Goal: Use online tool/utility: Use online tool/utility

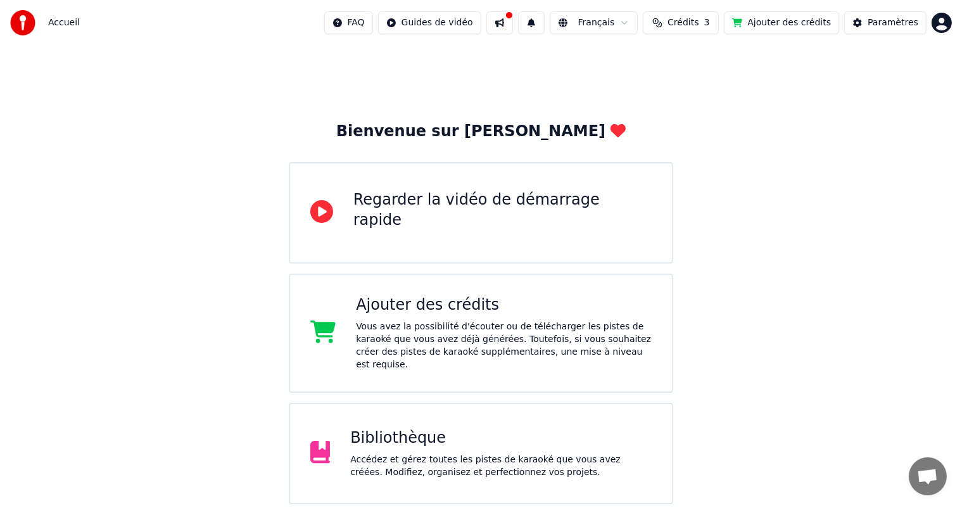
click at [532, 454] on div "Accédez et gérez toutes les pistes de karaoké que vous avez créées. Modifiez, o…" at bounding box center [501, 466] width 302 height 25
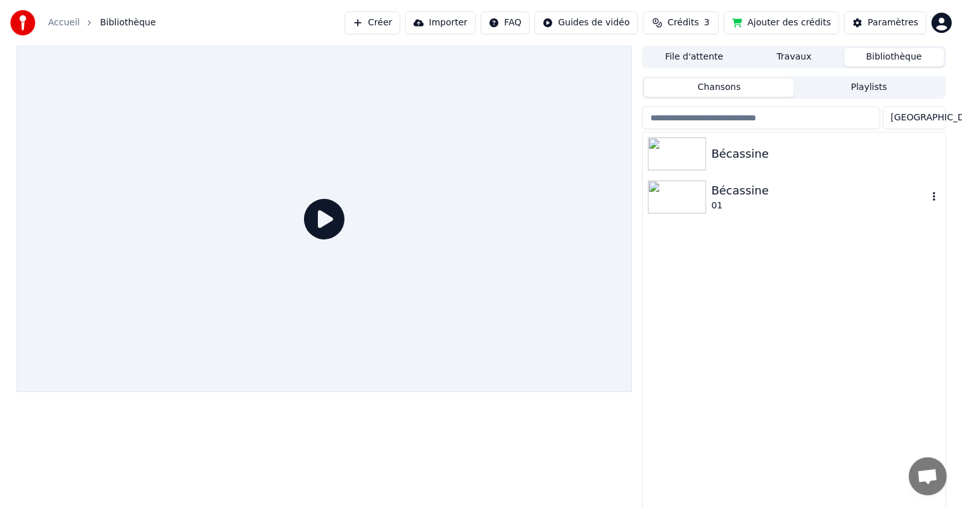
click at [782, 205] on div "01" at bounding box center [819, 206] width 216 height 13
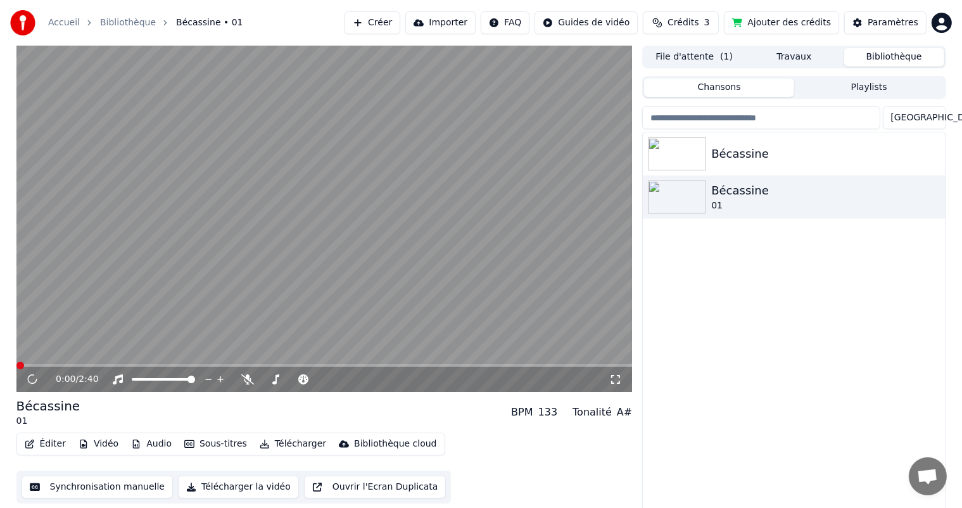
click at [57, 485] on button "Synchronisation manuelle" at bounding box center [98, 487] width 152 height 23
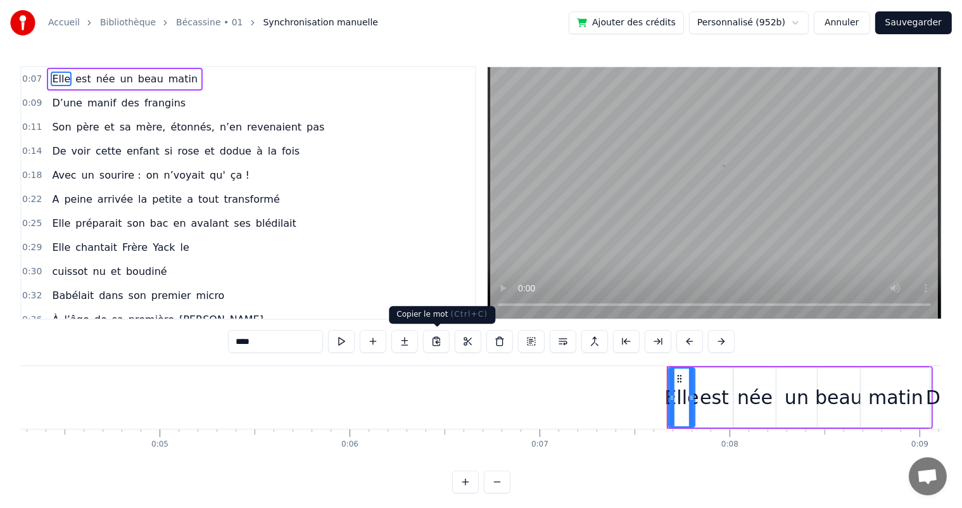
scroll to position [0, 1394]
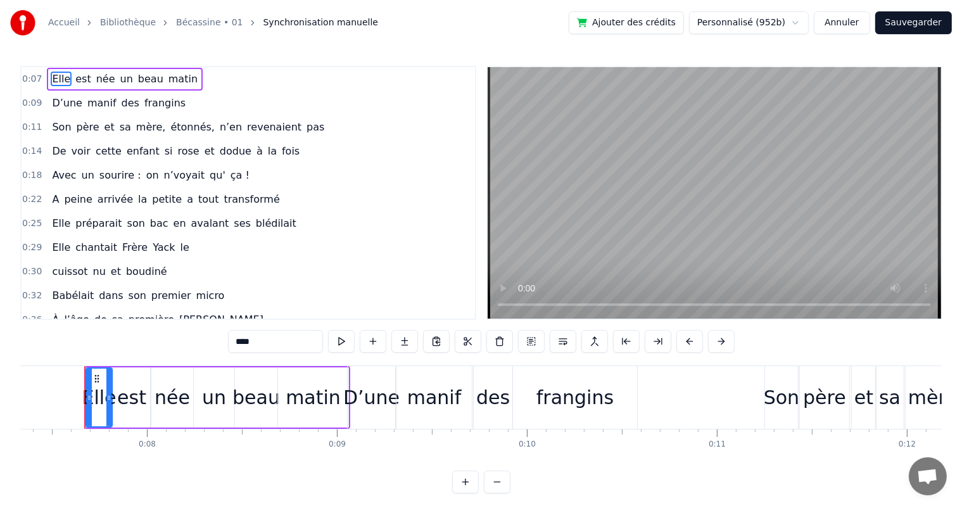
click at [844, 29] on button "Annuler" at bounding box center [842, 22] width 56 height 23
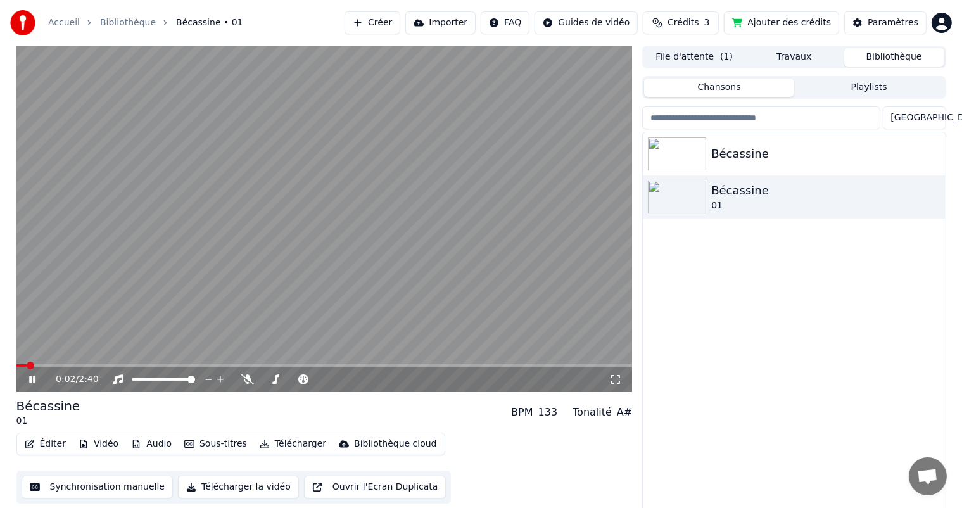
click at [28, 378] on icon at bounding box center [42, 379] width 30 height 10
click at [80, 484] on button "Synchronisation manuelle" at bounding box center [98, 487] width 152 height 23
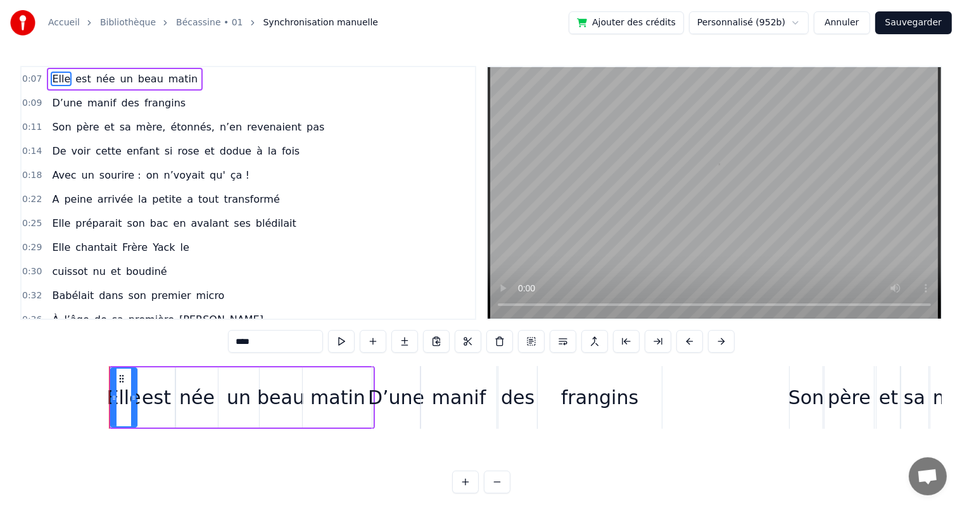
scroll to position [0, 1394]
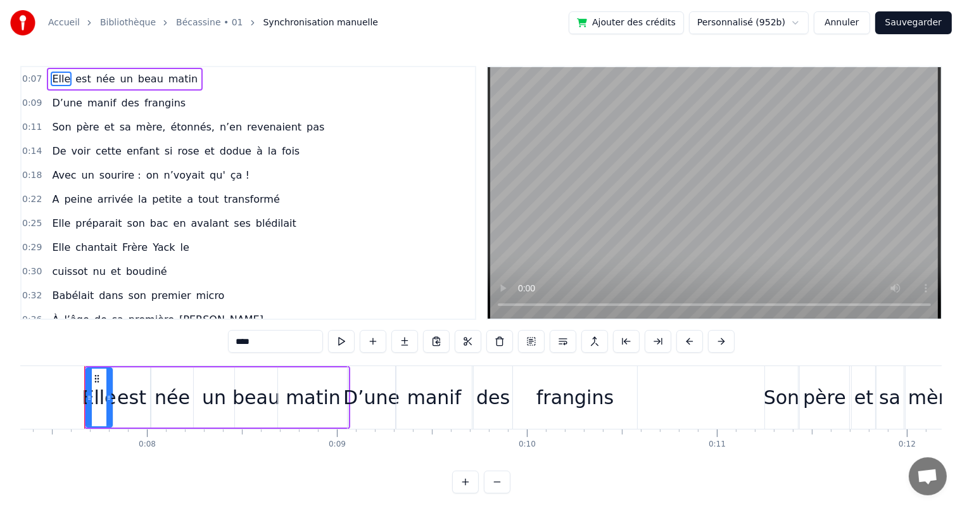
click at [582, 375] on div "frangins" at bounding box center [575, 397] width 124 height 63
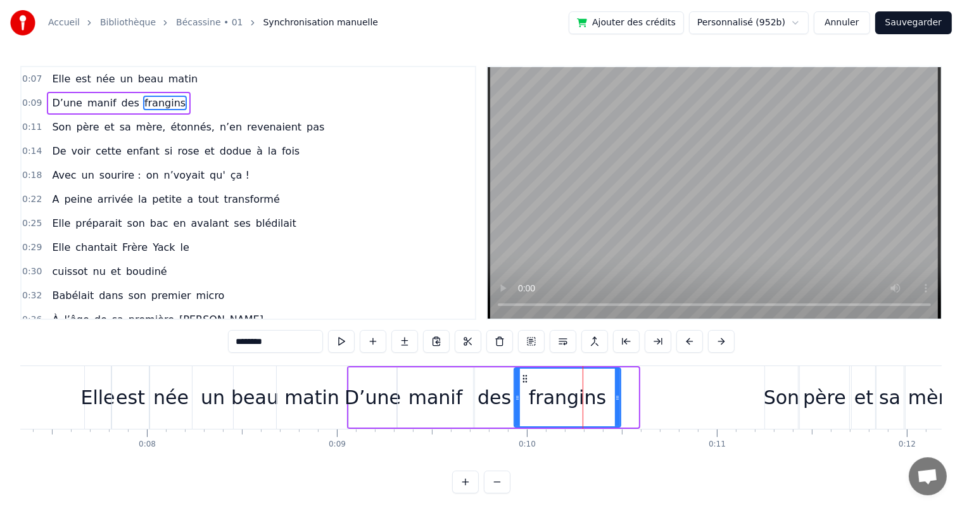
drag, startPoint x: 636, startPoint y: 396, endPoint x: 618, endPoint y: 397, distance: 17.7
click at [618, 397] on icon at bounding box center [617, 398] width 5 height 10
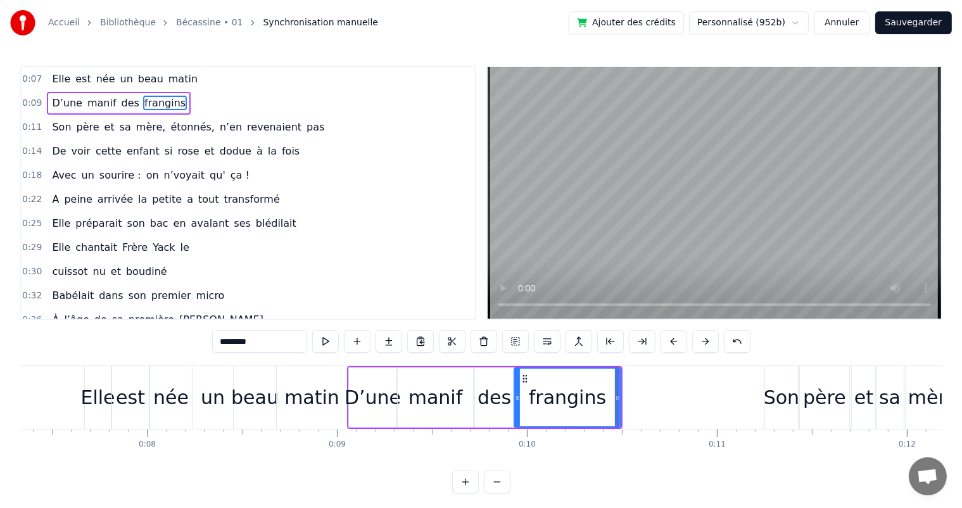
click at [102, 386] on div "Elle" at bounding box center [98, 397] width 34 height 29
type input "****"
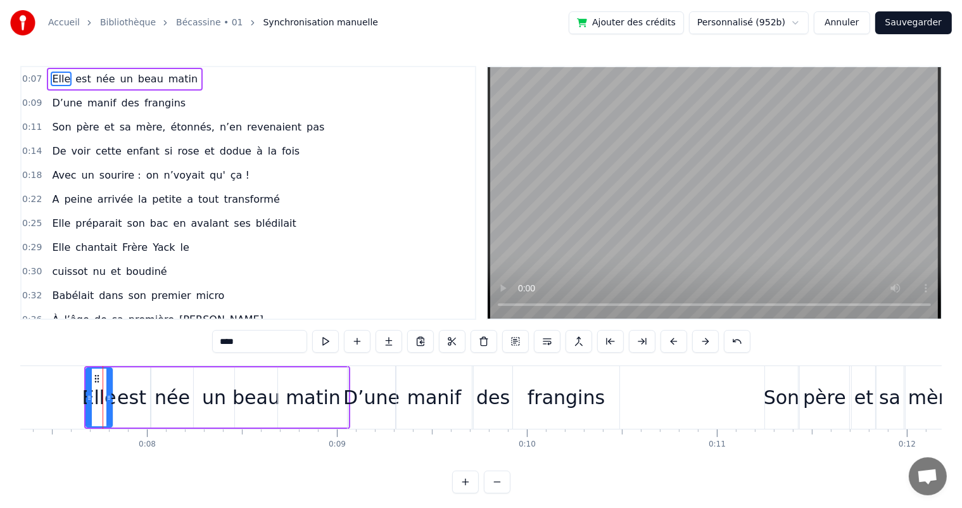
click at [61, 361] on div "0:07 [PERSON_NAME] est née un beau matin 0:09 D’une manif des frangins 0:11 Son…" at bounding box center [481, 280] width 922 height 428
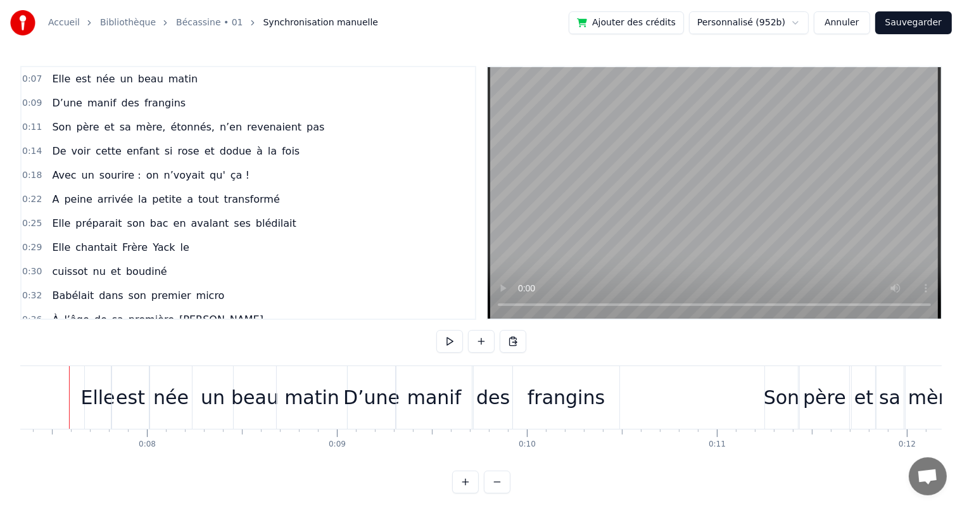
scroll to position [0, 1378]
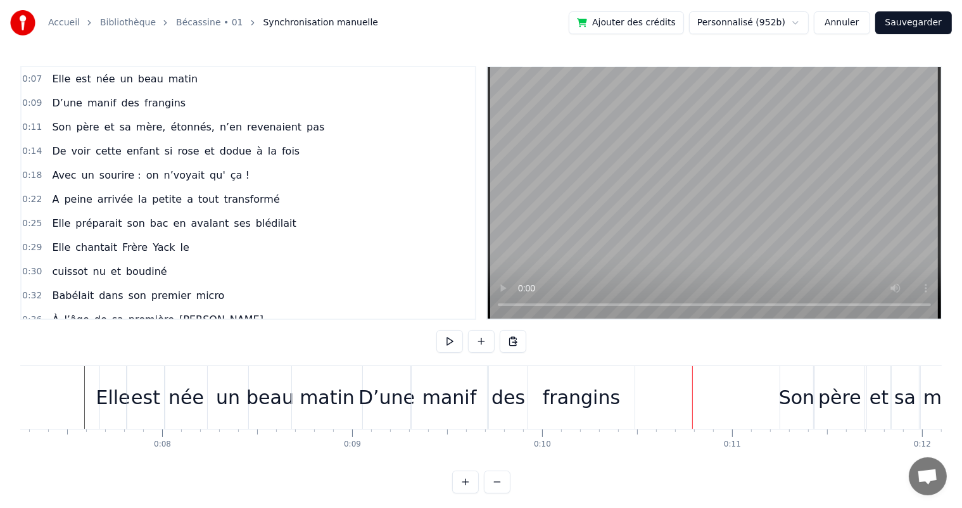
click at [495, 401] on div "des" at bounding box center [509, 397] width 34 height 29
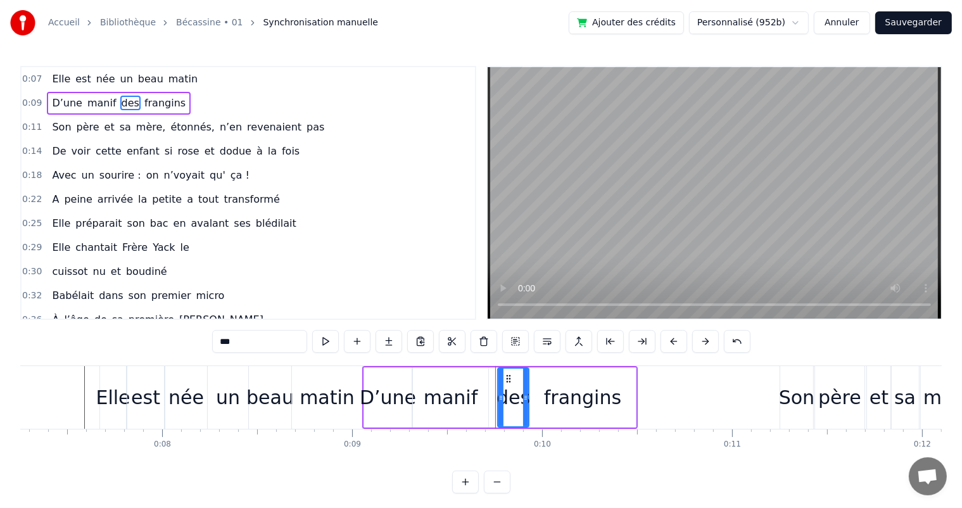
drag, startPoint x: 492, startPoint y: 401, endPoint x: 500, endPoint y: 401, distance: 7.6
click at [500, 401] on icon at bounding box center [501, 398] width 5 height 10
click at [472, 397] on div "manif" at bounding box center [451, 397] width 54 height 29
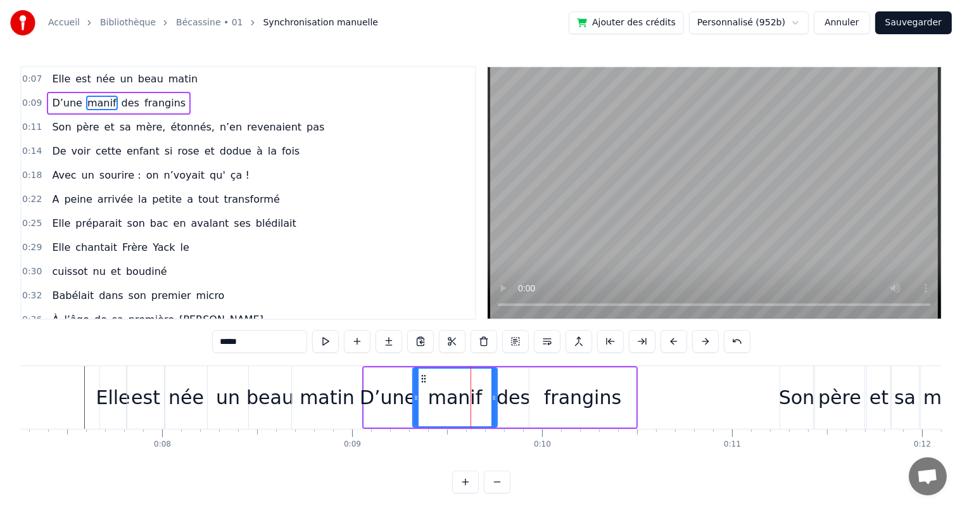
drag, startPoint x: 485, startPoint y: 398, endPoint x: 493, endPoint y: 398, distance: 8.9
click at [493, 398] on icon at bounding box center [494, 398] width 5 height 10
drag, startPoint x: 413, startPoint y: 395, endPoint x: 428, endPoint y: 397, distance: 15.3
click at [429, 397] on icon at bounding box center [431, 398] width 5 height 10
click at [404, 395] on div "D’une" at bounding box center [388, 397] width 56 height 29
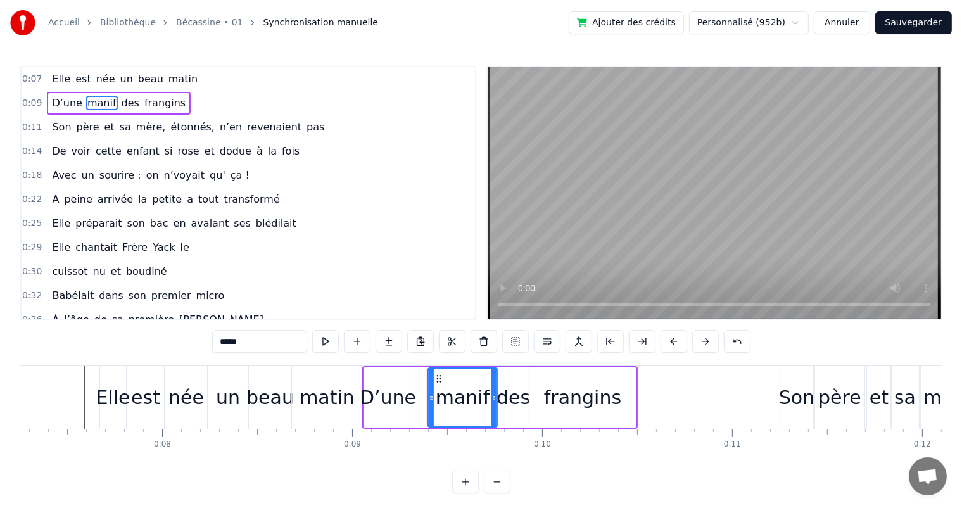
type input "*****"
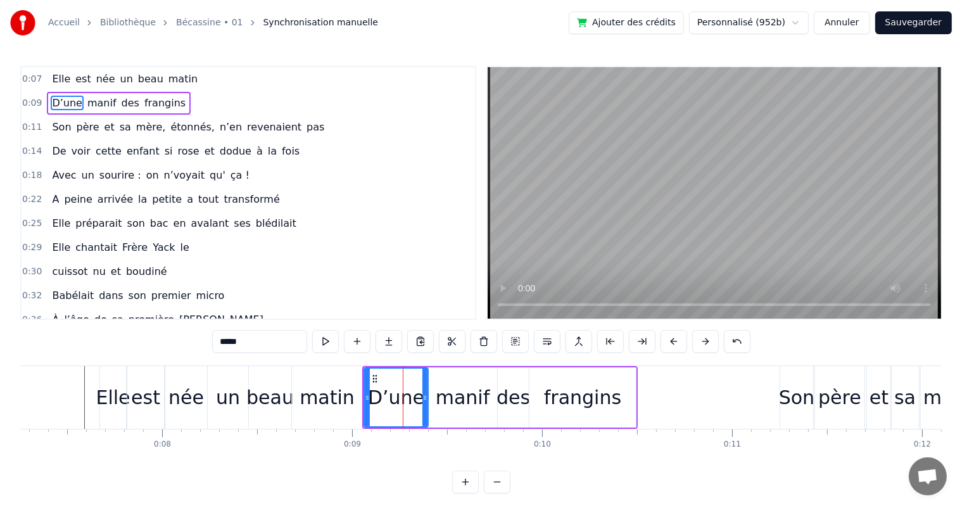
drag, startPoint x: 409, startPoint y: 397, endPoint x: 425, endPoint y: 397, distance: 16.5
click at [425, 397] on icon at bounding box center [425, 398] width 5 height 10
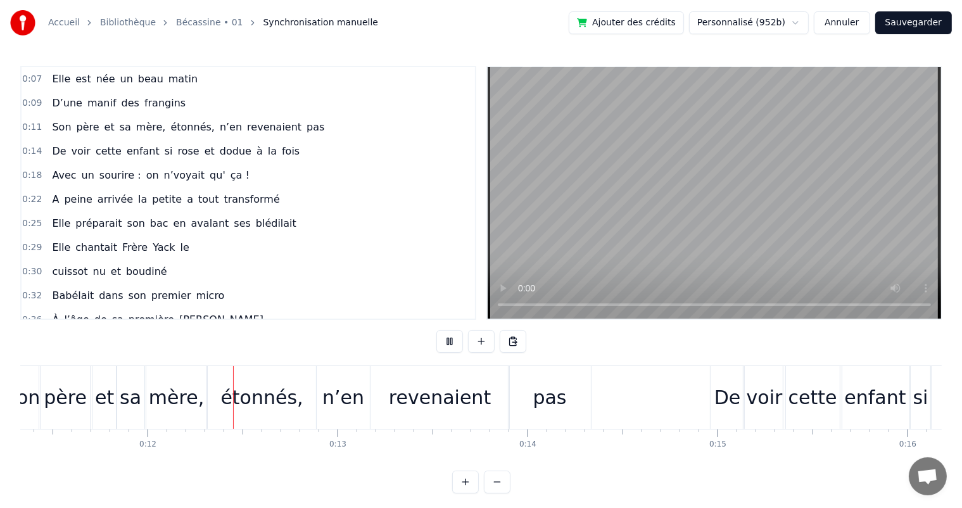
scroll to position [0, 2161]
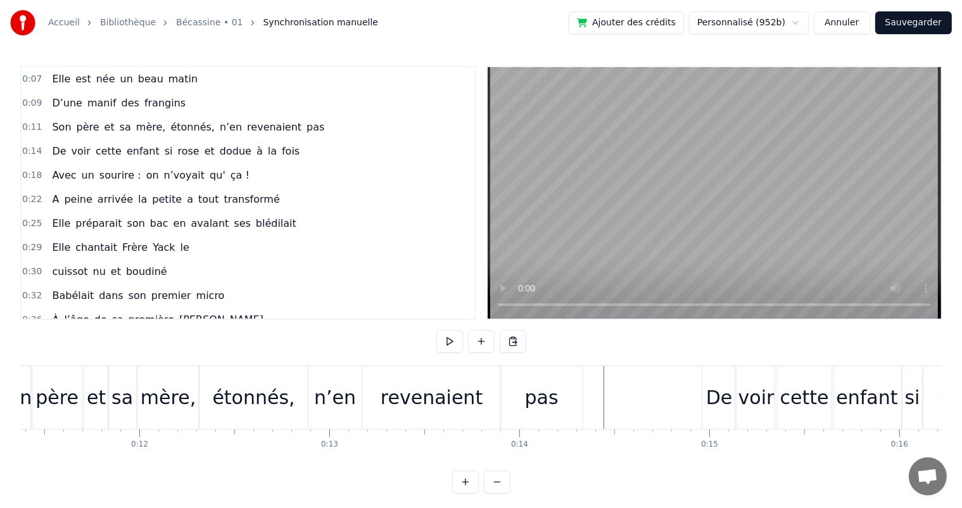
click at [554, 405] on div "pas" at bounding box center [542, 397] width 34 height 29
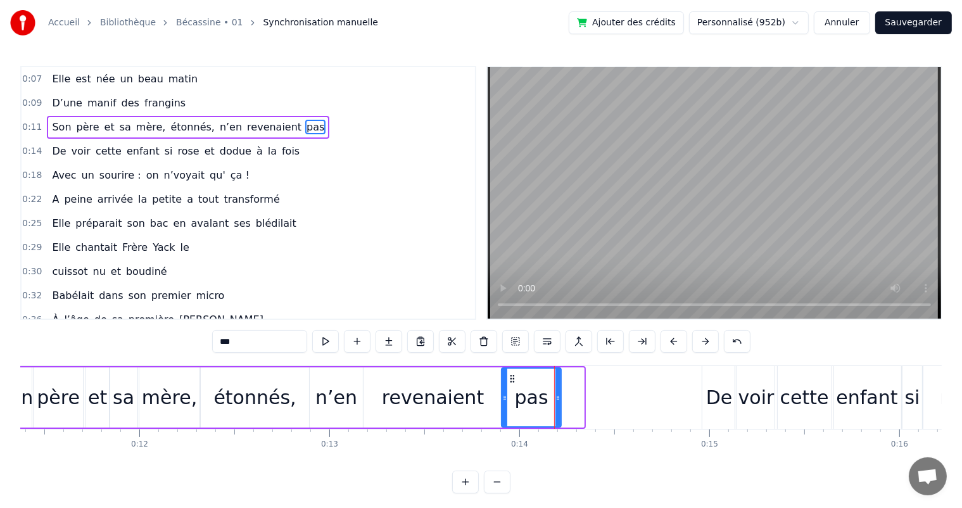
drag, startPoint x: 580, startPoint y: 398, endPoint x: 557, endPoint y: 396, distance: 22.9
click at [557, 396] on icon at bounding box center [558, 398] width 5 height 10
click at [58, 106] on span "D’une" at bounding box center [67, 103] width 33 height 15
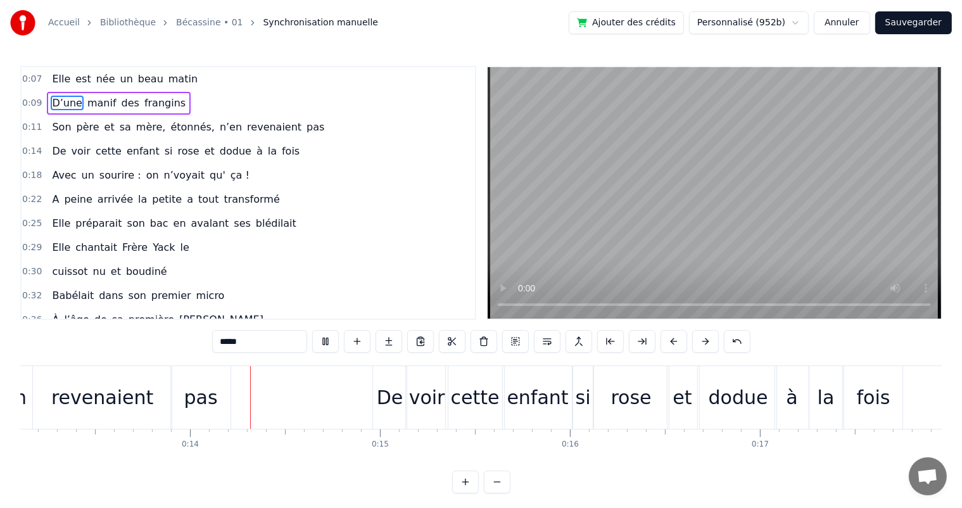
scroll to position [0, 2491]
click at [634, 407] on div "rose" at bounding box center [631, 397] width 41 height 29
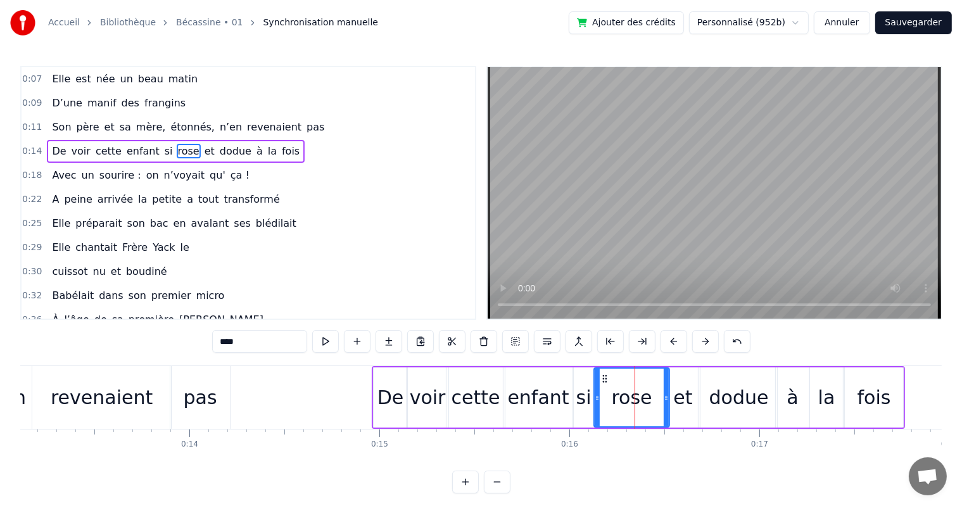
click at [686, 403] on div "et" at bounding box center [682, 397] width 19 height 29
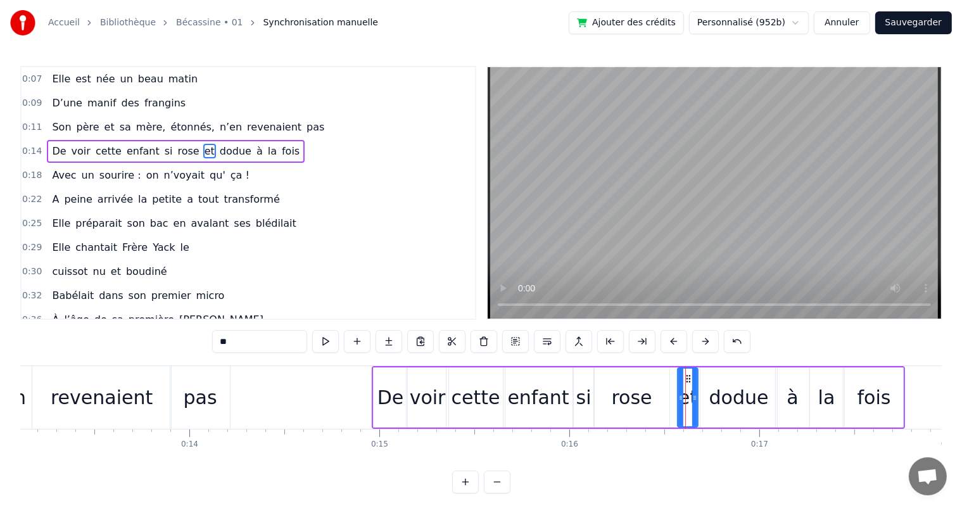
drag, startPoint x: 668, startPoint y: 403, endPoint x: 677, endPoint y: 400, distance: 9.8
click at [678, 400] on div at bounding box center [680, 398] width 5 height 58
click at [660, 396] on div "rose" at bounding box center [631, 397] width 75 height 60
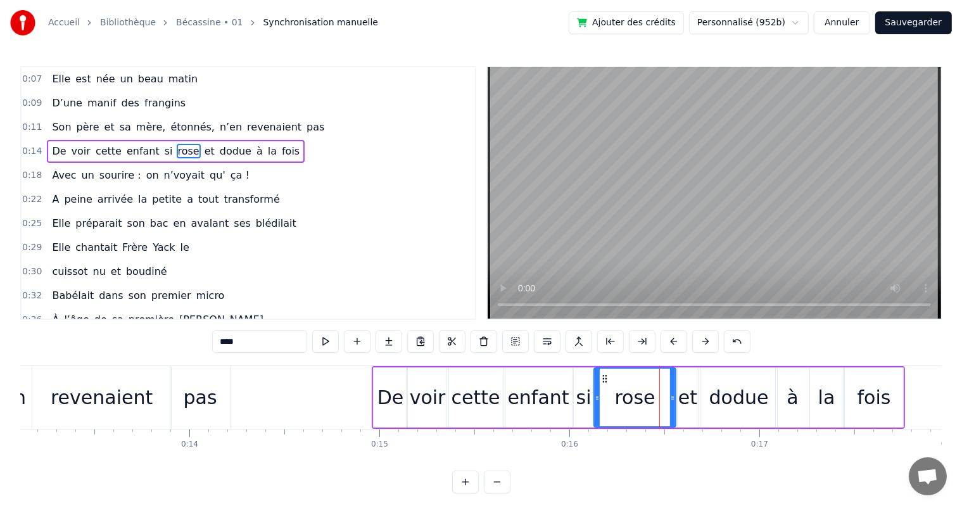
drag, startPoint x: 666, startPoint y: 395, endPoint x: 673, endPoint y: 394, distance: 6.5
click at [673, 394] on icon at bounding box center [672, 398] width 5 height 10
click at [603, 393] on icon at bounding box center [602, 398] width 5 height 10
click at [580, 395] on div "si" at bounding box center [583, 397] width 15 height 29
type input "**"
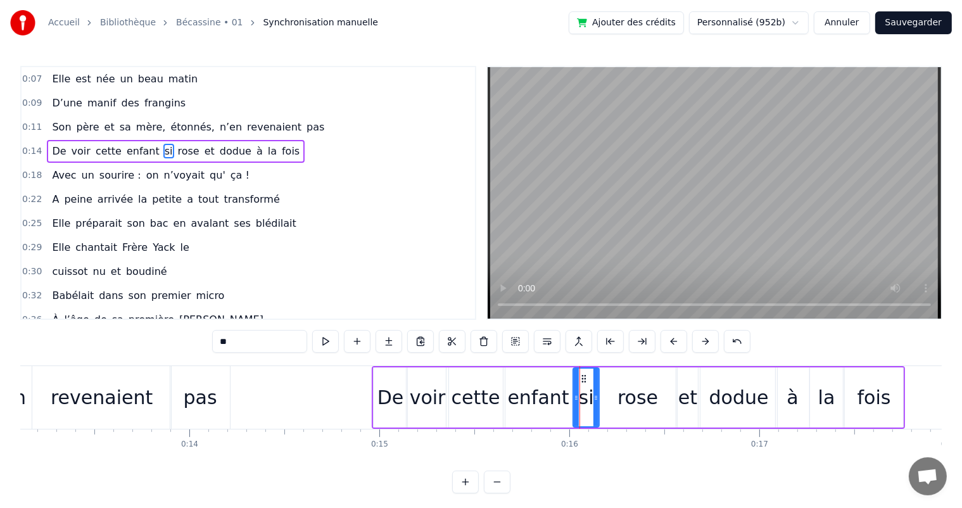
click at [595, 397] on icon at bounding box center [596, 398] width 5 height 10
click at [58, 110] on div "D’une manif des frangins" at bounding box center [119, 103] width 144 height 23
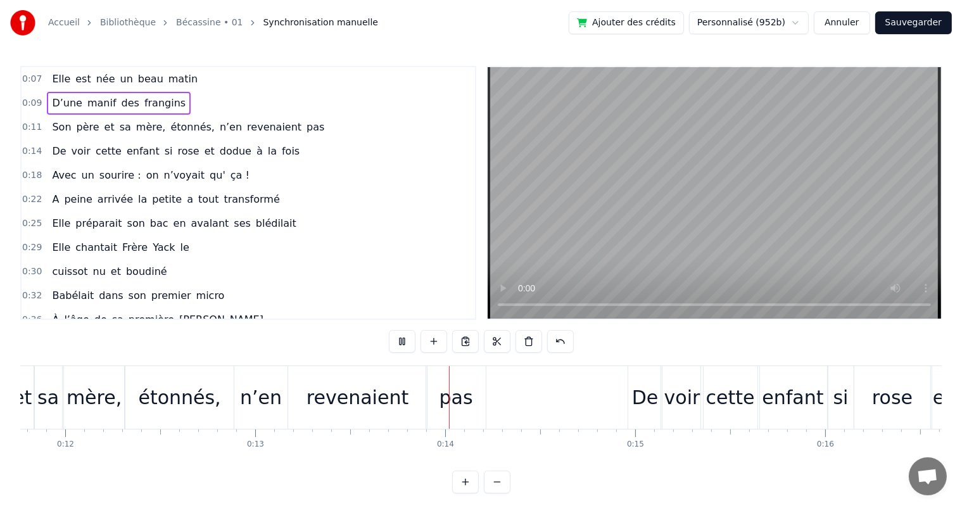
scroll to position [0, 2492]
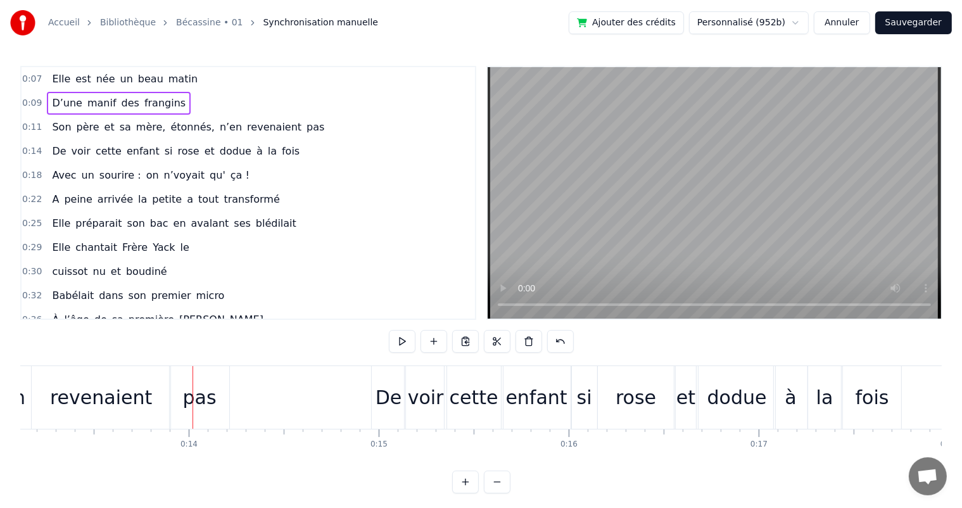
click at [103, 123] on span "et" at bounding box center [109, 127] width 13 height 15
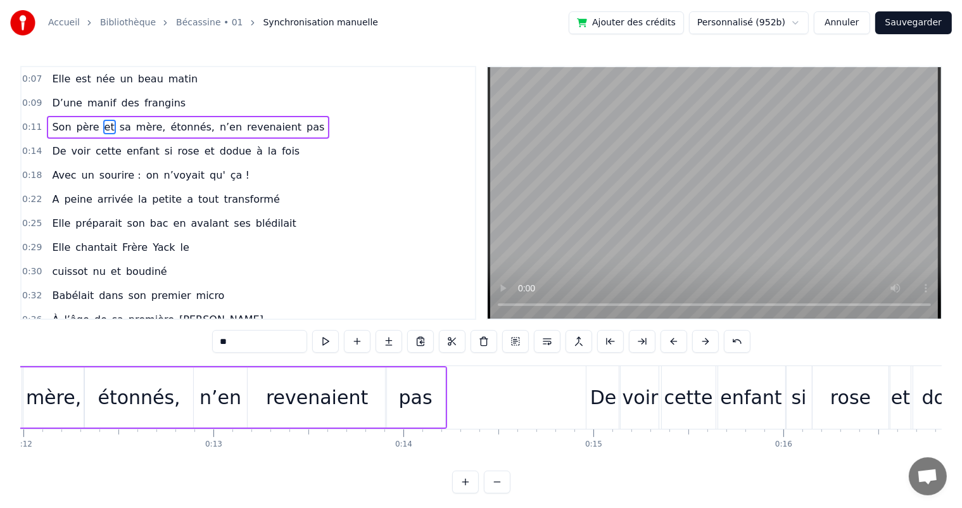
scroll to position [0, 2161]
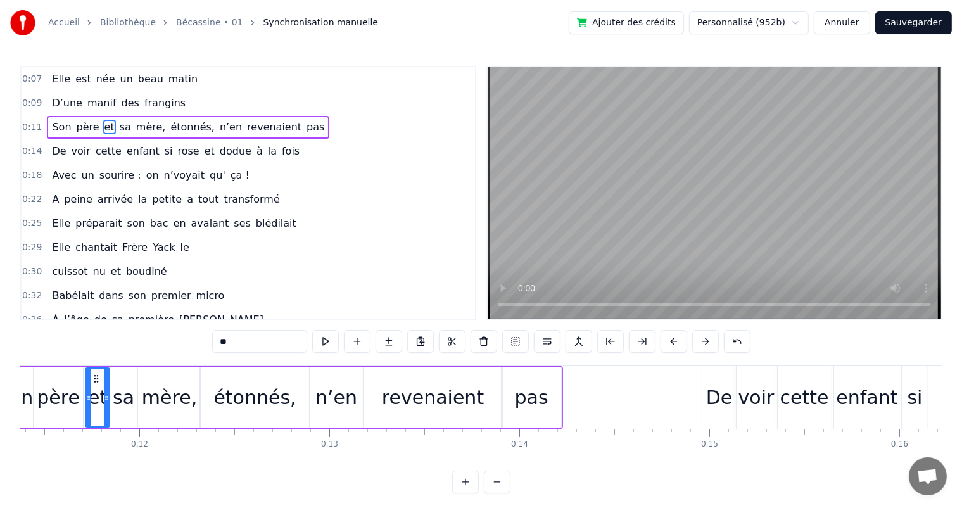
click at [67, 388] on div "père" at bounding box center [58, 397] width 43 height 29
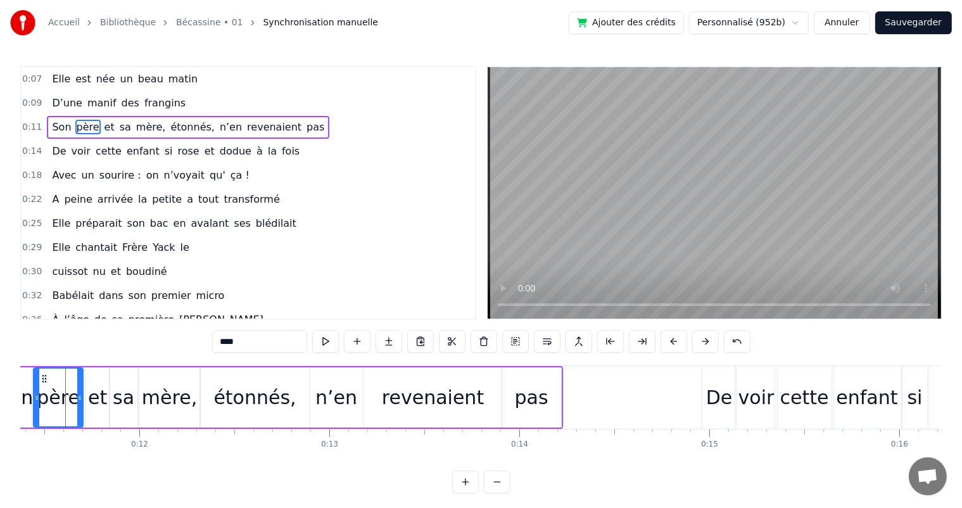
scroll to position [0, 2143]
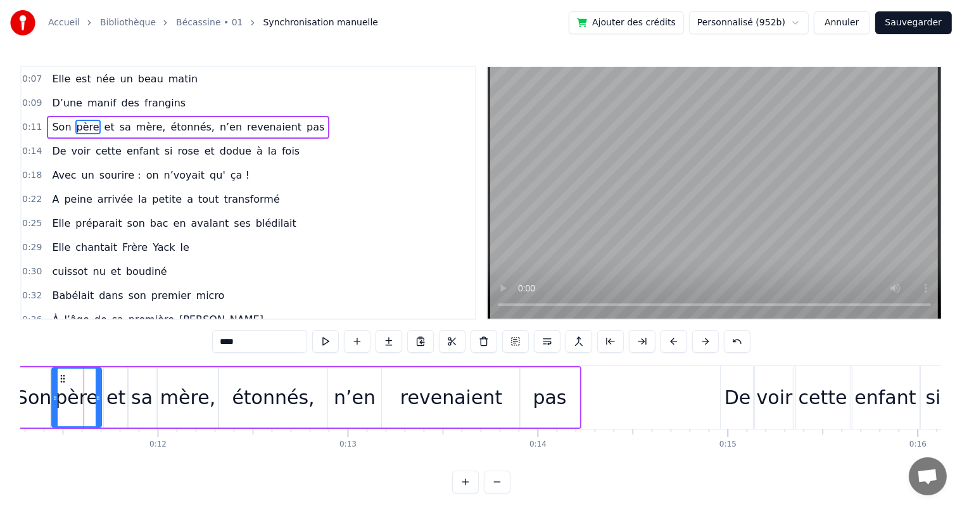
click at [168, 408] on div "mère," at bounding box center [187, 397] width 55 height 29
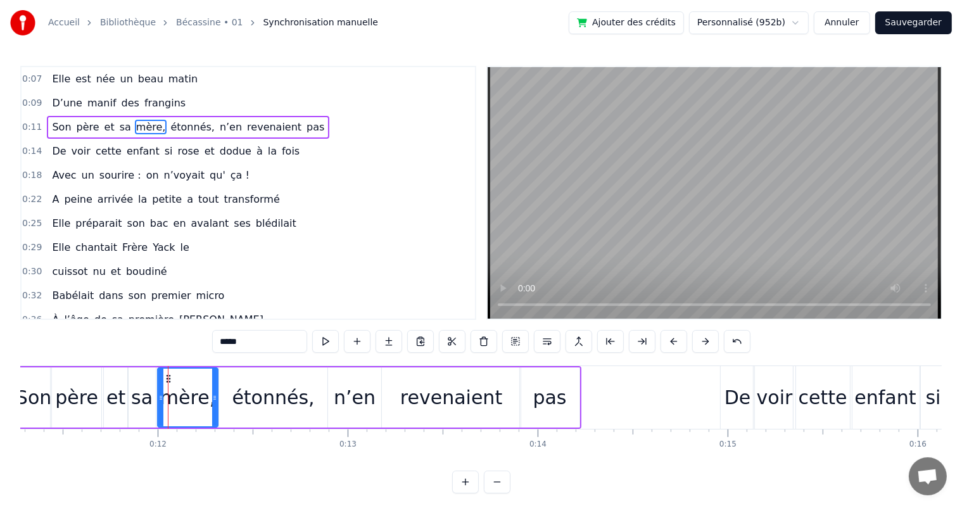
click at [158, 407] on div at bounding box center [160, 398] width 5 height 58
click at [140, 405] on div "sa" at bounding box center [142, 397] width 22 height 29
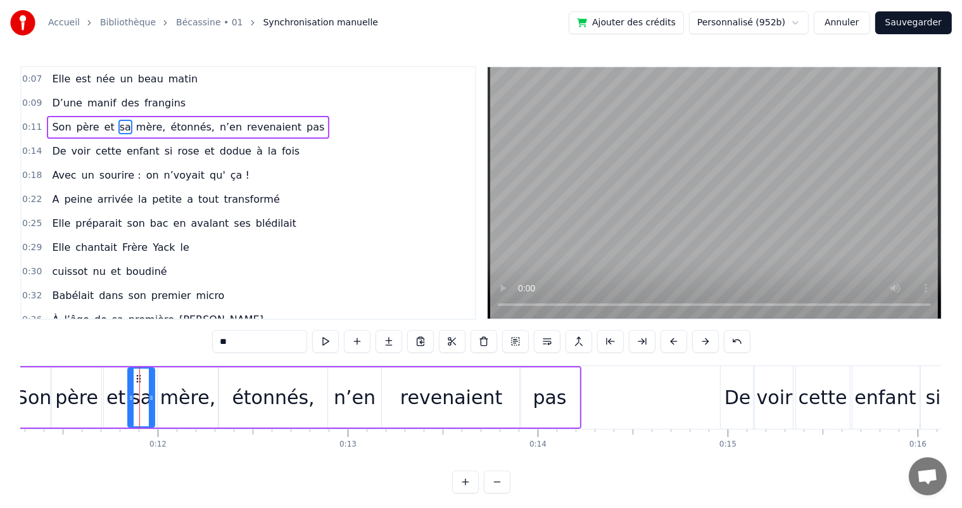
click at [149, 405] on div at bounding box center [151, 398] width 5 height 58
click at [167, 405] on div "mère," at bounding box center [187, 397] width 55 height 29
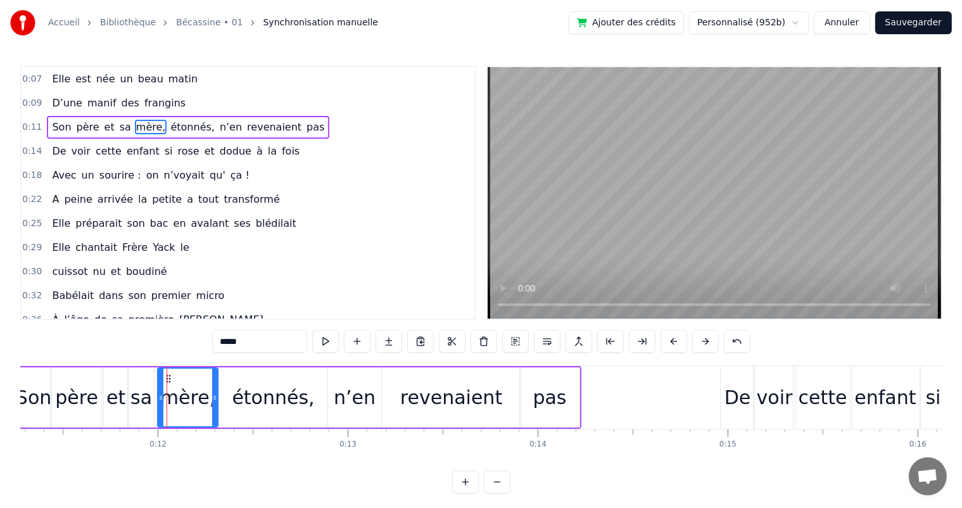
click at [157, 403] on div "mère," at bounding box center [187, 397] width 61 height 60
click at [156, 403] on div at bounding box center [157, 398] width 5 height 58
click at [109, 399] on div "et" at bounding box center [115, 397] width 19 height 29
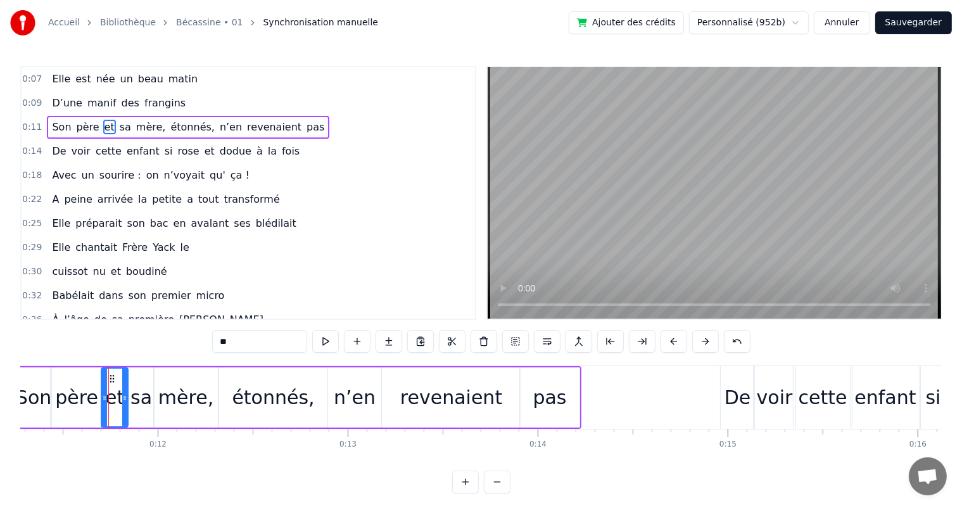
click at [104, 400] on icon at bounding box center [104, 398] width 5 height 10
click at [55, 393] on div "père" at bounding box center [76, 397] width 49 height 60
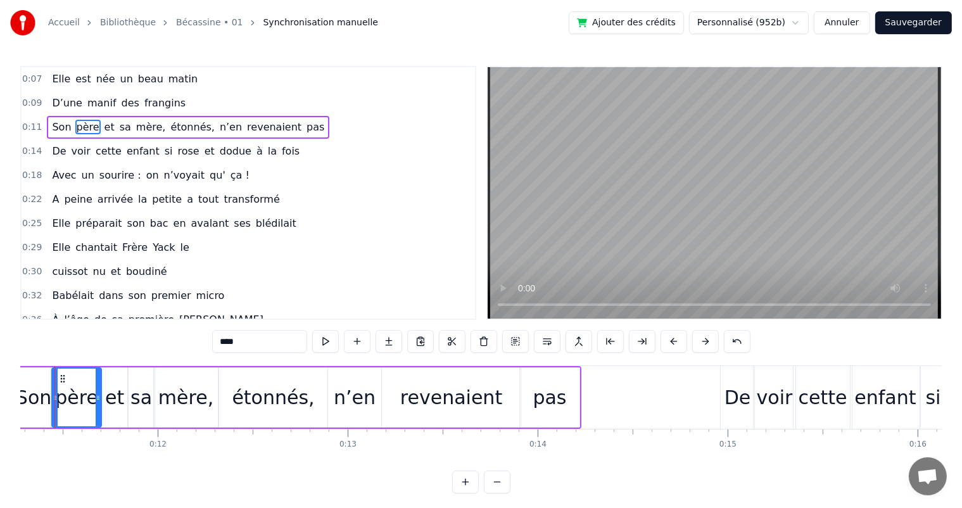
scroll to position [0, 2113]
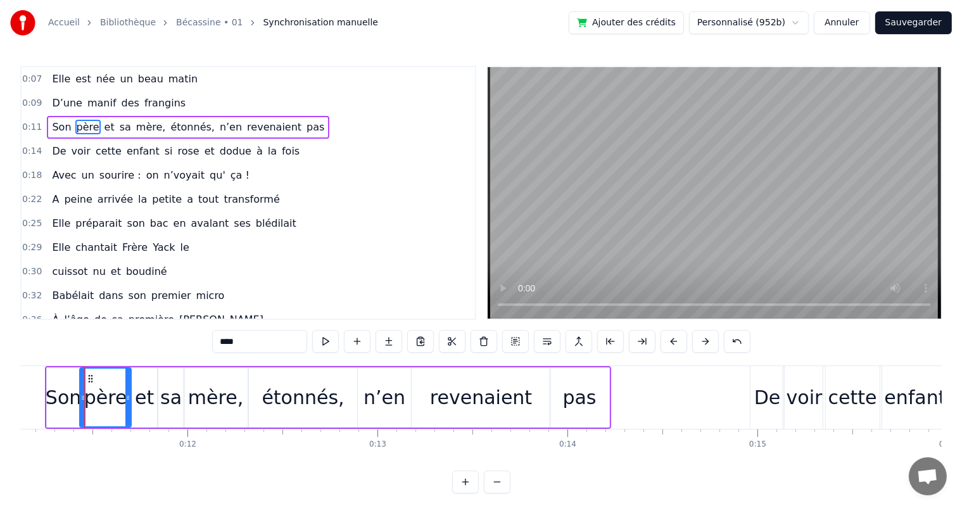
click at [81, 398] on icon at bounding box center [82, 398] width 5 height 10
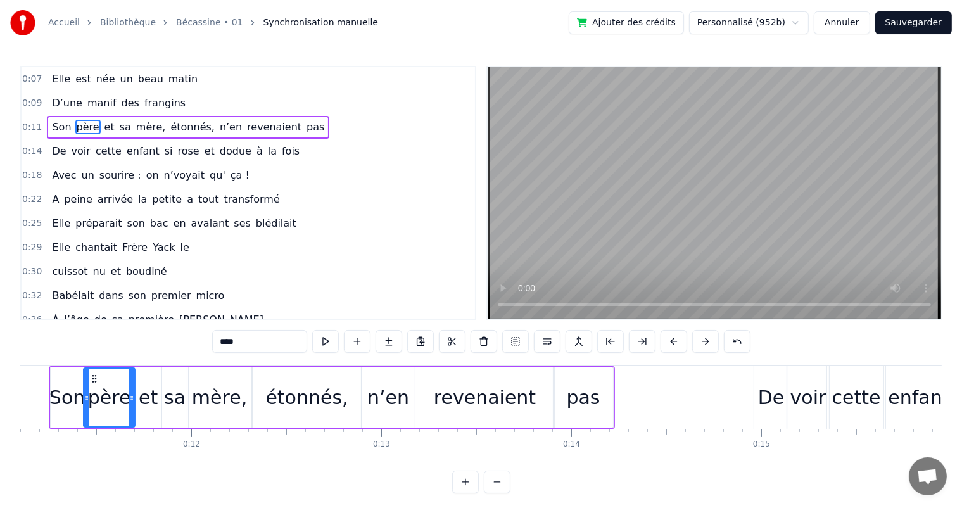
click at [575, 410] on div "pas" at bounding box center [584, 397] width 34 height 29
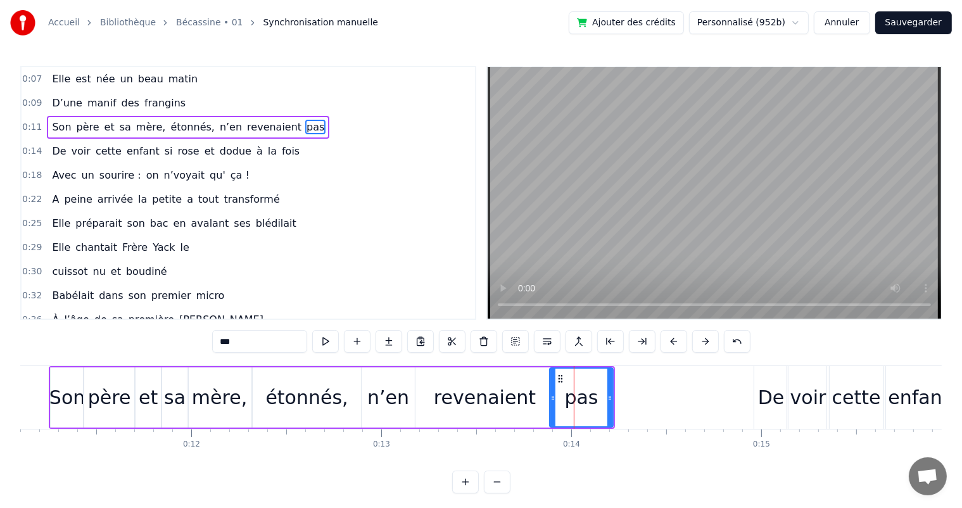
click at [550, 405] on div at bounding box center [552, 398] width 5 height 58
click at [72, 103] on span "D’une" at bounding box center [67, 103] width 33 height 15
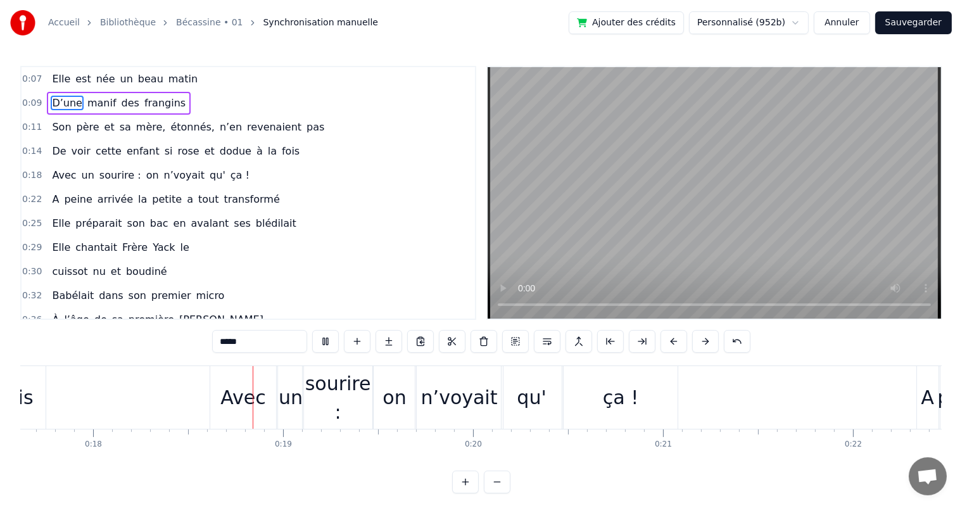
scroll to position [0, 3348]
click at [520, 403] on div "qu'" at bounding box center [530, 397] width 29 height 29
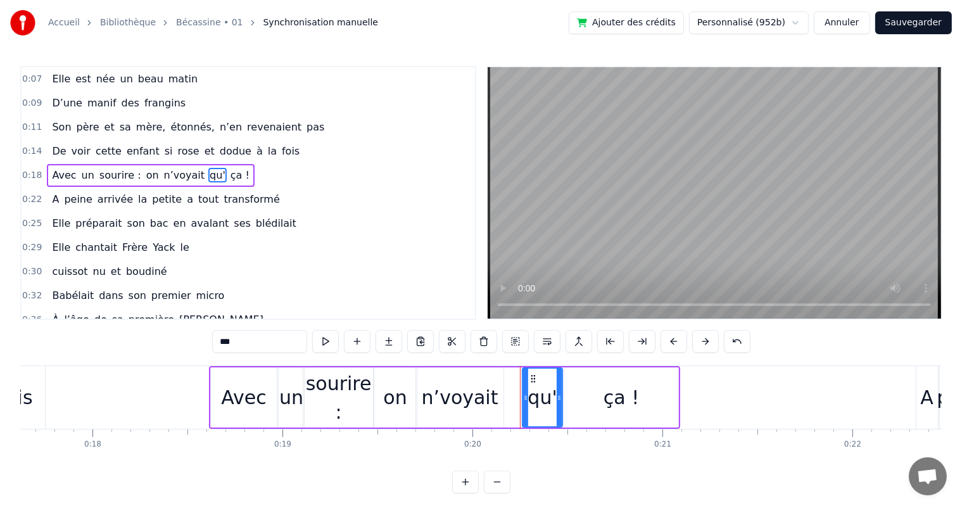
drag, startPoint x: 506, startPoint y: 404, endPoint x: 526, endPoint y: 407, distance: 20.4
click at [526, 407] on div at bounding box center [525, 398] width 5 height 58
click at [499, 401] on div "n’voyait" at bounding box center [459, 397] width 87 height 60
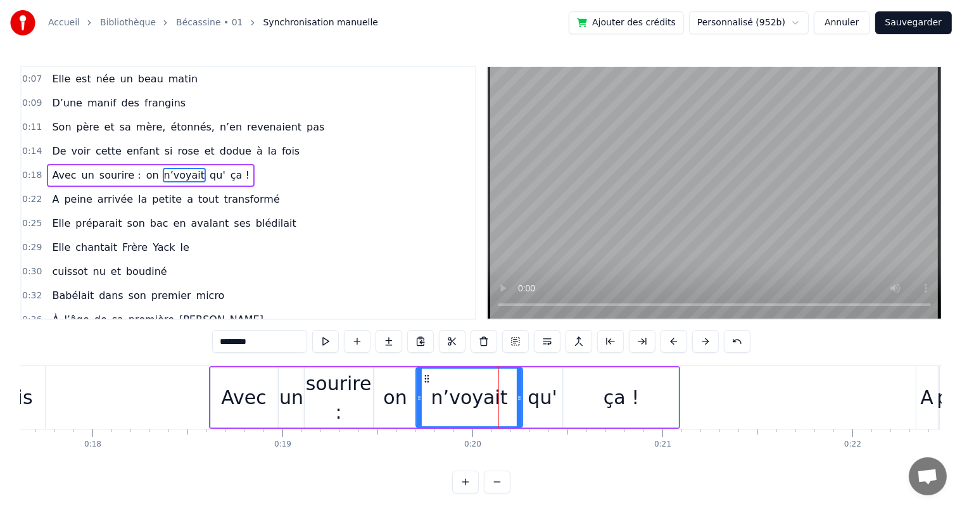
drag, startPoint x: 502, startPoint y: 400, endPoint x: 521, endPoint y: 402, distance: 19.0
click at [521, 402] on icon at bounding box center [519, 398] width 5 height 10
click at [60, 148] on span "De" at bounding box center [59, 151] width 16 height 15
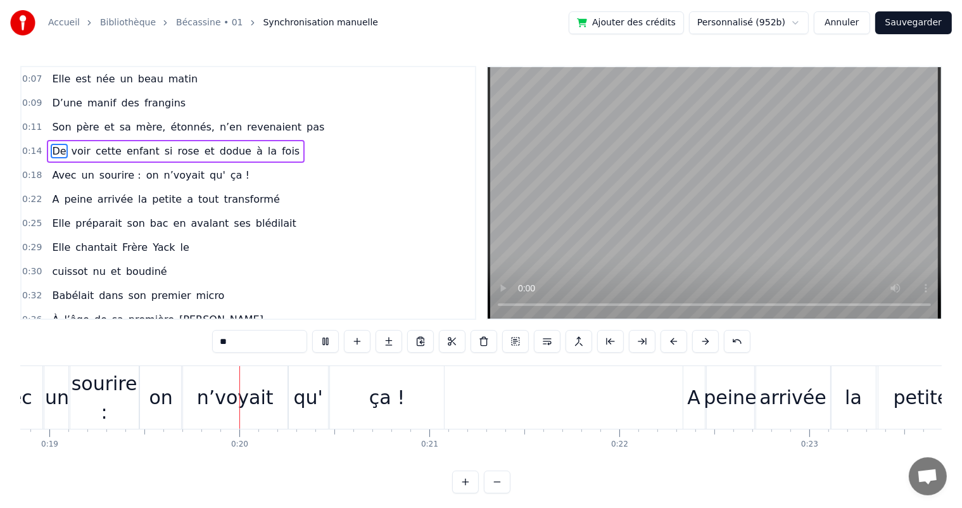
scroll to position [0, 3613]
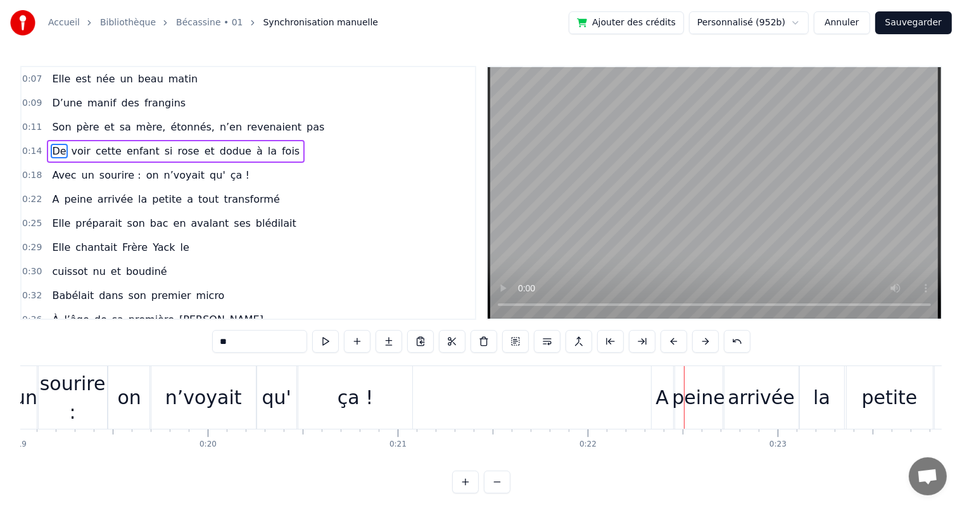
click at [56, 217] on span "Elle" at bounding box center [61, 223] width 21 height 15
type input "****"
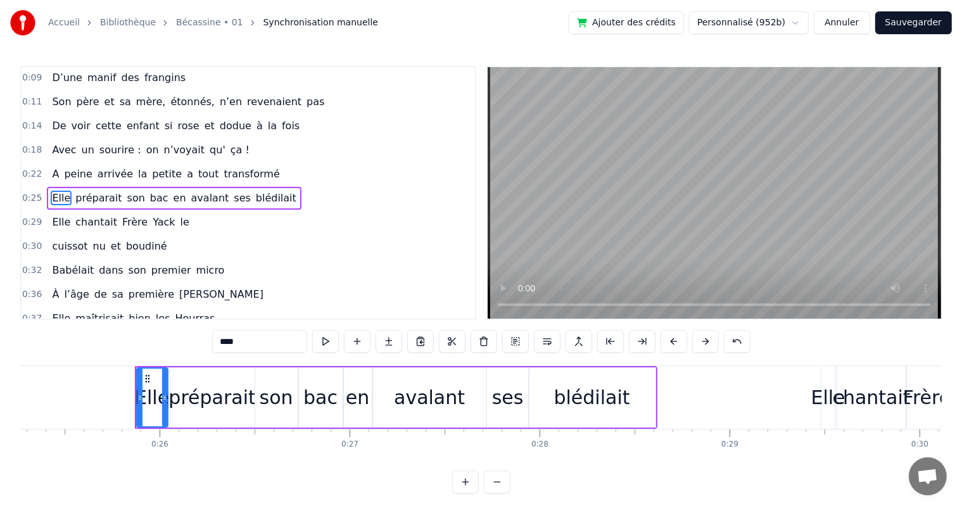
scroll to position [0, 4852]
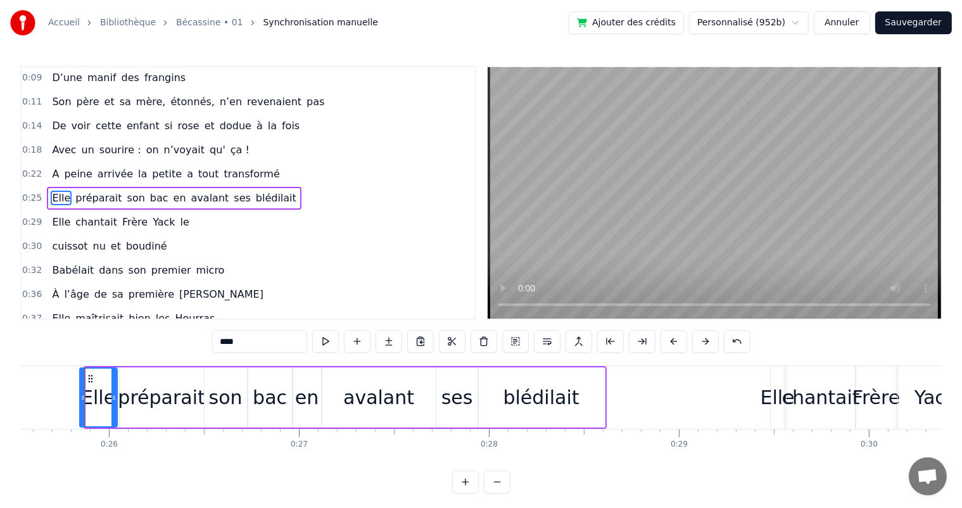
drag, startPoint x: 89, startPoint y: 398, endPoint x: 82, endPoint y: 396, distance: 7.8
click at [83, 397] on icon at bounding box center [82, 398] width 5 height 10
click at [47, 168] on div "A peine arrivée la petite a tout transformé" at bounding box center [166, 174] width 238 height 23
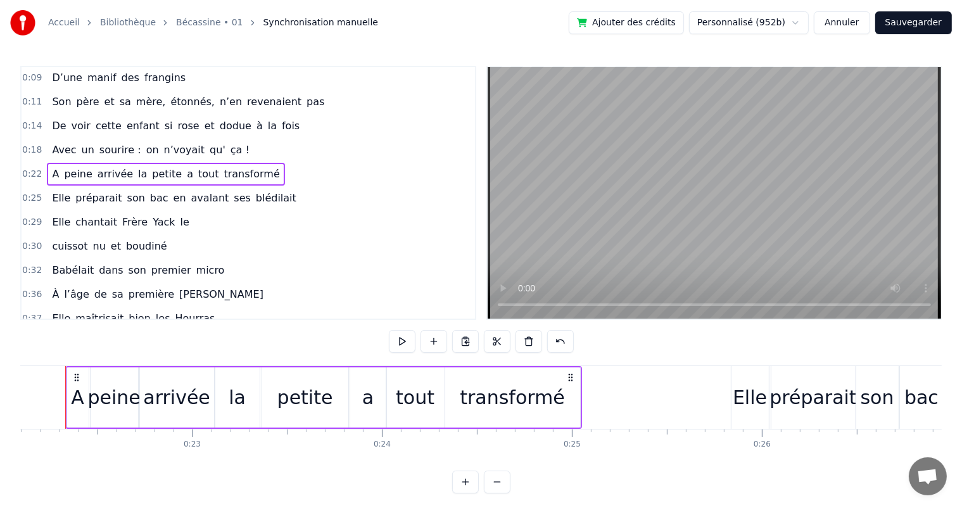
scroll to position [0, 4180]
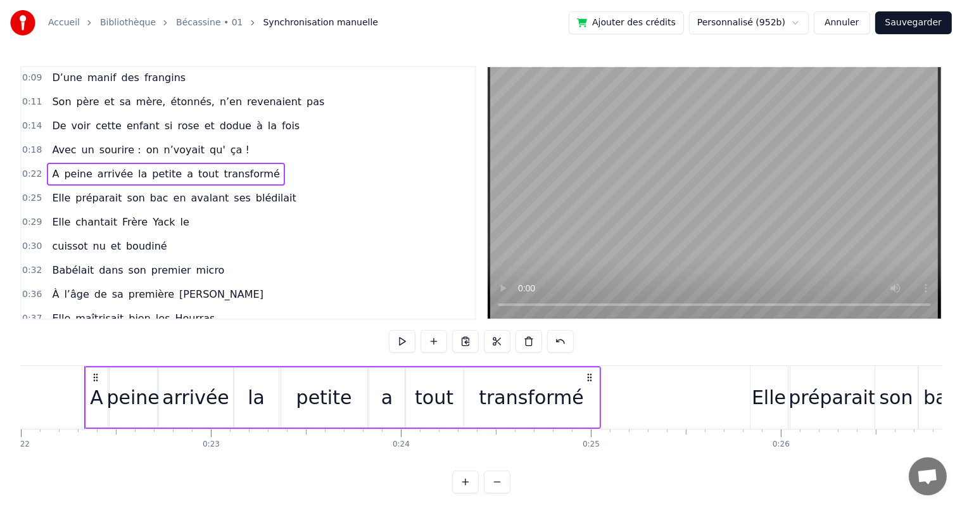
click at [302, 407] on div "petite" at bounding box center [324, 397] width 56 height 29
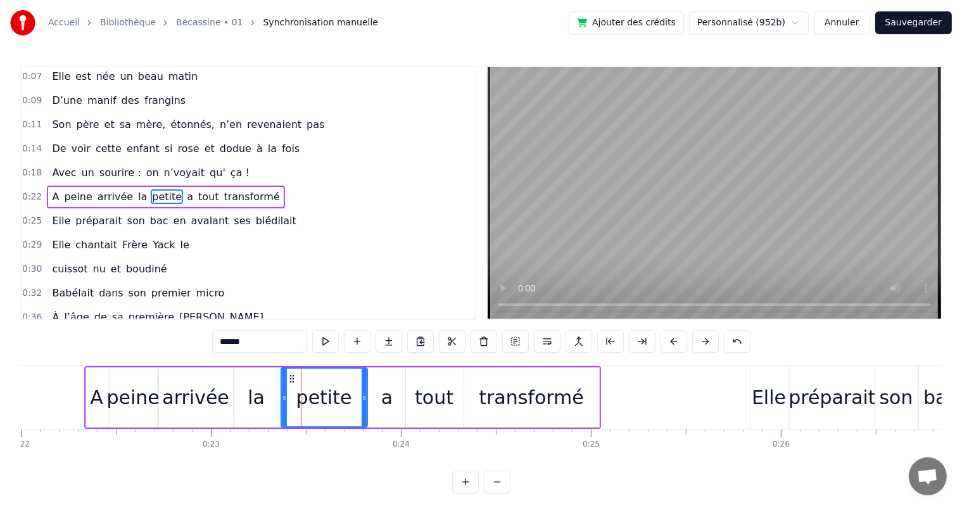
scroll to position [2, 0]
click at [280, 402] on div at bounding box center [281, 398] width 5 height 58
click at [63, 166] on span "Avec" at bounding box center [64, 173] width 27 height 15
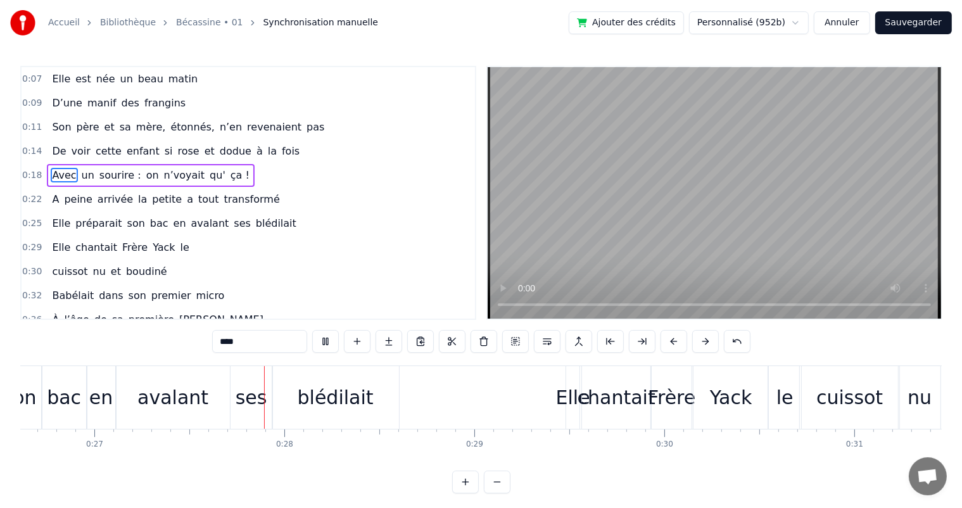
scroll to position [0, 5090]
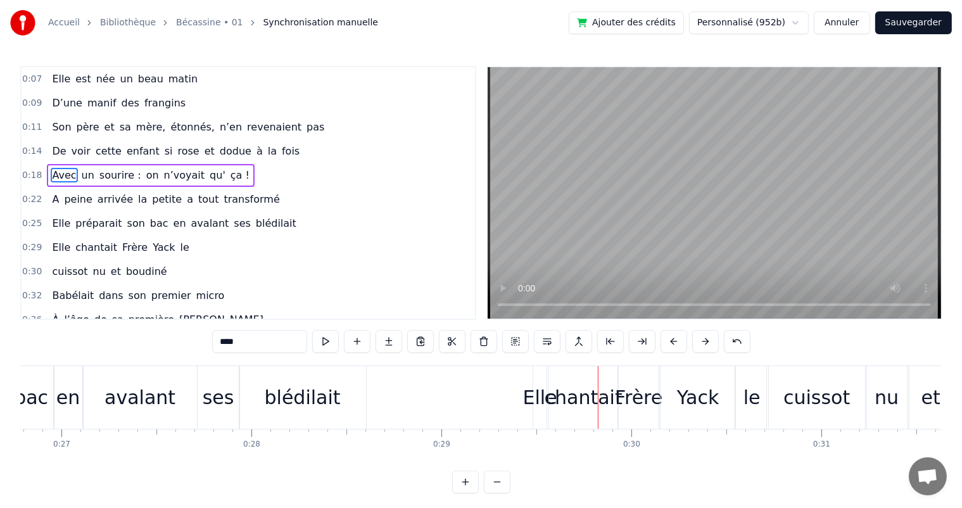
click at [533, 395] on div "Elle" at bounding box center [540, 397] width 34 height 29
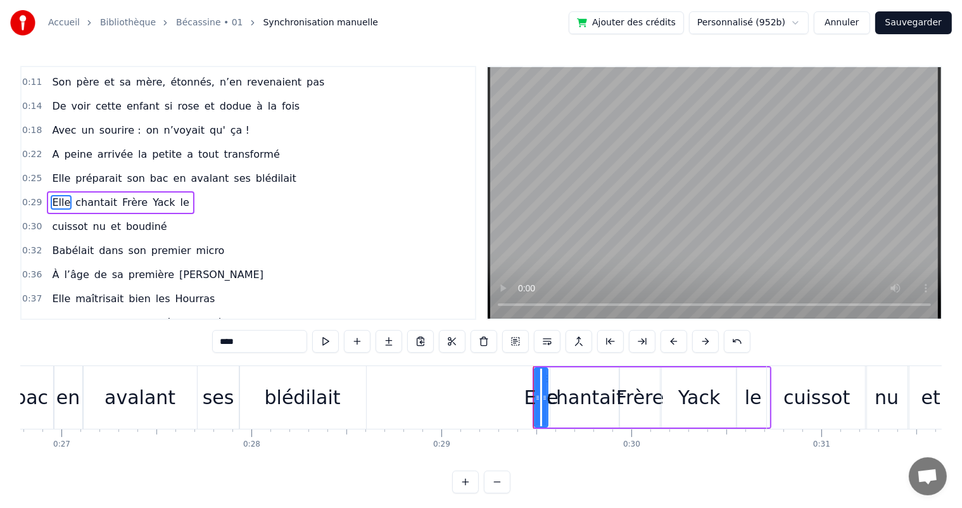
scroll to position [48, 0]
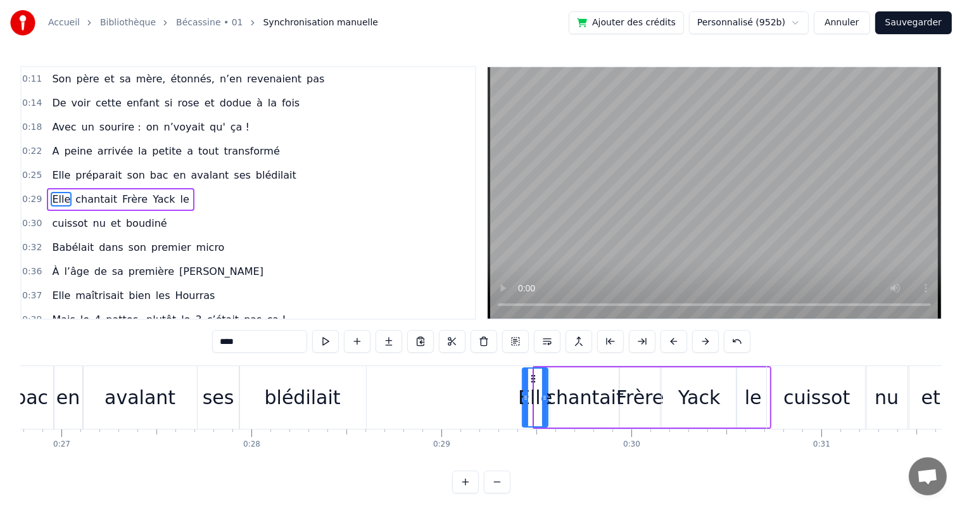
drag, startPoint x: 535, startPoint y: 395, endPoint x: 523, endPoint y: 393, distance: 12.2
click at [523, 393] on icon at bounding box center [525, 398] width 5 height 10
click at [51, 152] on span "A" at bounding box center [56, 151] width 10 height 15
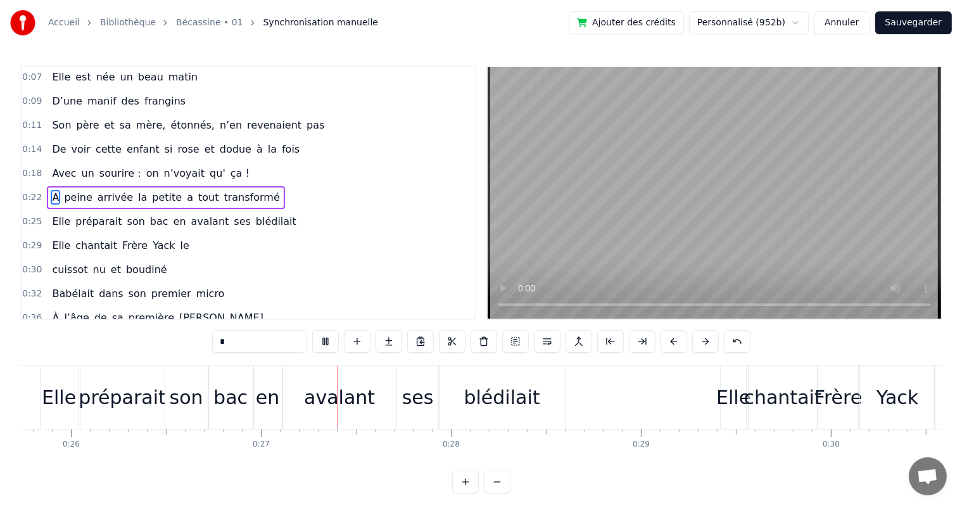
scroll to position [0, 5000]
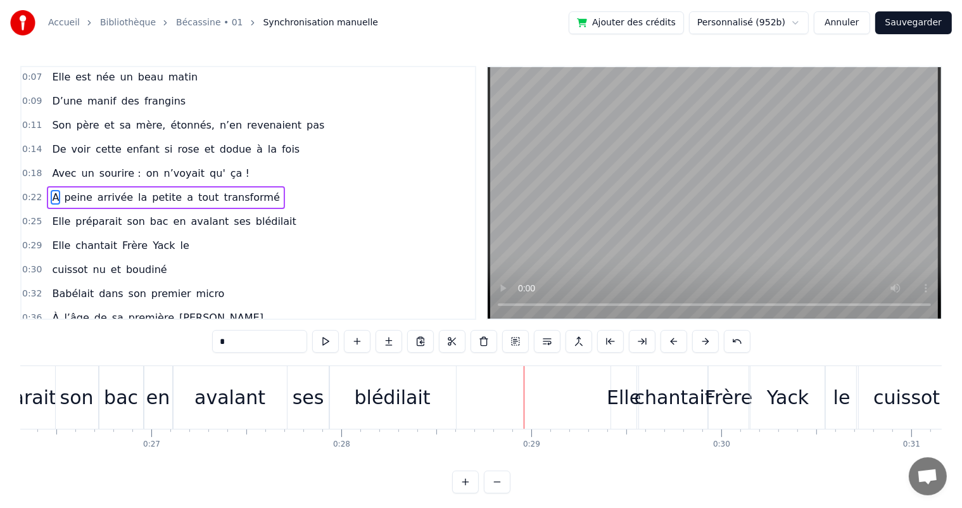
click at [81, 216] on span "préparait" at bounding box center [98, 221] width 49 height 15
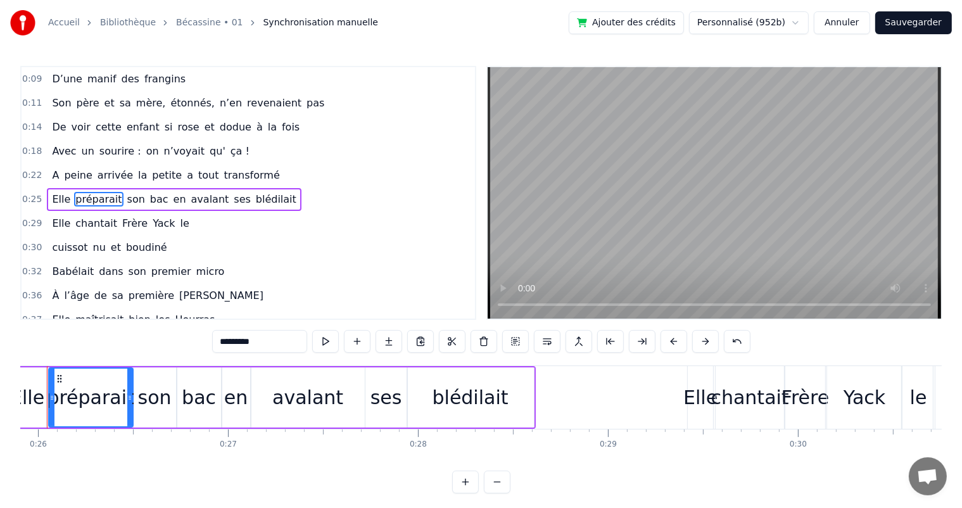
scroll to position [0, 4886]
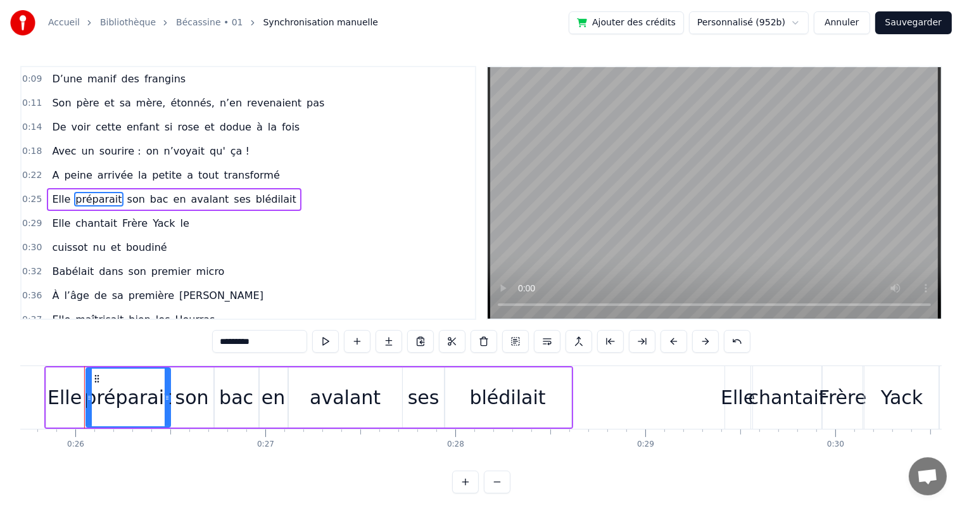
click at [63, 391] on div "Elle" at bounding box center [65, 397] width 34 height 29
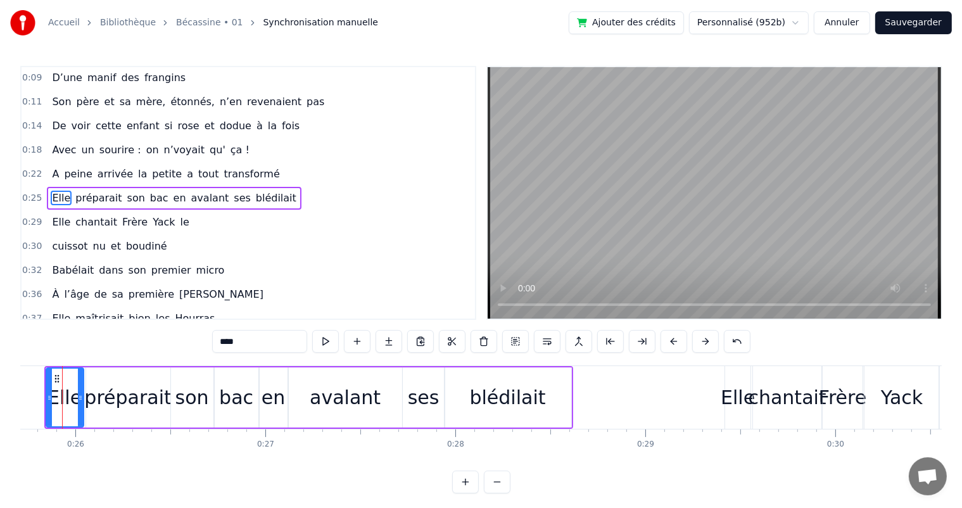
scroll to position [0, 4864]
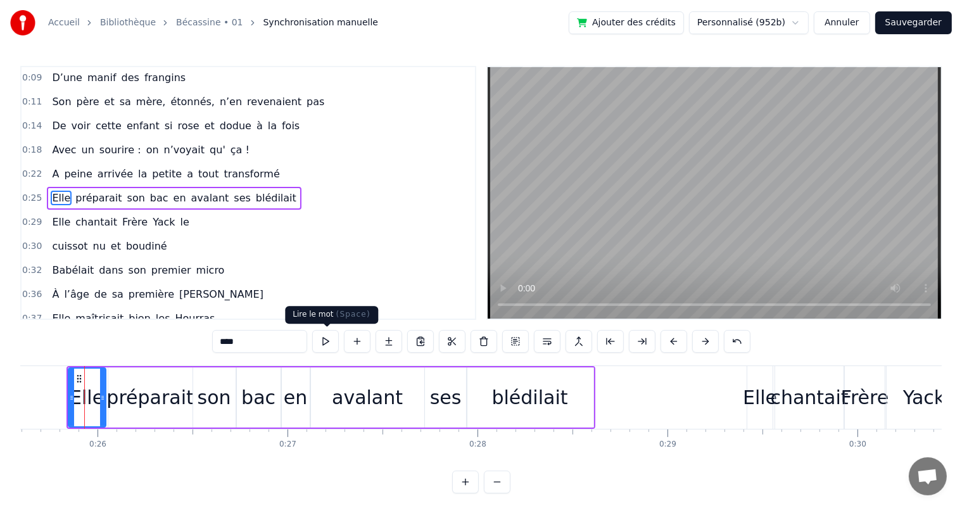
click at [323, 346] on button at bounding box center [325, 341] width 27 height 23
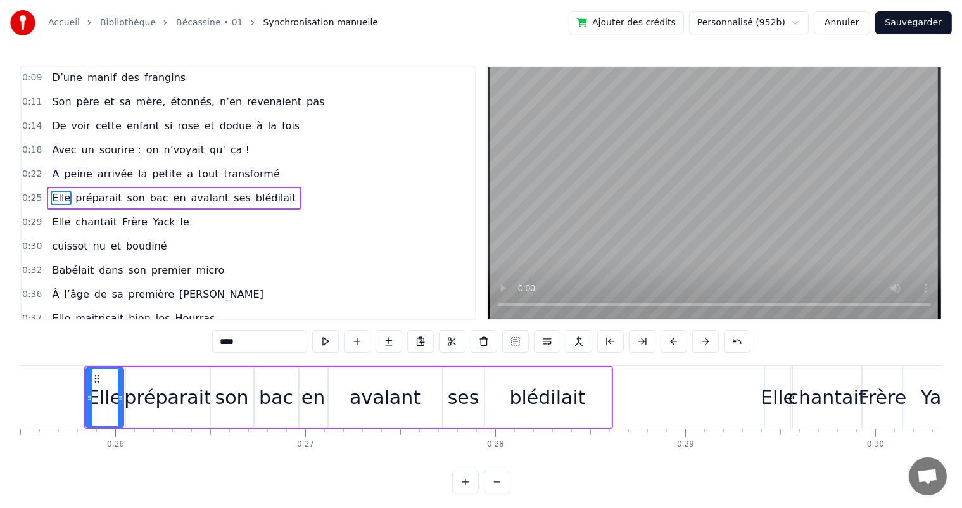
click at [87, 395] on icon at bounding box center [89, 398] width 5 height 10
click at [329, 342] on button at bounding box center [325, 341] width 27 height 23
click at [142, 400] on div "préparait" at bounding box center [167, 397] width 87 height 29
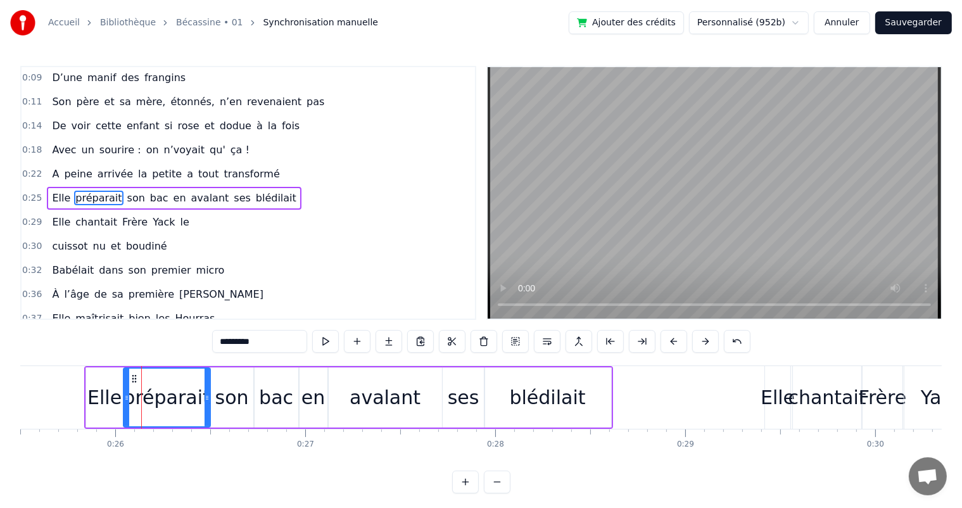
click at [125, 402] on icon at bounding box center [126, 398] width 5 height 10
click at [51, 170] on span "A" at bounding box center [56, 174] width 10 height 15
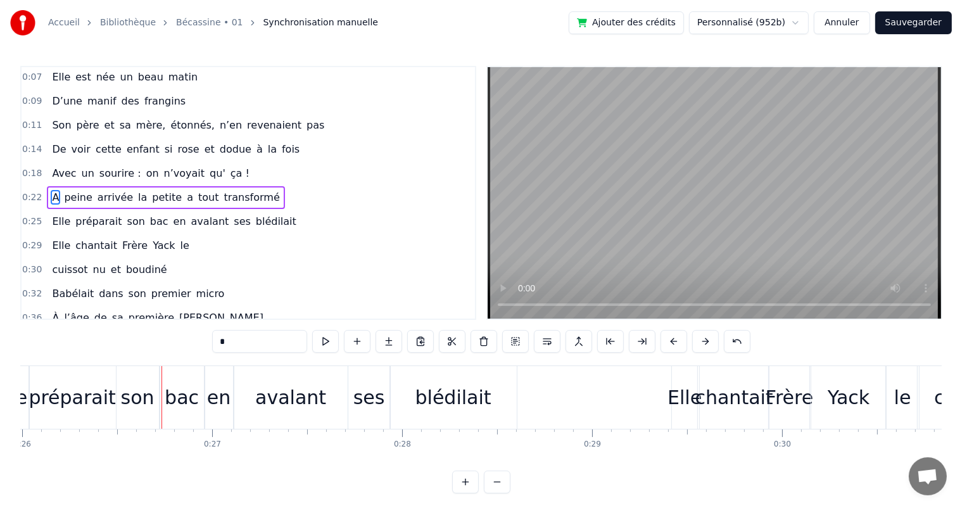
scroll to position [0, 5017]
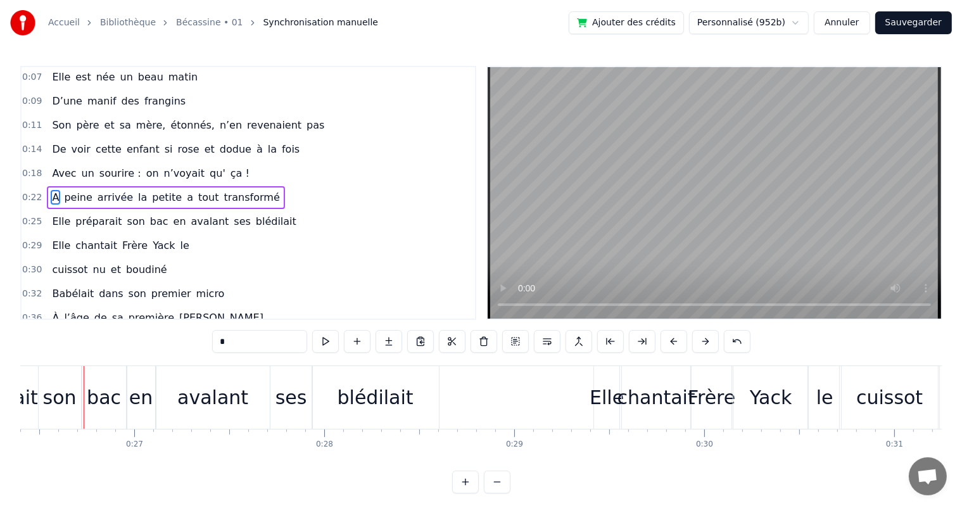
click at [231, 198] on span "transformé" at bounding box center [252, 197] width 58 height 15
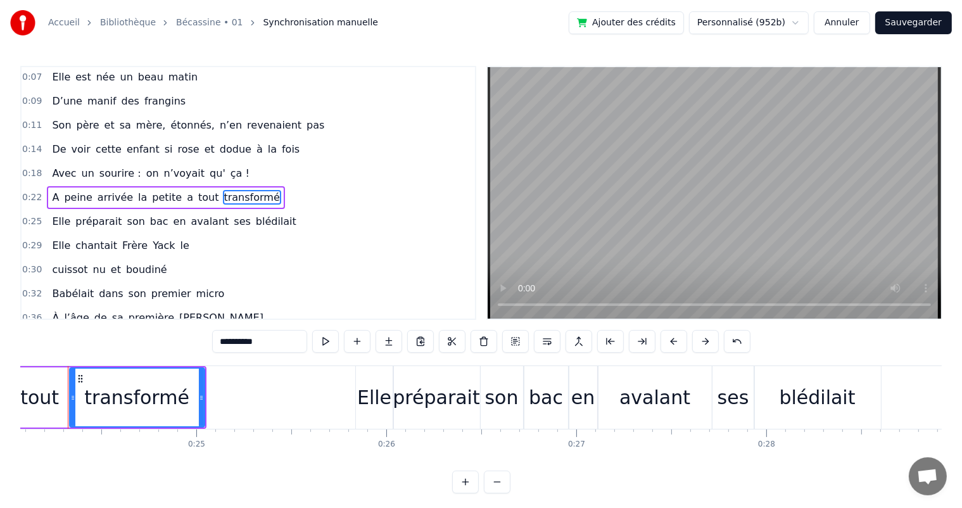
scroll to position [0, 4558]
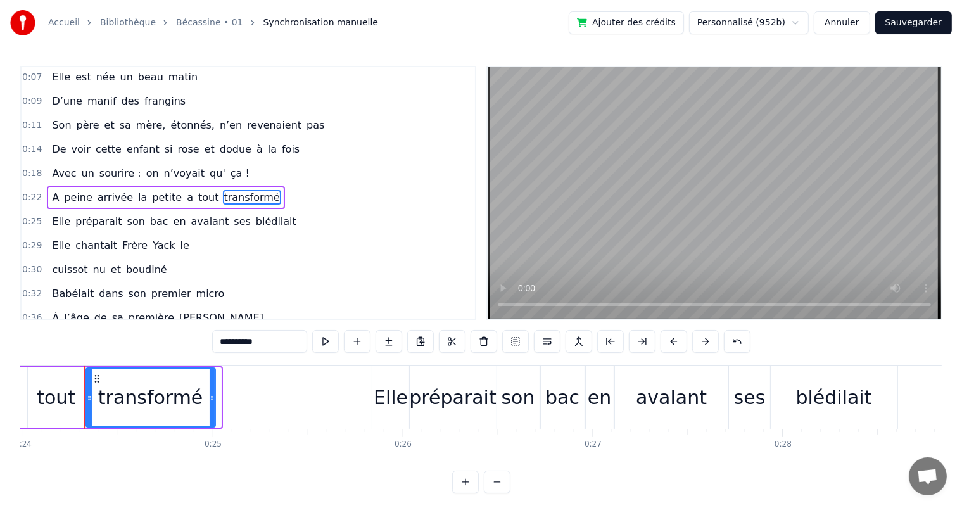
drag, startPoint x: 219, startPoint y: 400, endPoint x: 181, endPoint y: 344, distance: 67.8
click at [213, 400] on icon at bounding box center [212, 398] width 5 height 10
click at [70, 192] on span "peine" at bounding box center [78, 197] width 30 height 15
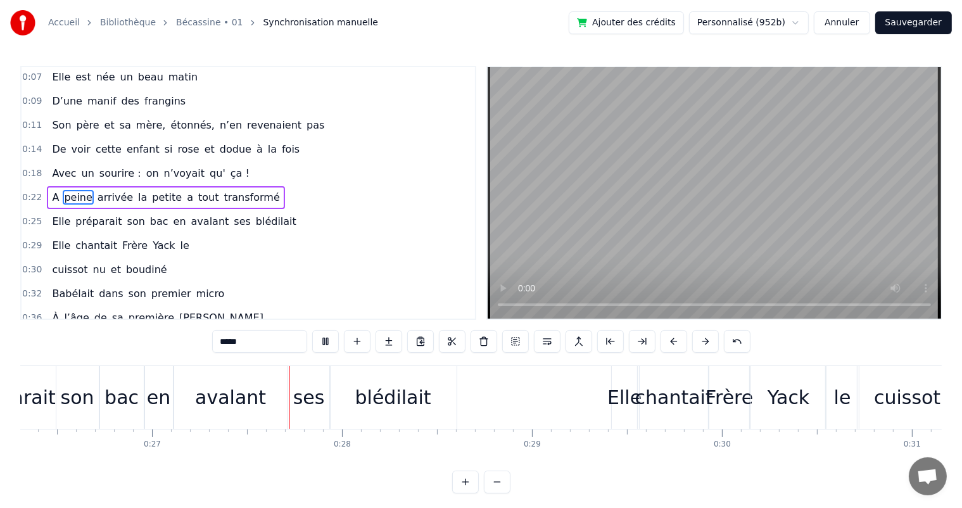
scroll to position [0, 5046]
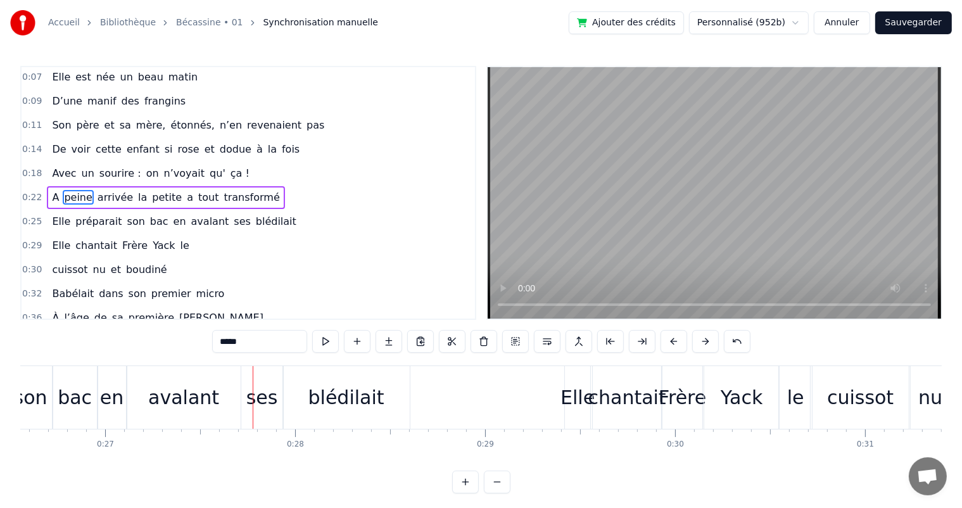
click at [61, 172] on span "Avec" at bounding box center [64, 173] width 27 height 15
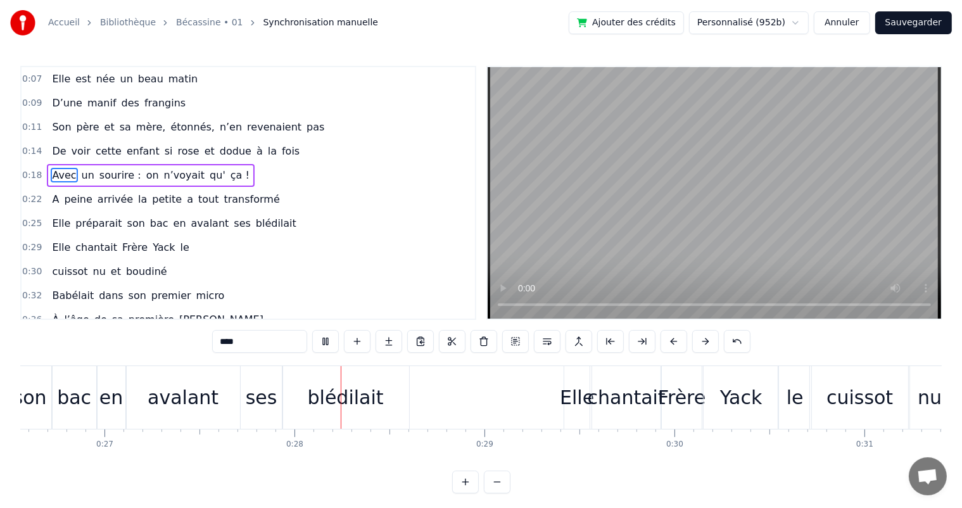
scroll to position [0, 5147]
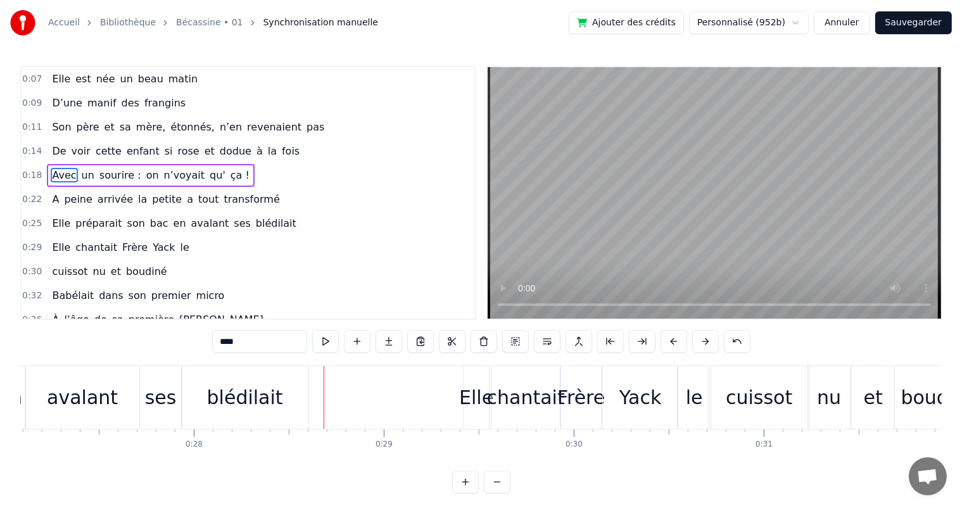
click at [51, 220] on span "Elle" at bounding box center [61, 223] width 21 height 15
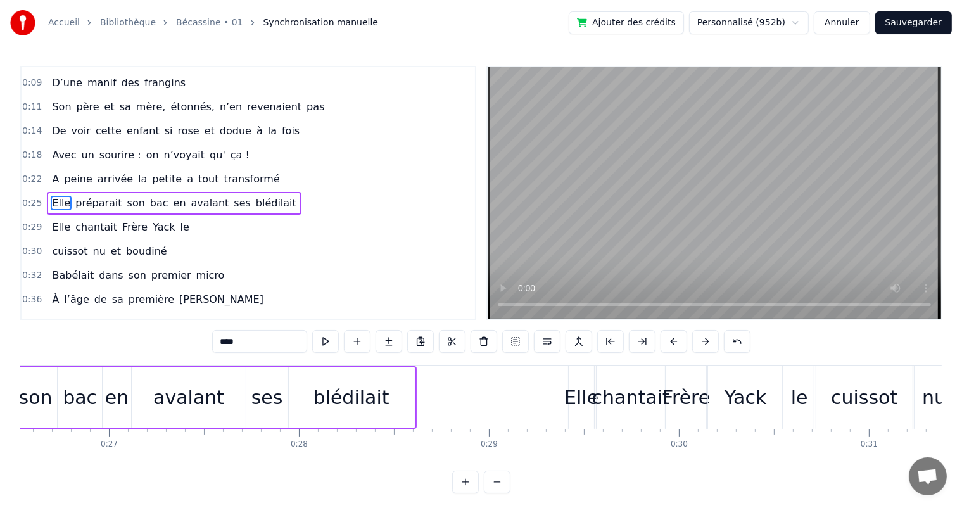
scroll to position [0, 4846]
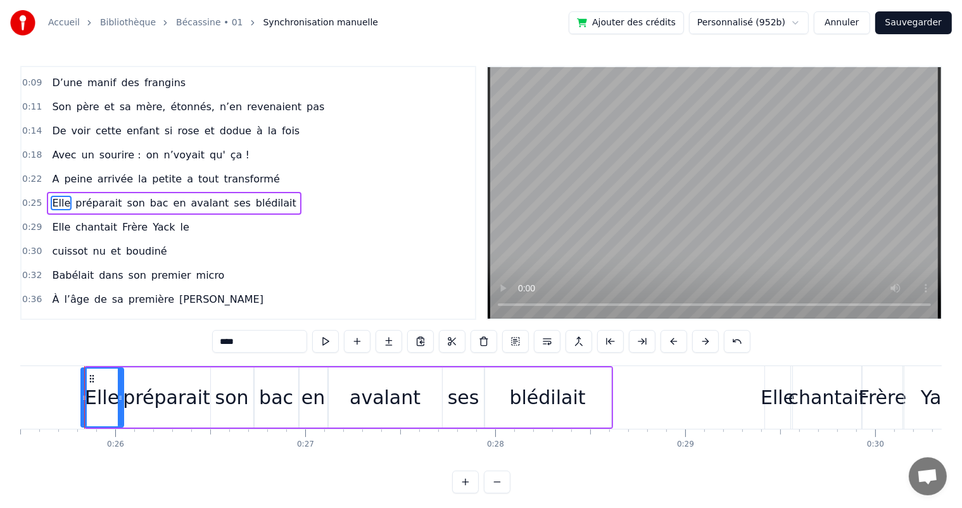
click at [83, 396] on icon at bounding box center [84, 398] width 5 height 10
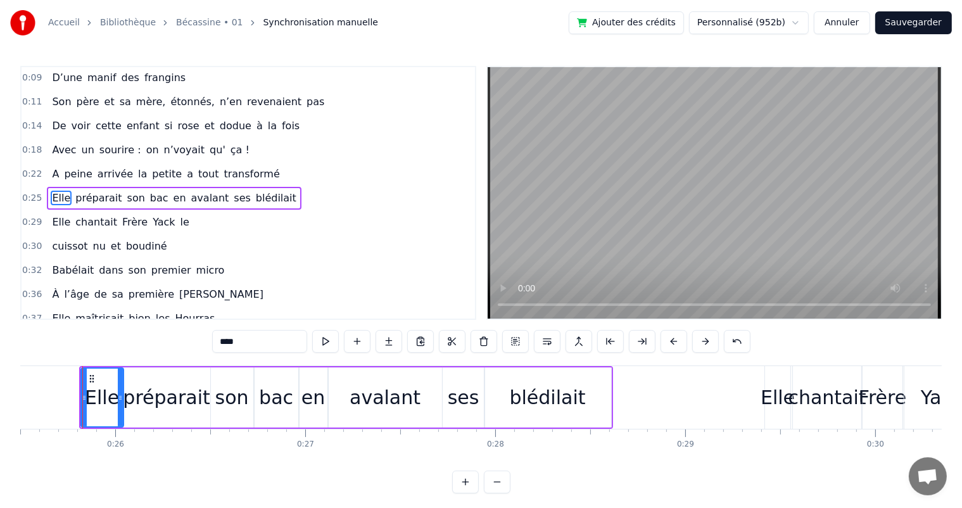
scroll to position [0, 4844]
click at [51, 174] on span "A" at bounding box center [56, 174] width 10 height 15
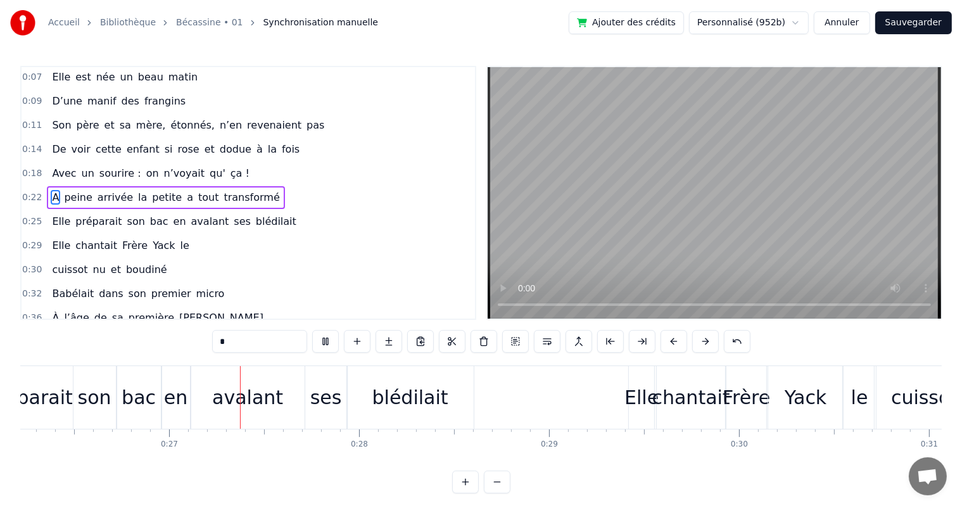
scroll to position [0, 5013]
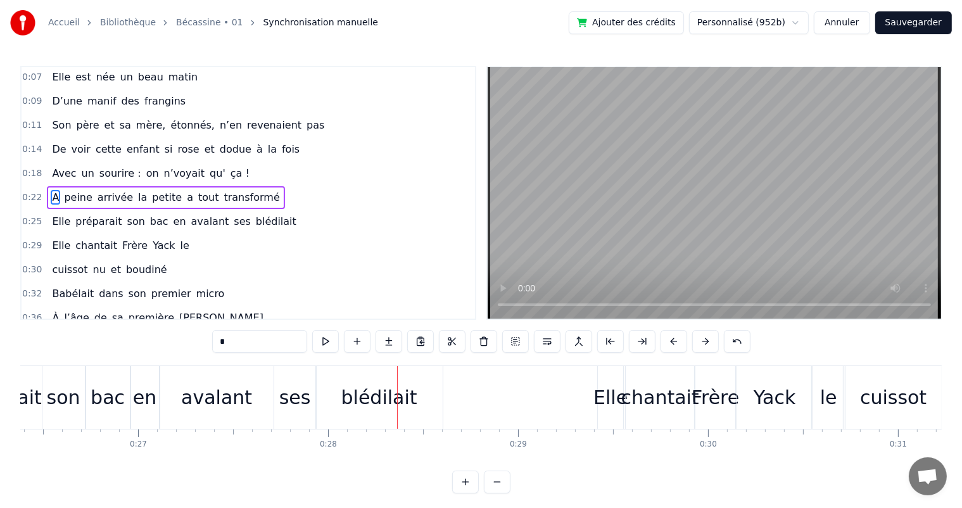
click at [66, 190] on span "peine" at bounding box center [78, 197] width 30 height 15
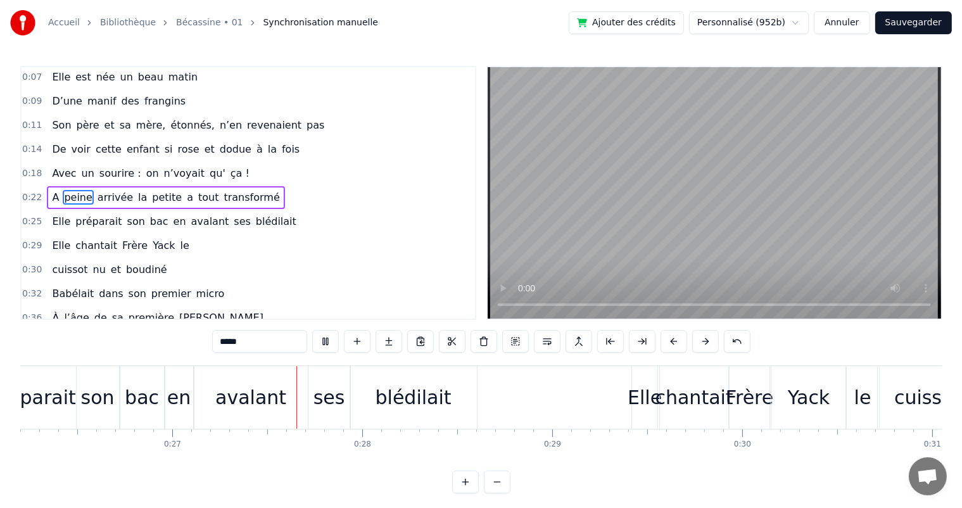
scroll to position [0, 5038]
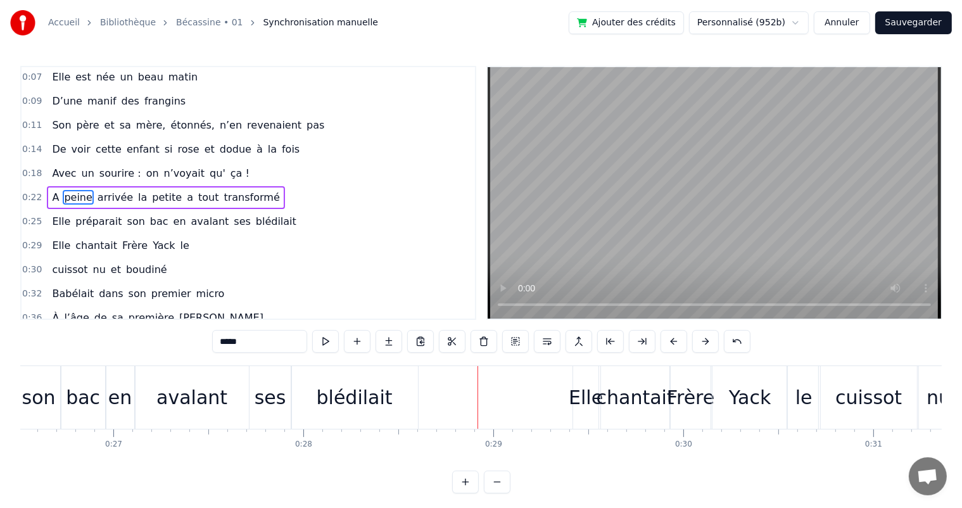
click at [51, 192] on span "A" at bounding box center [56, 197] width 10 height 15
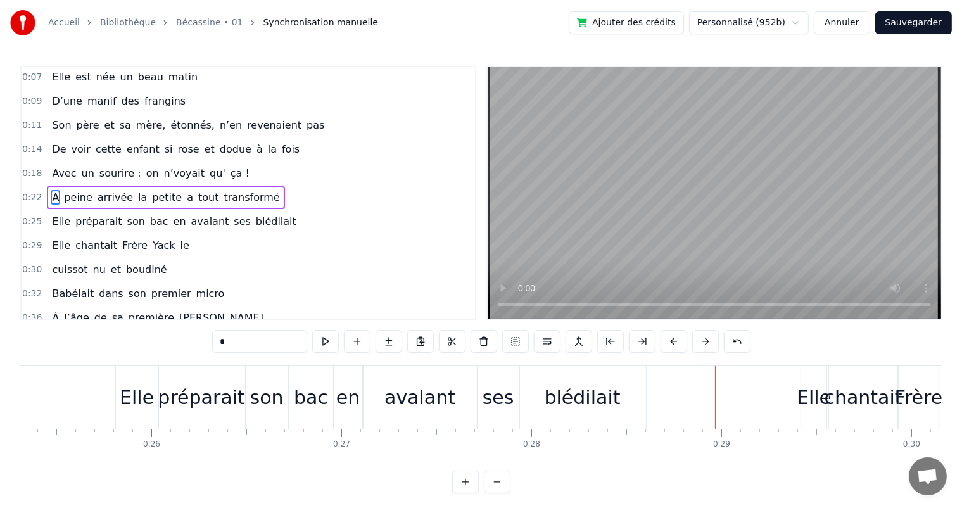
scroll to position [0, 4690]
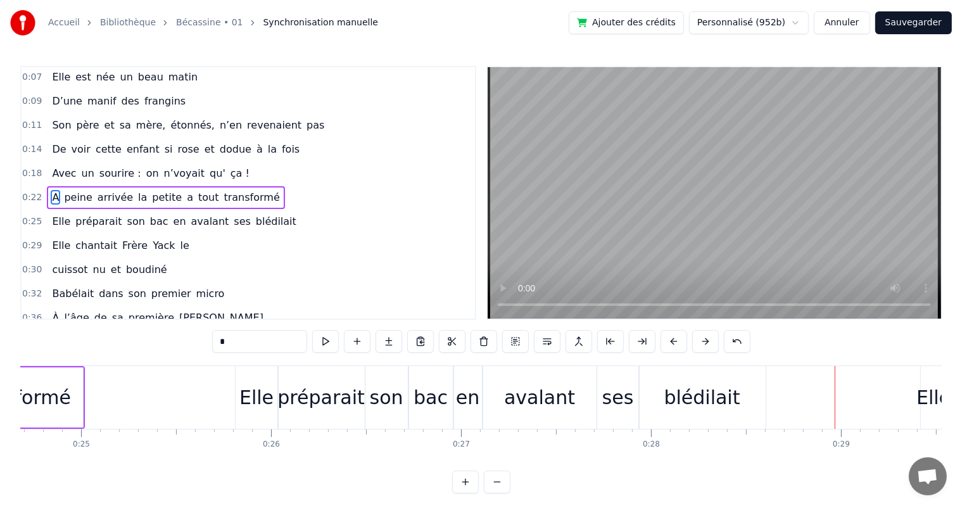
click at [257, 384] on div "Elle" at bounding box center [256, 397] width 34 height 29
type input "****"
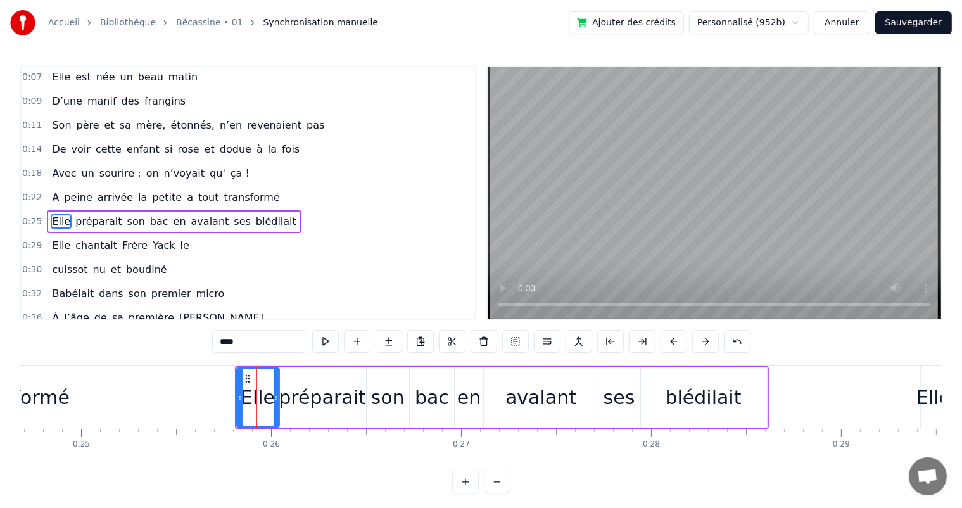
scroll to position [25, 0]
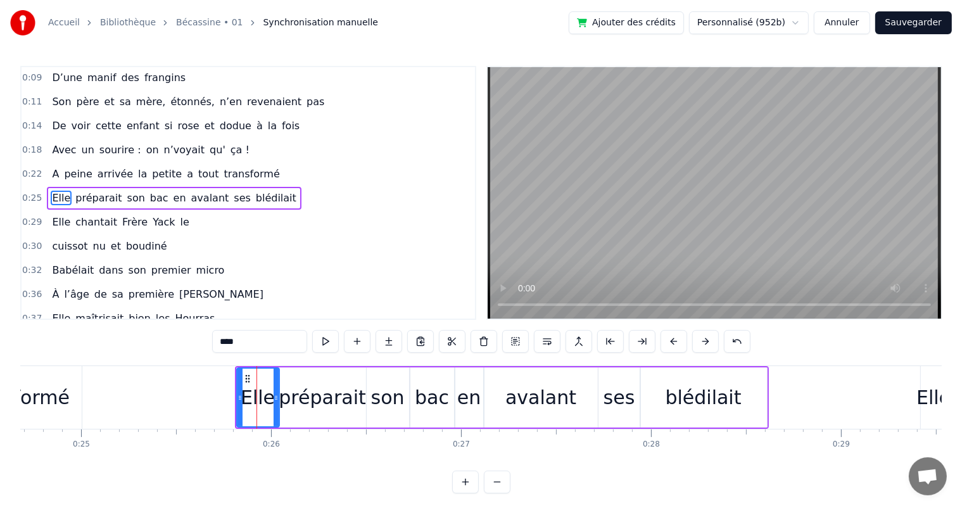
click at [238, 374] on div at bounding box center [240, 398] width 5 height 58
click at [329, 345] on button at bounding box center [325, 341] width 27 height 23
click at [326, 347] on button at bounding box center [325, 341] width 27 height 23
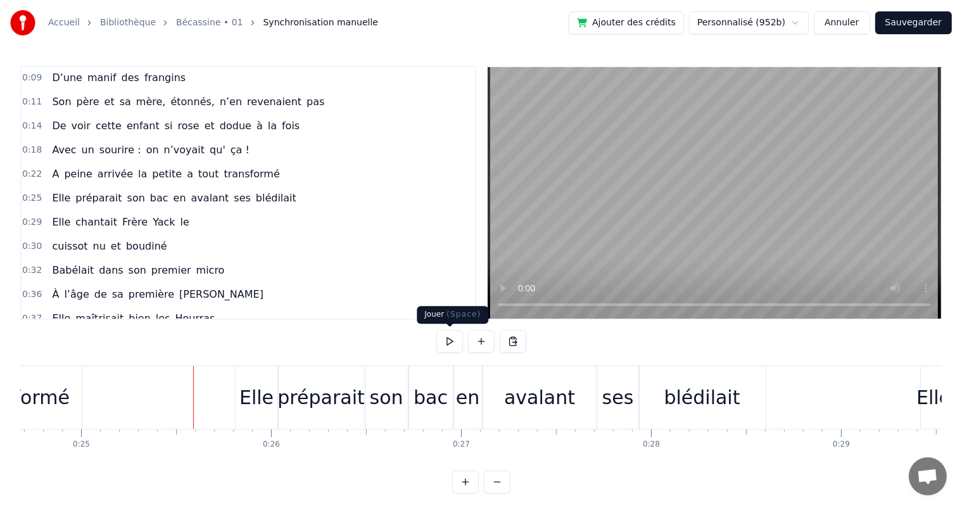
click at [447, 347] on button at bounding box center [449, 341] width 27 height 23
click at [443, 337] on button at bounding box center [449, 341] width 27 height 23
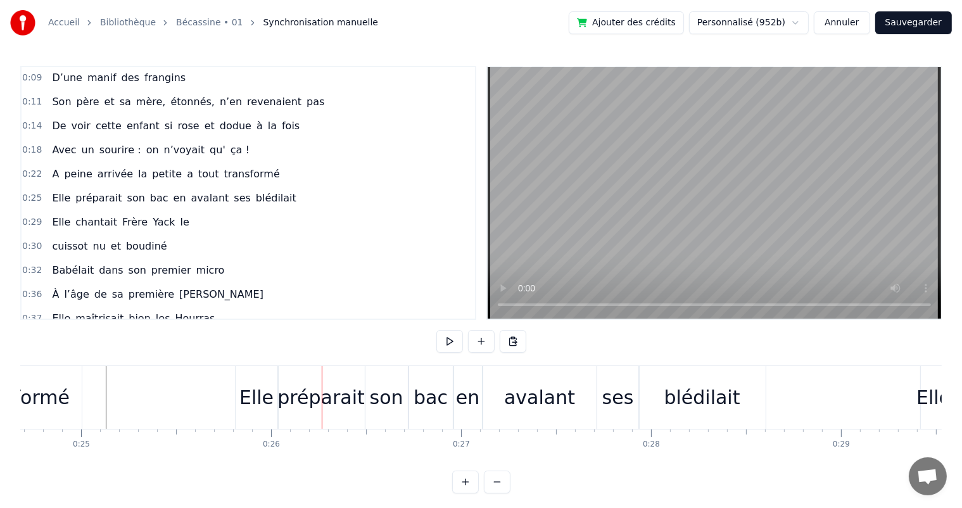
click at [246, 398] on div "Elle" at bounding box center [256, 397] width 34 height 29
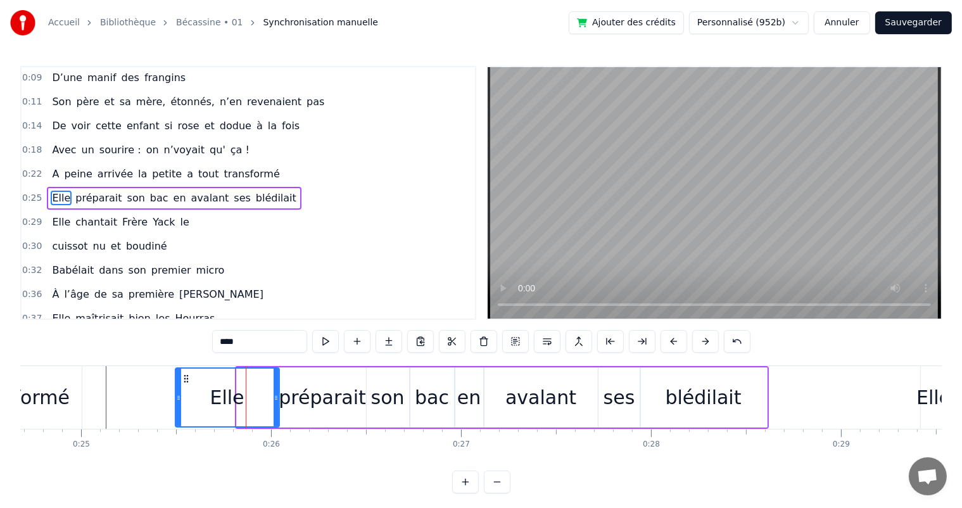
drag, startPoint x: 238, startPoint y: 398, endPoint x: 176, endPoint y: 398, distance: 61.4
click at [176, 398] on icon at bounding box center [178, 398] width 5 height 10
drag, startPoint x: 276, startPoint y: 397, endPoint x: 254, endPoint y: 395, distance: 22.2
click at [254, 395] on icon at bounding box center [253, 398] width 5 height 10
click at [296, 397] on div "préparait" at bounding box center [322, 397] width 87 height 29
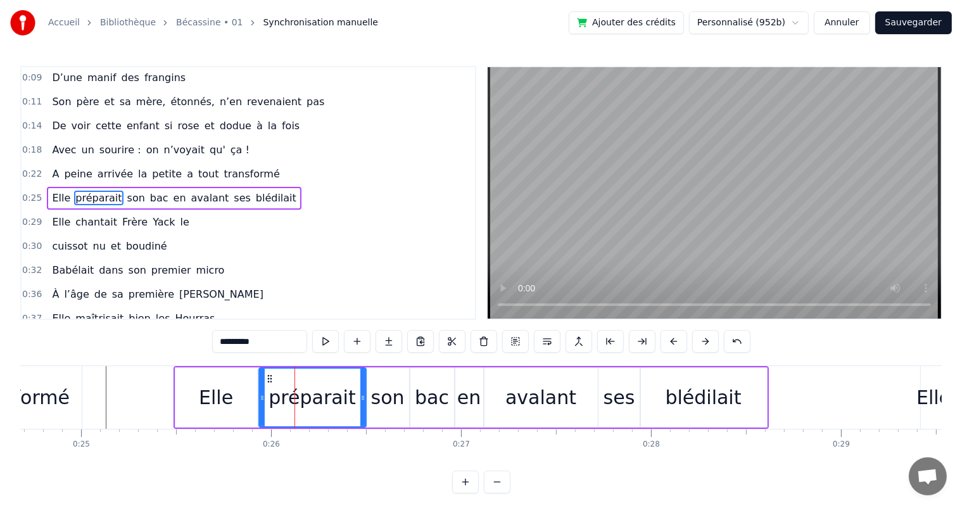
drag, startPoint x: 281, startPoint y: 398, endPoint x: 261, endPoint y: 398, distance: 20.3
click at [261, 398] on icon at bounding box center [262, 398] width 5 height 10
click at [63, 167] on span "peine" at bounding box center [78, 174] width 30 height 15
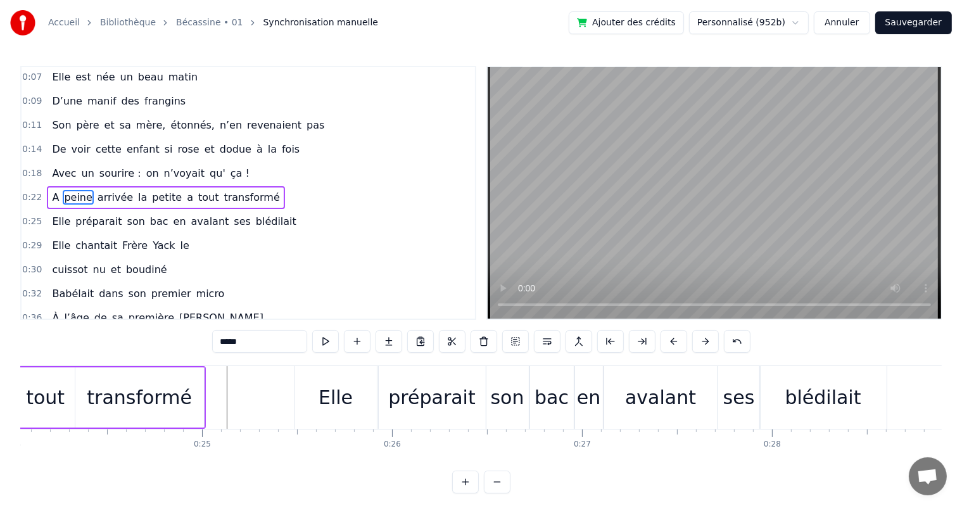
scroll to position [0, 4140]
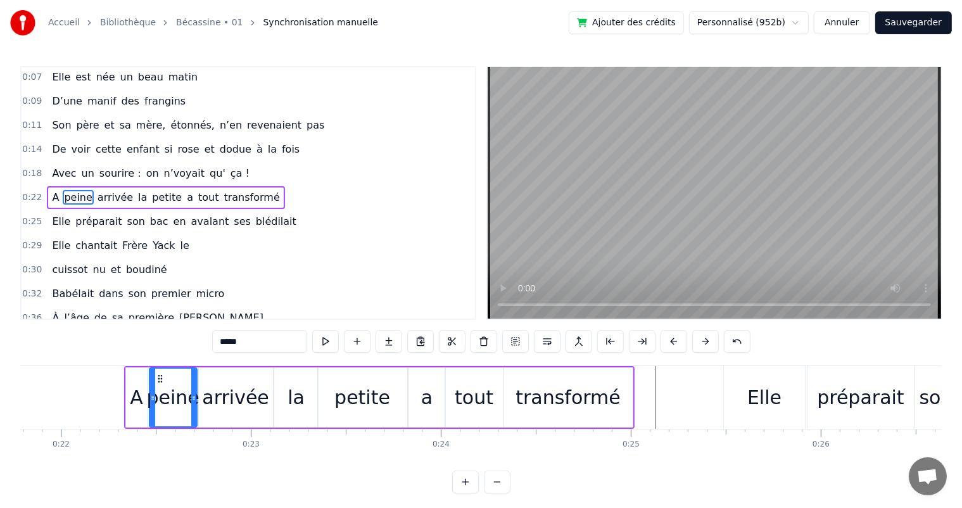
click at [825, 379] on div "préparait" at bounding box center [861, 397] width 107 height 63
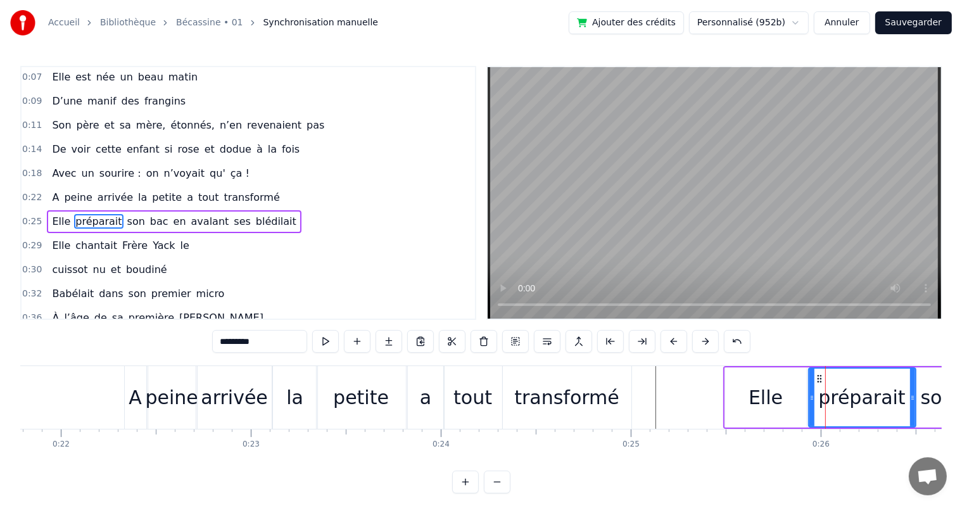
scroll to position [25, 0]
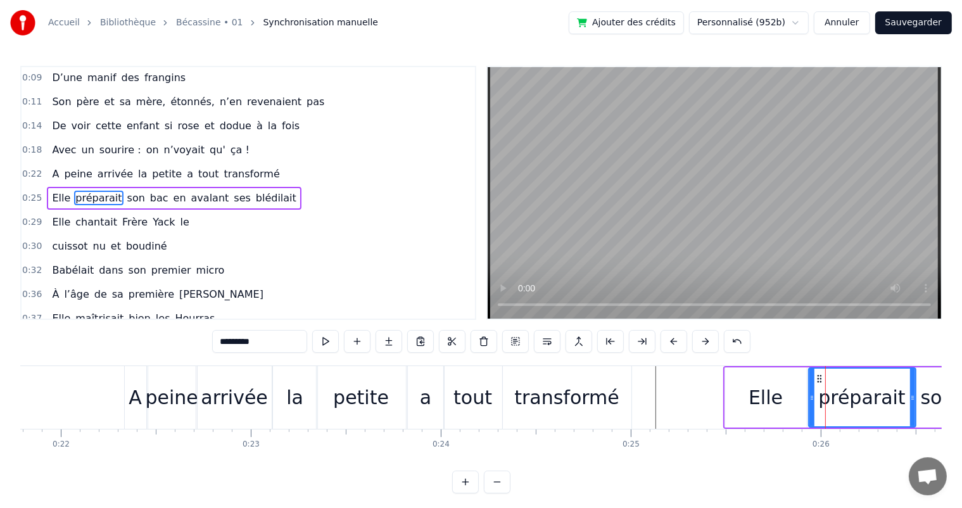
click at [785, 395] on div "Elle" at bounding box center [766, 397] width 82 height 60
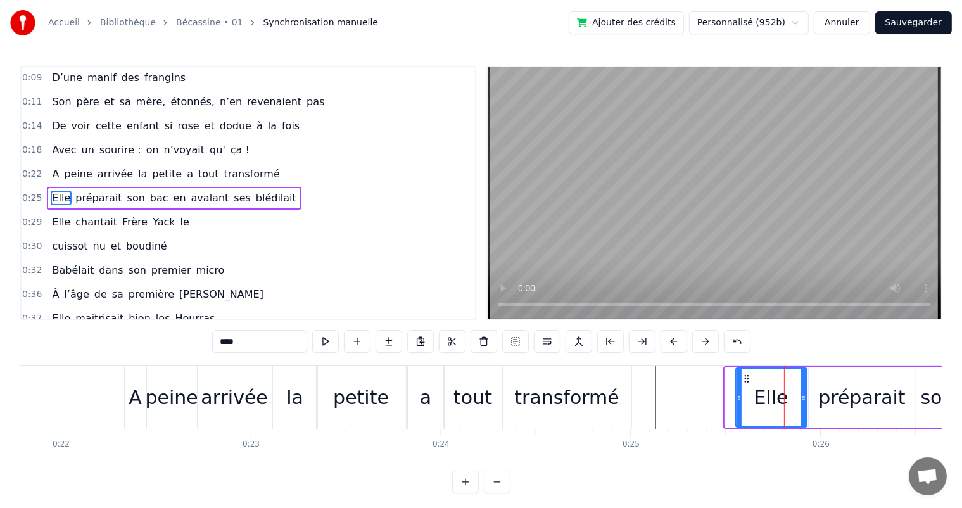
drag, startPoint x: 729, startPoint y: 398, endPoint x: 739, endPoint y: 398, distance: 9.5
click at [739, 398] on icon at bounding box center [739, 398] width 5 height 10
click at [798, 395] on icon at bounding box center [799, 398] width 5 height 10
click at [821, 399] on div "préparait" at bounding box center [862, 397] width 107 height 60
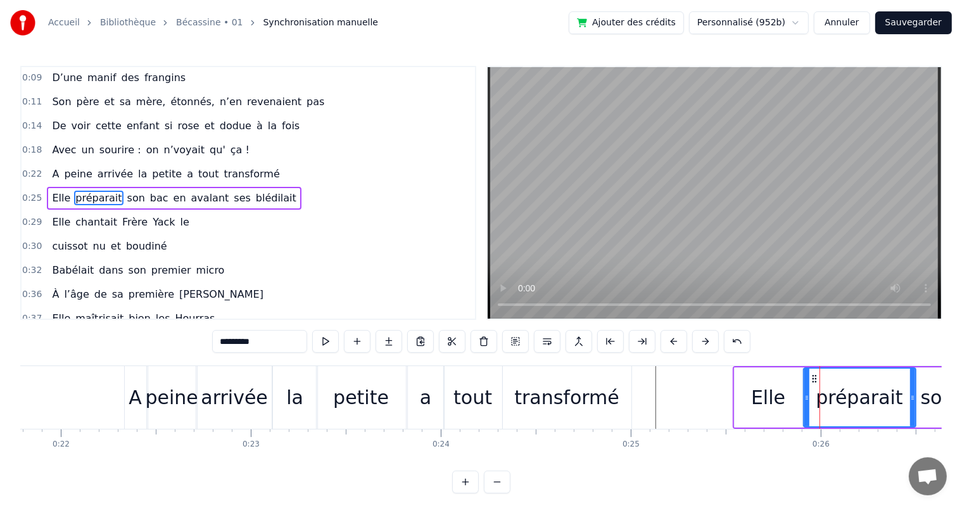
click at [806, 399] on icon at bounding box center [806, 398] width 5 height 10
click at [53, 168] on span "A" at bounding box center [56, 174] width 10 height 15
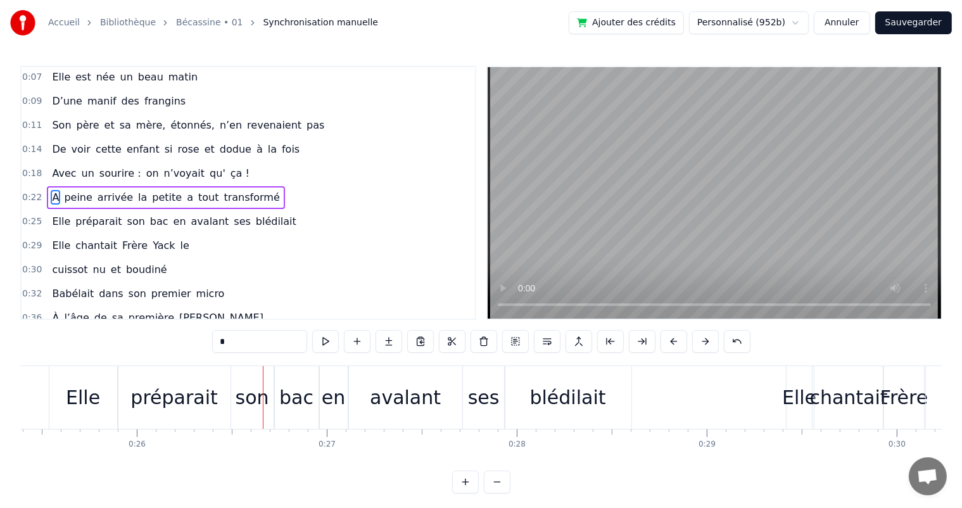
scroll to position [0, 4798]
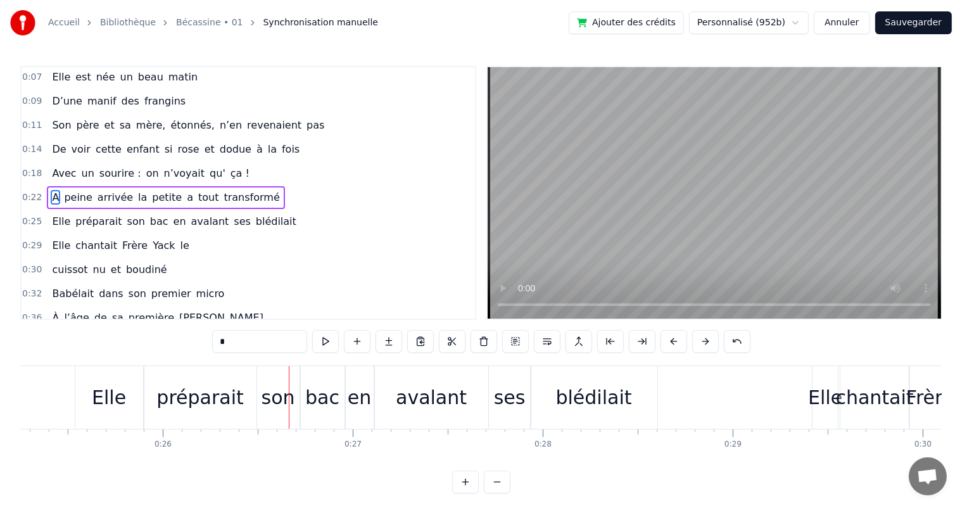
click at [89, 400] on div "Elle" at bounding box center [109, 397] width 68 height 63
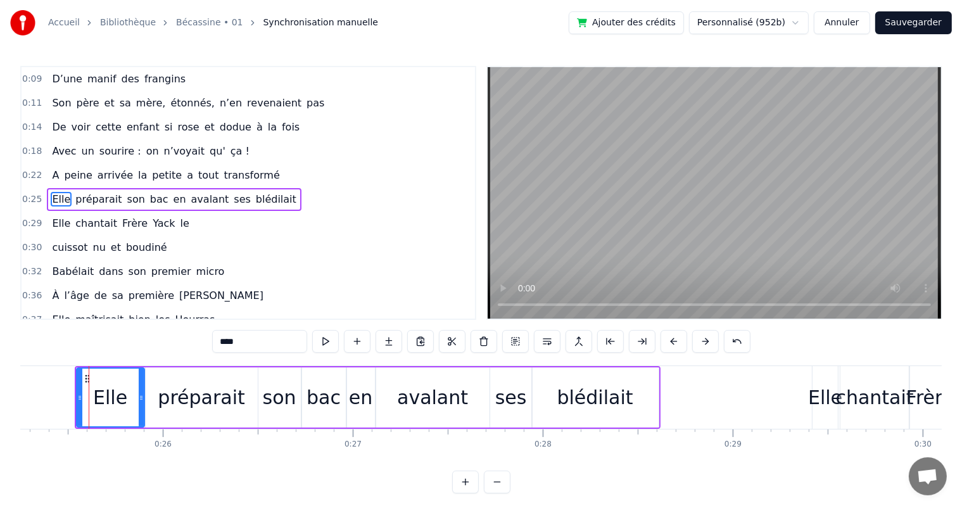
scroll to position [25, 0]
drag, startPoint x: 78, startPoint y: 398, endPoint x: 94, endPoint y: 397, distance: 16.5
click at [94, 397] on icon at bounding box center [96, 398] width 5 height 10
click at [51, 167] on span "A" at bounding box center [56, 174] width 10 height 15
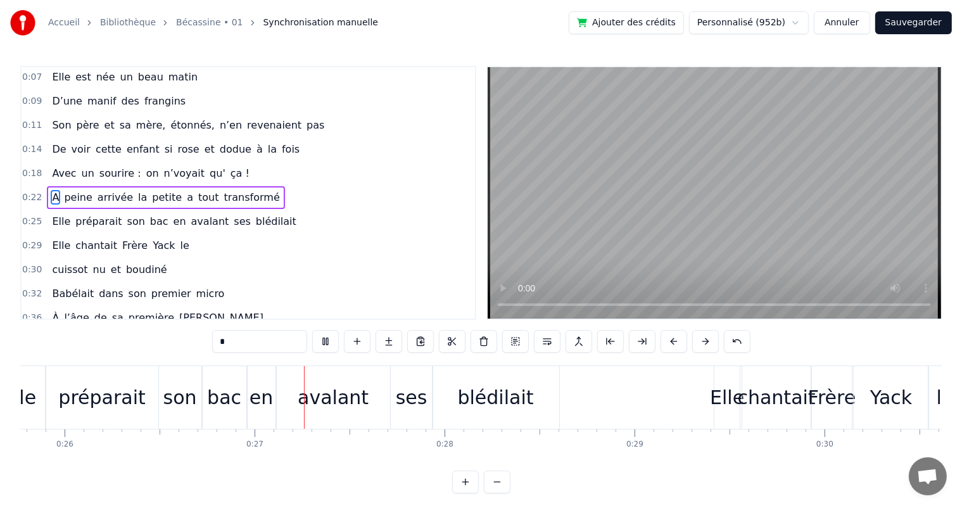
scroll to position [0, 5014]
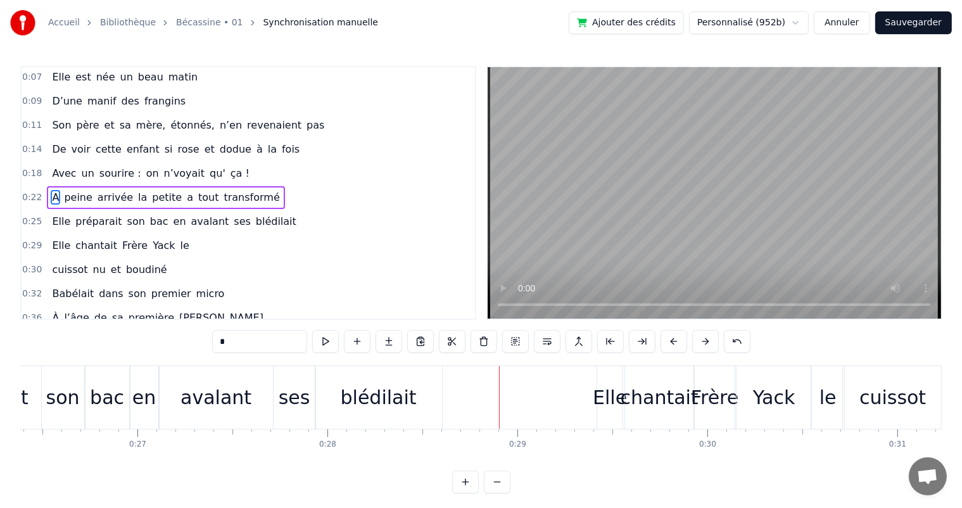
click at [58, 219] on span "Elle" at bounding box center [61, 221] width 21 height 15
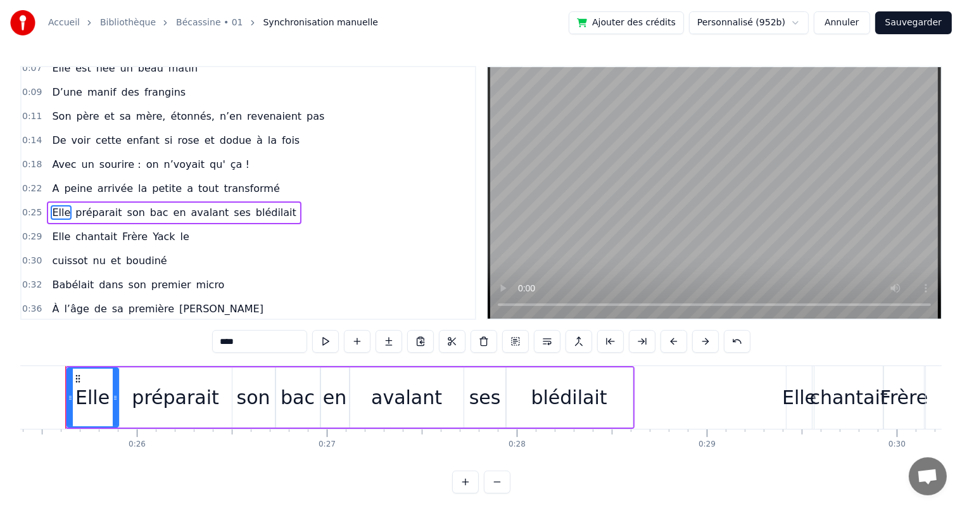
scroll to position [0, 4805]
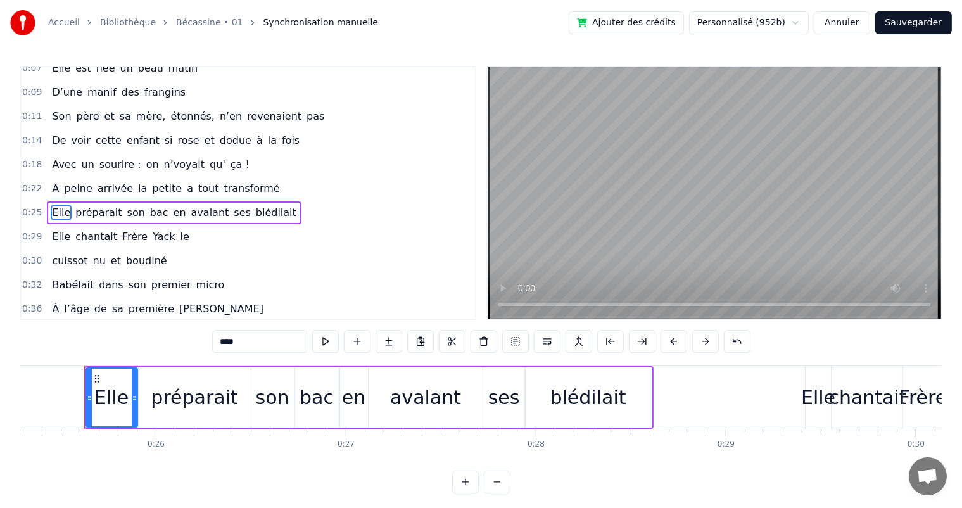
click at [322, 343] on button at bounding box center [325, 341] width 27 height 23
click at [149, 391] on div "préparait" at bounding box center [195, 397] width 112 height 60
type input "*********"
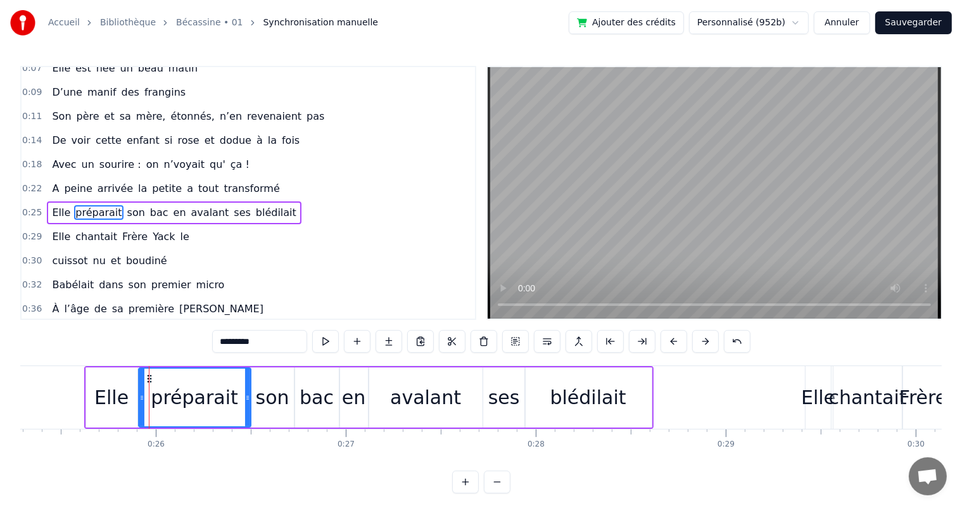
scroll to position [25, 0]
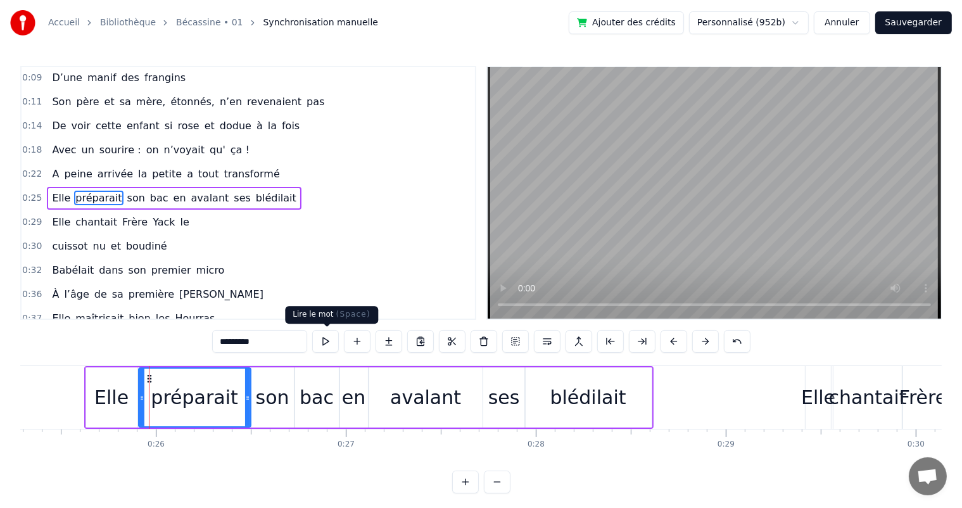
click at [334, 343] on button at bounding box center [325, 341] width 27 height 23
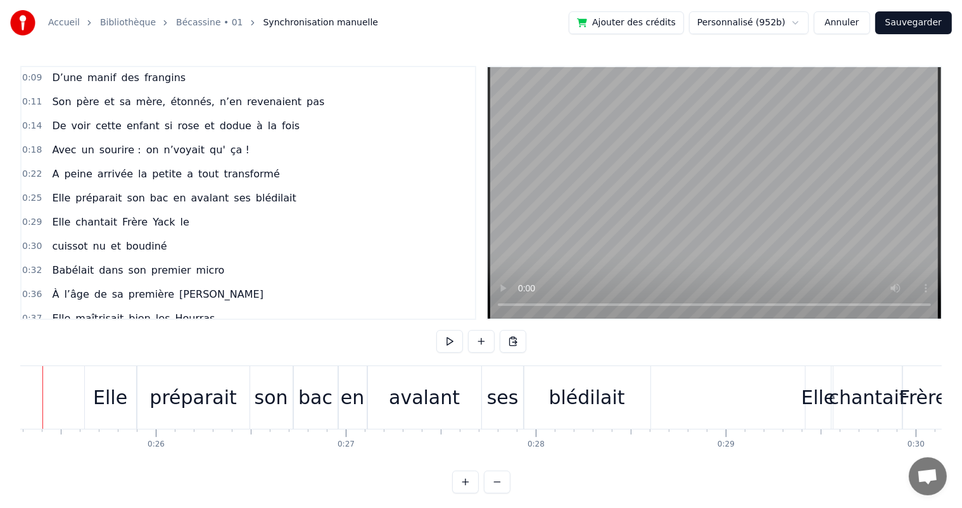
scroll to position [0, 4763]
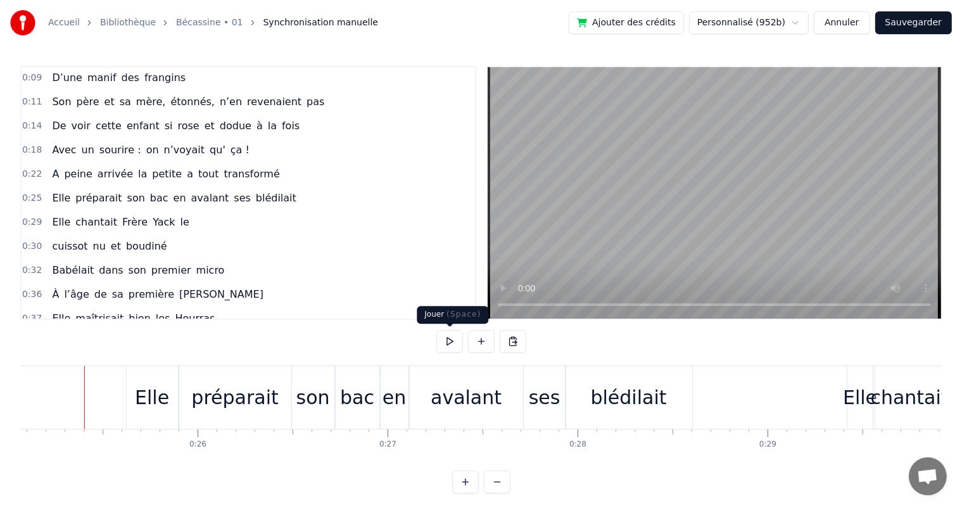
click at [453, 339] on button at bounding box center [449, 341] width 27 height 23
click at [69, 177] on div "A peine arrivée la petite a tout transformé" at bounding box center [166, 174] width 238 height 23
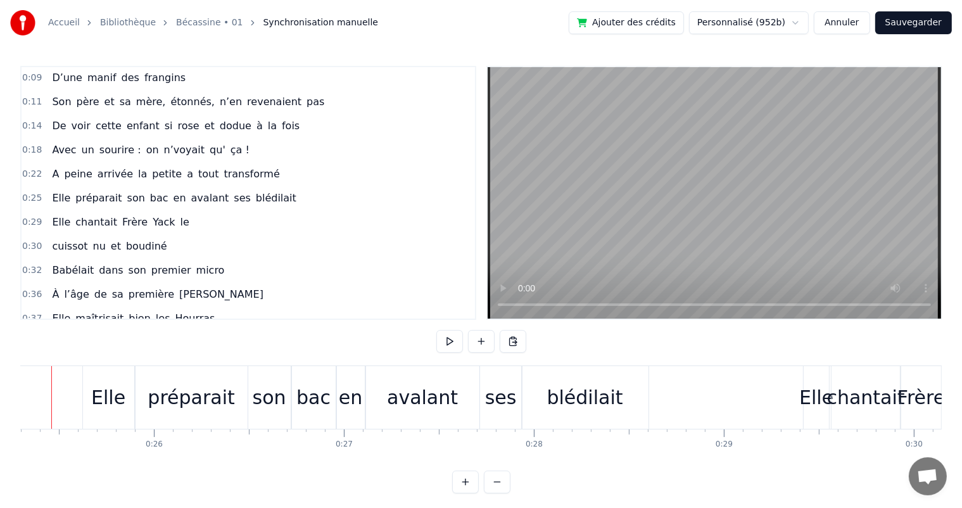
scroll to position [0, 4774]
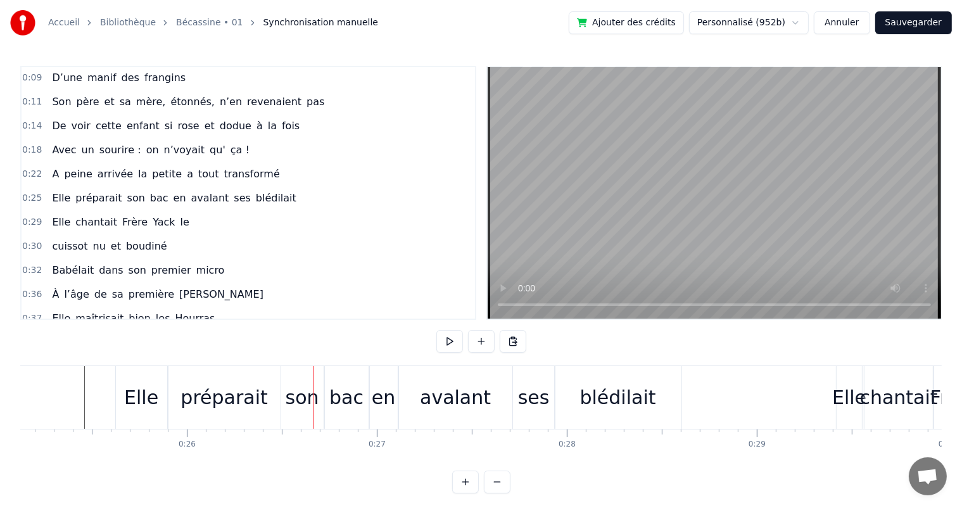
click at [225, 413] on div "préparait" at bounding box center [224, 397] width 112 height 63
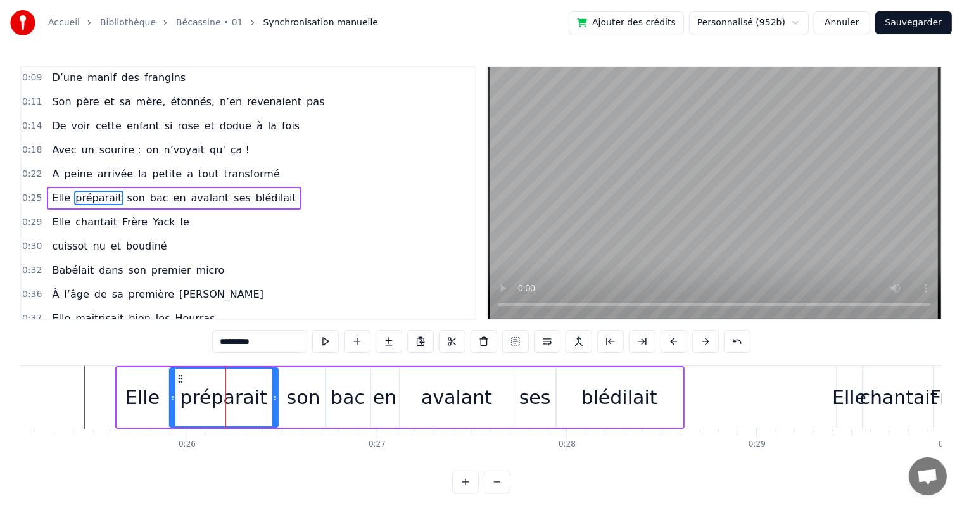
click at [274, 402] on div at bounding box center [274, 398] width 5 height 58
click at [288, 403] on div "son" at bounding box center [304, 397] width 34 height 29
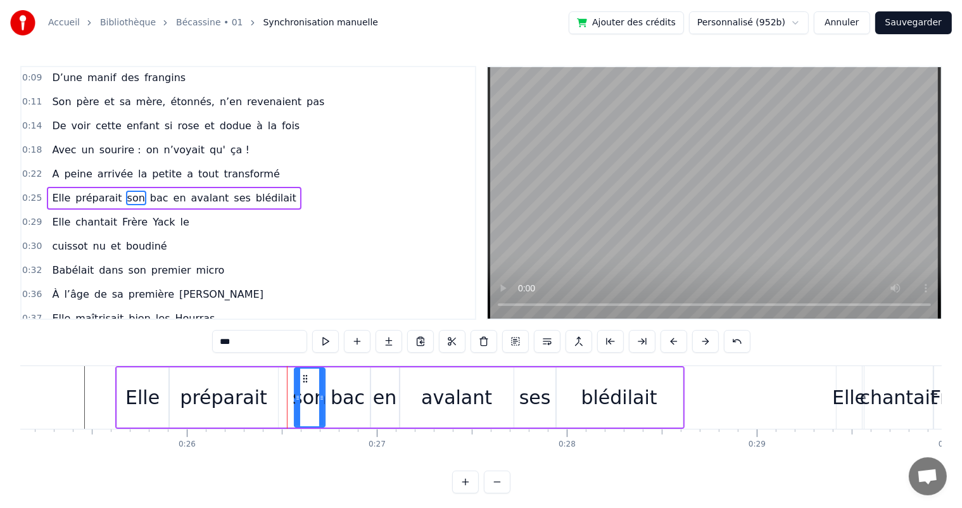
drag, startPoint x: 284, startPoint y: 402, endPoint x: 296, endPoint y: 401, distance: 12.1
click at [296, 401] on div at bounding box center [297, 398] width 5 height 58
click at [266, 398] on div "préparait" at bounding box center [224, 397] width 108 height 60
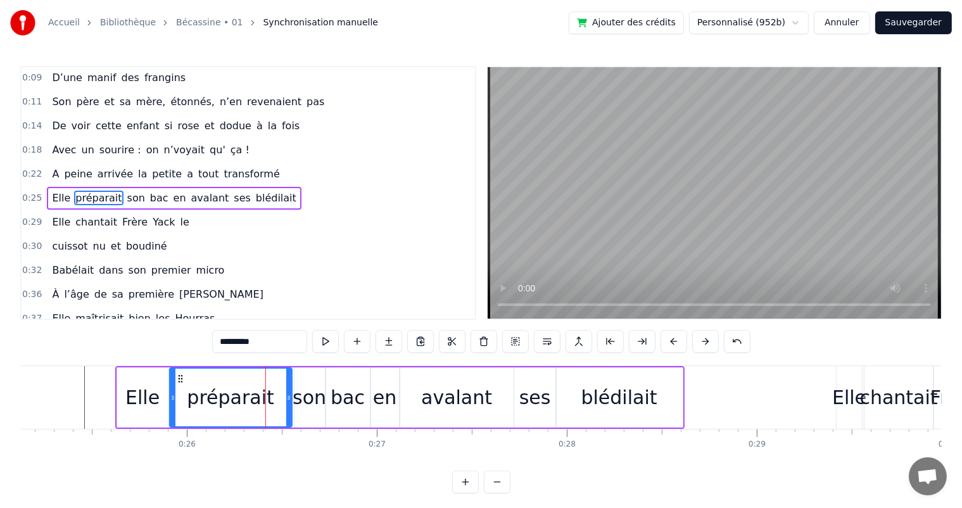
drag, startPoint x: 279, startPoint y: 398, endPoint x: 289, endPoint y: 399, distance: 9.5
click at [289, 399] on icon at bounding box center [288, 398] width 5 height 10
click at [63, 170] on span "peine" at bounding box center [78, 174] width 30 height 15
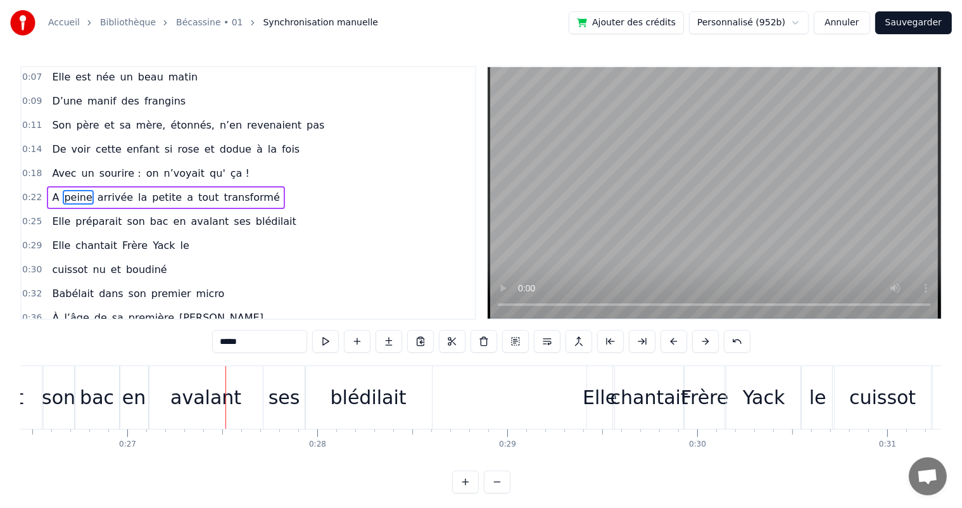
scroll to position [0, 5036]
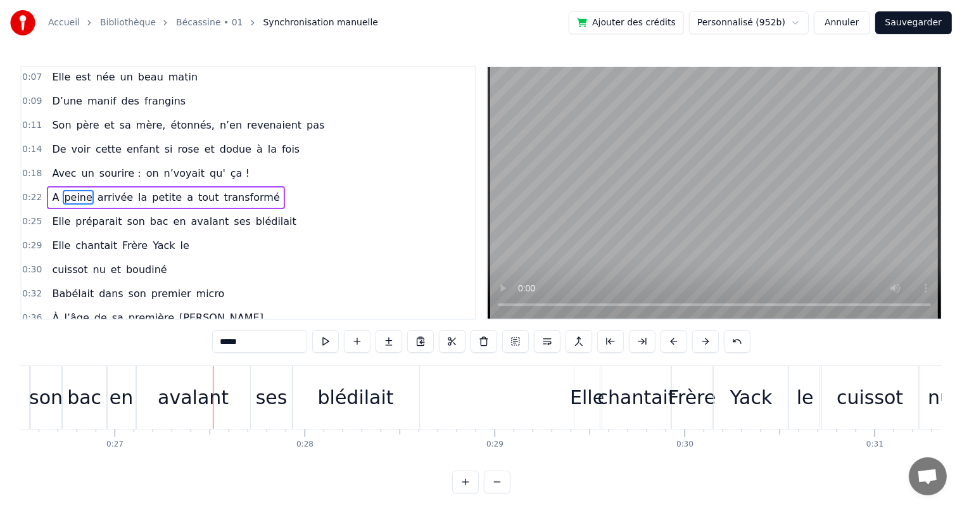
click at [101, 215] on span "préparait" at bounding box center [98, 221] width 49 height 15
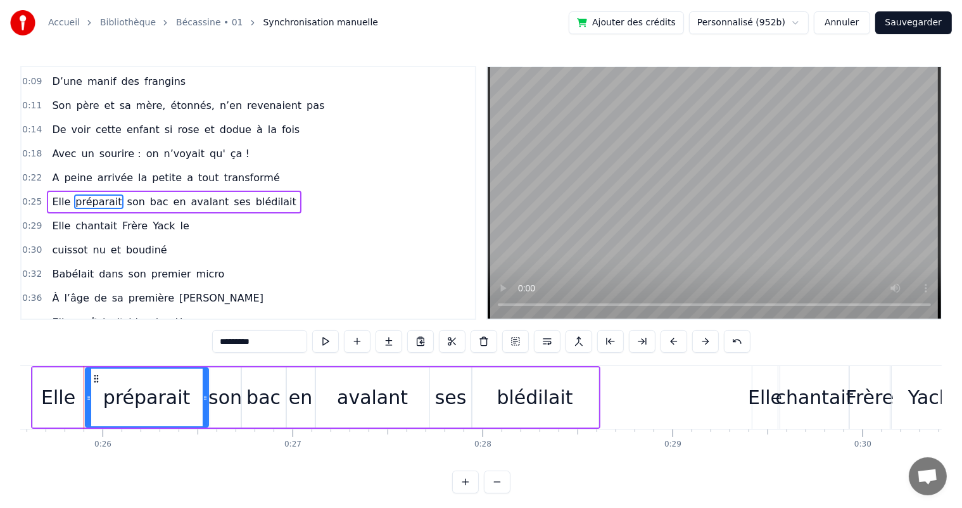
scroll to position [0, 4858]
drag, startPoint x: 207, startPoint y: 395, endPoint x: 185, endPoint y: 395, distance: 22.2
click at [185, 395] on icon at bounding box center [183, 398] width 5 height 10
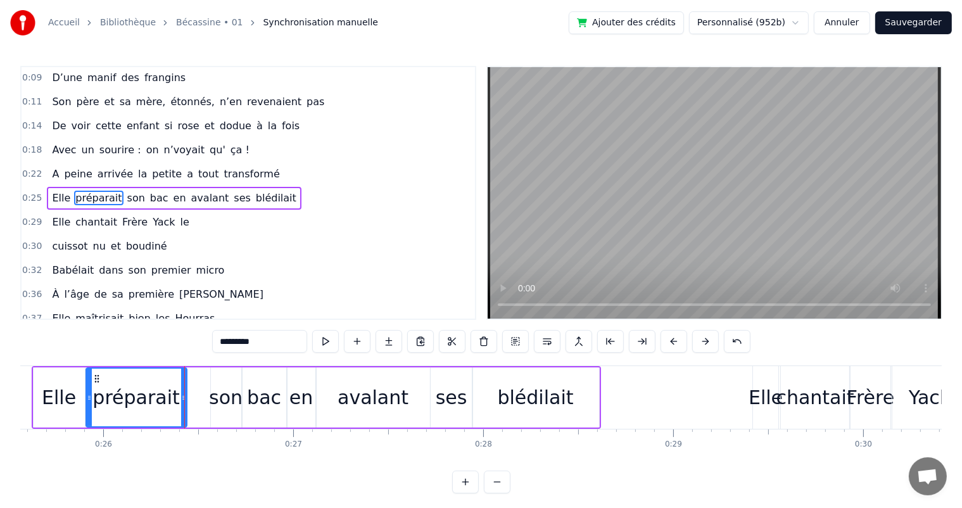
click at [232, 402] on div "son" at bounding box center [226, 397] width 34 height 29
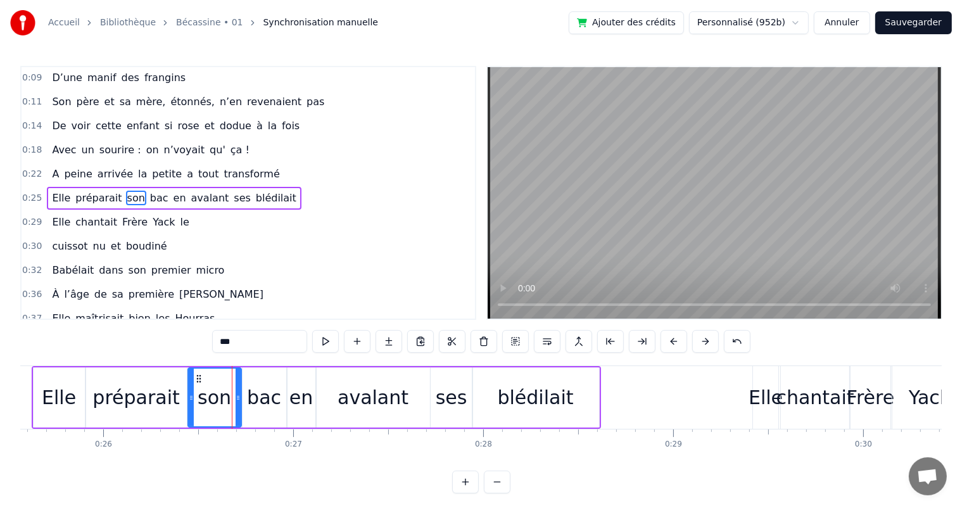
drag, startPoint x: 212, startPoint y: 400, endPoint x: 189, endPoint y: 400, distance: 22.8
click at [189, 400] on icon at bounding box center [191, 398] width 5 height 10
drag, startPoint x: 239, startPoint y: 400, endPoint x: 209, endPoint y: 400, distance: 30.4
click at [209, 400] on icon at bounding box center [207, 398] width 5 height 10
click at [250, 403] on div "bac" at bounding box center [264, 397] width 34 height 29
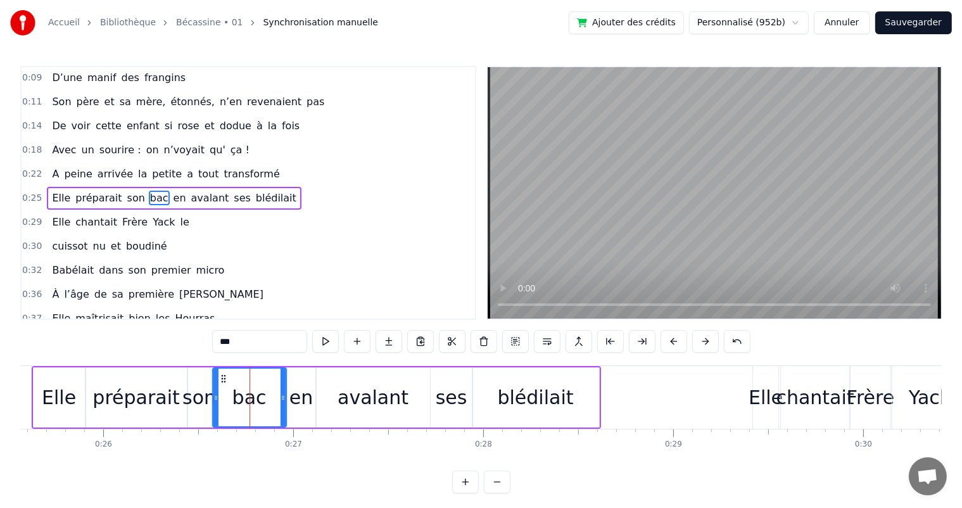
drag, startPoint x: 242, startPoint y: 403, endPoint x: 212, endPoint y: 401, distance: 29.8
click at [213, 401] on div at bounding box center [215, 398] width 5 height 58
drag, startPoint x: 280, startPoint y: 404, endPoint x: 256, endPoint y: 402, distance: 24.2
click at [257, 402] on div at bounding box center [259, 398] width 5 height 58
click at [299, 405] on div "en" at bounding box center [300, 397] width 23 height 29
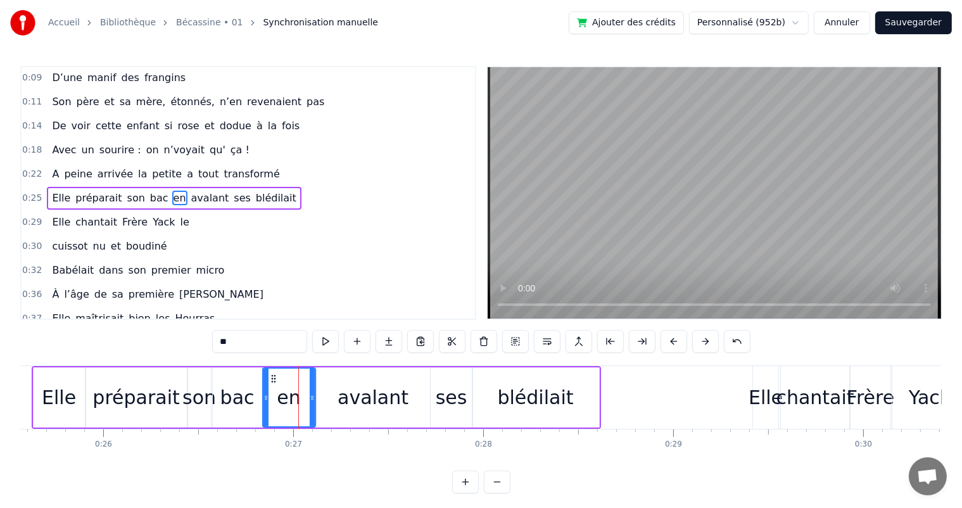
drag, startPoint x: 289, startPoint y: 405, endPoint x: 264, endPoint y: 405, distance: 24.7
click at [264, 405] on div at bounding box center [266, 398] width 5 height 58
drag, startPoint x: 313, startPoint y: 411, endPoint x: 295, endPoint y: 411, distance: 18.4
click at [295, 411] on div at bounding box center [293, 398] width 5 height 58
click at [345, 414] on div "avalant" at bounding box center [373, 397] width 113 height 60
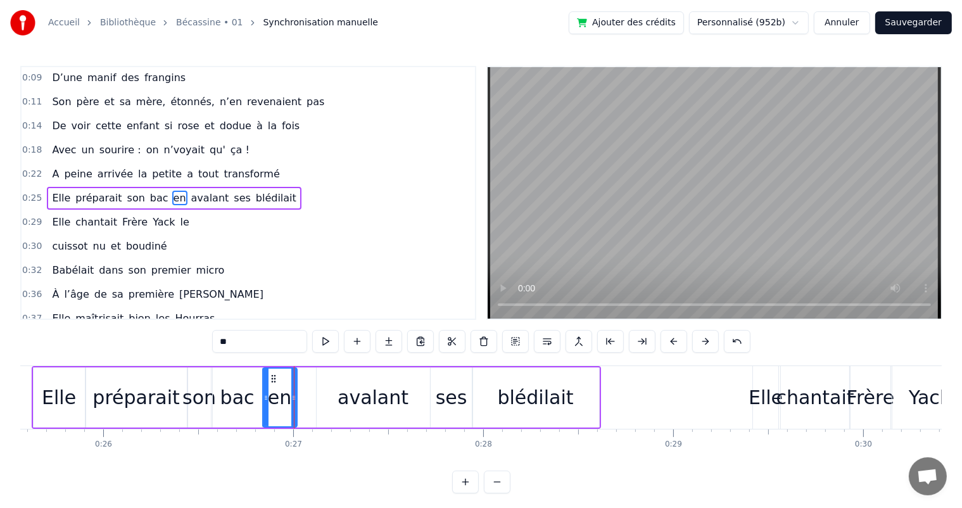
type input "*******"
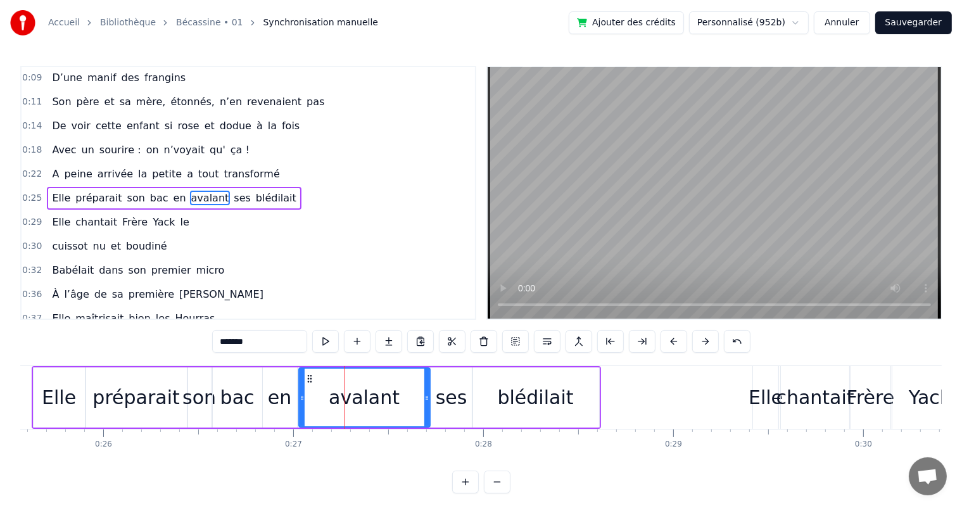
drag, startPoint x: 319, startPoint y: 411, endPoint x: 302, endPoint y: 411, distance: 17.7
click at [302, 411] on div at bounding box center [302, 398] width 5 height 58
click at [71, 177] on div "A peine arrivée la petite a tout transformé" at bounding box center [166, 174] width 238 height 23
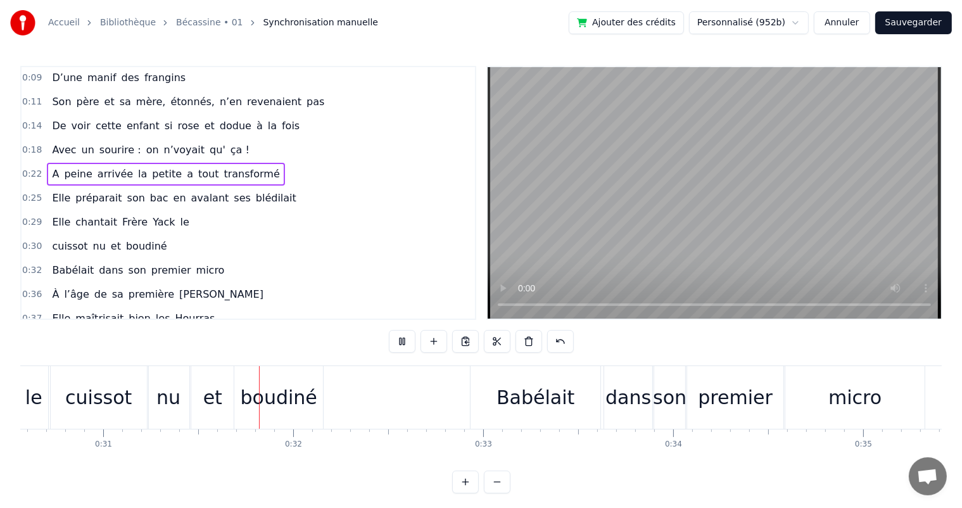
scroll to position [0, 5830]
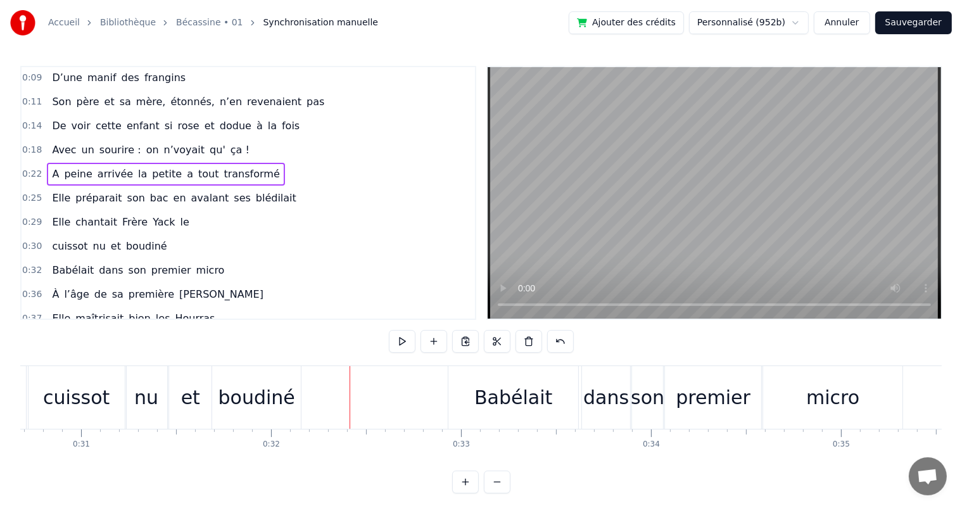
click at [56, 215] on span "Elle" at bounding box center [61, 222] width 21 height 15
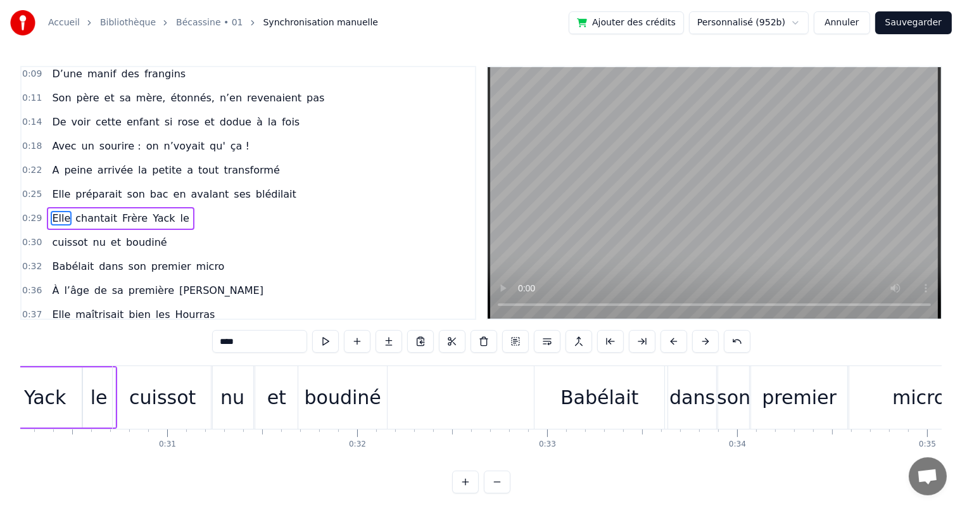
scroll to position [0, 5526]
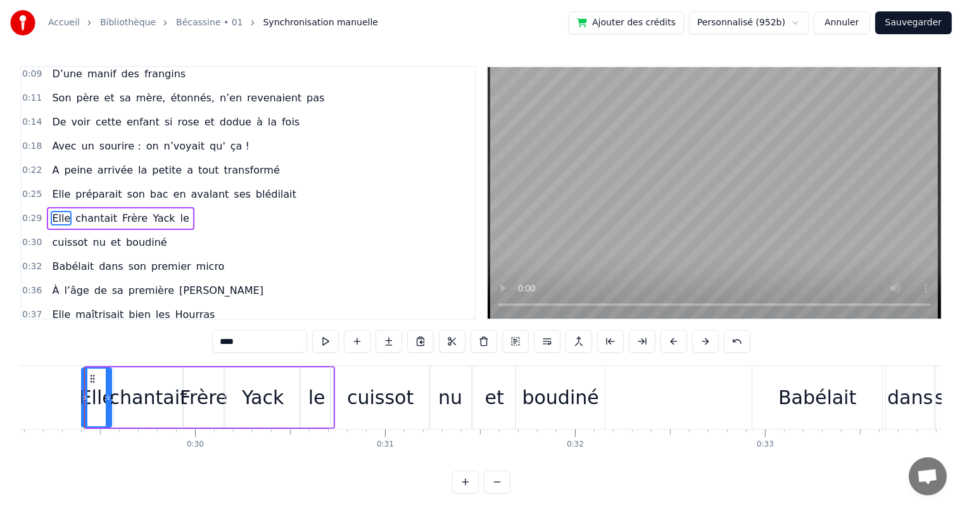
click at [82, 398] on icon at bounding box center [84, 398] width 5 height 10
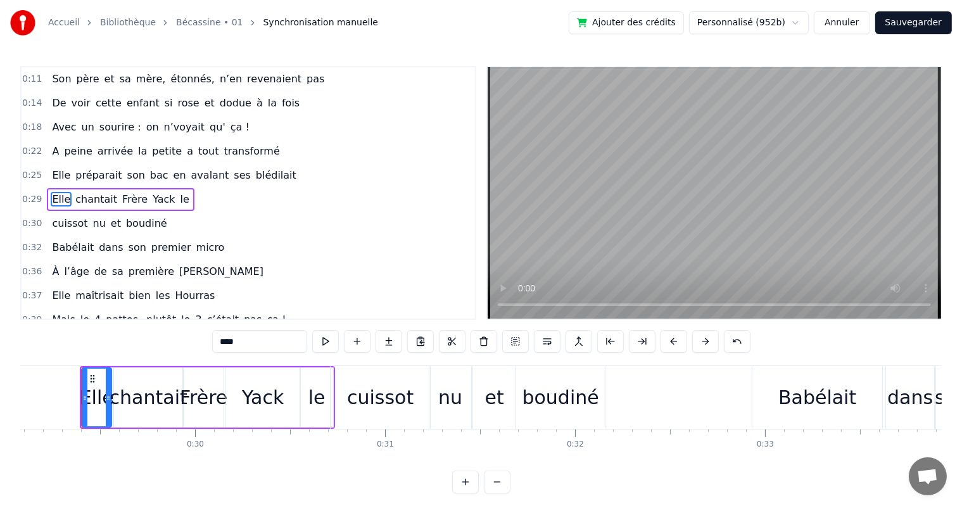
scroll to position [0, 5524]
click at [58, 170] on span "Elle" at bounding box center [61, 175] width 21 height 15
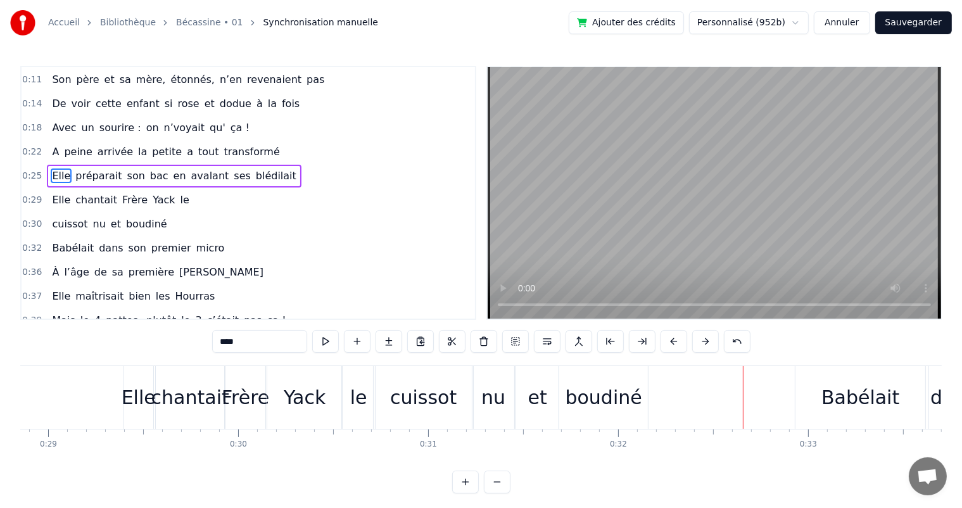
scroll to position [0, 5482]
click at [173, 396] on div "chantait" at bounding box center [191, 397] width 78 height 29
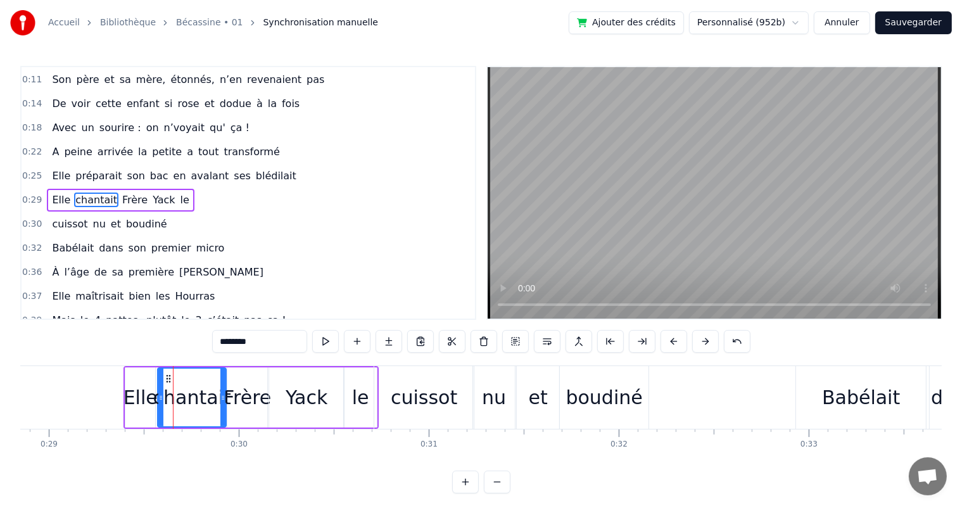
scroll to position [48, 0]
click at [220, 336] on input "********" at bounding box center [259, 341] width 95 height 23
click at [157, 393] on div at bounding box center [158, 398] width 5 height 58
click at [317, 412] on div "Yack" at bounding box center [306, 397] width 75 height 60
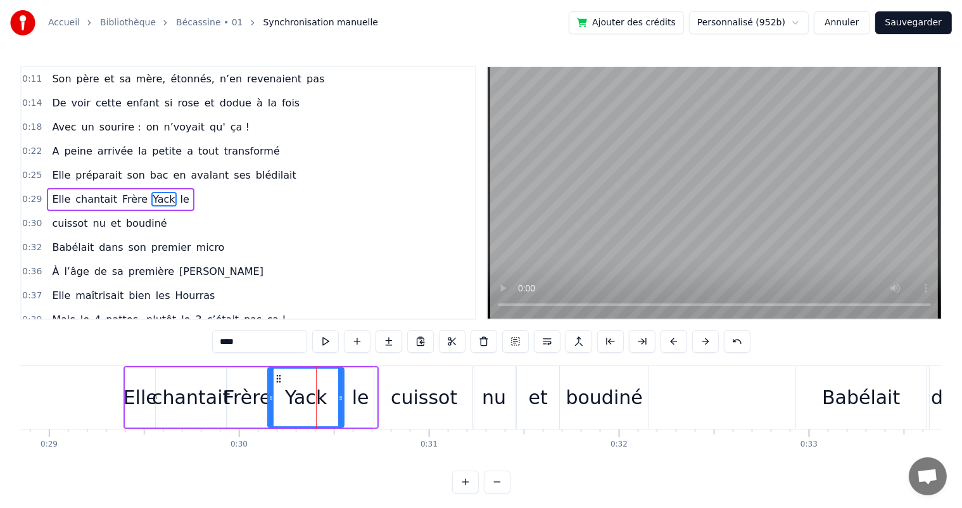
click at [270, 410] on div at bounding box center [271, 398] width 5 height 58
click at [369, 407] on div "le" at bounding box center [360, 397] width 33 height 60
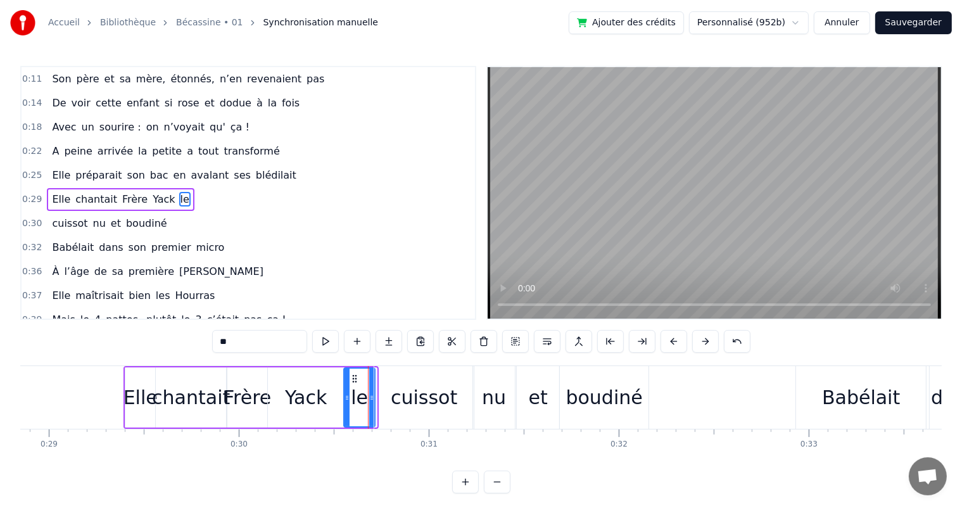
click at [369, 404] on div at bounding box center [371, 398] width 5 height 58
click at [399, 405] on div "cuissot" at bounding box center [424, 397] width 67 height 29
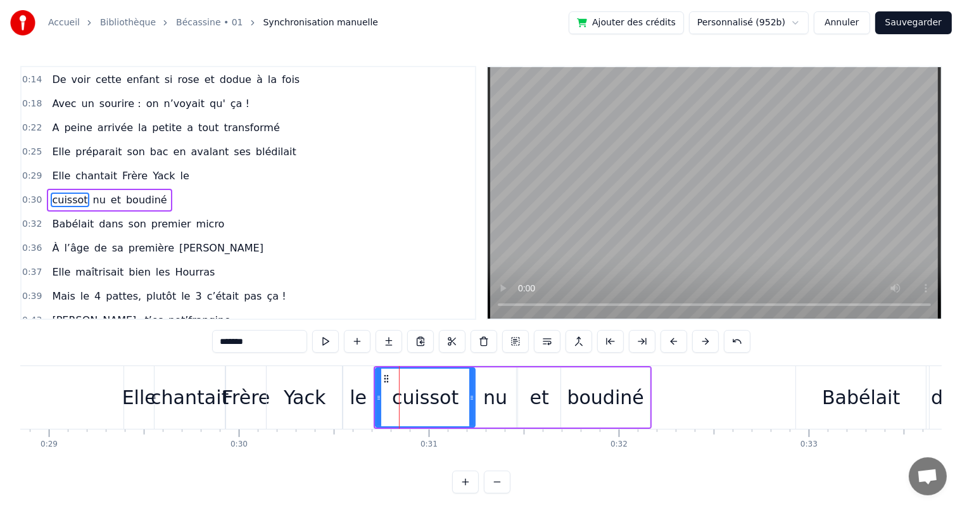
click at [58, 152] on span "Elle" at bounding box center [61, 151] width 21 height 15
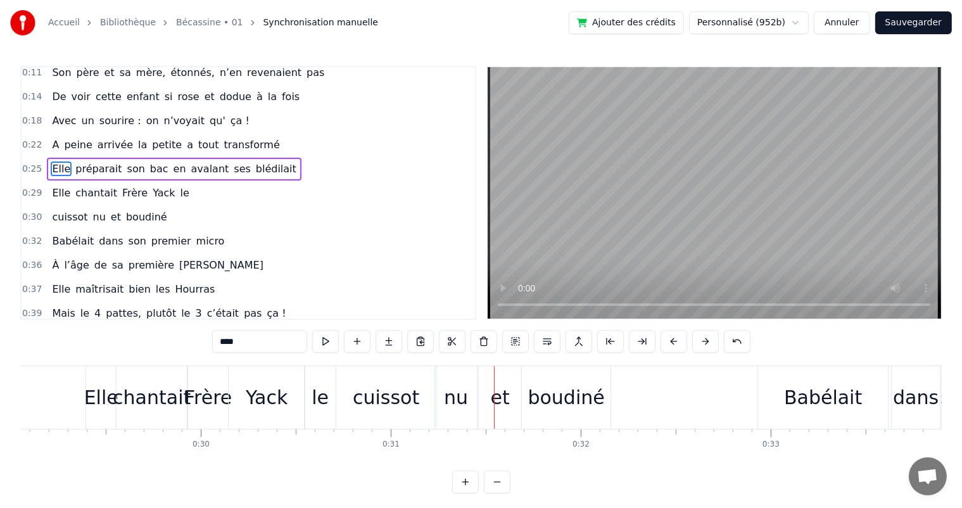
scroll to position [0, 5520]
click at [106, 398] on div "Elle" at bounding box center [102, 397] width 34 height 29
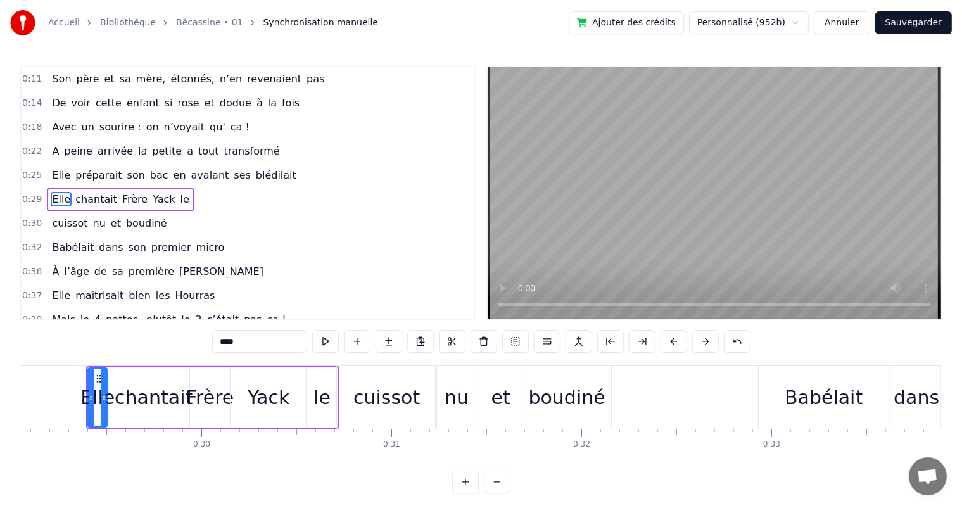
drag, startPoint x: 113, startPoint y: 398, endPoint x: 103, endPoint y: 398, distance: 10.8
click at [103, 399] on circle at bounding box center [103, 399] width 1 height 1
click at [119, 400] on div "chantait" at bounding box center [153, 397] width 70 height 60
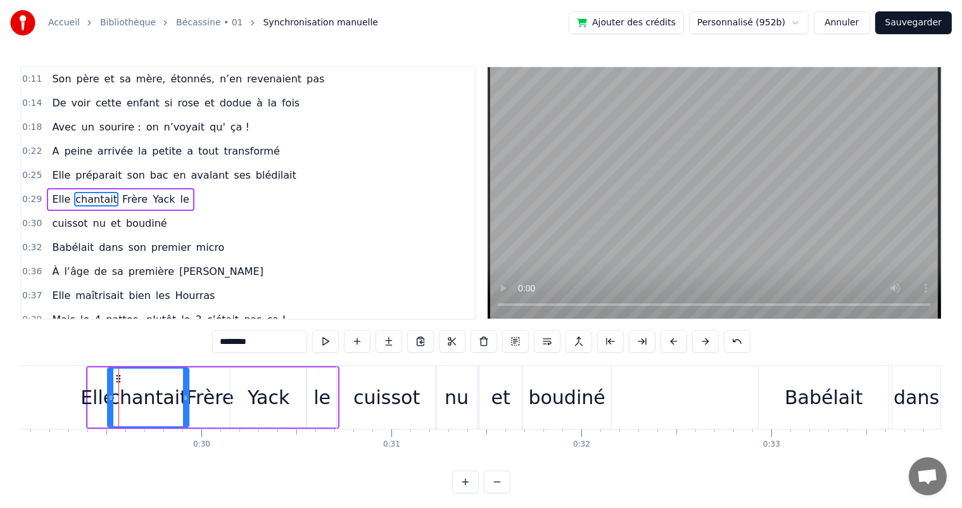
drag, startPoint x: 119, startPoint y: 400, endPoint x: 108, endPoint y: 400, distance: 10.8
click at [108, 400] on icon at bounding box center [110, 398] width 5 height 10
click at [54, 168] on span "Elle" at bounding box center [61, 175] width 21 height 15
type input "****"
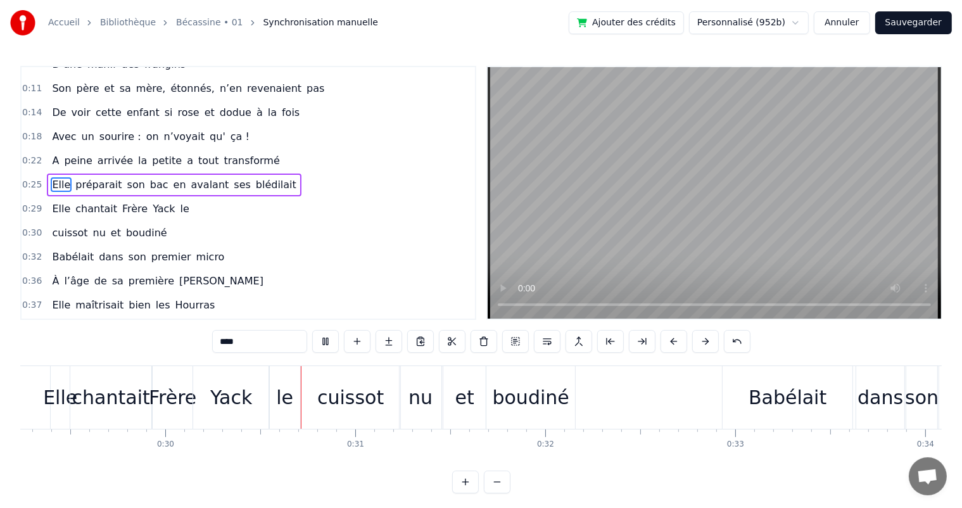
scroll to position [0, 5626]
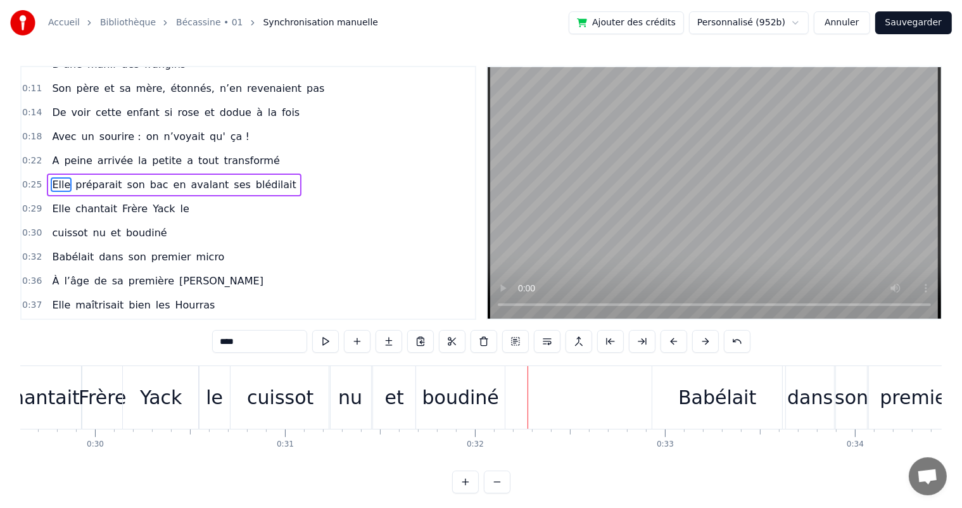
click at [47, 203] on div "Elle chantait Frère Yack le" at bounding box center [120, 209] width 147 height 23
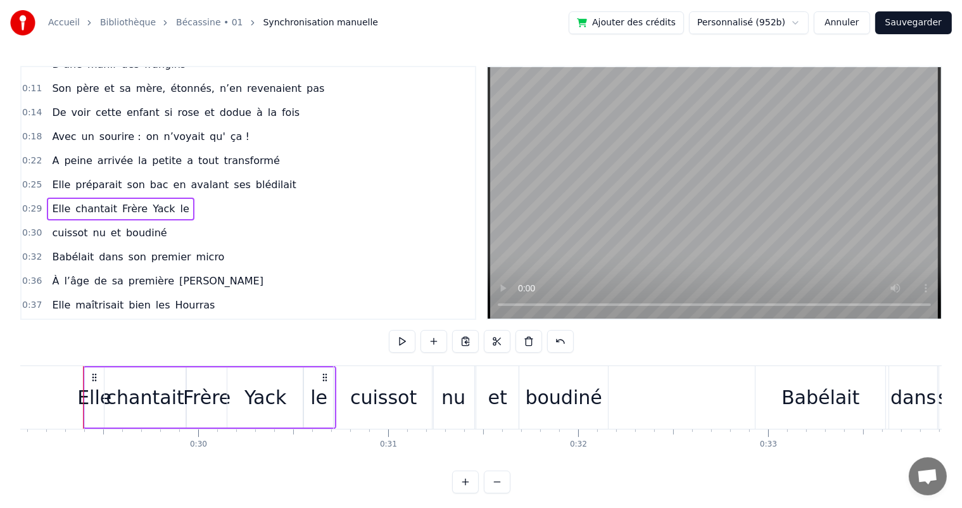
scroll to position [0, 5522]
click at [416, 393] on div "cuissot" at bounding box center [384, 397] width 99 height 63
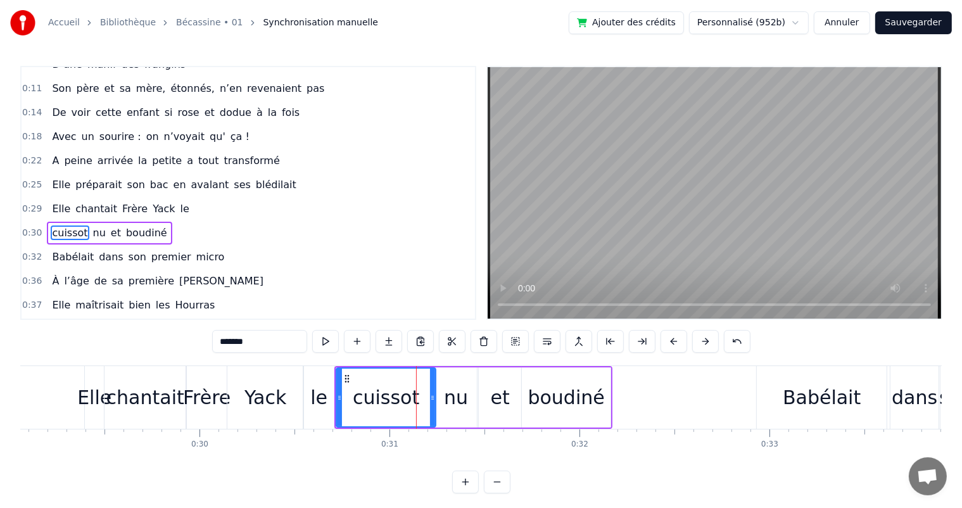
scroll to position [72, 0]
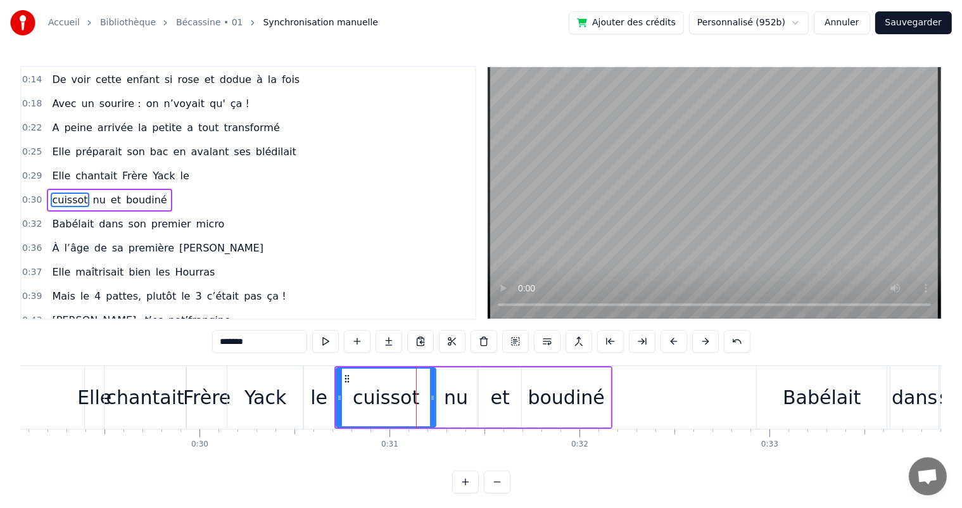
click at [253, 393] on div "Yack" at bounding box center [266, 397] width 42 height 29
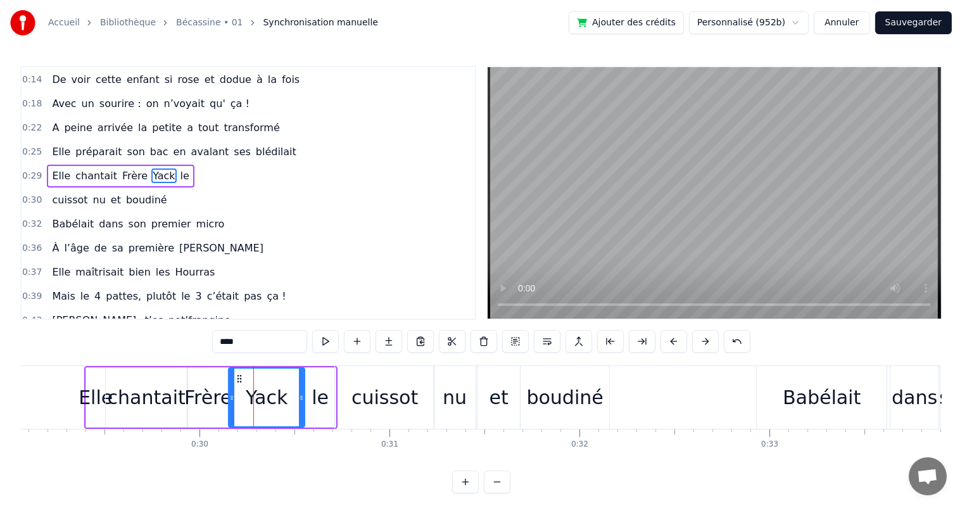
scroll to position [48, 0]
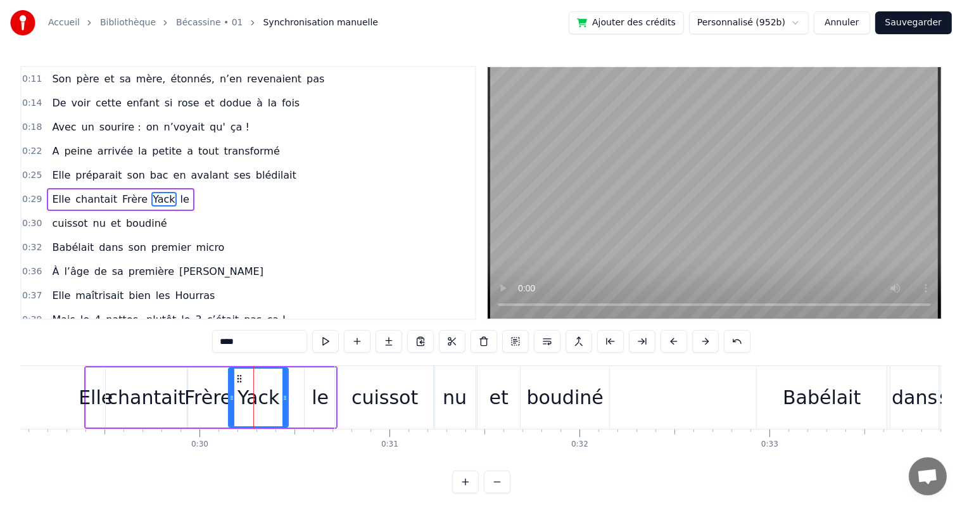
drag, startPoint x: 303, startPoint y: 398, endPoint x: 286, endPoint y: 398, distance: 16.5
click at [286, 398] on icon at bounding box center [285, 398] width 5 height 10
click at [139, 388] on div "chantait" at bounding box center [147, 397] width 78 height 29
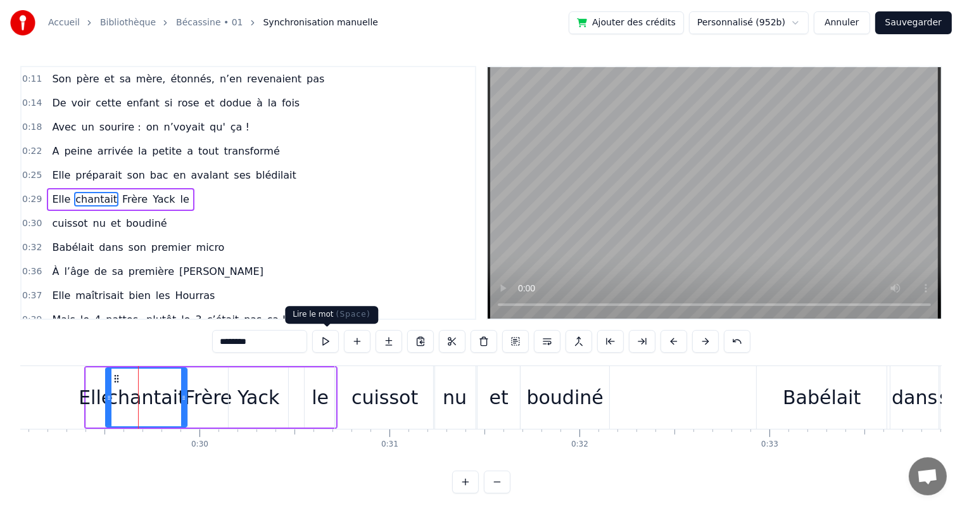
click at [319, 347] on button at bounding box center [325, 341] width 27 height 23
click at [321, 347] on button at bounding box center [325, 341] width 27 height 23
click at [253, 382] on div "Yack" at bounding box center [259, 397] width 60 height 60
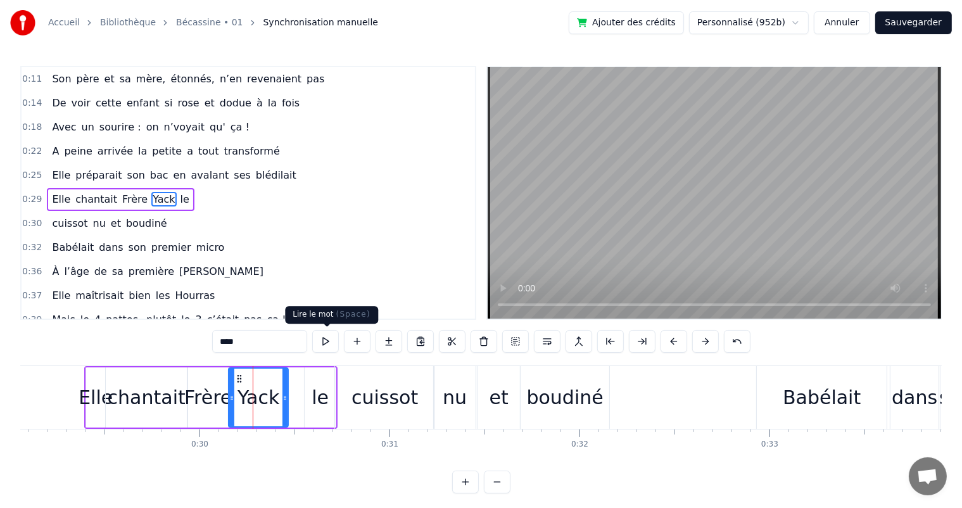
click at [334, 346] on button at bounding box center [325, 341] width 27 height 23
drag, startPoint x: 283, startPoint y: 395, endPoint x: 296, endPoint y: 397, distance: 14.1
click at [296, 397] on icon at bounding box center [298, 398] width 5 height 10
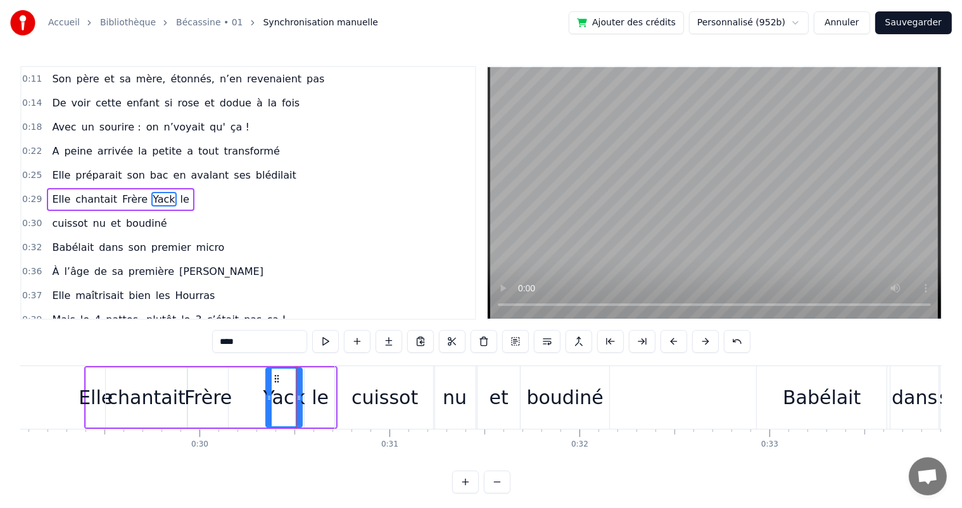
drag, startPoint x: 233, startPoint y: 395, endPoint x: 270, endPoint y: 396, distance: 37.4
click at [270, 396] on icon at bounding box center [269, 398] width 5 height 10
click at [219, 396] on div "Frère" at bounding box center [208, 397] width 48 height 29
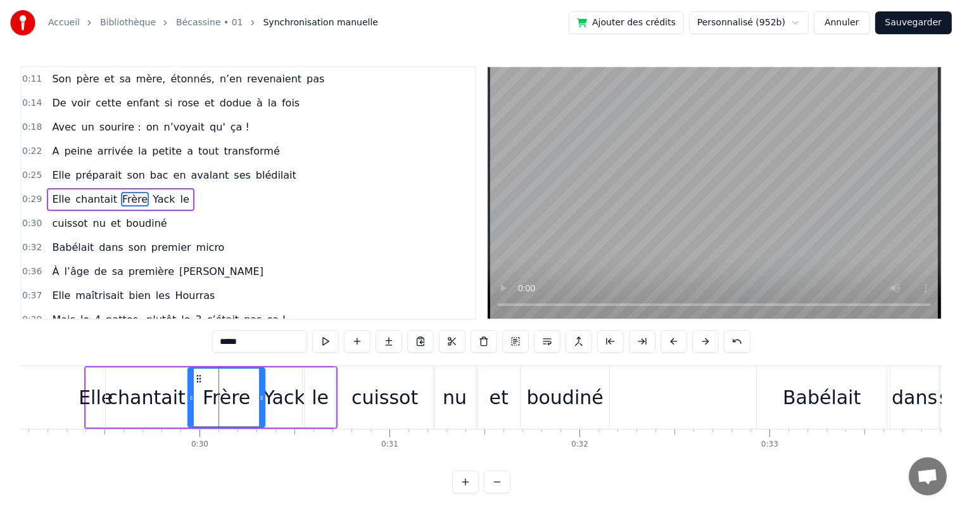
drag, startPoint x: 223, startPoint y: 397, endPoint x: 260, endPoint y: 398, distance: 36.7
click at [260, 398] on icon at bounding box center [261, 398] width 5 height 10
click at [147, 392] on div "chantait" at bounding box center [147, 397] width 78 height 29
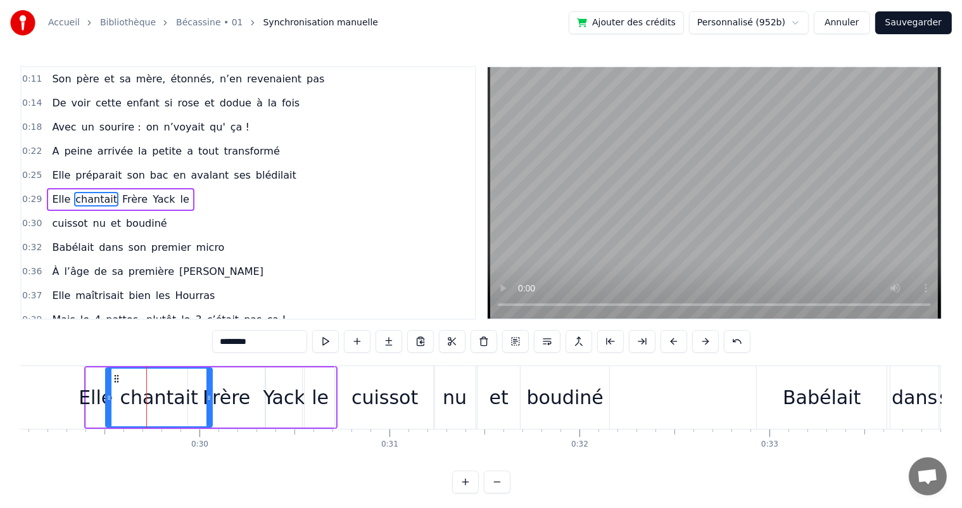
drag, startPoint x: 185, startPoint y: 395, endPoint x: 210, endPoint y: 395, distance: 25.3
click at [210, 395] on icon at bounding box center [209, 398] width 5 height 10
click at [58, 193] on span "Elle" at bounding box center [61, 199] width 21 height 15
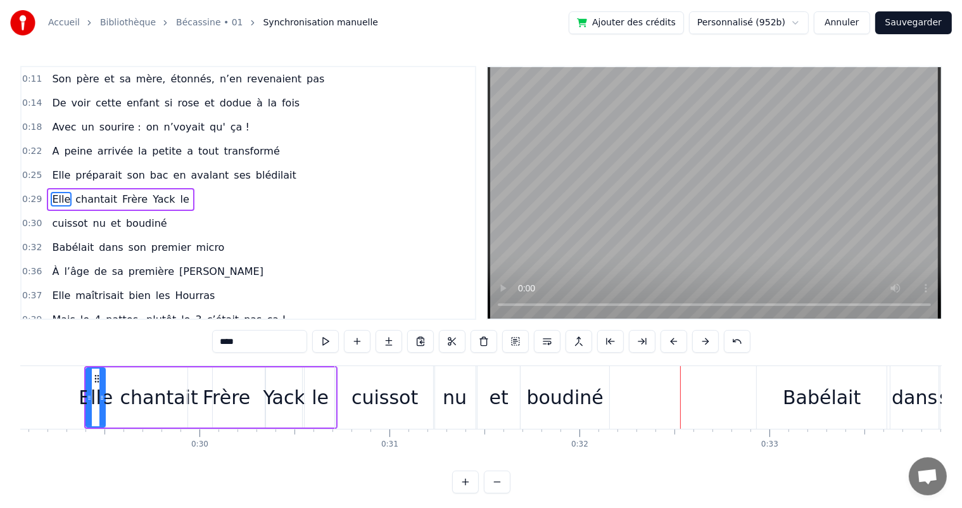
click at [51, 177] on span "Elle" at bounding box center [61, 175] width 21 height 15
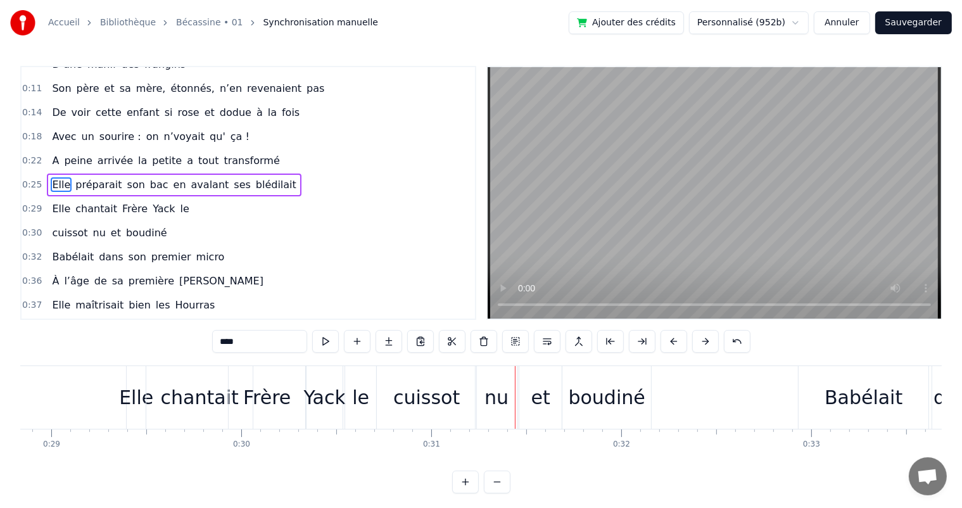
scroll to position [0, 5394]
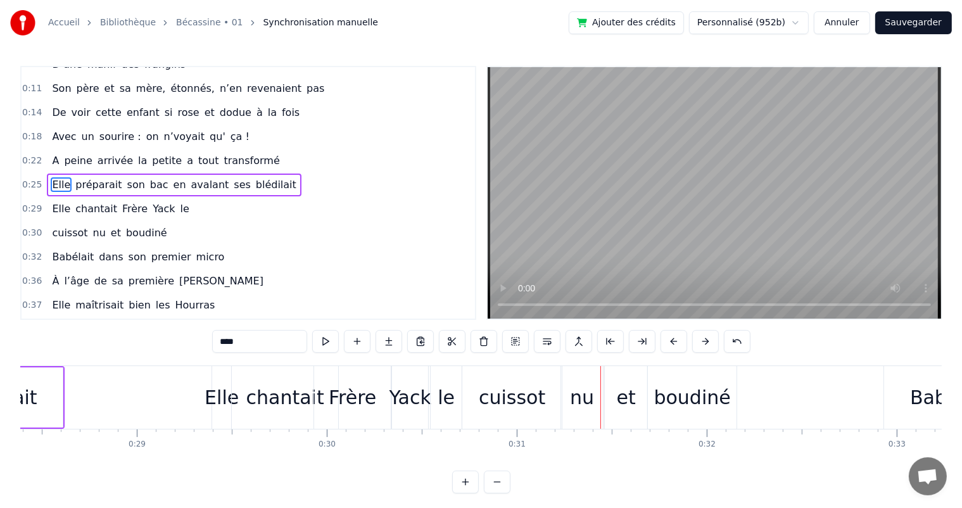
click at [307, 409] on div "chantait" at bounding box center [285, 397] width 78 height 29
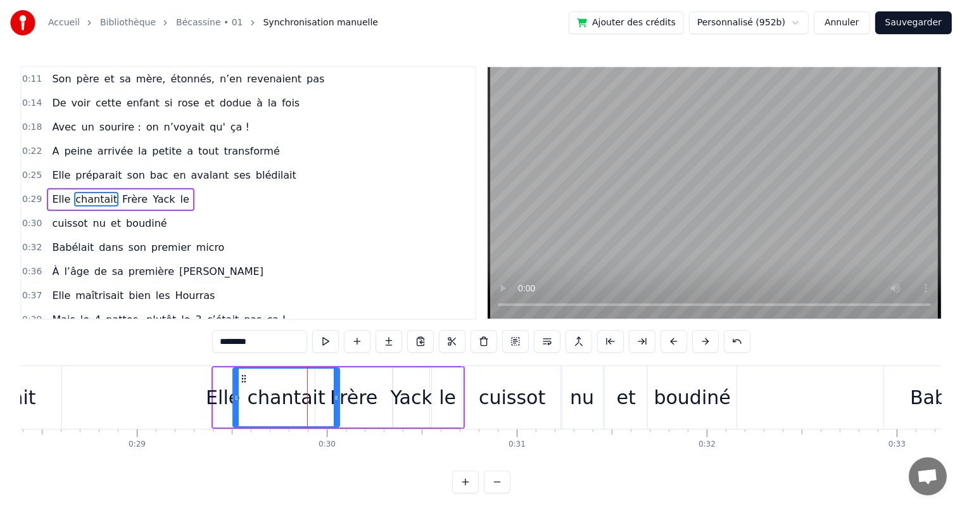
click at [271, 394] on div "chantait" at bounding box center [287, 397] width 78 height 29
click at [322, 345] on button at bounding box center [325, 341] width 27 height 23
drag, startPoint x: 323, startPoint y: 399, endPoint x: 315, endPoint y: 399, distance: 7.6
click at [315, 399] on icon at bounding box center [314, 398] width 5 height 10
click at [350, 400] on div "Frère" at bounding box center [354, 397] width 48 height 29
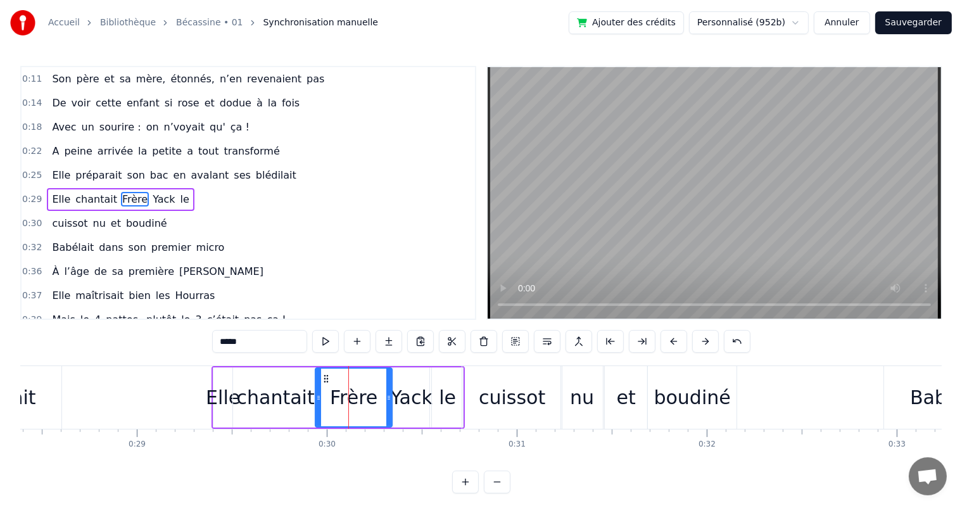
click at [303, 398] on div "chantait" at bounding box center [276, 397] width 78 height 29
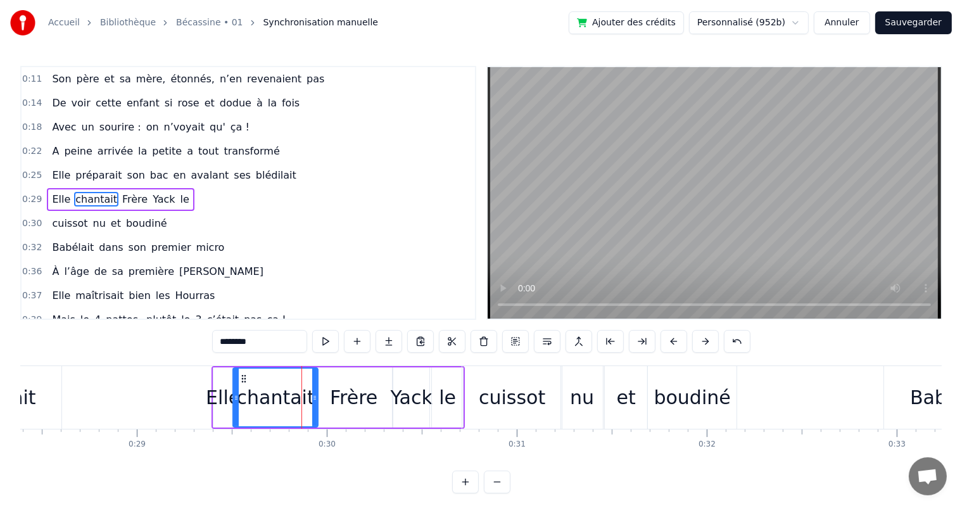
click at [53, 174] on span "Elle" at bounding box center [61, 175] width 21 height 15
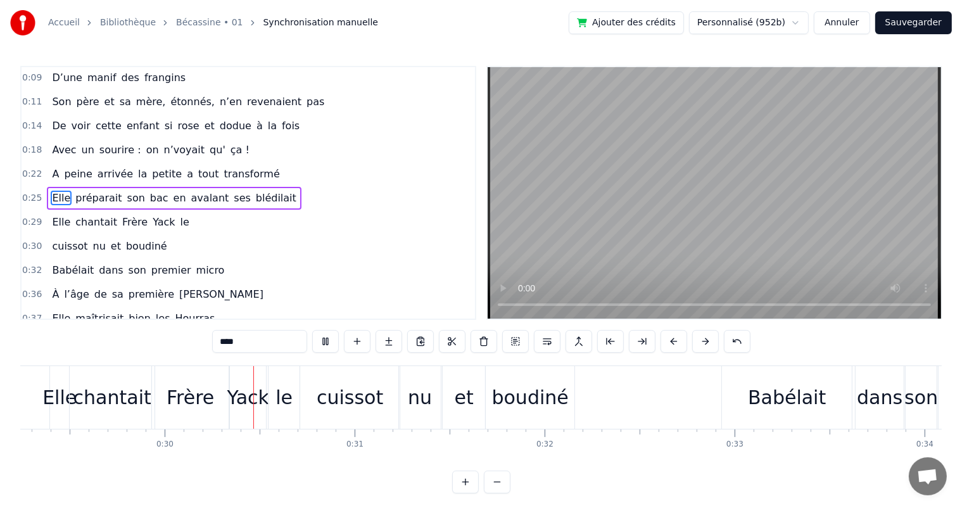
scroll to position [0, 5628]
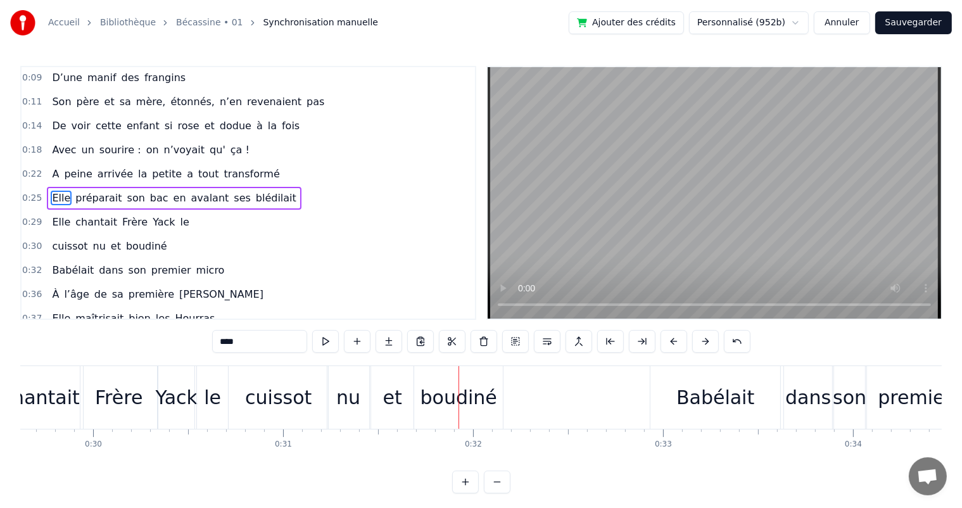
click at [68, 400] on div "chantait" at bounding box center [41, 397] width 78 height 29
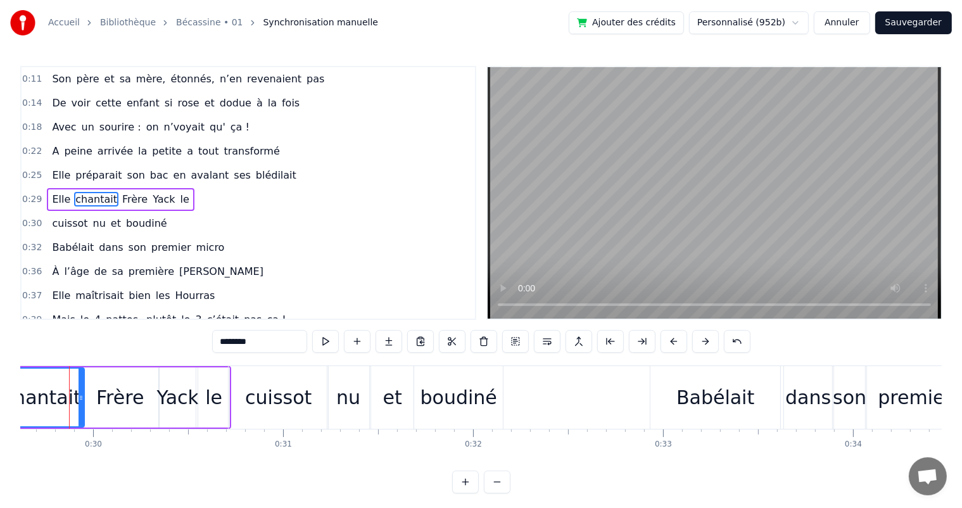
scroll to position [0, 5613]
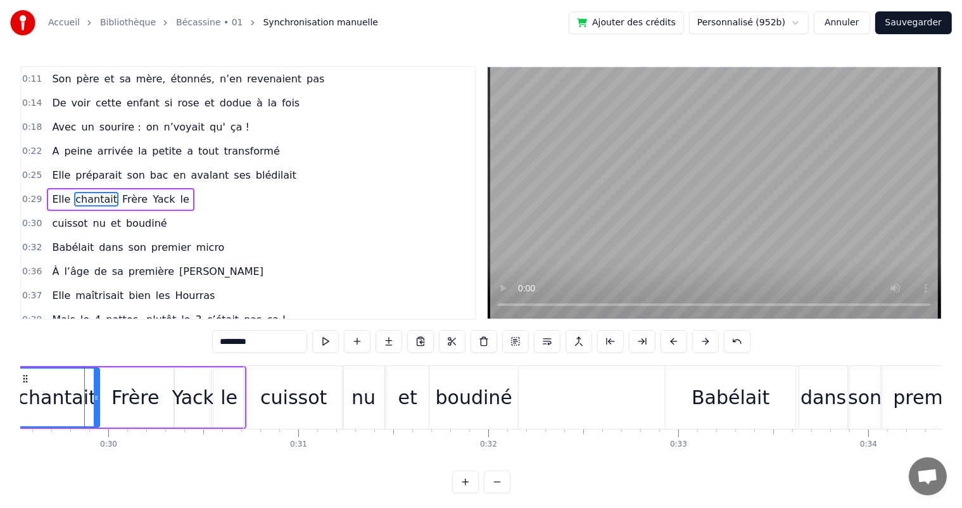
click at [115, 397] on div "Frère" at bounding box center [135, 397] width 48 height 29
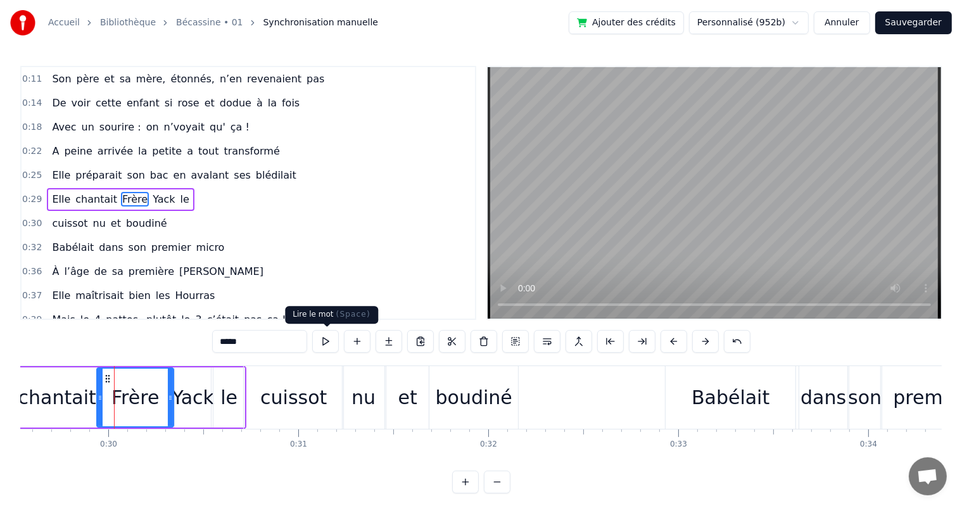
click at [322, 345] on button at bounding box center [325, 341] width 27 height 23
click at [72, 380] on div "chantait" at bounding box center [57, 397] width 85 height 60
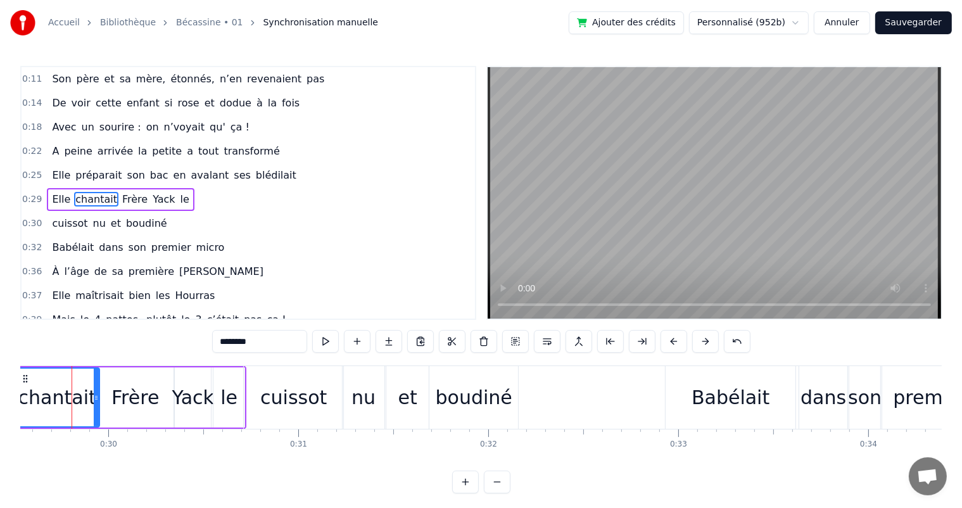
scroll to position [0, 5600]
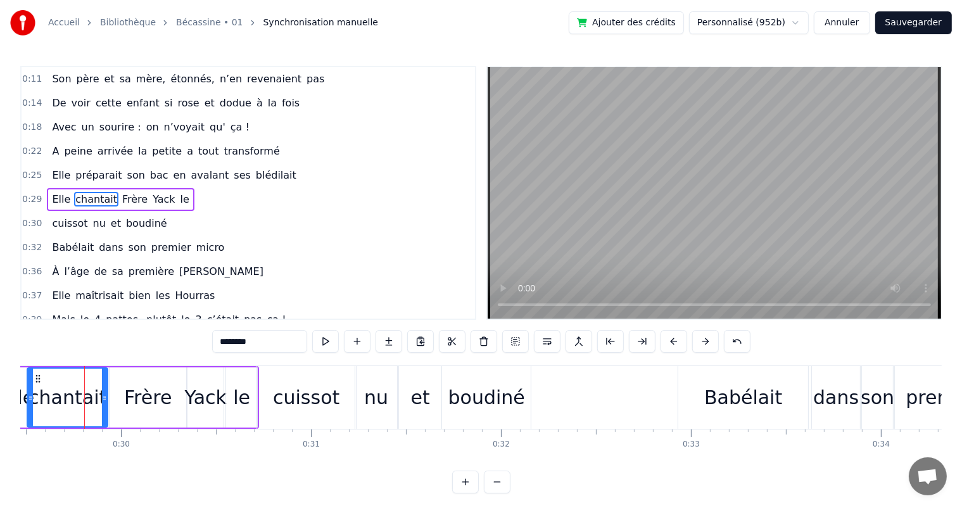
click at [105, 400] on icon at bounding box center [104, 398] width 5 height 10
click at [134, 400] on div "Frère" at bounding box center [148, 397] width 48 height 29
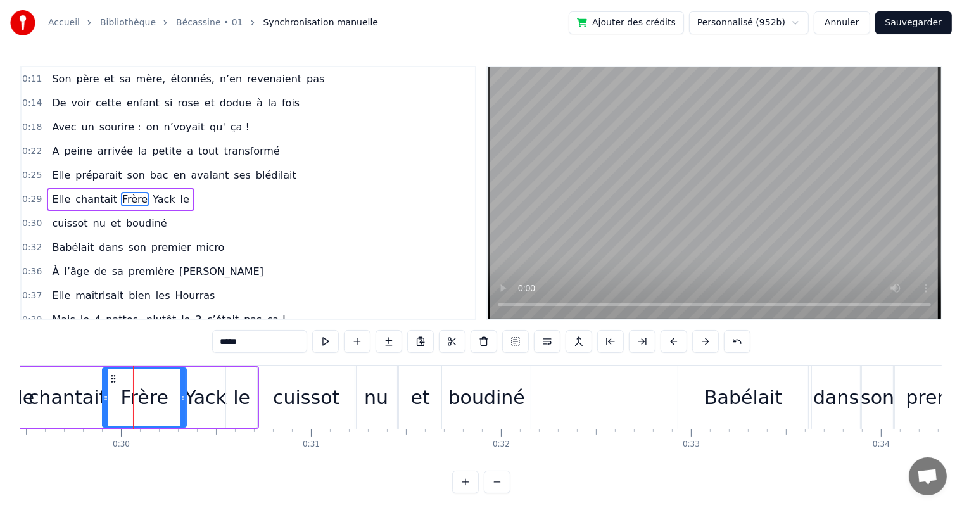
drag, startPoint x: 112, startPoint y: 399, endPoint x: 105, endPoint y: 402, distance: 7.7
click at [105, 402] on div at bounding box center [105, 398] width 5 height 58
drag, startPoint x: 182, startPoint y: 402, endPoint x: 137, endPoint y: 401, distance: 45.0
click at [137, 401] on icon at bounding box center [138, 398] width 5 height 10
click at [205, 403] on div "Yack" at bounding box center [205, 397] width 42 height 29
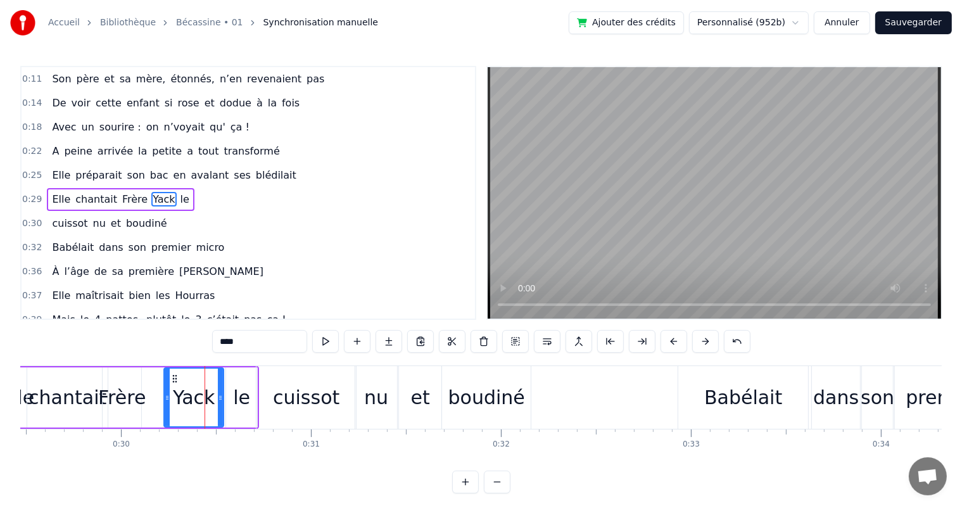
drag, startPoint x: 189, startPoint y: 403, endPoint x: 165, endPoint y: 408, distance: 23.9
click at [165, 408] on div at bounding box center [167, 398] width 5 height 58
click at [137, 403] on div "Frère" at bounding box center [122, 397] width 48 height 29
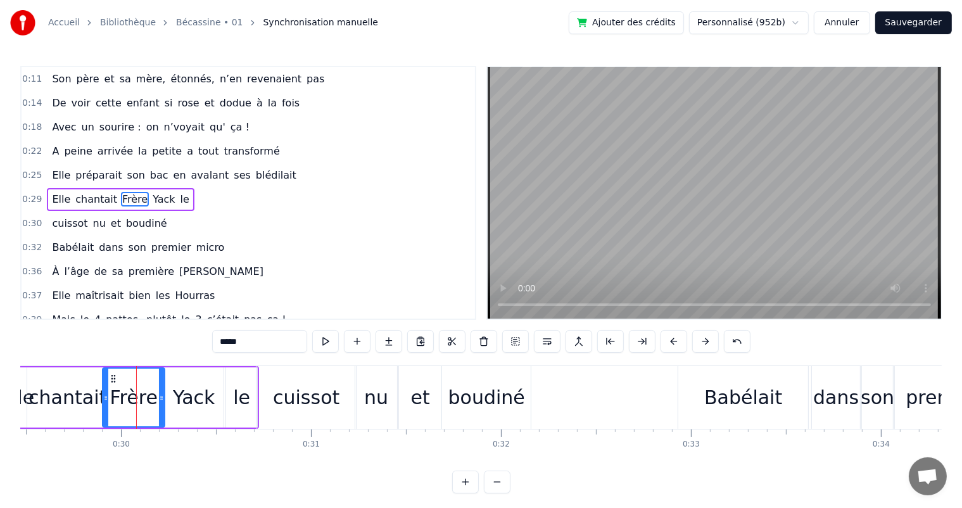
drag, startPoint x: 139, startPoint y: 405, endPoint x: 162, endPoint y: 407, distance: 23.5
click at [162, 407] on div at bounding box center [161, 398] width 5 height 58
click at [194, 405] on div "Yack" at bounding box center [194, 397] width 42 height 29
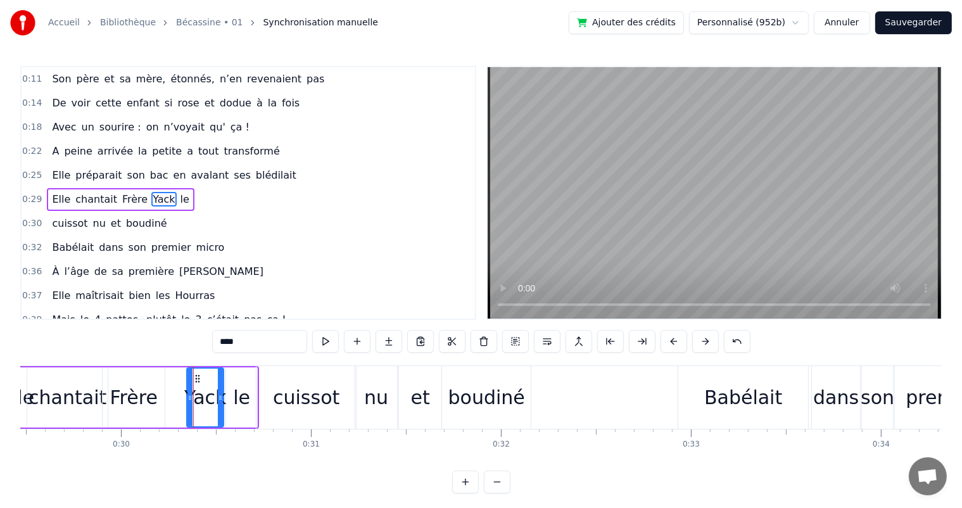
drag, startPoint x: 165, startPoint y: 402, endPoint x: 188, endPoint y: 402, distance: 22.8
click at [188, 402] on div at bounding box center [189, 398] width 5 height 58
click at [156, 398] on div "Frère" at bounding box center [134, 397] width 62 height 60
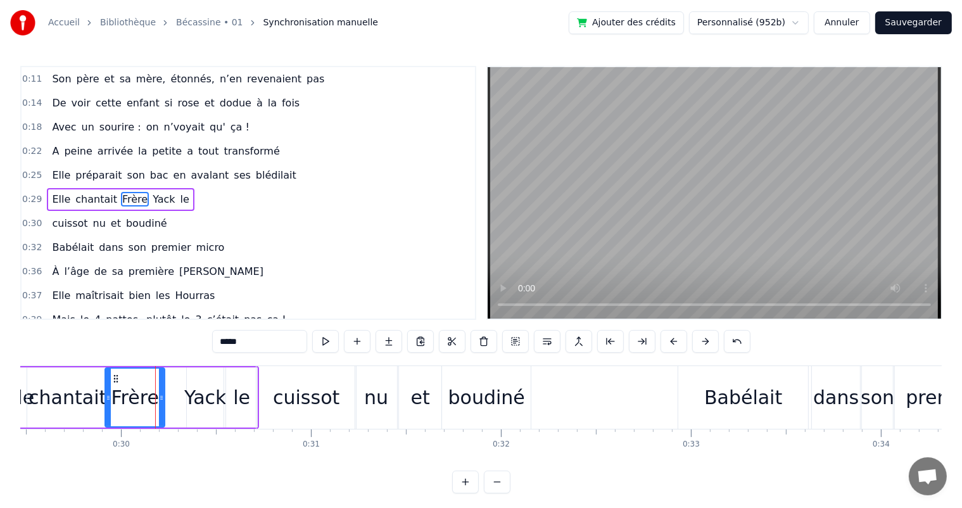
click at [109, 398] on icon at bounding box center [108, 398] width 5 height 10
drag, startPoint x: 163, startPoint y: 402, endPoint x: 183, endPoint y: 405, distance: 20.5
click at [183, 405] on div at bounding box center [181, 398] width 5 height 58
click at [53, 175] on span "Elle" at bounding box center [61, 175] width 21 height 15
type input "****"
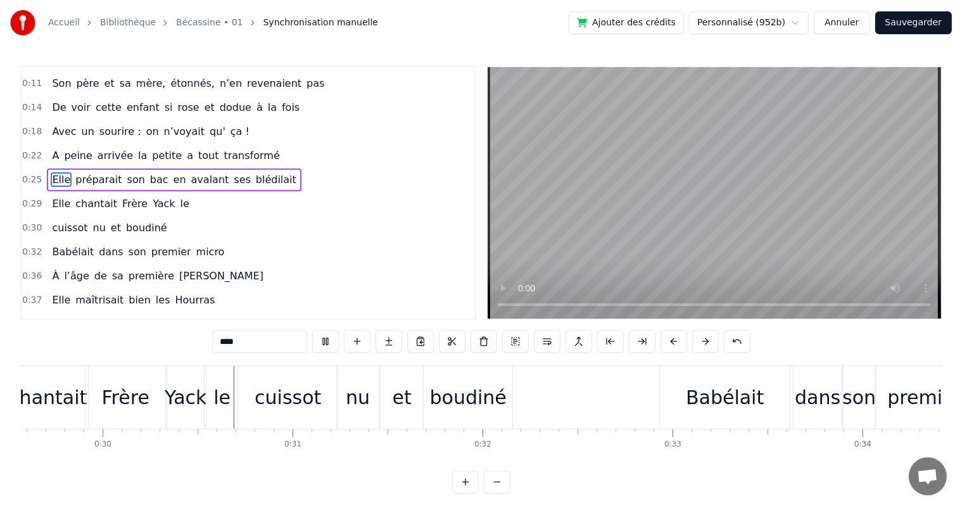
scroll to position [0, 5619]
click at [52, 196] on span "Elle" at bounding box center [61, 203] width 21 height 15
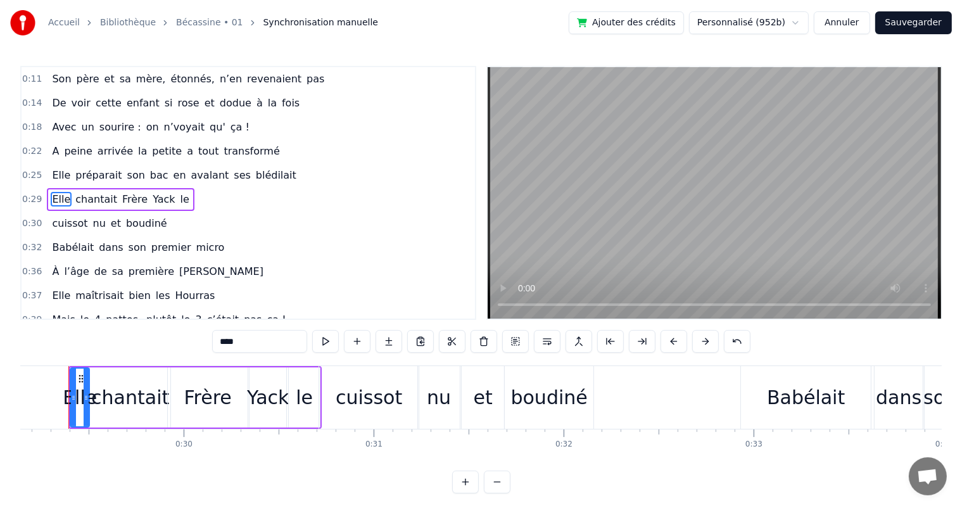
scroll to position [0, 5522]
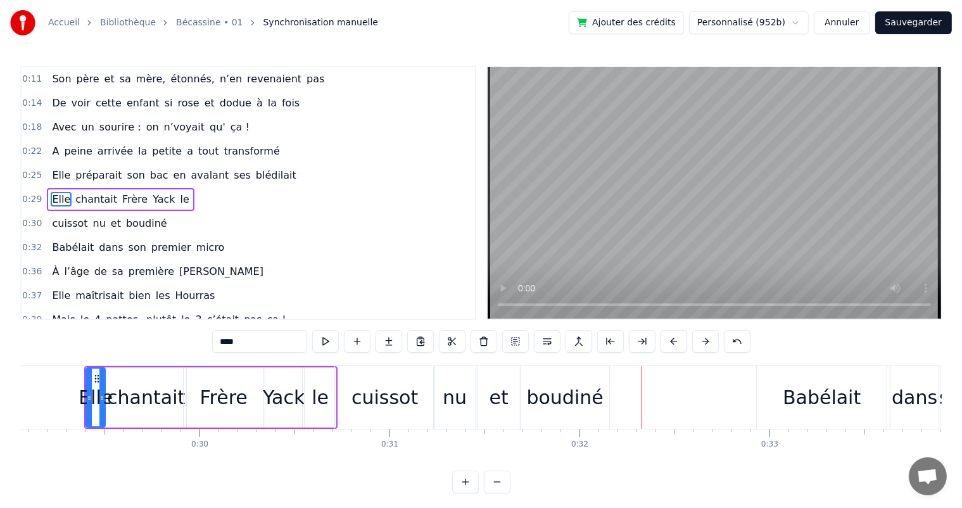
click at [47, 168] on div "Elle préparait son bac en avalant ses blédilait" at bounding box center [174, 175] width 254 height 23
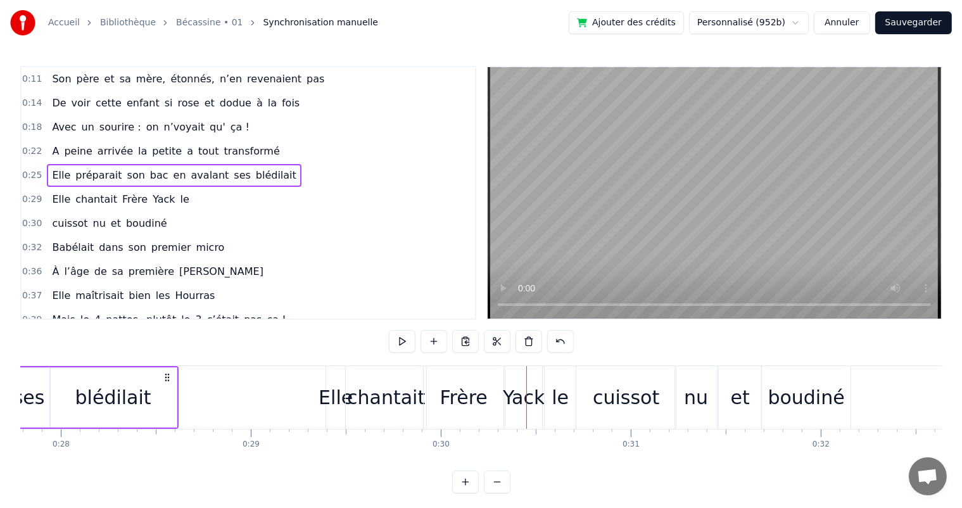
scroll to position [0, 5622]
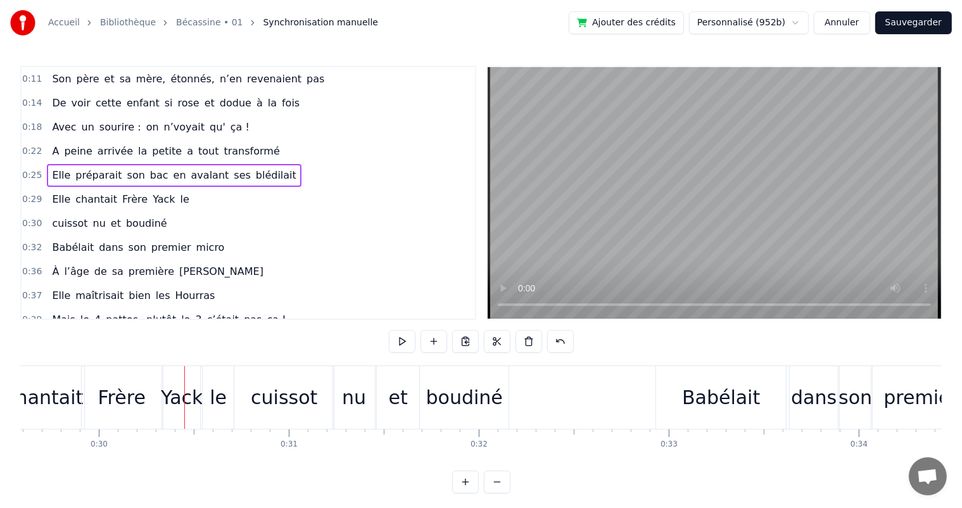
click at [46, 391] on div "chantait" at bounding box center [44, 397] width 78 height 29
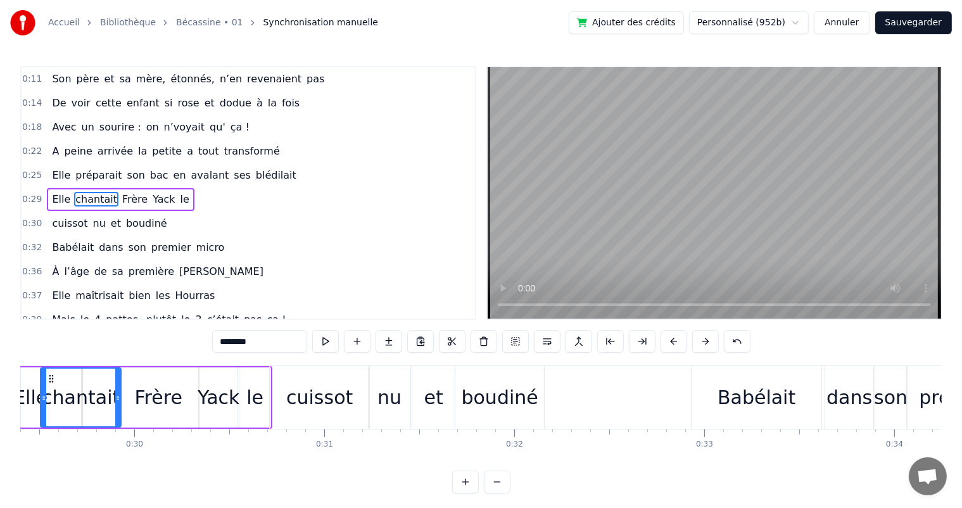
scroll to position [0, 5584]
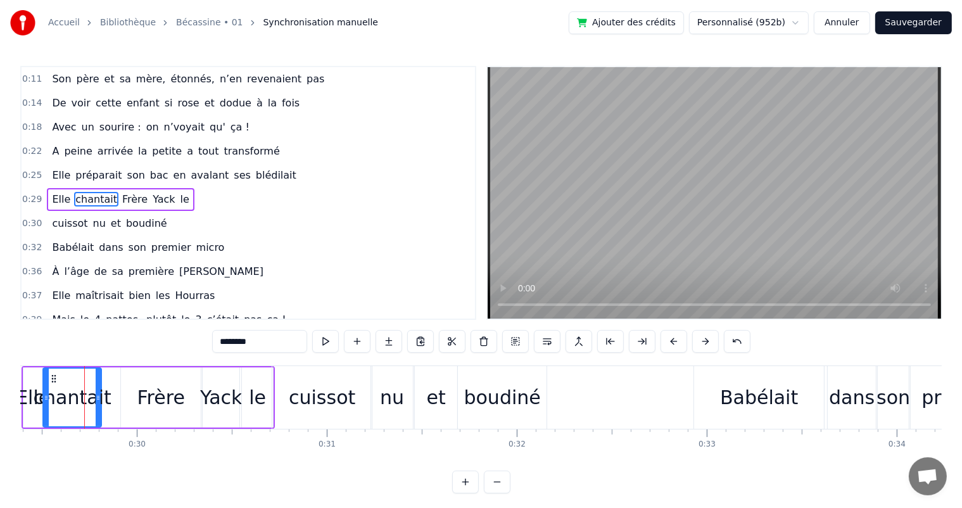
drag, startPoint x: 117, startPoint y: 398, endPoint x: 98, endPoint y: 398, distance: 19.0
click at [98, 398] on icon at bounding box center [98, 398] width 5 height 10
click at [153, 401] on div "Frère" at bounding box center [161, 397] width 48 height 29
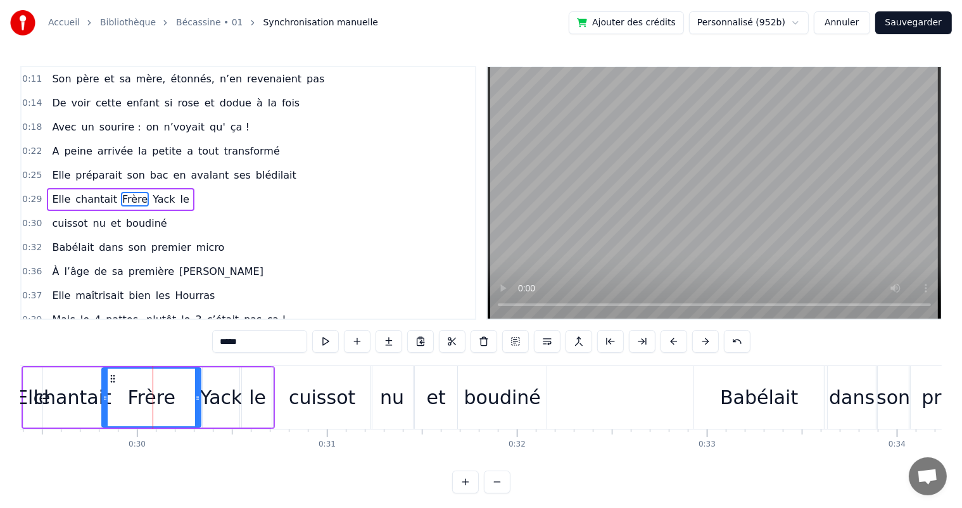
drag, startPoint x: 122, startPoint y: 397, endPoint x: 103, endPoint y: 397, distance: 19.0
click at [103, 397] on icon at bounding box center [105, 398] width 5 height 10
drag, startPoint x: 194, startPoint y: 395, endPoint x: 175, endPoint y: 395, distance: 19.6
click at [175, 395] on icon at bounding box center [177, 398] width 5 height 10
click at [208, 397] on div "Yack" at bounding box center [221, 397] width 42 height 29
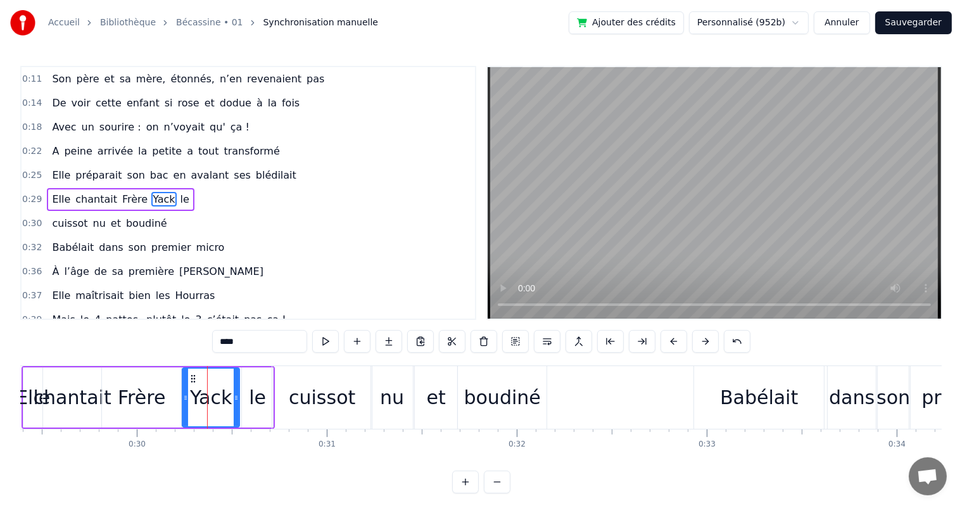
drag, startPoint x: 203, startPoint y: 399, endPoint x: 182, endPoint y: 400, distance: 20.3
click at [183, 400] on icon at bounding box center [185, 398] width 5 height 10
drag, startPoint x: 236, startPoint y: 400, endPoint x: 224, endPoint y: 400, distance: 11.4
click at [224, 400] on icon at bounding box center [224, 398] width 5 height 10
click at [251, 400] on div "le" at bounding box center [257, 397] width 17 height 29
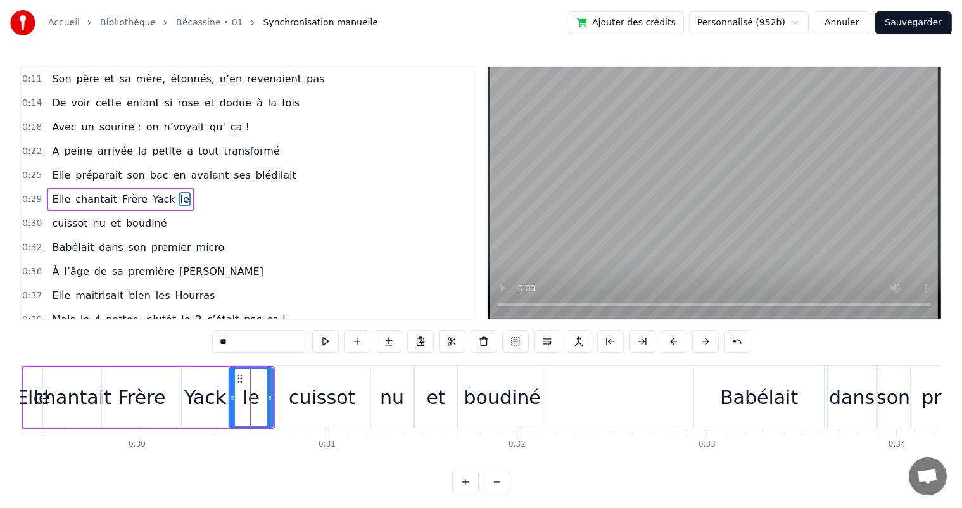
drag, startPoint x: 241, startPoint y: 402, endPoint x: 229, endPoint y: 402, distance: 12.7
click at [230, 402] on div at bounding box center [232, 398] width 5 height 58
drag, startPoint x: 267, startPoint y: 402, endPoint x: 291, endPoint y: 405, distance: 24.4
click at [257, 405] on div at bounding box center [259, 398] width 5 height 58
click at [305, 405] on div "cuissot" at bounding box center [322, 397] width 67 height 29
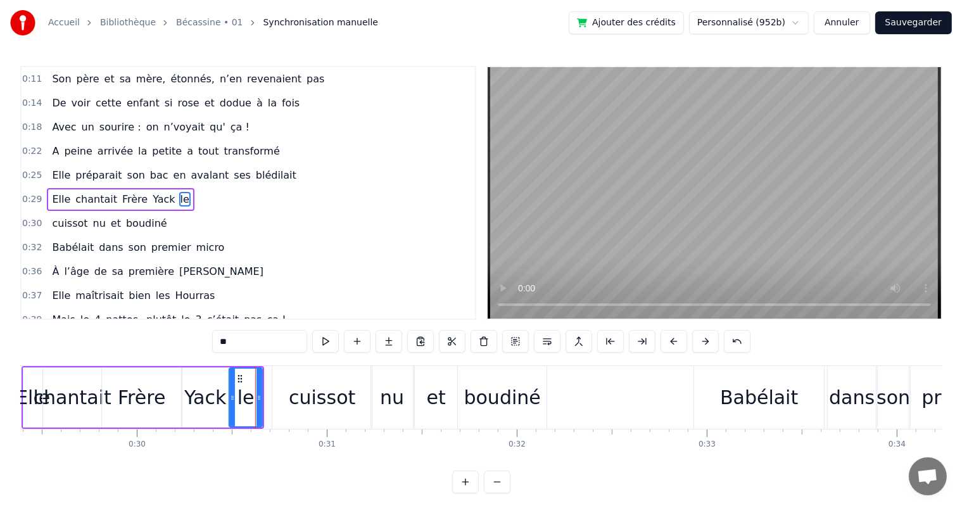
type input "*******"
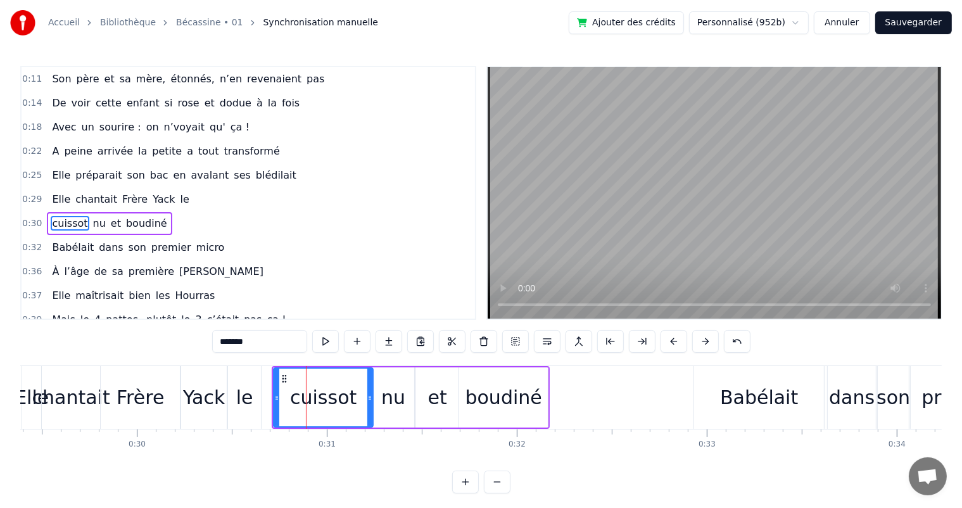
scroll to position [72, 0]
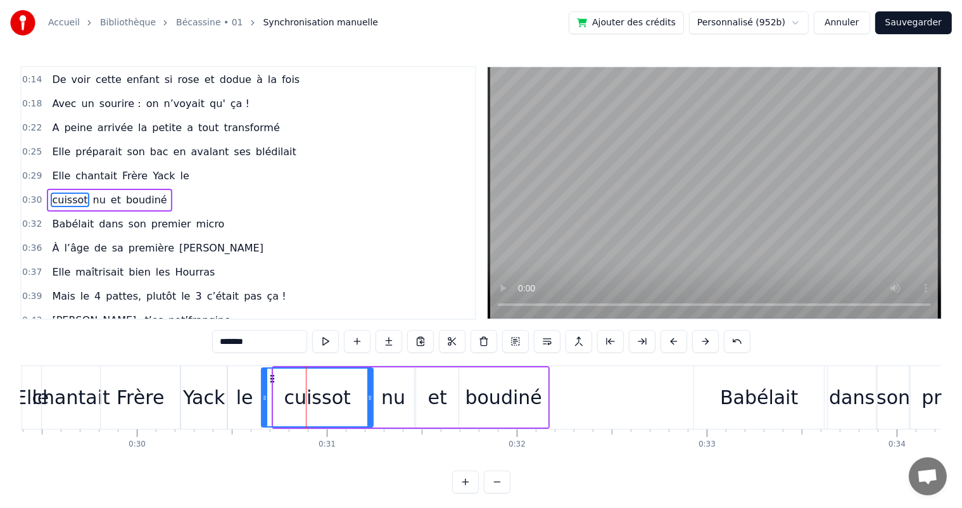
drag, startPoint x: 274, startPoint y: 405, endPoint x: 262, endPoint y: 405, distance: 12.0
click at [262, 405] on div at bounding box center [264, 398] width 5 height 58
click at [367, 400] on icon at bounding box center [368, 398] width 5 height 10
click at [65, 176] on div "Elle chantait Frère Yack le" at bounding box center [120, 176] width 147 height 23
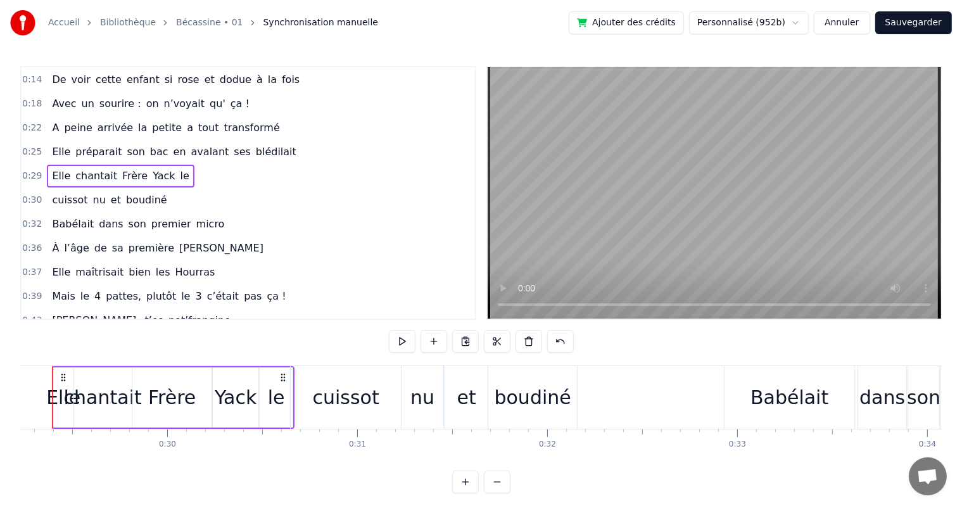
scroll to position [0, 5522]
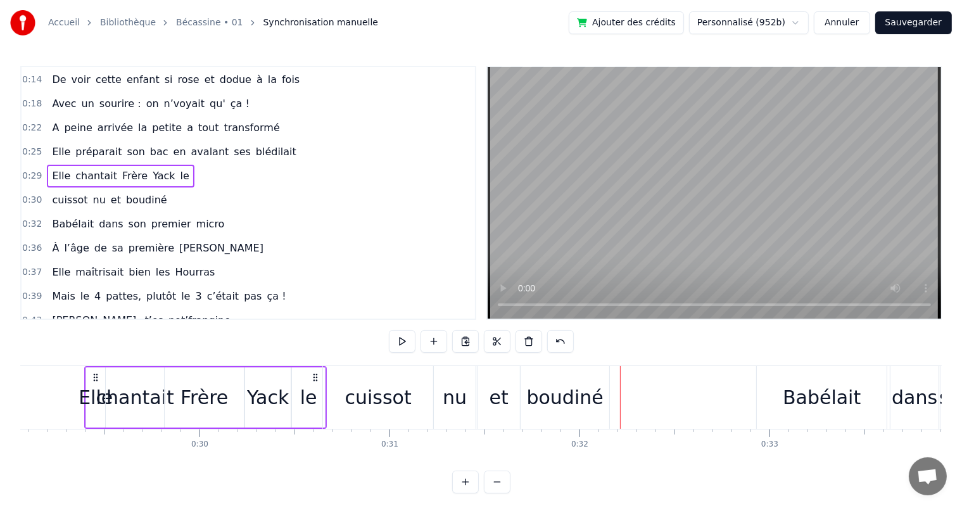
click at [410, 403] on div "cuissot" at bounding box center [378, 397] width 110 height 63
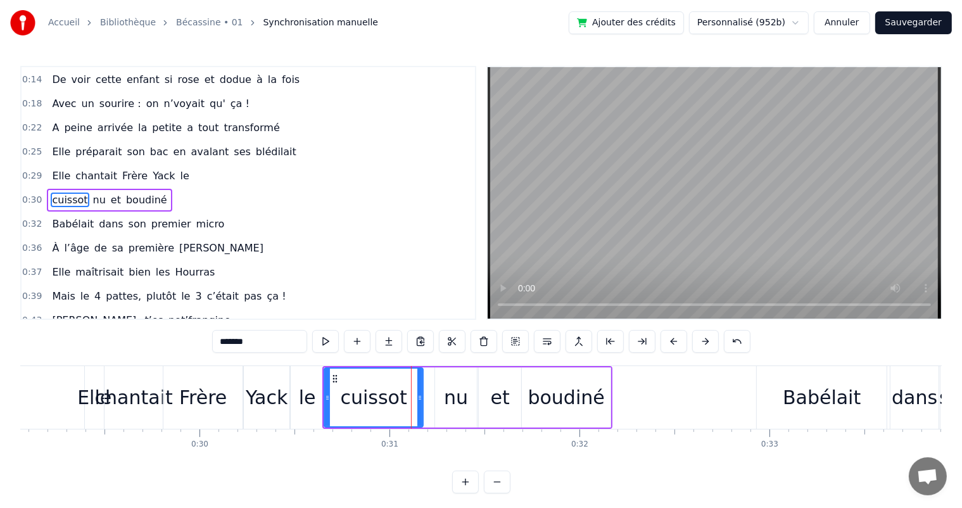
drag, startPoint x: 430, startPoint y: 397, endPoint x: 419, endPoint y: 397, distance: 11.4
click at [419, 397] on circle at bounding box center [419, 397] width 1 height 1
click at [450, 398] on div "nu" at bounding box center [456, 397] width 24 height 29
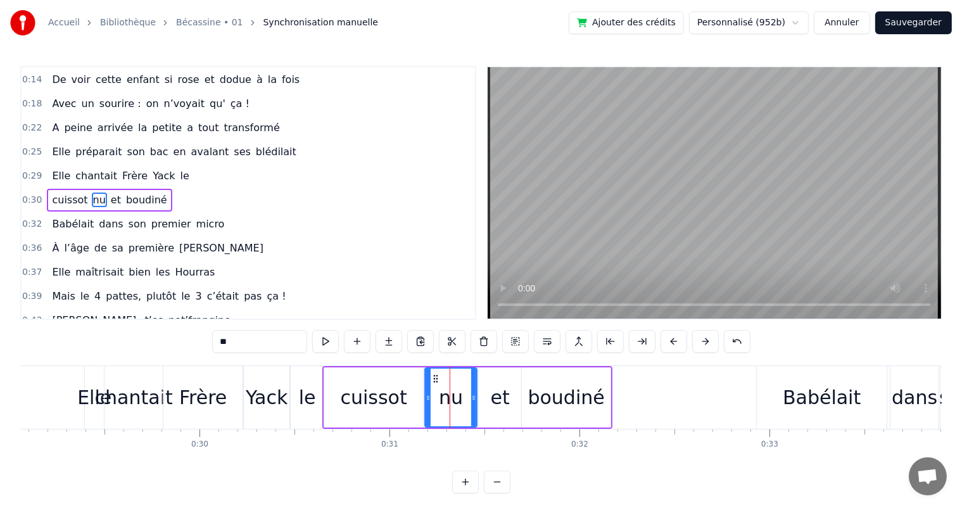
drag, startPoint x: 438, startPoint y: 398, endPoint x: 428, endPoint y: 400, distance: 10.3
click at [428, 400] on icon at bounding box center [428, 398] width 5 height 10
drag, startPoint x: 473, startPoint y: 397, endPoint x: 461, endPoint y: 397, distance: 12.7
click at [461, 397] on icon at bounding box center [461, 398] width 5 height 10
click at [497, 397] on div "et" at bounding box center [500, 397] width 19 height 29
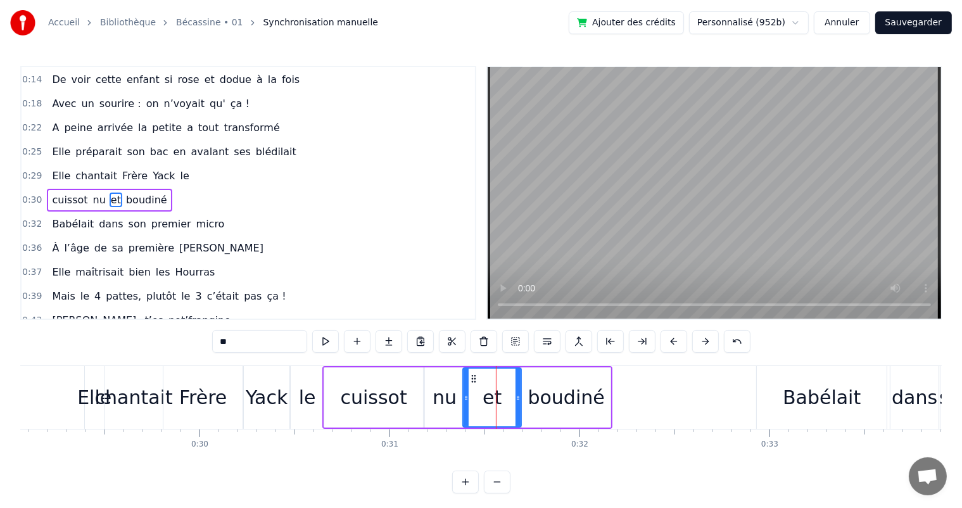
drag, startPoint x: 480, startPoint y: 397, endPoint x: 464, endPoint y: 398, distance: 15.9
click at [464, 398] on icon at bounding box center [466, 398] width 5 height 10
drag, startPoint x: 517, startPoint y: 398, endPoint x: 495, endPoint y: 398, distance: 21.5
click at [495, 398] on icon at bounding box center [496, 398] width 5 height 10
click at [547, 398] on div "boudiné" at bounding box center [566, 397] width 77 height 29
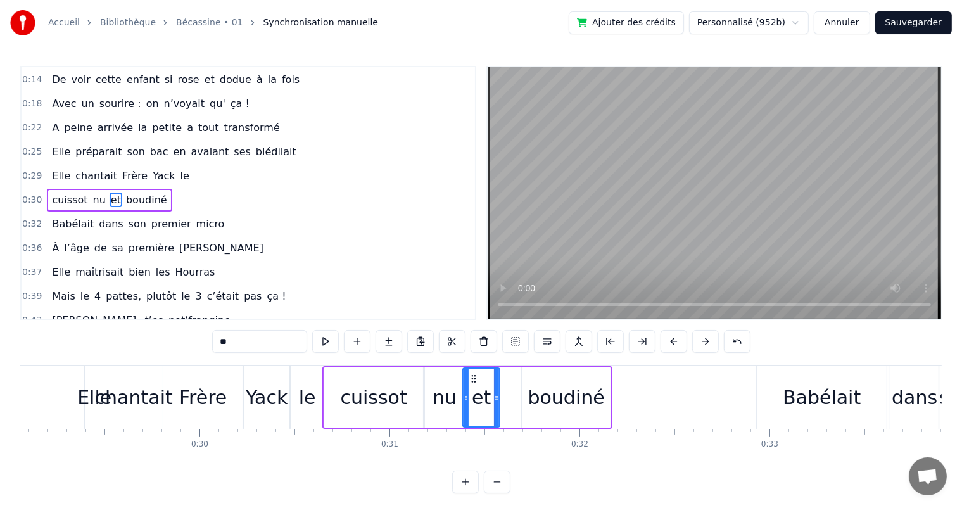
type input "*******"
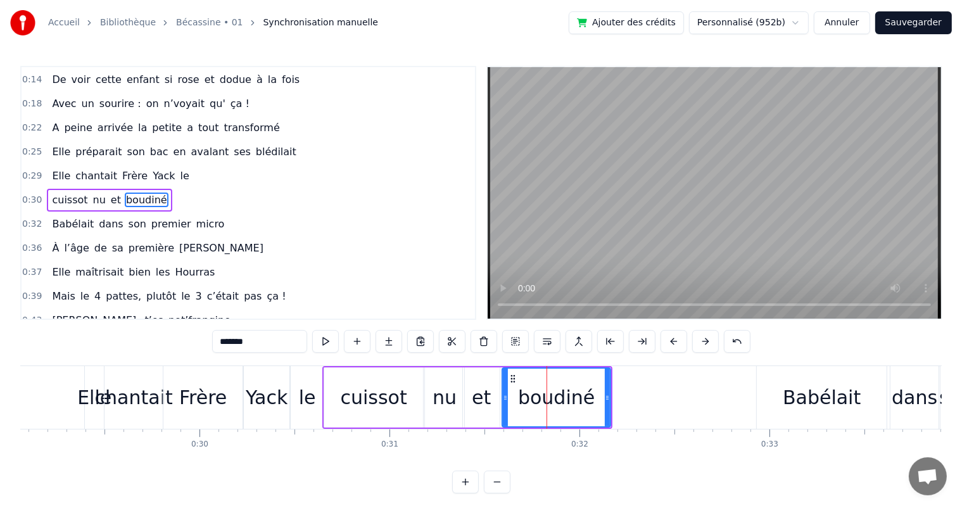
drag, startPoint x: 523, startPoint y: 397, endPoint x: 504, endPoint y: 399, distance: 19.8
click at [504, 399] on icon at bounding box center [505, 398] width 5 height 10
drag, startPoint x: 603, startPoint y: 395, endPoint x: 595, endPoint y: 395, distance: 7.6
click at [595, 395] on icon at bounding box center [597, 398] width 5 height 10
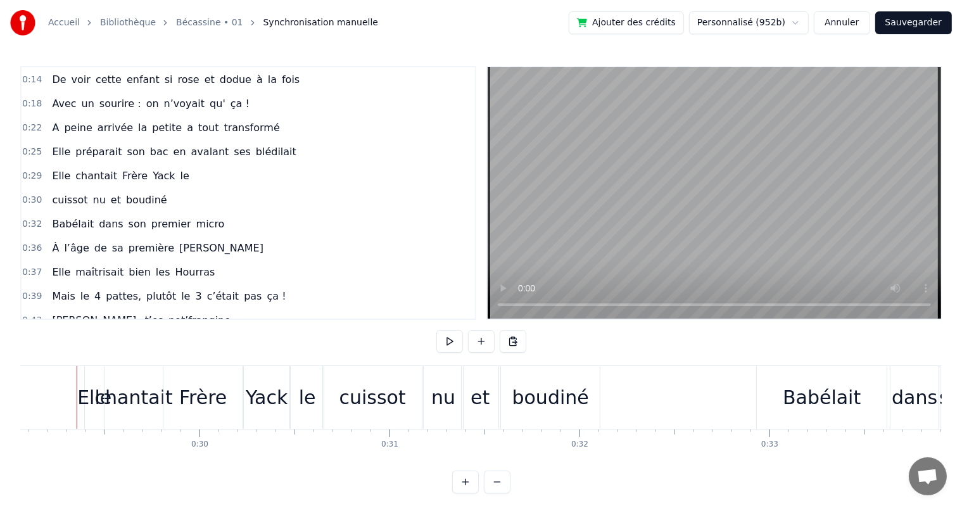
scroll to position [0, 5514]
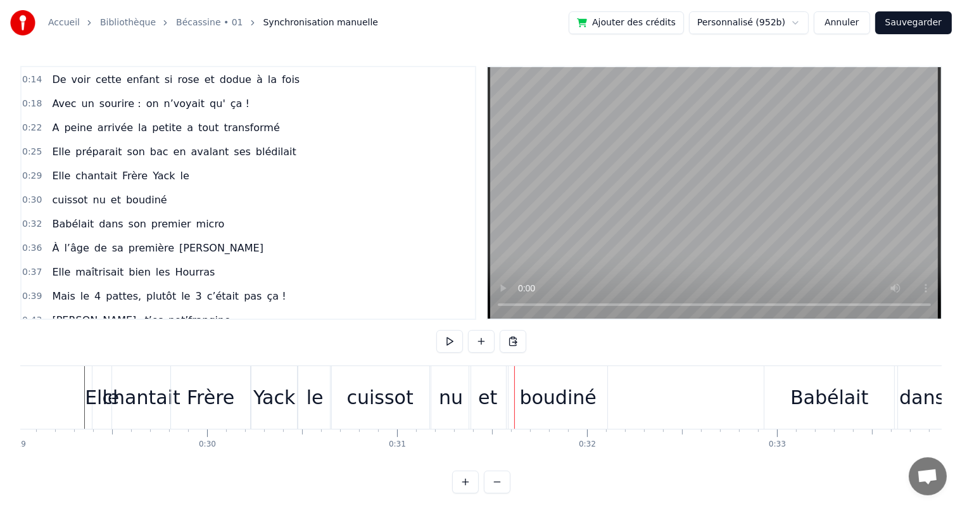
click at [56, 175] on span "Elle" at bounding box center [61, 175] width 21 height 15
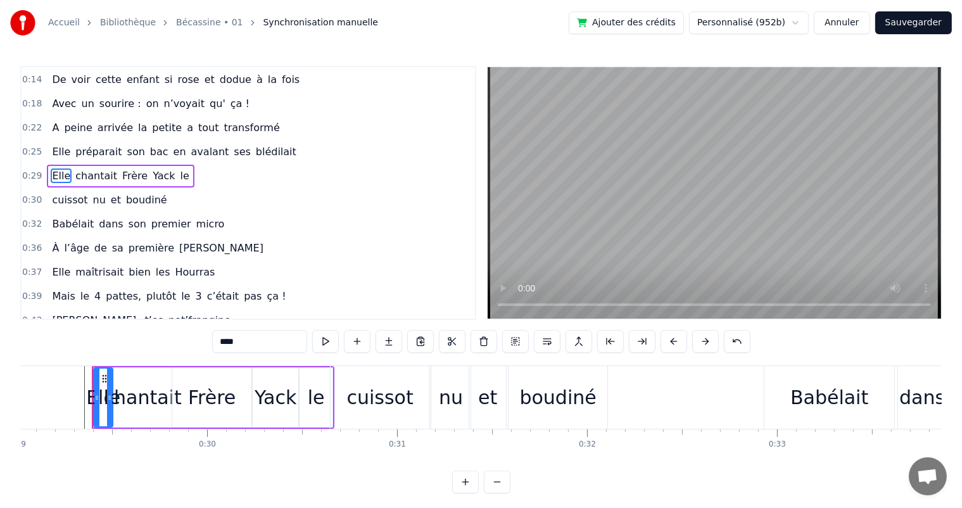
scroll to position [48, 0]
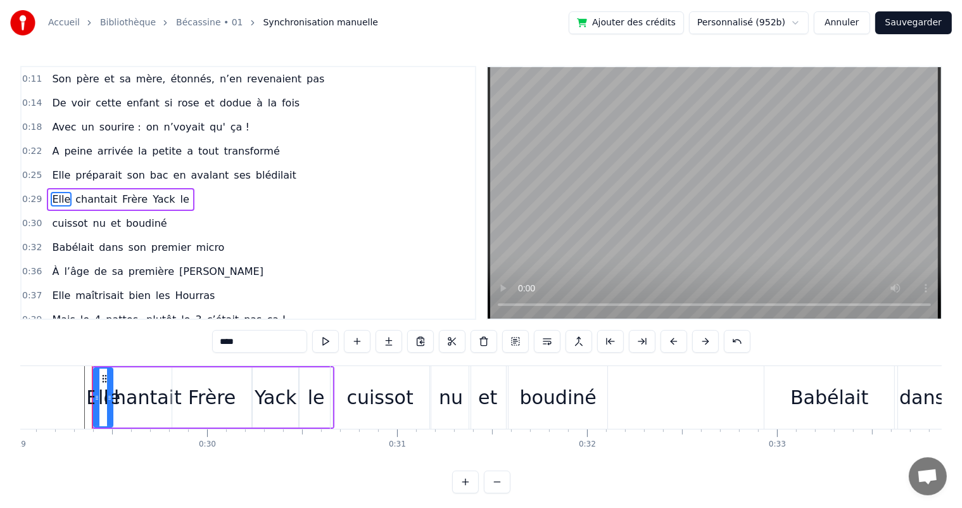
click at [58, 168] on span "Elle" at bounding box center [61, 175] width 21 height 15
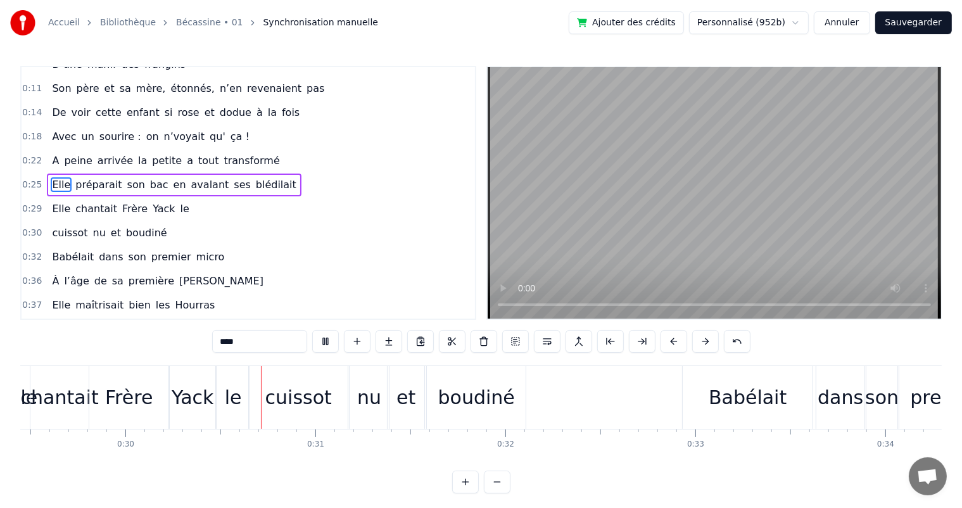
scroll to position [0, 5640]
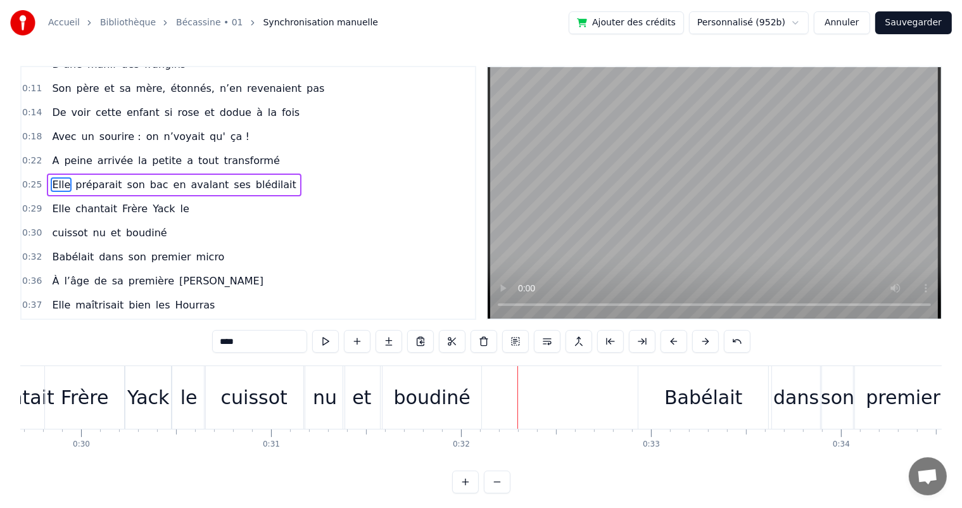
click at [74, 177] on span "préparait" at bounding box center [98, 184] width 49 height 15
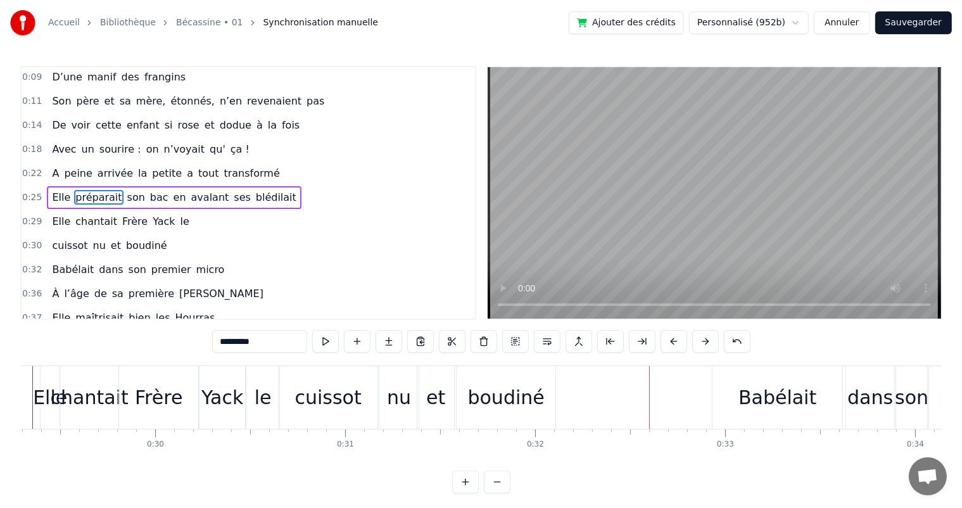
scroll to position [0, 5377]
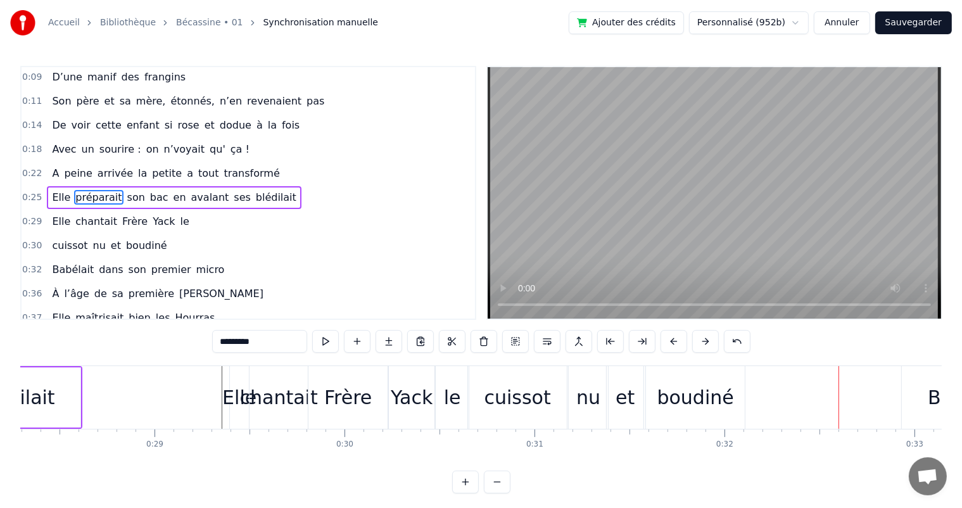
click at [239, 386] on div "Elle" at bounding box center [239, 397] width 34 height 29
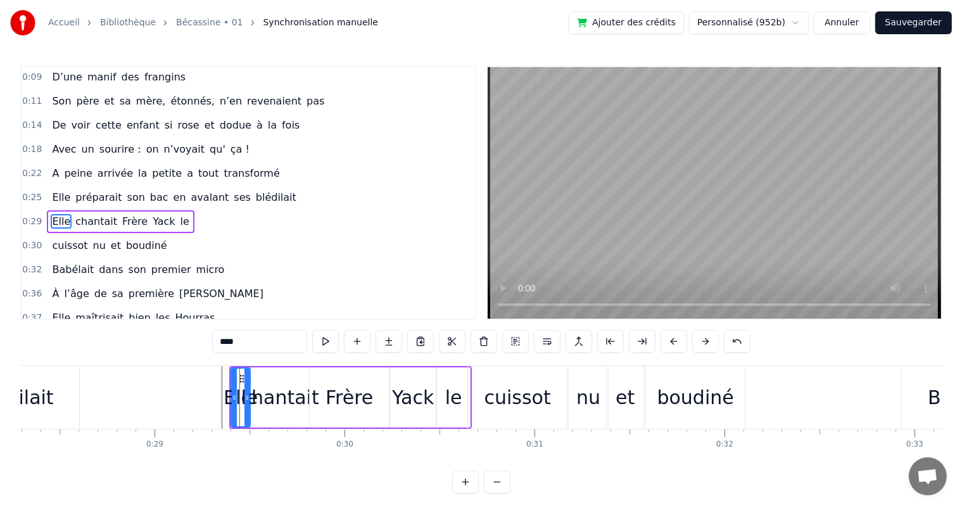
scroll to position [48, 0]
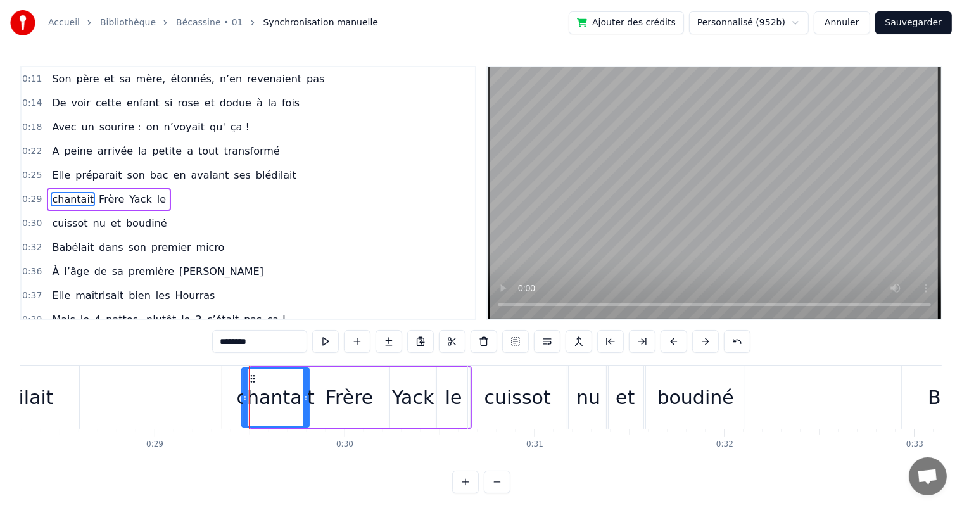
drag, startPoint x: 252, startPoint y: 395, endPoint x: 243, endPoint y: 397, distance: 9.1
click at [243, 397] on icon at bounding box center [245, 398] width 5 height 10
click at [51, 168] on span "Elle" at bounding box center [61, 175] width 21 height 15
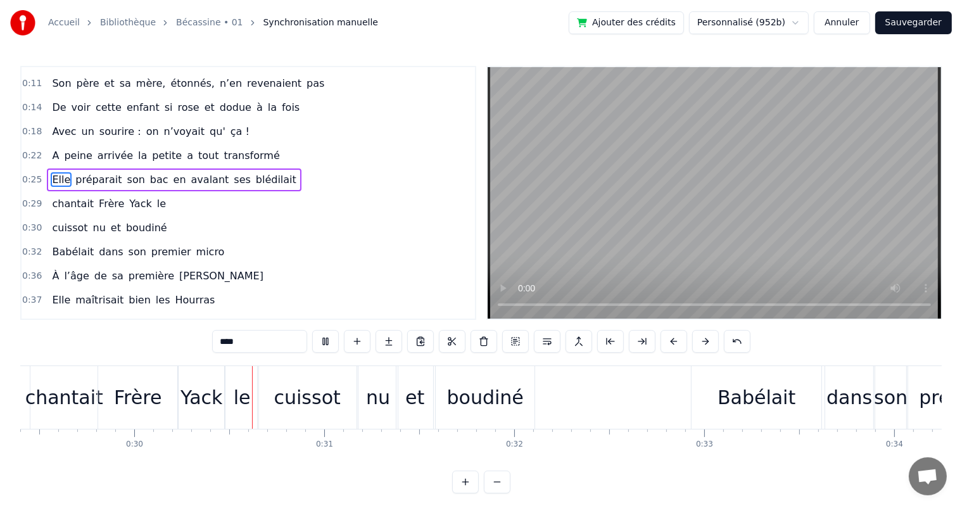
scroll to position [0, 5627]
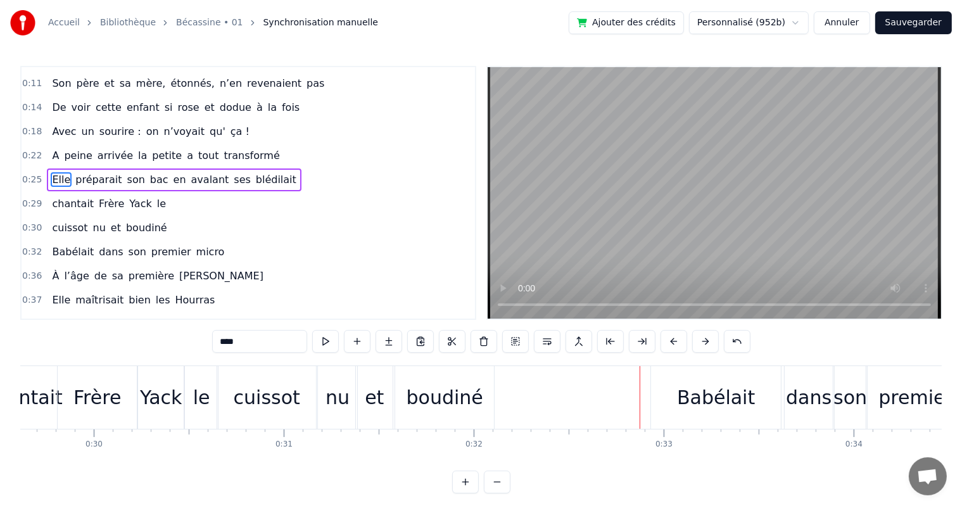
click at [54, 196] on span "chantait" at bounding box center [73, 203] width 44 height 15
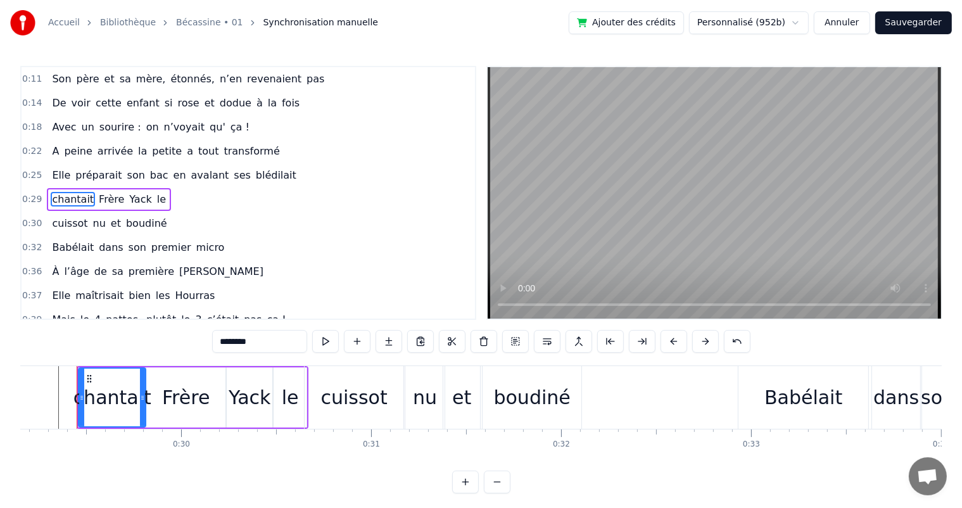
scroll to position [0, 5533]
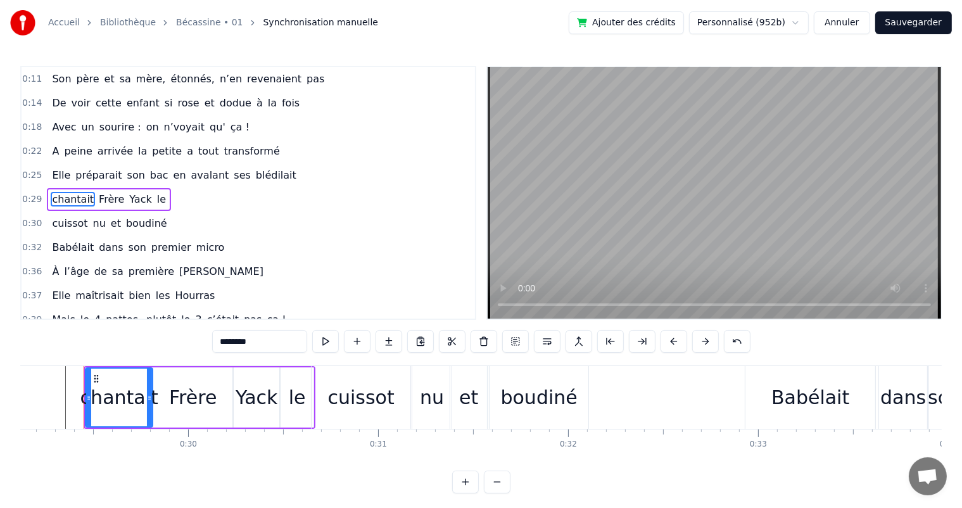
click at [224, 337] on input "********" at bounding box center [259, 341] width 95 height 23
click at [51, 168] on span "Elle" at bounding box center [61, 175] width 21 height 15
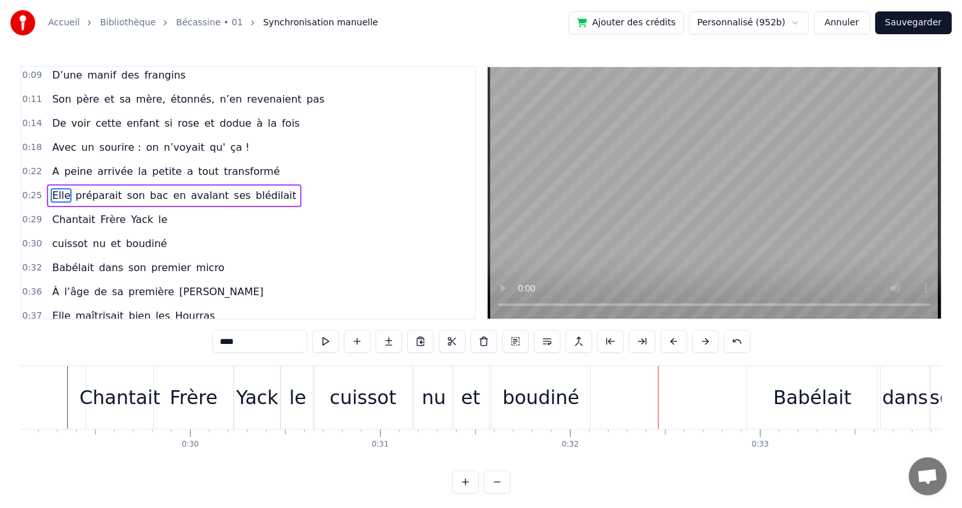
scroll to position [0, 5308]
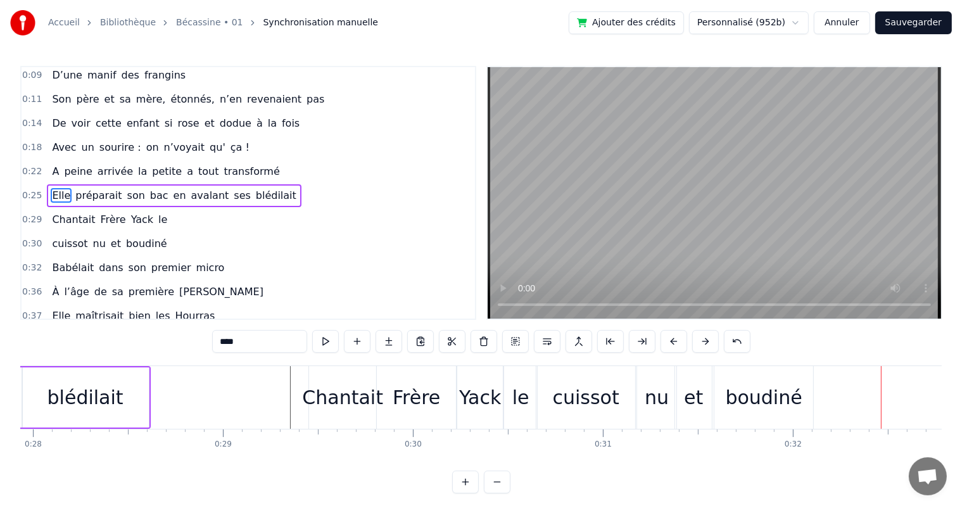
click at [325, 391] on div "Chantait" at bounding box center [342, 397] width 81 height 29
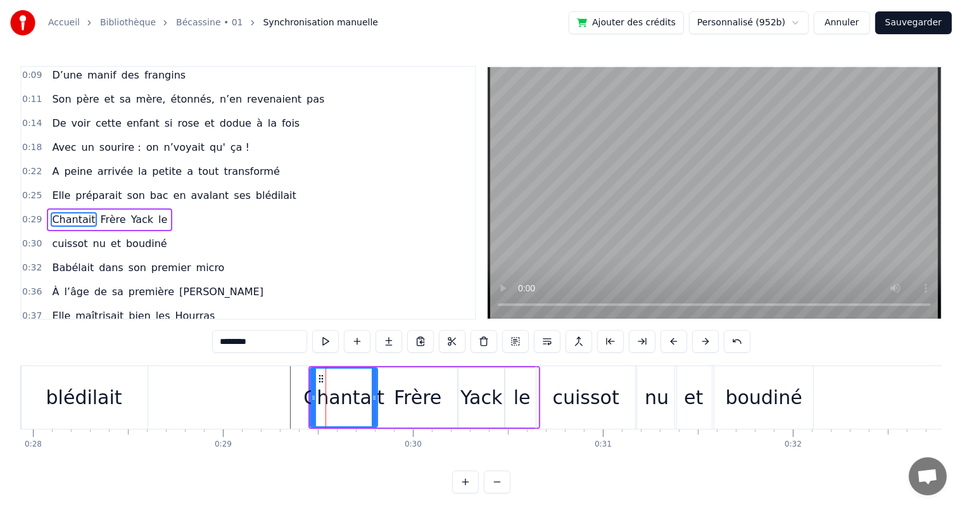
scroll to position [48, 0]
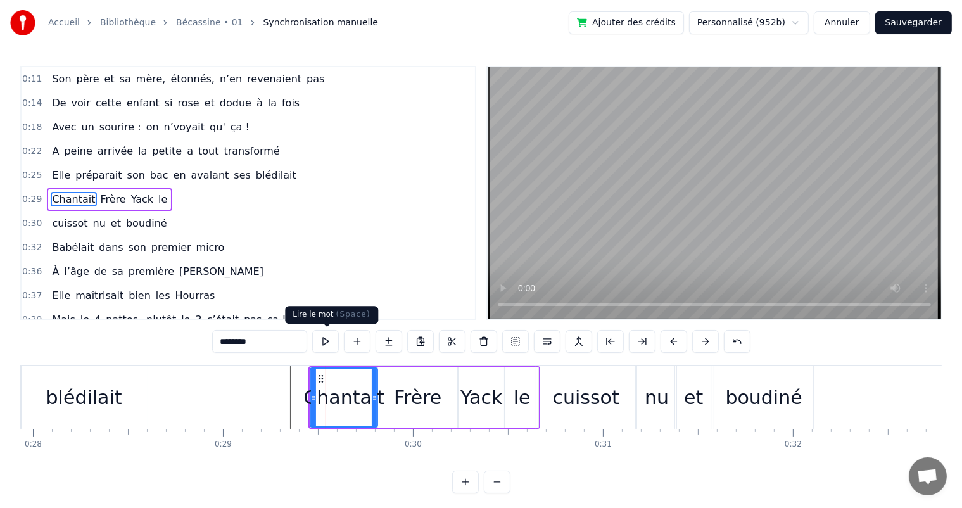
click at [329, 342] on button at bounding box center [325, 341] width 27 height 23
click at [447, 402] on div "Frère" at bounding box center [417, 397] width 79 height 60
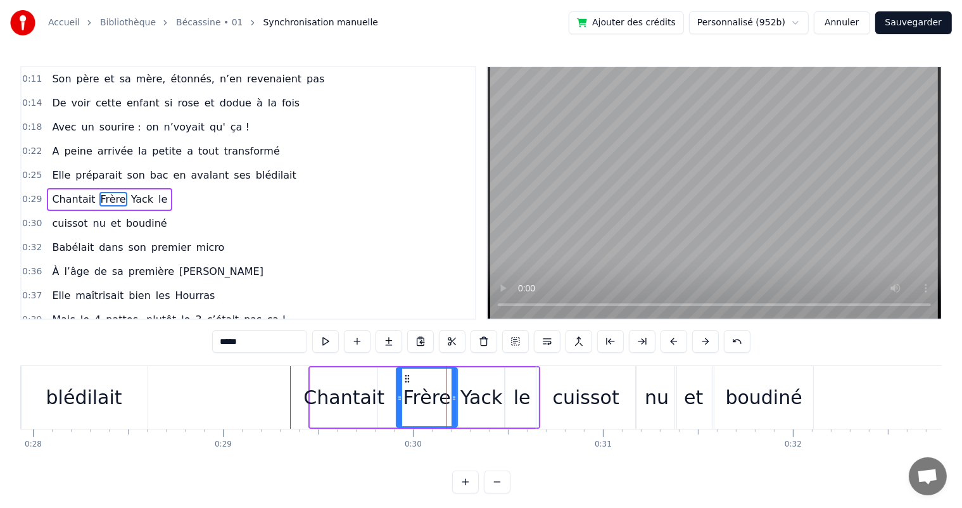
drag, startPoint x: 385, startPoint y: 393, endPoint x: 397, endPoint y: 395, distance: 12.2
click at [397, 395] on icon at bounding box center [399, 398] width 5 height 10
click at [357, 391] on div "Chantait" at bounding box center [343, 397] width 81 height 29
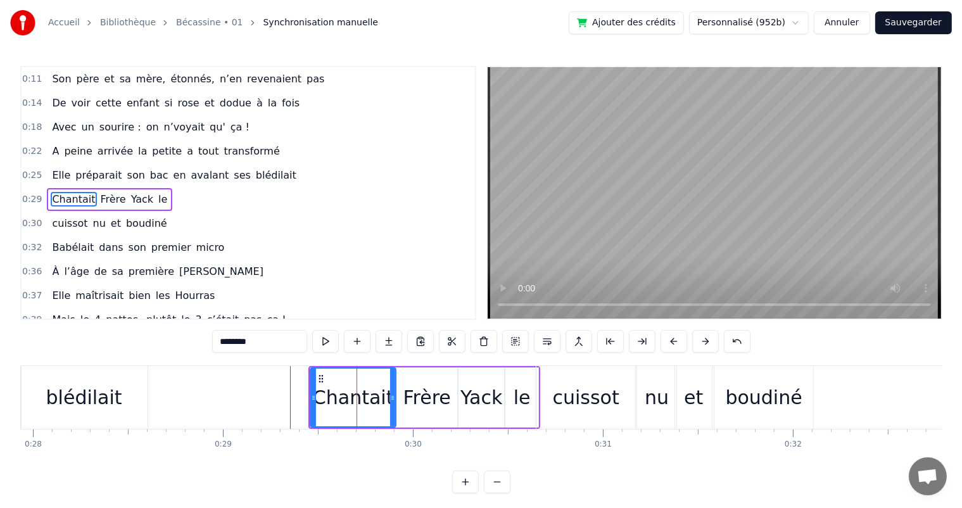
drag, startPoint x: 374, startPoint y: 394, endPoint x: 393, endPoint y: 395, distance: 18.4
click at [393, 395] on icon at bounding box center [392, 398] width 5 height 10
click at [58, 170] on span "Elle" at bounding box center [61, 175] width 21 height 15
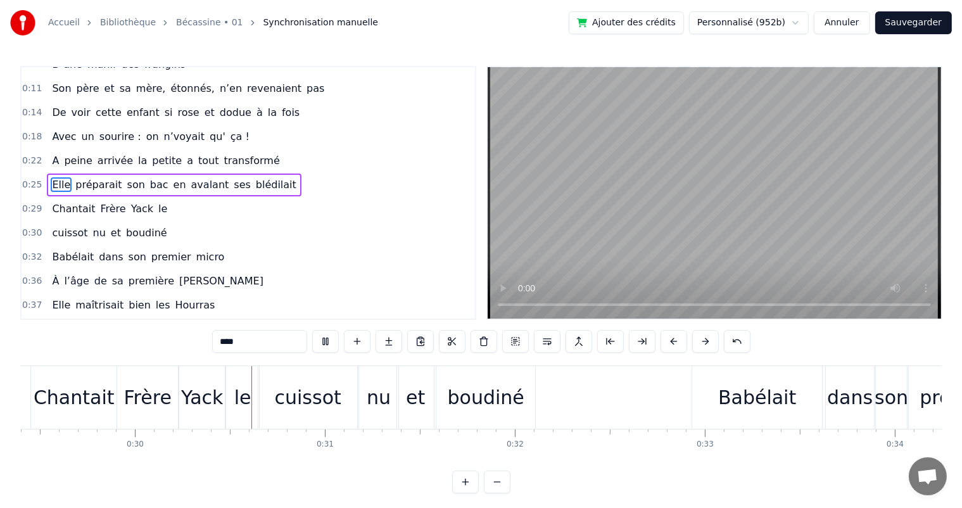
scroll to position [0, 5626]
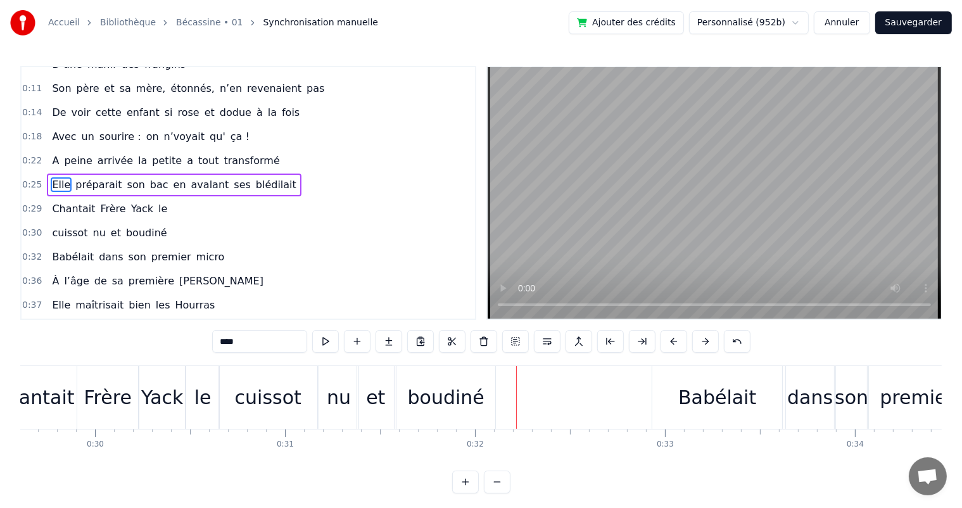
click at [296, 378] on div "cuissot" at bounding box center [268, 397] width 99 height 63
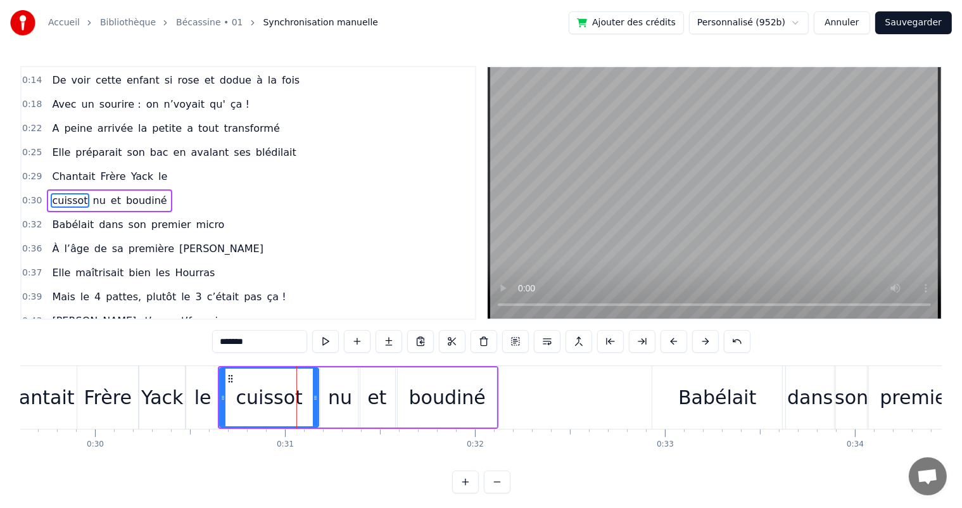
scroll to position [72, 0]
drag, startPoint x: 314, startPoint y: 392, endPoint x: 299, endPoint y: 395, distance: 15.4
click at [299, 395] on icon at bounding box center [300, 398] width 5 height 10
click at [341, 398] on div "nu" at bounding box center [340, 397] width 24 height 29
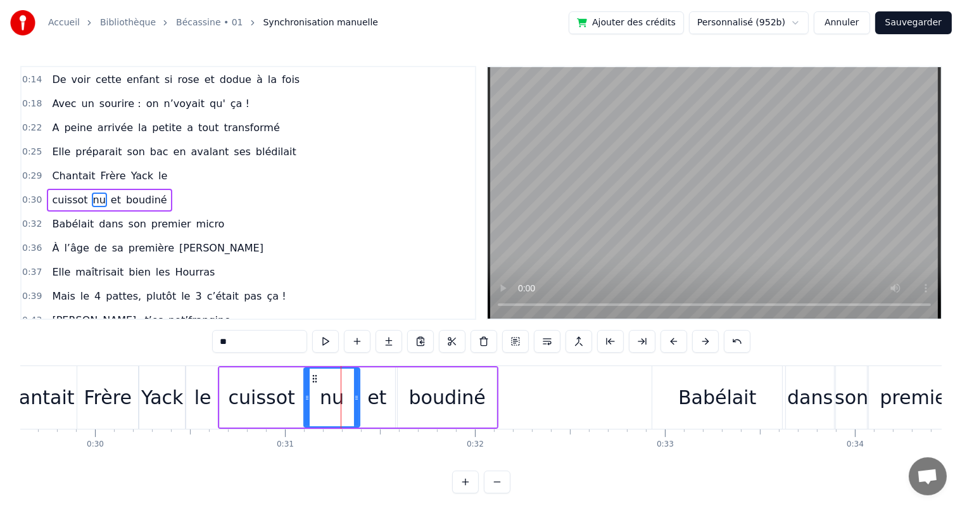
drag, startPoint x: 323, startPoint y: 398, endPoint x: 307, endPoint y: 397, distance: 16.5
click at [307, 397] on icon at bounding box center [307, 398] width 5 height 10
drag, startPoint x: 357, startPoint y: 398, endPoint x: 336, endPoint y: 400, distance: 21.6
click at [336, 400] on icon at bounding box center [335, 398] width 5 height 10
click at [380, 405] on div "et" at bounding box center [376, 397] width 19 height 29
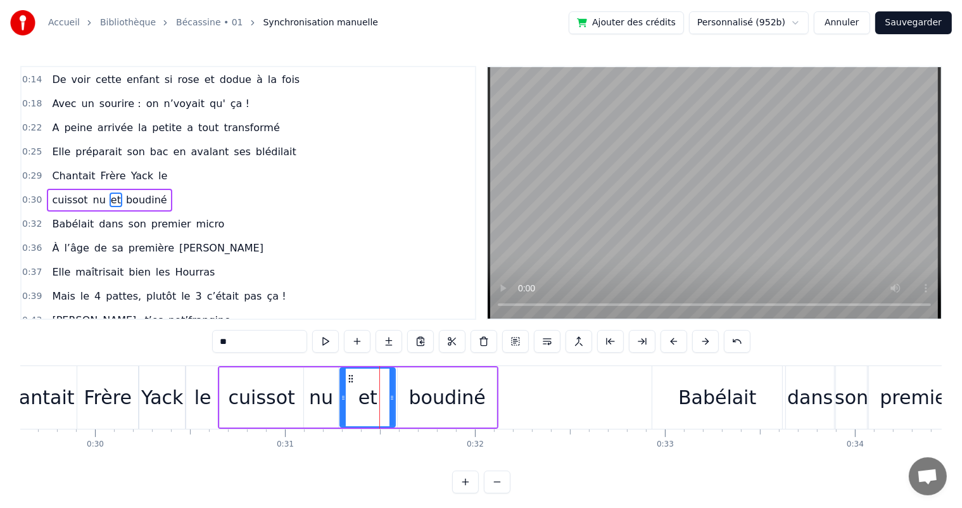
drag, startPoint x: 358, startPoint y: 402, endPoint x: 340, endPoint y: 402, distance: 18.4
click at [341, 402] on icon at bounding box center [343, 398] width 5 height 10
drag, startPoint x: 391, startPoint y: 404, endPoint x: 376, endPoint y: 404, distance: 15.2
click at [376, 404] on div at bounding box center [376, 398] width 5 height 58
click at [423, 407] on div "boudiné" at bounding box center [447, 397] width 77 height 29
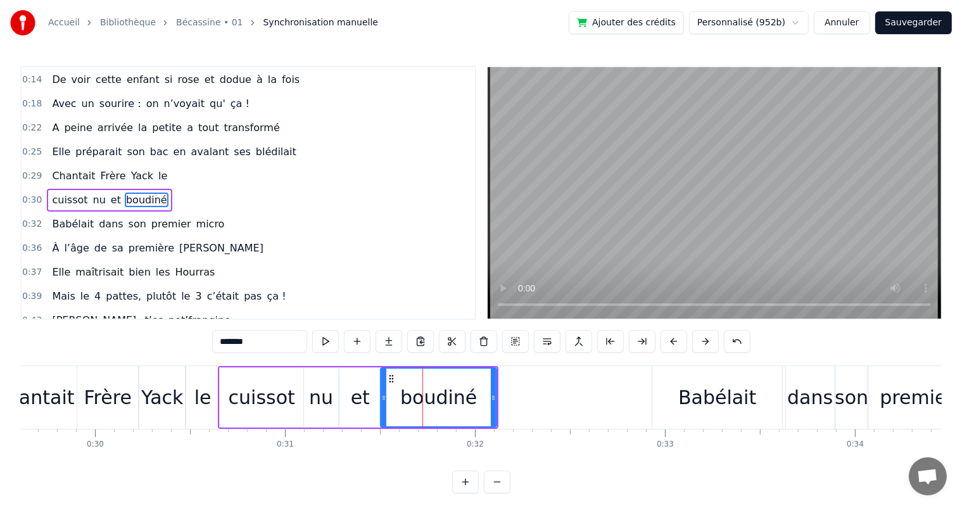
drag, startPoint x: 398, startPoint y: 403, endPoint x: 381, endPoint y: 403, distance: 17.1
click at [381, 403] on div at bounding box center [383, 398] width 5 height 58
drag, startPoint x: 494, startPoint y: 405, endPoint x: 474, endPoint y: 408, distance: 20.4
click at [474, 408] on div at bounding box center [473, 398] width 5 height 58
click at [60, 172] on span "Chantait" at bounding box center [74, 175] width 46 height 15
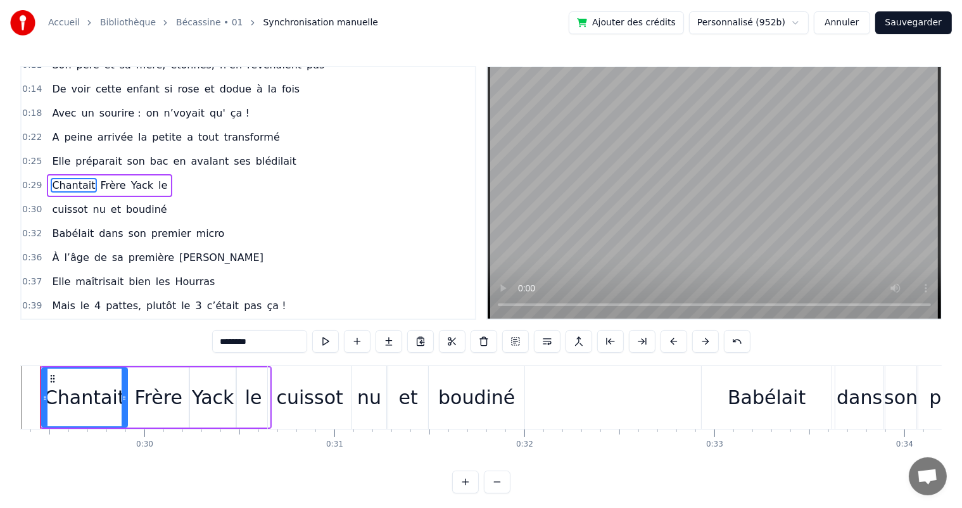
scroll to position [0, 5533]
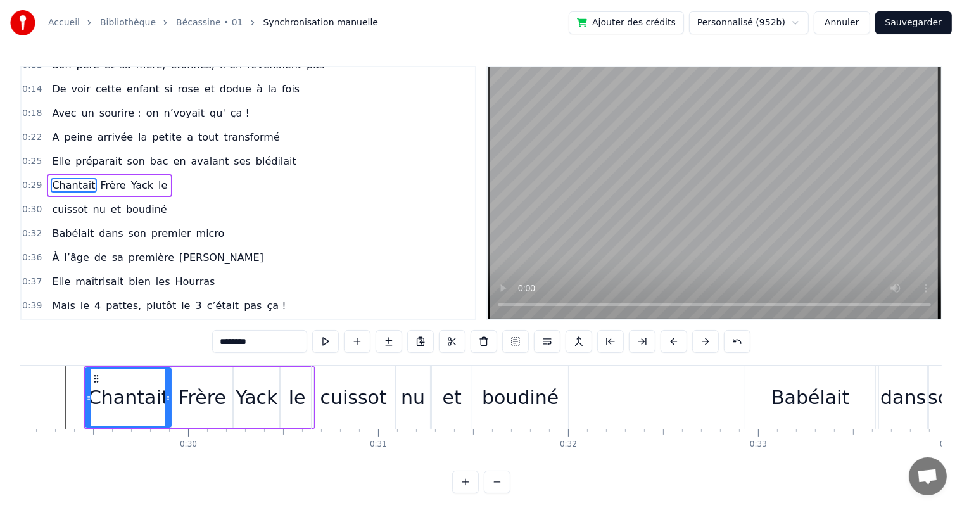
click at [56, 154] on span "Elle" at bounding box center [61, 161] width 21 height 15
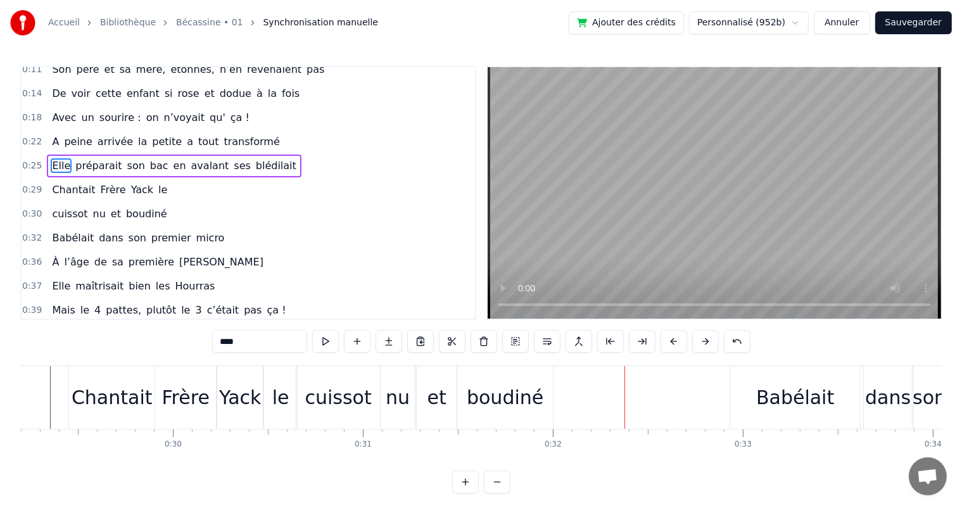
scroll to position [0, 5546]
click at [73, 405] on div "Chantait" at bounding box center [114, 397] width 86 height 63
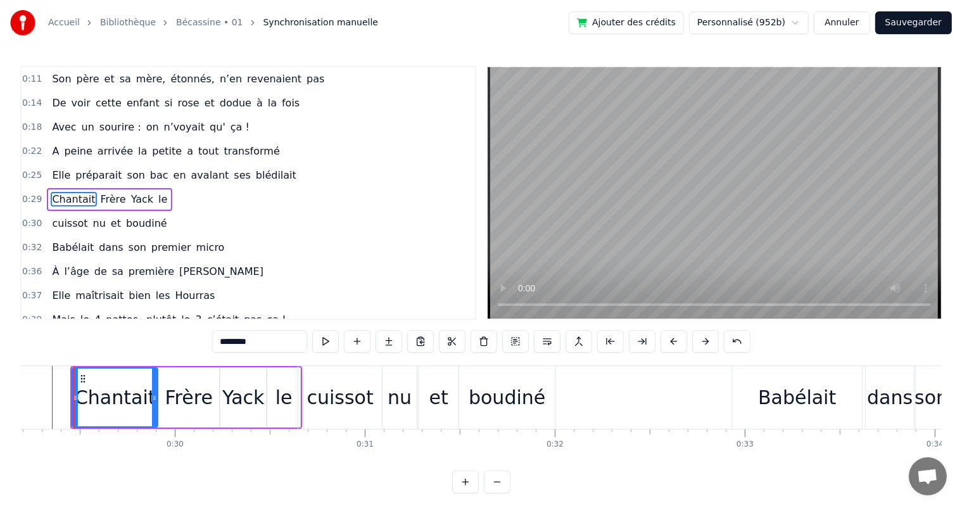
scroll to position [0, 5536]
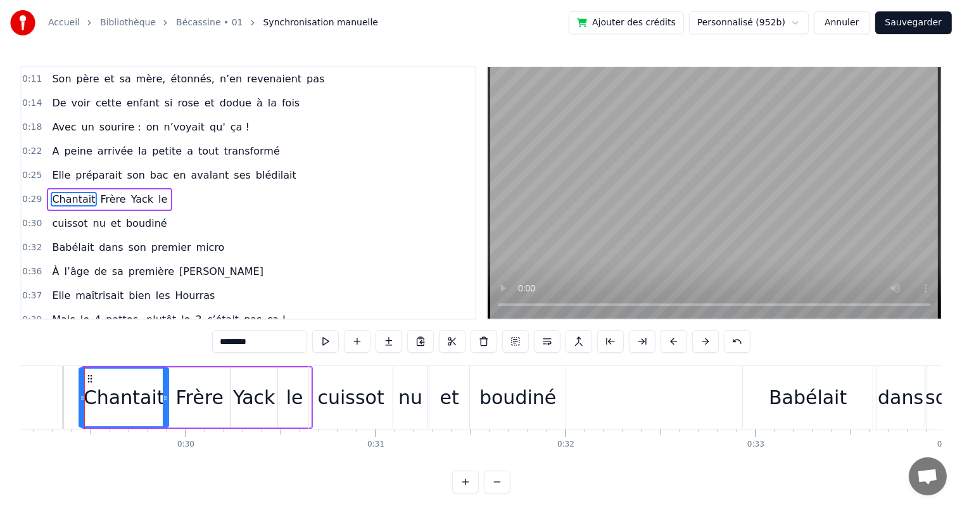
click at [81, 398] on icon at bounding box center [82, 398] width 5 height 10
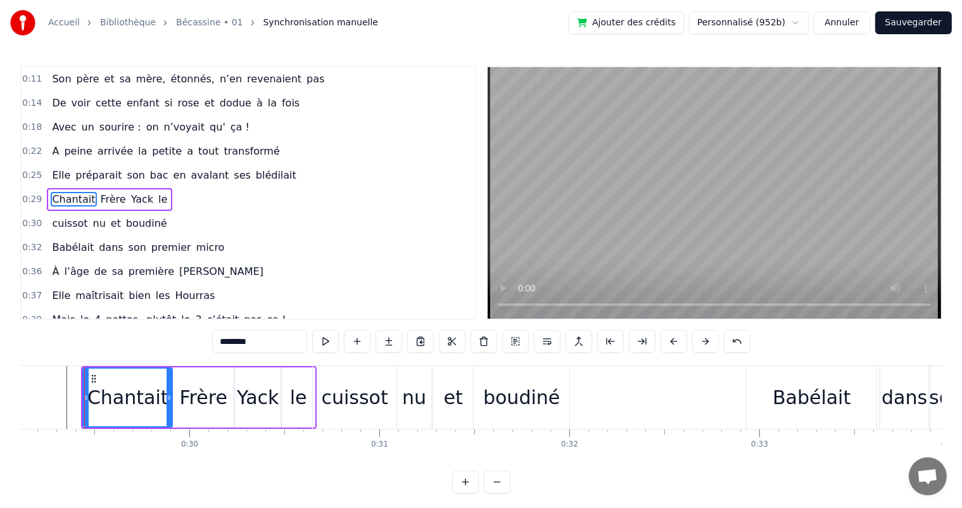
click at [63, 175] on span "Elle" at bounding box center [61, 175] width 21 height 15
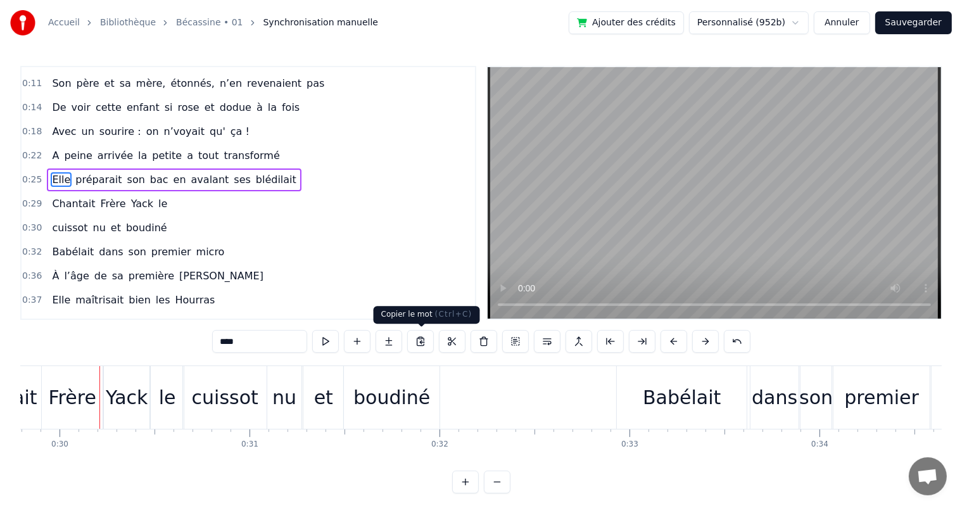
scroll to position [0, 5677]
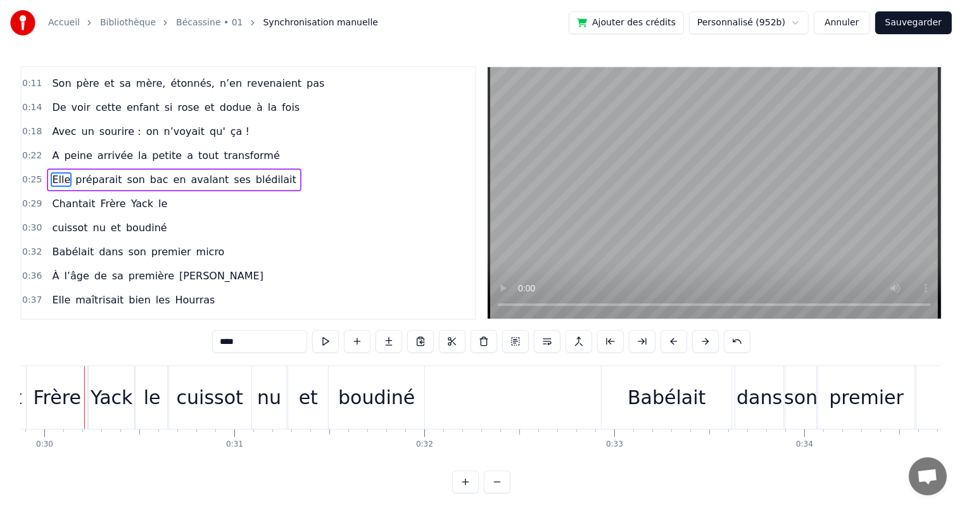
click at [75, 172] on span "préparait" at bounding box center [98, 179] width 49 height 15
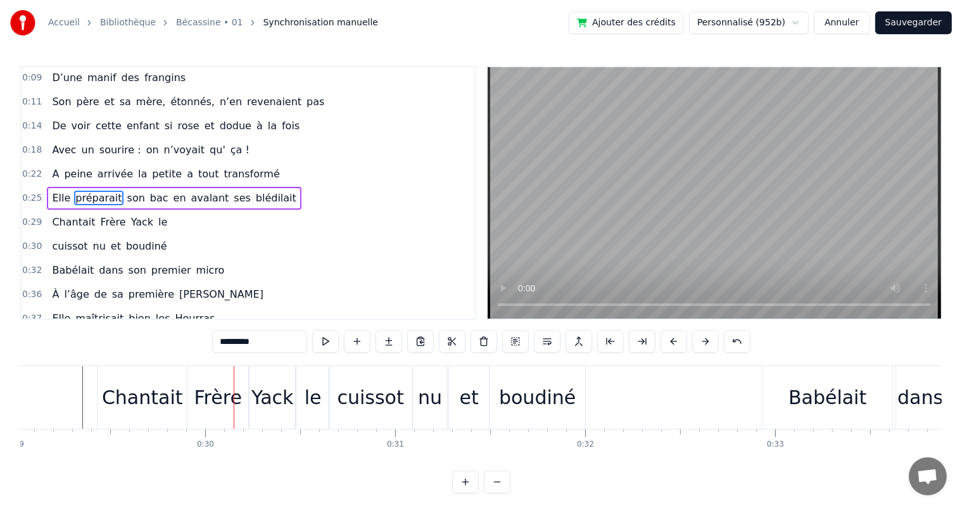
scroll to position [0, 5513]
click at [108, 398] on div "Chantait" at bounding box center [144, 397] width 89 height 63
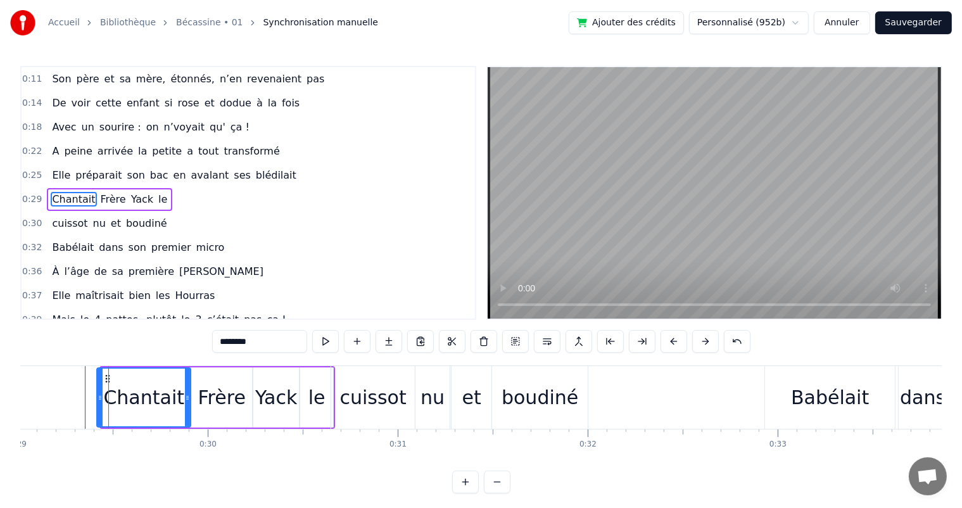
click at [98, 398] on icon at bounding box center [100, 398] width 5 height 10
click at [51, 174] on span "Elle" at bounding box center [61, 175] width 21 height 15
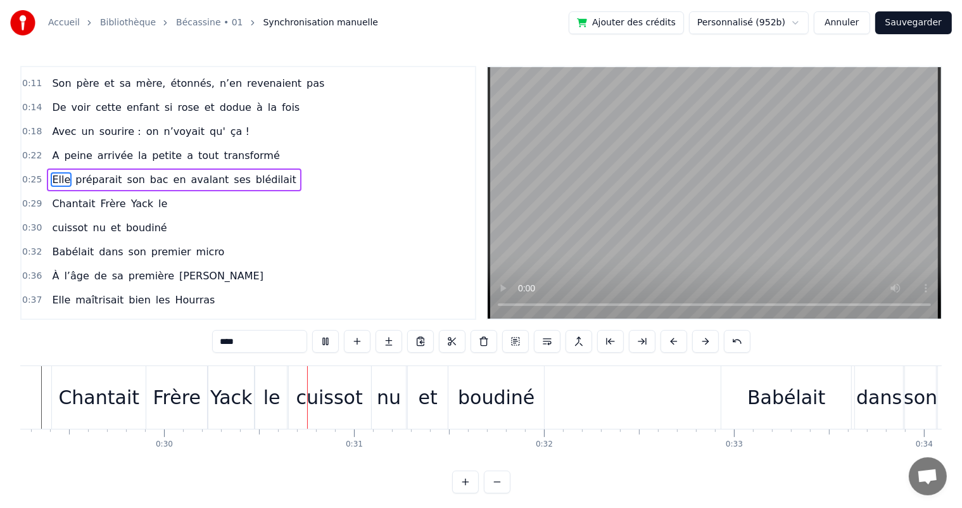
scroll to position [0, 5629]
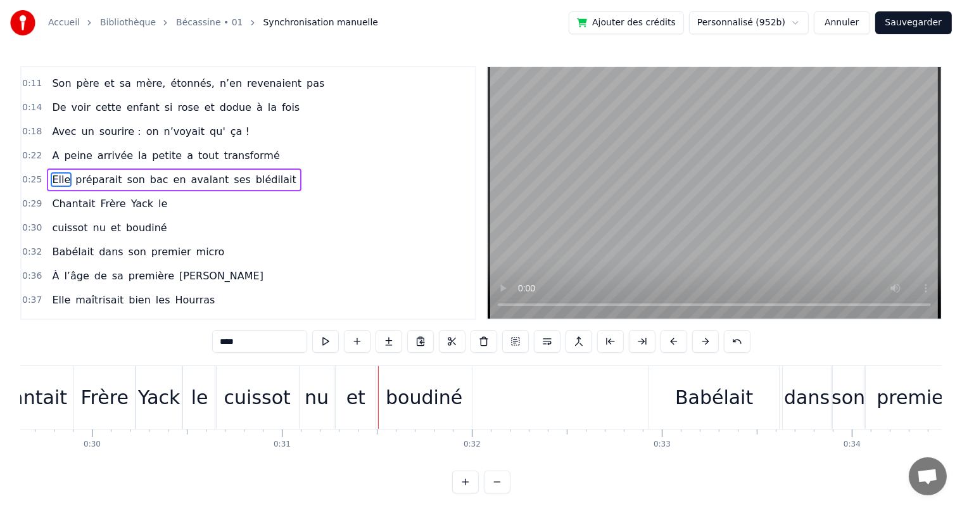
click at [51, 174] on span "Elle" at bounding box center [61, 179] width 21 height 15
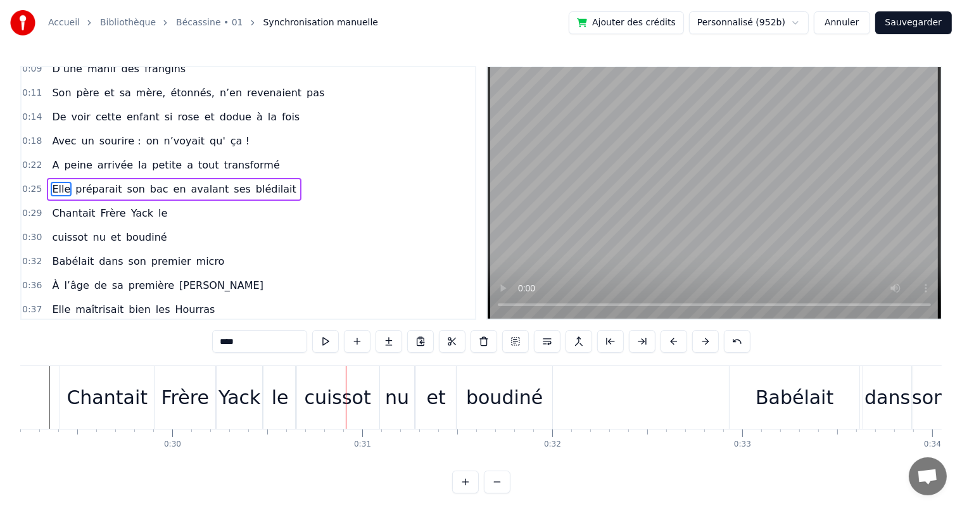
scroll to position [0, 5445]
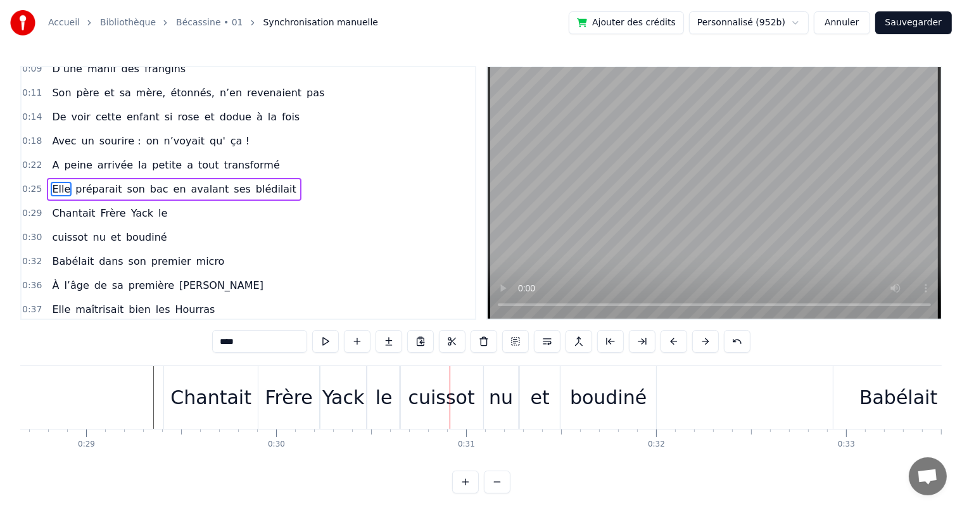
click at [175, 400] on div "Chantait" at bounding box center [210, 397] width 81 height 29
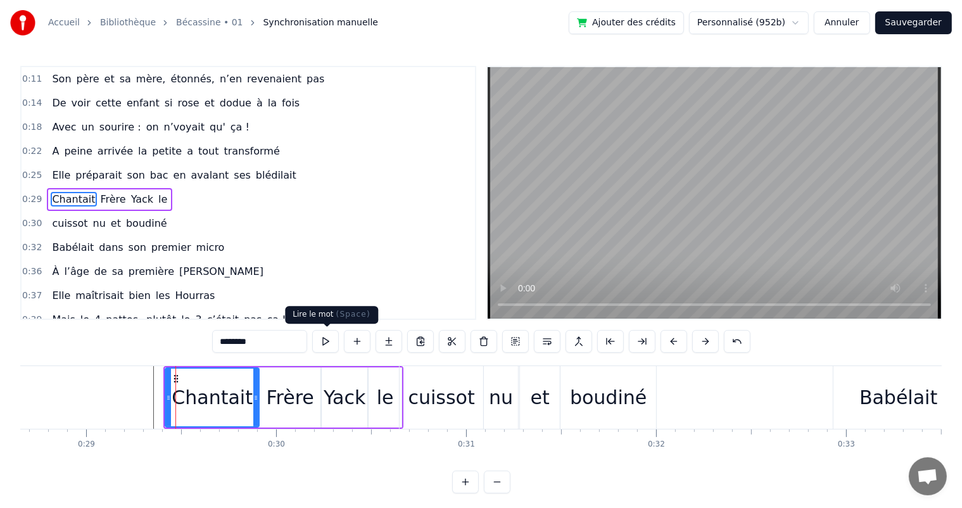
click at [332, 348] on button at bounding box center [325, 341] width 27 height 23
click at [269, 410] on div "Frère" at bounding box center [291, 397] width 48 height 29
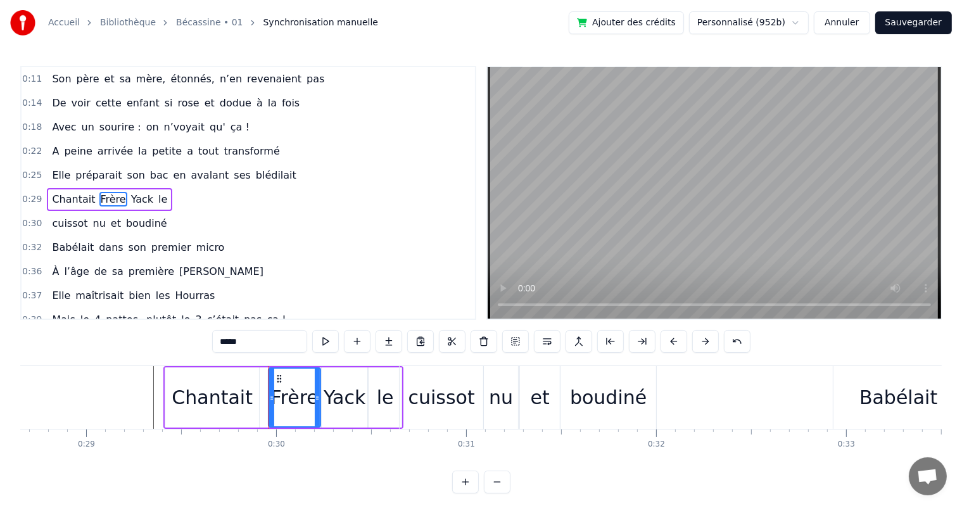
drag, startPoint x: 264, startPoint y: 403, endPoint x: 272, endPoint y: 400, distance: 9.4
click at [272, 400] on div at bounding box center [271, 398] width 5 height 58
click at [248, 400] on div "Chantait" at bounding box center [212, 397] width 94 height 60
type input "********"
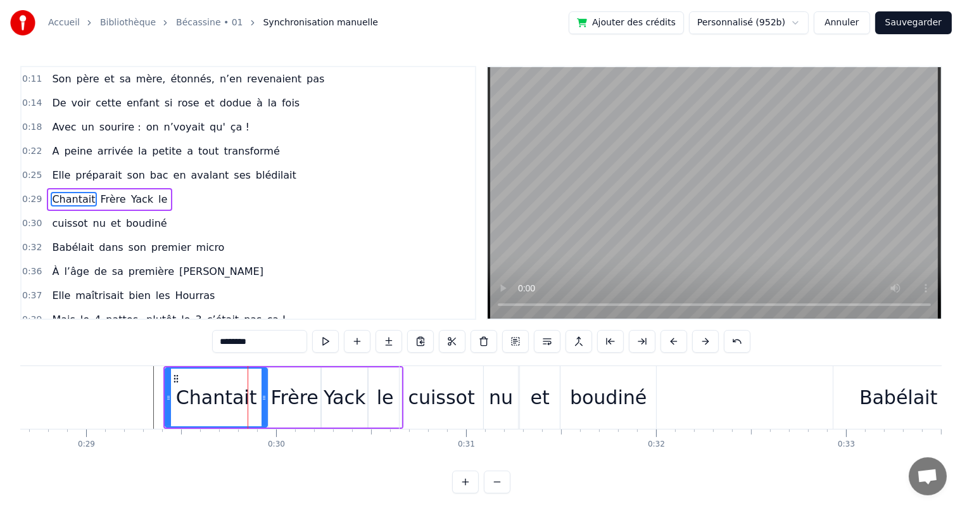
drag, startPoint x: 255, startPoint y: 400, endPoint x: 264, endPoint y: 400, distance: 8.2
click at [264, 400] on icon at bounding box center [264, 398] width 5 height 10
click at [169, 400] on icon at bounding box center [170, 398] width 5 height 10
click at [47, 165] on div "Elle préparait son bac en avalant ses blédilait" at bounding box center [174, 175] width 254 height 23
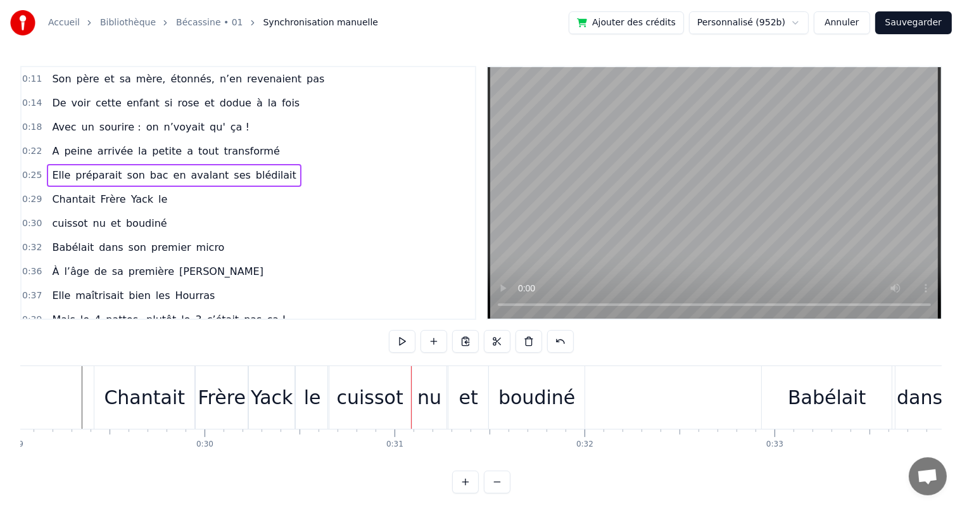
scroll to position [0, 5510]
click at [113, 404] on div "Chantait" at bounding box center [151, 397] width 100 height 63
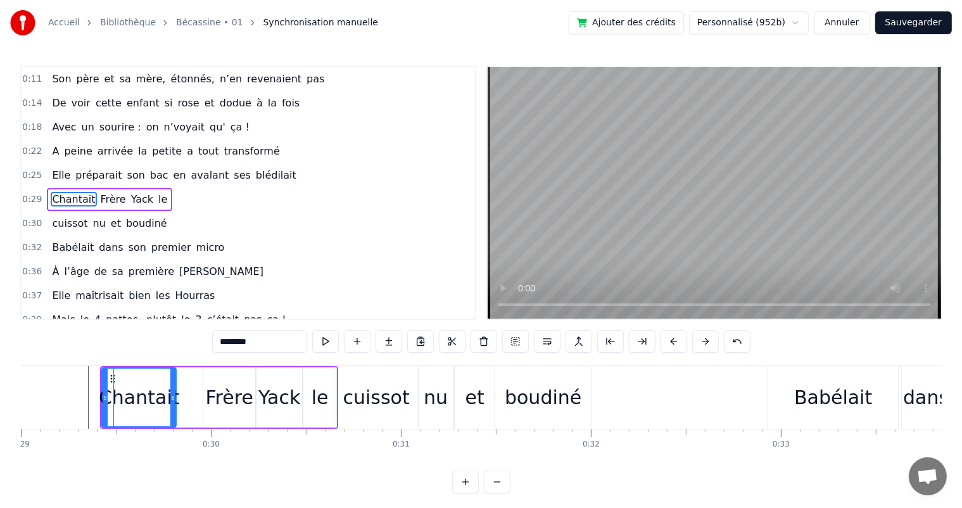
drag, startPoint x: 200, startPoint y: 395, endPoint x: 174, endPoint y: 393, distance: 26.0
click at [174, 393] on icon at bounding box center [172, 398] width 5 height 10
click at [214, 395] on div "Frère" at bounding box center [230, 397] width 48 height 29
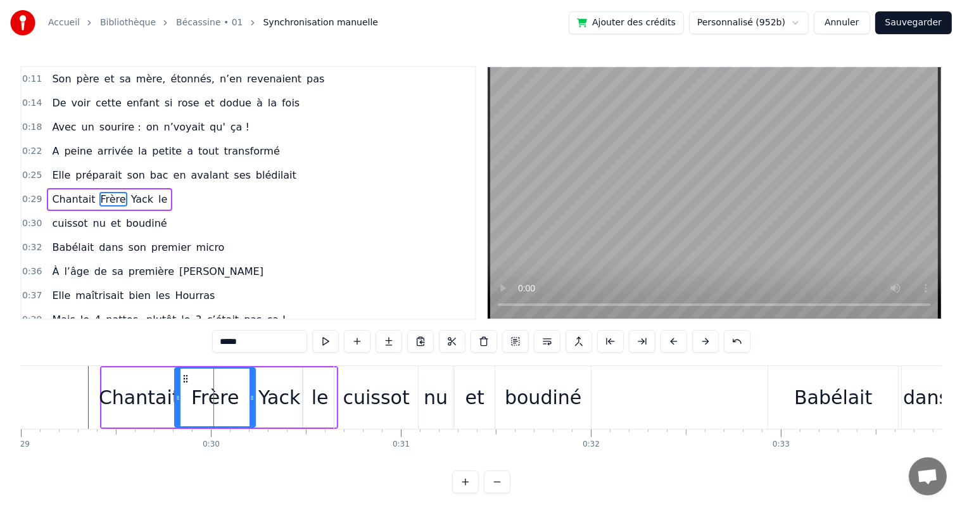
drag, startPoint x: 203, startPoint y: 395, endPoint x: 175, endPoint y: 393, distance: 28.6
click at [175, 393] on icon at bounding box center [177, 398] width 5 height 10
drag, startPoint x: 251, startPoint y: 393, endPoint x: 221, endPoint y: 391, distance: 29.8
click at [221, 391] on div at bounding box center [222, 398] width 5 height 58
drag, startPoint x: 220, startPoint y: 398, endPoint x: 242, endPoint y: 398, distance: 21.5
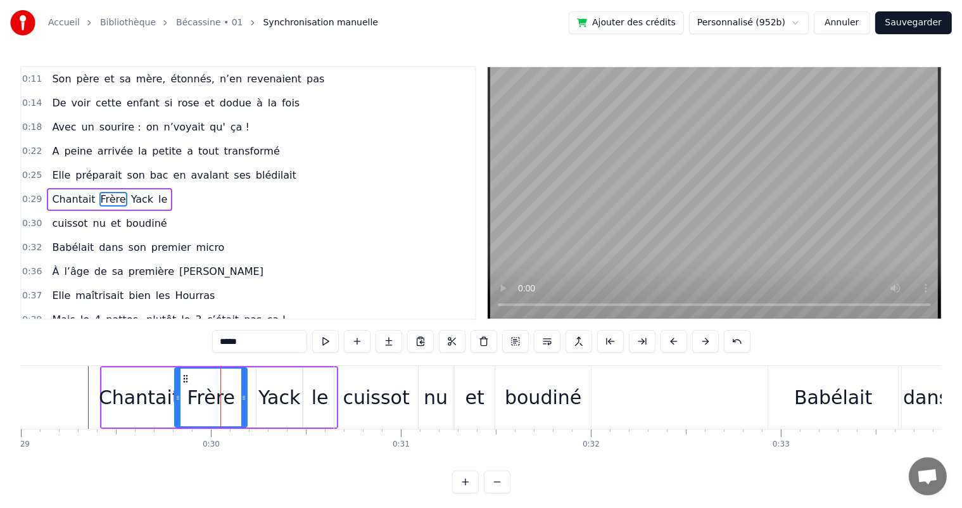
click at [242, 398] on icon at bounding box center [243, 398] width 5 height 10
click at [125, 388] on div "Chantait" at bounding box center [139, 397] width 81 height 29
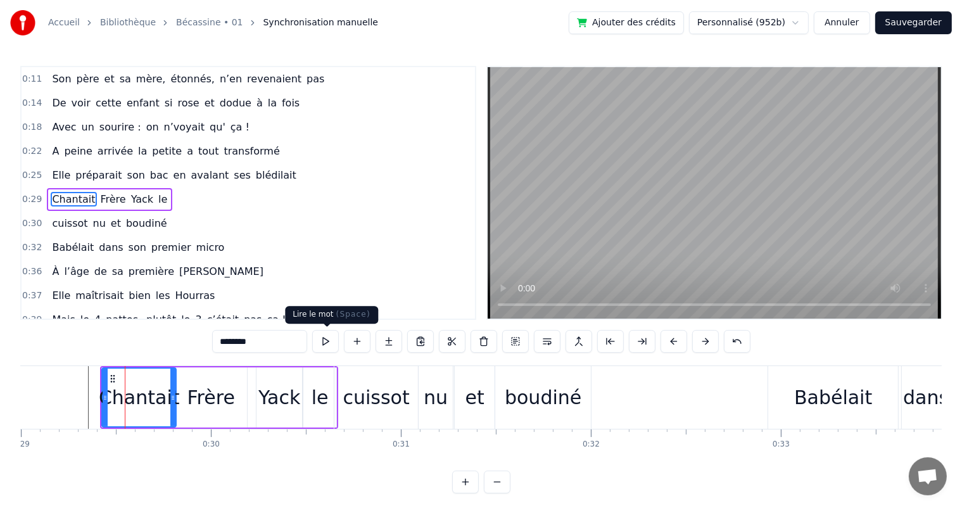
click at [327, 345] on button at bounding box center [325, 341] width 27 height 23
click at [132, 375] on div "Chantait" at bounding box center [139, 398] width 73 height 58
click at [331, 342] on button at bounding box center [325, 341] width 27 height 23
click at [195, 389] on div "Frère" at bounding box center [211, 397] width 48 height 29
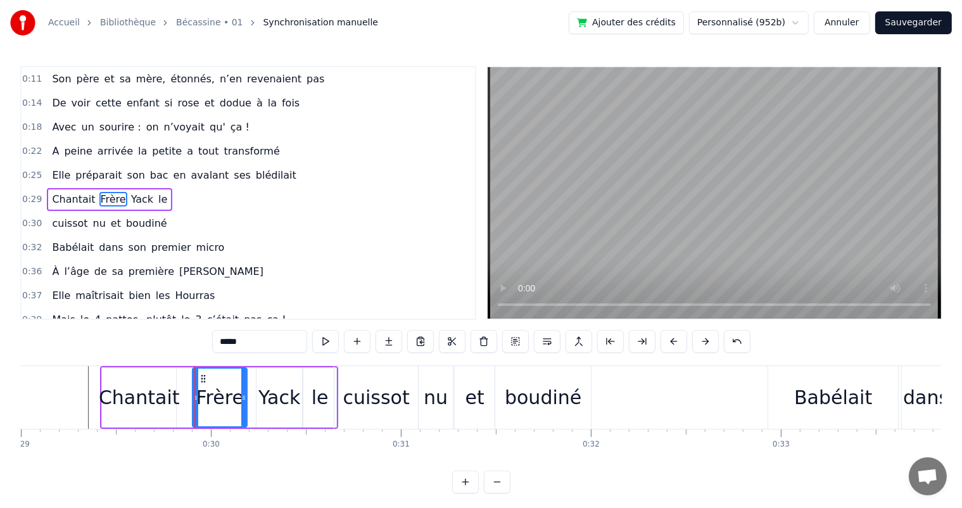
drag, startPoint x: 177, startPoint y: 394, endPoint x: 195, endPoint y: 394, distance: 17.7
click at [195, 394] on icon at bounding box center [195, 398] width 5 height 10
click at [165, 394] on div "Chantait" at bounding box center [139, 397] width 81 height 29
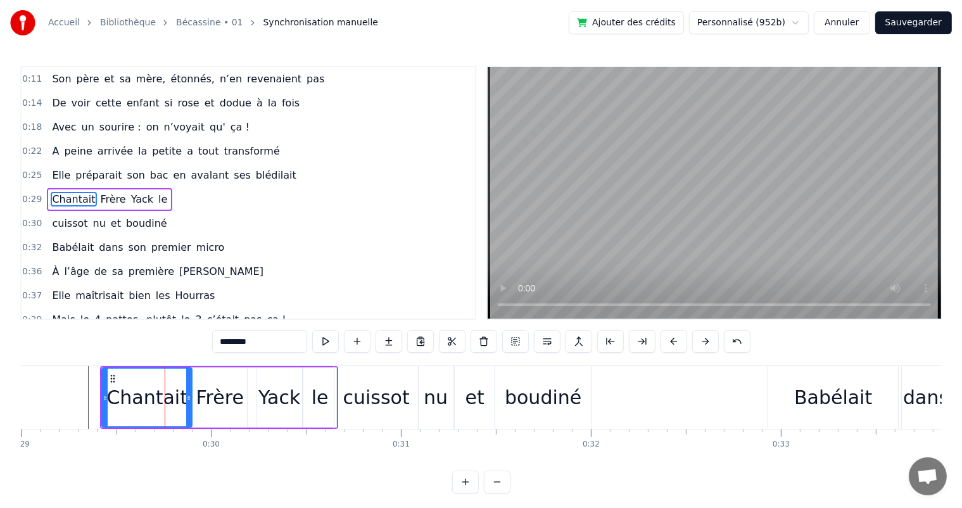
drag, startPoint x: 165, startPoint y: 394, endPoint x: 191, endPoint y: 395, distance: 25.4
click at [191, 395] on icon at bounding box center [188, 398] width 5 height 10
click at [54, 168] on span "Elle" at bounding box center [61, 175] width 21 height 15
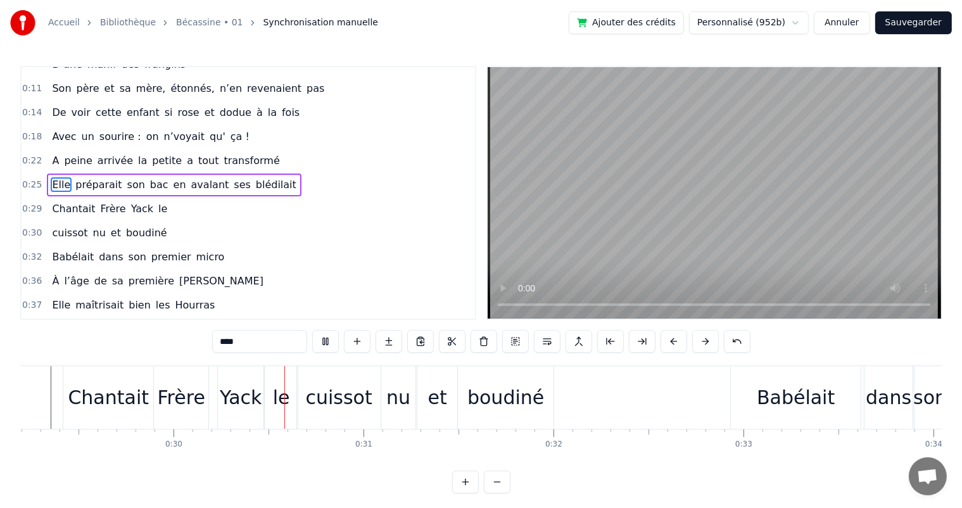
scroll to position [0, 5648]
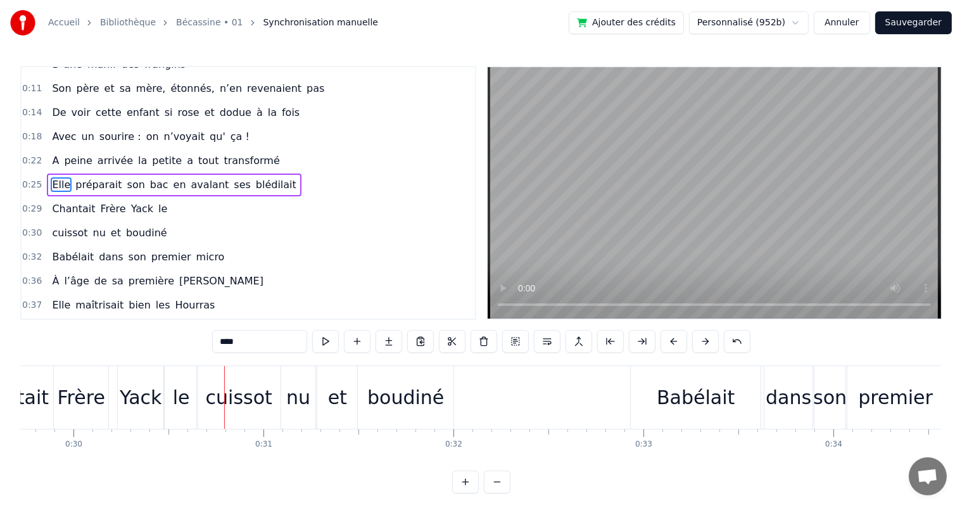
click at [76, 393] on div "Frère" at bounding box center [82, 397] width 48 height 29
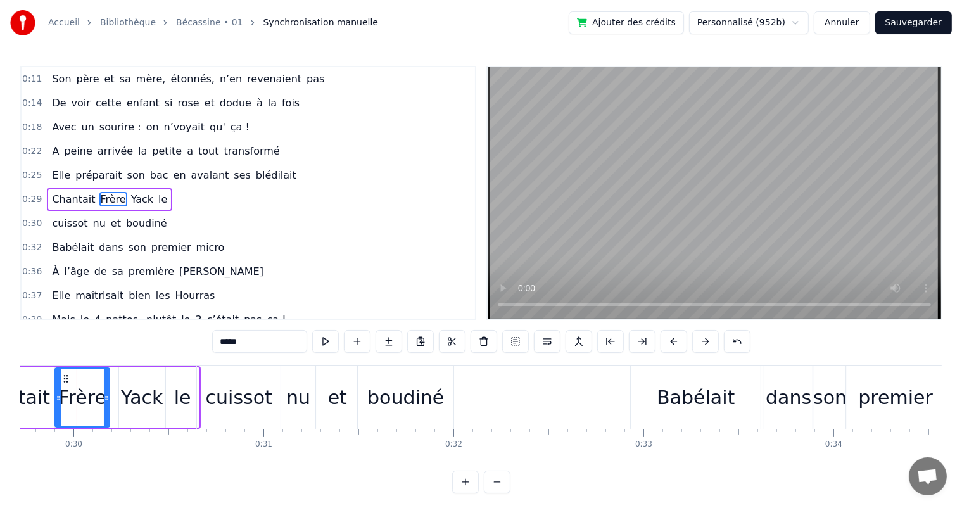
scroll to position [0, 5640]
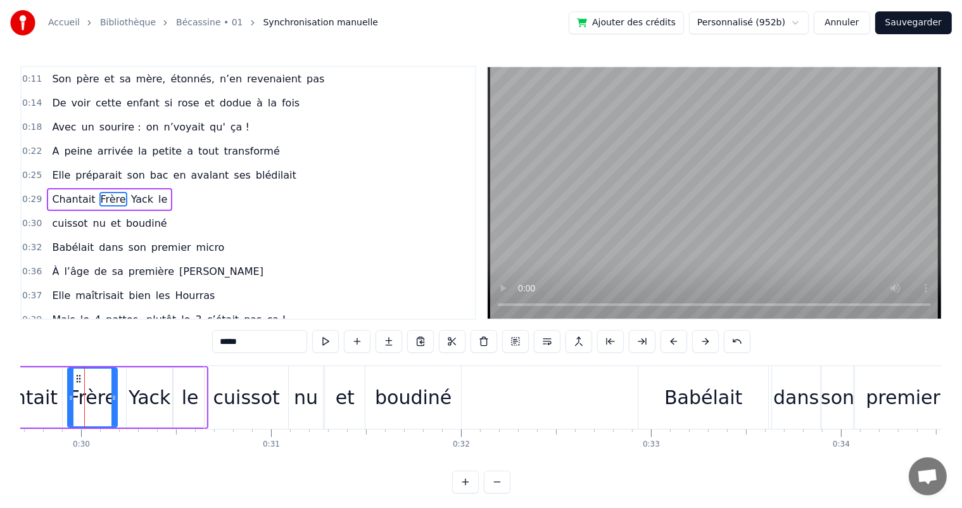
click at [71, 398] on icon at bounding box center [70, 398] width 5 height 10
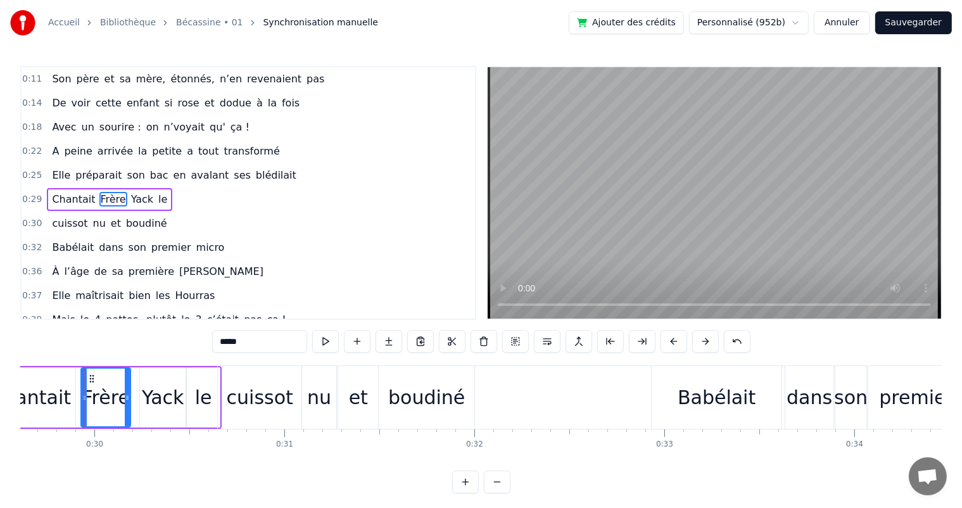
click at [52, 398] on div "Chantait" at bounding box center [30, 397] width 81 height 29
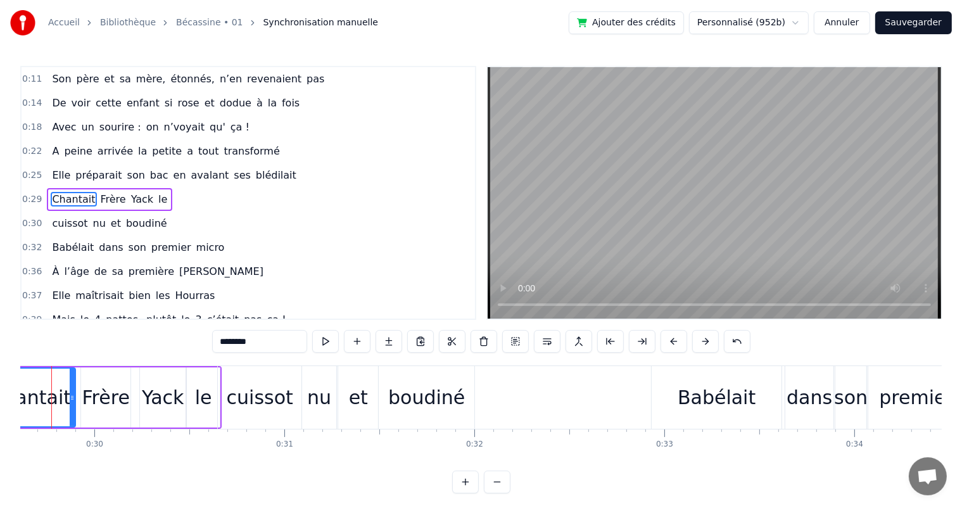
scroll to position [0, 5594]
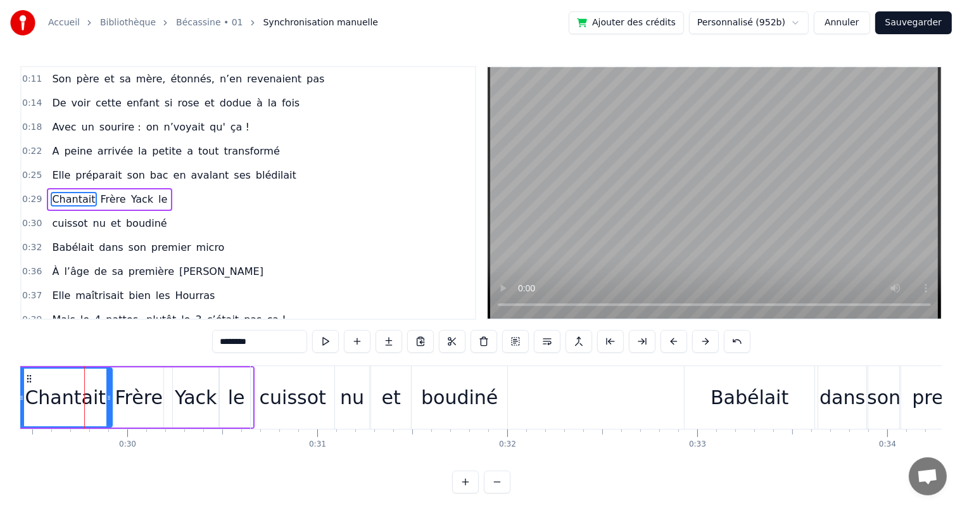
click at [110, 398] on icon at bounding box center [108, 398] width 5 height 10
click at [154, 397] on div "Frère" at bounding box center [139, 397] width 48 height 29
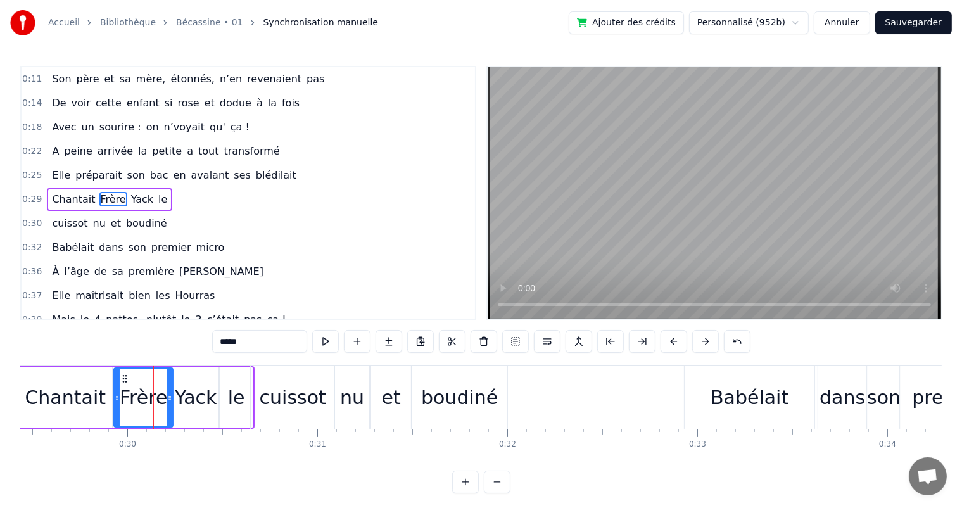
drag, startPoint x: 160, startPoint y: 399, endPoint x: 169, endPoint y: 404, distance: 10.8
click at [169, 404] on div at bounding box center [169, 398] width 5 height 58
click at [55, 172] on span "Elle" at bounding box center [61, 175] width 21 height 15
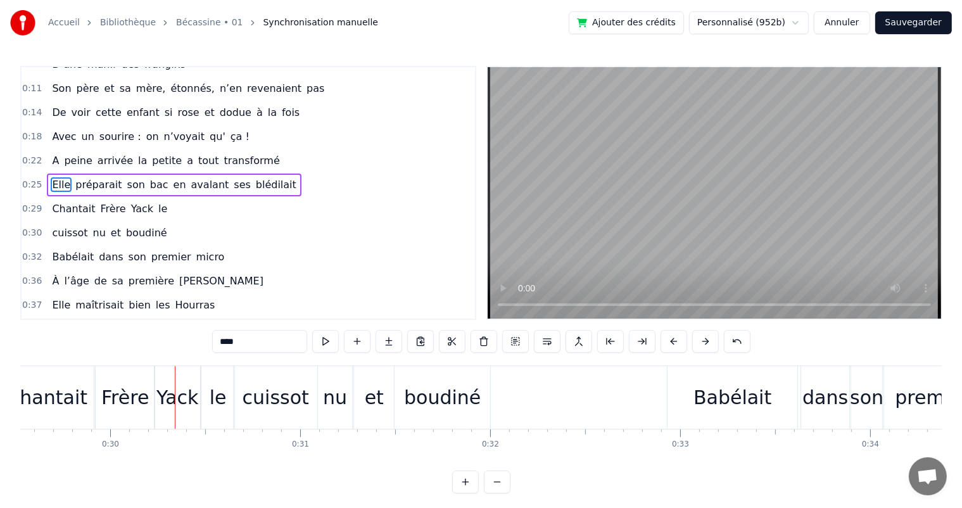
scroll to position [0, 5615]
click at [56, 398] on div "Chantait" at bounding box center [43, 397] width 81 height 29
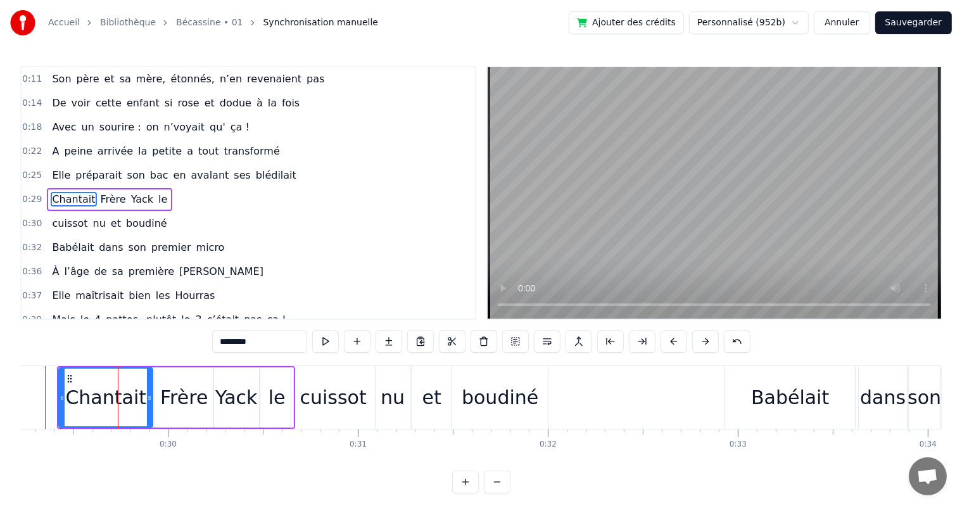
scroll to position [0, 5536]
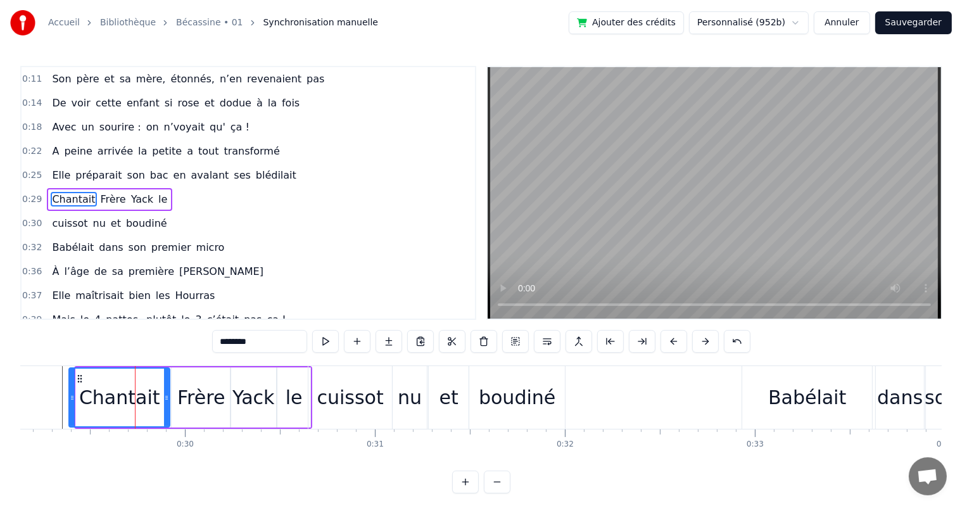
drag, startPoint x: 77, startPoint y: 403, endPoint x: 70, endPoint y: 400, distance: 7.4
click at [70, 400] on div at bounding box center [72, 398] width 5 height 58
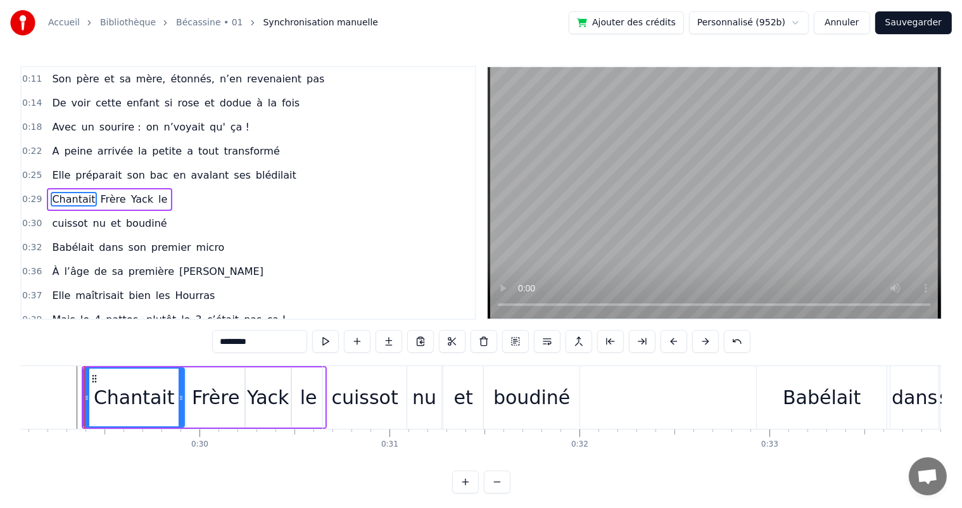
click at [56, 168] on span "Elle" at bounding box center [61, 175] width 21 height 15
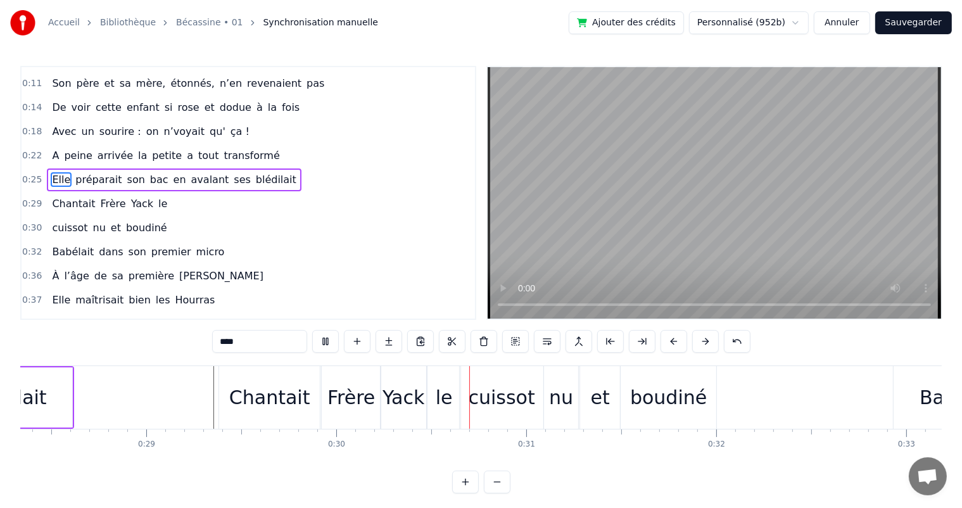
scroll to position [0, 5644]
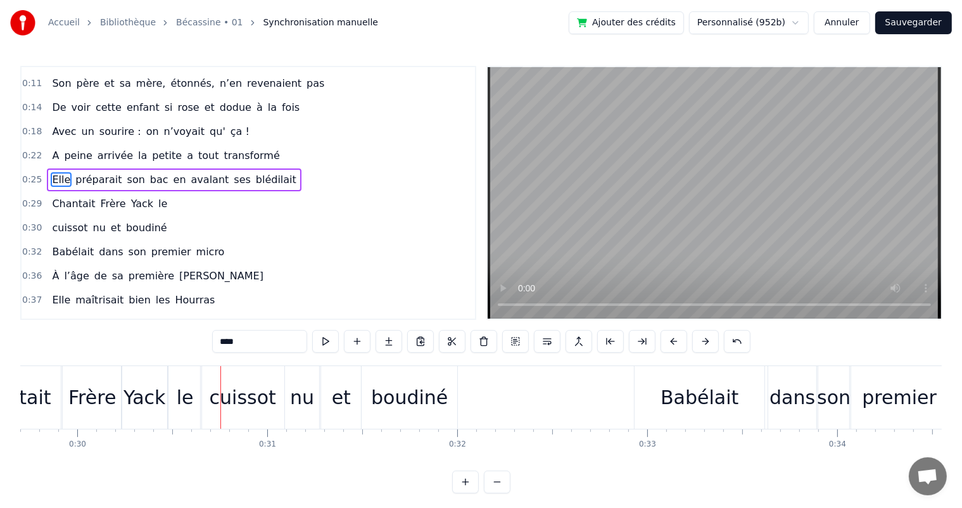
click at [48, 390] on div "Chantait" at bounding box center [10, 397] width 101 height 63
type input "********"
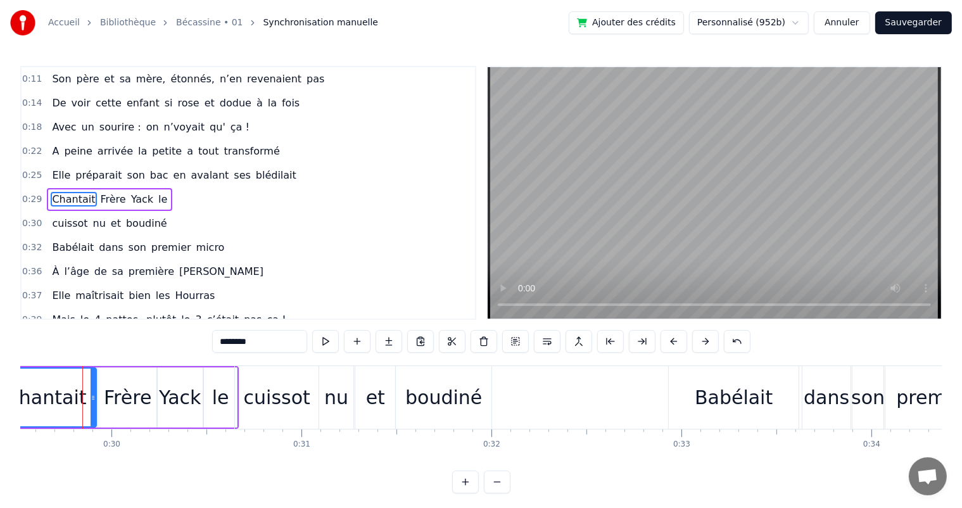
scroll to position [0, 5608]
drag, startPoint x: 94, startPoint y: 399, endPoint x: 68, endPoint y: 398, distance: 25.3
click at [68, 398] on icon at bounding box center [69, 398] width 5 height 10
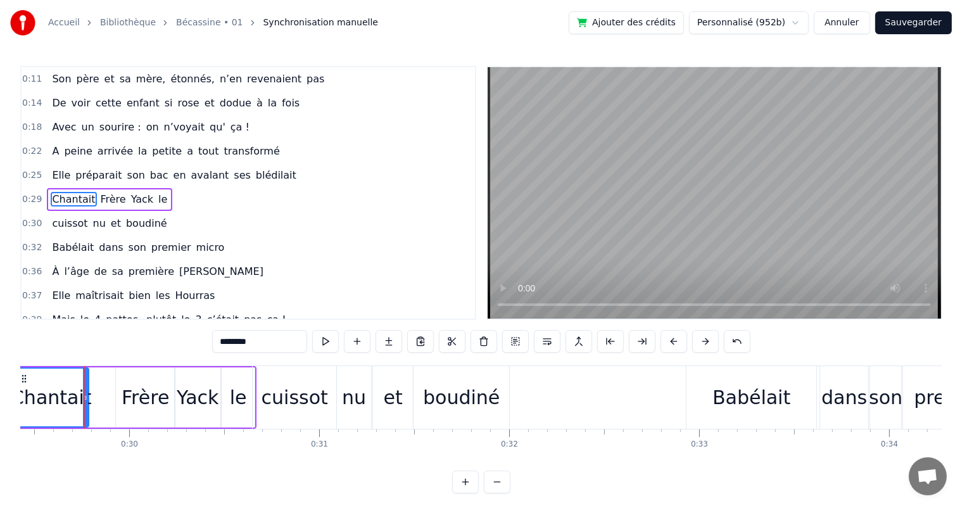
click at [105, 399] on div "Chantait Frère Yack le" at bounding box center [133, 397] width 245 height 63
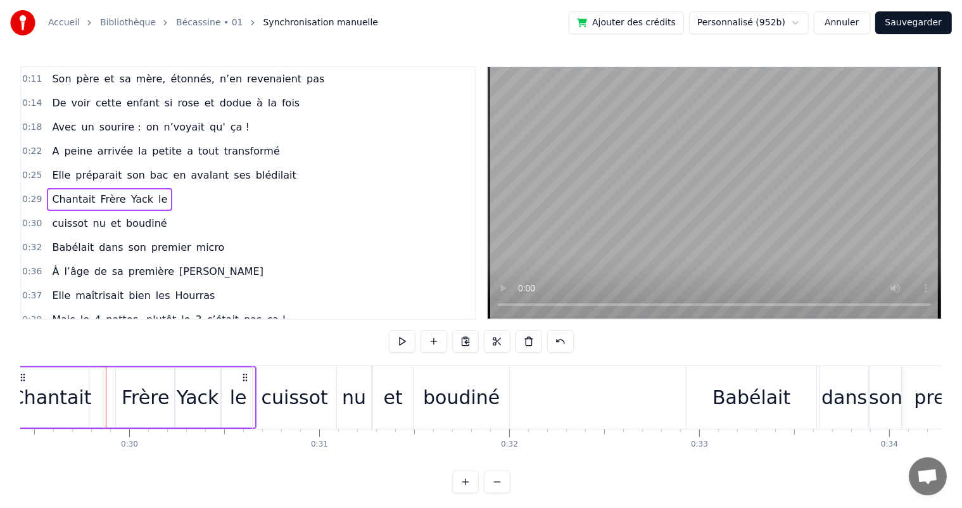
click at [127, 400] on div "Frère" at bounding box center [146, 397] width 48 height 29
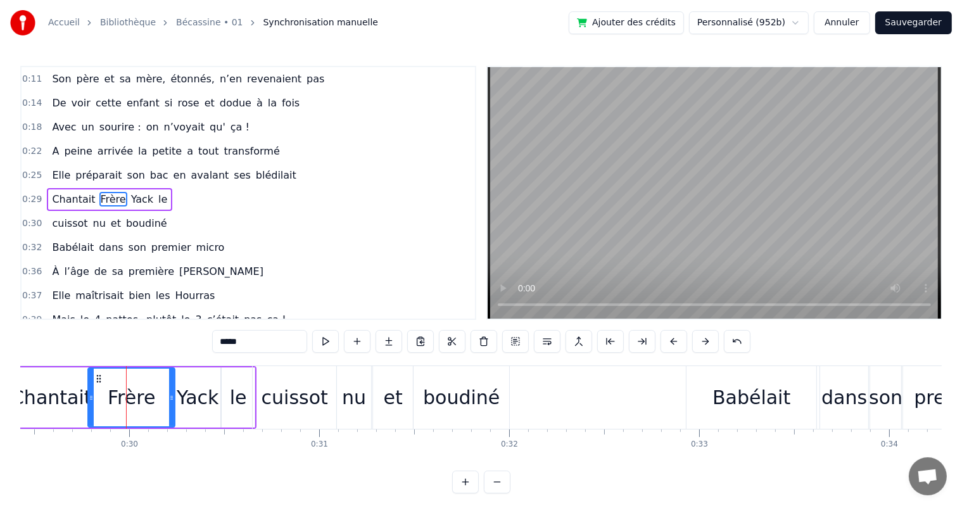
drag, startPoint x: 118, startPoint y: 400, endPoint x: 90, endPoint y: 400, distance: 27.9
click at [90, 400] on icon at bounding box center [91, 398] width 5 height 10
drag, startPoint x: 169, startPoint y: 398, endPoint x: 141, endPoint y: 398, distance: 27.9
click at [141, 398] on icon at bounding box center [143, 398] width 5 height 10
click at [193, 405] on div "Yack" at bounding box center [198, 397] width 42 height 29
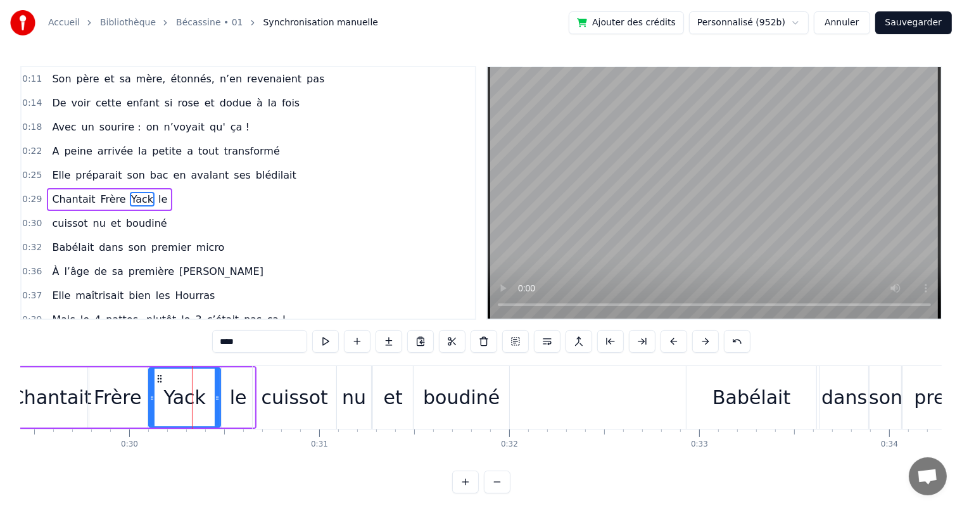
drag, startPoint x: 177, startPoint y: 405, endPoint x: 151, endPoint y: 405, distance: 26.0
click at [151, 405] on div at bounding box center [151, 398] width 5 height 58
drag, startPoint x: 217, startPoint y: 403, endPoint x: 200, endPoint y: 403, distance: 16.5
click at [200, 403] on div at bounding box center [200, 398] width 5 height 58
click at [242, 405] on div "le" at bounding box center [238, 397] width 17 height 29
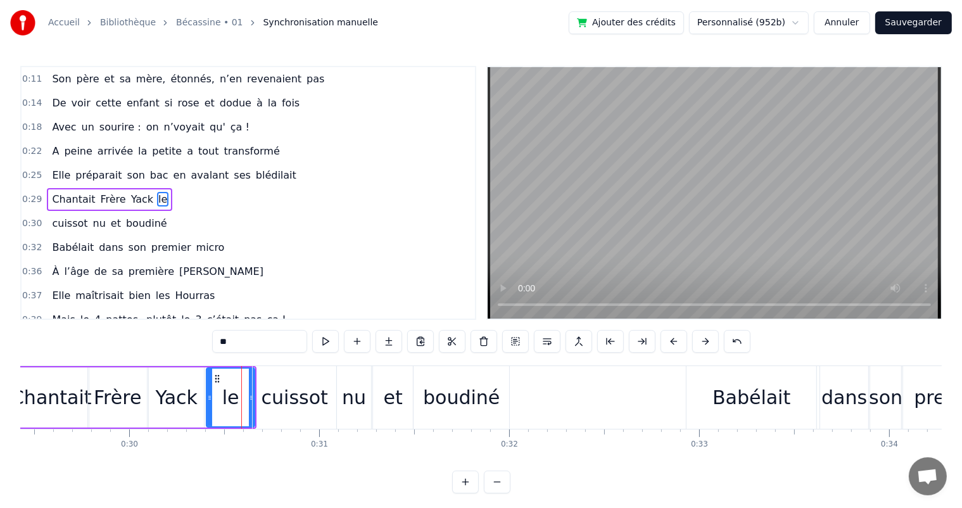
drag, startPoint x: 223, startPoint y: 407, endPoint x: 208, endPoint y: 407, distance: 15.2
click at [208, 407] on div at bounding box center [209, 398] width 5 height 58
drag, startPoint x: 250, startPoint y: 405, endPoint x: 236, endPoint y: 405, distance: 13.9
click at [236, 405] on div at bounding box center [237, 398] width 5 height 58
click at [274, 405] on div "cuissot" at bounding box center [295, 397] width 67 height 29
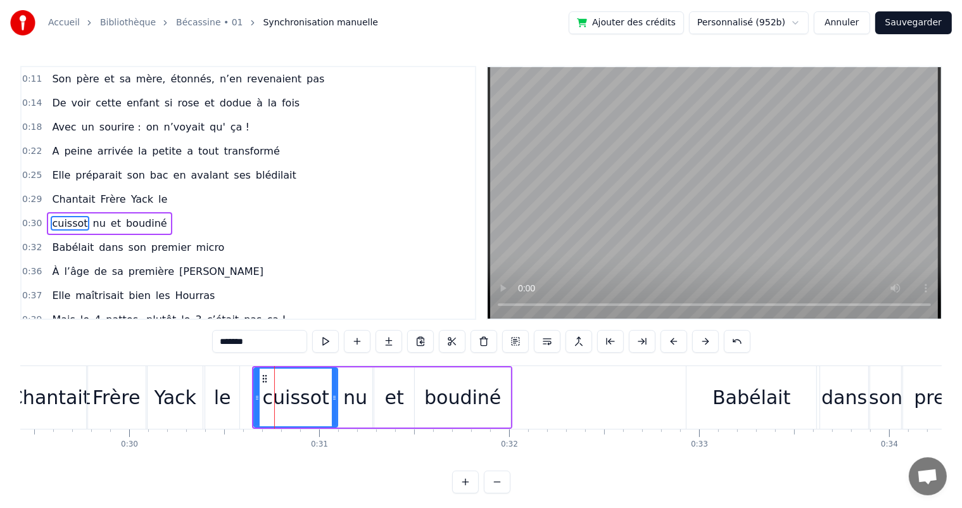
scroll to position [72, 0]
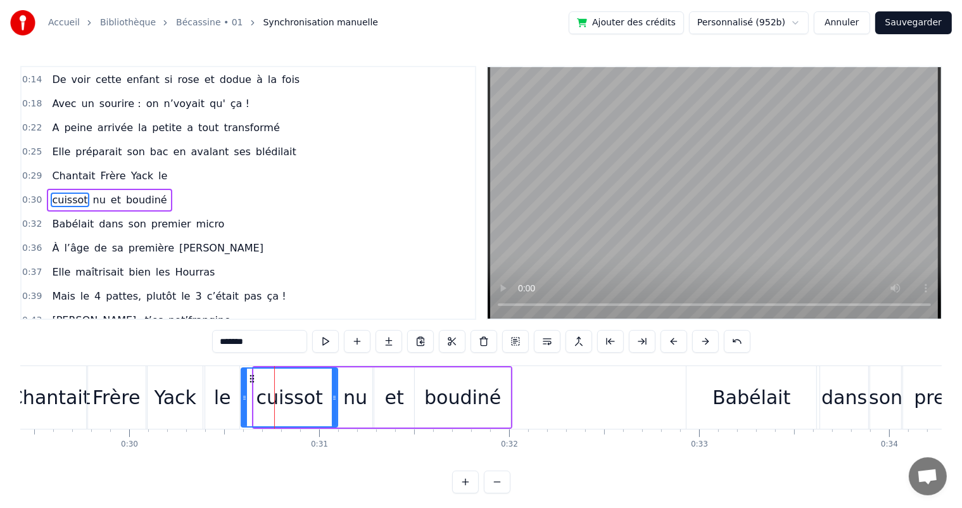
drag, startPoint x: 256, startPoint y: 407, endPoint x: 243, endPoint y: 408, distance: 12.7
click at [243, 408] on div at bounding box center [244, 398] width 5 height 58
click at [58, 149] on span "Elle" at bounding box center [61, 151] width 21 height 15
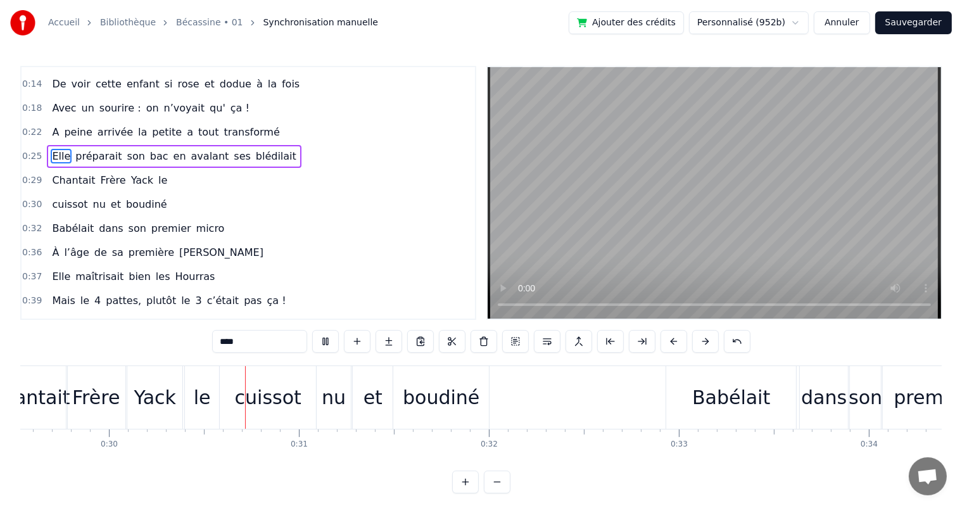
scroll to position [0, 5613]
click at [195, 398] on div "le" at bounding box center [201, 397] width 17 height 29
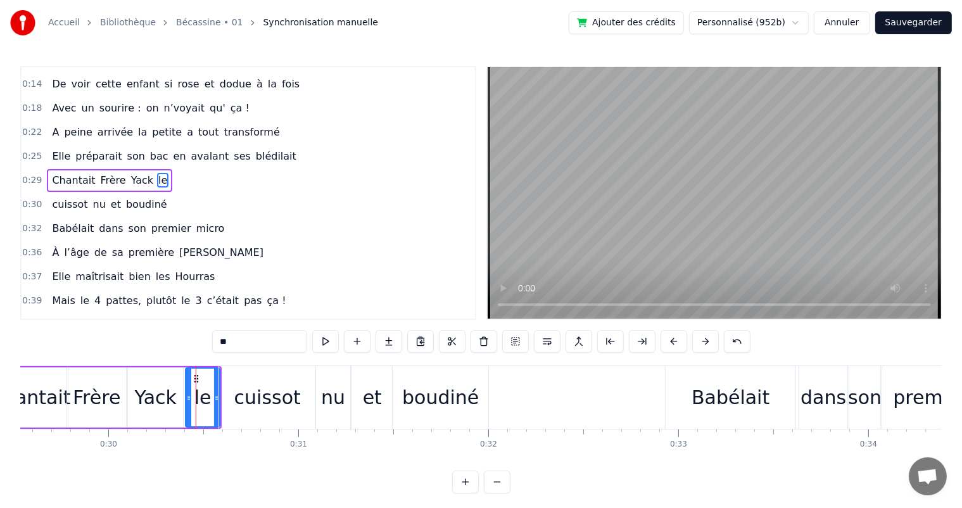
scroll to position [48, 0]
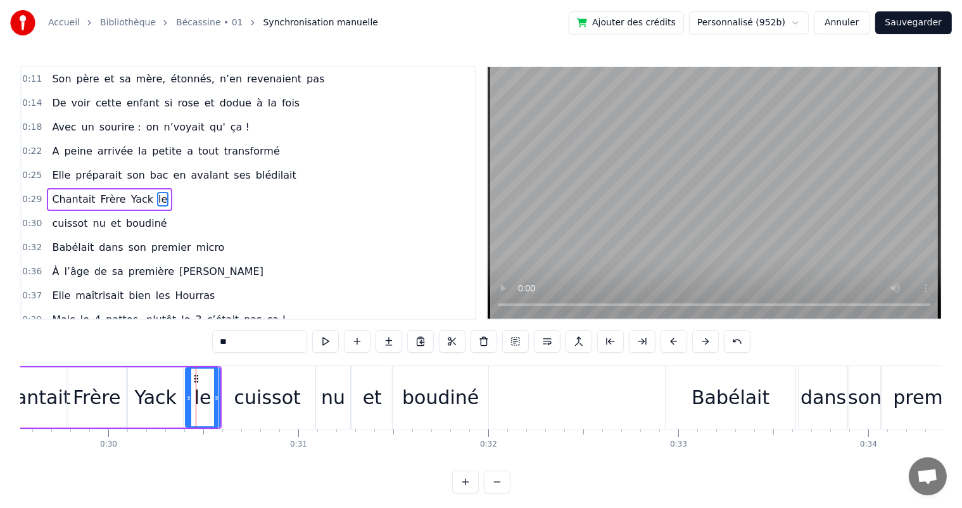
click at [250, 402] on div "cuissot" at bounding box center [267, 397] width 67 height 29
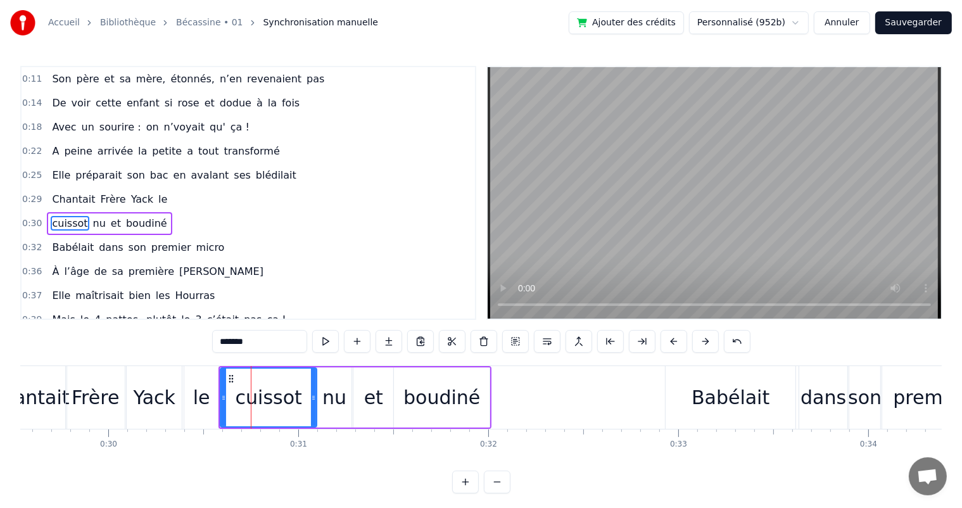
scroll to position [72, 0]
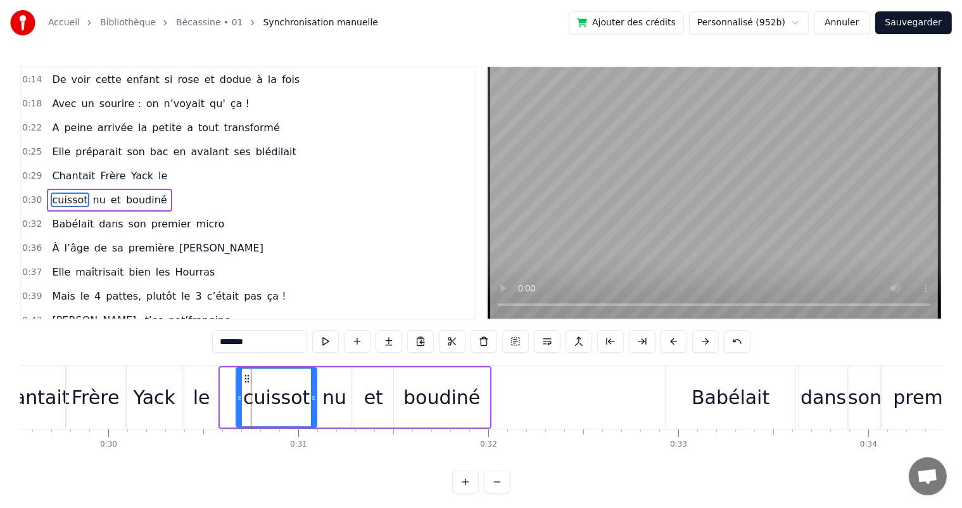
drag, startPoint x: 222, startPoint y: 406, endPoint x: 239, endPoint y: 409, distance: 17.4
click at [239, 409] on div at bounding box center [239, 398] width 5 height 58
click at [203, 404] on div "le" at bounding box center [201, 397] width 17 height 29
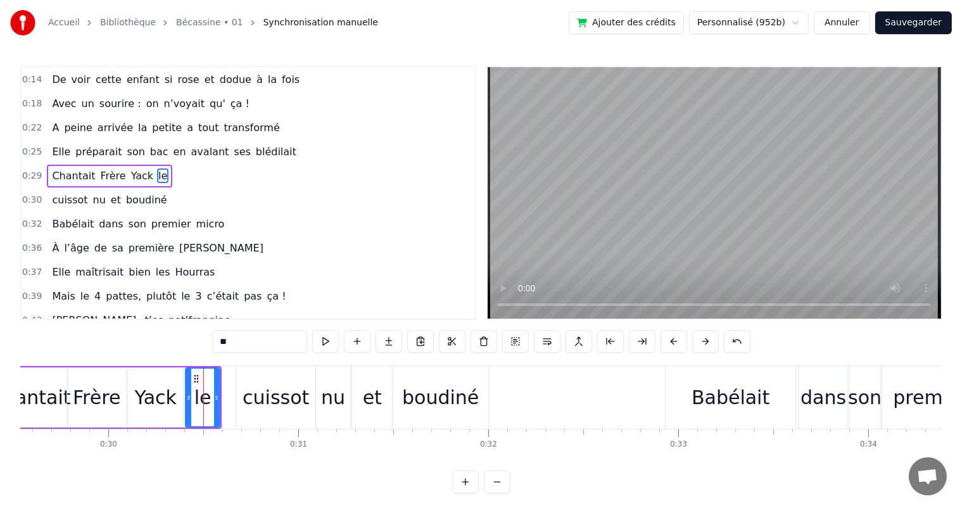
scroll to position [48, 0]
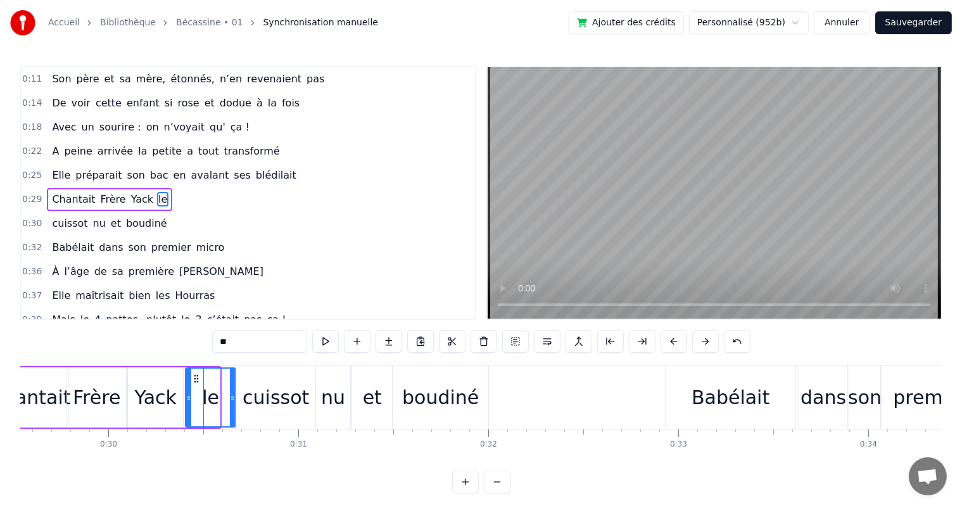
click at [234, 407] on div at bounding box center [232, 398] width 5 height 58
drag, startPoint x: 188, startPoint y: 408, endPoint x: 210, endPoint y: 409, distance: 22.2
click at [210, 409] on div at bounding box center [210, 398] width 5 height 58
click at [168, 407] on div "Yack" at bounding box center [155, 397] width 42 height 29
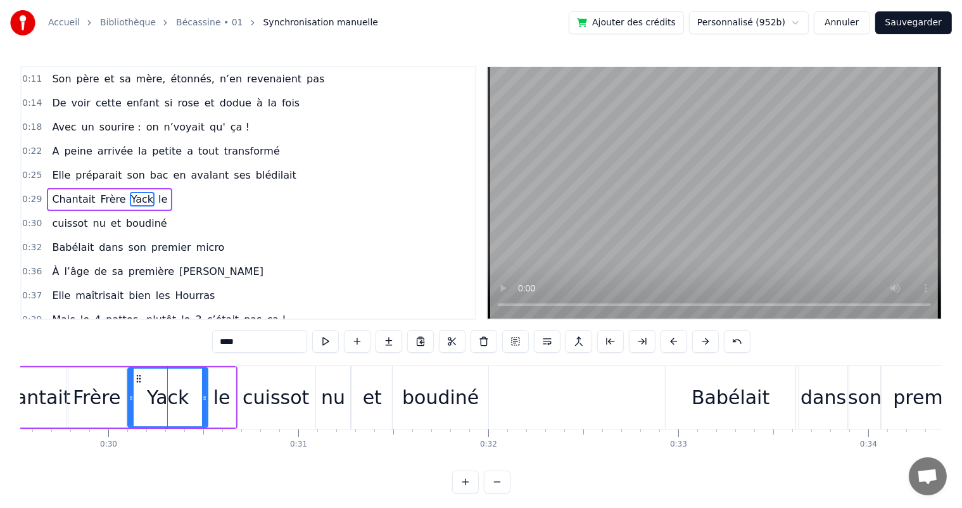
drag, startPoint x: 182, startPoint y: 408, endPoint x: 207, endPoint y: 405, distance: 24.8
click at [207, 405] on div at bounding box center [204, 398] width 5 height 58
drag, startPoint x: 129, startPoint y: 405, endPoint x: 137, endPoint y: 405, distance: 8.2
click at [137, 405] on div at bounding box center [139, 398] width 5 height 58
click at [108, 403] on div "Frère" at bounding box center [97, 397] width 48 height 29
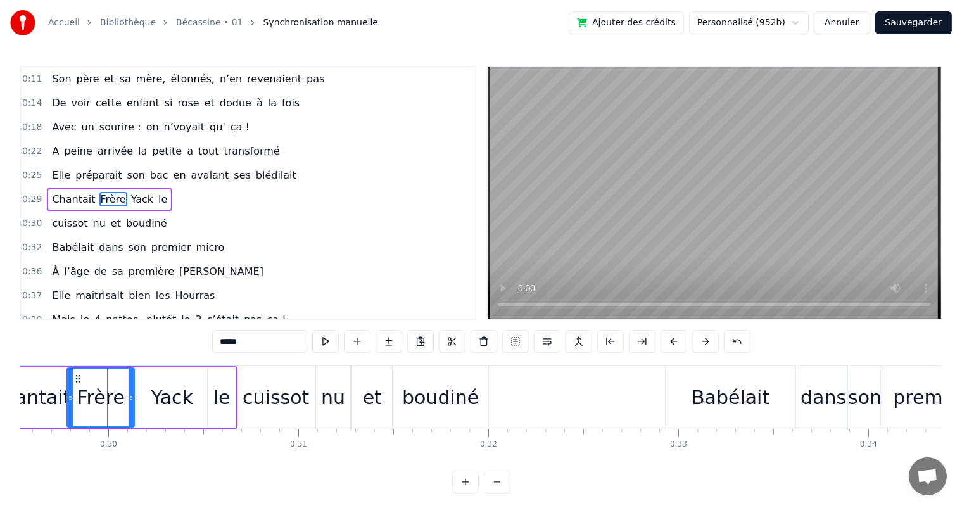
drag, startPoint x: 123, startPoint y: 403, endPoint x: 131, endPoint y: 402, distance: 8.3
click at [131, 402] on div at bounding box center [131, 398] width 5 height 58
click at [58, 168] on span "Elle" at bounding box center [61, 175] width 21 height 15
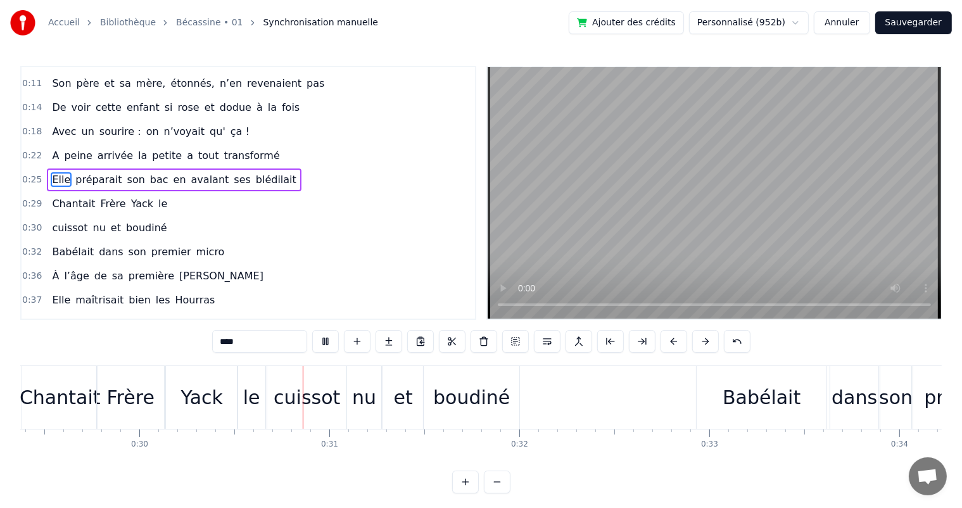
scroll to position [0, 5641]
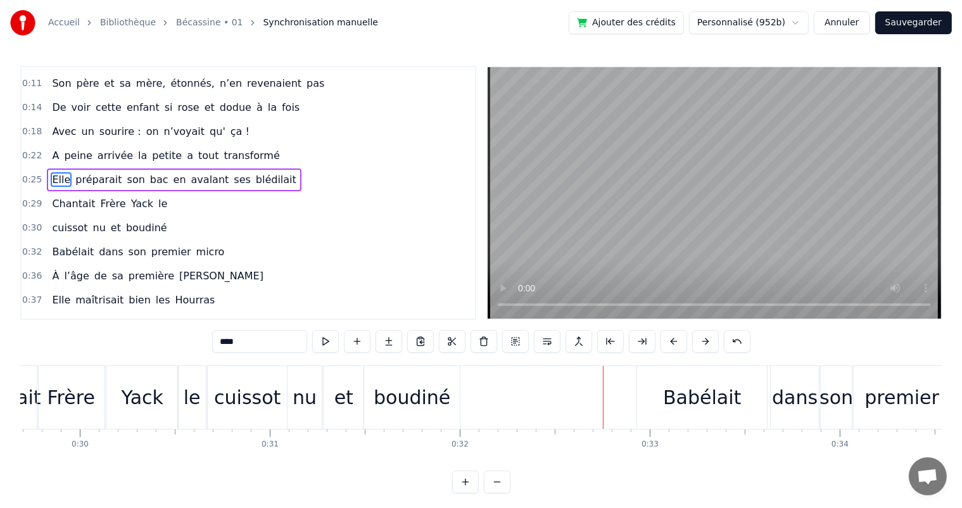
click at [57, 175] on span "Elle" at bounding box center [61, 179] width 21 height 15
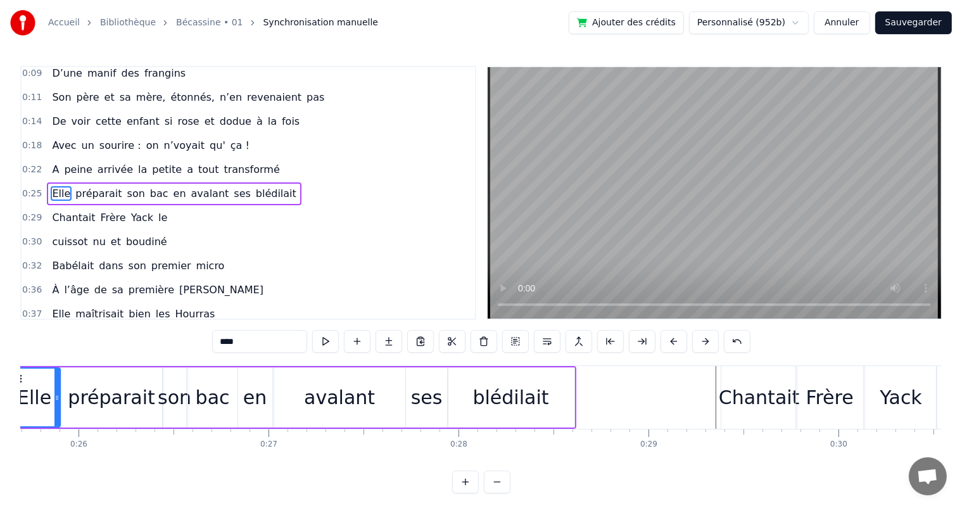
scroll to position [0, 4805]
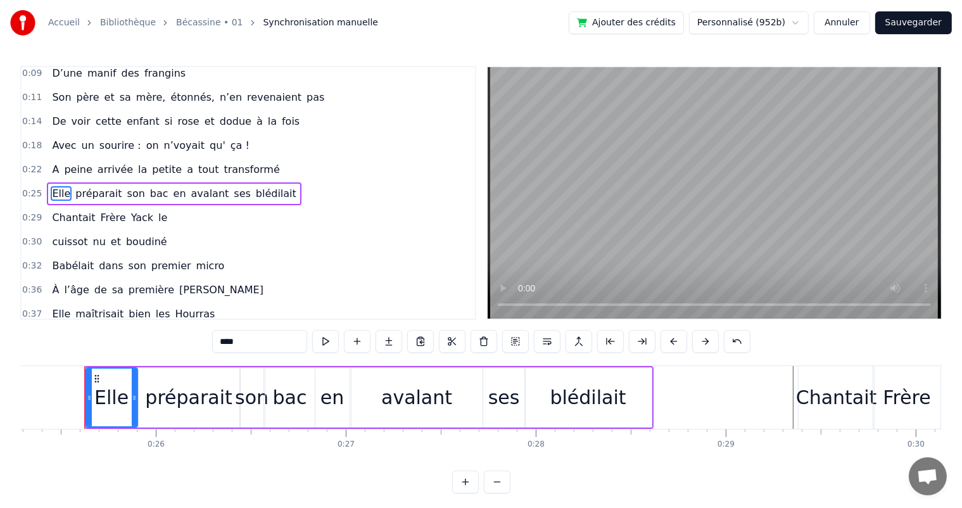
click at [157, 387] on div "préparait" at bounding box center [188, 397] width 87 height 29
type input "*********"
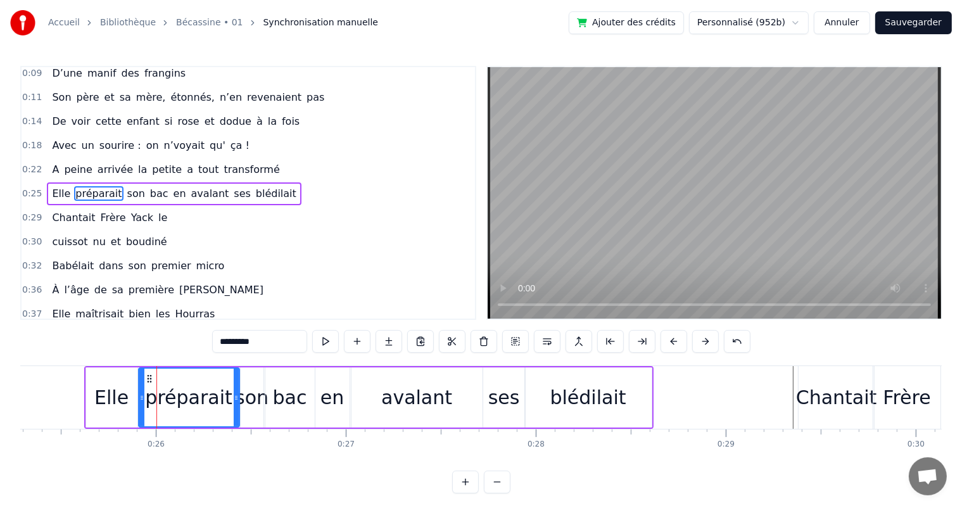
scroll to position [25, 0]
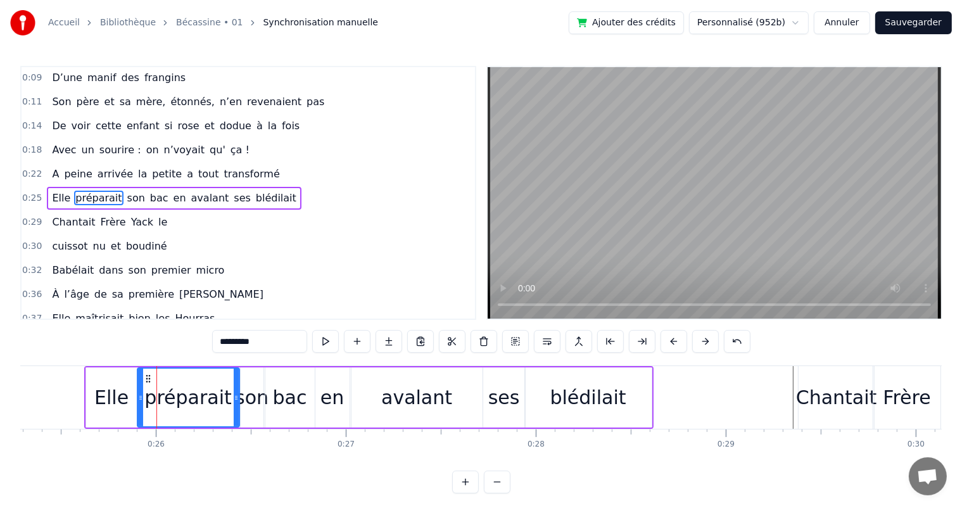
click at [138, 397] on icon at bounding box center [140, 398] width 5 height 10
click at [55, 170] on span "A" at bounding box center [56, 174] width 10 height 15
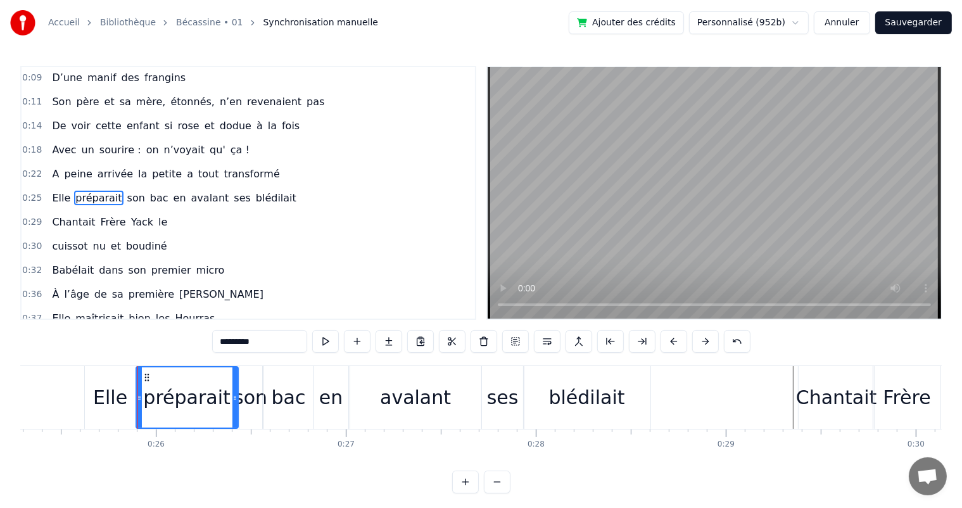
click at [42, 174] on div "0:22 A peine arrivée la petite a tout transformé" at bounding box center [249, 174] width 454 height 24
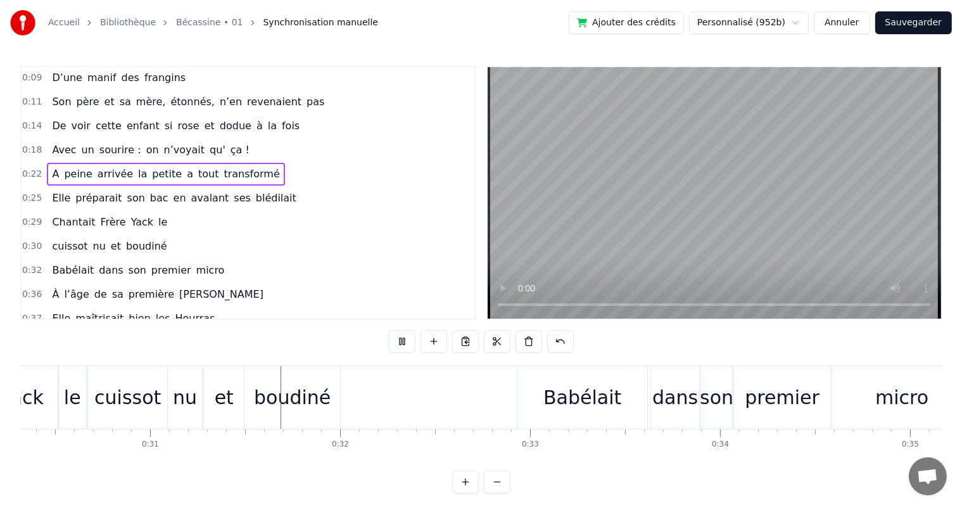
scroll to position [0, 5833]
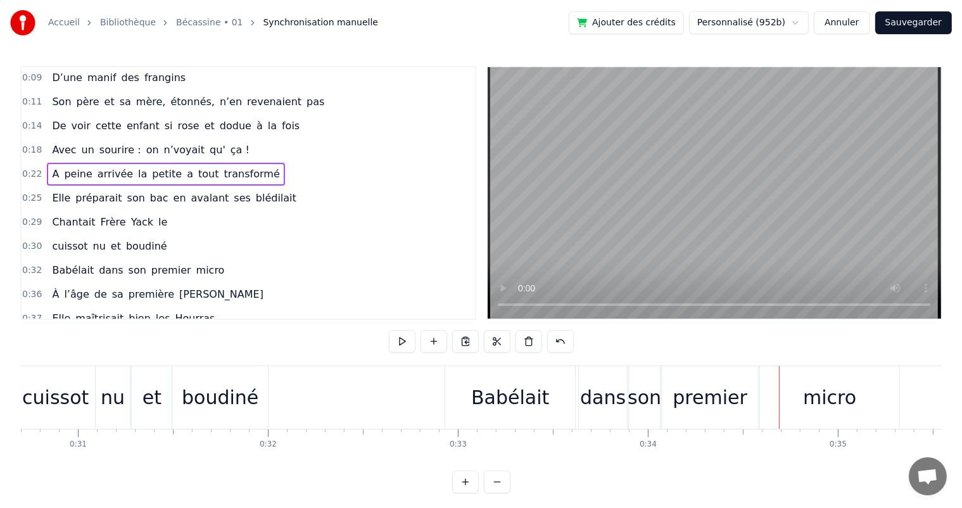
click at [238, 405] on div "boudiné" at bounding box center [220, 397] width 77 height 29
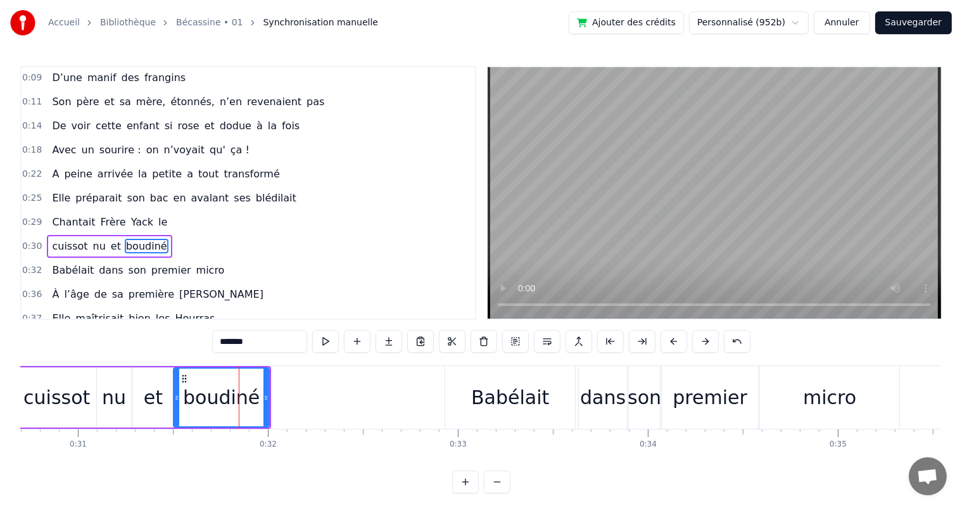
scroll to position [72, 0]
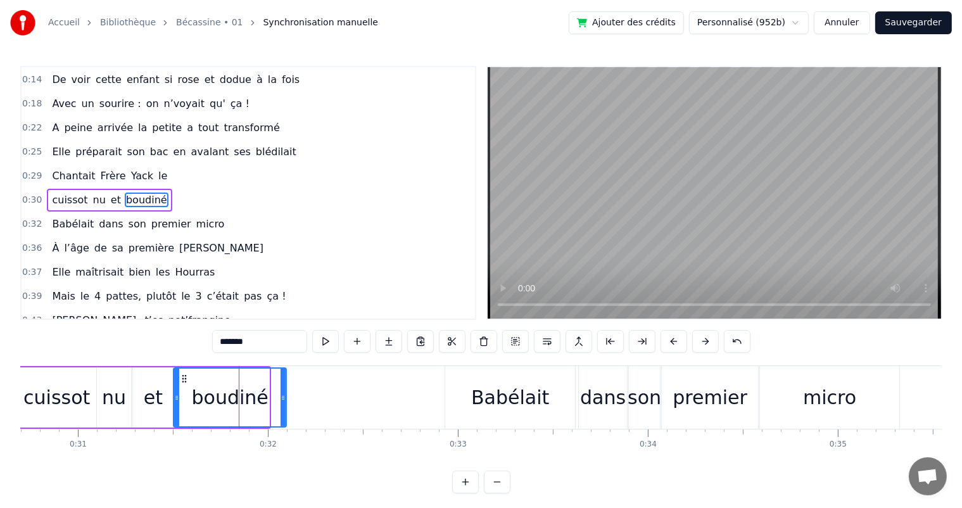
drag, startPoint x: 264, startPoint y: 400, endPoint x: 281, endPoint y: 402, distance: 17.1
click at [281, 402] on icon at bounding box center [283, 398] width 5 height 10
click at [47, 122] on div "A peine arrivée la petite a tout transformé" at bounding box center [166, 128] width 238 height 23
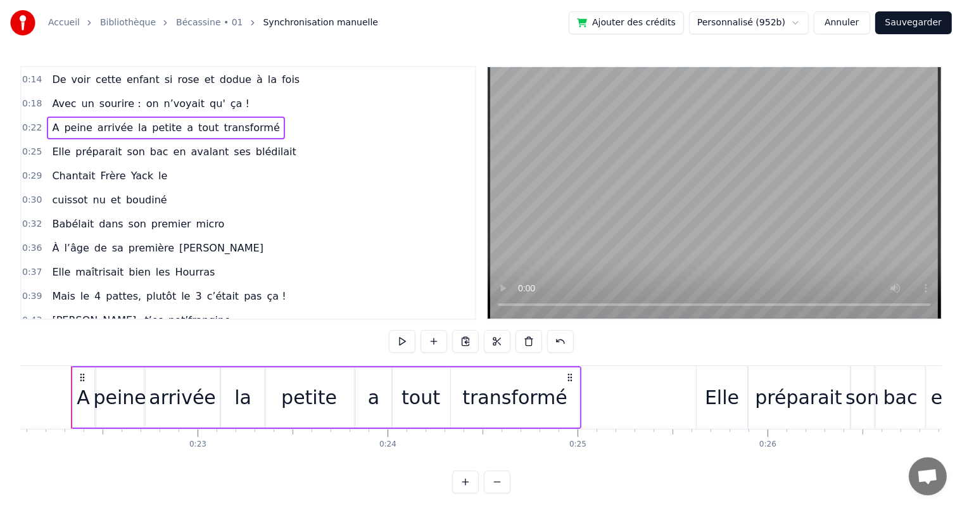
scroll to position [0, 4180]
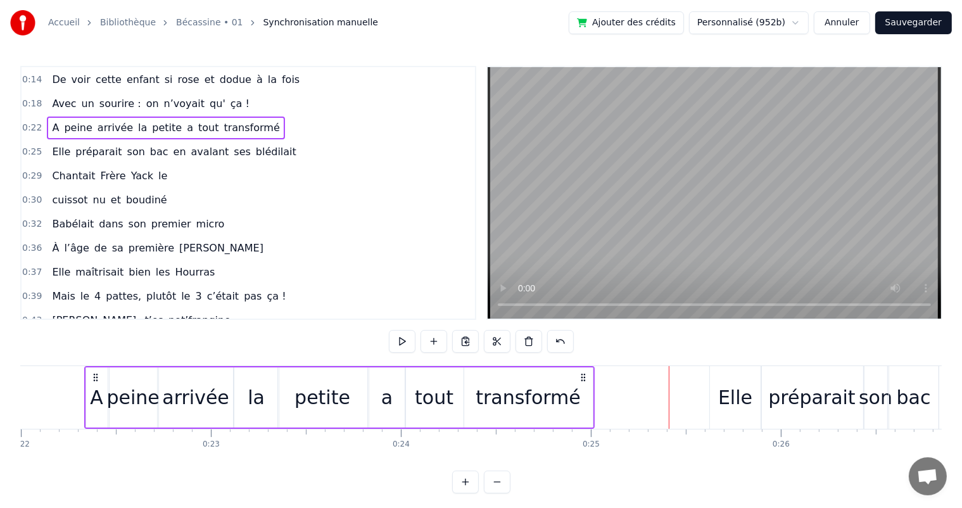
click at [433, 398] on div "tout" at bounding box center [434, 397] width 39 height 29
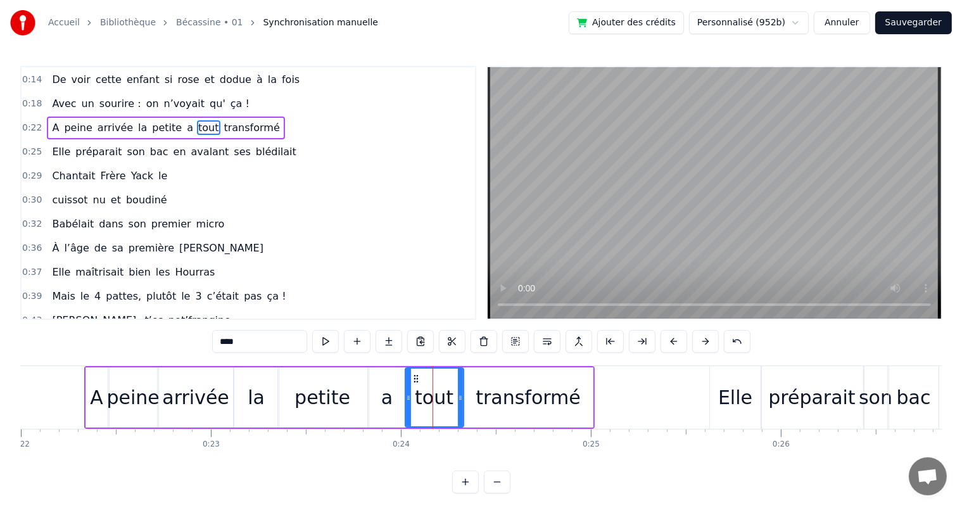
scroll to position [2, 0]
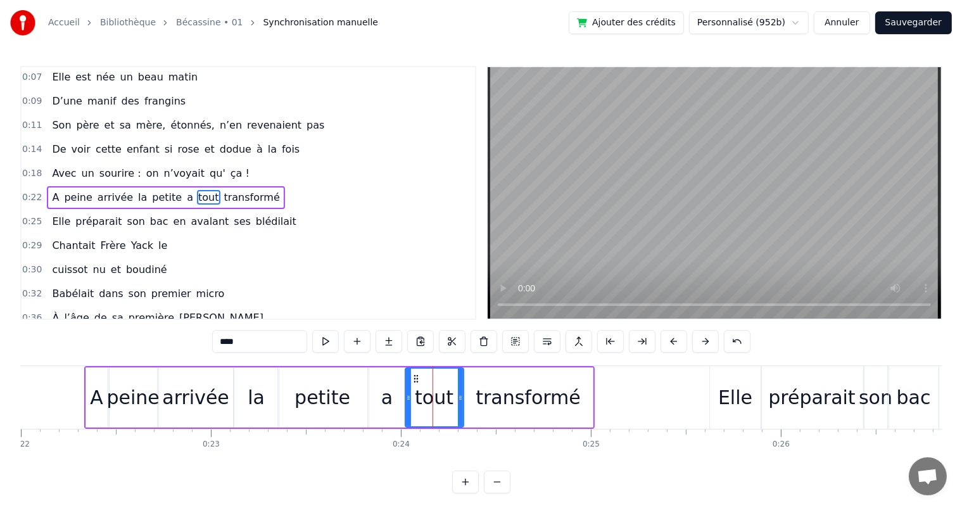
click at [467, 398] on div "transformé" at bounding box center [528, 397] width 129 height 60
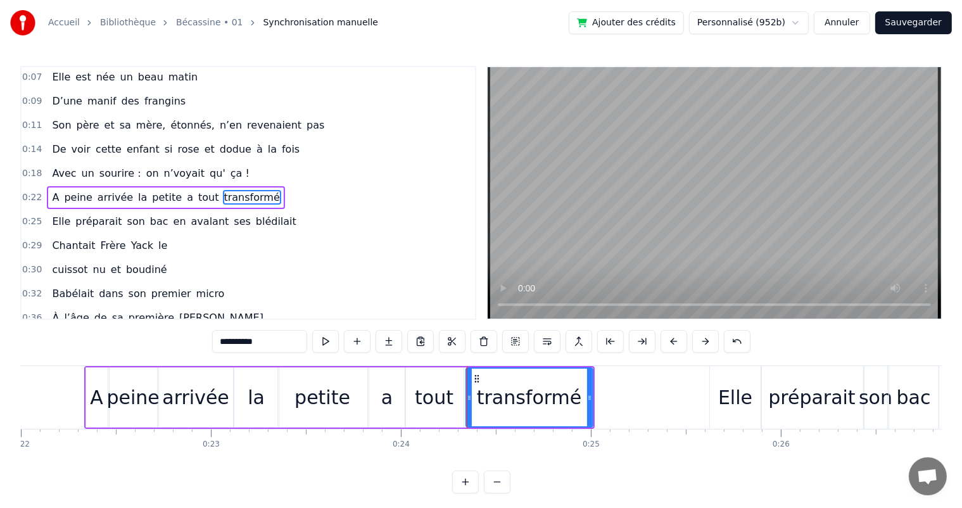
click at [467, 398] on icon at bounding box center [469, 398] width 5 height 10
click at [449, 398] on div "tout" at bounding box center [434, 397] width 39 height 29
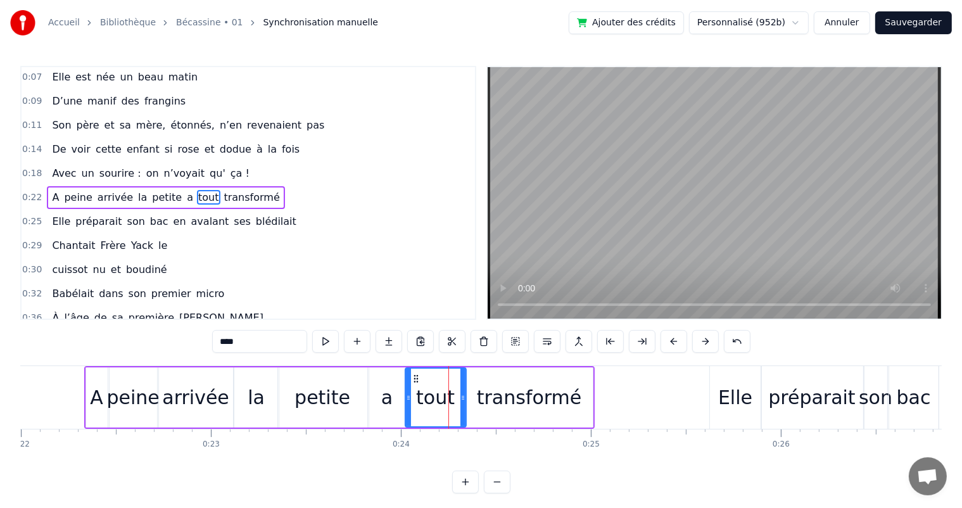
click at [464, 402] on icon at bounding box center [463, 398] width 5 height 10
click at [386, 401] on div "a" at bounding box center [386, 397] width 11 height 29
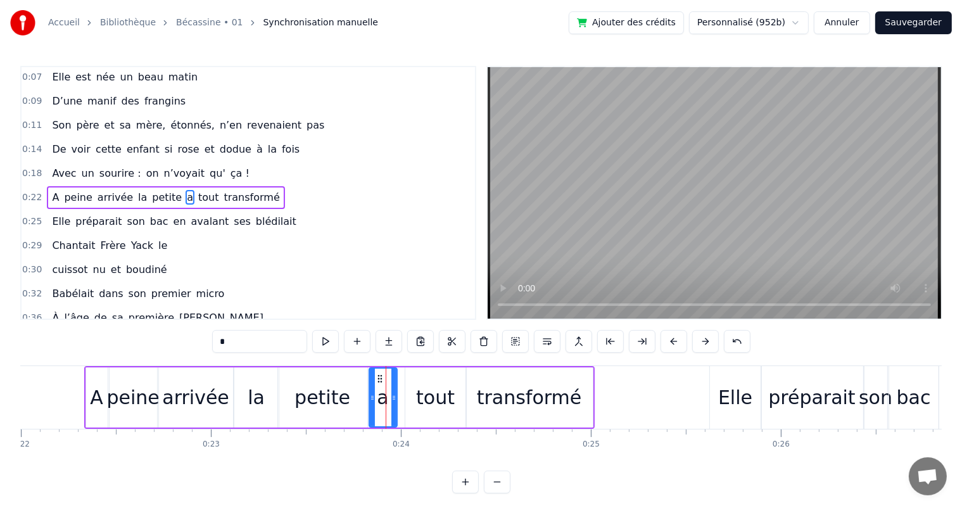
drag, startPoint x: 403, startPoint y: 398, endPoint x: 395, endPoint y: 398, distance: 8.2
click at [395, 398] on icon at bounding box center [393, 398] width 5 height 10
click at [417, 400] on div "tout" at bounding box center [435, 397] width 39 height 29
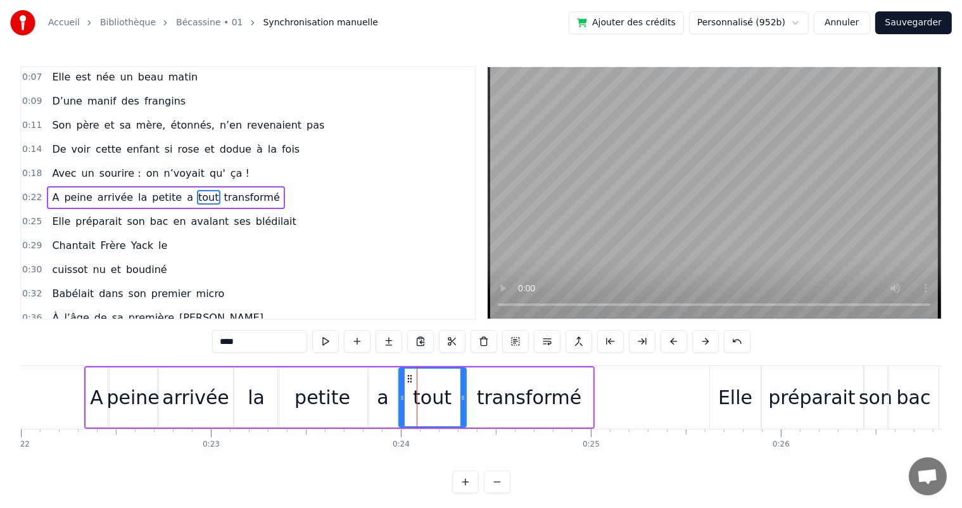
drag, startPoint x: 407, startPoint y: 403, endPoint x: 400, endPoint y: 406, distance: 6.8
click at [400, 406] on div at bounding box center [402, 398] width 5 height 58
click at [53, 151] on span "De" at bounding box center [59, 149] width 16 height 15
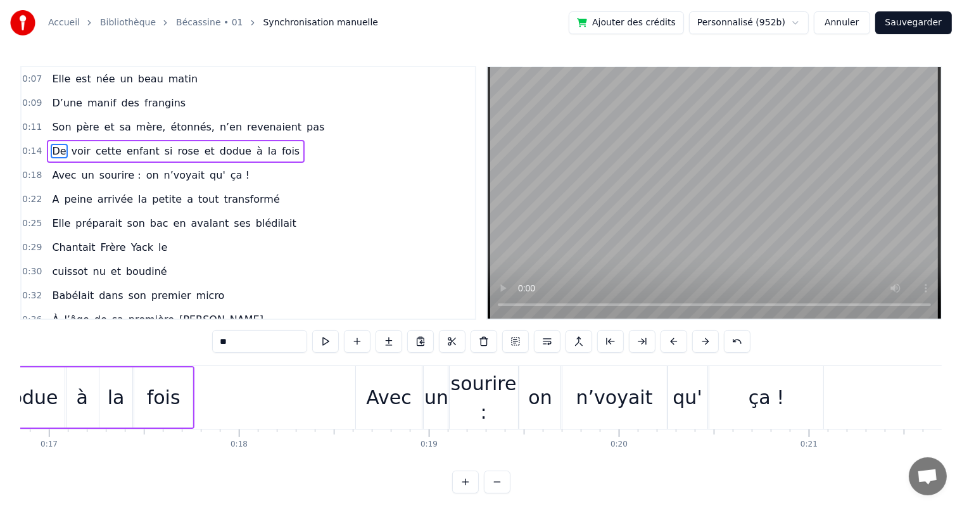
scroll to position [0, 2780]
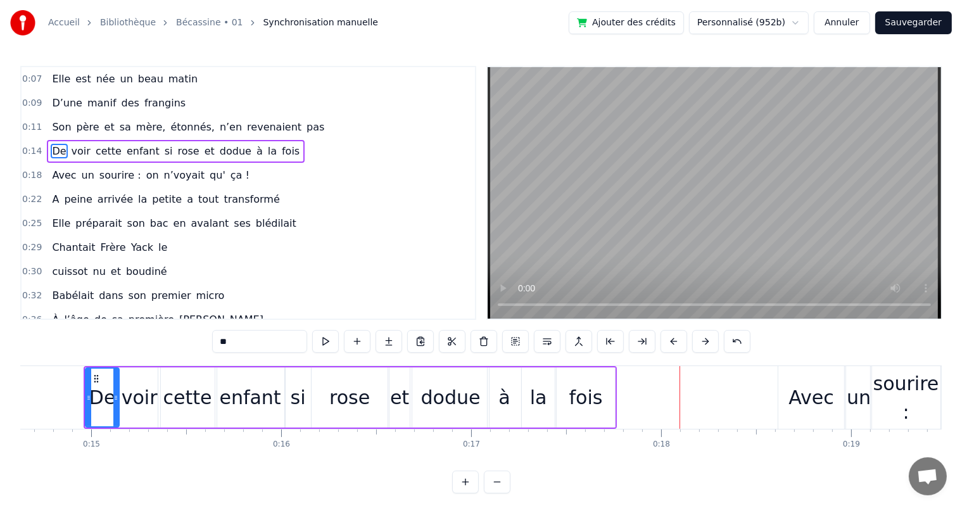
click at [58, 144] on span "De" at bounding box center [59, 151] width 16 height 15
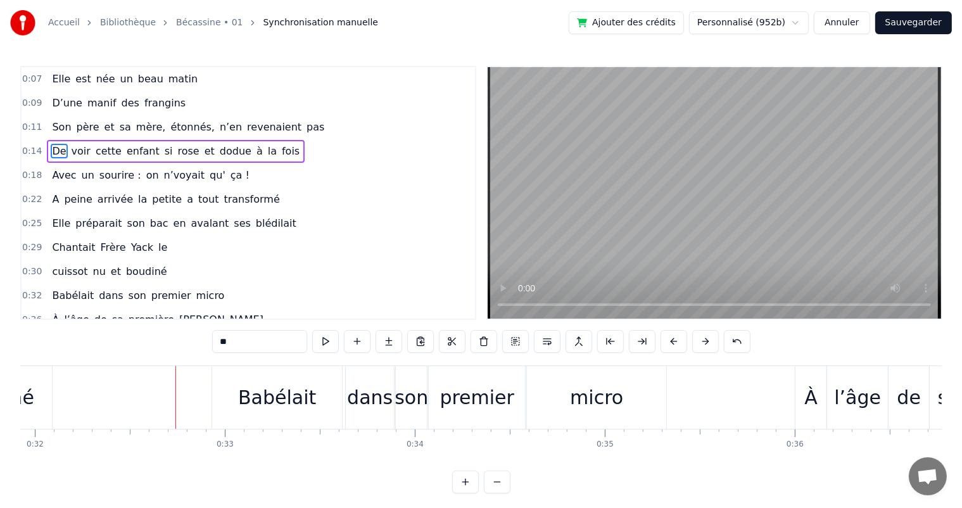
scroll to position [0, 6158]
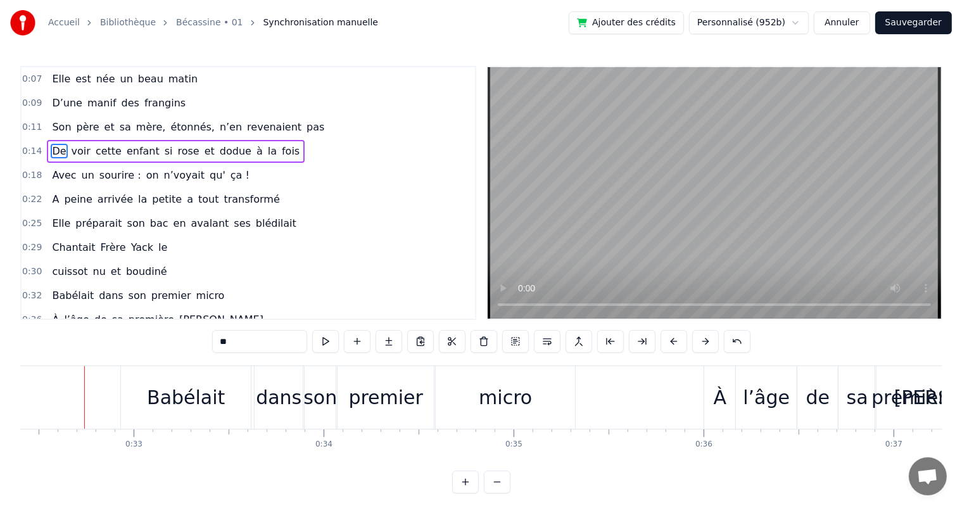
click at [157, 240] on span "le" at bounding box center [162, 247] width 11 height 15
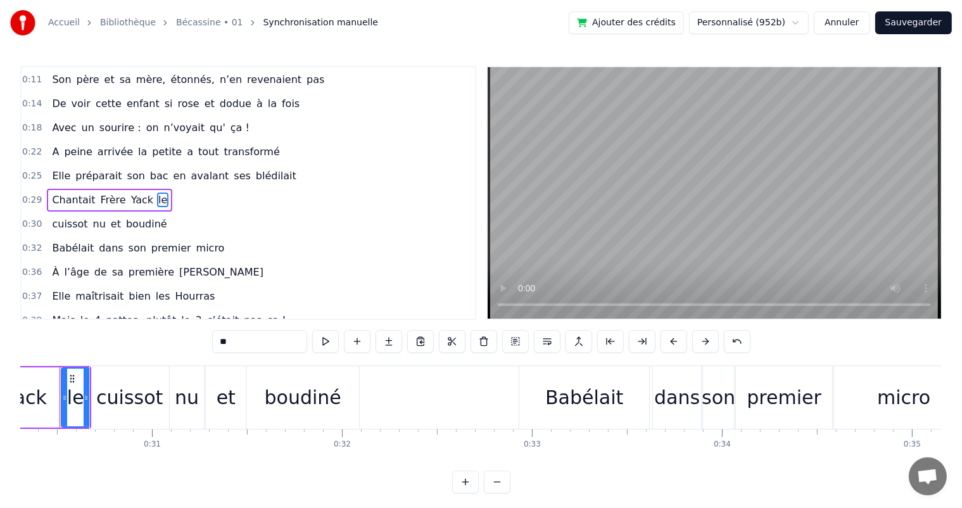
scroll to position [0, 5735]
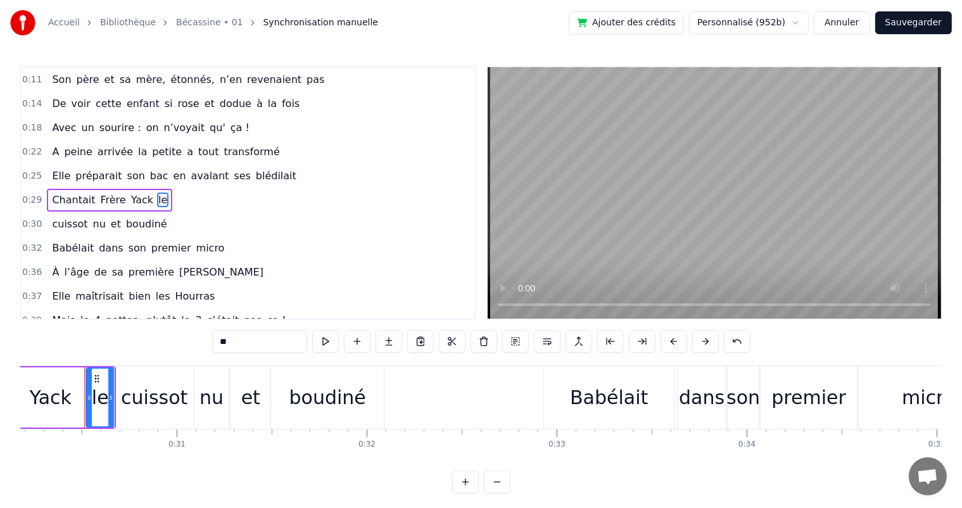
click at [239, 400] on div "et" at bounding box center [251, 397] width 40 height 63
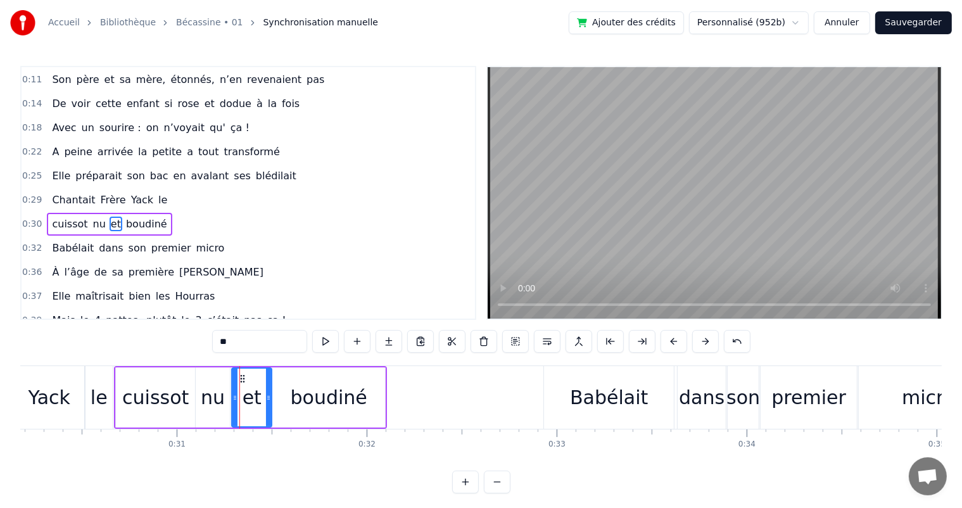
scroll to position [72, 0]
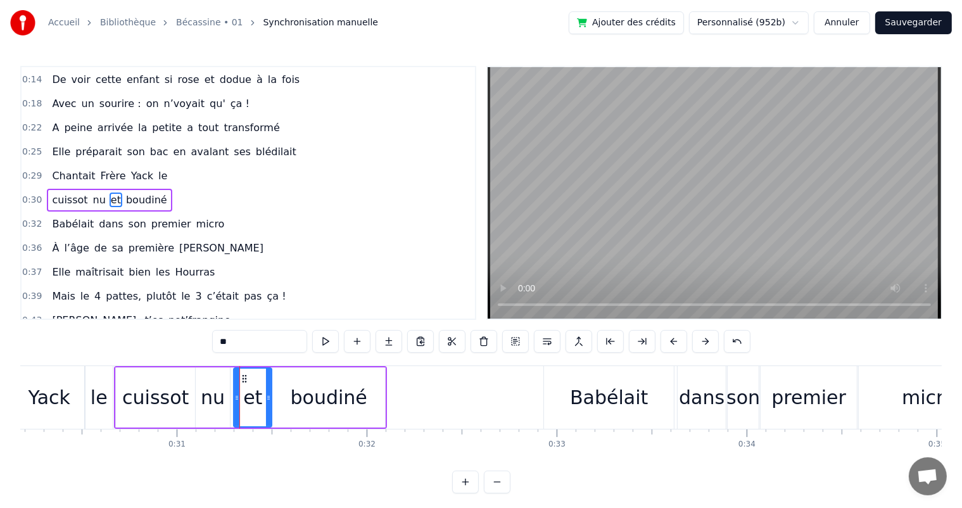
click at [234, 403] on div at bounding box center [236, 398] width 5 height 58
click at [208, 404] on div "nu" at bounding box center [213, 397] width 24 height 29
click at [231, 405] on div at bounding box center [229, 398] width 5 height 58
click at [202, 405] on div at bounding box center [203, 398] width 5 height 58
click at [180, 404] on div "cuissot" at bounding box center [155, 397] width 67 height 29
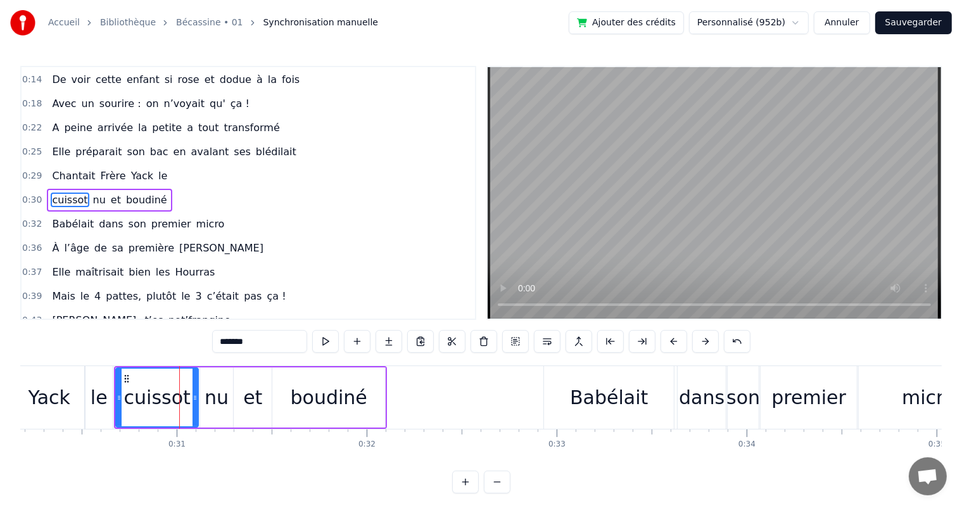
click at [196, 405] on div at bounding box center [195, 398] width 5 height 58
click at [120, 398] on icon at bounding box center [122, 398] width 5 height 10
click at [103, 398] on div "le" at bounding box center [99, 397] width 17 height 29
type input "**"
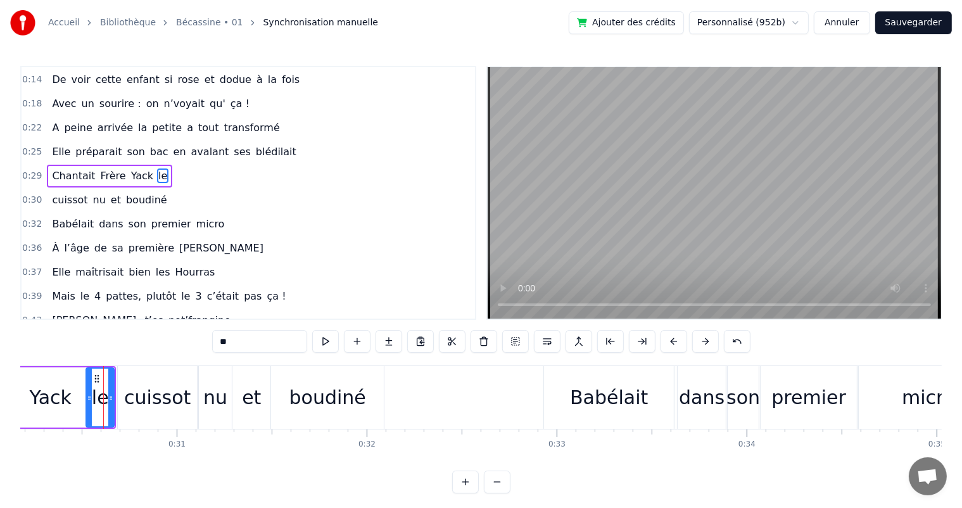
scroll to position [48, 0]
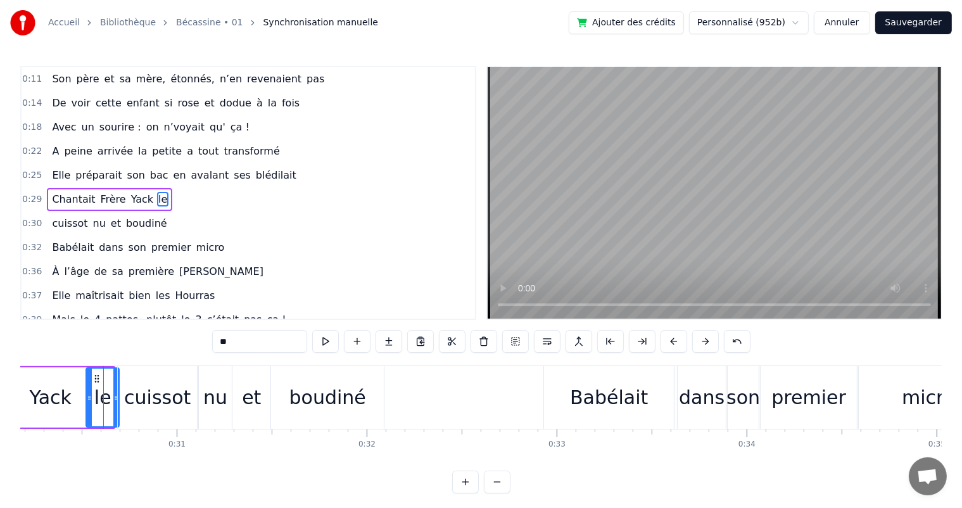
click at [114, 400] on icon at bounding box center [115, 398] width 5 height 10
click at [58, 177] on div "Elle préparait son bac en avalant ses blédilait" at bounding box center [174, 175] width 254 height 23
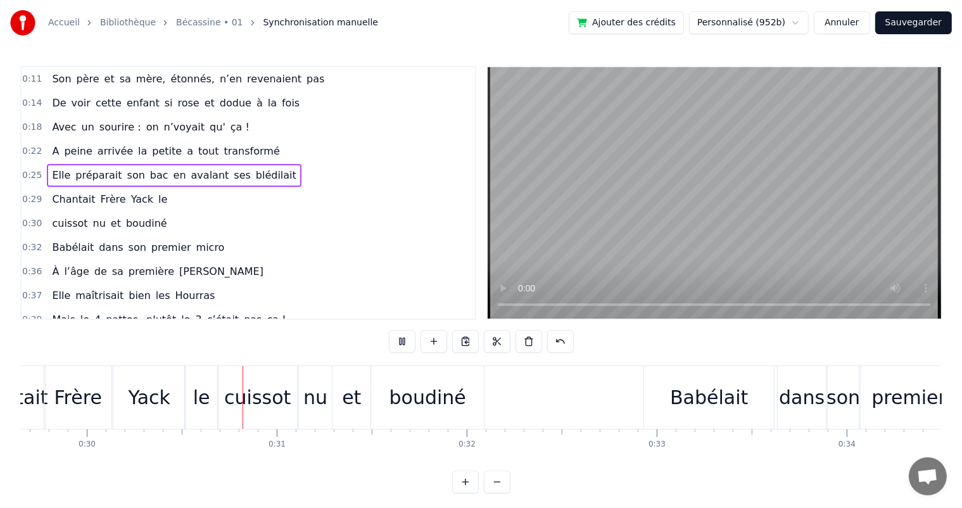
scroll to position [0, 5637]
click at [157, 404] on div "Yack" at bounding box center [146, 397] width 42 height 29
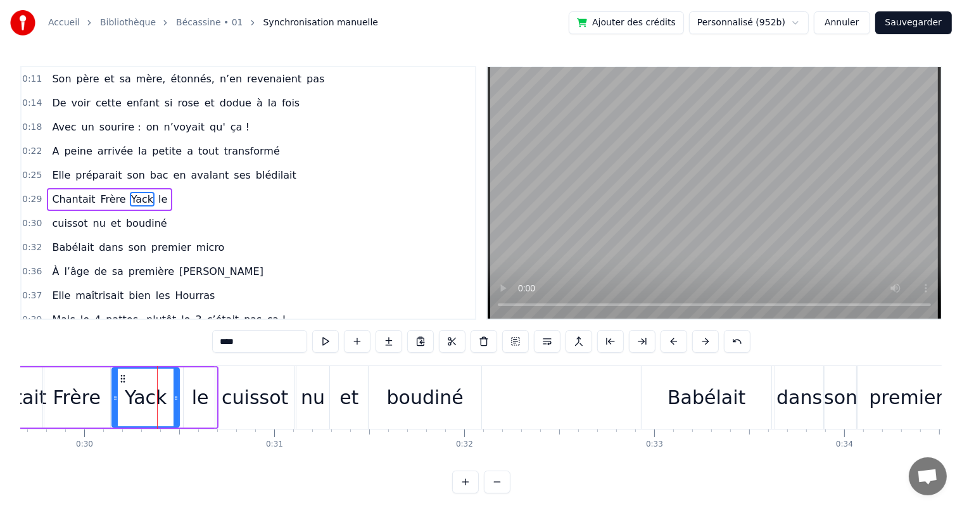
click at [175, 403] on div at bounding box center [176, 398] width 5 height 58
click at [200, 403] on div "le" at bounding box center [200, 397] width 17 height 29
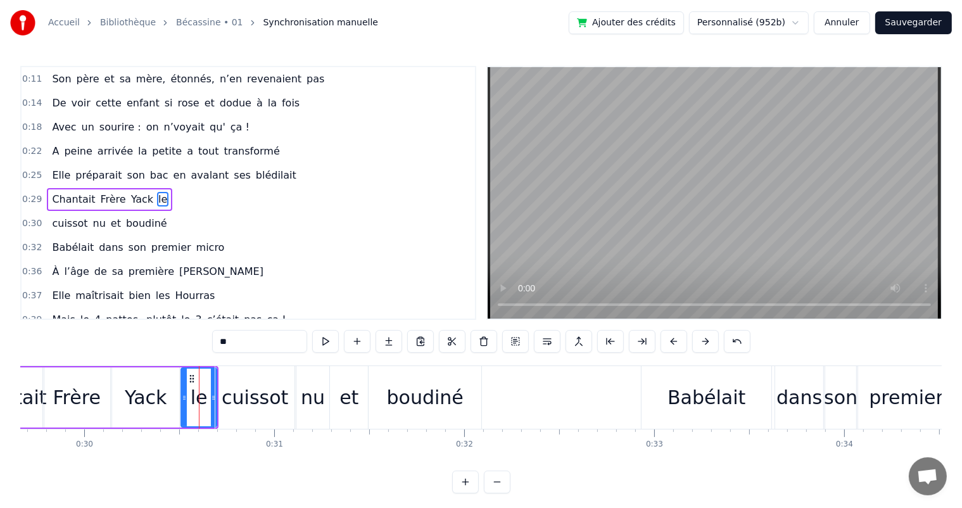
drag, startPoint x: 184, startPoint y: 405, endPoint x: 191, endPoint y: 408, distance: 7.1
click at [182, 408] on div at bounding box center [184, 398] width 5 height 58
click at [208, 405] on div "le" at bounding box center [199, 398] width 34 height 58
click at [213, 405] on div at bounding box center [213, 398] width 5 height 58
click at [208, 406] on div at bounding box center [209, 398] width 5 height 58
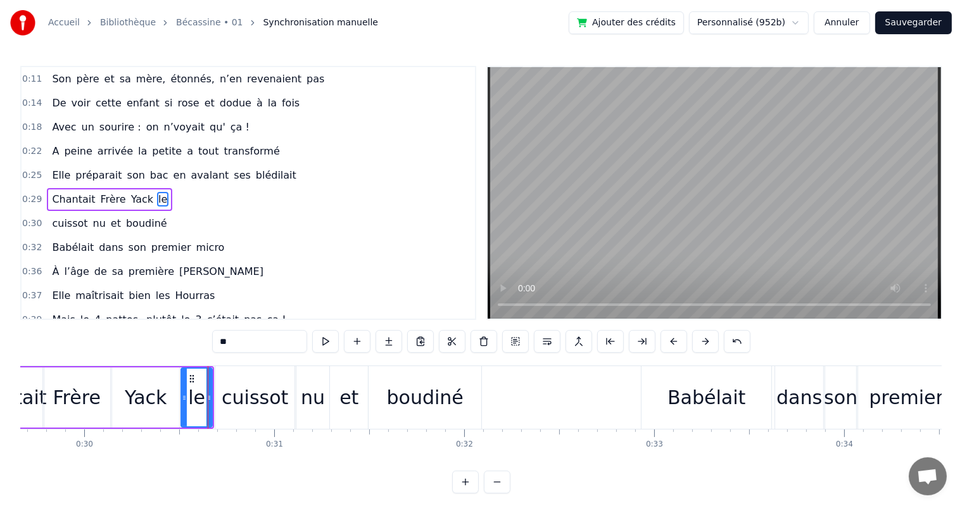
click at [231, 407] on div "cuissot" at bounding box center [255, 397] width 67 height 29
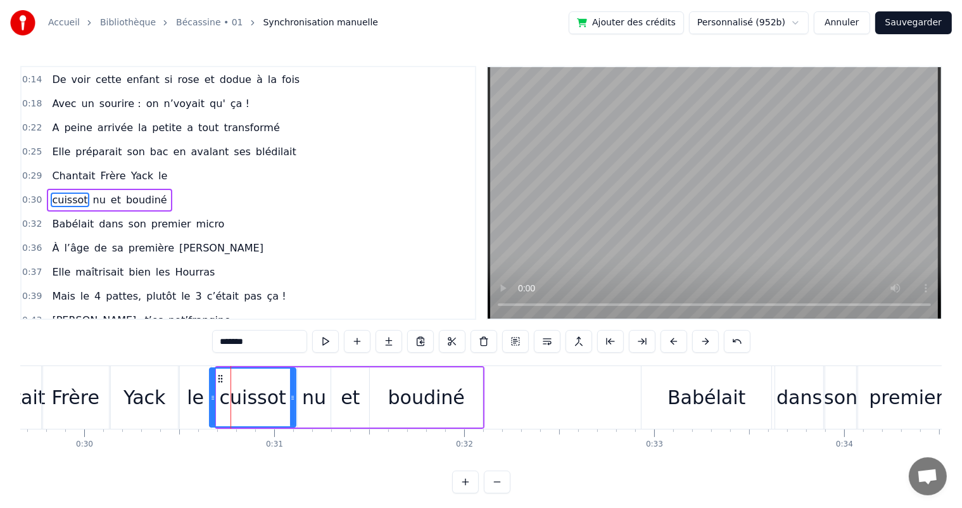
drag, startPoint x: 219, startPoint y: 408, endPoint x: 212, endPoint y: 412, distance: 7.9
click at [212, 412] on div at bounding box center [212, 398] width 5 height 58
click at [71, 170] on span "Chantait" at bounding box center [74, 175] width 46 height 15
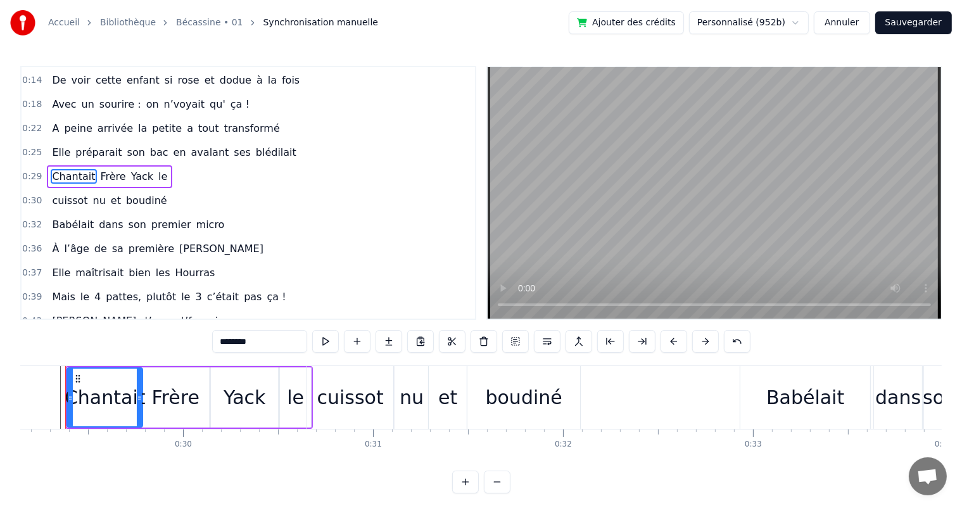
scroll to position [0, 5519]
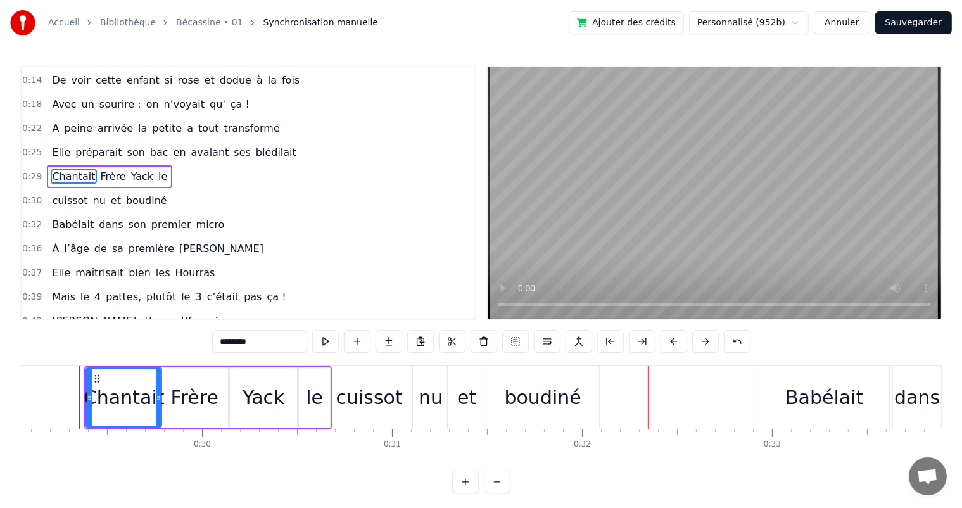
click at [58, 147] on span "Elle" at bounding box center [61, 152] width 21 height 15
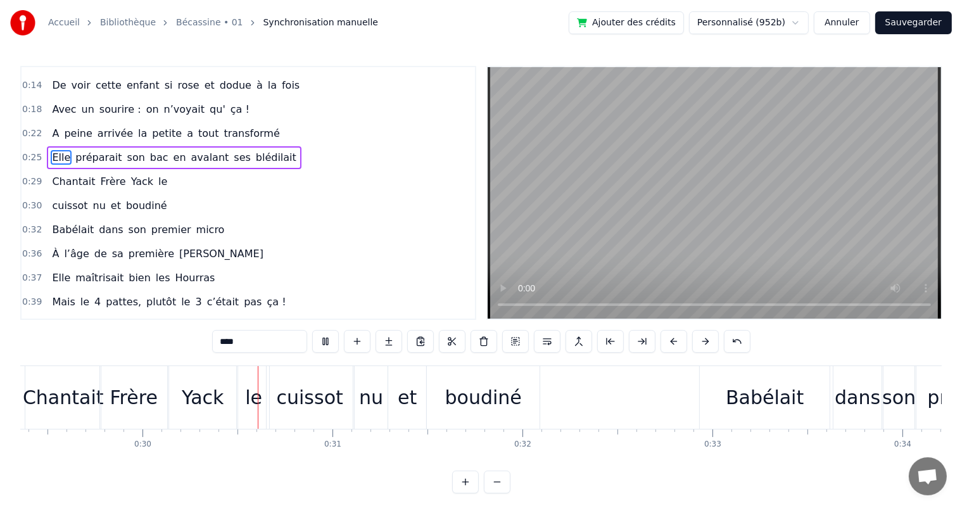
scroll to position [0, 5636]
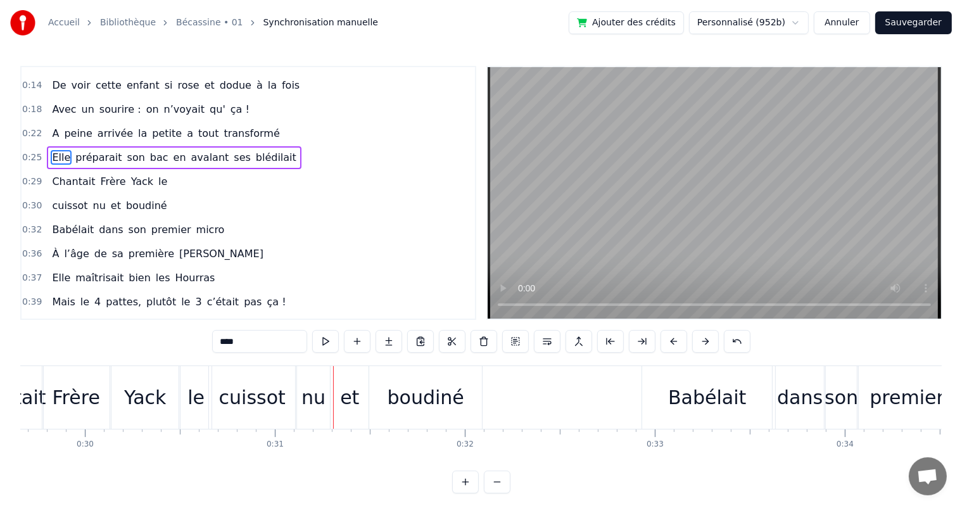
click at [152, 404] on div "Yack" at bounding box center [145, 397] width 42 height 29
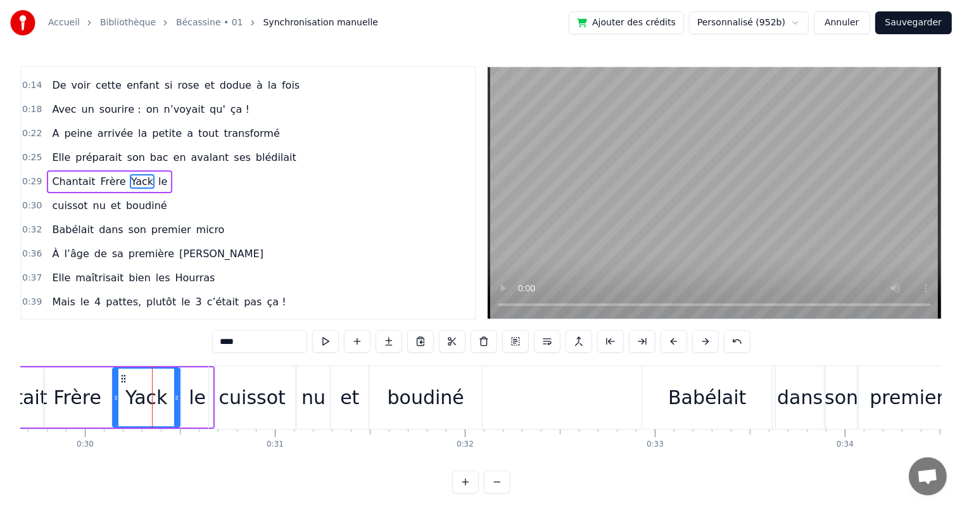
scroll to position [48, 0]
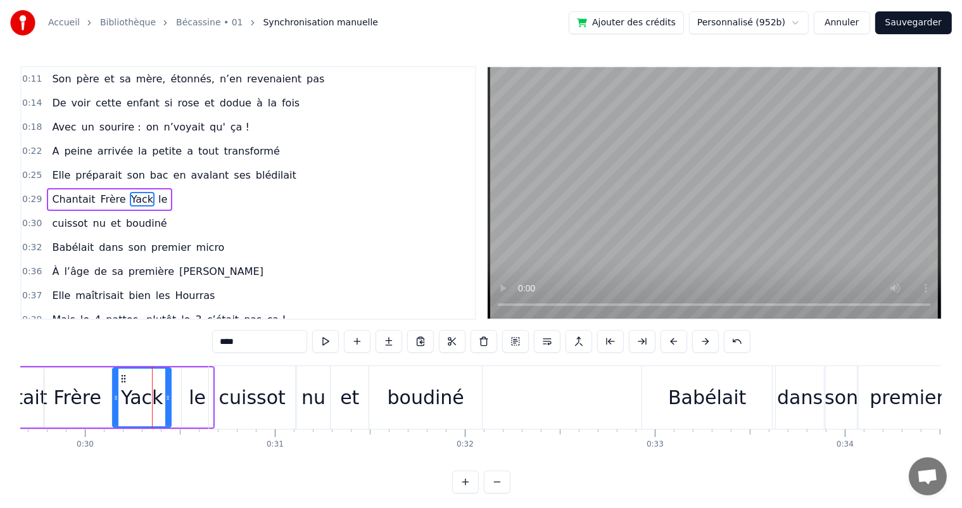
click at [167, 402] on div at bounding box center [167, 398] width 5 height 58
click at [196, 400] on div "le" at bounding box center [197, 397] width 17 height 29
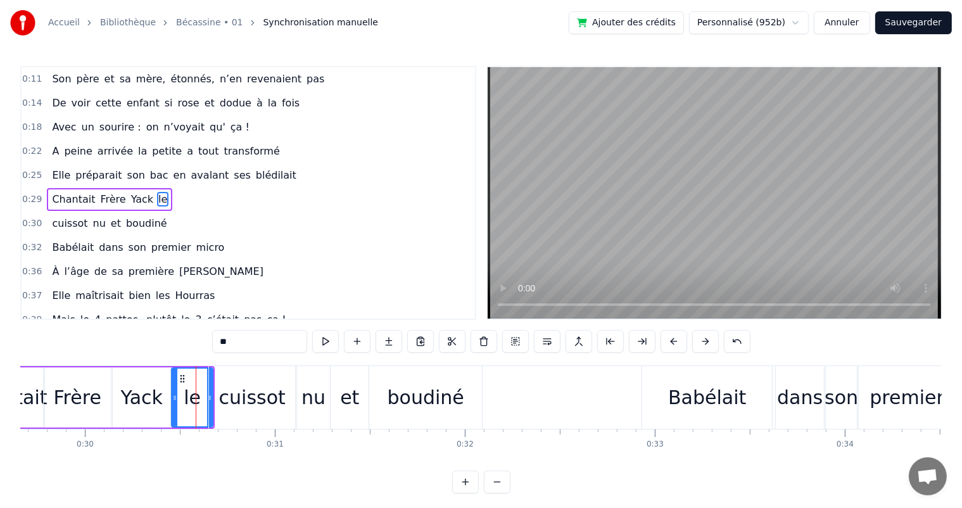
drag, startPoint x: 184, startPoint y: 402, endPoint x: 174, endPoint y: 403, distance: 10.2
click at [174, 403] on div at bounding box center [174, 398] width 5 height 58
click at [210, 400] on div "cuissot" at bounding box center [252, 397] width 86 height 63
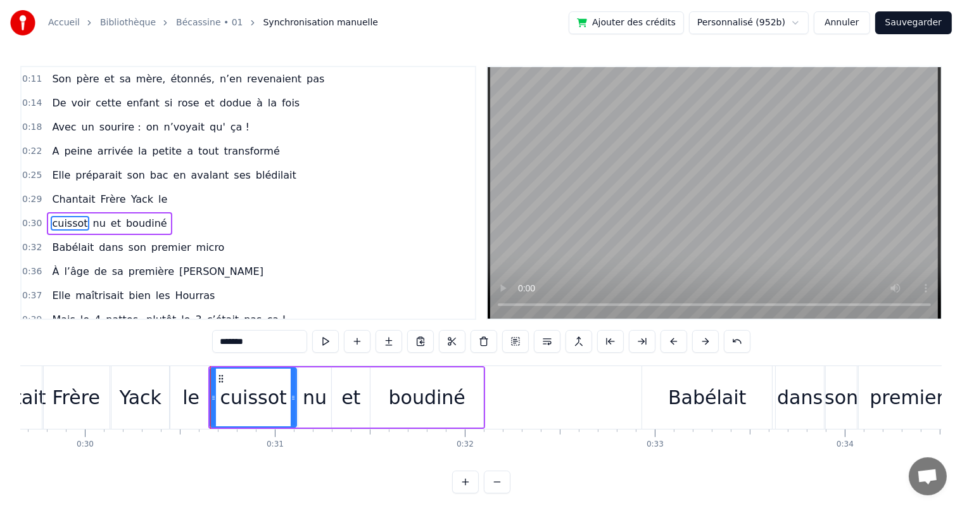
scroll to position [72, 0]
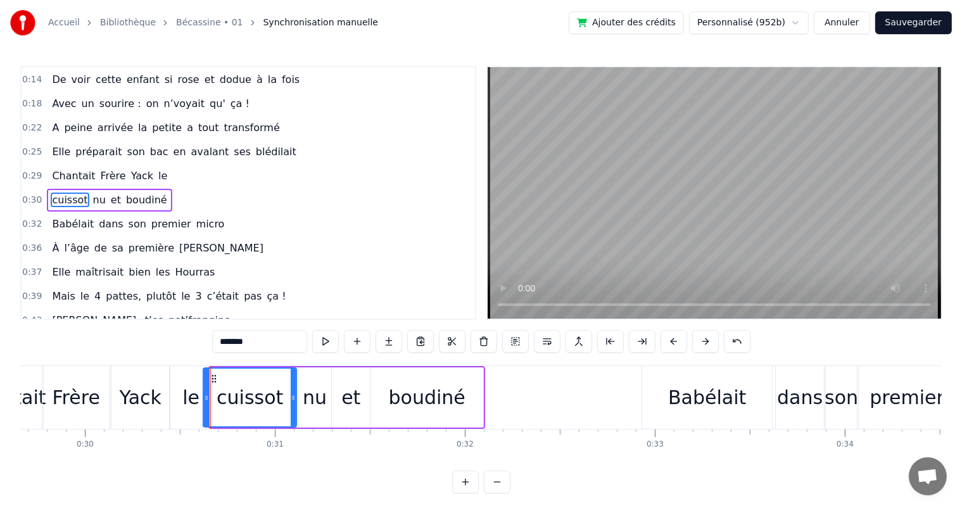
drag, startPoint x: 212, startPoint y: 399, endPoint x: 205, endPoint y: 399, distance: 7.0
click at [205, 399] on icon at bounding box center [206, 398] width 5 height 10
click at [231, 402] on div "cuissot" at bounding box center [250, 397] width 67 height 29
click at [195, 402] on div "le" at bounding box center [190, 397] width 17 height 29
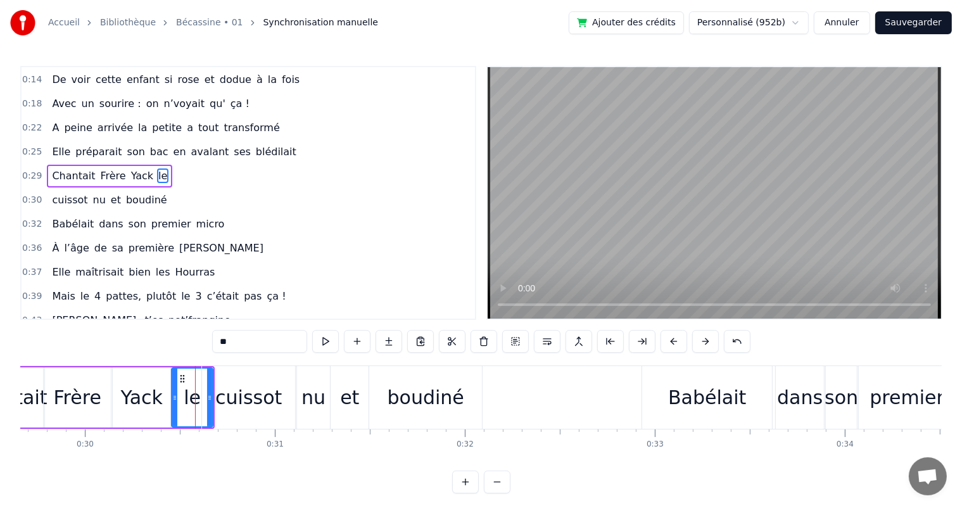
scroll to position [48, 0]
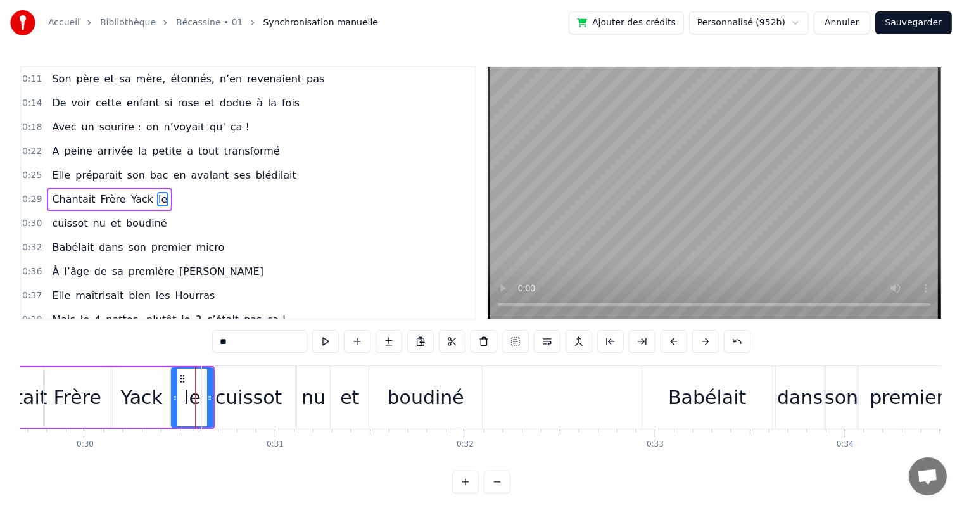
click at [245, 398] on div "cuissot" at bounding box center [248, 397] width 67 height 29
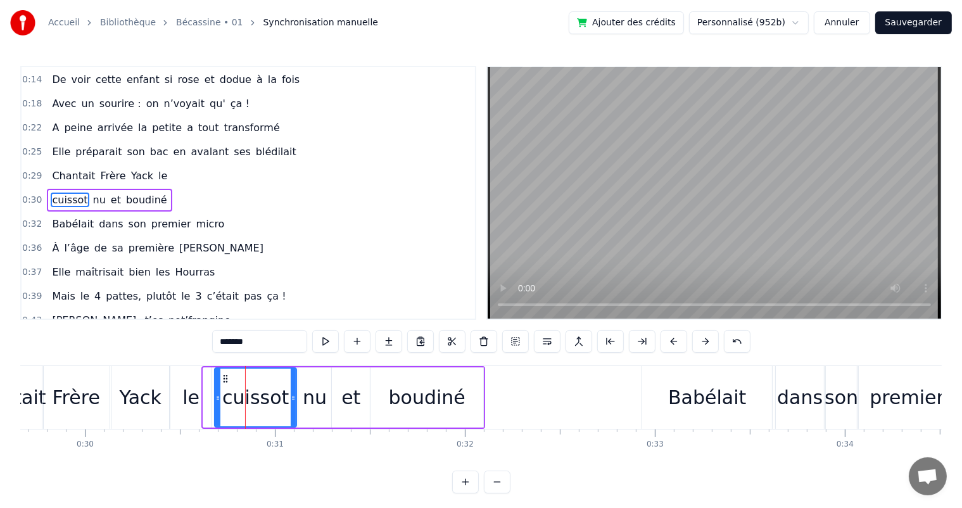
drag, startPoint x: 207, startPoint y: 398, endPoint x: 218, endPoint y: 399, distance: 11.5
click at [218, 399] on icon at bounding box center [217, 398] width 5 height 10
click at [186, 399] on div "le" at bounding box center [190, 397] width 17 height 29
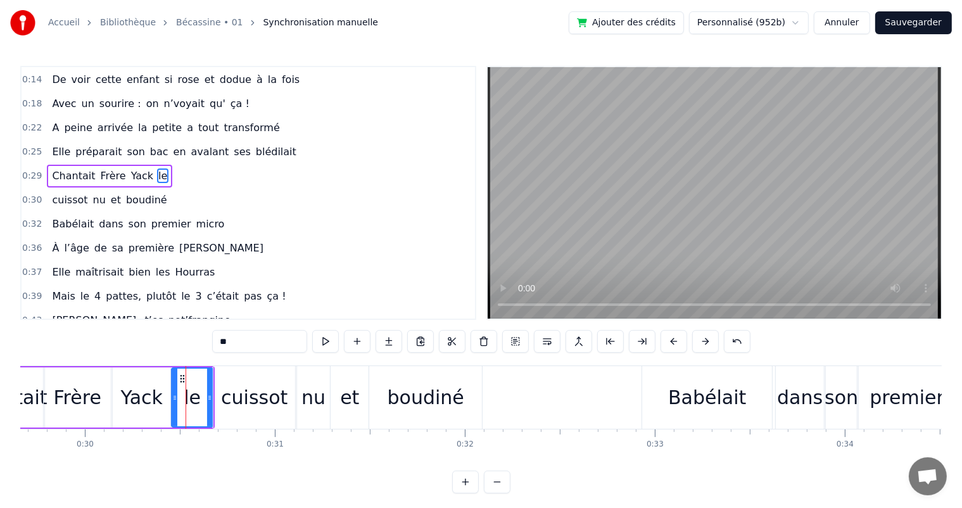
scroll to position [48, 0]
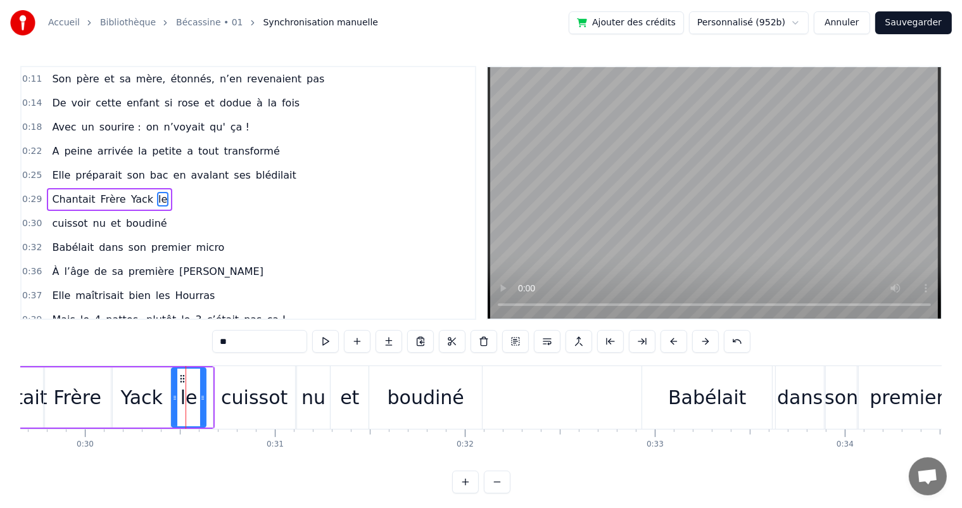
drag, startPoint x: 208, startPoint y: 400, endPoint x: 201, endPoint y: 400, distance: 7.0
click at [201, 400] on icon at bounding box center [202, 398] width 5 height 10
click at [232, 402] on div "cuissot" at bounding box center [254, 397] width 67 height 29
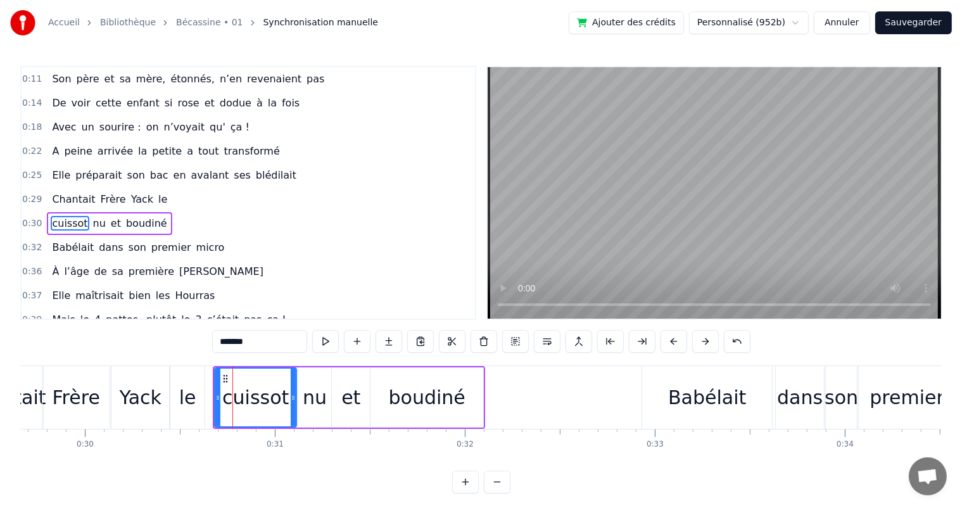
scroll to position [72, 0]
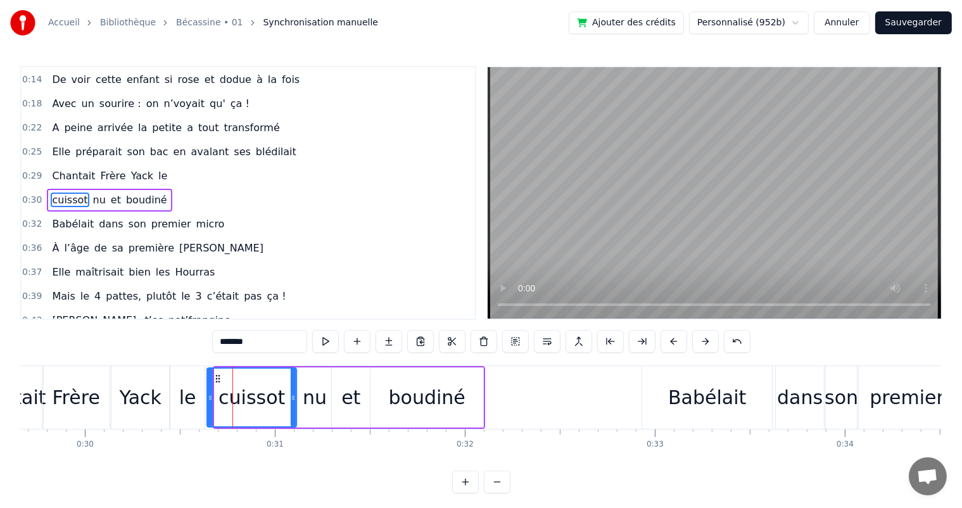
drag, startPoint x: 215, startPoint y: 402, endPoint x: 208, endPoint y: 404, distance: 7.8
click at [208, 404] on div at bounding box center [210, 398] width 5 height 58
click at [289, 402] on div at bounding box center [287, 398] width 5 height 58
click at [320, 400] on div "nu" at bounding box center [315, 397] width 24 height 29
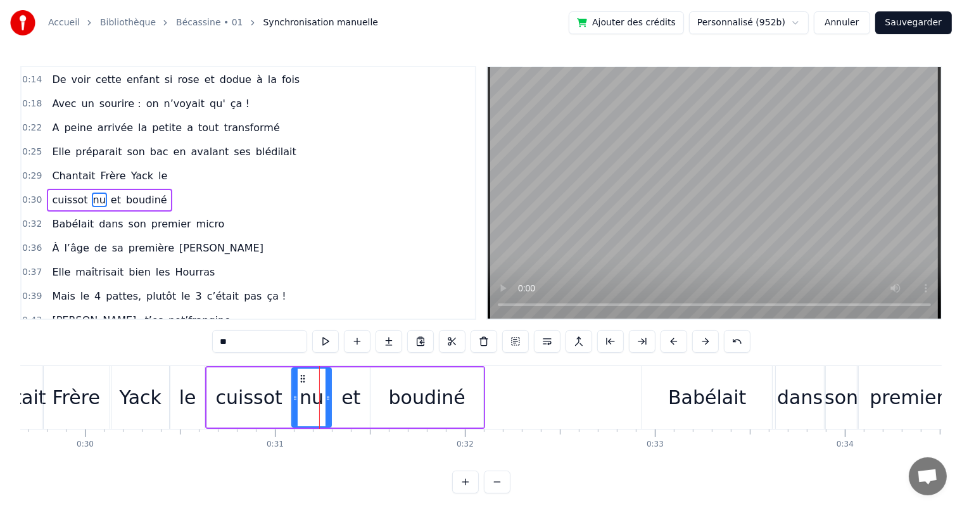
click at [293, 400] on icon at bounding box center [295, 398] width 5 height 10
click at [321, 403] on div at bounding box center [323, 398] width 5 height 58
click at [338, 403] on div "et" at bounding box center [351, 397] width 38 height 60
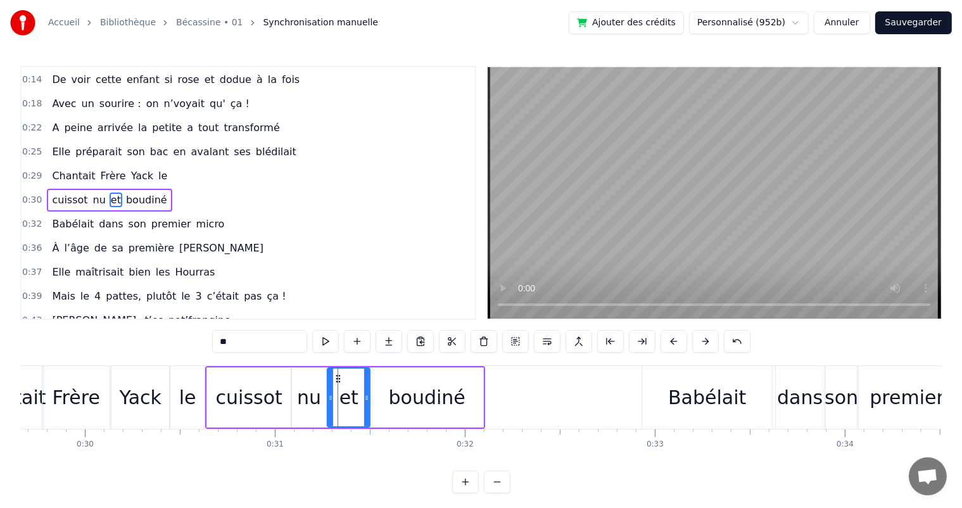
click at [329, 400] on icon at bounding box center [330, 398] width 5 height 10
drag, startPoint x: 367, startPoint y: 398, endPoint x: 359, endPoint y: 400, distance: 8.3
click at [359, 400] on icon at bounding box center [358, 398] width 5 height 10
click at [382, 400] on div "boudiné" at bounding box center [427, 397] width 113 height 60
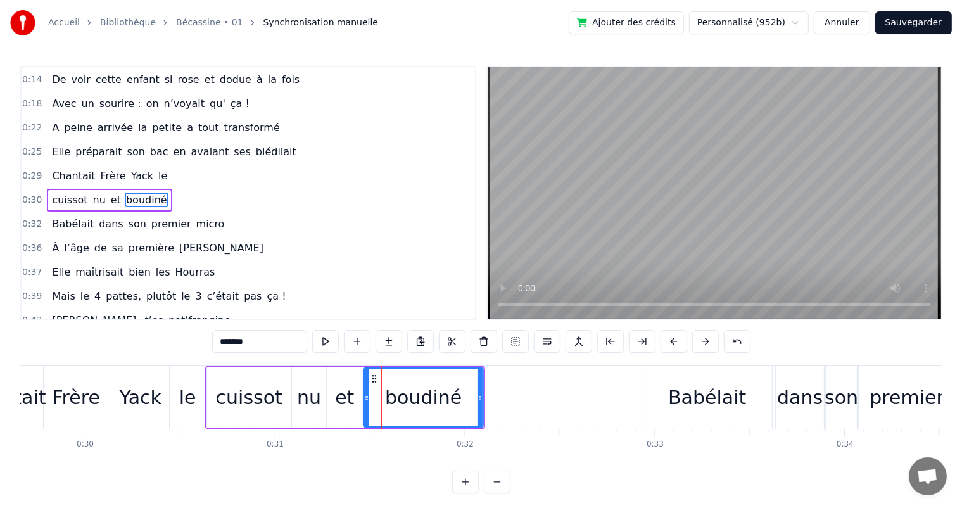
drag, startPoint x: 372, startPoint y: 402, endPoint x: 365, endPoint y: 405, distance: 7.7
click at [365, 405] on div at bounding box center [366, 398] width 5 height 58
click at [476, 400] on icon at bounding box center [475, 398] width 5 height 10
click at [63, 153] on span "Elle" at bounding box center [61, 151] width 21 height 15
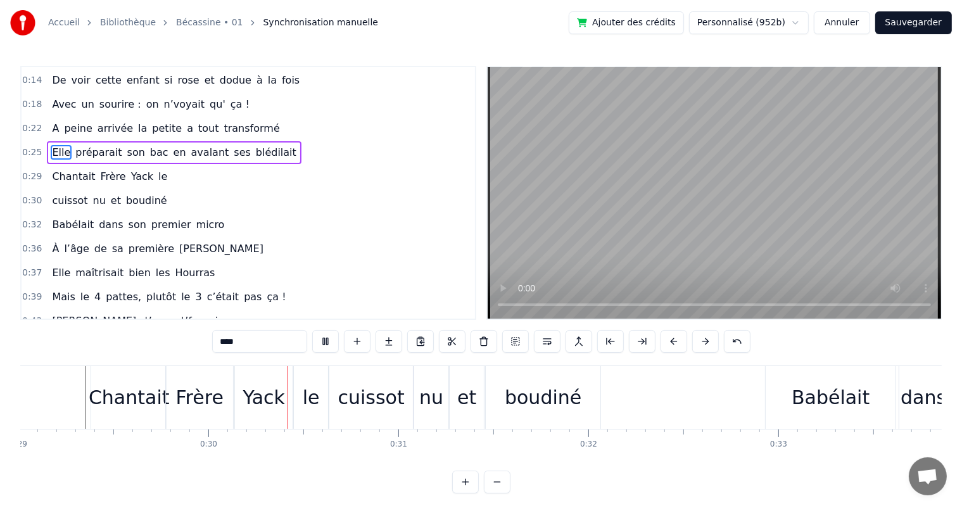
scroll to position [0, 5619]
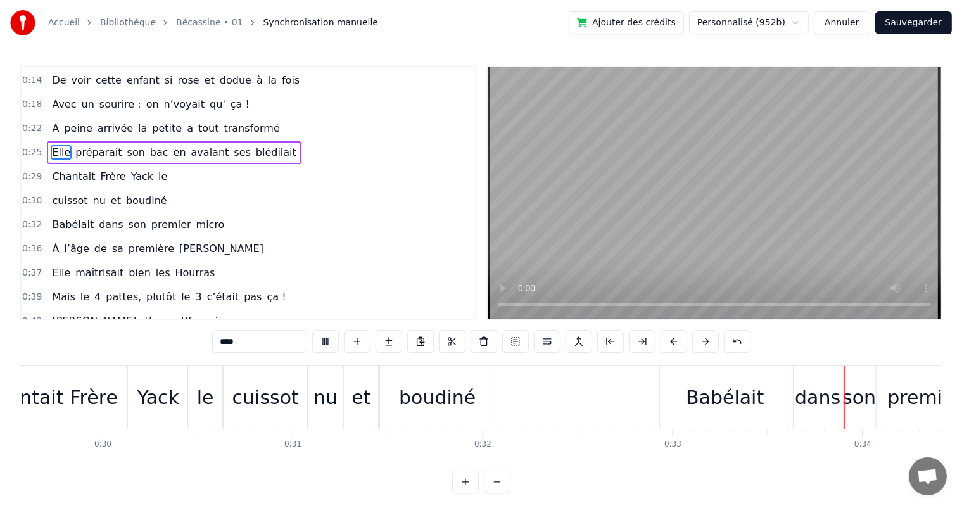
click at [74, 172] on span "Chantait" at bounding box center [74, 176] width 46 height 15
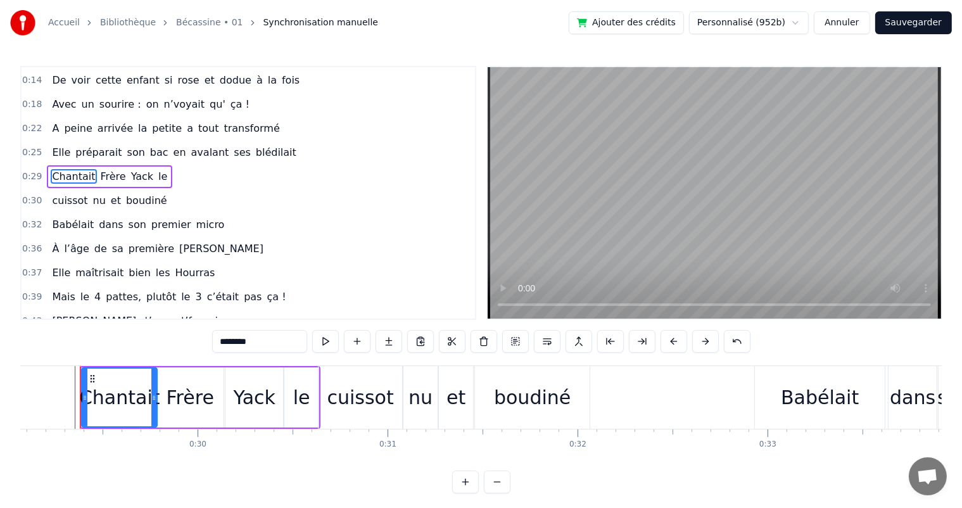
scroll to position [0, 5519]
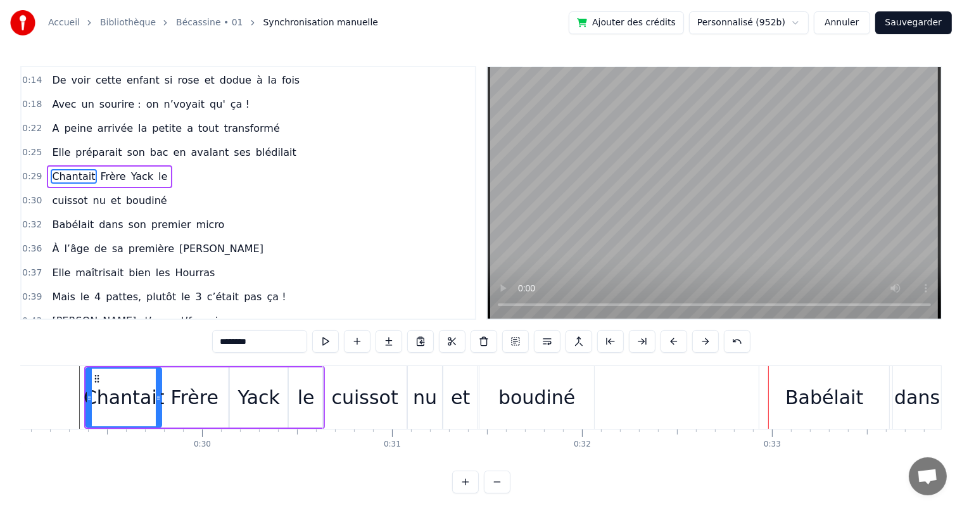
click at [352, 382] on div "cuissot" at bounding box center [365, 397] width 84 height 63
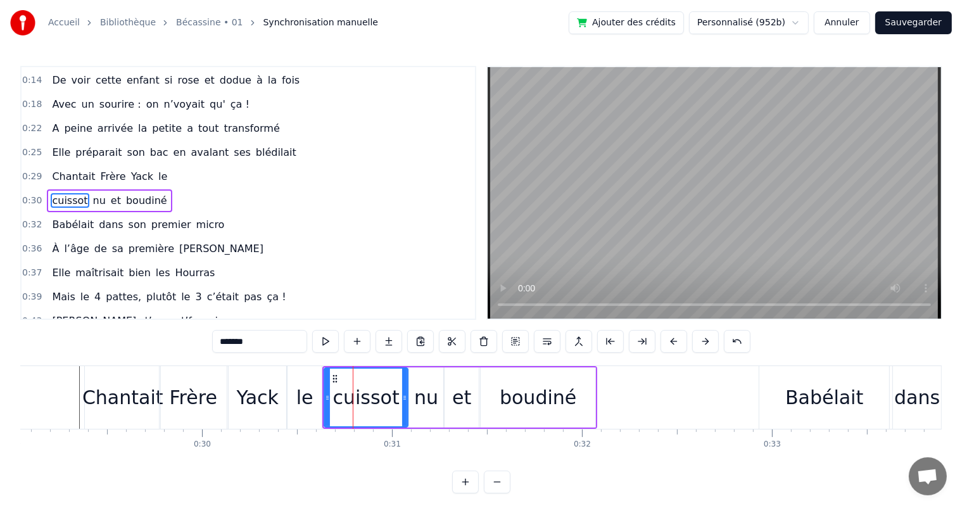
scroll to position [72, 0]
click at [139, 376] on div "Chantait" at bounding box center [122, 397] width 75 height 63
type input "********"
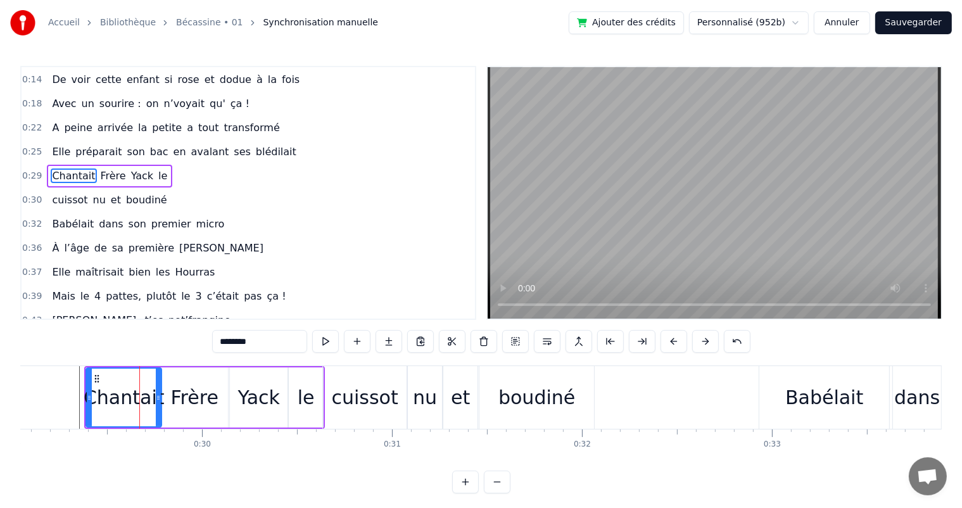
scroll to position [48, 0]
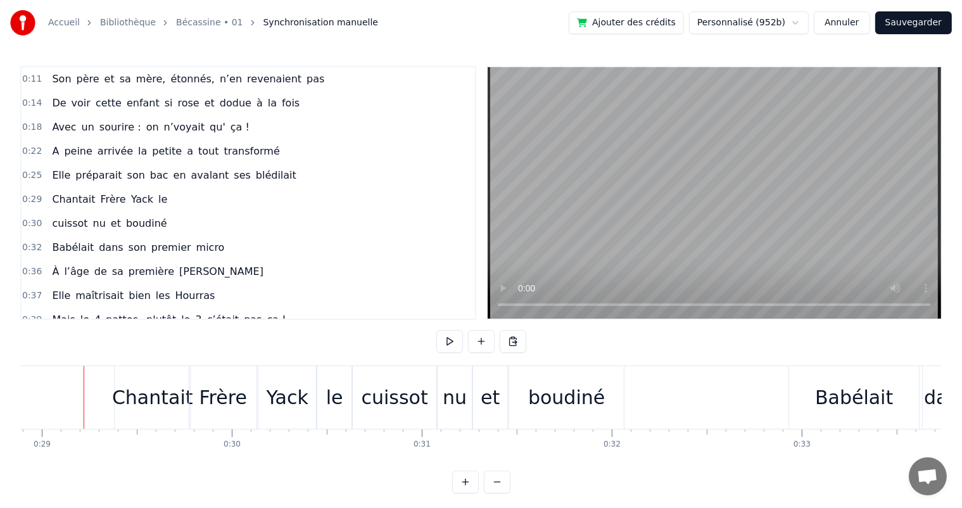
scroll to position [0, 5489]
click at [96, 145] on span "arrivée" at bounding box center [115, 151] width 38 height 15
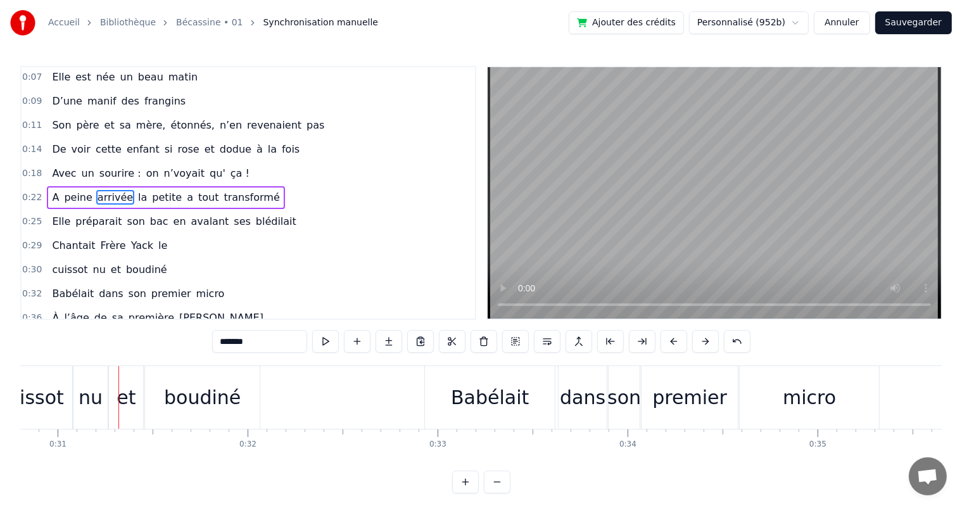
scroll to position [0, 5888]
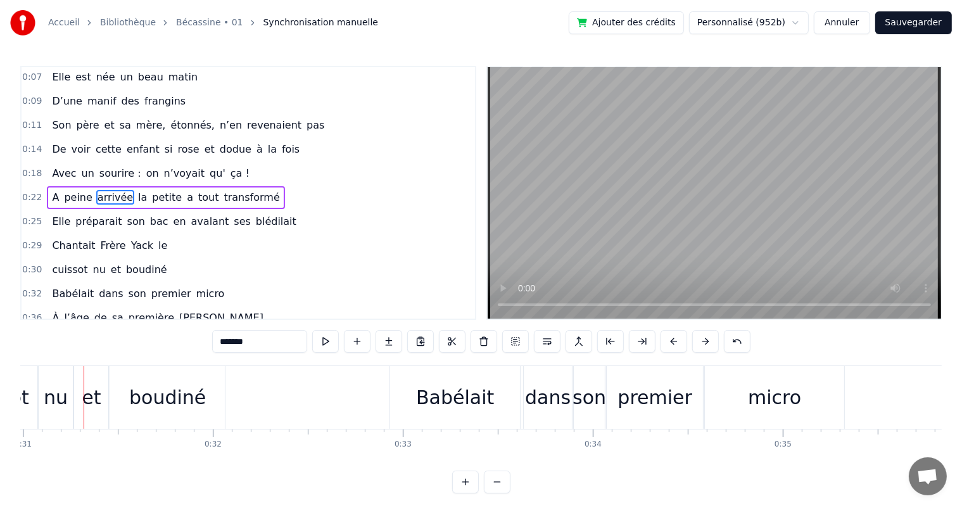
click at [86, 238] on div "Chantait Frère Yack le" at bounding box center [109, 245] width 125 height 23
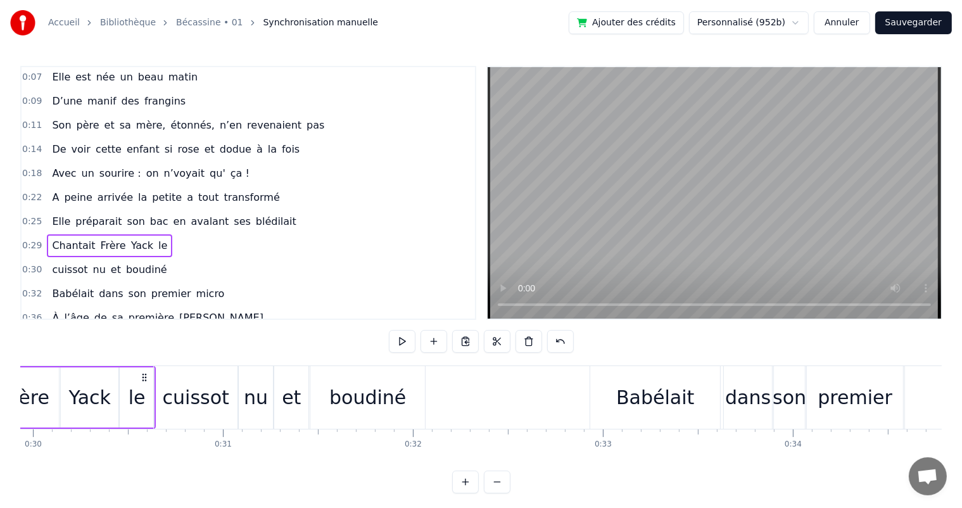
scroll to position [0, 5519]
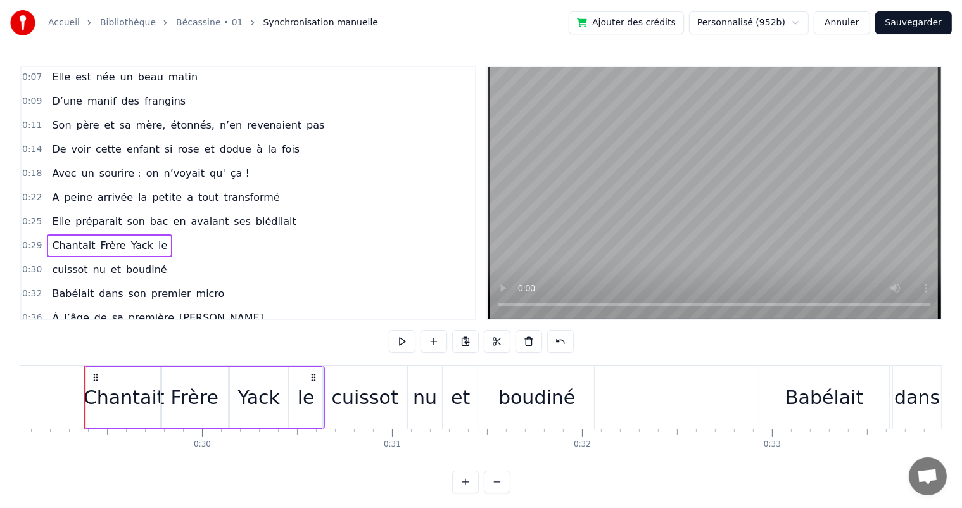
click at [196, 393] on div "Frère" at bounding box center [195, 397] width 48 height 29
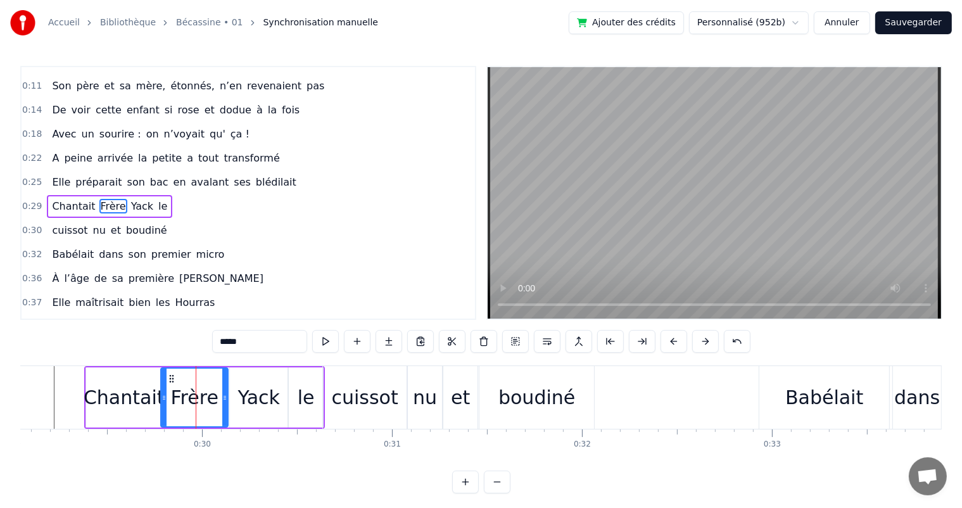
scroll to position [48, 0]
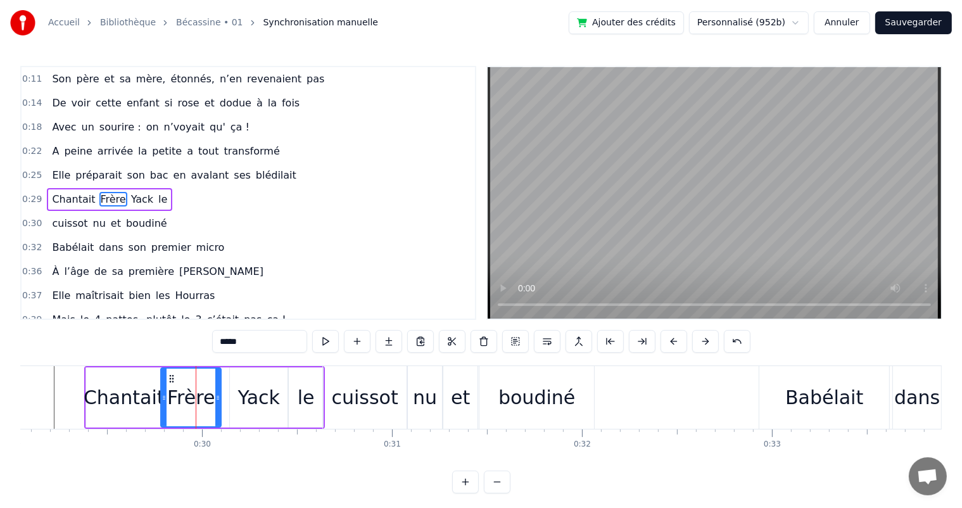
drag, startPoint x: 226, startPoint y: 400, endPoint x: 219, endPoint y: 400, distance: 7.0
click at [219, 400] on icon at bounding box center [217, 398] width 5 height 10
click at [253, 401] on div "Yack" at bounding box center [259, 397] width 42 height 29
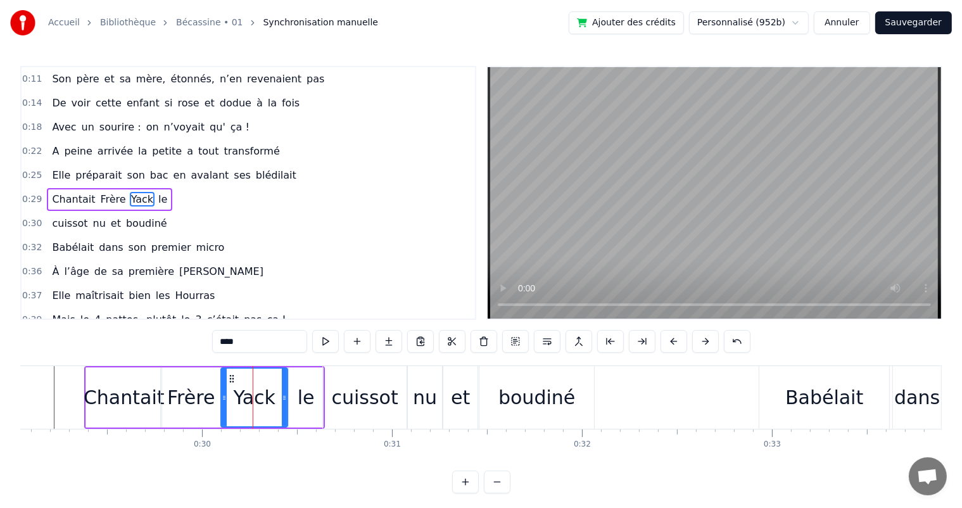
drag, startPoint x: 232, startPoint y: 405, endPoint x: 224, endPoint y: 405, distance: 8.9
click at [224, 405] on div at bounding box center [224, 398] width 5 height 58
click at [286, 403] on div at bounding box center [285, 398] width 5 height 58
click at [56, 170] on span "Elle" at bounding box center [61, 175] width 21 height 15
type input "****"
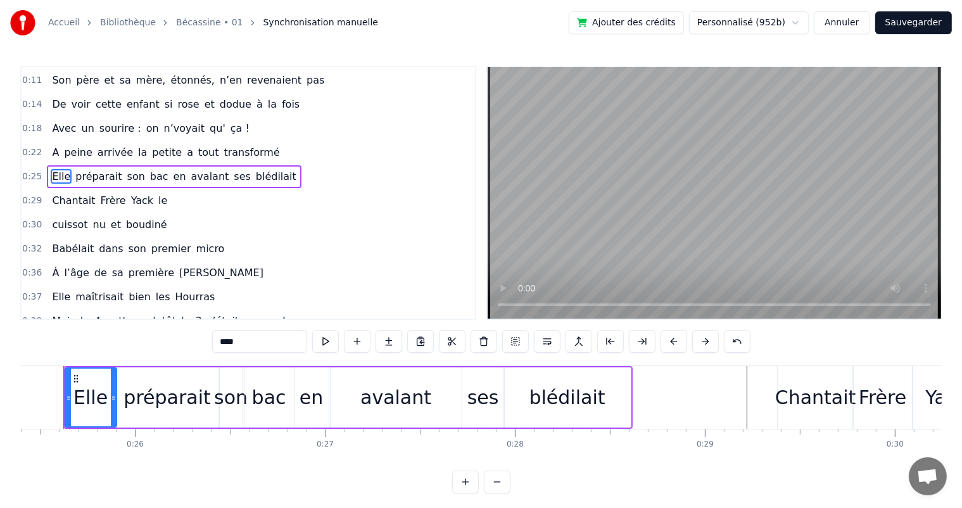
scroll to position [0, 4805]
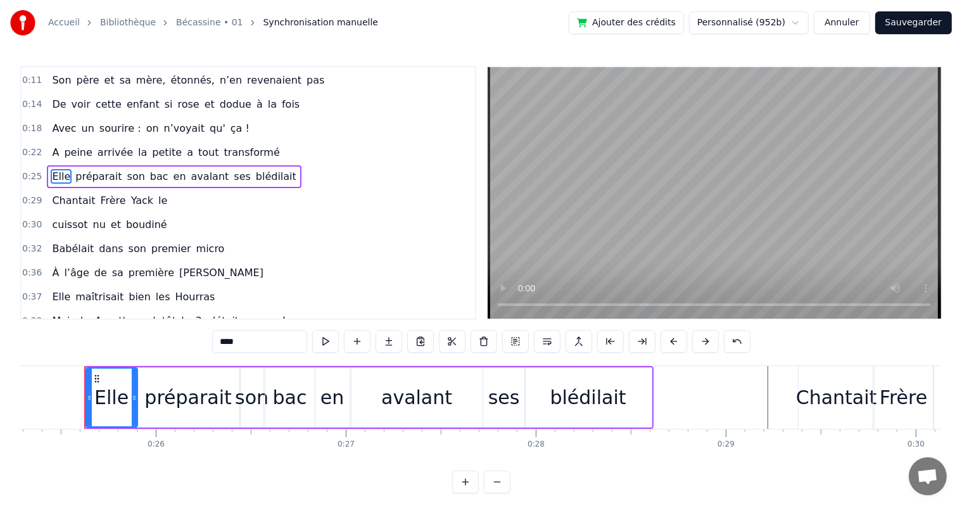
click at [56, 146] on div "A peine arrivée la petite a tout transformé" at bounding box center [166, 152] width 238 height 23
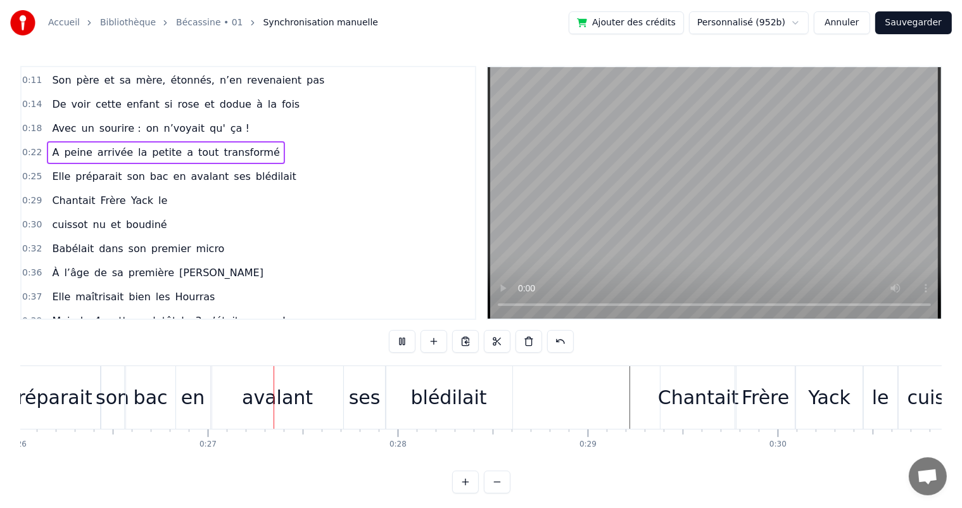
scroll to position [0, 5024]
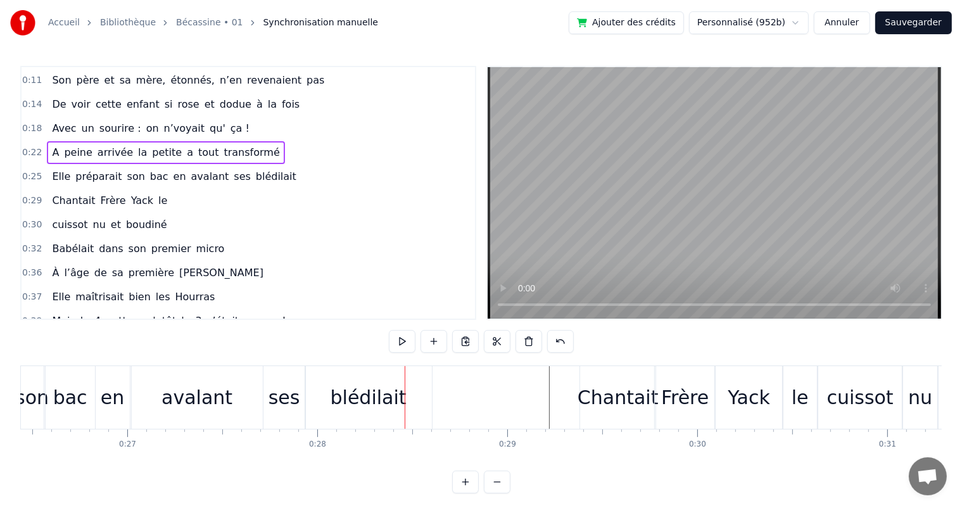
click at [122, 406] on div "en" at bounding box center [112, 397] width 23 height 29
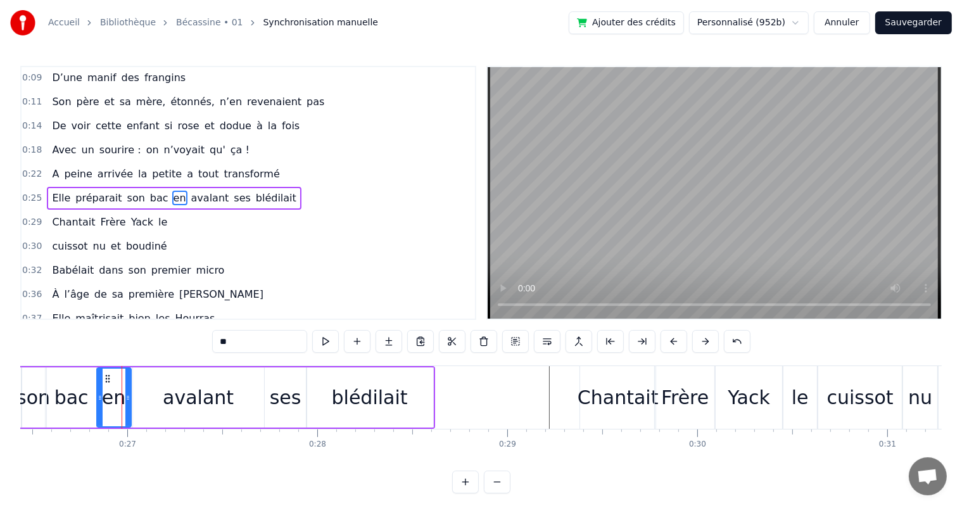
click at [27, 459] on div "Elle est née un beau matin D’une manif des frangins Son père et sa mère, étonné…" at bounding box center [481, 412] width 922 height 95
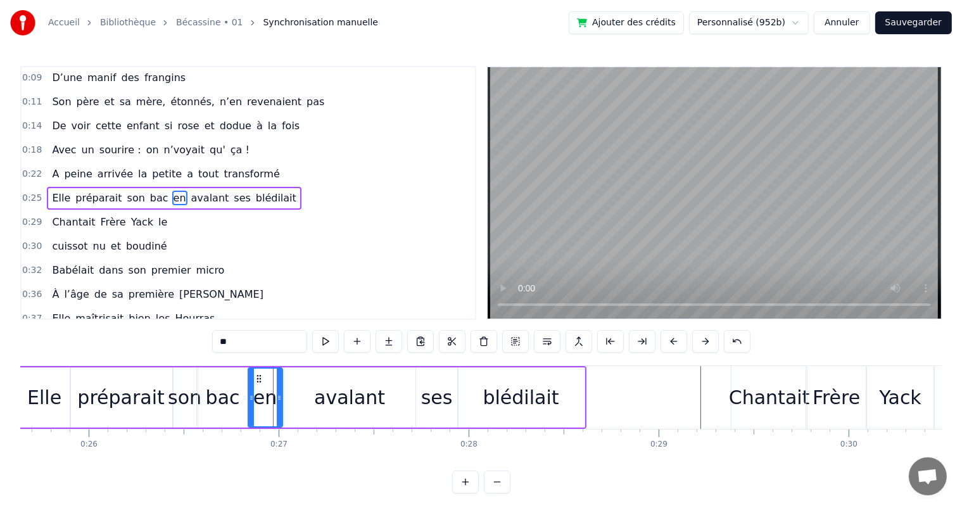
scroll to position [0, 4872]
click at [282, 400] on icon at bounding box center [281, 398] width 5 height 10
click at [253, 399] on icon at bounding box center [255, 398] width 5 height 10
click at [226, 401] on div "bac" at bounding box center [224, 397] width 34 height 29
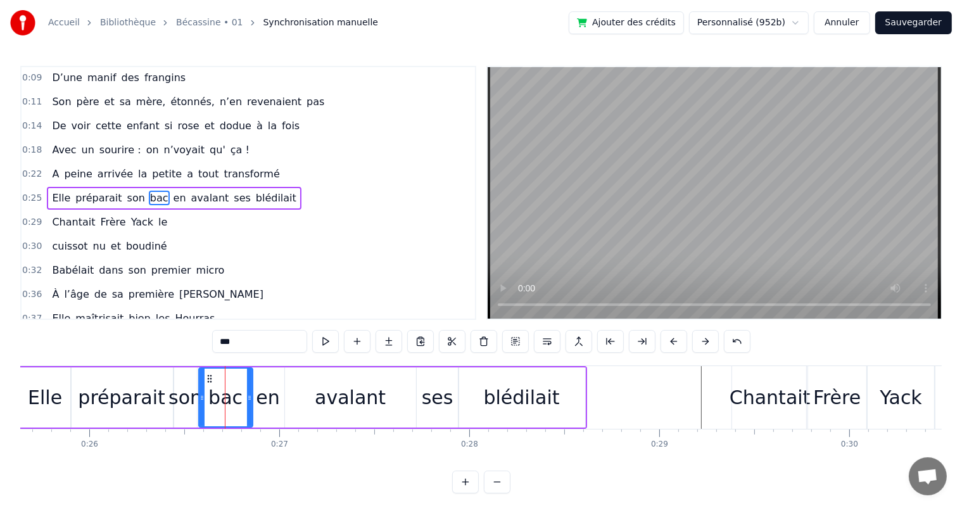
click at [248, 402] on icon at bounding box center [249, 398] width 5 height 10
click at [53, 168] on span "A" at bounding box center [56, 174] width 10 height 15
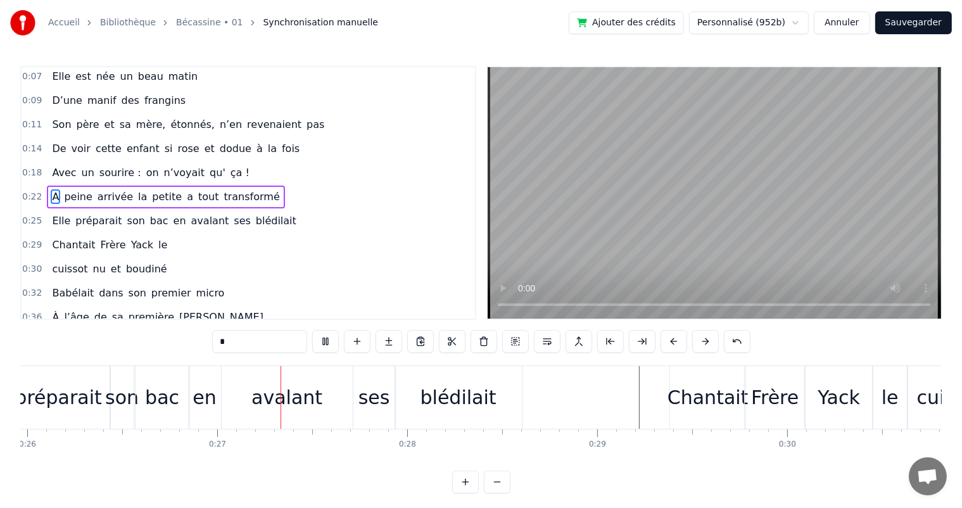
scroll to position [0, 5007]
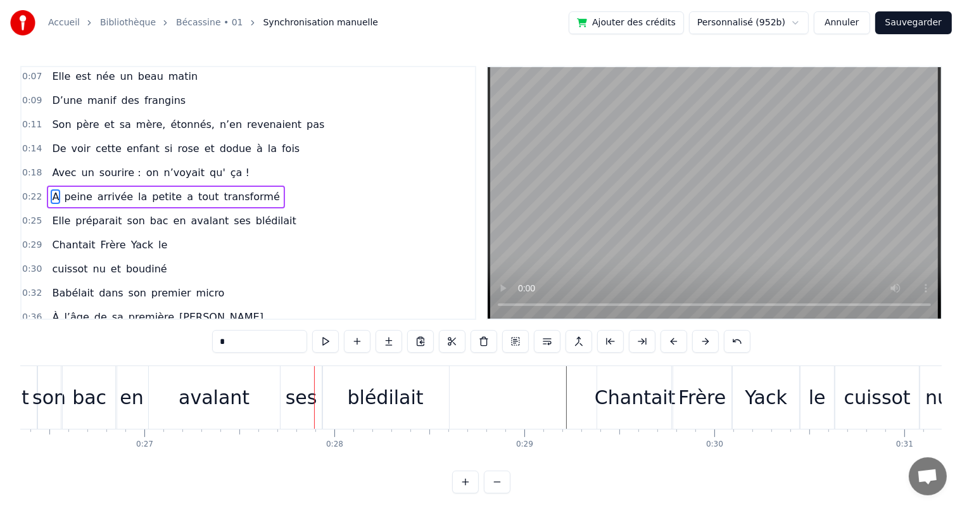
click at [99, 213] on span "préparait" at bounding box center [98, 220] width 49 height 15
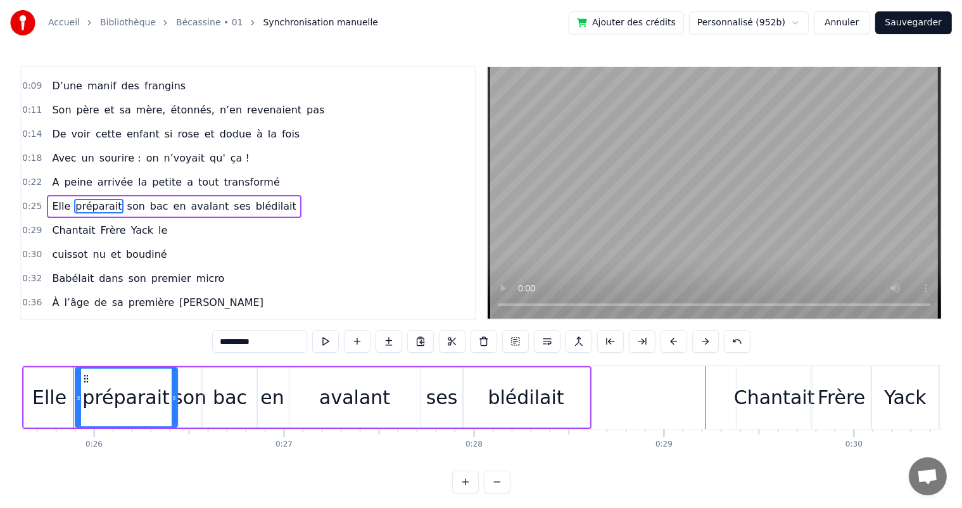
scroll to position [0, 4857]
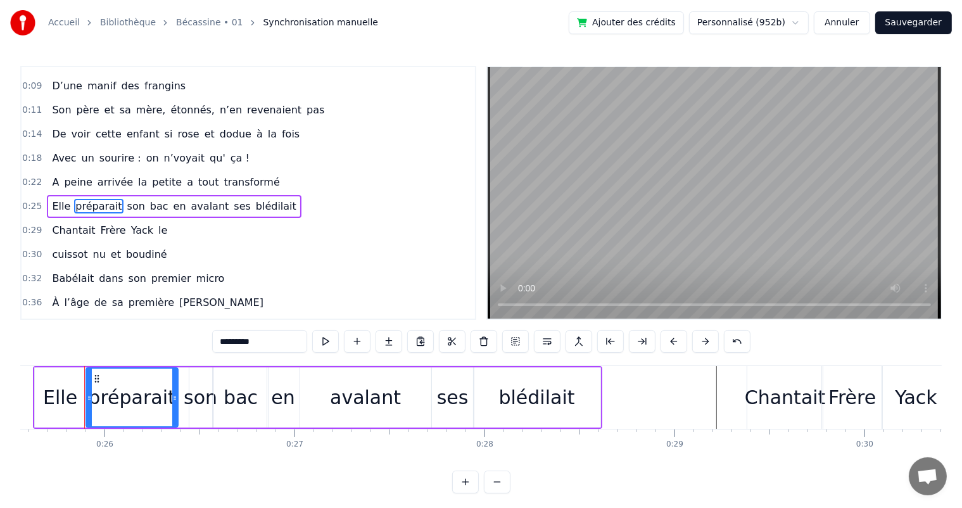
drag, startPoint x: 182, startPoint y: 397, endPoint x: 172, endPoint y: 397, distance: 10.1
click at [172, 397] on icon at bounding box center [174, 398] width 5 height 10
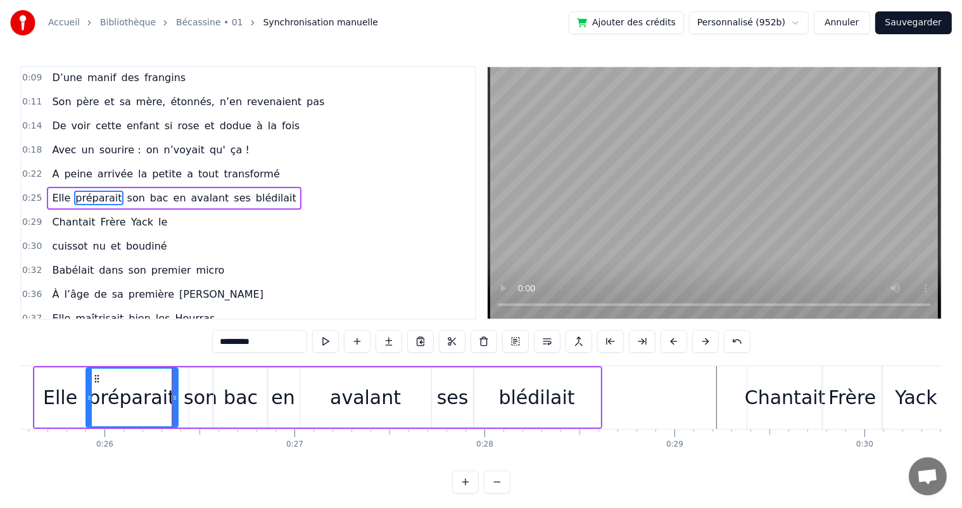
click at [191, 397] on div "son" at bounding box center [201, 397] width 34 height 29
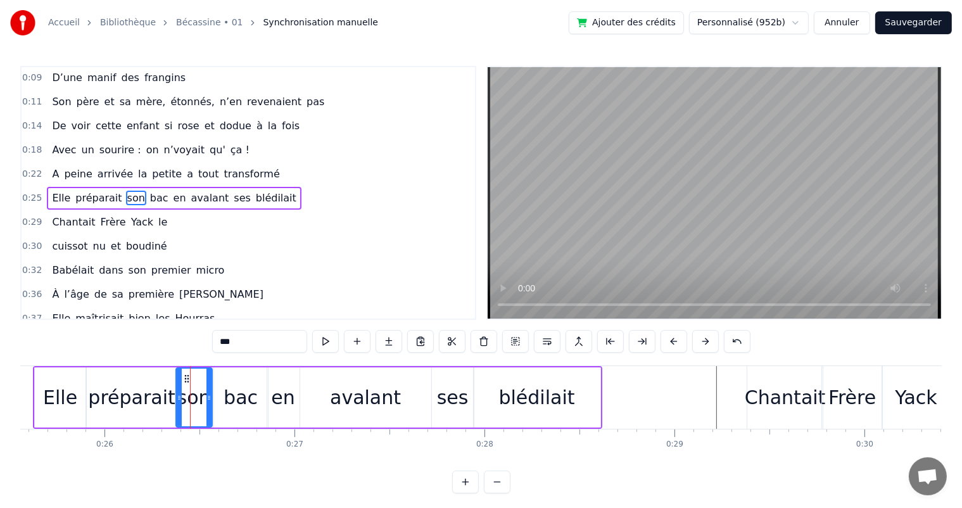
drag, startPoint x: 190, startPoint y: 398, endPoint x: 177, endPoint y: 398, distance: 13.3
click at [177, 398] on icon at bounding box center [179, 398] width 5 height 10
click at [203, 393] on icon at bounding box center [204, 398] width 5 height 10
click at [223, 393] on div "bac" at bounding box center [241, 397] width 54 height 60
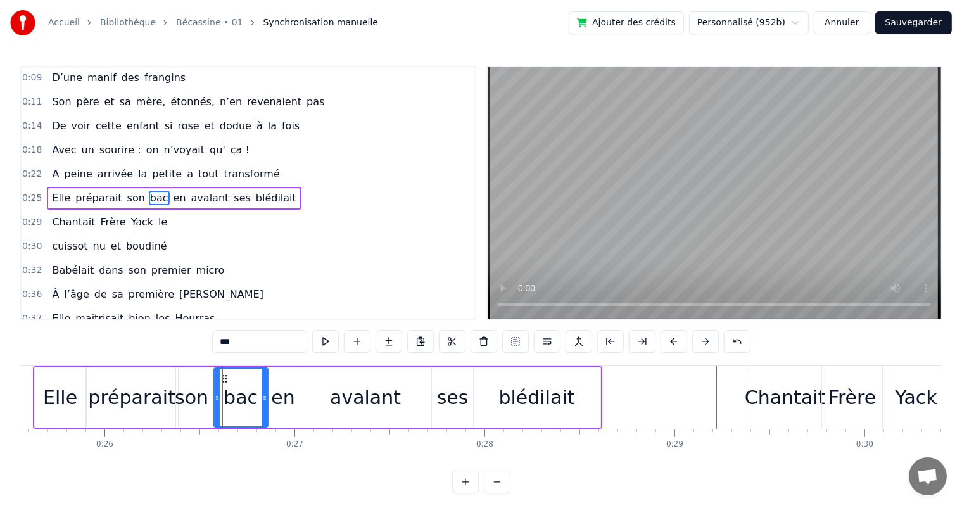
click at [189, 398] on div "son" at bounding box center [192, 397] width 34 height 29
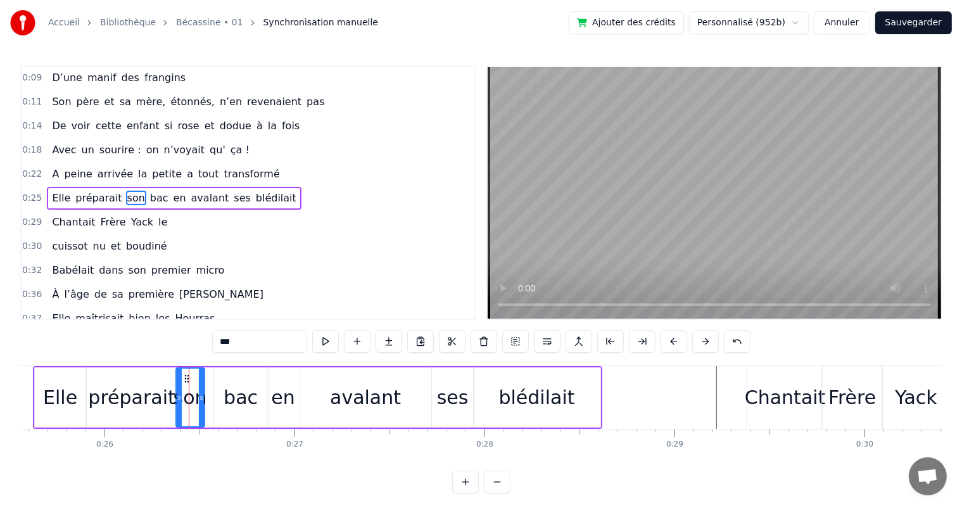
click at [200, 401] on icon at bounding box center [201, 398] width 5 height 10
click at [233, 401] on div "bac" at bounding box center [241, 397] width 34 height 29
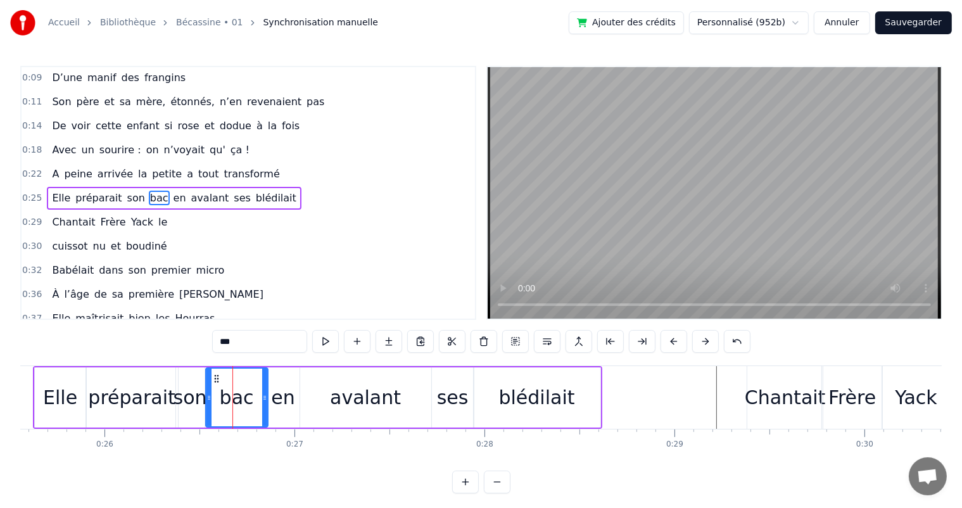
drag, startPoint x: 215, startPoint y: 400, endPoint x: 207, endPoint y: 400, distance: 8.2
click at [207, 400] on icon at bounding box center [209, 398] width 5 height 10
click at [286, 400] on div "en" at bounding box center [282, 397] width 23 height 29
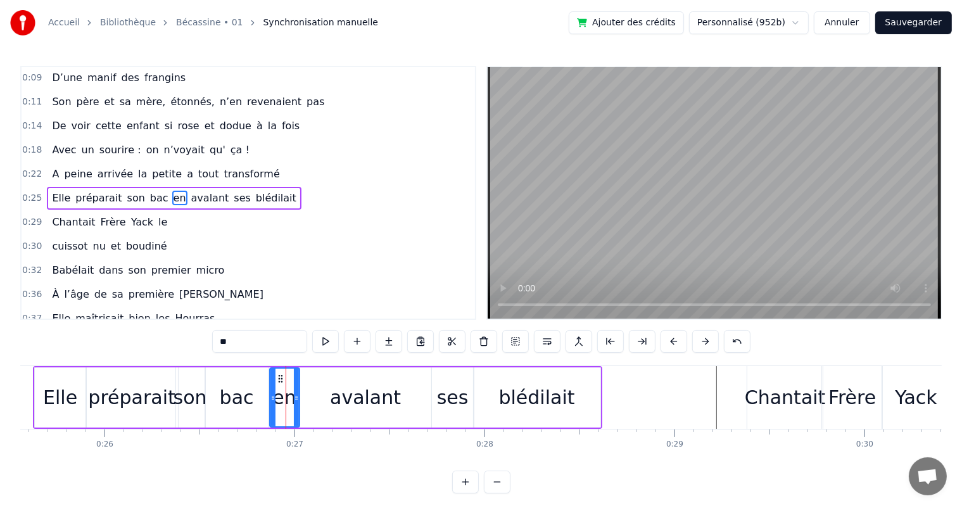
click at [271, 402] on icon at bounding box center [272, 398] width 5 height 10
click at [251, 400] on div "bac" at bounding box center [237, 397] width 62 height 60
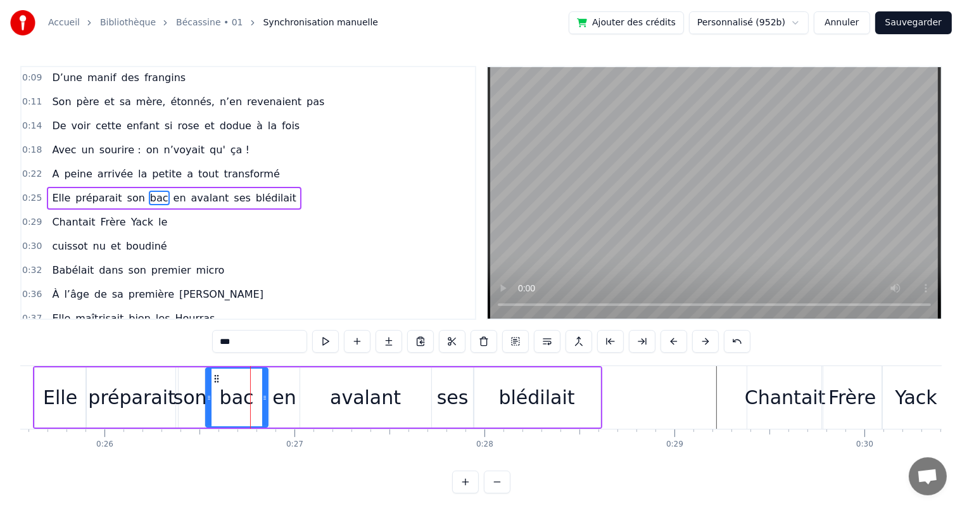
click at [284, 400] on div "en" at bounding box center [283, 397] width 23 height 29
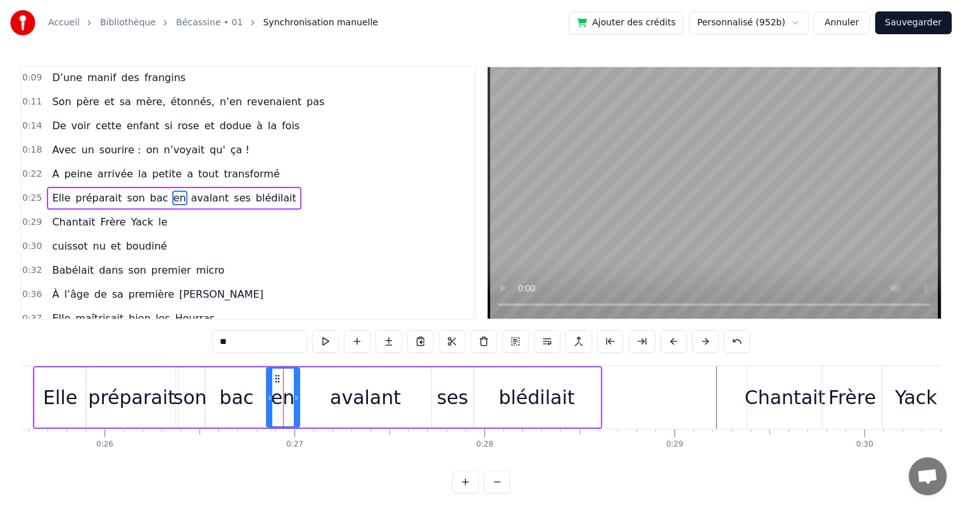
click at [269, 405] on div at bounding box center [269, 398] width 5 height 58
click at [63, 167] on span "peine" at bounding box center [78, 174] width 30 height 15
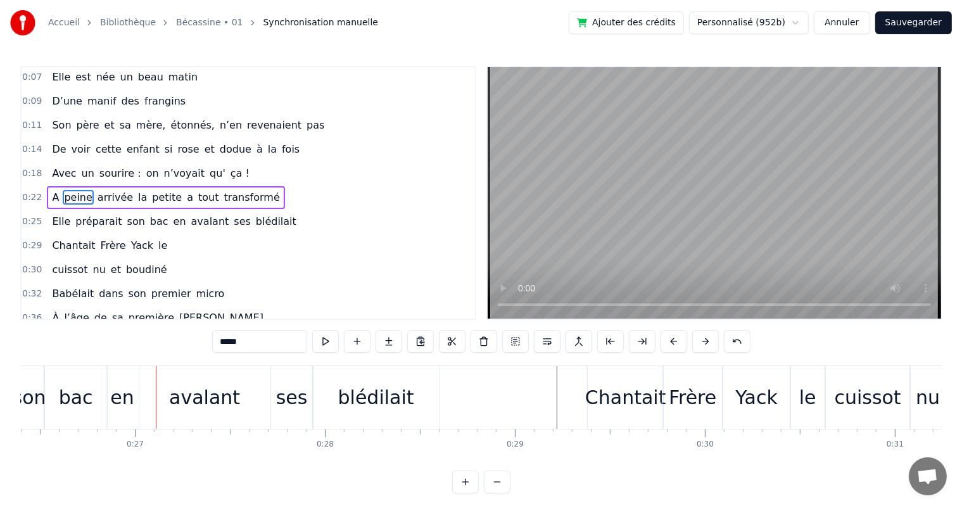
scroll to position [0, 5027]
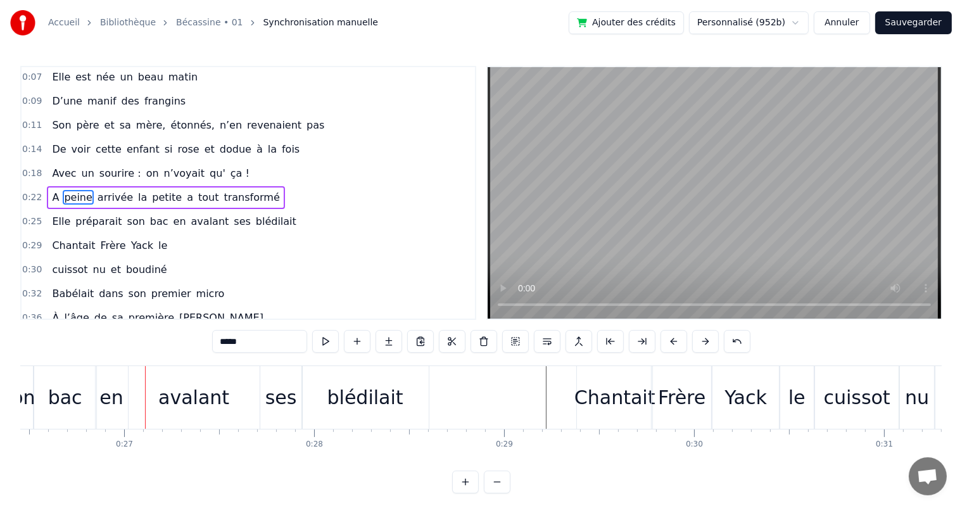
click at [51, 166] on span "Avec" at bounding box center [64, 173] width 27 height 15
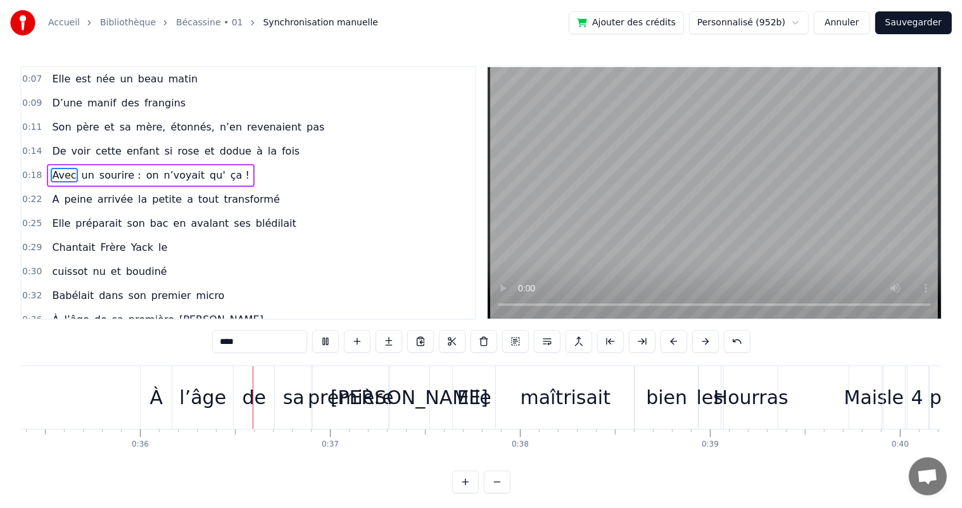
scroll to position [0, 6775]
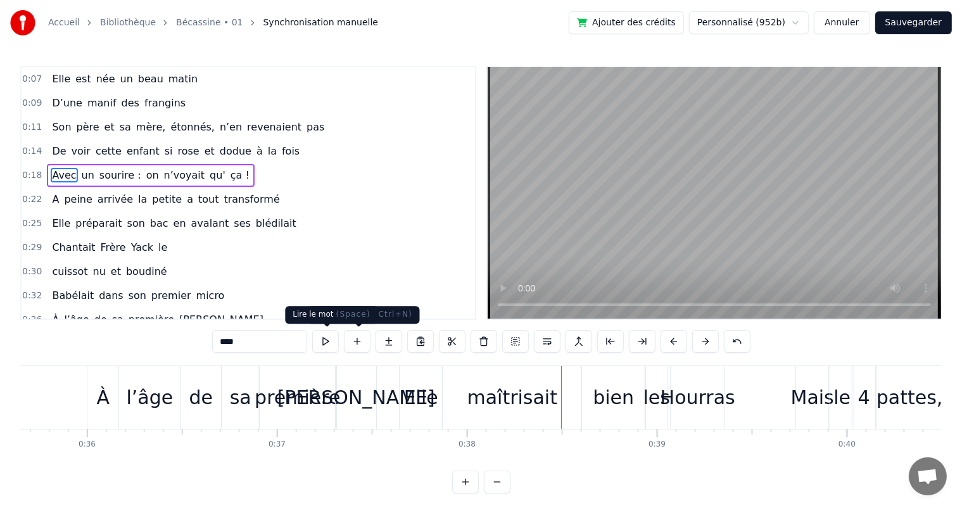
click at [312, 375] on div "première" at bounding box center [297, 397] width 78 height 63
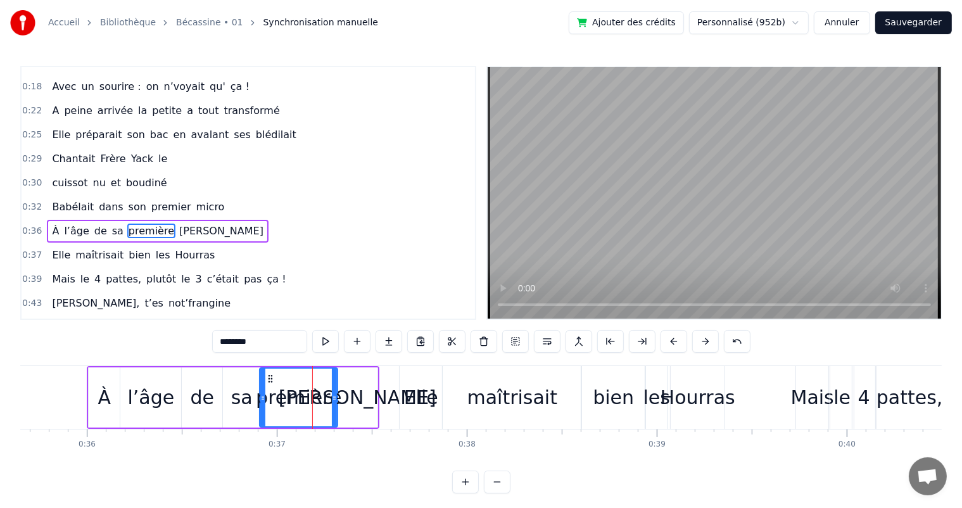
scroll to position [118, 0]
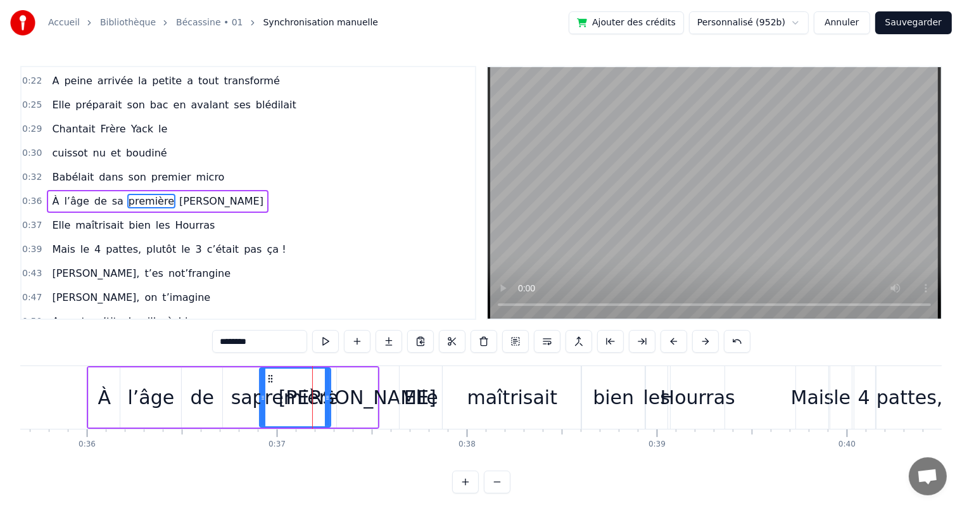
drag, startPoint x: 334, startPoint y: 393, endPoint x: 327, endPoint y: 395, distance: 7.4
click at [327, 395] on icon at bounding box center [327, 398] width 5 height 10
click at [346, 393] on div "[PERSON_NAME]" at bounding box center [358, 397] width 158 height 29
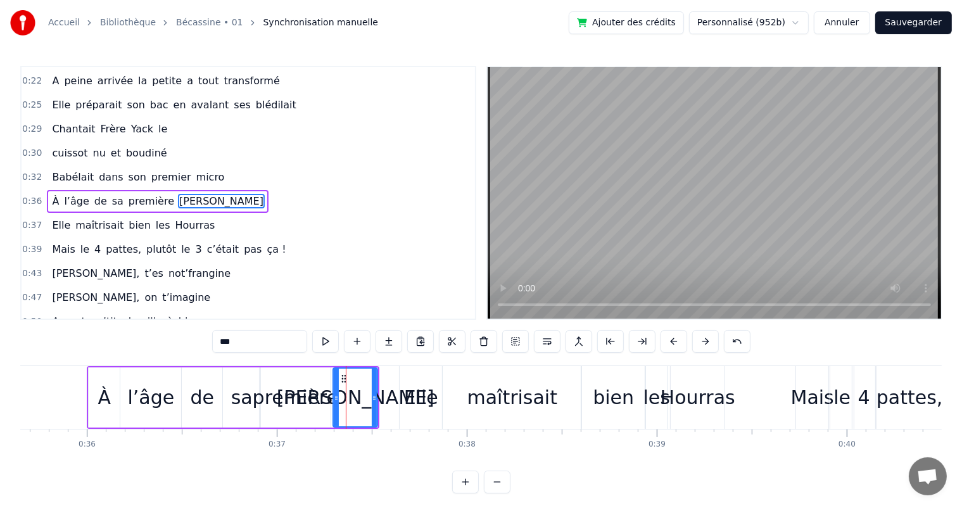
click at [334, 397] on icon at bounding box center [336, 398] width 5 height 10
click at [334, 397] on icon at bounding box center [335, 398] width 5 height 10
click at [51, 170] on span "Babélait" at bounding box center [73, 177] width 44 height 15
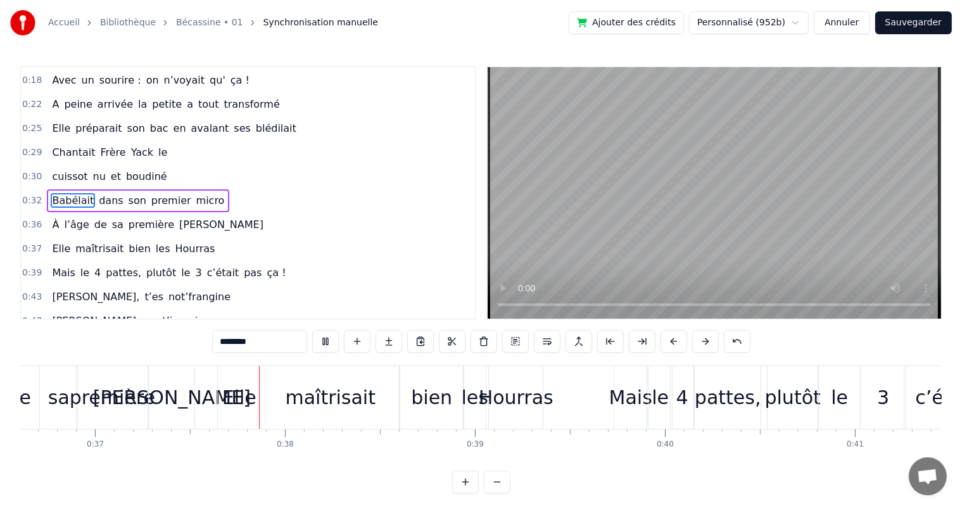
scroll to position [0, 7008]
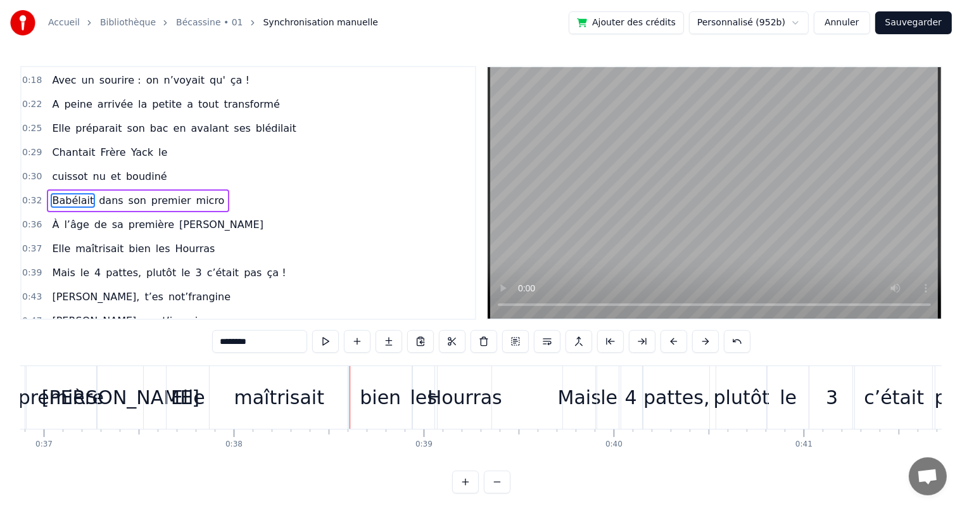
click at [182, 393] on div "Elle" at bounding box center [188, 397] width 34 height 29
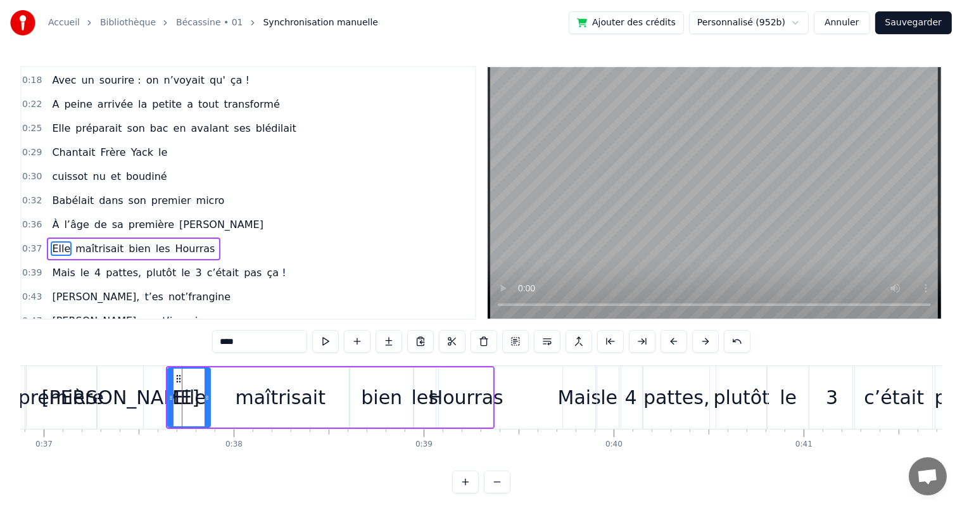
scroll to position [142, 0]
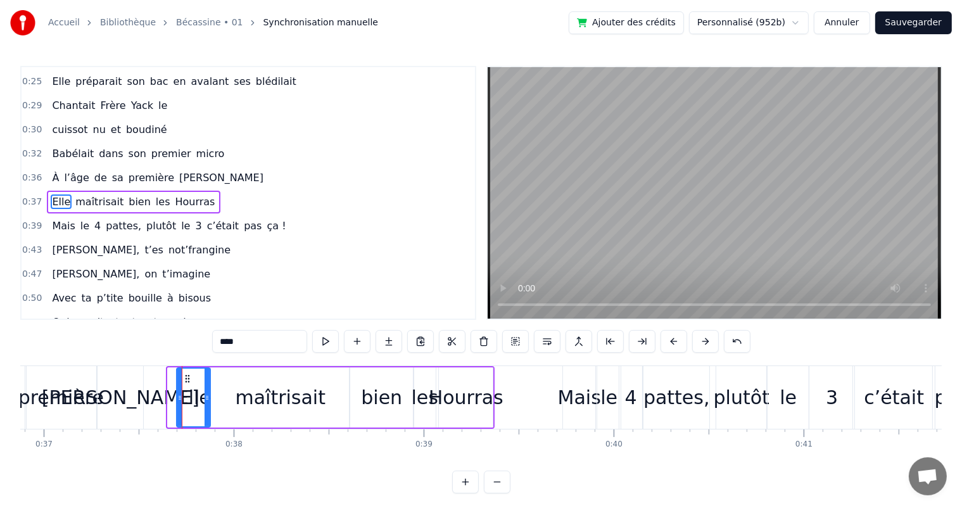
drag, startPoint x: 171, startPoint y: 397, endPoint x: 180, endPoint y: 398, distance: 8.9
click at [180, 398] on icon at bounding box center [179, 398] width 5 height 10
click at [51, 173] on span "À" at bounding box center [56, 177] width 10 height 15
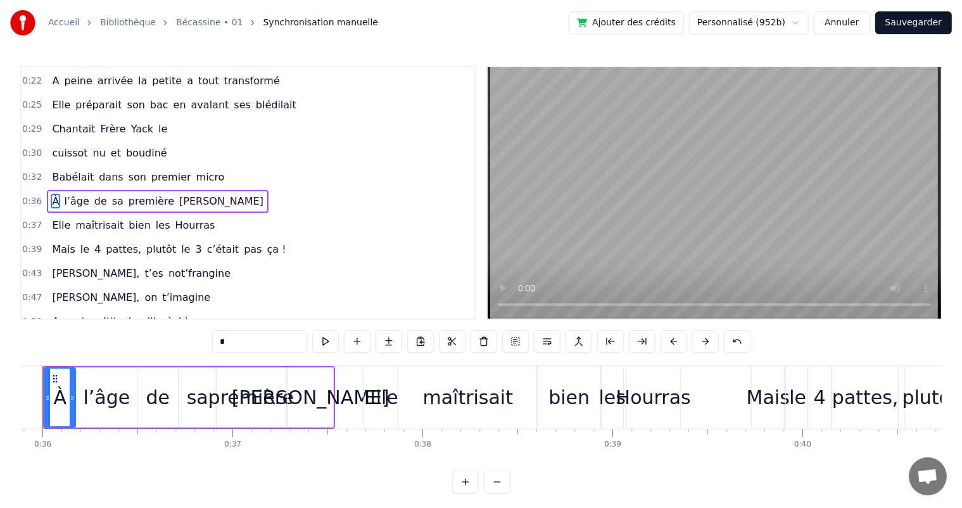
scroll to position [0, 6778]
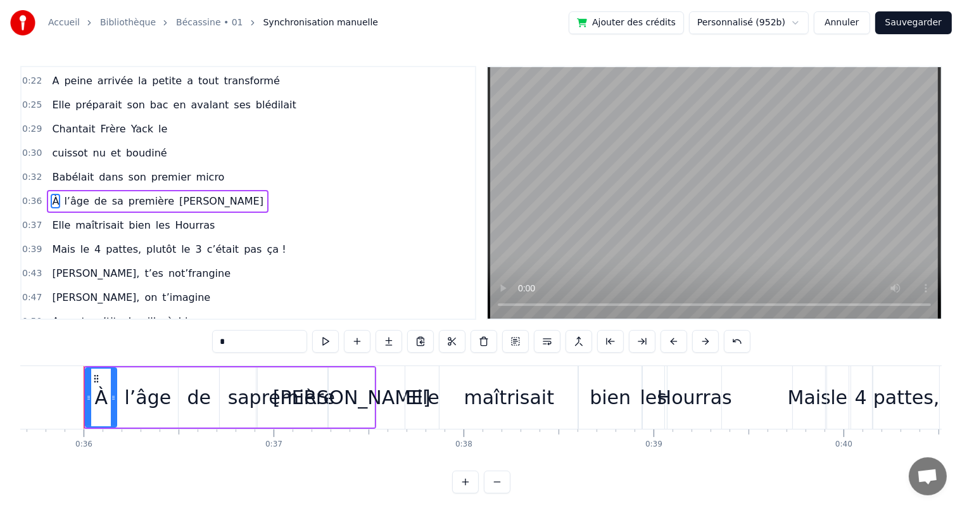
click at [51, 170] on span "Babélait" at bounding box center [73, 177] width 44 height 15
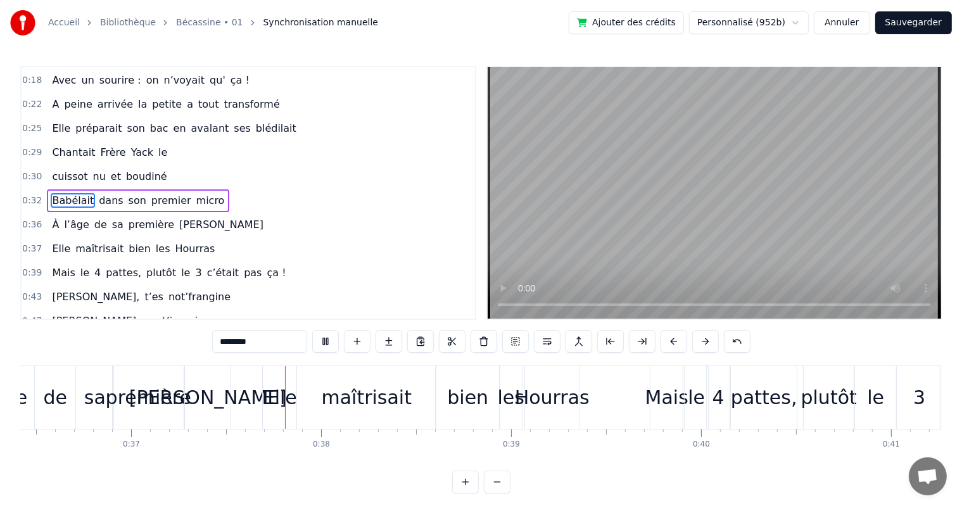
scroll to position [0, 7005]
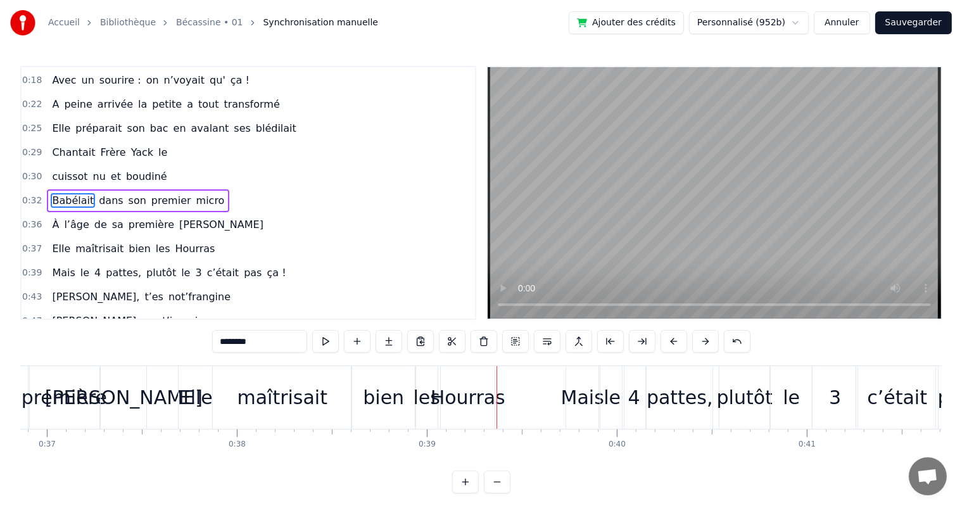
click at [384, 375] on div "bien" at bounding box center [384, 397] width 64 height 63
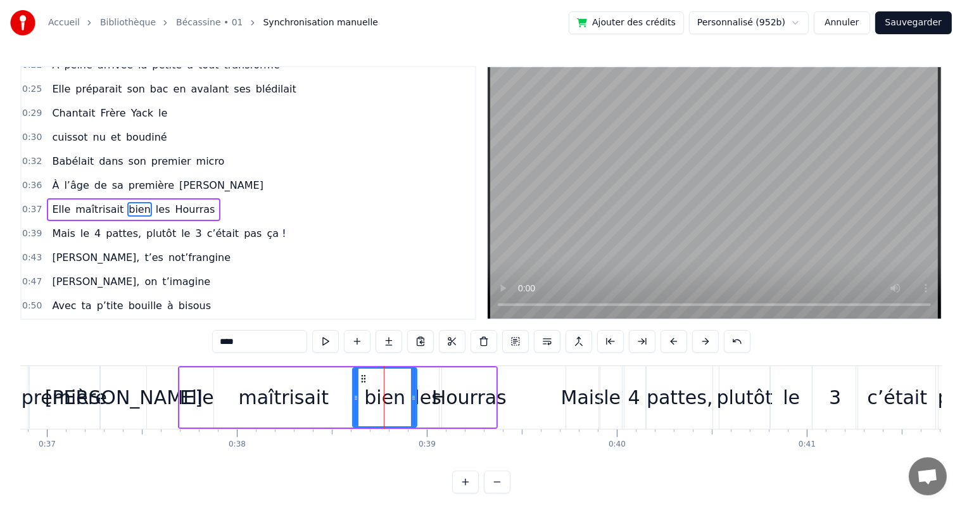
scroll to position [142, 0]
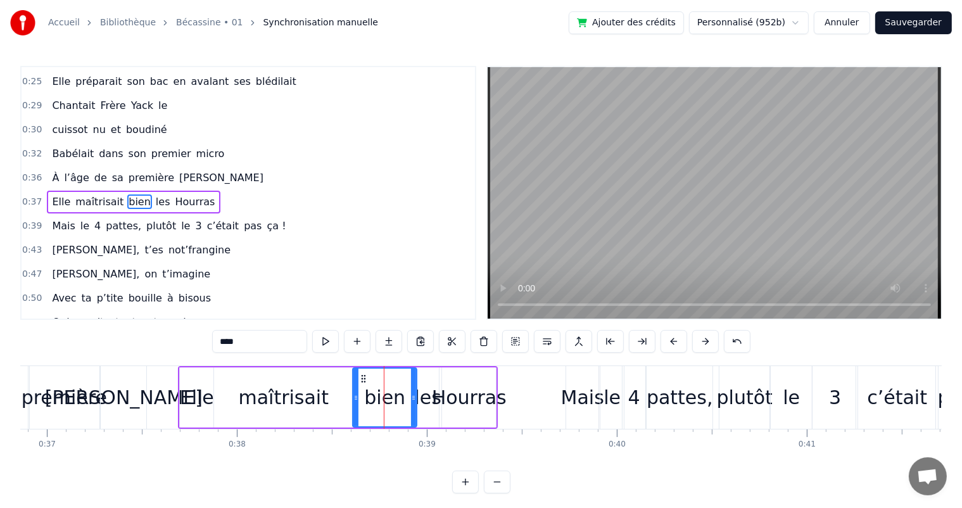
click at [337, 383] on div "maîtrisait" at bounding box center [283, 397] width 139 height 60
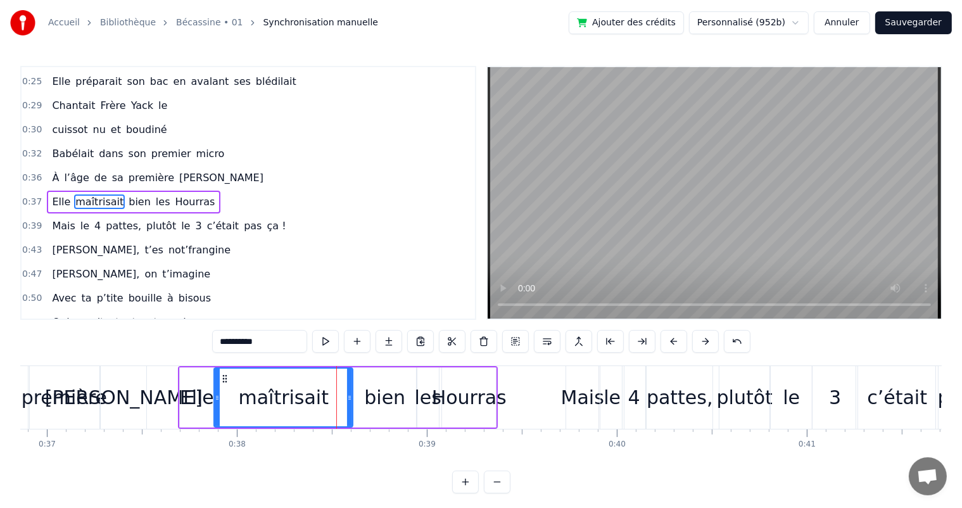
click at [329, 380] on div "maîtrisait" at bounding box center [283, 398] width 137 height 58
click at [381, 386] on div "bien" at bounding box center [384, 397] width 41 height 29
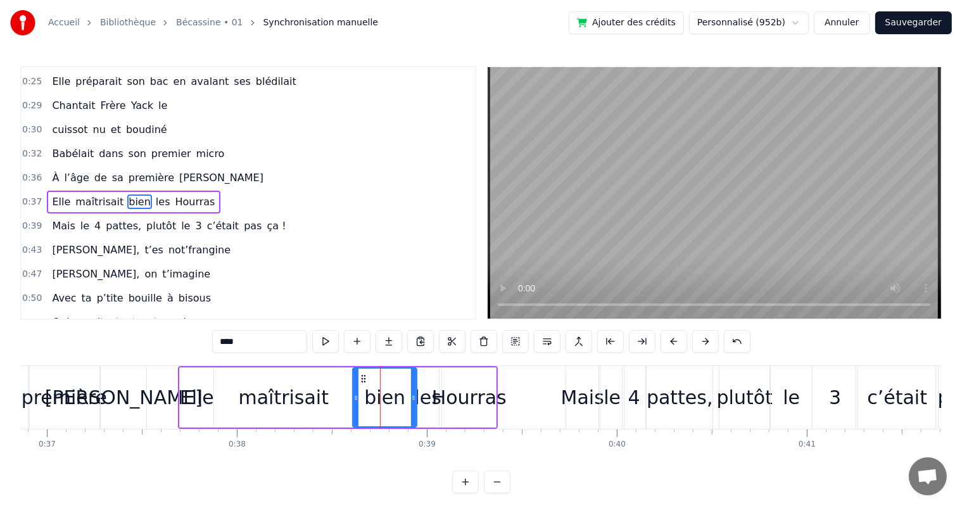
click at [324, 393] on div "maîtrisait" at bounding box center [283, 397] width 139 height 60
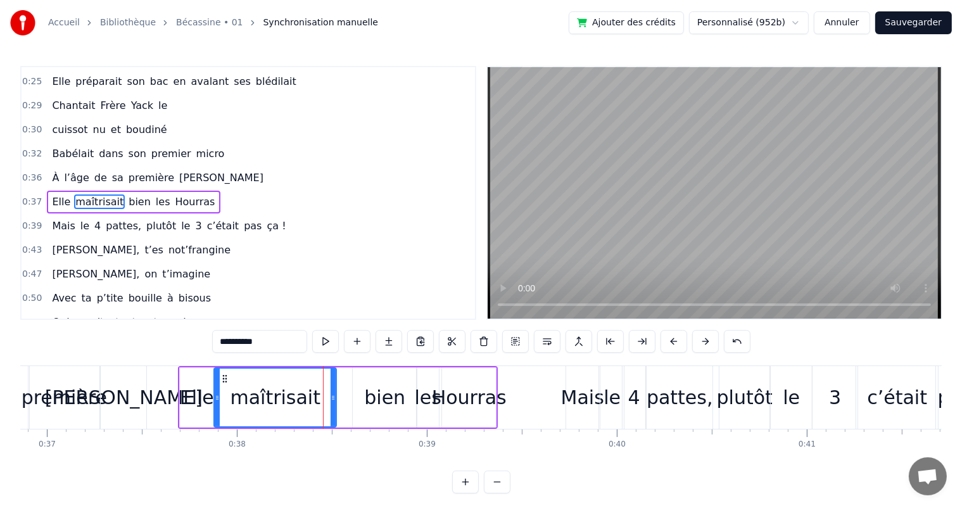
drag, startPoint x: 348, startPoint y: 395, endPoint x: 332, endPoint y: 394, distance: 16.5
click at [332, 394] on icon at bounding box center [333, 398] width 5 height 10
click at [369, 405] on div "bien" at bounding box center [384, 397] width 41 height 29
type input "****"
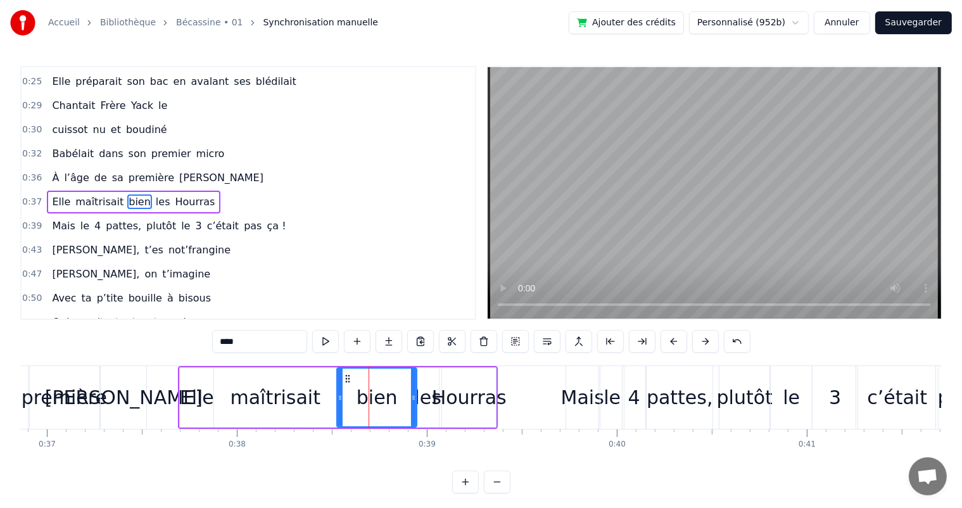
drag, startPoint x: 353, startPoint y: 404, endPoint x: 337, endPoint y: 404, distance: 15.8
click at [338, 404] on div at bounding box center [340, 398] width 5 height 58
click at [49, 155] on div "Babélait dans son premier micro" at bounding box center [138, 154] width 182 height 23
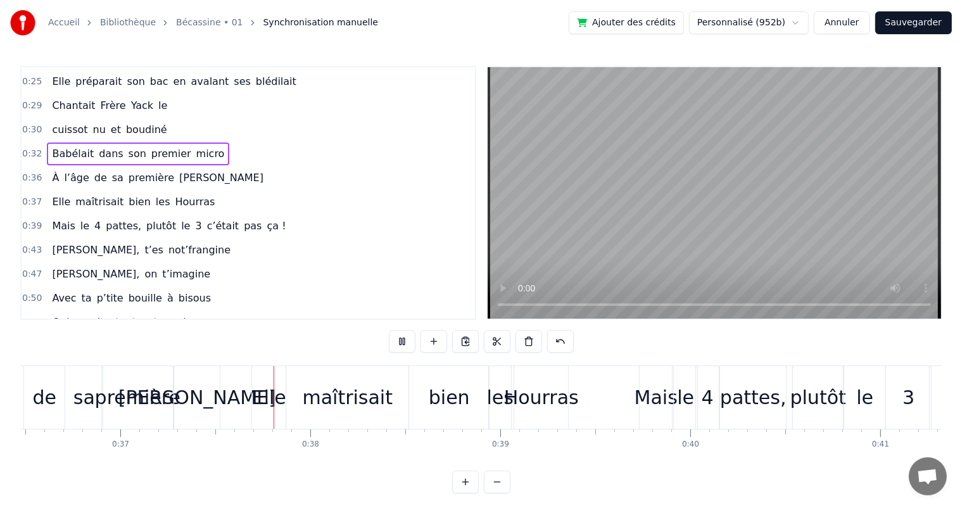
scroll to position [0, 7025]
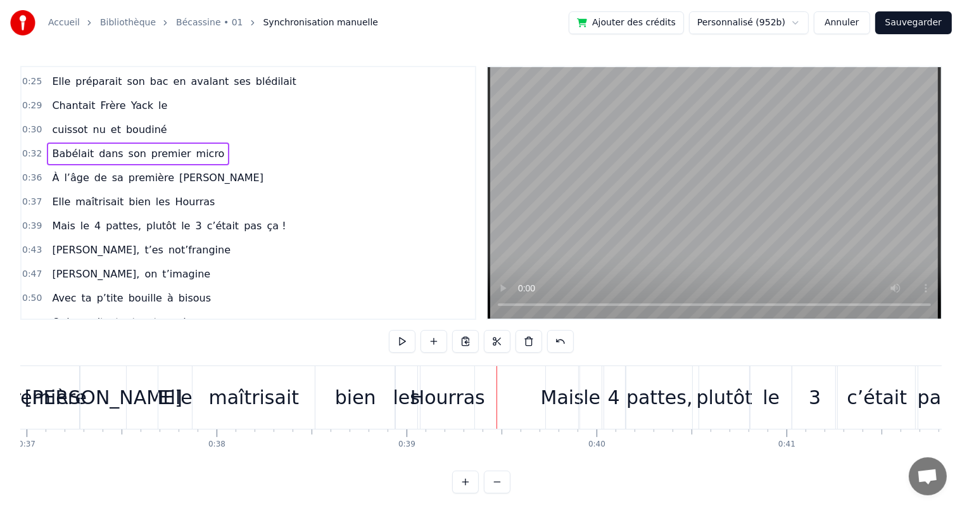
click at [293, 400] on div "maîtrisait" at bounding box center [254, 397] width 122 height 63
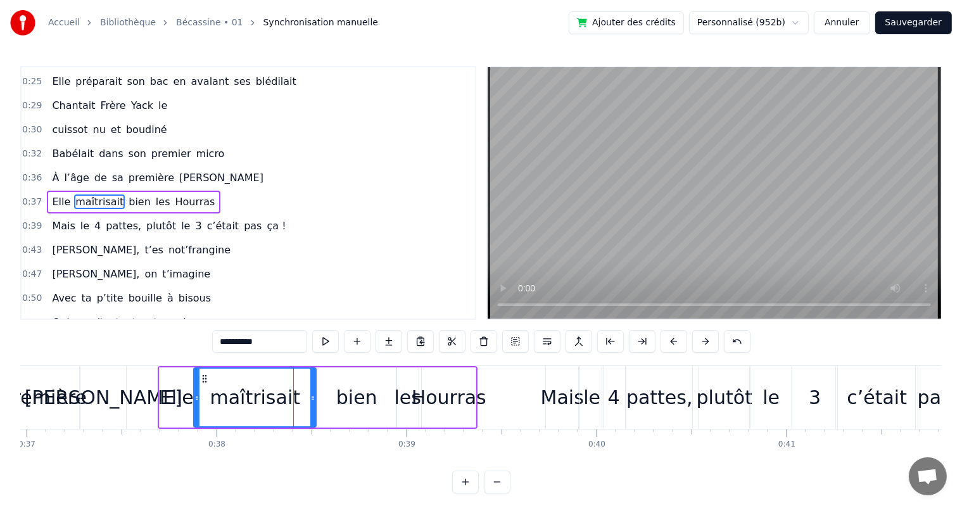
click at [432, 403] on div "Hourras" at bounding box center [449, 397] width 75 height 29
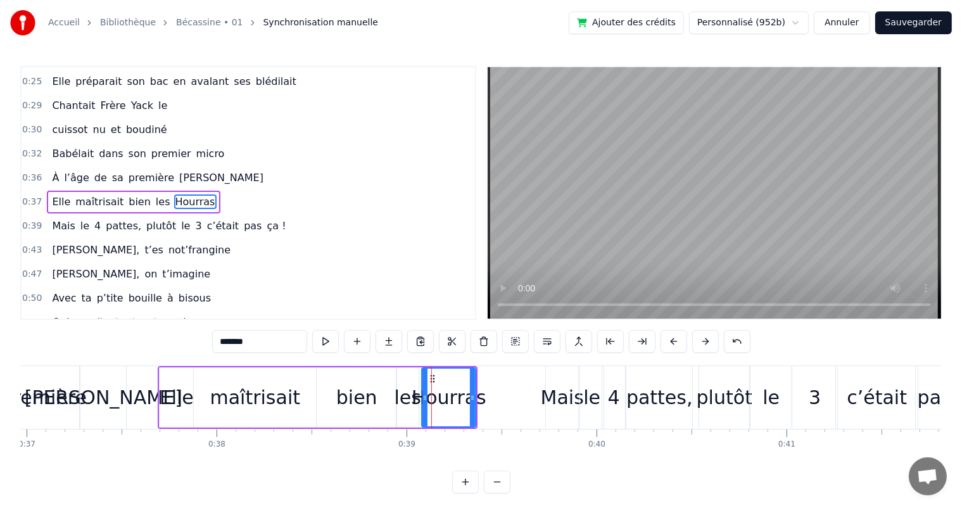
click at [224, 342] on input "*******" at bounding box center [259, 341] width 95 height 23
type input "*"
click at [413, 402] on div "les" at bounding box center [408, 397] width 27 height 29
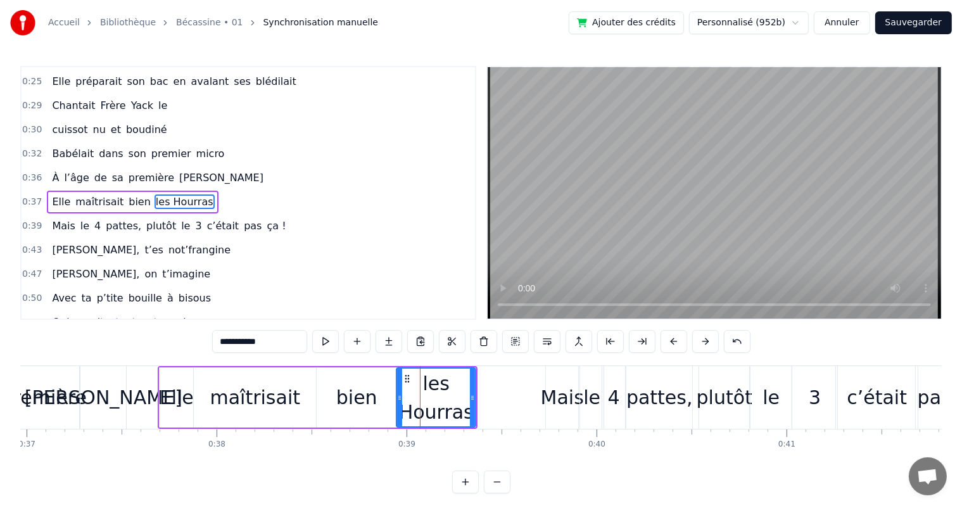
drag, startPoint x: 423, startPoint y: 396, endPoint x: 398, endPoint y: 395, distance: 25.3
click at [398, 395] on icon at bounding box center [399, 398] width 5 height 10
click at [378, 390] on div "bien" at bounding box center [357, 397] width 80 height 60
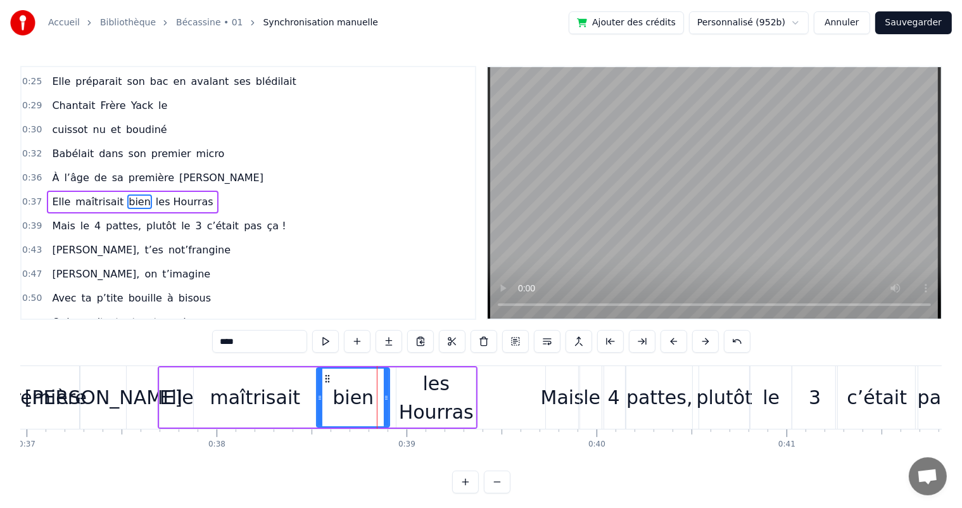
drag, startPoint x: 391, startPoint y: 395, endPoint x: 385, endPoint y: 393, distance: 6.6
click at [385, 393] on icon at bounding box center [386, 398] width 5 height 10
click at [407, 393] on div "les Hourras" at bounding box center [436, 397] width 79 height 57
type input "**********"
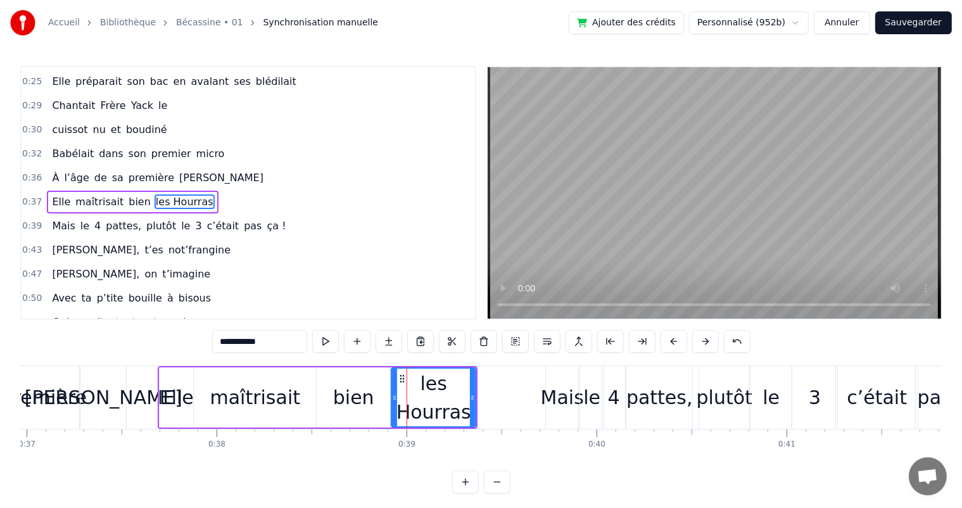
click at [393, 398] on icon at bounding box center [394, 398] width 5 height 10
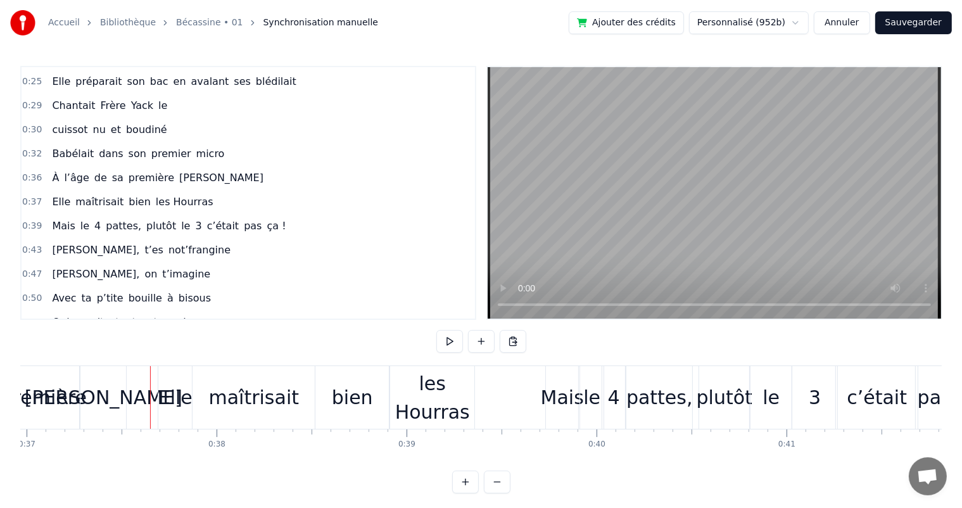
click at [96, 391] on div "[PERSON_NAME]" at bounding box center [104, 397] width 158 height 29
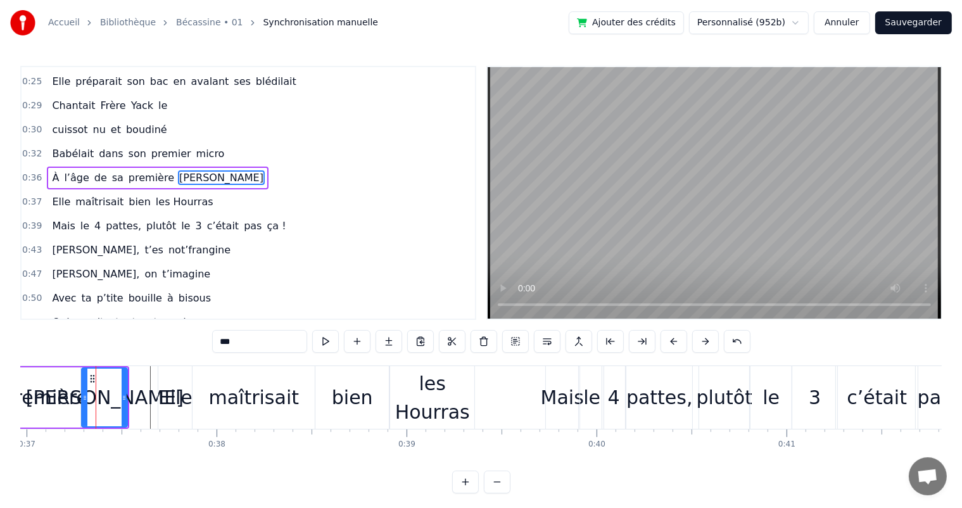
scroll to position [118, 0]
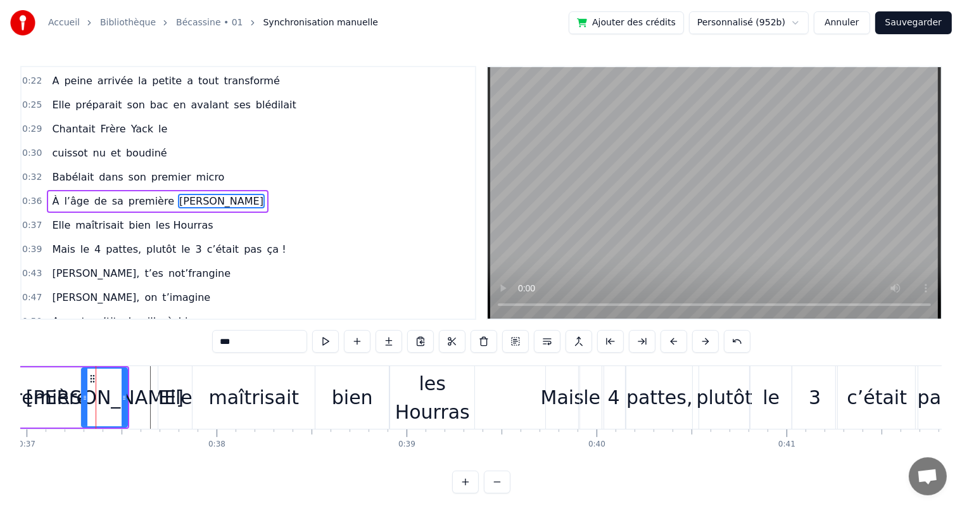
click at [56, 153] on span "cuissot" at bounding box center [70, 153] width 38 height 15
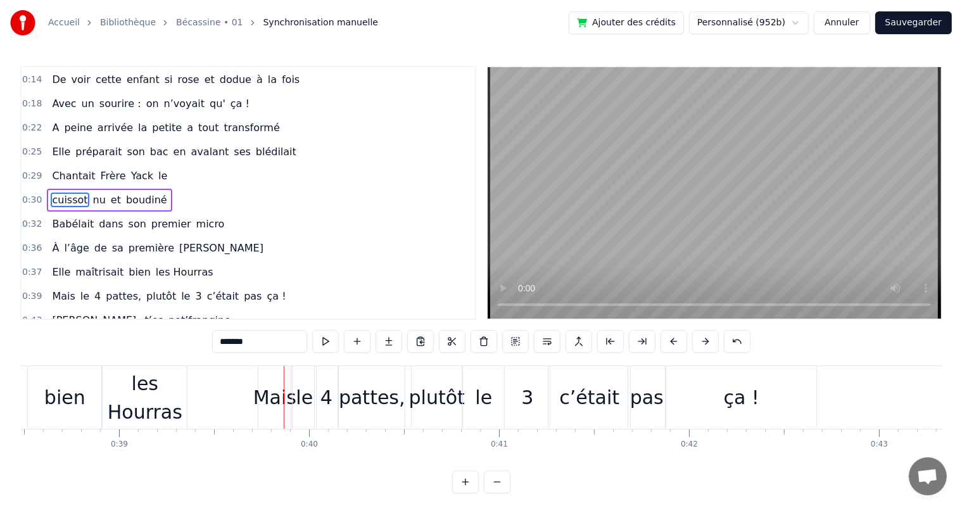
scroll to position [0, 7431]
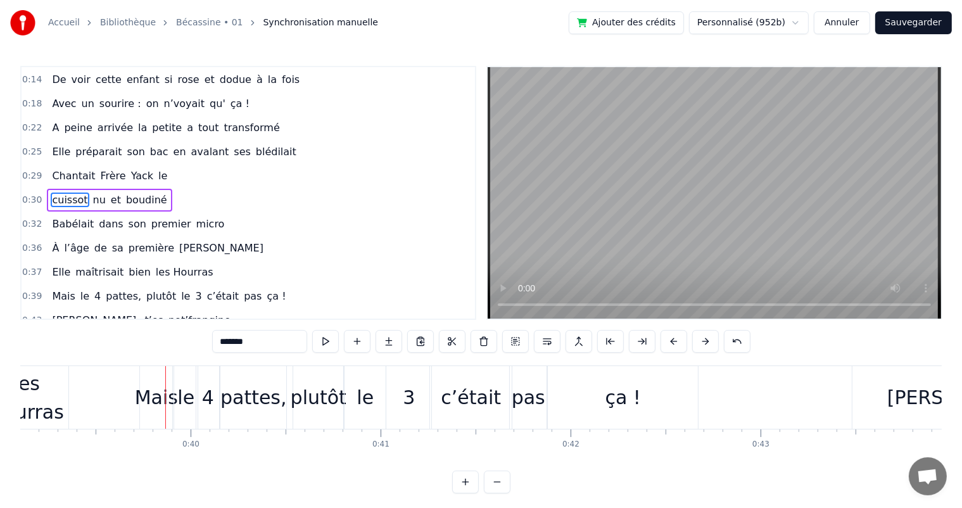
click at [74, 151] on span "préparait" at bounding box center [98, 151] width 49 height 15
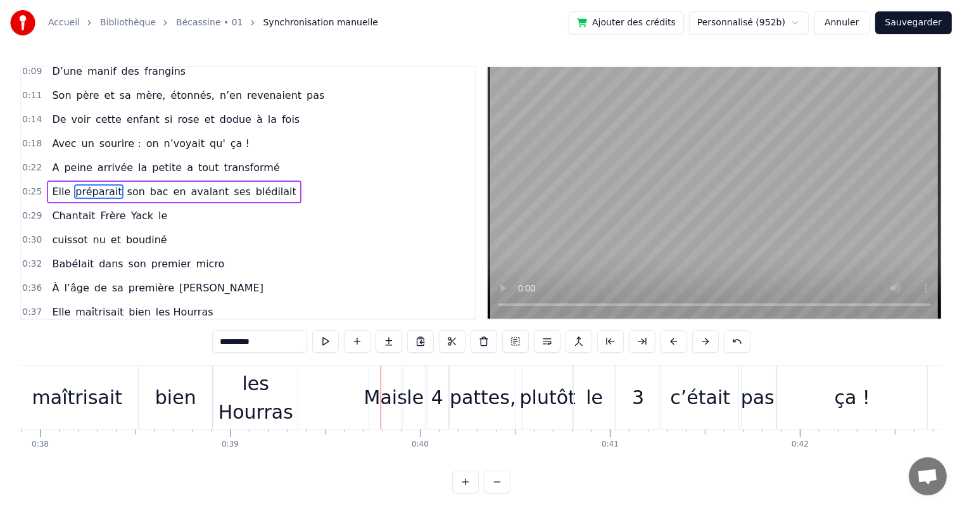
scroll to position [0, 7200]
click at [271, 400] on div "les Hourras" at bounding box center [257, 397] width 84 height 57
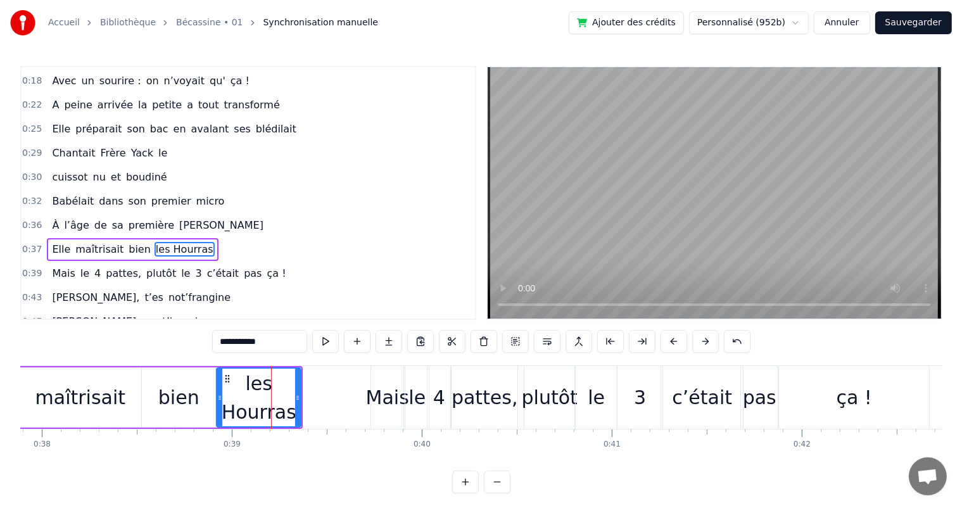
scroll to position [142, 0]
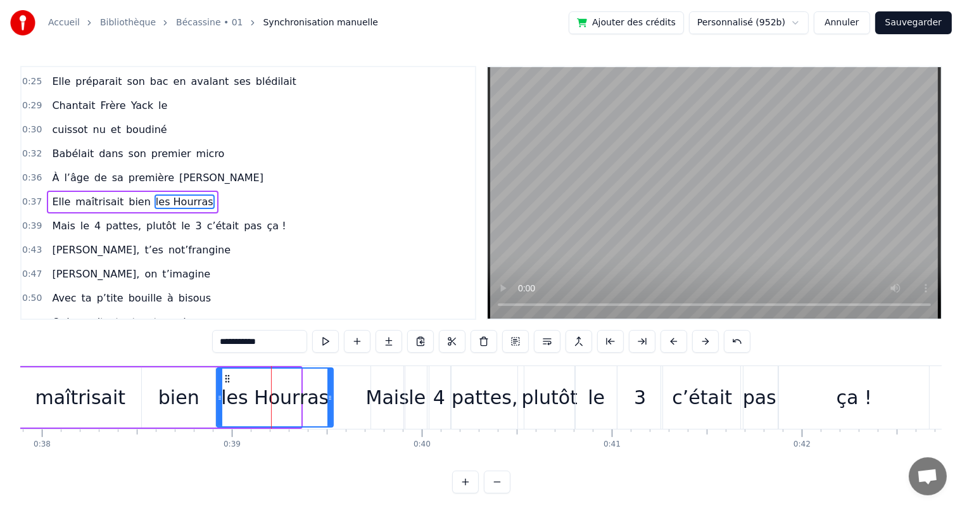
drag, startPoint x: 297, startPoint y: 396, endPoint x: 205, endPoint y: 400, distance: 91.9
click at [330, 402] on div at bounding box center [329, 398] width 5 height 58
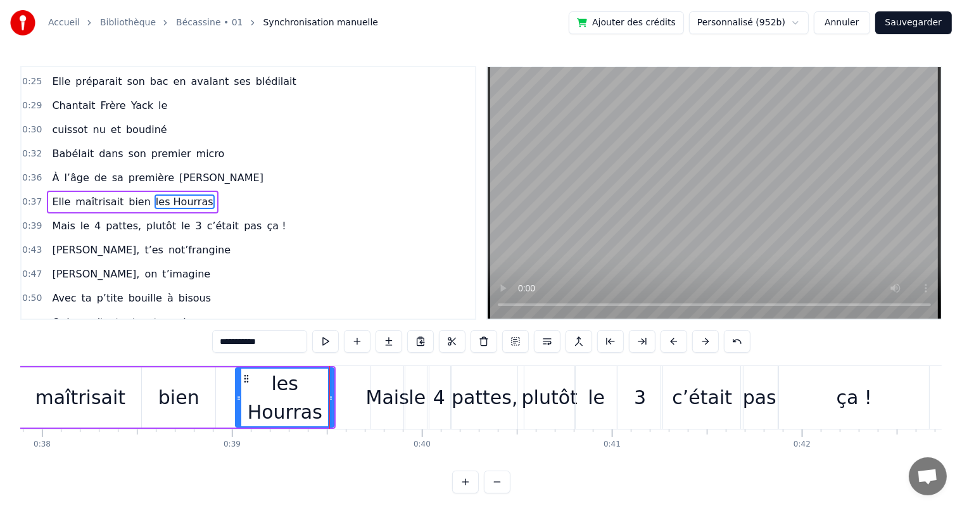
drag, startPoint x: 217, startPoint y: 398, endPoint x: 236, endPoint y: 399, distance: 19.0
click at [236, 399] on icon at bounding box center [238, 398] width 5 height 10
click at [198, 398] on div "bien" at bounding box center [178, 397] width 73 height 60
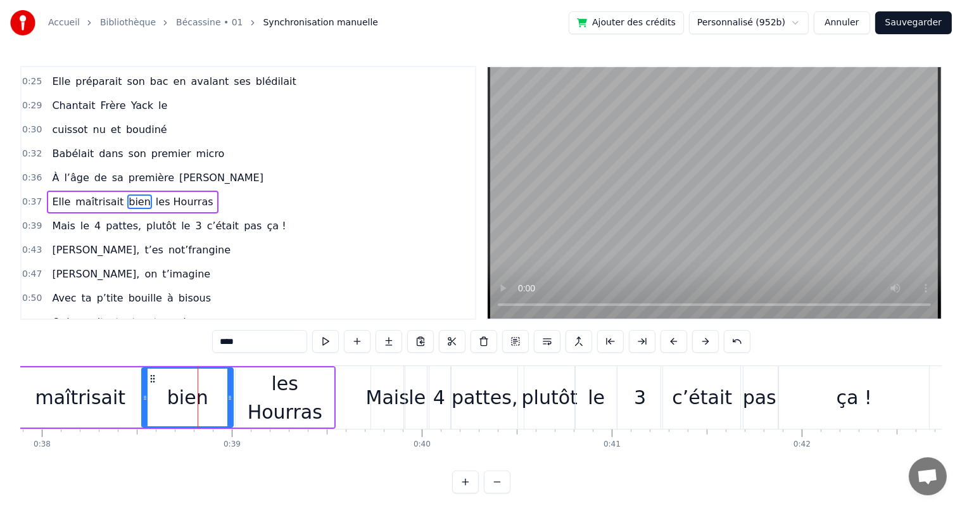
drag, startPoint x: 213, startPoint y: 400, endPoint x: 231, endPoint y: 402, distance: 17.8
click at [231, 402] on div at bounding box center [229, 398] width 5 height 58
click at [61, 150] on span "Babélait" at bounding box center [73, 153] width 44 height 15
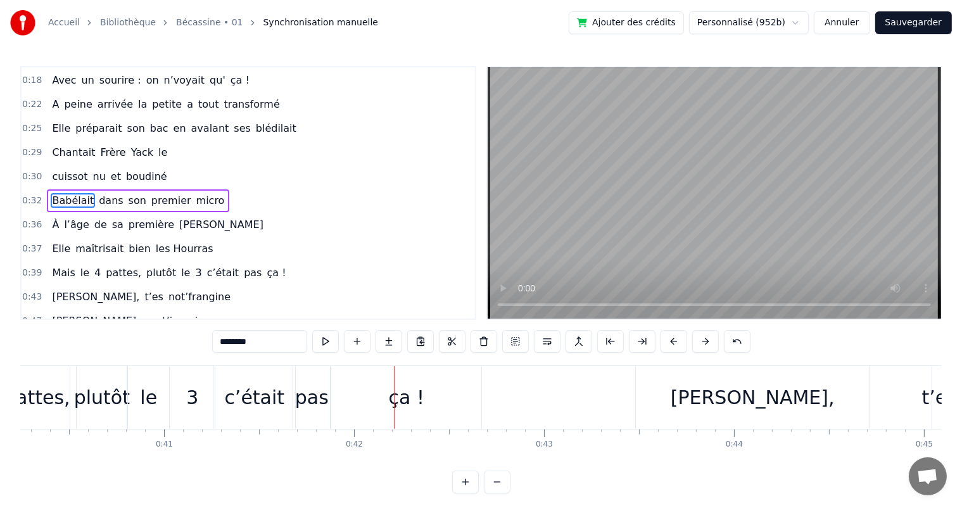
scroll to position [0, 7863]
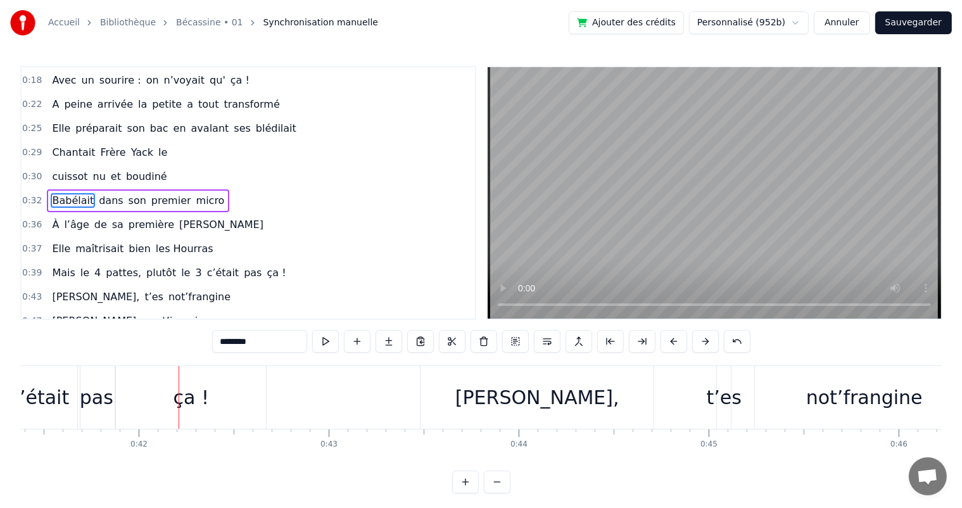
click at [127, 241] on span "bien" at bounding box center [139, 248] width 25 height 15
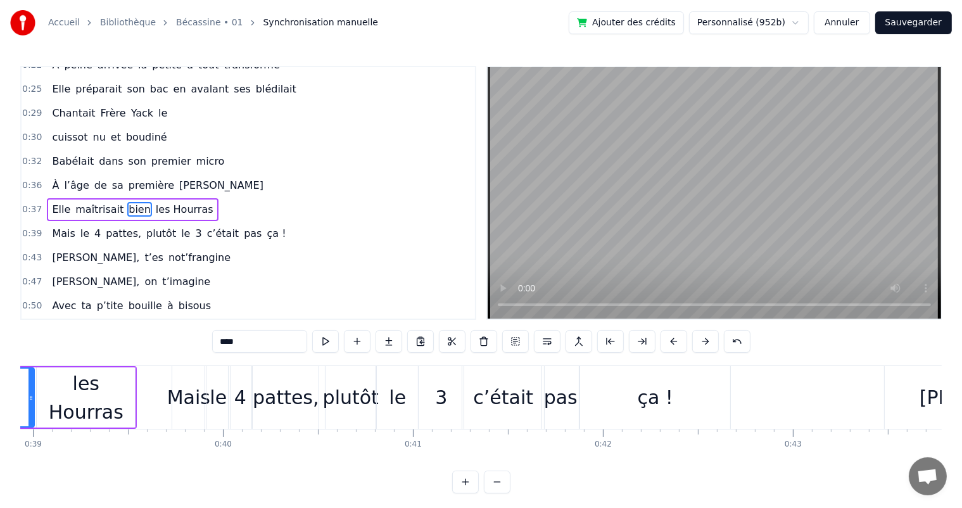
scroll to position [0, 7256]
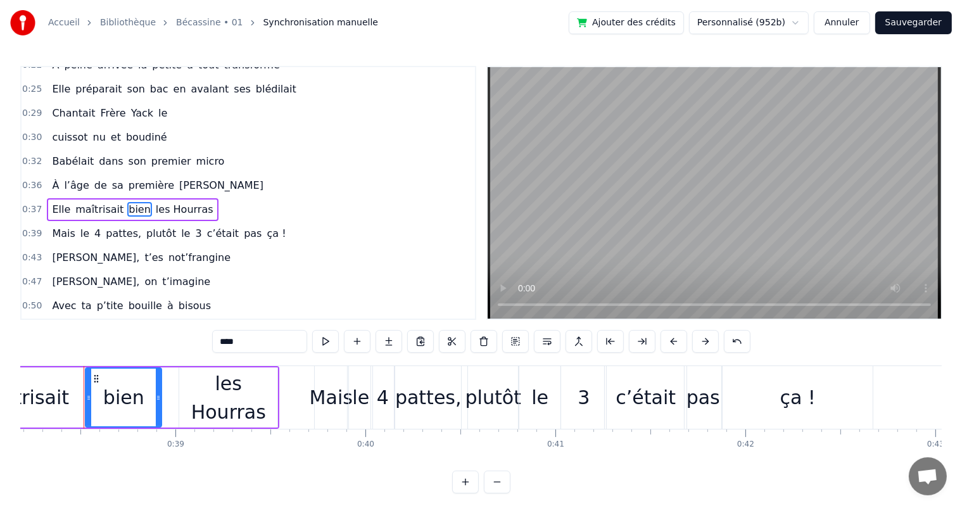
drag, startPoint x: 175, startPoint y: 397, endPoint x: 160, endPoint y: 398, distance: 15.3
click at [160, 398] on icon at bounding box center [158, 398] width 5 height 10
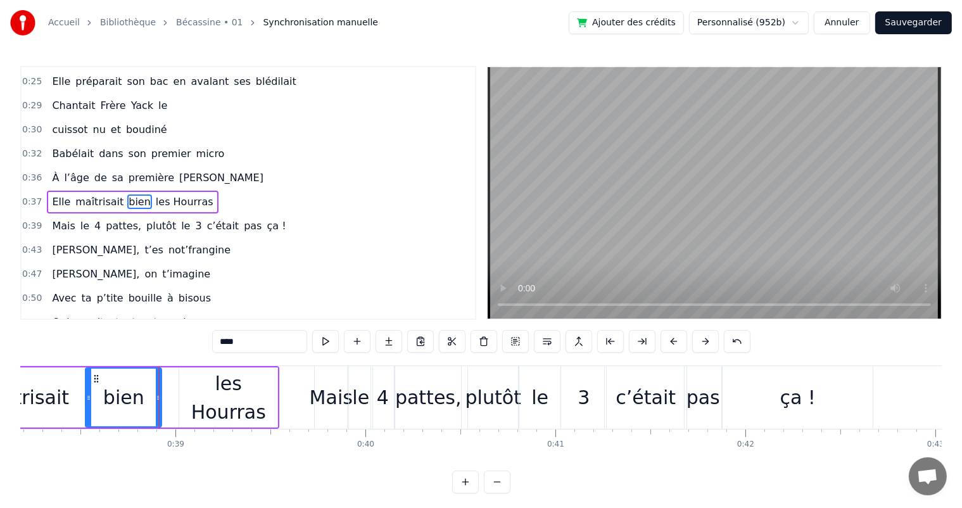
click at [198, 398] on div "les Hourras" at bounding box center [228, 397] width 98 height 57
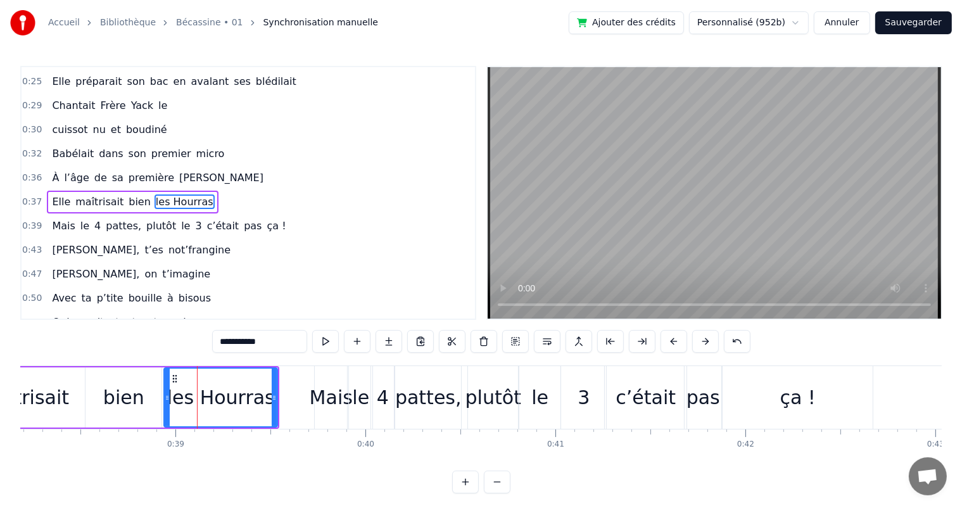
drag, startPoint x: 181, startPoint y: 398, endPoint x: 165, endPoint y: 399, distance: 15.3
click at [165, 399] on icon at bounding box center [167, 398] width 5 height 10
click at [52, 170] on span "À" at bounding box center [56, 177] width 10 height 15
type input "*"
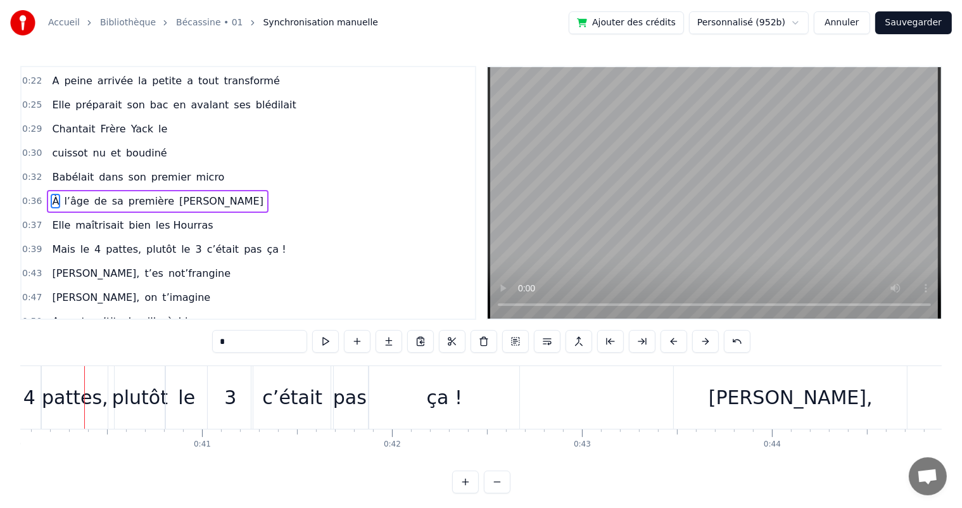
scroll to position [0, 7610]
click at [47, 166] on div "Babélait dans son premier micro" at bounding box center [138, 177] width 182 height 23
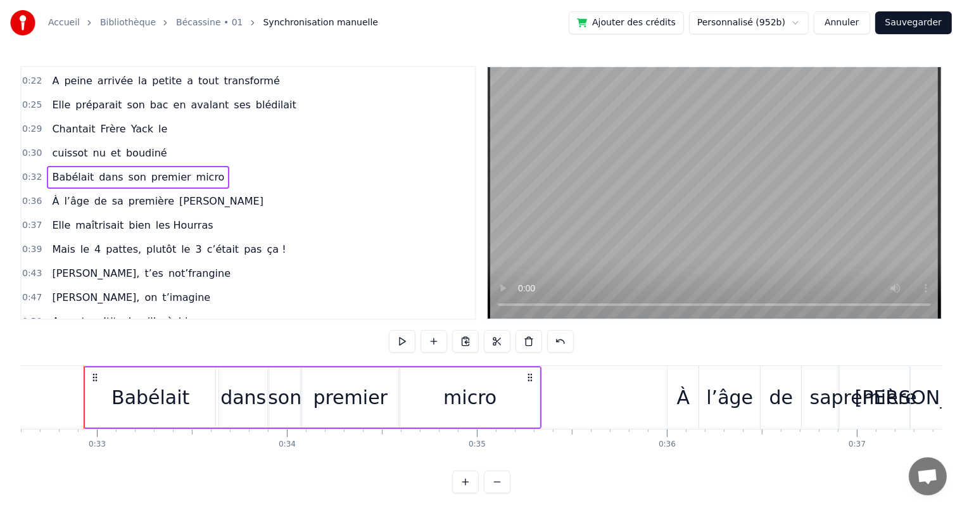
click at [48, 157] on div "cuissot nu et boudiné" at bounding box center [109, 153] width 125 height 23
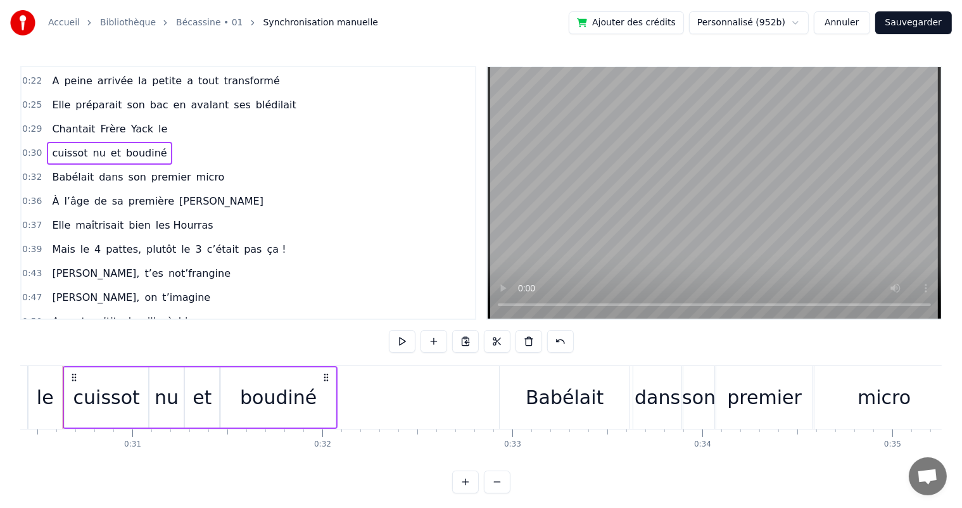
scroll to position [0, 5757]
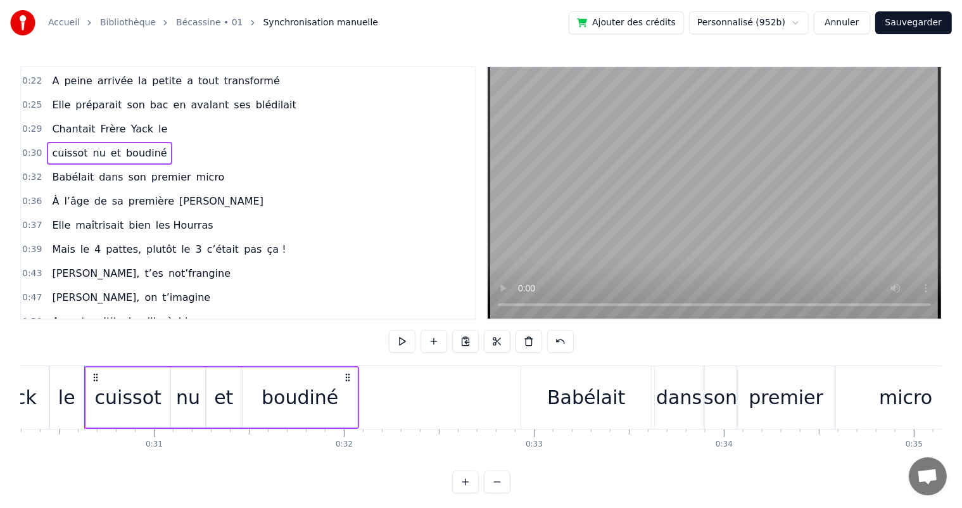
click at [58, 171] on span "Babélait" at bounding box center [73, 177] width 44 height 15
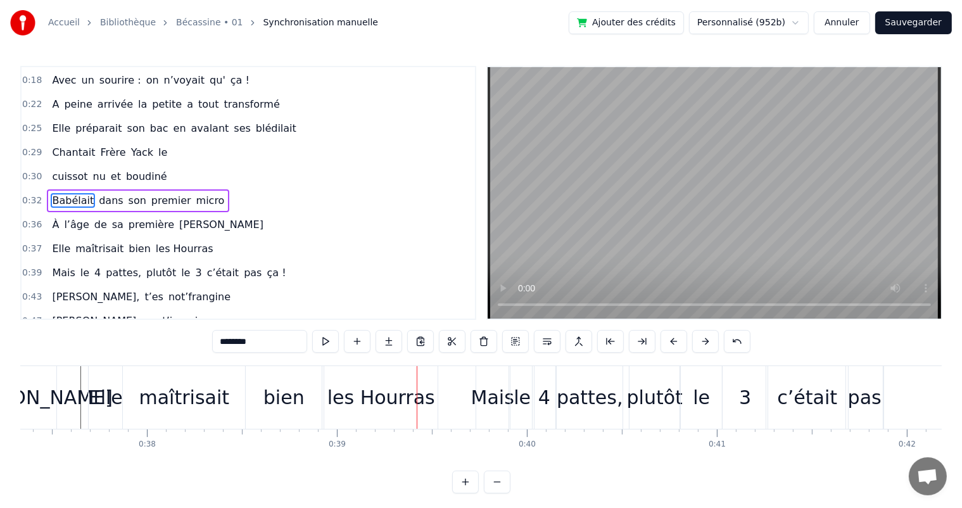
scroll to position [0, 6940]
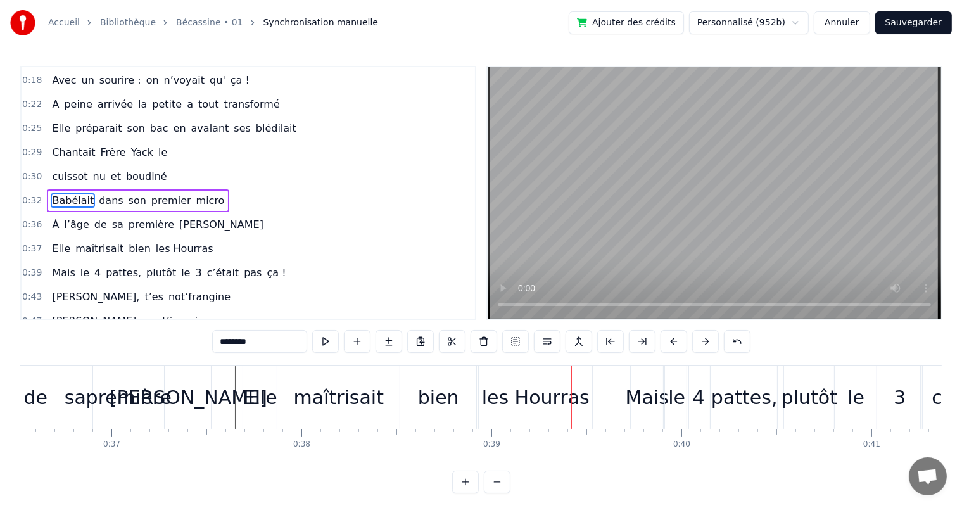
click at [365, 378] on div "maîtrisait" at bounding box center [338, 397] width 122 height 63
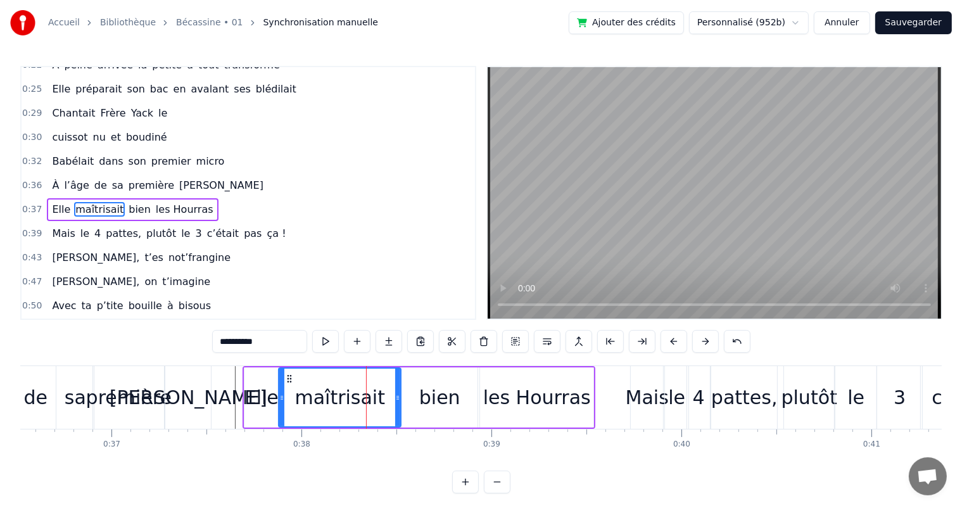
scroll to position [142, 0]
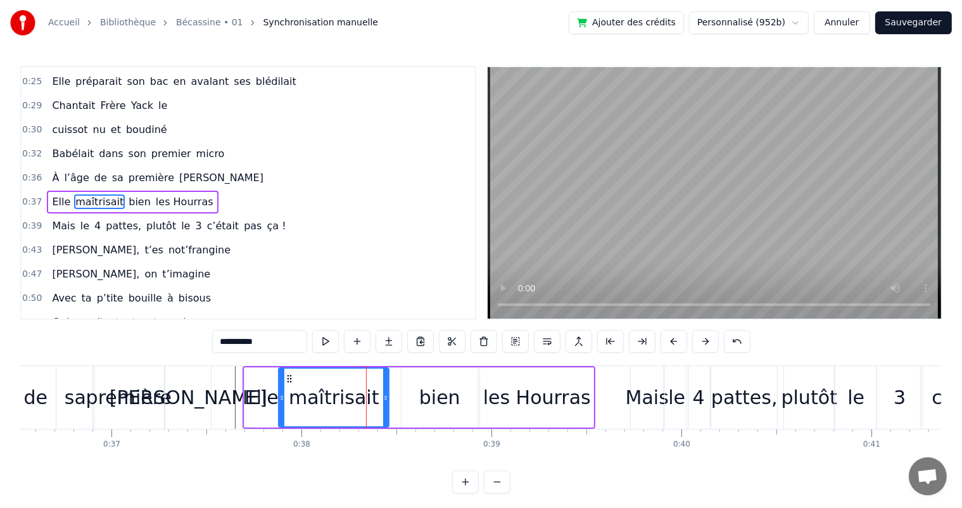
drag, startPoint x: 398, startPoint y: 396, endPoint x: 386, endPoint y: 398, distance: 12.2
click at [386, 398] on icon at bounding box center [385, 398] width 5 height 10
click at [433, 398] on div "bien" at bounding box center [439, 397] width 41 height 29
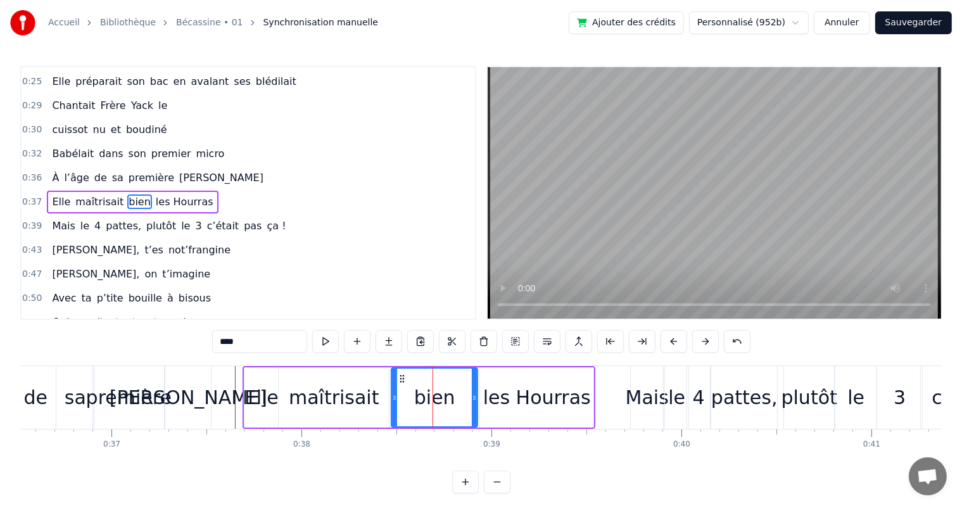
drag, startPoint x: 402, startPoint y: 401, endPoint x: 392, endPoint y: 403, distance: 10.3
click at [392, 403] on div at bounding box center [394, 398] width 5 height 58
click at [250, 400] on div "Elle" at bounding box center [262, 397] width 34 height 29
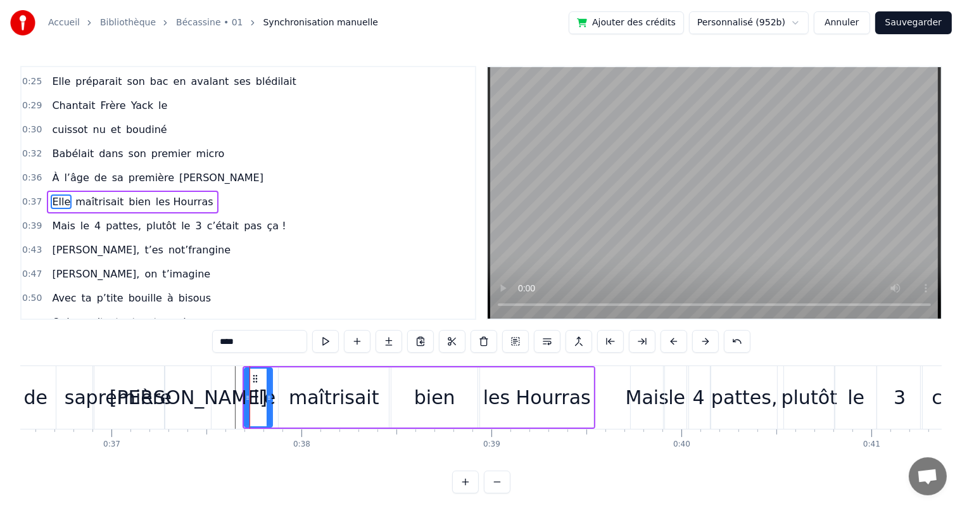
drag, startPoint x: 274, startPoint y: 394, endPoint x: 269, endPoint y: 400, distance: 8.1
click at [269, 400] on icon at bounding box center [269, 398] width 5 height 10
click at [289, 400] on div "maîtrisait" at bounding box center [334, 397] width 110 height 60
type input "**********"
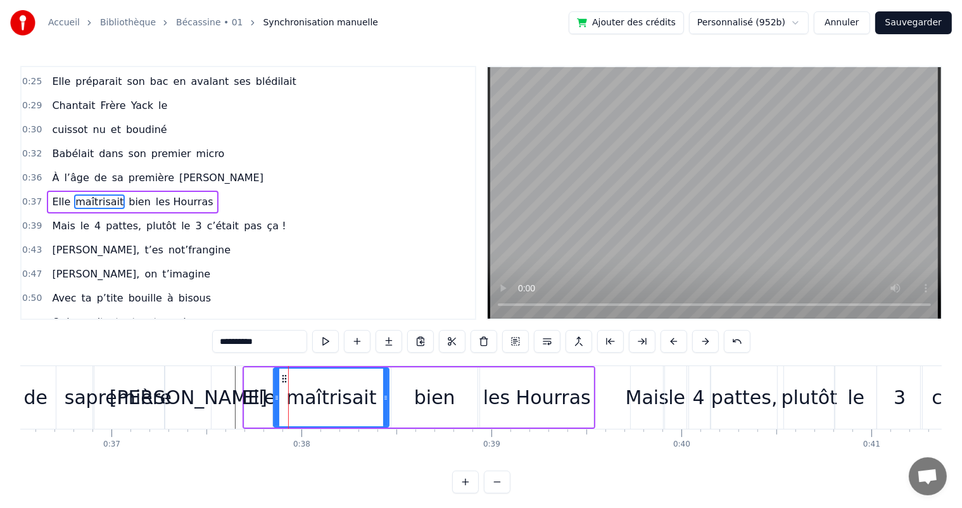
click at [274, 402] on div at bounding box center [276, 398] width 5 height 58
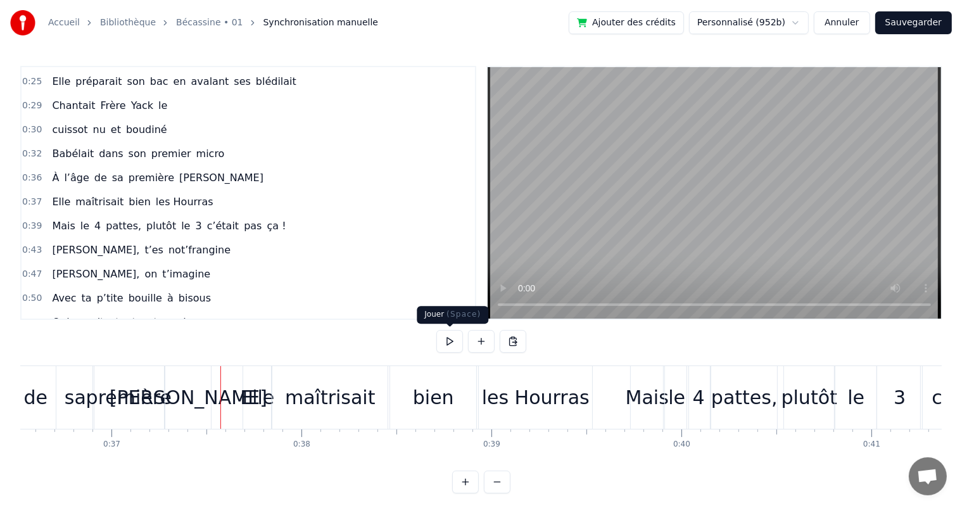
click at [442, 338] on button at bounding box center [449, 341] width 27 height 23
click at [265, 396] on div "Elle" at bounding box center [257, 397] width 34 height 29
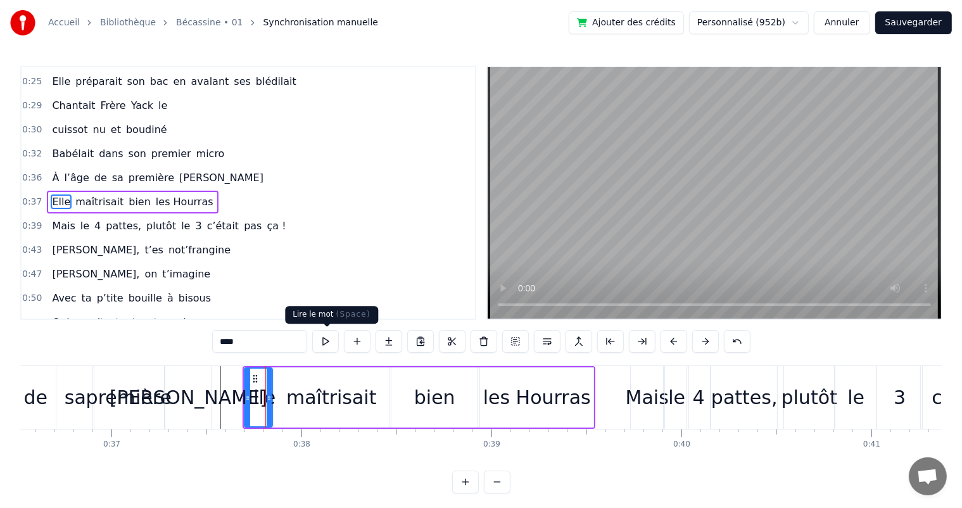
click at [324, 345] on button at bounding box center [325, 341] width 27 height 23
click at [289, 414] on div "maîtrisait" at bounding box center [331, 397] width 115 height 60
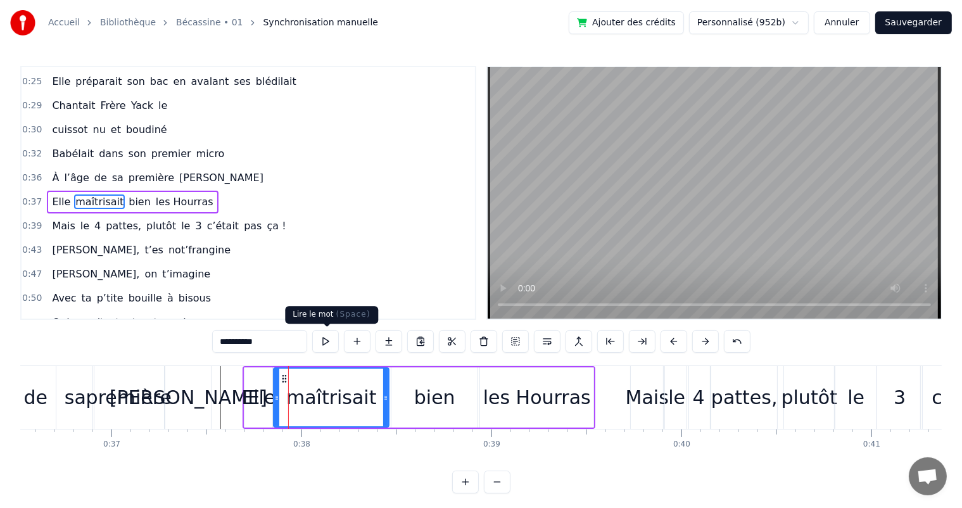
click at [329, 348] on button at bounding box center [325, 341] width 27 height 23
click at [254, 401] on div "Elle" at bounding box center [258, 397] width 34 height 29
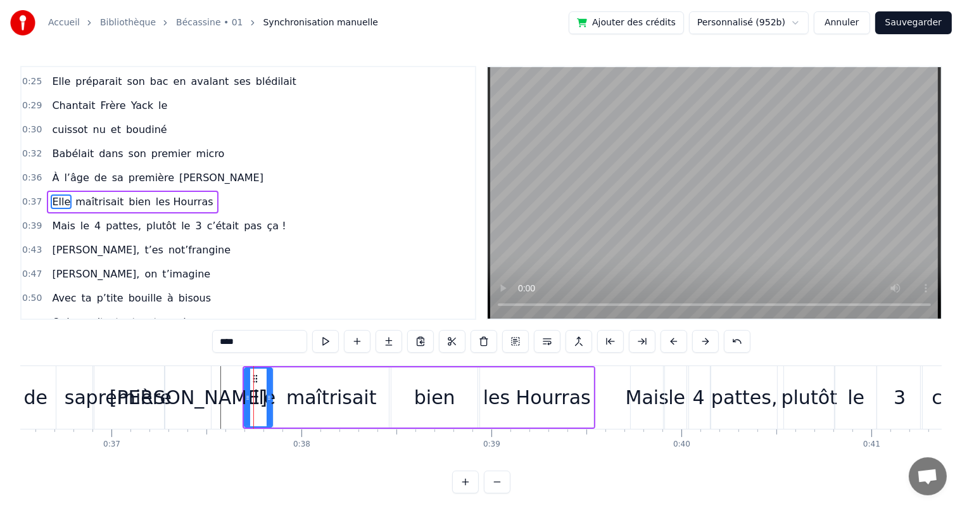
click at [311, 396] on div "maîtrisait" at bounding box center [331, 397] width 91 height 29
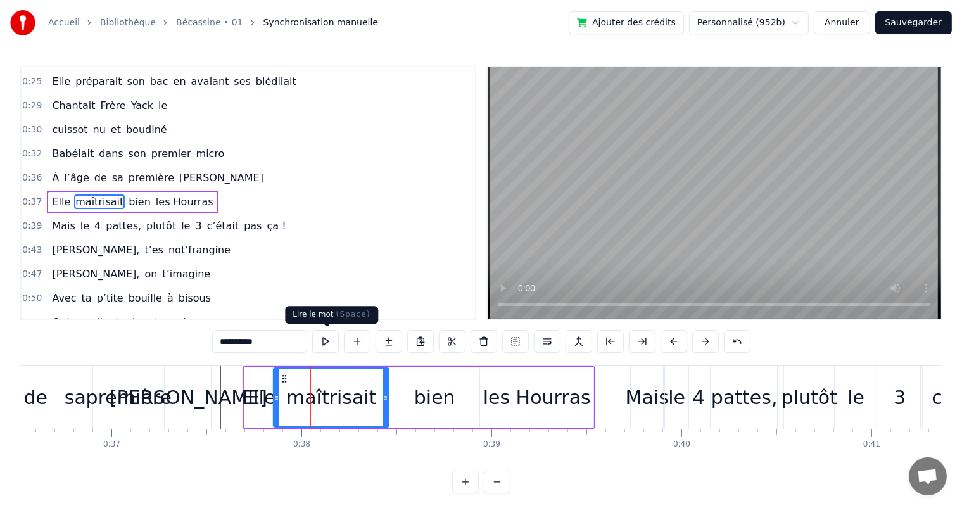
click at [324, 341] on button at bounding box center [325, 341] width 27 height 23
click at [252, 393] on div "Elle" at bounding box center [258, 397] width 34 height 29
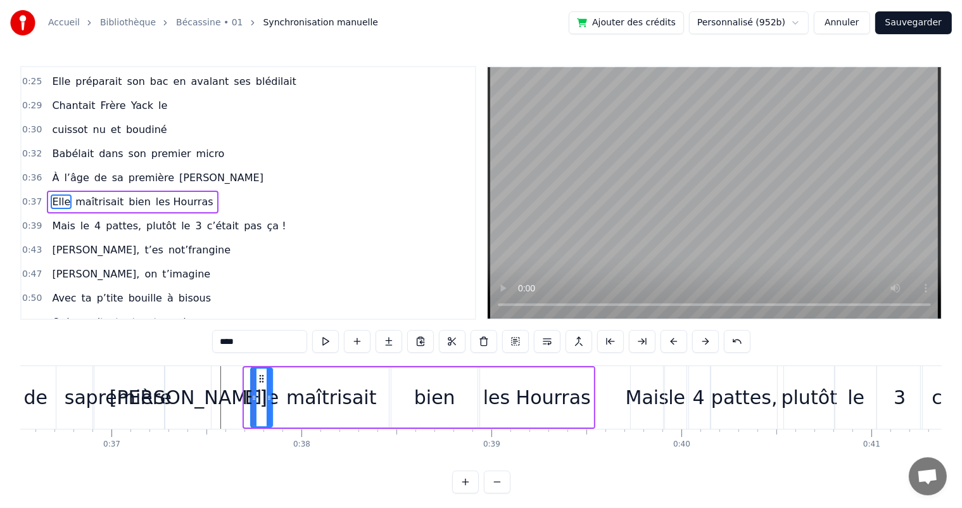
drag, startPoint x: 246, startPoint y: 393, endPoint x: 253, endPoint y: 393, distance: 6.4
click at [253, 393] on icon at bounding box center [253, 398] width 5 height 10
click at [284, 393] on div "maîtrisait" at bounding box center [331, 397] width 115 height 60
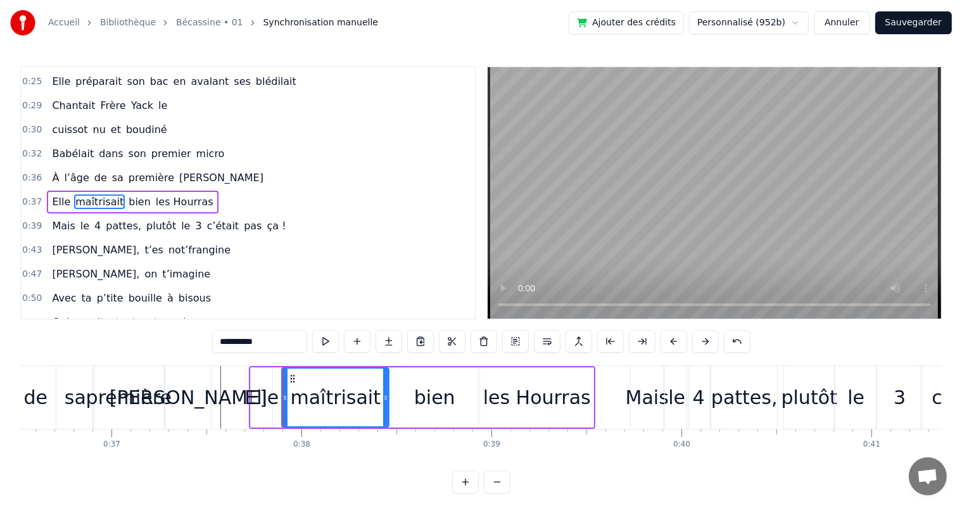
drag, startPoint x: 276, startPoint y: 398, endPoint x: 284, endPoint y: 398, distance: 8.2
click at [284, 398] on icon at bounding box center [285, 398] width 5 height 10
click at [258, 398] on div "Elle" at bounding box center [262, 397] width 34 height 29
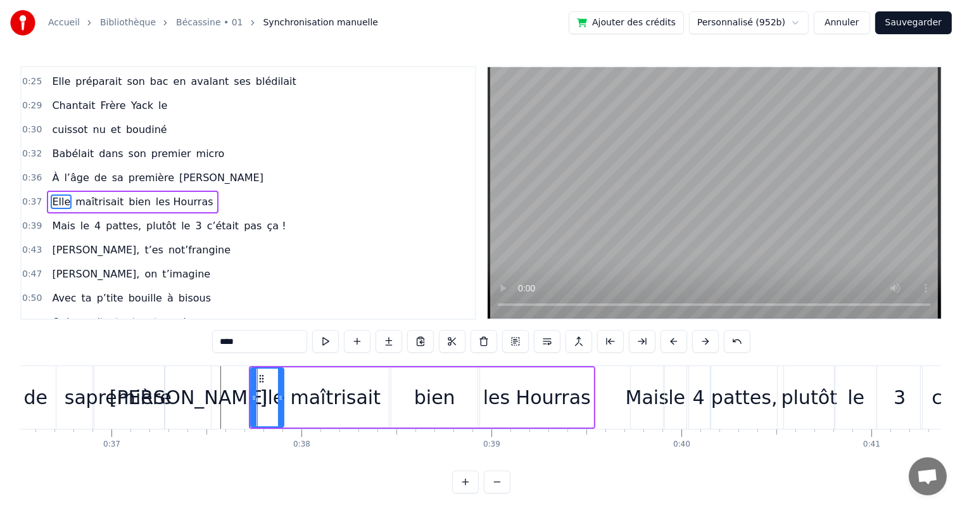
drag, startPoint x: 270, startPoint y: 399, endPoint x: 282, endPoint y: 400, distance: 11.4
click at [282, 400] on icon at bounding box center [280, 398] width 5 height 10
click at [65, 146] on span "Babélait" at bounding box center [73, 153] width 44 height 15
type input "********"
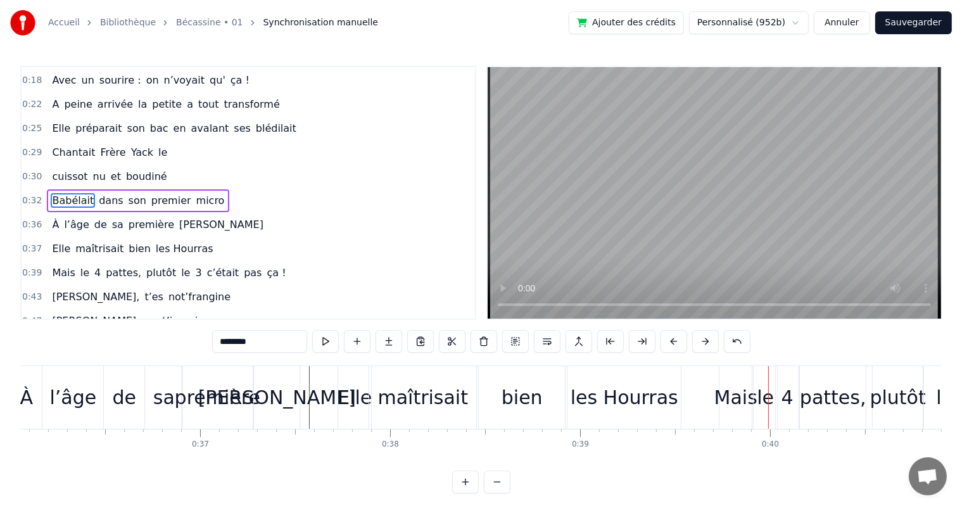
scroll to position [0, 6849]
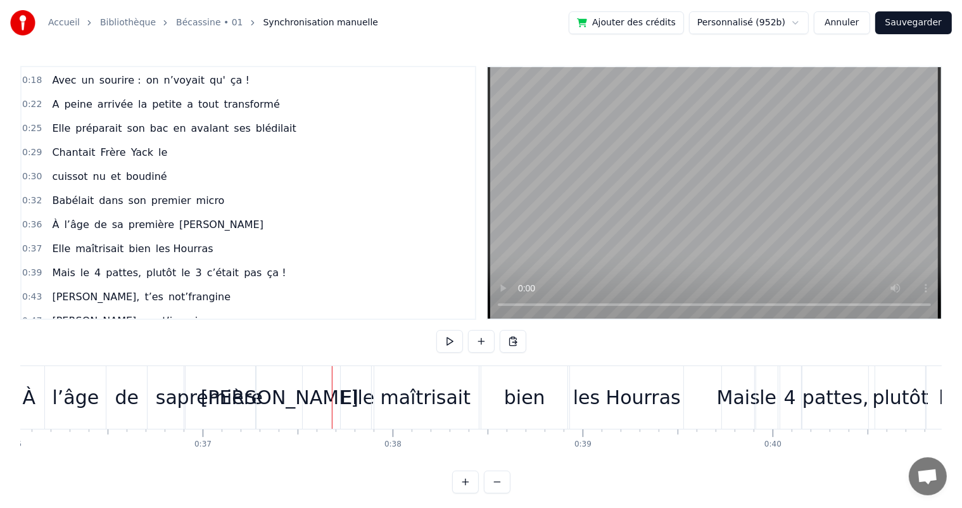
click at [348, 395] on div "Elle" at bounding box center [357, 397] width 34 height 29
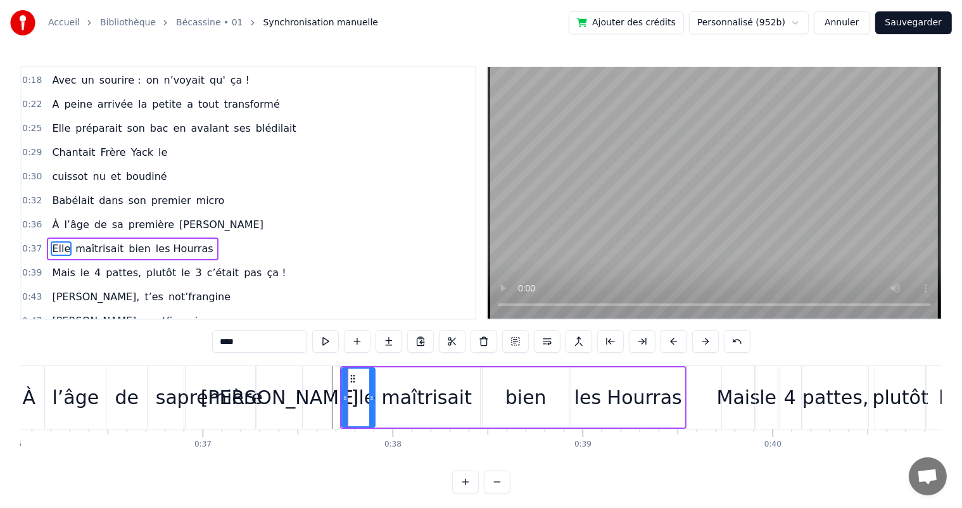
scroll to position [142, 0]
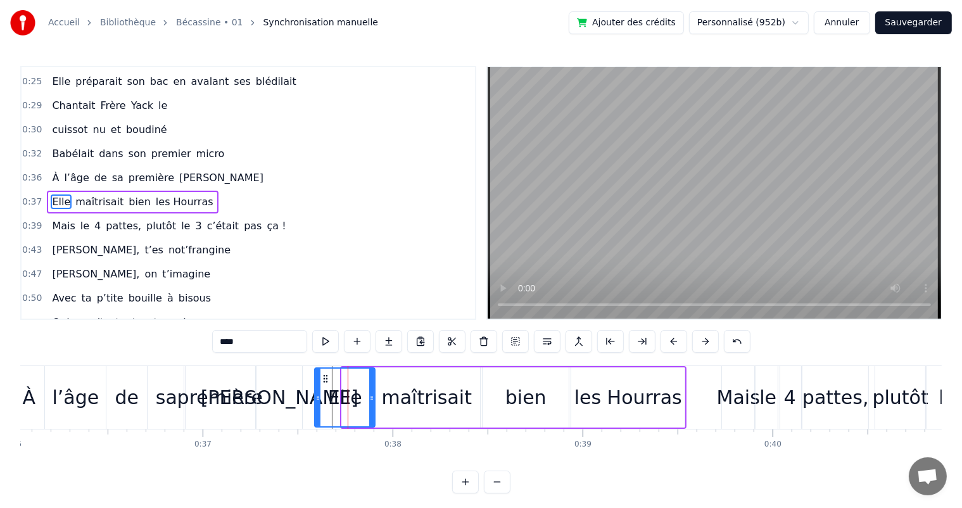
drag, startPoint x: 344, startPoint y: 397, endPoint x: 317, endPoint y: 400, distance: 27.4
click at [317, 400] on icon at bounding box center [317, 398] width 5 height 10
click at [285, 400] on div "[PERSON_NAME]" at bounding box center [280, 397] width 158 height 29
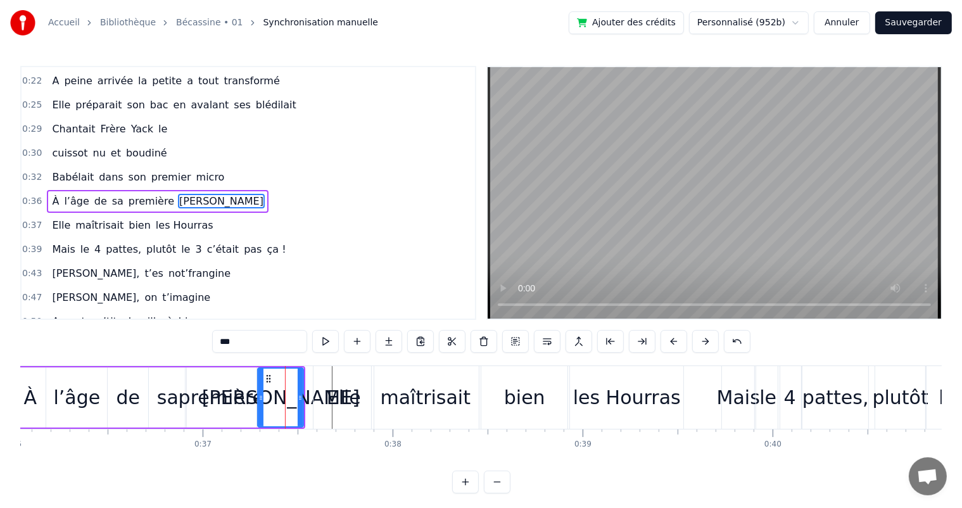
click at [340, 400] on div "Elle" at bounding box center [344, 397] width 34 height 29
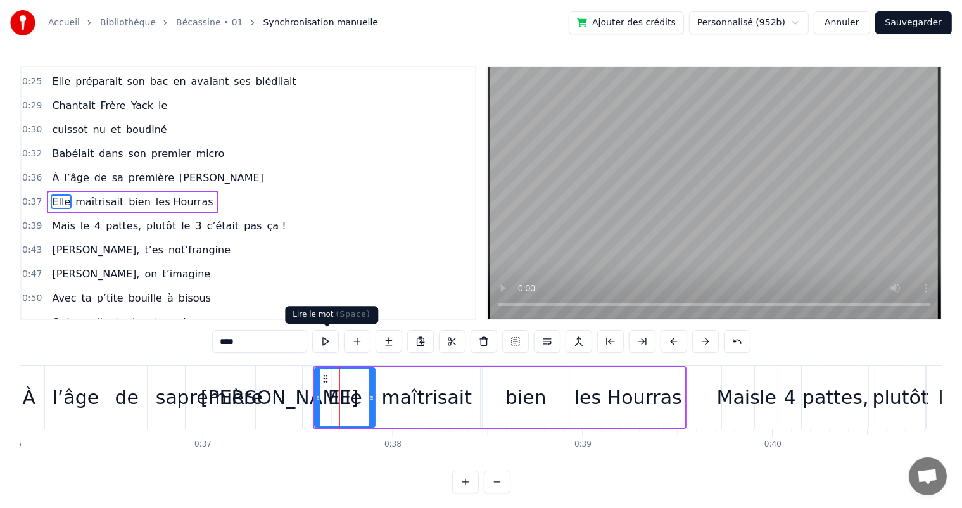
click at [331, 343] on button at bounding box center [325, 341] width 27 height 23
click at [327, 346] on button at bounding box center [325, 341] width 27 height 23
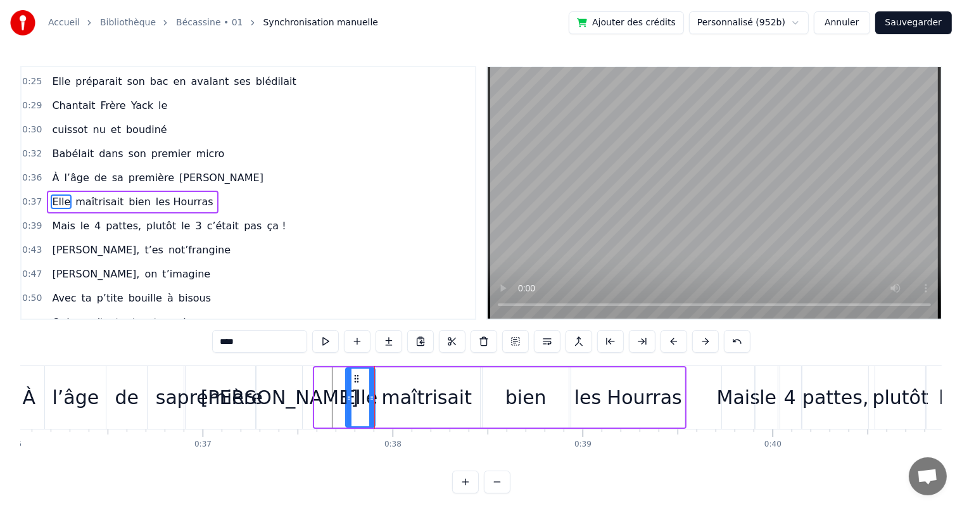
drag, startPoint x: 319, startPoint y: 395, endPoint x: 350, endPoint y: 394, distance: 31.1
click at [350, 394] on icon at bounding box center [348, 398] width 5 height 10
click at [266, 400] on div "[PERSON_NAME]" at bounding box center [280, 397] width 158 height 29
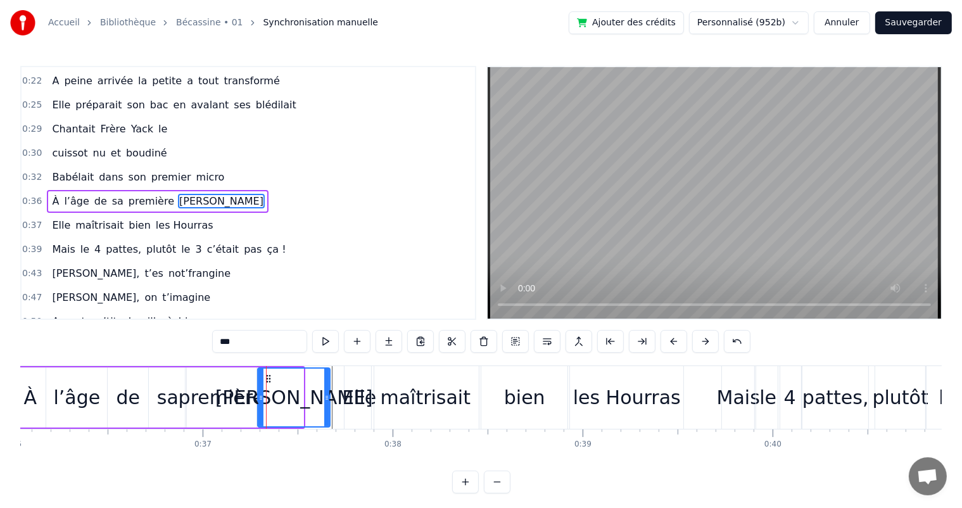
drag, startPoint x: 301, startPoint y: 399, endPoint x: 324, endPoint y: 378, distance: 30.9
click at [327, 399] on icon at bounding box center [326, 398] width 5 height 10
click at [61, 170] on span "Babélait" at bounding box center [73, 177] width 44 height 15
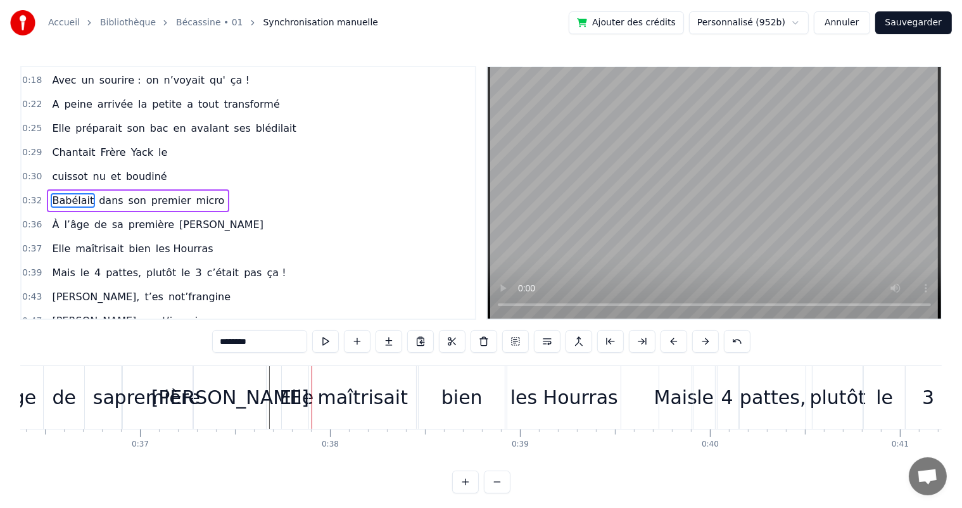
scroll to position [0, 7029]
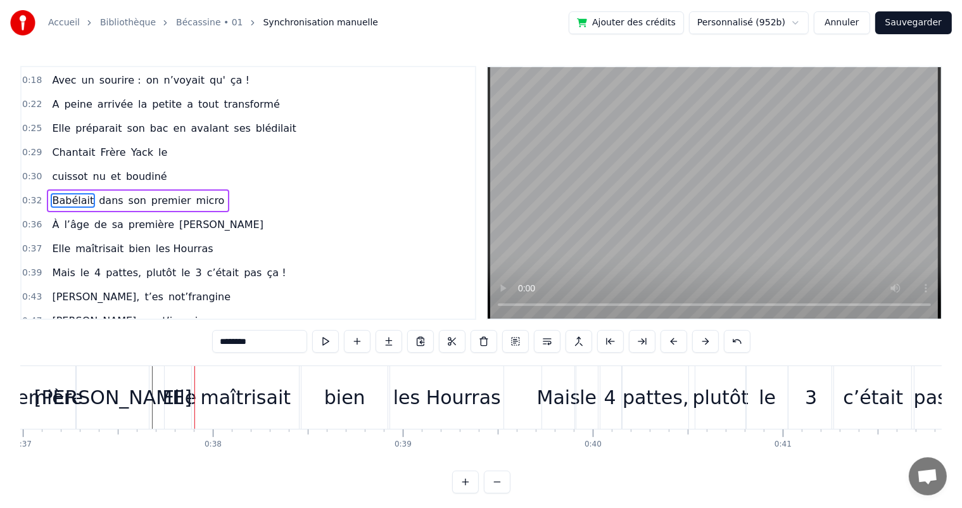
click at [66, 193] on span "Babélait" at bounding box center [73, 200] width 44 height 15
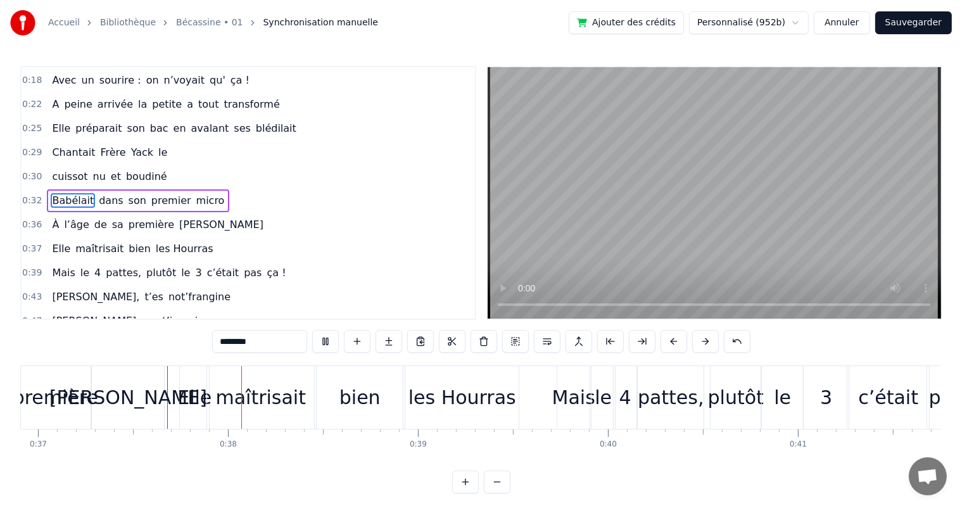
scroll to position [0, 7015]
click at [136, 404] on div "[PERSON_NAME]" at bounding box center [127, 397] width 158 height 29
type input "***"
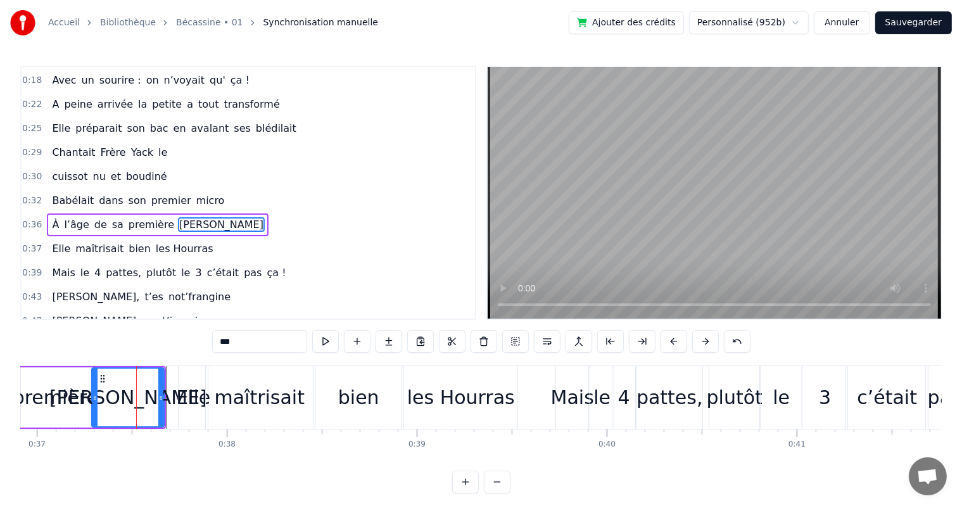
scroll to position [118, 0]
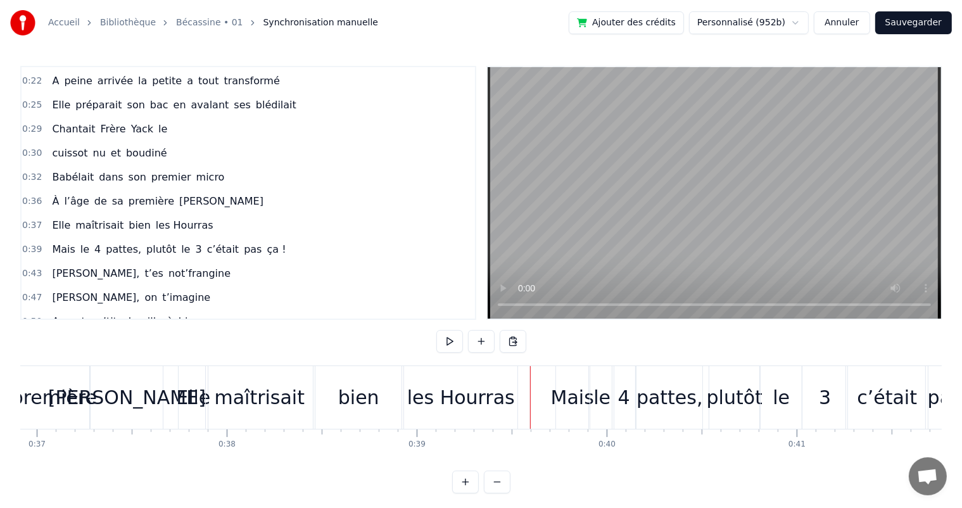
click at [493, 405] on div "les Hourras" at bounding box center [461, 397] width 108 height 29
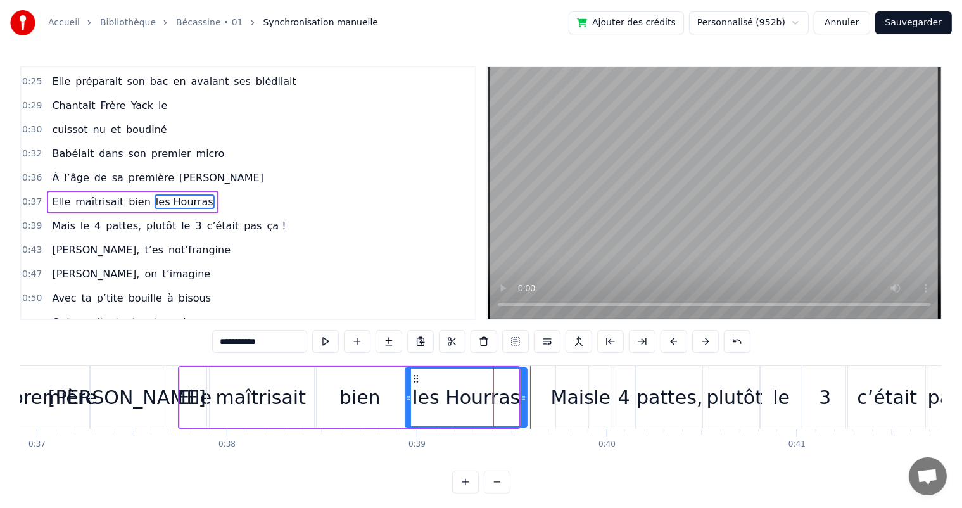
drag, startPoint x: 516, startPoint y: 403, endPoint x: 524, endPoint y: 403, distance: 8.3
click at [524, 403] on div at bounding box center [523, 398] width 5 height 58
drag, startPoint x: 409, startPoint y: 400, endPoint x: 423, endPoint y: 400, distance: 14.6
click at [423, 400] on icon at bounding box center [423, 398] width 5 height 10
click at [381, 400] on div "bien" at bounding box center [360, 397] width 86 height 60
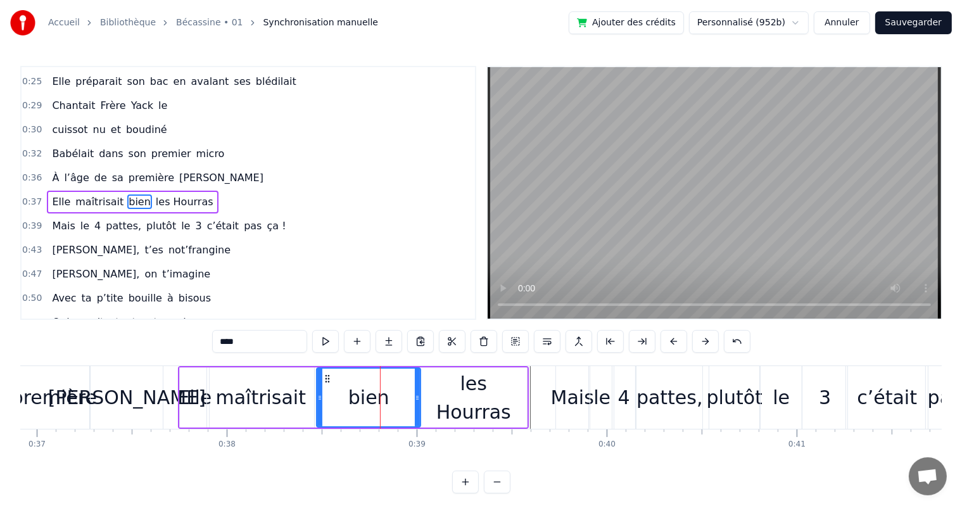
drag, startPoint x: 400, startPoint y: 400, endPoint x: 418, endPoint y: 402, distance: 17.8
click at [418, 402] on div at bounding box center [417, 398] width 5 height 58
drag, startPoint x: 320, startPoint y: 402, endPoint x: 336, endPoint y: 400, distance: 16.5
click at [336, 400] on icon at bounding box center [336, 398] width 5 height 10
click at [289, 399] on div "maîtrisait" at bounding box center [261, 397] width 91 height 29
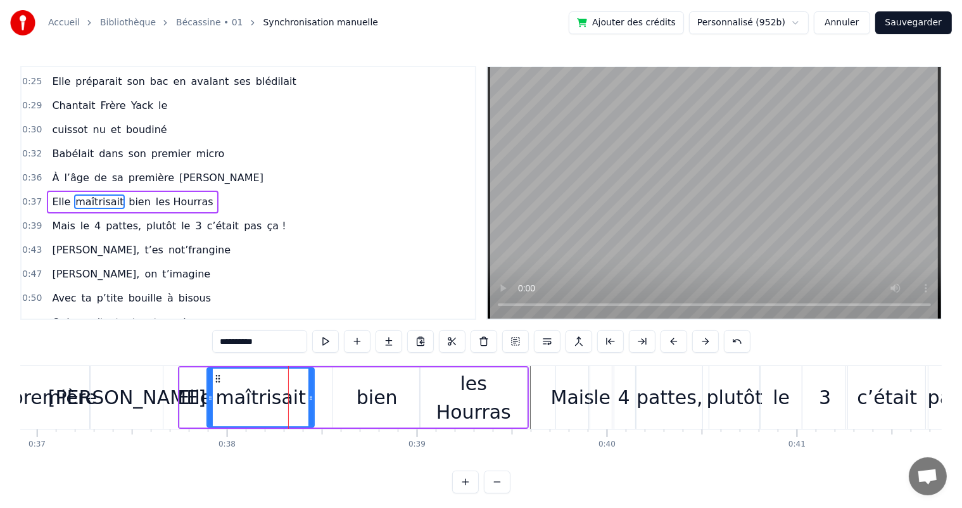
click at [340, 400] on div "bien" at bounding box center [376, 397] width 87 height 60
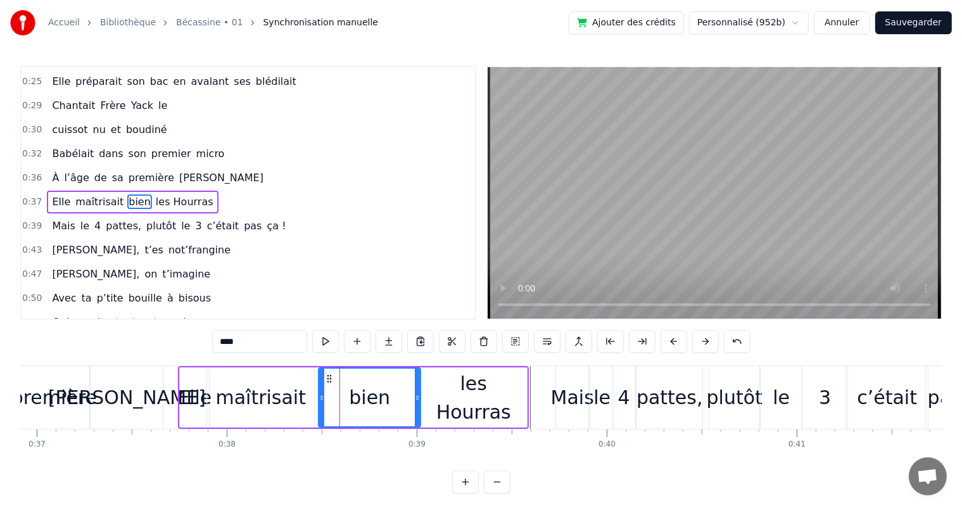
drag, startPoint x: 336, startPoint y: 400, endPoint x: 321, endPoint y: 402, distance: 14.7
click at [321, 402] on icon at bounding box center [321, 398] width 5 height 10
click at [156, 396] on div "[PERSON_NAME]" at bounding box center [127, 397] width 72 height 63
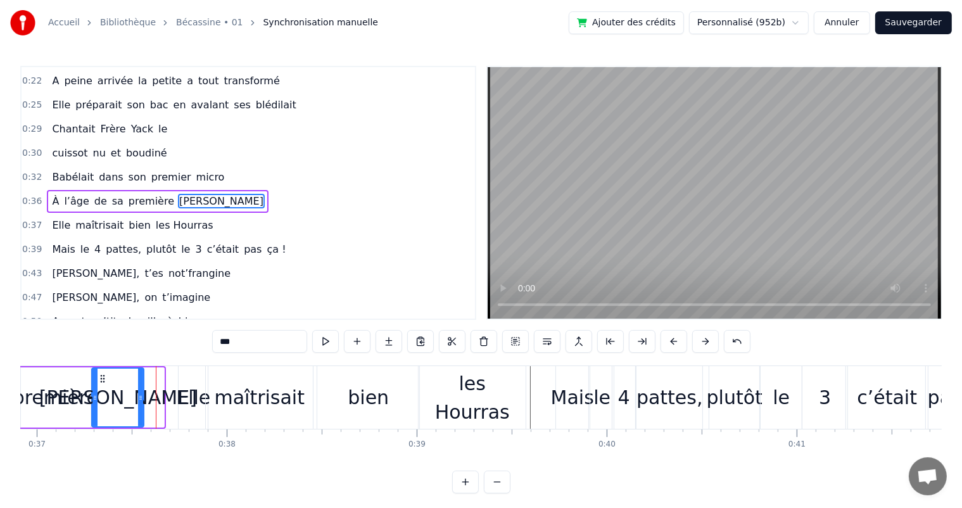
drag, startPoint x: 162, startPoint y: 400, endPoint x: 142, endPoint y: 405, distance: 20.9
click at [142, 405] on div at bounding box center [140, 398] width 5 height 58
click at [184, 405] on div "Elle" at bounding box center [193, 397] width 34 height 29
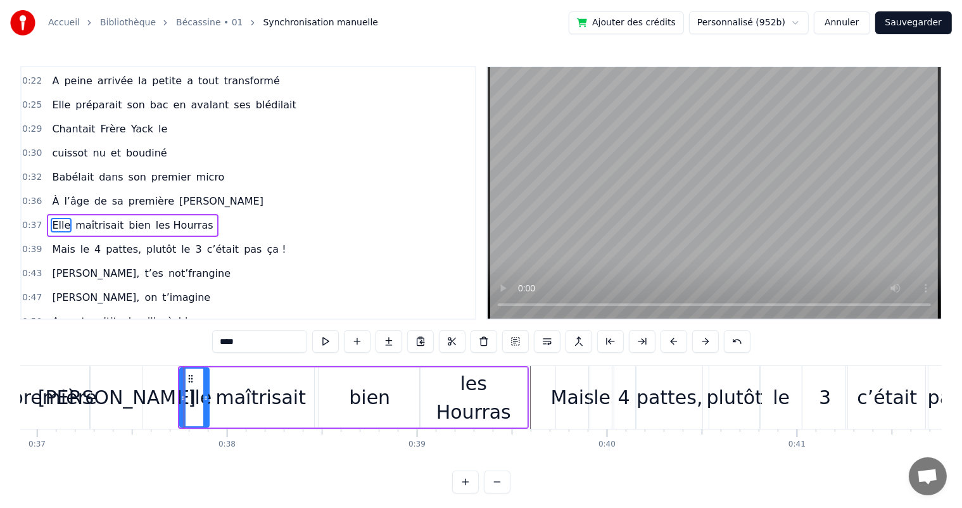
scroll to position [142, 0]
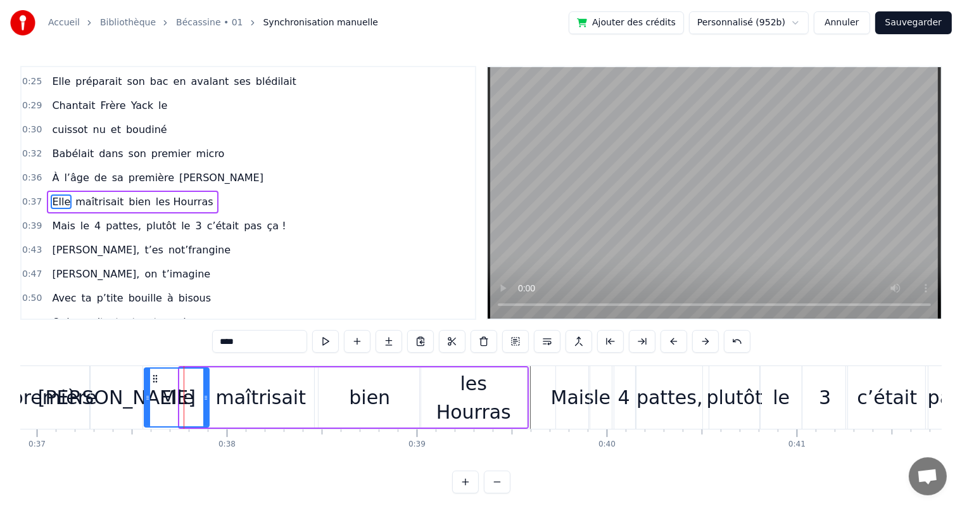
drag, startPoint x: 180, startPoint y: 400, endPoint x: 144, endPoint y: 405, distance: 35.8
click at [145, 405] on div at bounding box center [147, 398] width 5 height 58
drag, startPoint x: 207, startPoint y: 402, endPoint x: 188, endPoint y: 404, distance: 19.1
click at [188, 404] on div at bounding box center [186, 398] width 5 height 58
click at [220, 407] on div "maîtrisait" at bounding box center [260, 397] width 107 height 60
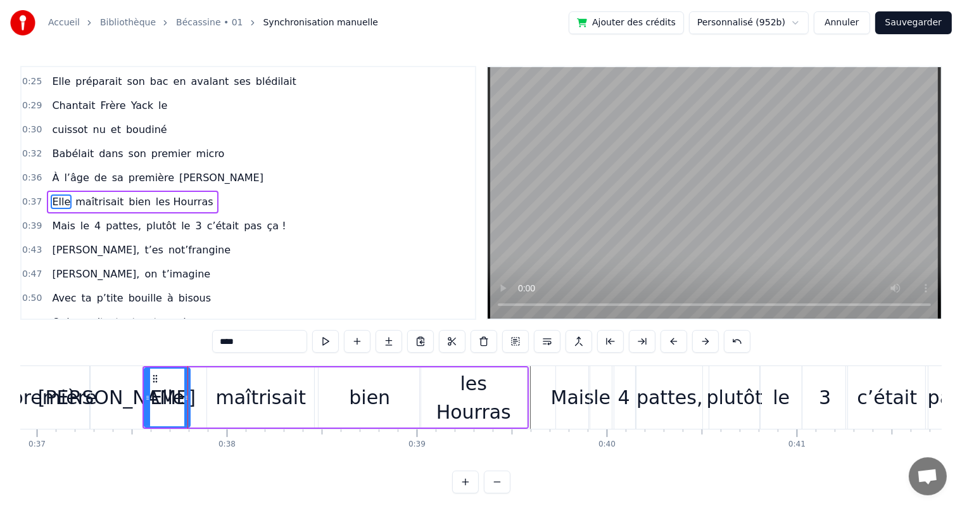
type input "**********"
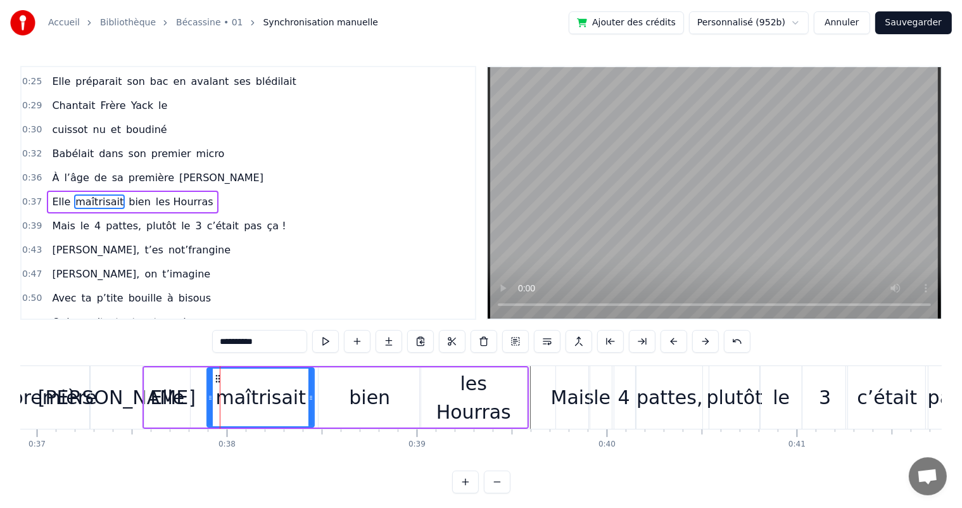
click at [200, 410] on div "Elle maîtrisait bien les Hourras" at bounding box center [336, 397] width 386 height 63
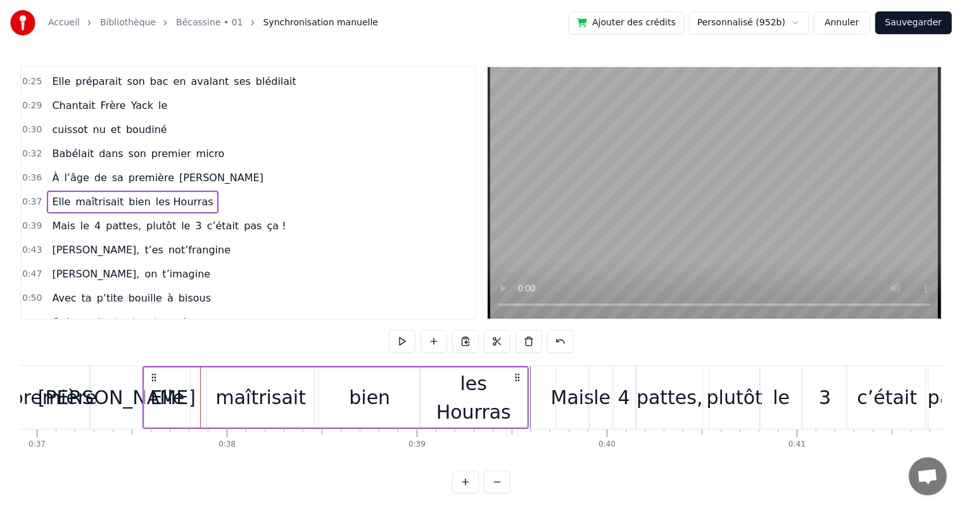
click at [224, 405] on div "maîtrisait" at bounding box center [261, 397] width 91 height 29
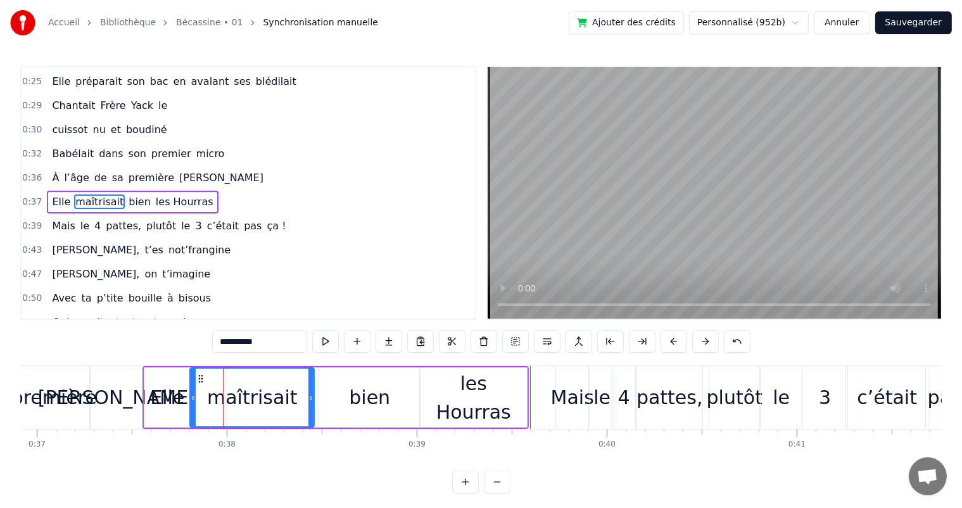
drag, startPoint x: 209, startPoint y: 407, endPoint x: 192, endPoint y: 411, distance: 17.7
click at [192, 411] on div at bounding box center [193, 398] width 5 height 58
click at [343, 408] on div "bien" at bounding box center [370, 397] width 102 height 60
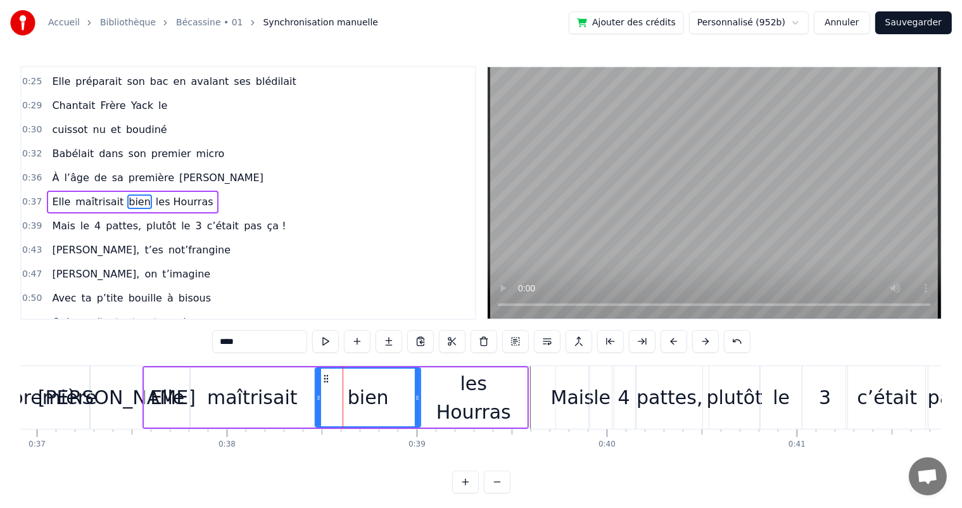
click at [318, 412] on div at bounding box center [318, 398] width 5 height 58
drag, startPoint x: 416, startPoint y: 414, endPoint x: 391, endPoint y: 418, distance: 25.6
click at [391, 418] on div at bounding box center [392, 398] width 5 height 58
click at [431, 417] on div "les Hourras" at bounding box center [473, 397] width 107 height 60
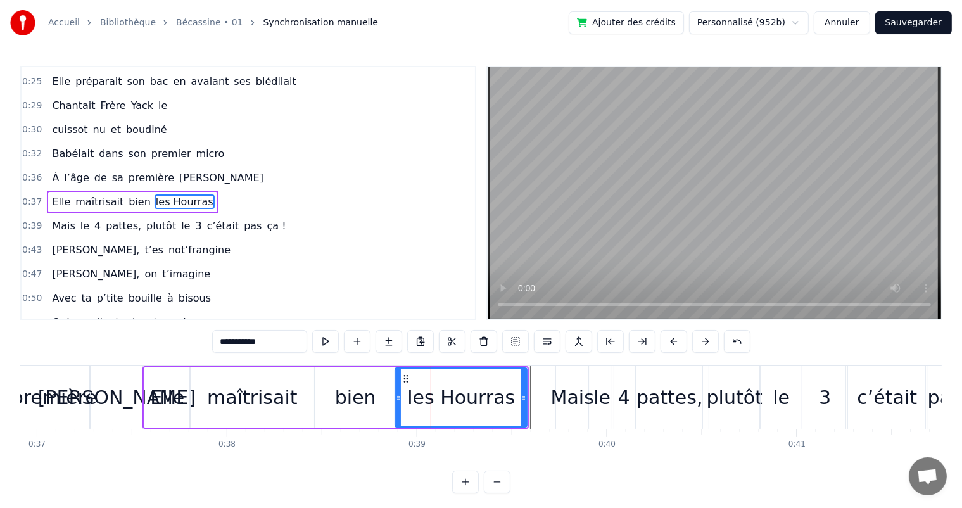
drag, startPoint x: 421, startPoint y: 416, endPoint x: 396, endPoint y: 419, distance: 24.9
click at [396, 419] on div at bounding box center [398, 398] width 5 height 58
drag, startPoint x: 524, startPoint y: 411, endPoint x: 512, endPoint y: 416, distance: 13.1
click at [512, 416] on div at bounding box center [511, 398] width 5 height 58
click at [68, 146] on span "Babélait" at bounding box center [73, 153] width 44 height 15
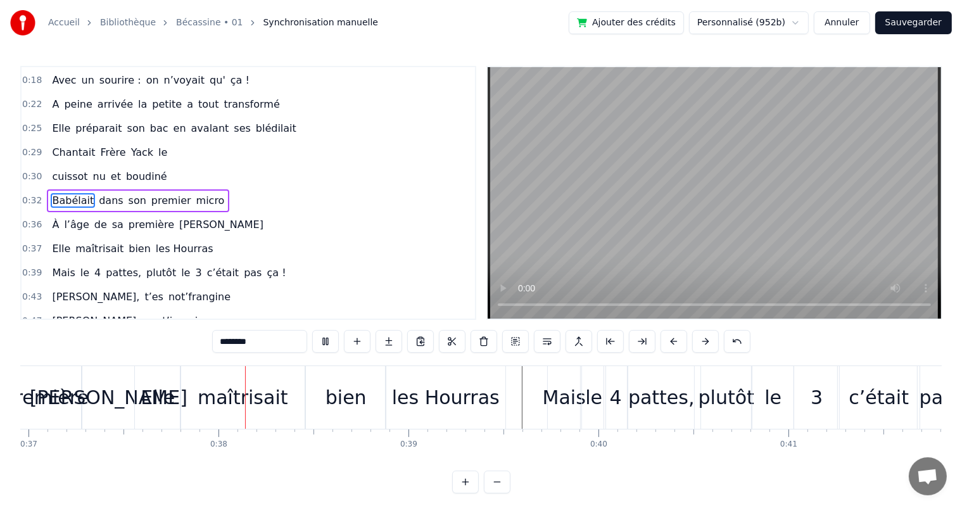
scroll to position [0, 7025]
click at [447, 379] on div "les Hourras" at bounding box center [444, 397] width 120 height 63
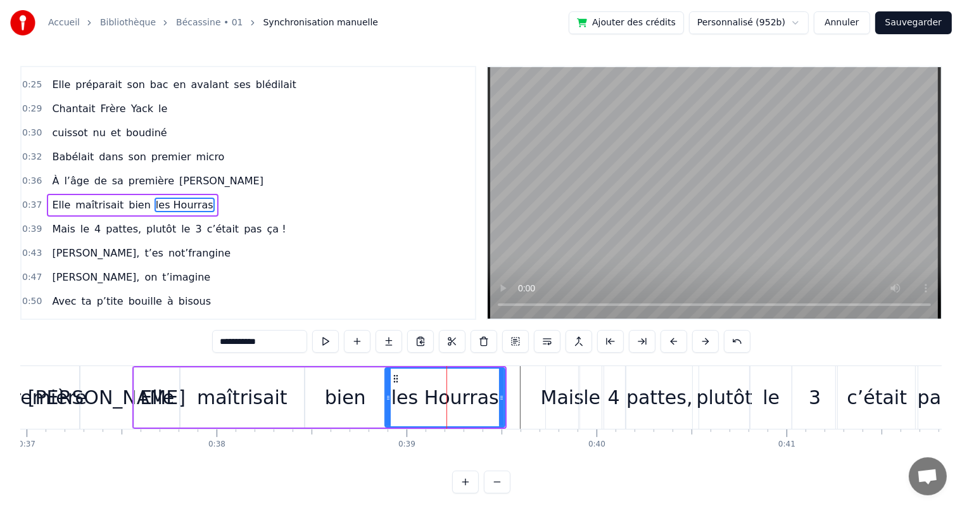
scroll to position [142, 0]
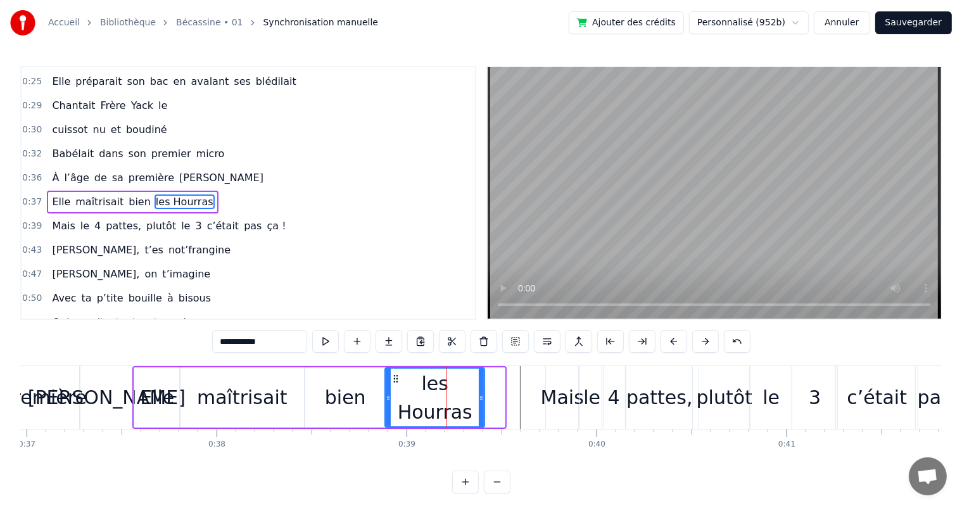
drag, startPoint x: 502, startPoint y: 394, endPoint x: 482, endPoint y: 393, distance: 20.3
click at [482, 393] on icon at bounding box center [481, 398] width 5 height 10
click at [160, 379] on div "Elle" at bounding box center [157, 397] width 46 height 60
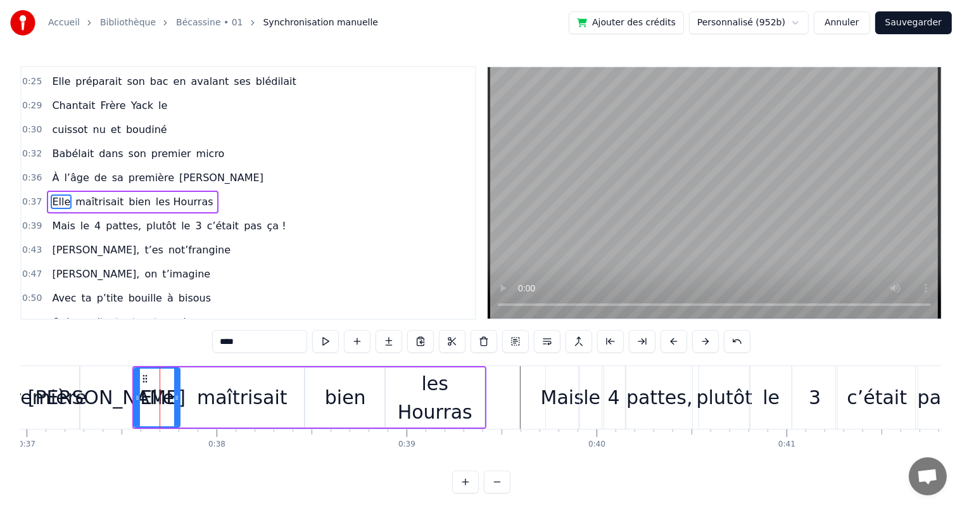
click at [280, 394] on div "maîtrisait" at bounding box center [242, 397] width 124 height 60
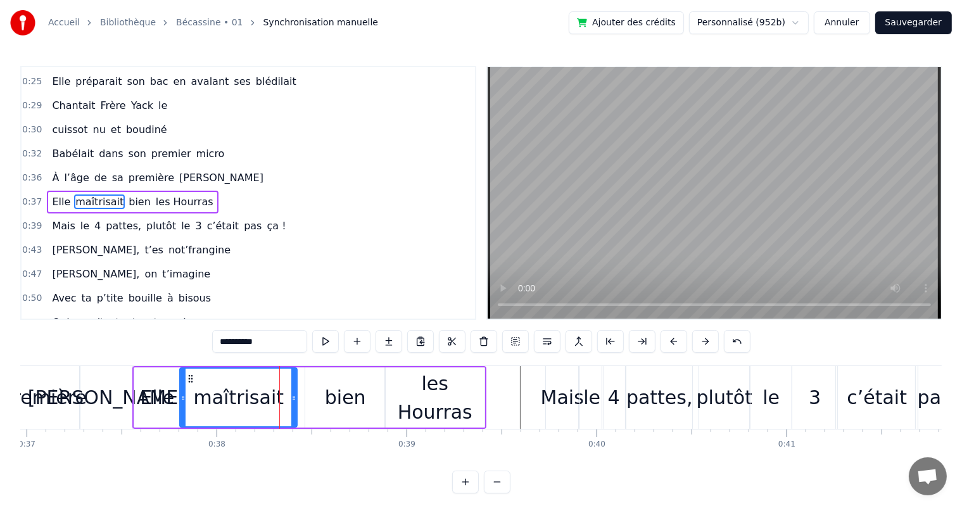
drag, startPoint x: 302, startPoint y: 395, endPoint x: 295, endPoint y: 396, distance: 7.0
click at [295, 396] on icon at bounding box center [293, 398] width 5 height 10
click at [324, 399] on div "bien" at bounding box center [345, 397] width 80 height 60
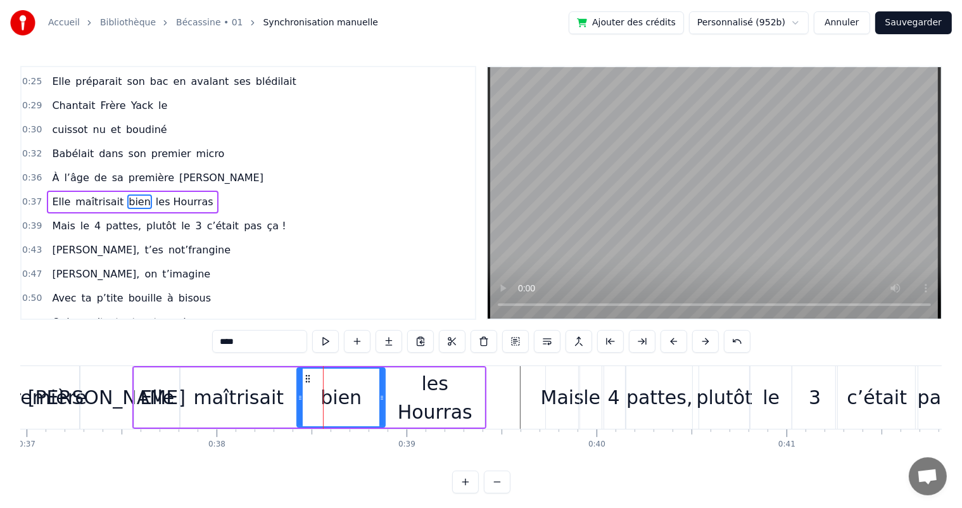
drag, startPoint x: 310, startPoint y: 400, endPoint x: 302, endPoint y: 402, distance: 8.5
click at [302, 402] on div at bounding box center [300, 398] width 5 height 58
click at [196, 386] on div "maîtrisait" at bounding box center [238, 397] width 117 height 60
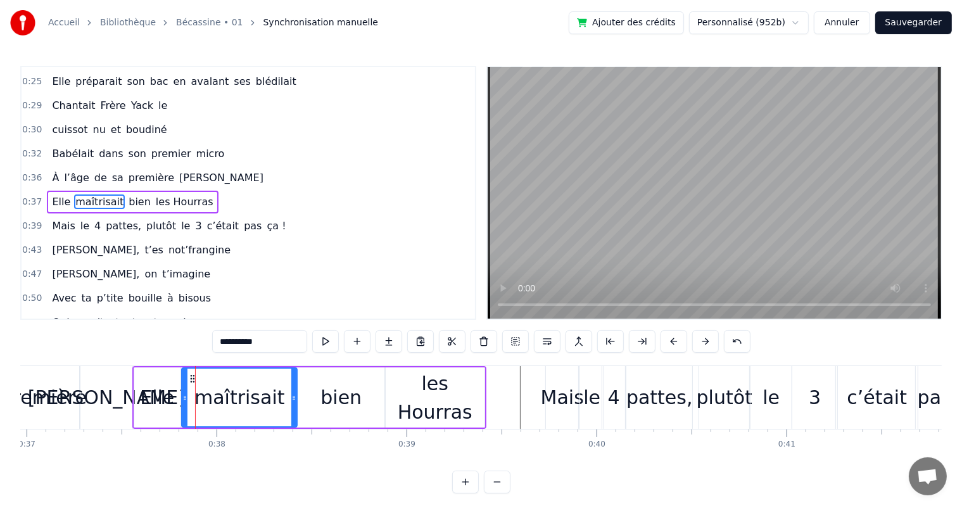
click at [184, 390] on div at bounding box center [184, 398] width 5 height 58
click at [167, 383] on div "Elle" at bounding box center [157, 397] width 34 height 29
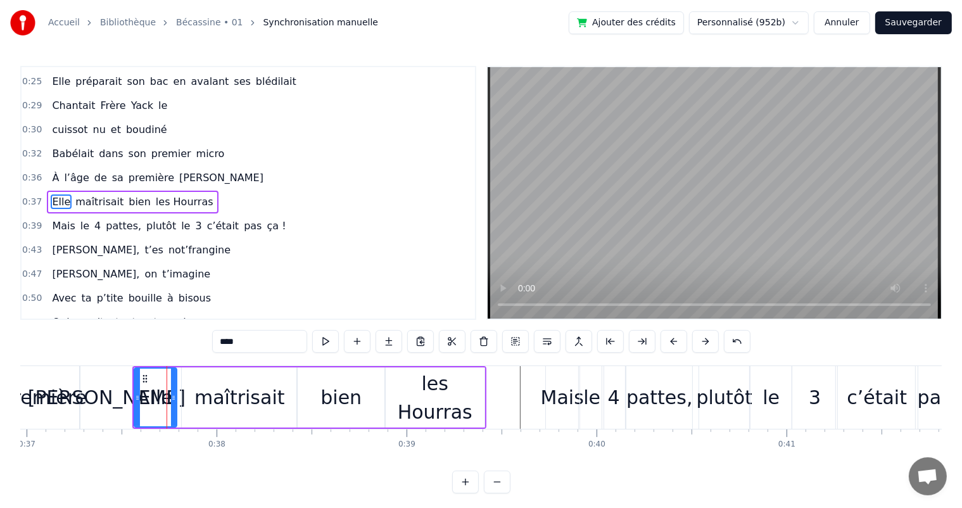
click at [174, 386] on div at bounding box center [173, 398] width 5 height 58
click at [191, 387] on div "maîtrisait" at bounding box center [239, 397] width 115 height 60
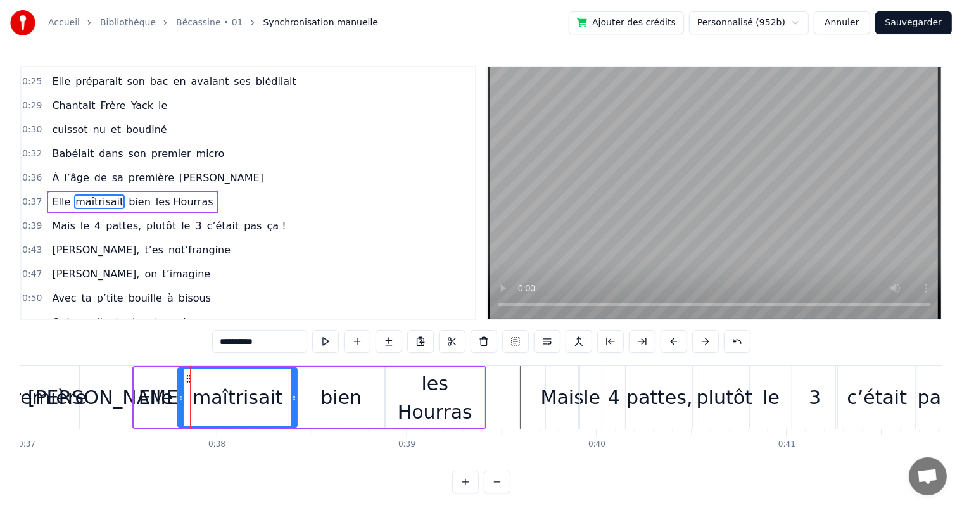
click at [180, 390] on div at bounding box center [181, 398] width 5 height 58
click at [156, 389] on div "Elle" at bounding box center [156, 397] width 34 height 29
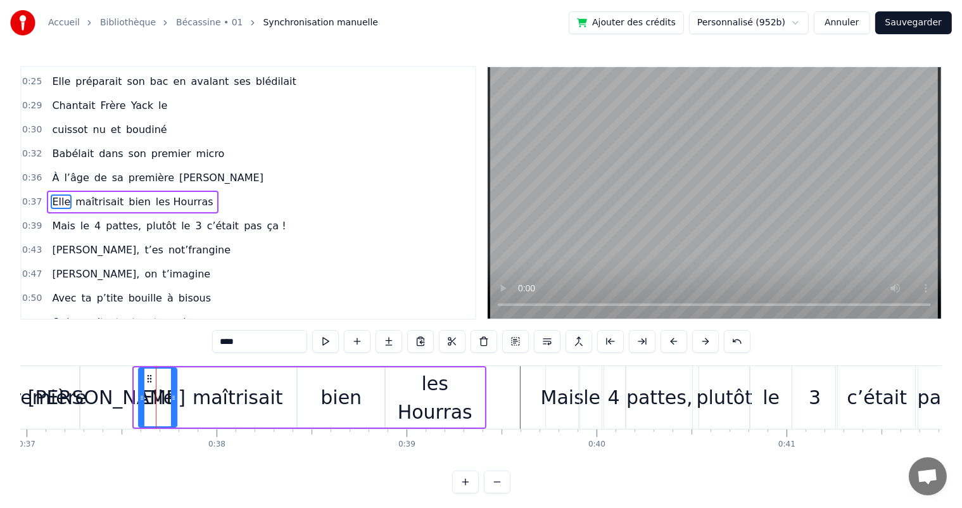
click at [140, 398] on icon at bounding box center [141, 398] width 5 height 10
click at [52, 147] on span "Babélait" at bounding box center [73, 153] width 44 height 15
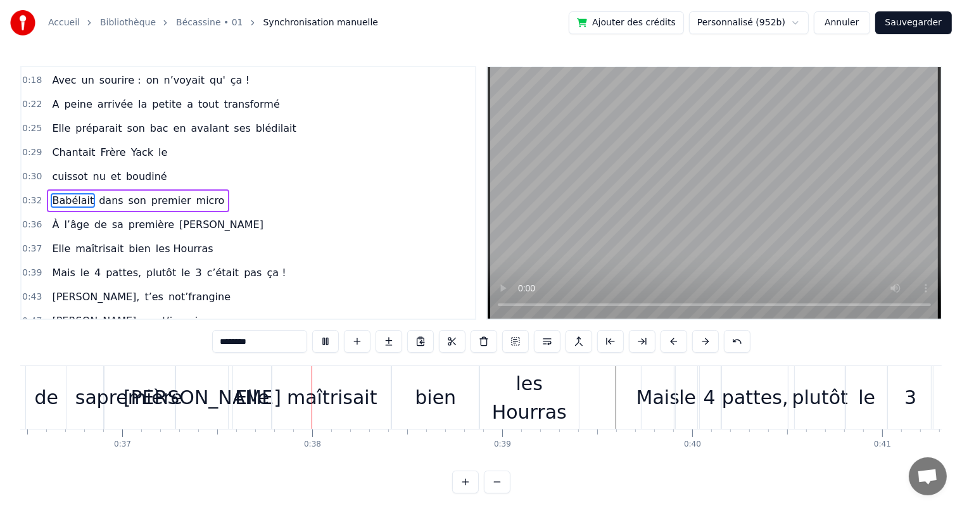
scroll to position [0, 7021]
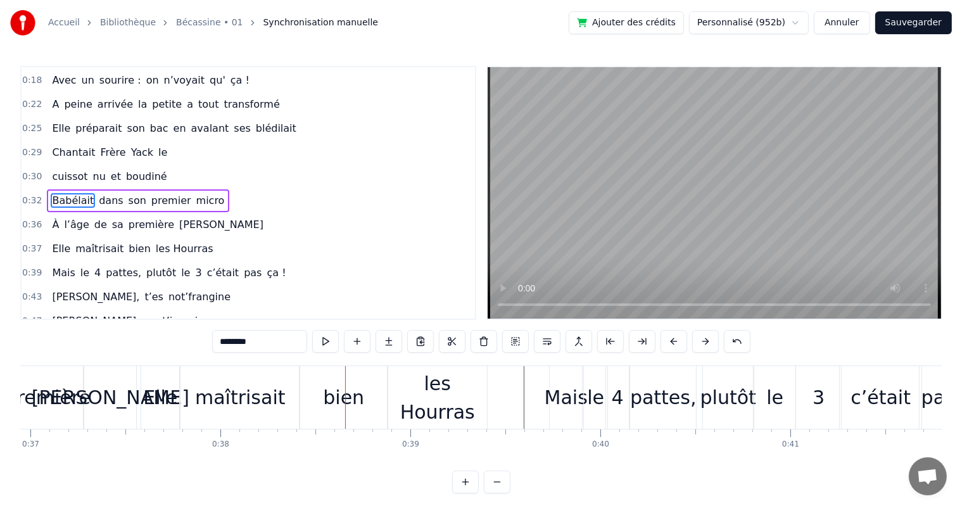
click at [146, 410] on div "Elle" at bounding box center [160, 397] width 34 height 29
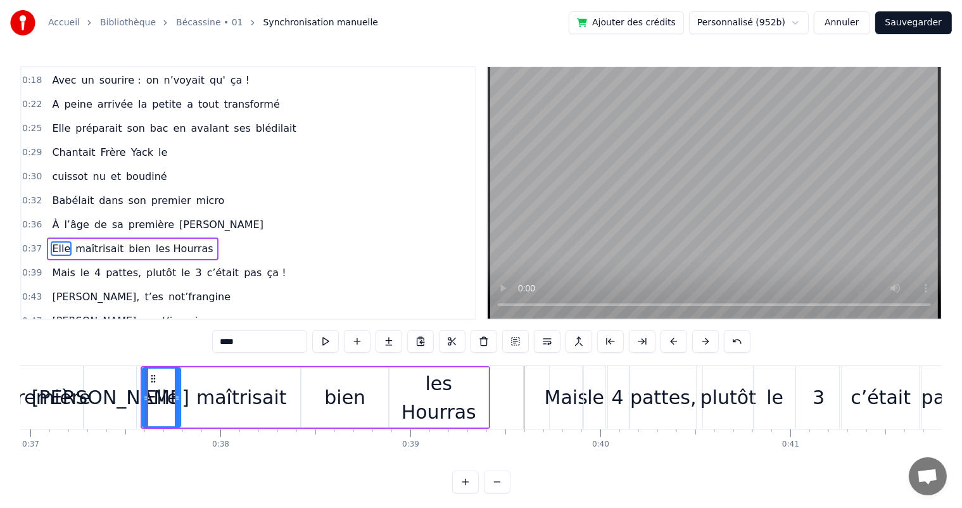
scroll to position [142, 0]
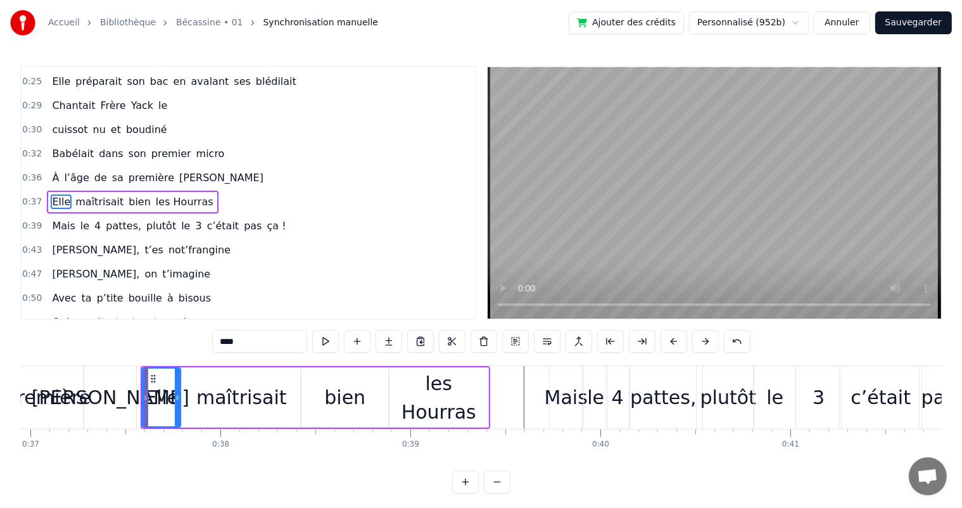
click at [119, 402] on div "[PERSON_NAME]" at bounding box center [111, 397] width 158 height 29
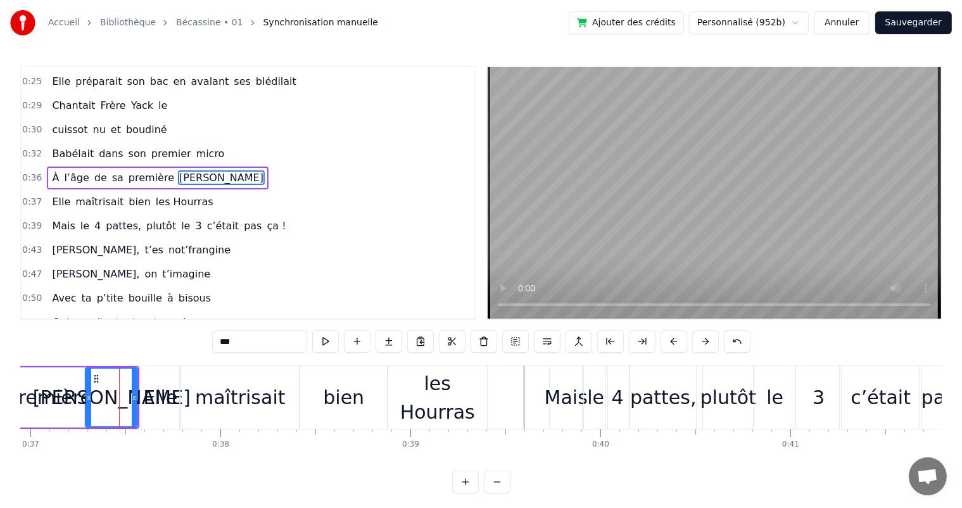
scroll to position [118, 0]
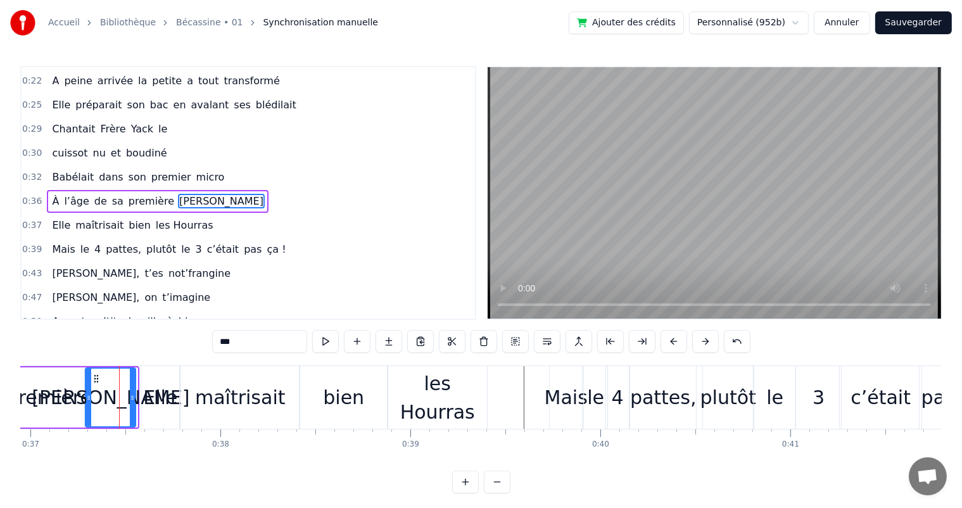
click at [132, 405] on div at bounding box center [132, 398] width 5 height 58
click at [168, 405] on div "Elle" at bounding box center [160, 397] width 34 height 29
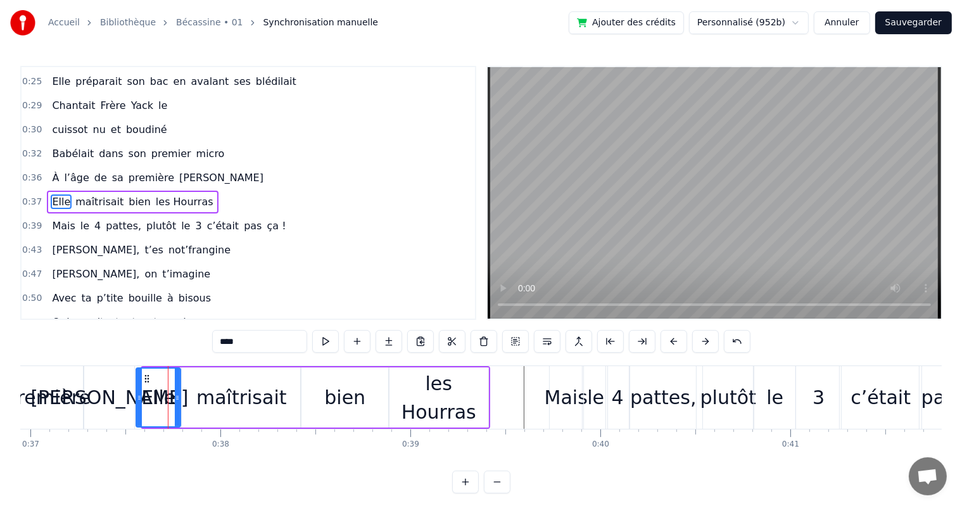
drag, startPoint x: 142, startPoint y: 410, endPoint x: 136, endPoint y: 412, distance: 6.8
click at [136, 412] on div "Elle" at bounding box center [159, 397] width 46 height 60
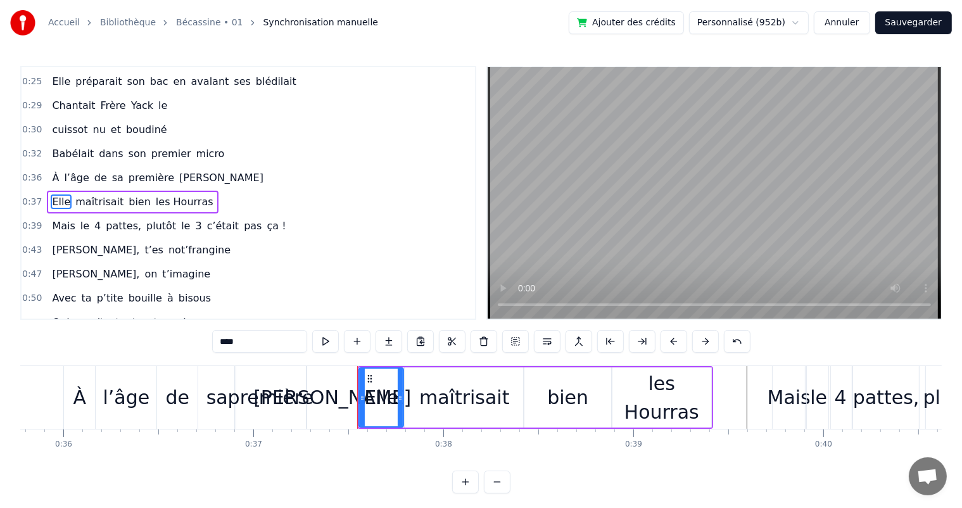
scroll to position [0, 6793]
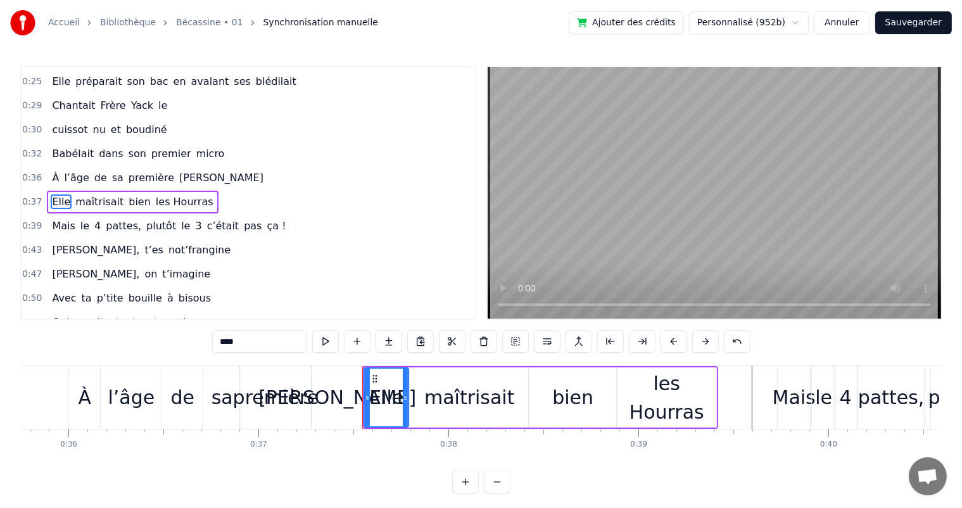
click at [300, 408] on div "première" at bounding box center [276, 397] width 86 height 29
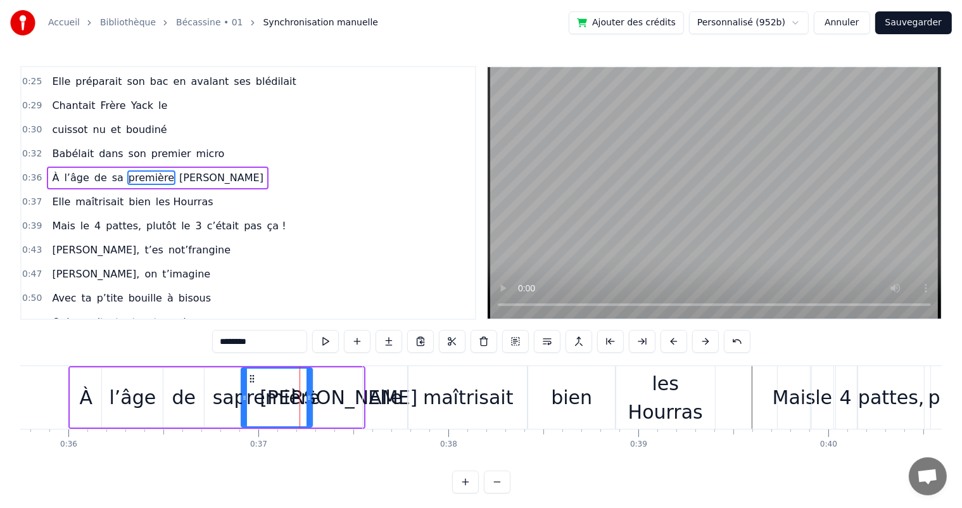
scroll to position [118, 0]
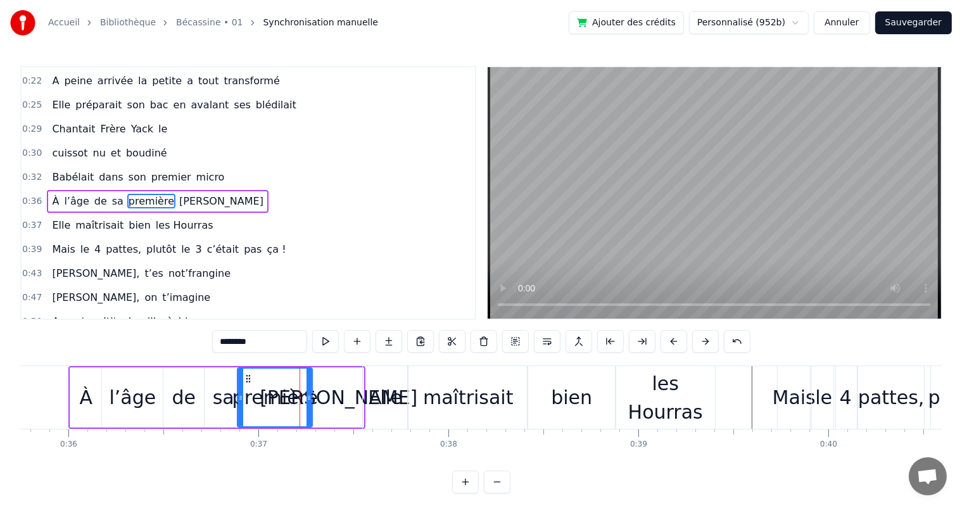
click at [241, 416] on div at bounding box center [240, 398] width 5 height 58
click at [146, 397] on div "l’âge" at bounding box center [132, 397] width 47 height 29
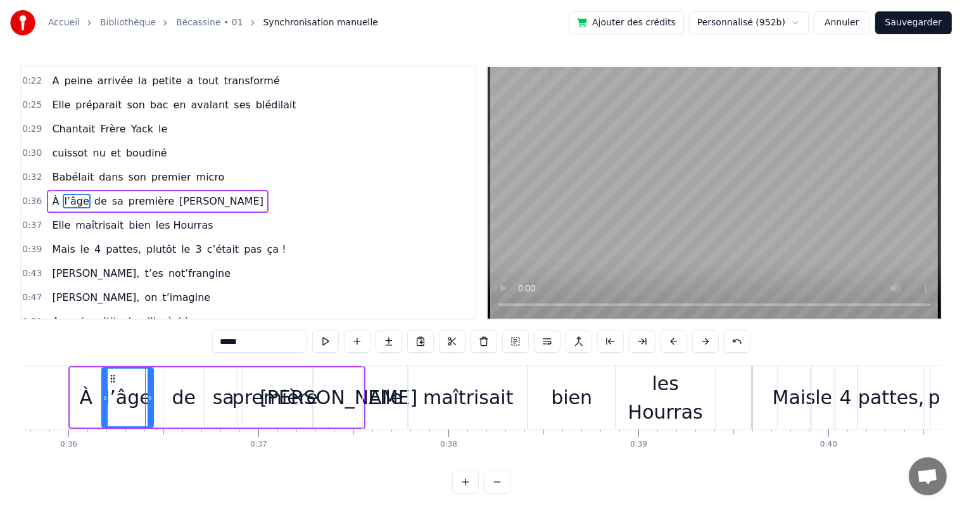
drag, startPoint x: 162, startPoint y: 401, endPoint x: 152, endPoint y: 404, distance: 10.0
click at [152, 404] on div at bounding box center [150, 398] width 5 height 58
click at [180, 404] on div "de" at bounding box center [184, 397] width 24 height 29
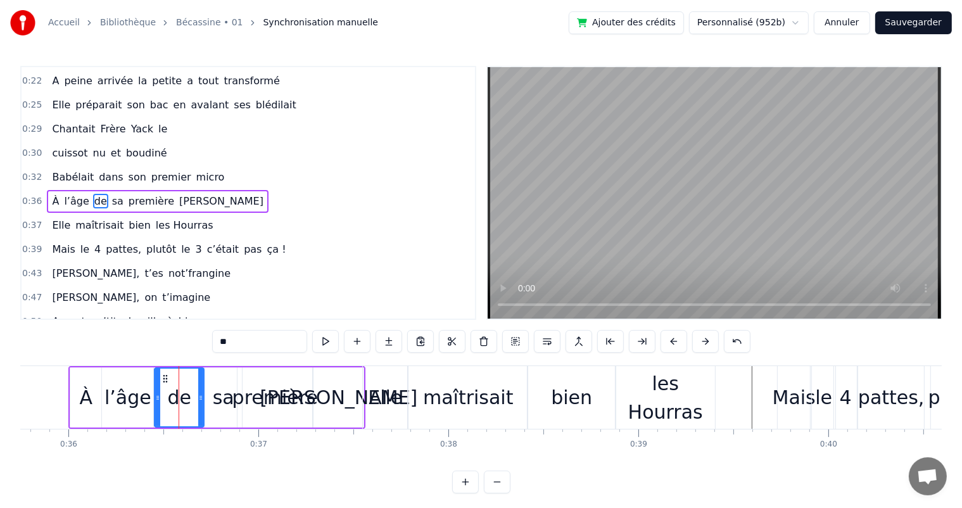
drag, startPoint x: 165, startPoint y: 407, endPoint x: 156, endPoint y: 409, distance: 9.2
click at [156, 409] on div at bounding box center [157, 398] width 5 height 58
drag, startPoint x: 200, startPoint y: 403, endPoint x: 182, endPoint y: 407, distance: 17.5
click at [182, 407] on div at bounding box center [183, 398] width 5 height 58
click at [227, 407] on div "sa" at bounding box center [224, 397] width 22 height 29
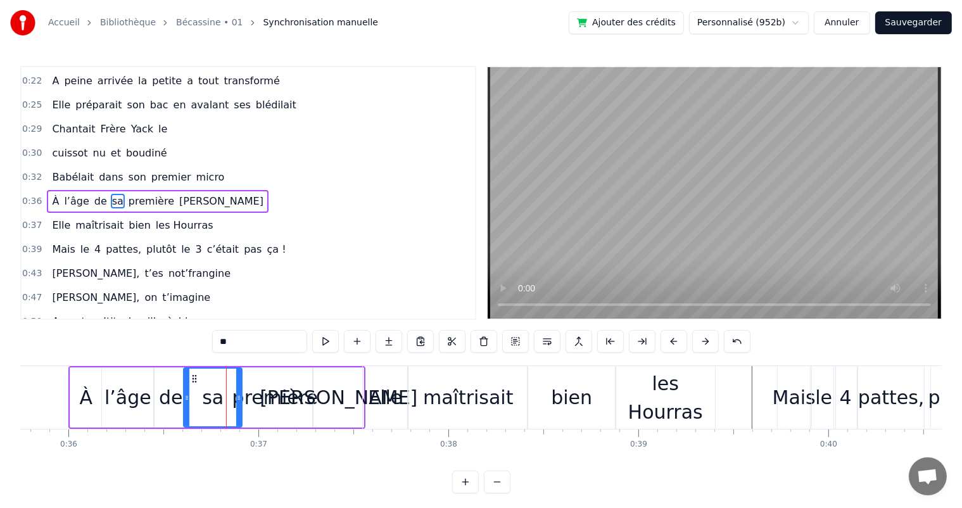
drag, startPoint x: 207, startPoint y: 407, endPoint x: 186, endPoint y: 410, distance: 21.1
click at [186, 410] on div at bounding box center [186, 398] width 5 height 58
drag, startPoint x: 239, startPoint y: 408, endPoint x: 215, endPoint y: 411, distance: 24.3
click at [215, 411] on div at bounding box center [214, 398] width 5 height 58
click at [243, 410] on div "première" at bounding box center [275, 397] width 86 height 29
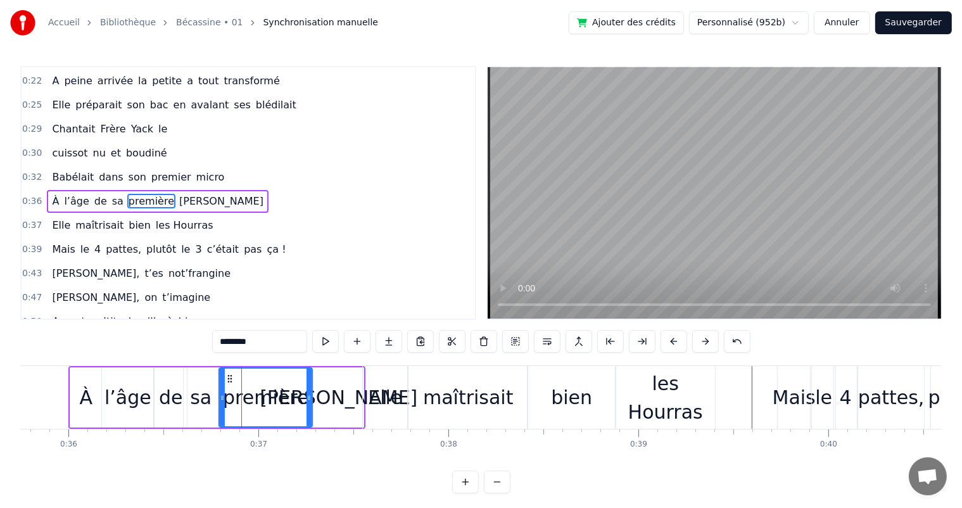
drag, startPoint x: 239, startPoint y: 410, endPoint x: 220, endPoint y: 416, distance: 19.1
click at [220, 416] on div at bounding box center [222, 398] width 5 height 58
click at [174, 400] on div "de" at bounding box center [171, 397] width 24 height 29
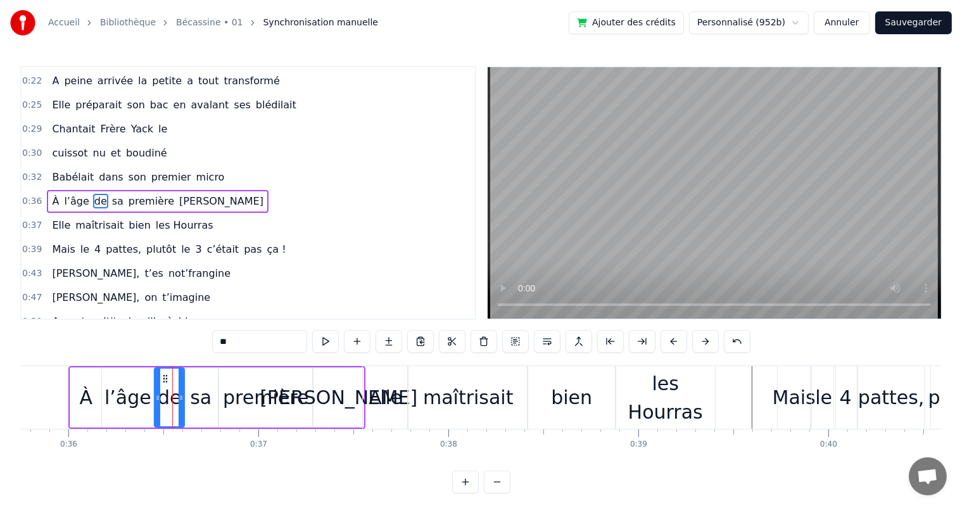
click at [182, 402] on div at bounding box center [181, 398] width 5 height 58
click at [307, 410] on div "première" at bounding box center [265, 397] width 93 height 60
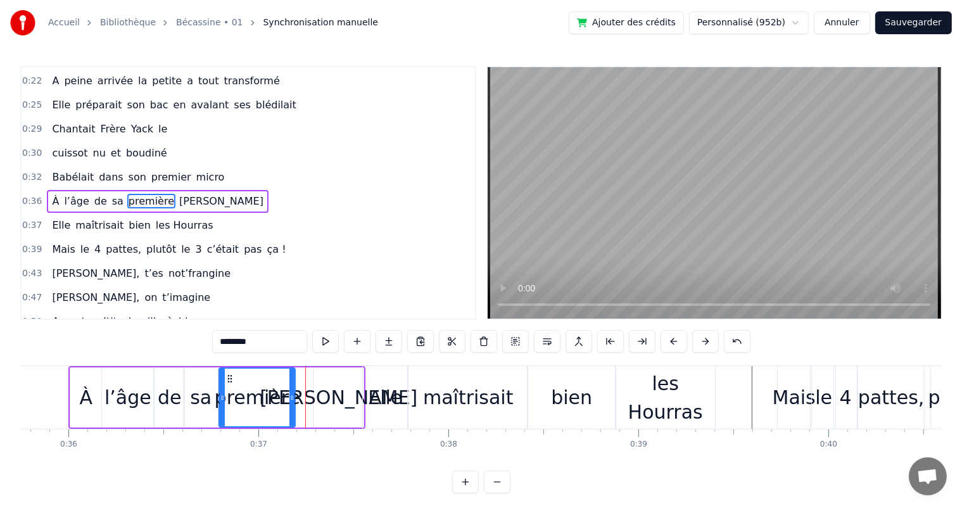
drag, startPoint x: 308, startPoint y: 408, endPoint x: 291, endPoint y: 412, distance: 17.5
click at [291, 412] on div at bounding box center [291, 398] width 5 height 58
click at [345, 412] on div "[PERSON_NAME]" at bounding box center [339, 397] width 50 height 60
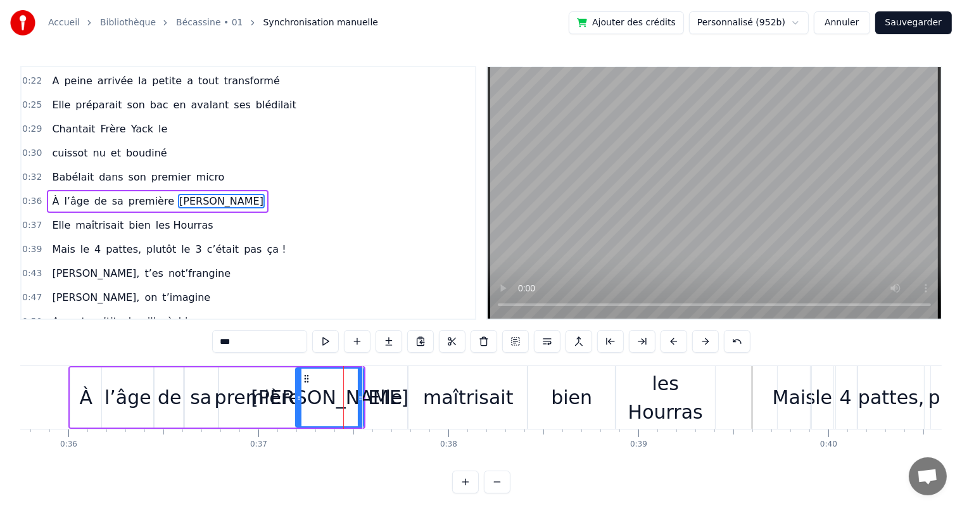
drag, startPoint x: 317, startPoint y: 412, endPoint x: 299, endPoint y: 412, distance: 17.7
click at [299, 412] on div at bounding box center [298, 398] width 5 height 58
drag, startPoint x: 359, startPoint y: 412, endPoint x: 351, endPoint y: 412, distance: 8.2
click at [351, 412] on div at bounding box center [352, 398] width 5 height 58
click at [63, 147] on span "cuissot" at bounding box center [70, 153] width 38 height 15
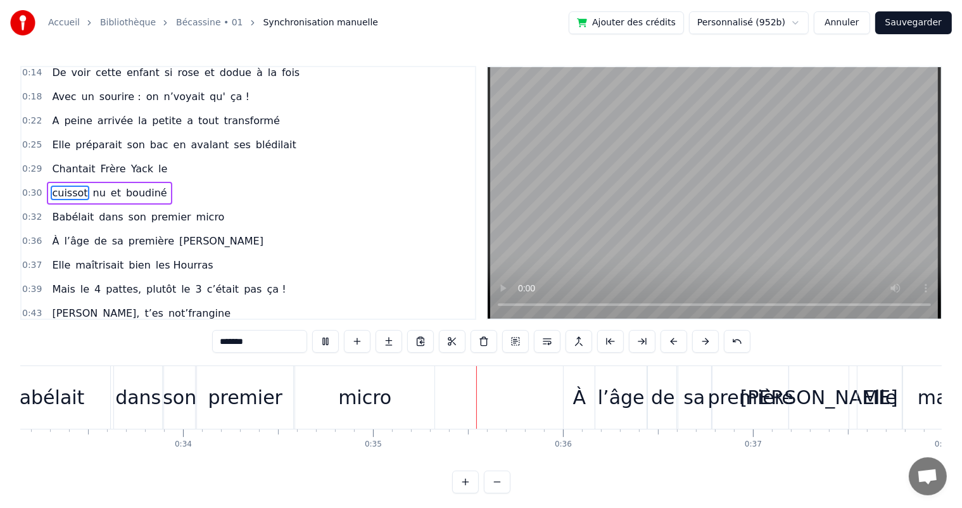
scroll to position [0, 6564]
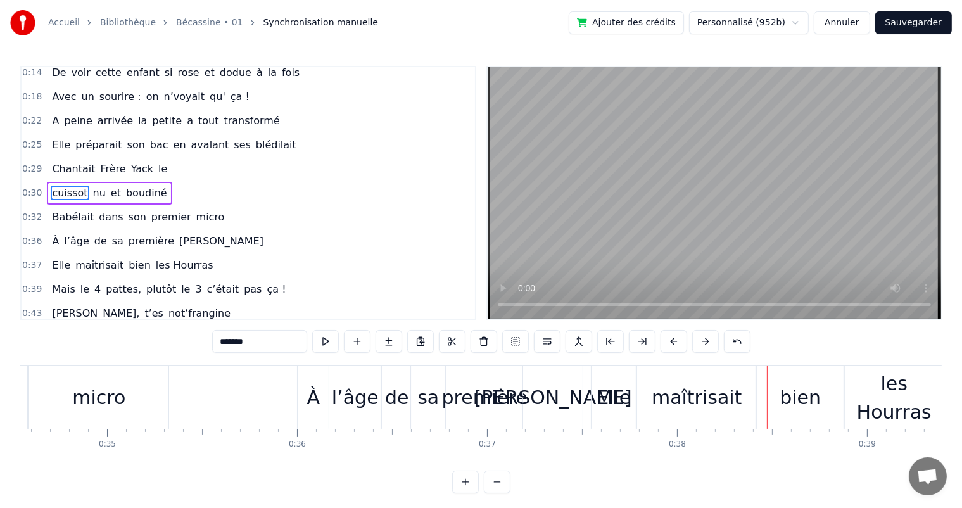
click at [59, 144] on span "Elle" at bounding box center [61, 144] width 21 height 15
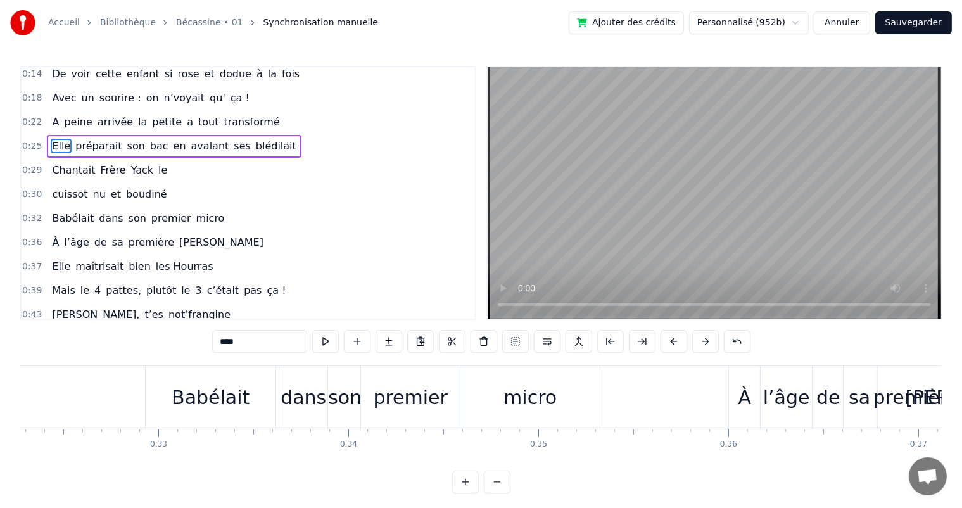
scroll to position [0, 5738]
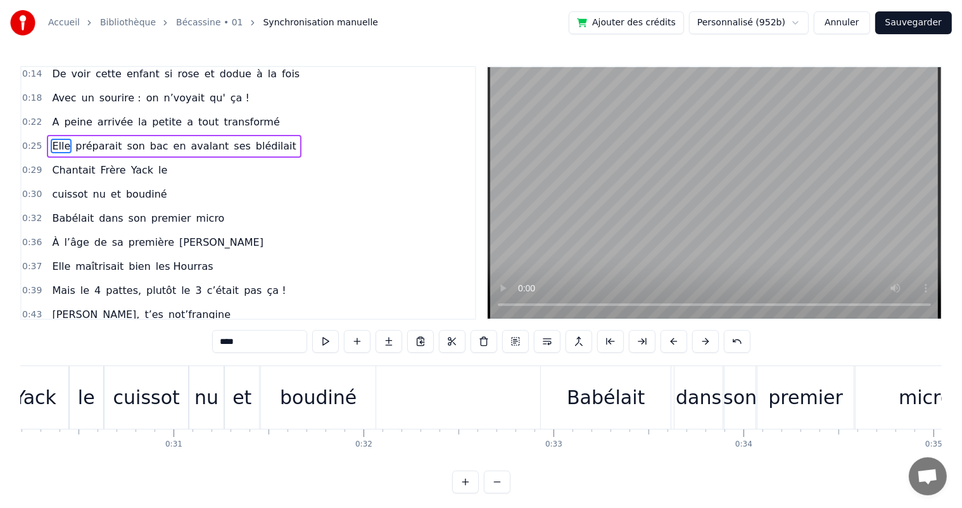
click at [53, 259] on span "Elle" at bounding box center [61, 266] width 21 height 15
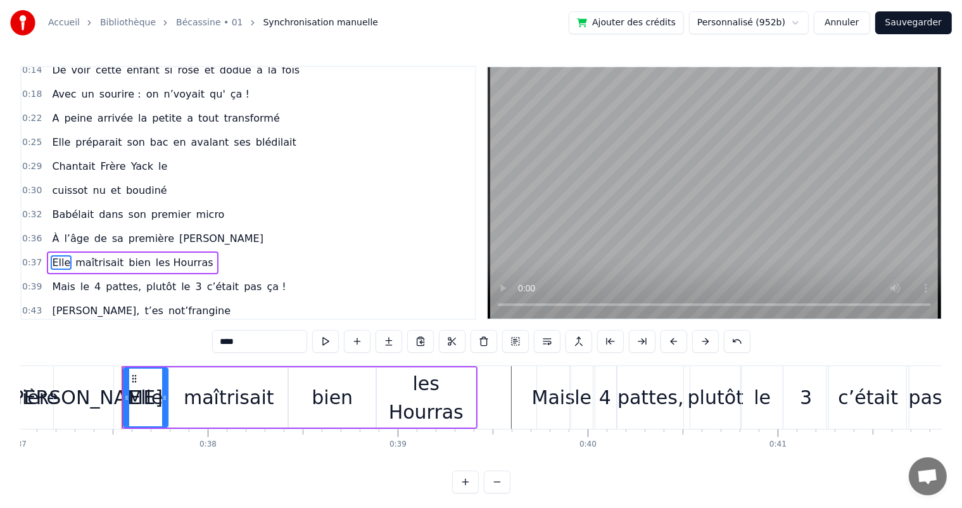
scroll to position [0, 7072]
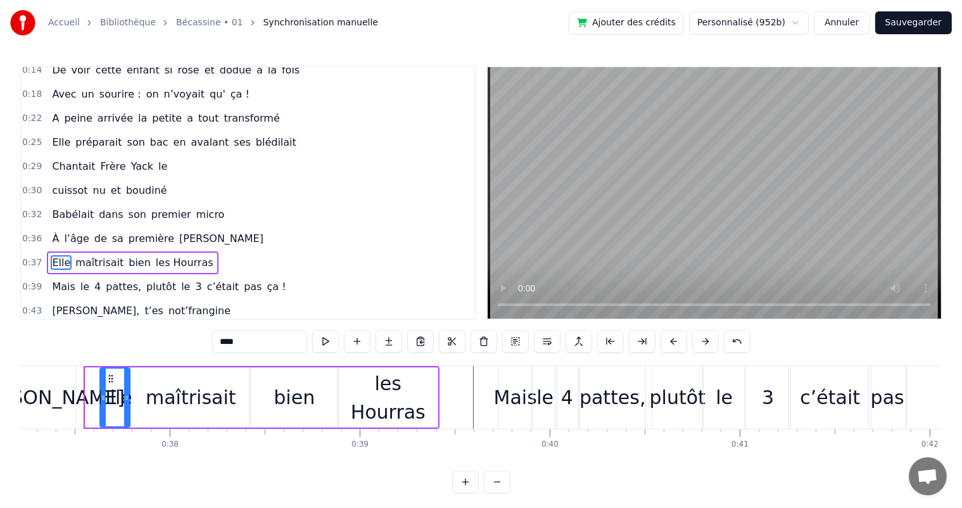
drag, startPoint x: 87, startPoint y: 395, endPoint x: 102, endPoint y: 395, distance: 14.6
click at [103, 396] on circle at bounding box center [103, 396] width 1 height 1
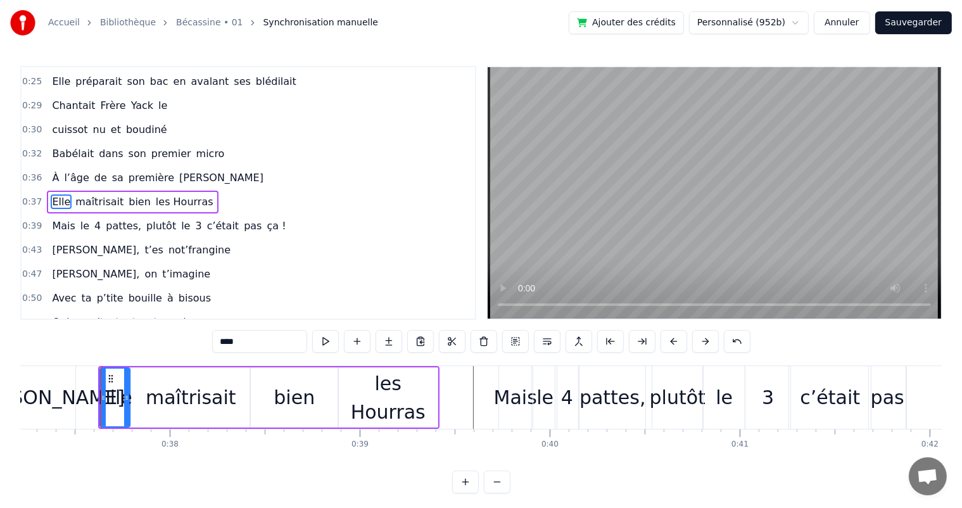
click at [144, 401] on div "maîtrisait" at bounding box center [190, 397] width 119 height 60
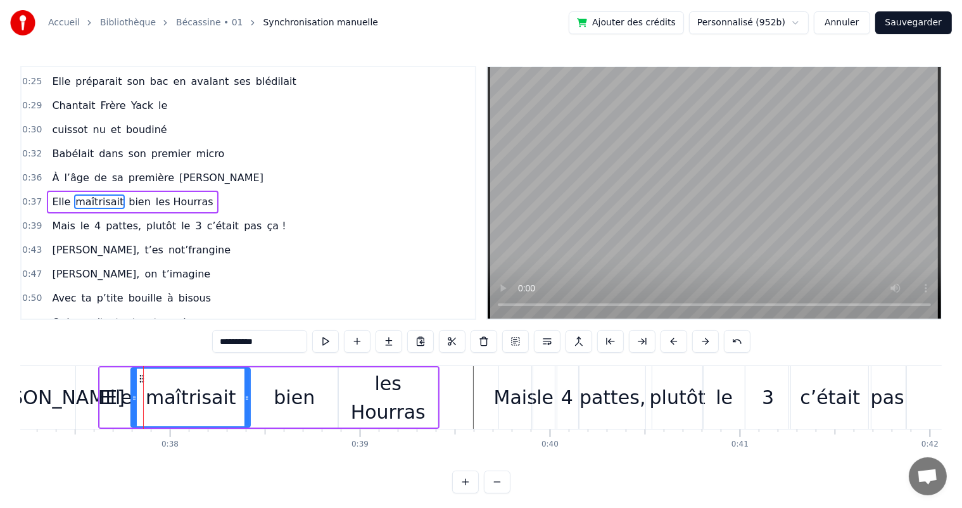
click at [67, 101] on span "Chantait" at bounding box center [74, 105] width 46 height 15
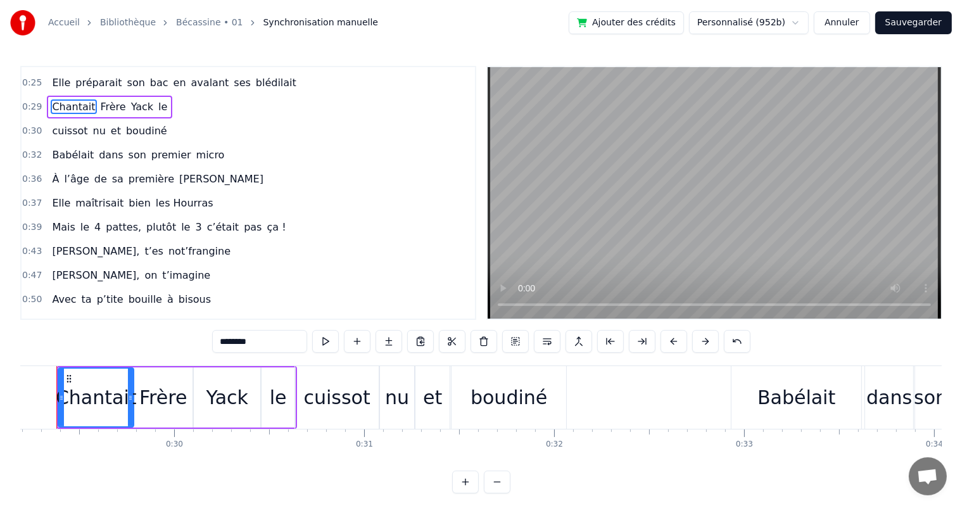
scroll to position [0, 5519]
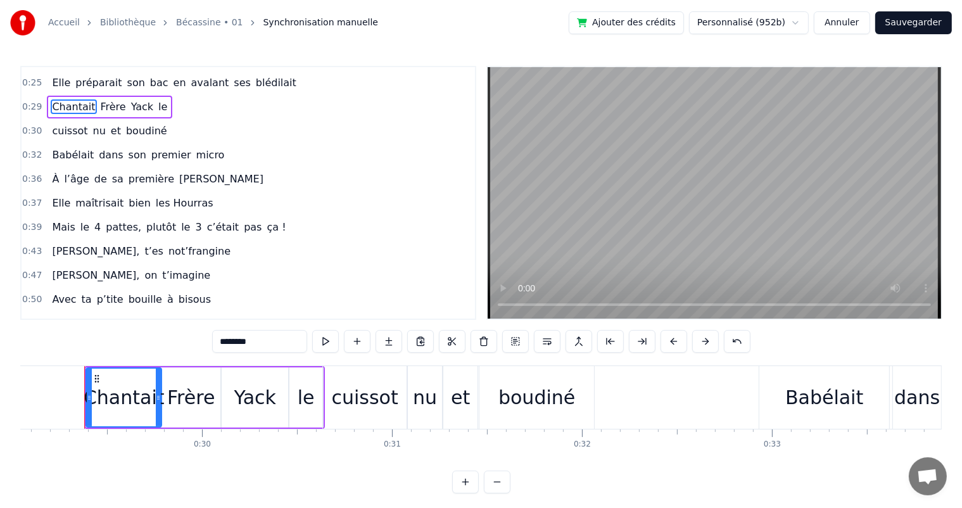
click at [252, 410] on div "Yack" at bounding box center [255, 397] width 42 height 29
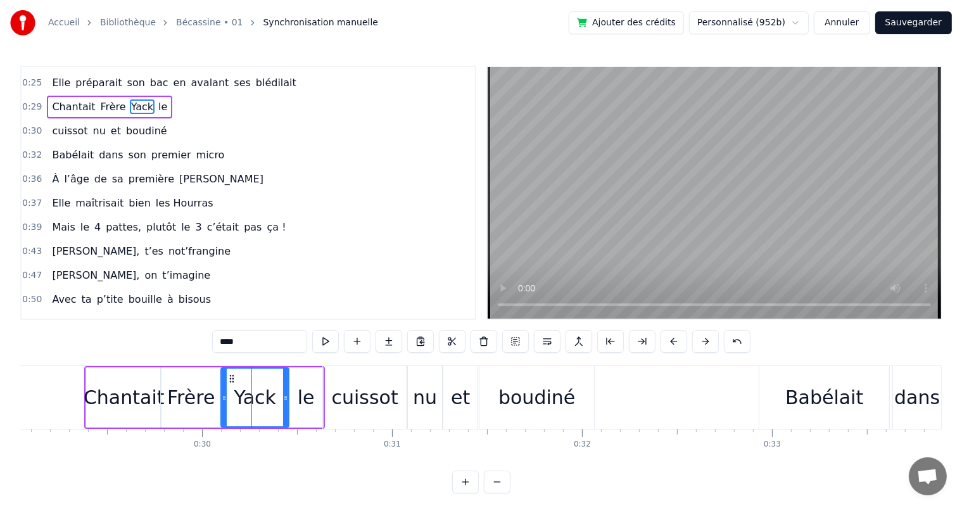
scroll to position [48, 0]
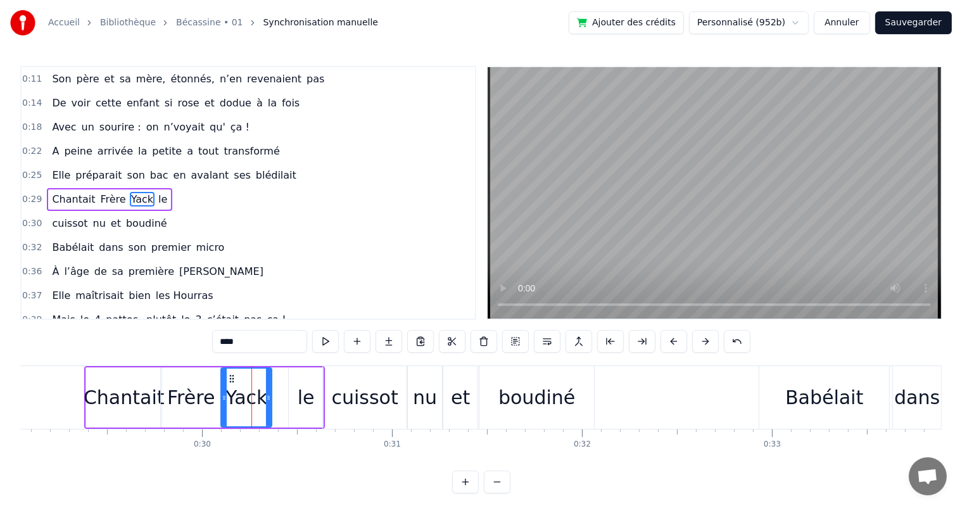
drag, startPoint x: 284, startPoint y: 393, endPoint x: 267, endPoint y: 395, distance: 17.2
click at [267, 395] on icon at bounding box center [268, 398] width 5 height 10
click at [289, 394] on div "le" at bounding box center [306, 397] width 34 height 60
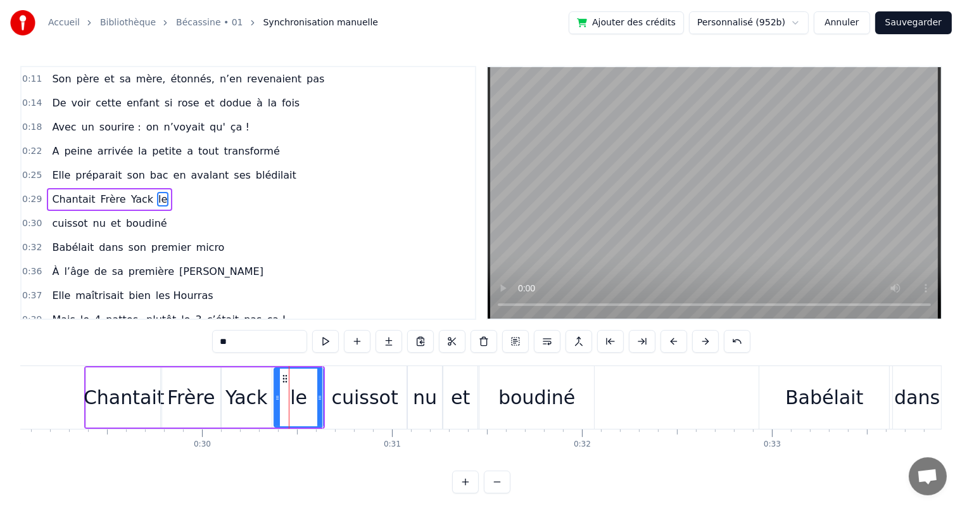
drag, startPoint x: 291, startPoint y: 395, endPoint x: 276, endPoint y: 398, distance: 14.8
click at [276, 398] on icon at bounding box center [277, 398] width 5 height 10
drag, startPoint x: 319, startPoint y: 396, endPoint x: 303, endPoint y: 400, distance: 17.1
click at [303, 400] on icon at bounding box center [303, 398] width 5 height 10
click at [341, 400] on div "cuissot" at bounding box center [365, 397] width 67 height 29
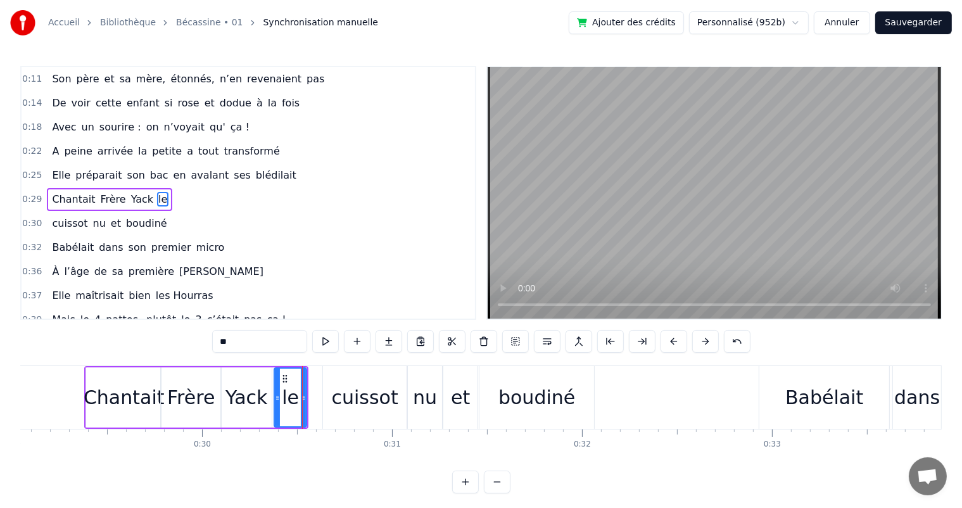
type input "*******"
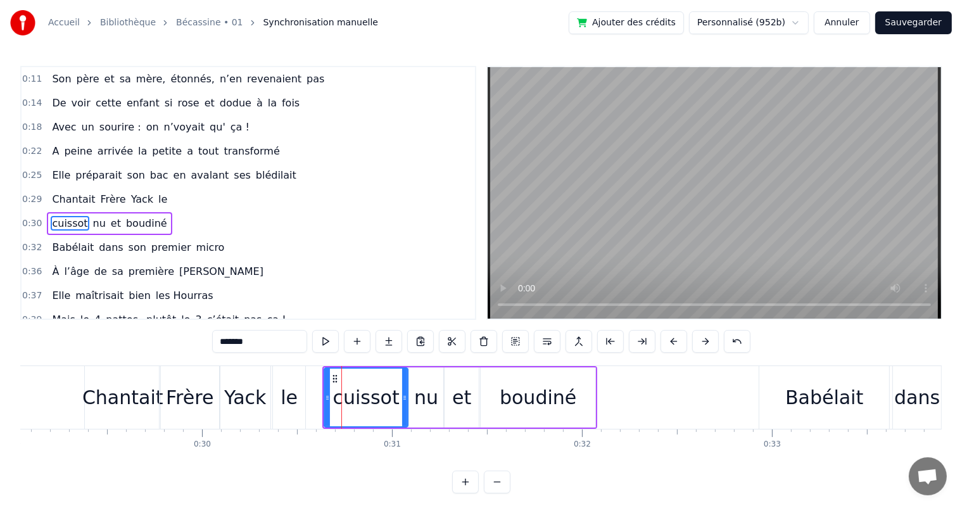
scroll to position [72, 0]
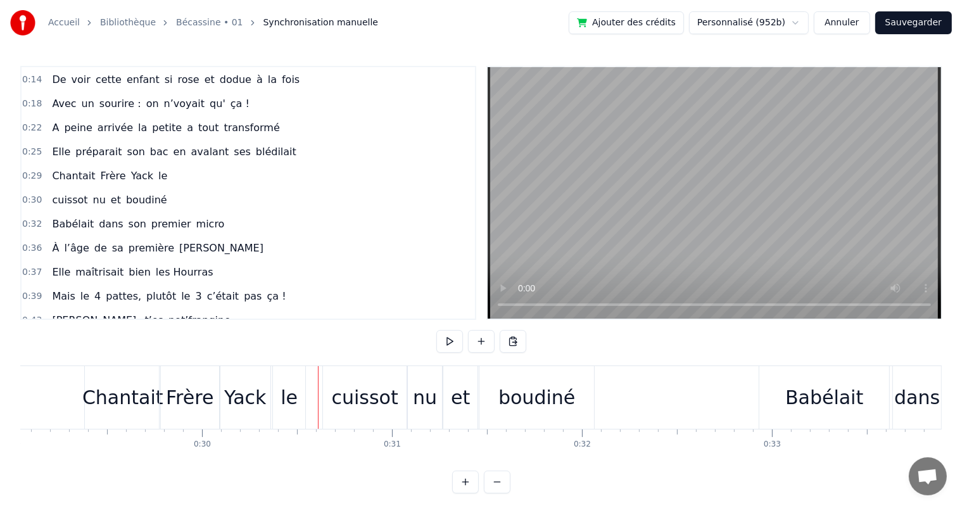
click at [336, 402] on div "cuissot" at bounding box center [365, 397] width 67 height 29
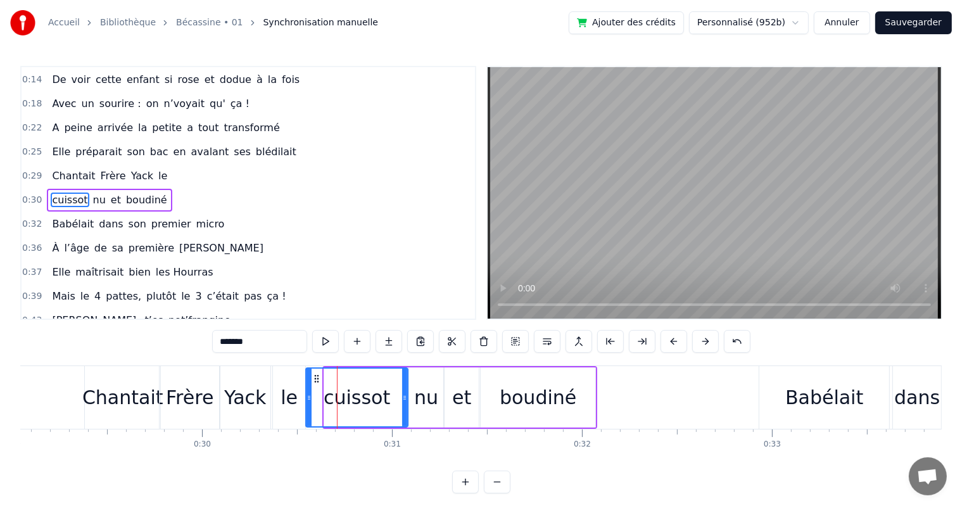
drag, startPoint x: 325, startPoint y: 405, endPoint x: 307, endPoint y: 408, distance: 18.5
click at [307, 408] on div at bounding box center [309, 398] width 5 height 58
drag, startPoint x: 403, startPoint y: 406, endPoint x: 395, endPoint y: 407, distance: 8.3
click at [395, 407] on div at bounding box center [396, 398] width 5 height 58
click at [437, 407] on div "nu" at bounding box center [426, 397] width 34 height 60
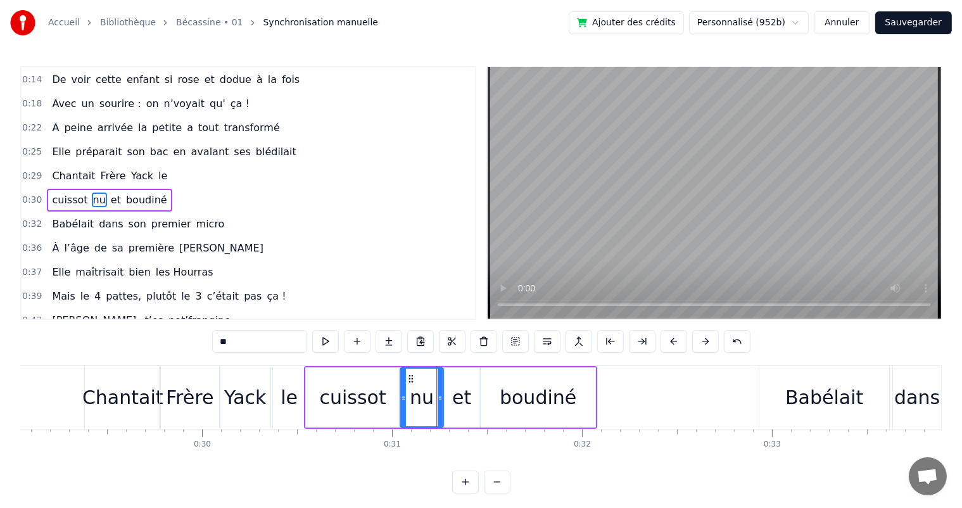
drag, startPoint x: 410, startPoint y: 407, endPoint x: 401, endPoint y: 407, distance: 8.9
click at [401, 407] on div at bounding box center [403, 398] width 5 height 58
click at [457, 405] on div "et" at bounding box center [461, 397] width 19 height 29
click at [473, 406] on div at bounding box center [470, 398] width 5 height 58
click at [492, 406] on div "boudiné" at bounding box center [538, 397] width 115 height 60
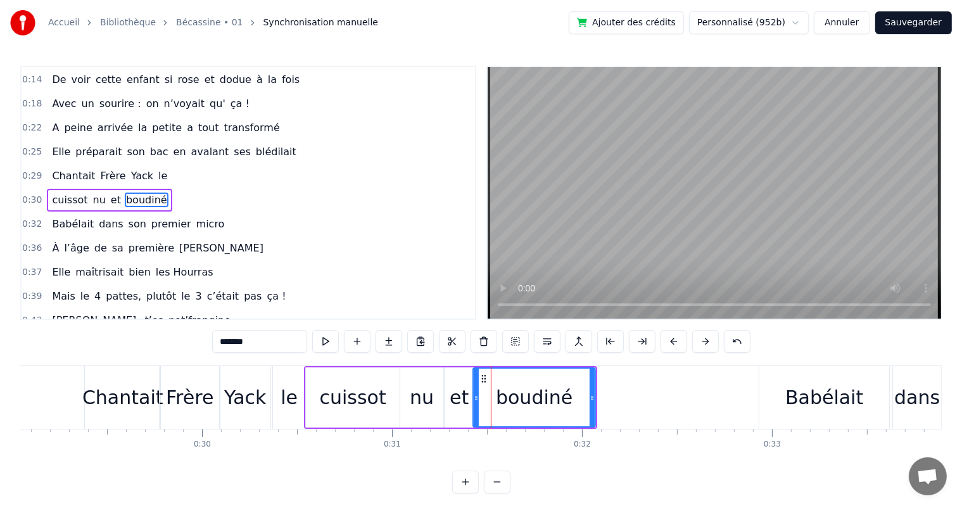
drag, startPoint x: 482, startPoint y: 407, endPoint x: 474, endPoint y: 409, distance: 8.0
click at [474, 409] on div at bounding box center [476, 398] width 5 height 58
click at [590, 410] on div at bounding box center [587, 398] width 5 height 58
click at [58, 149] on span "Elle" at bounding box center [61, 151] width 21 height 15
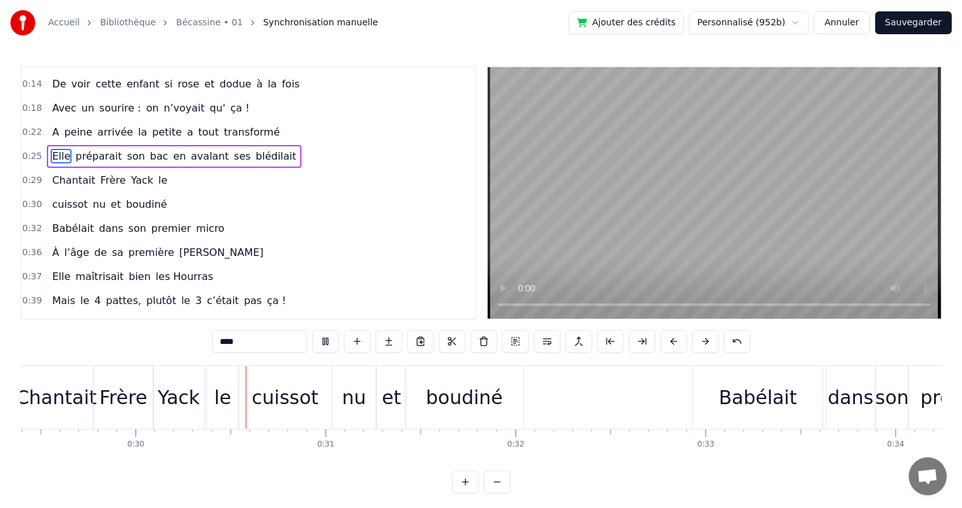
scroll to position [0, 5625]
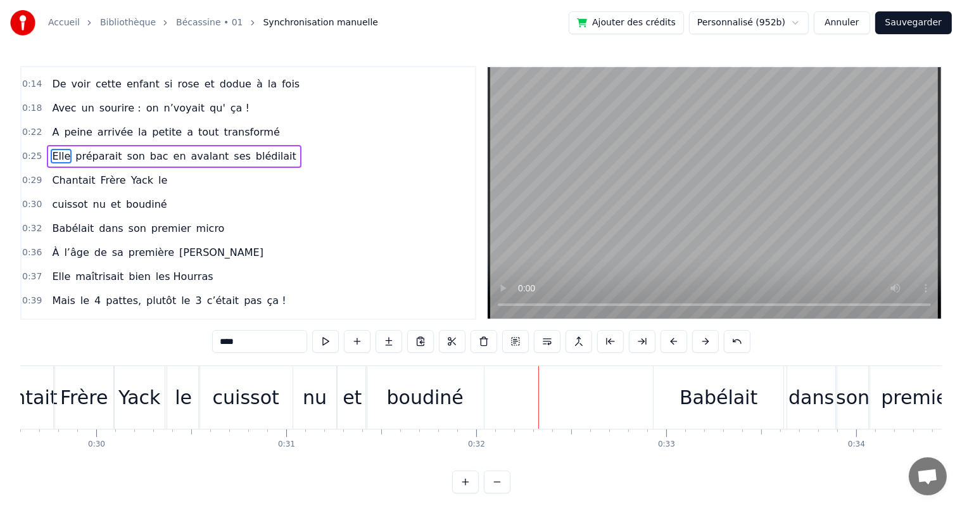
click at [179, 393] on div "le" at bounding box center [183, 397] width 17 height 29
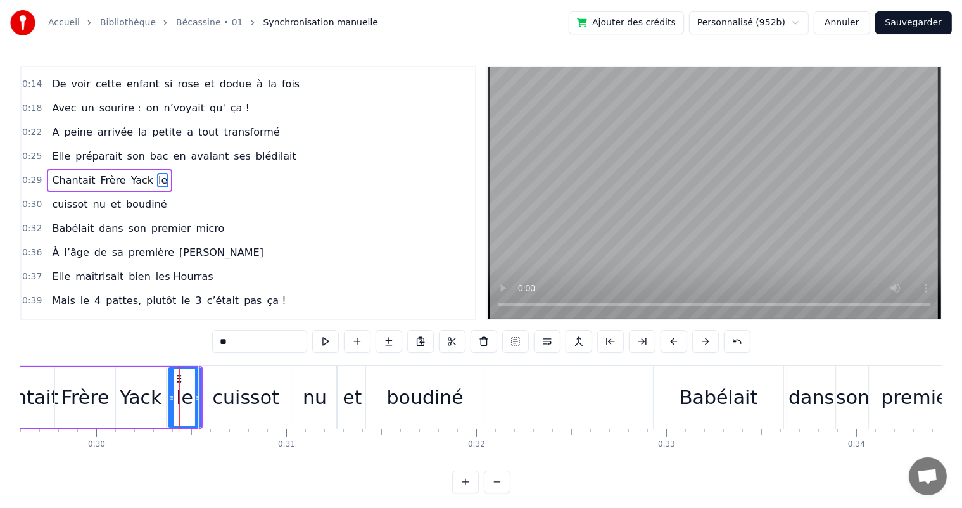
scroll to position [48, 0]
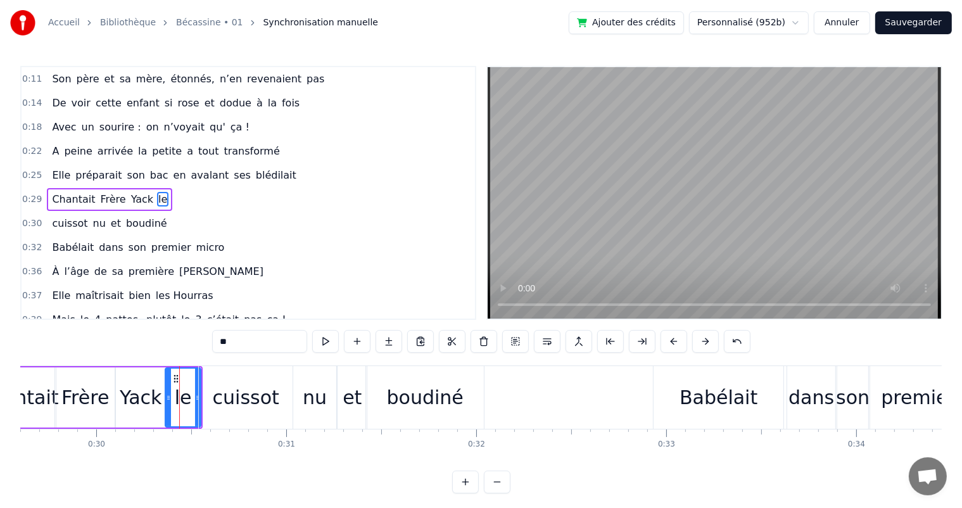
click at [166, 399] on icon at bounding box center [168, 398] width 5 height 10
click at [210, 398] on div "cuissot" at bounding box center [246, 397] width 94 height 63
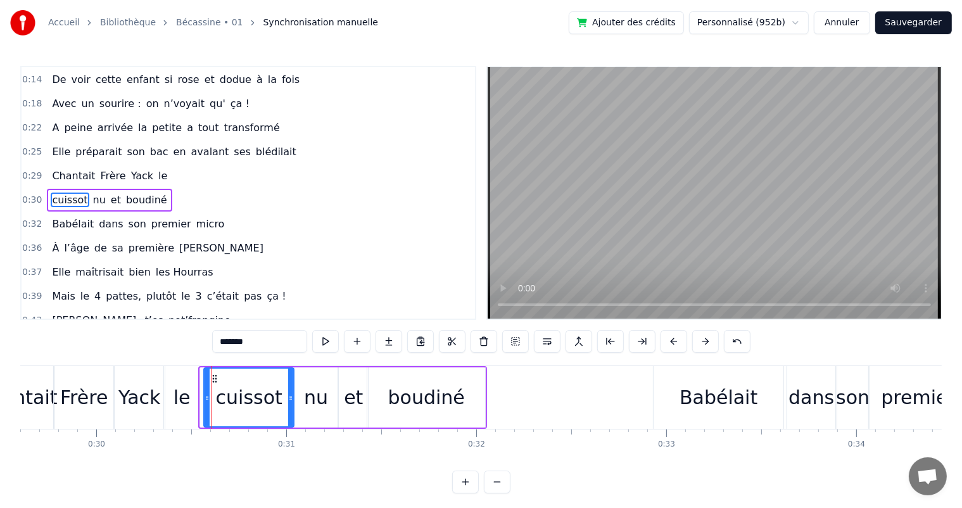
click at [207, 398] on icon at bounding box center [207, 398] width 5 height 10
click at [184, 398] on div "le" at bounding box center [182, 397] width 17 height 29
type input "**"
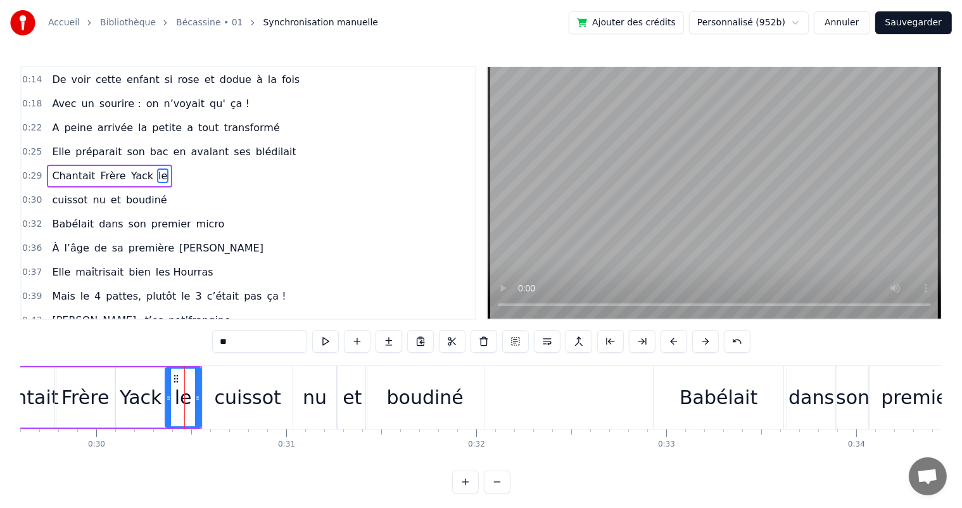
scroll to position [48, 0]
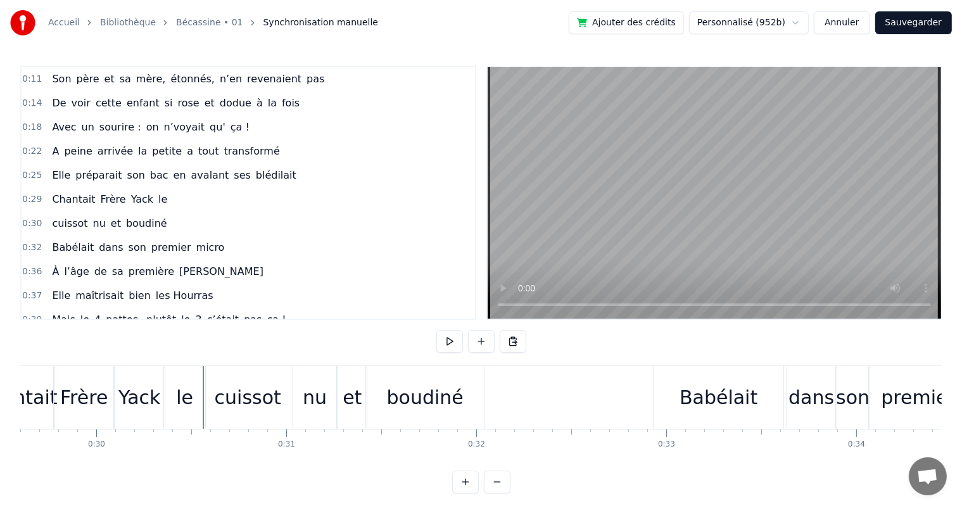
click at [61, 192] on span "Chantait" at bounding box center [74, 199] width 46 height 15
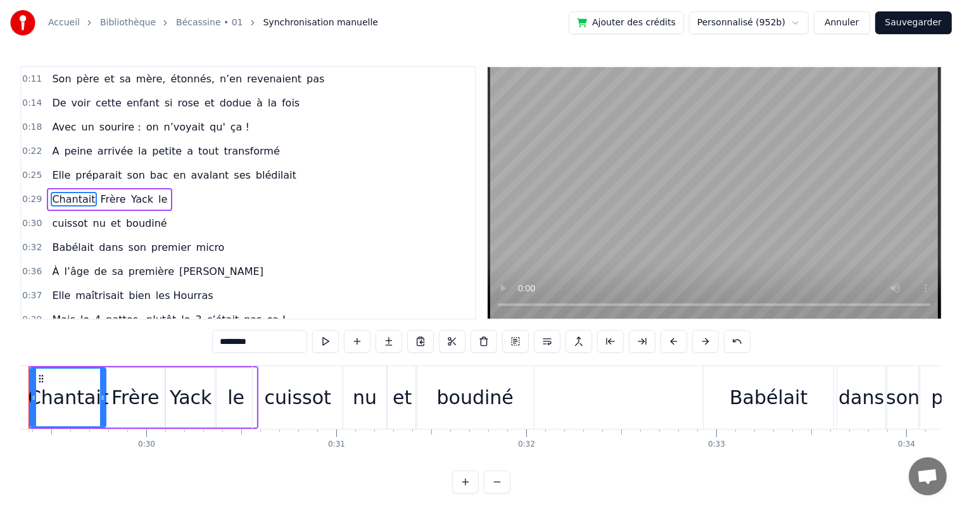
scroll to position [0, 5519]
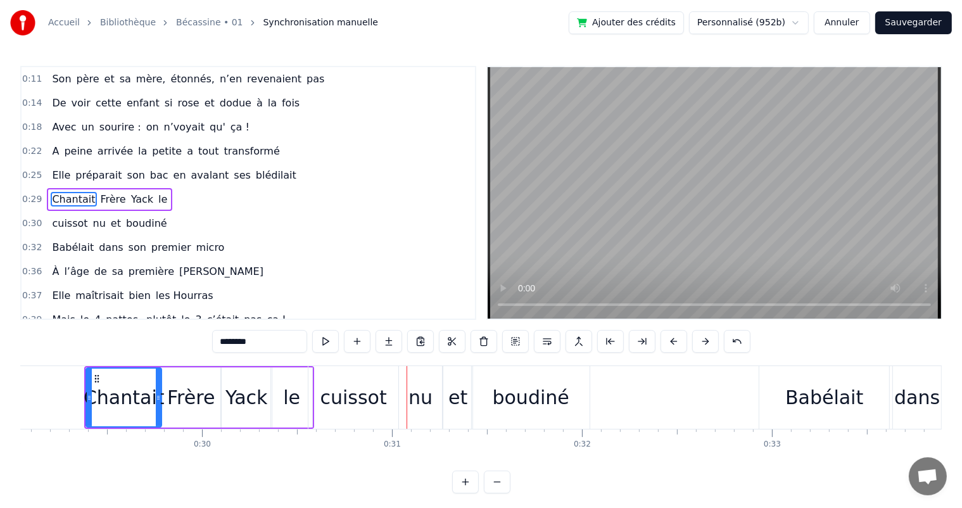
click at [126, 168] on span "son" at bounding box center [136, 175] width 20 height 15
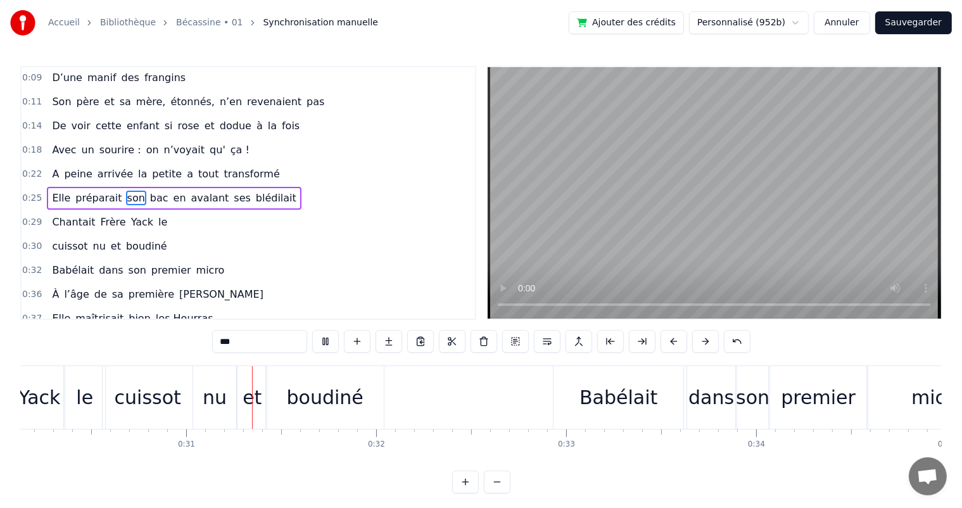
scroll to position [0, 5764]
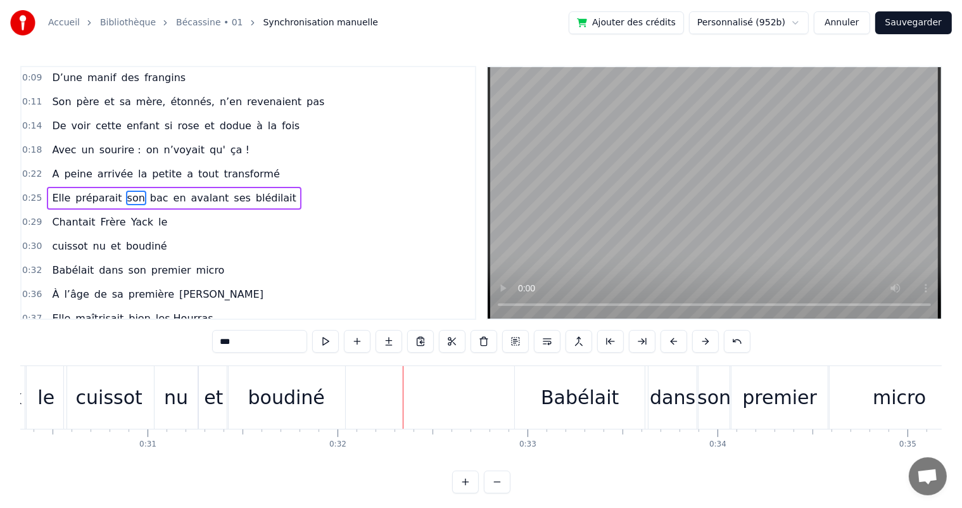
click at [72, 215] on span "Chantait" at bounding box center [74, 222] width 46 height 15
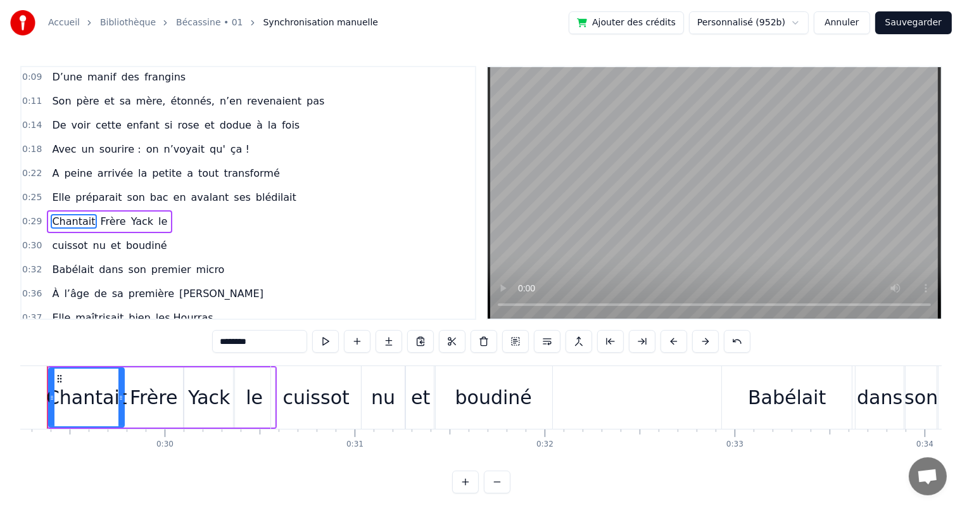
scroll to position [0, 5519]
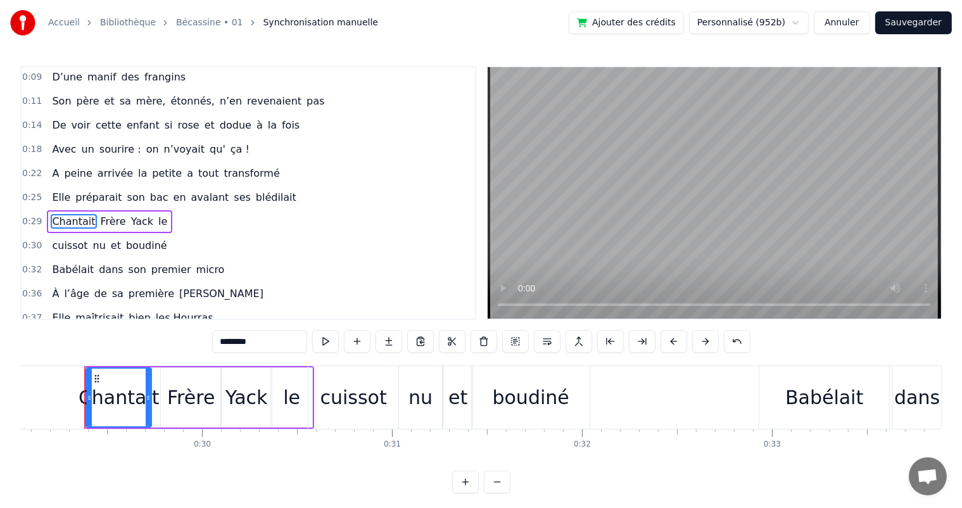
drag, startPoint x: 157, startPoint y: 393, endPoint x: 147, endPoint y: 393, distance: 10.1
click at [147, 393] on icon at bounding box center [148, 398] width 5 height 10
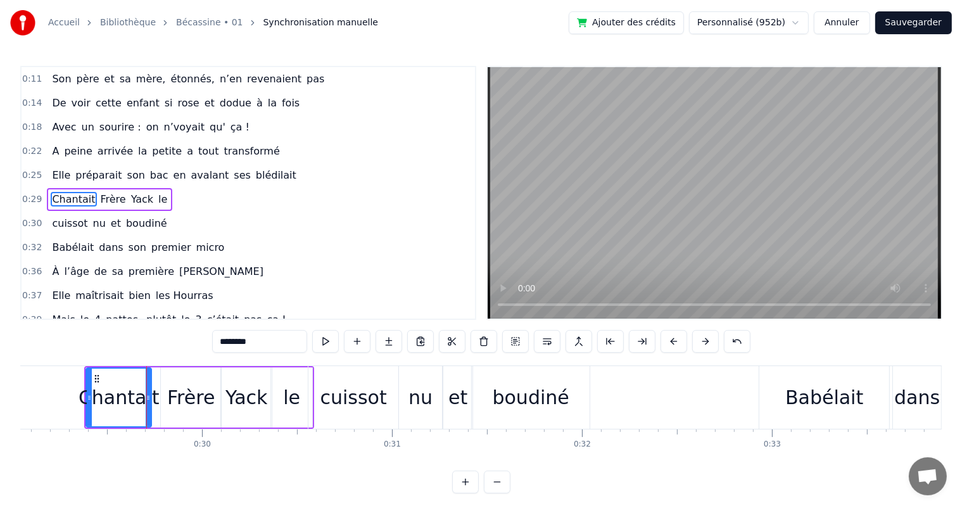
click at [174, 393] on div "Frère" at bounding box center [191, 397] width 48 height 29
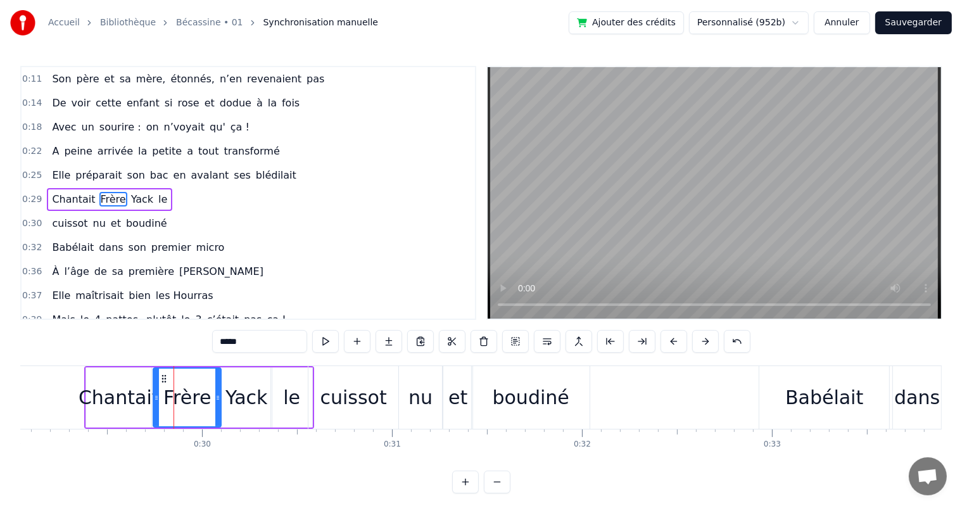
drag, startPoint x: 162, startPoint y: 399, endPoint x: 155, endPoint y: 403, distance: 8.5
click at [155, 403] on div at bounding box center [156, 398] width 5 height 58
drag, startPoint x: 216, startPoint y: 400, endPoint x: 207, endPoint y: 402, distance: 9.1
click at [207, 402] on div at bounding box center [209, 398] width 5 height 58
click at [233, 400] on div "Yack" at bounding box center [247, 397] width 42 height 29
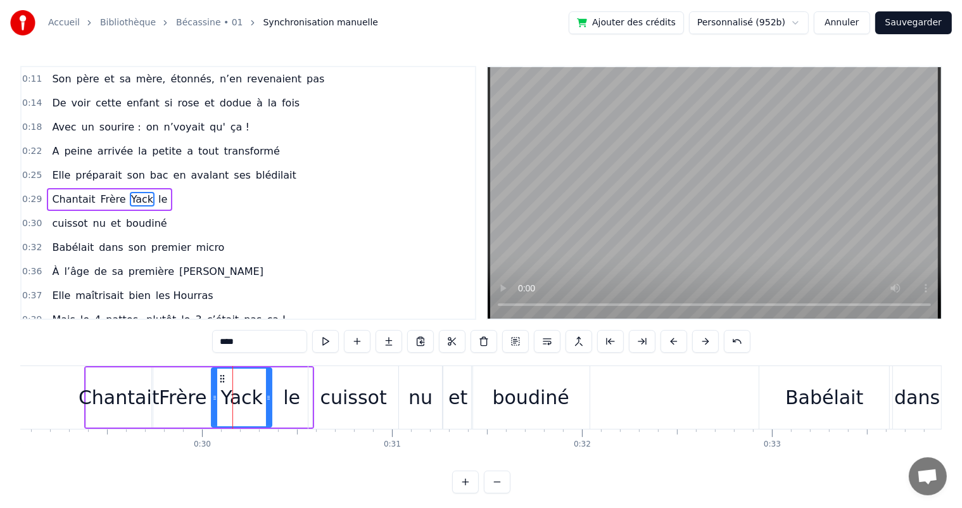
drag, startPoint x: 223, startPoint y: 399, endPoint x: 213, endPoint y: 403, distance: 10.2
click at [213, 403] on div at bounding box center [214, 398] width 5 height 58
drag, startPoint x: 269, startPoint y: 400, endPoint x: 262, endPoint y: 401, distance: 7.0
click at [262, 401] on icon at bounding box center [261, 398] width 5 height 10
click at [279, 401] on div "le" at bounding box center [291, 397] width 41 height 60
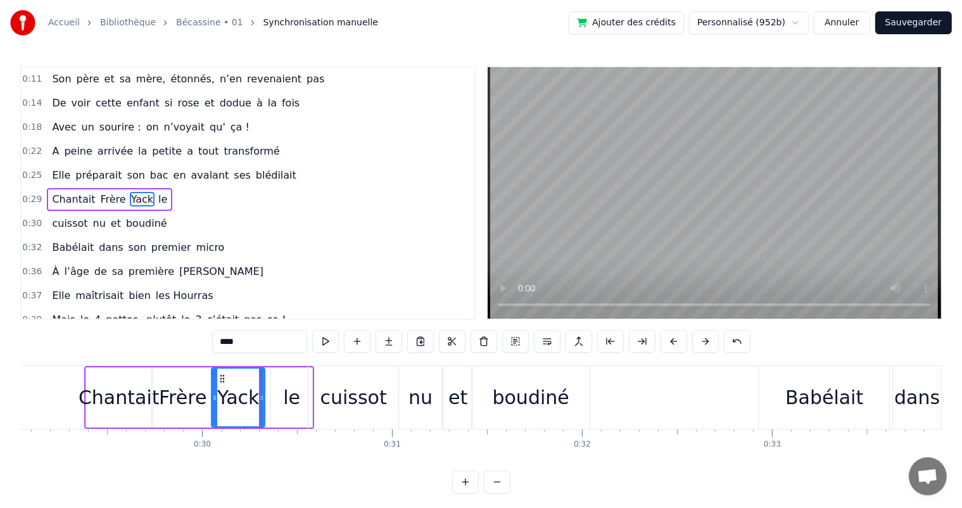
type input "**"
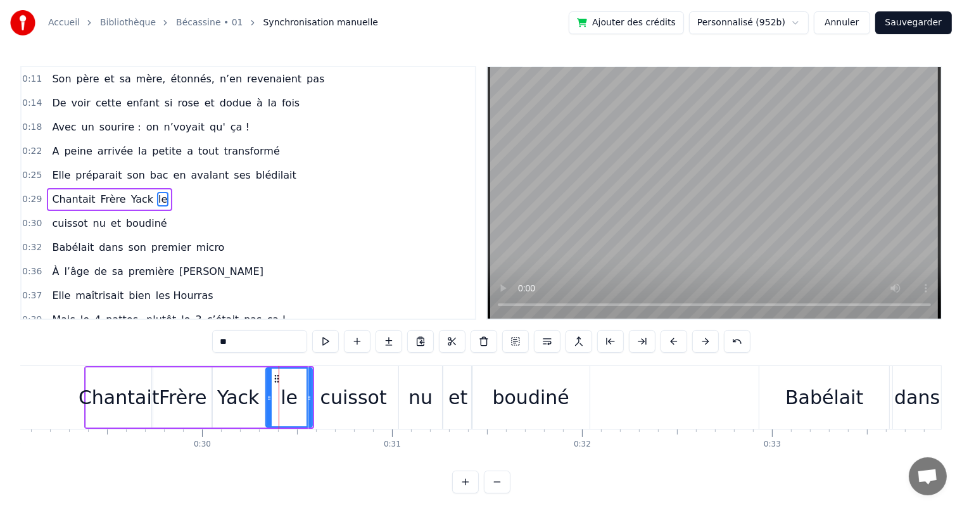
click at [267, 405] on div at bounding box center [269, 398] width 5 height 58
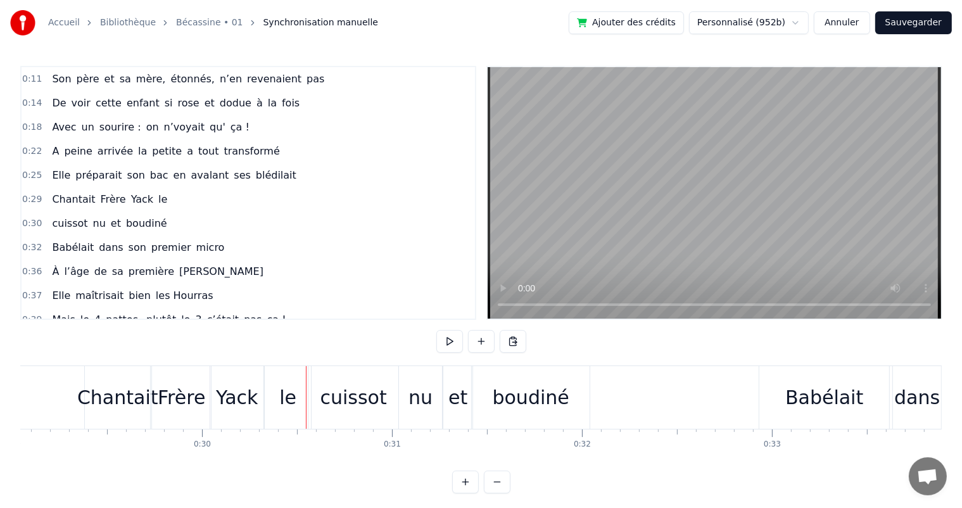
click at [315, 397] on div "cuissot" at bounding box center [353, 397] width 90 height 63
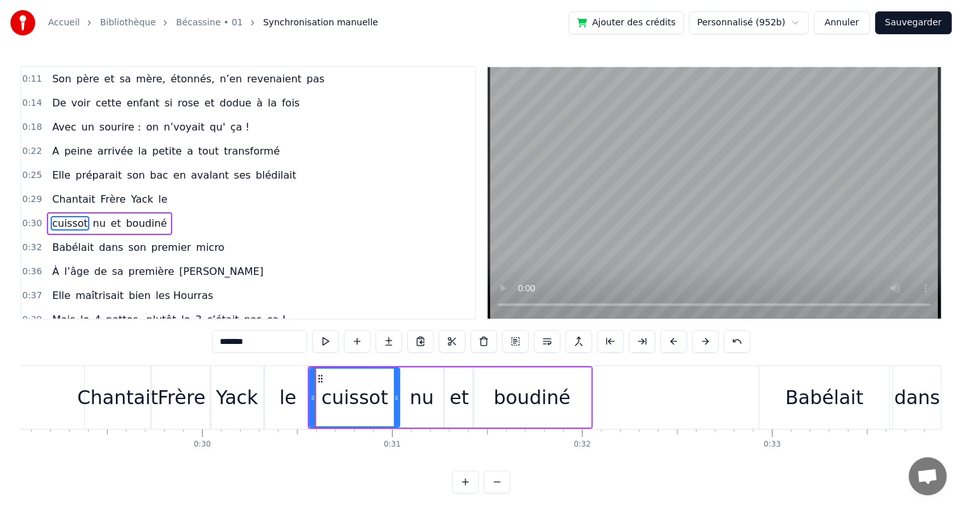
scroll to position [72, 0]
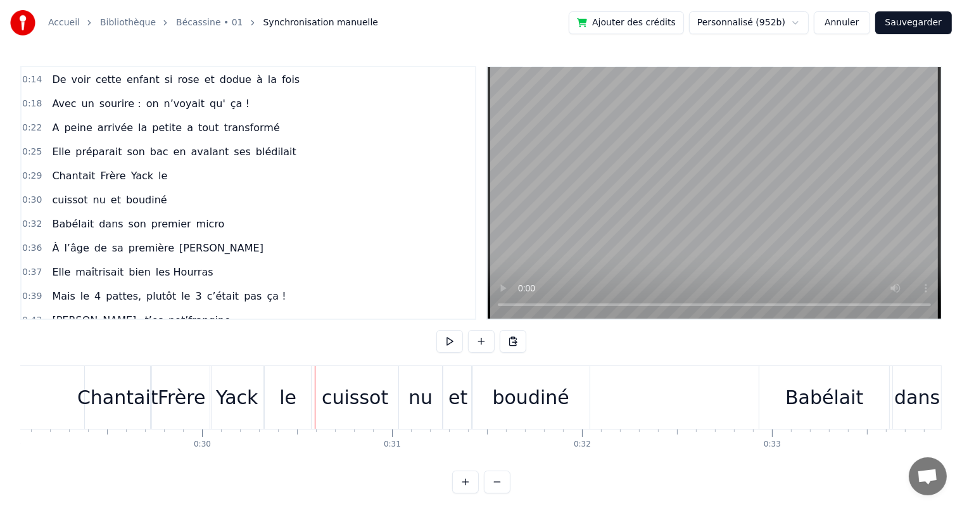
click at [324, 387] on div "cuissot" at bounding box center [355, 397] width 87 height 63
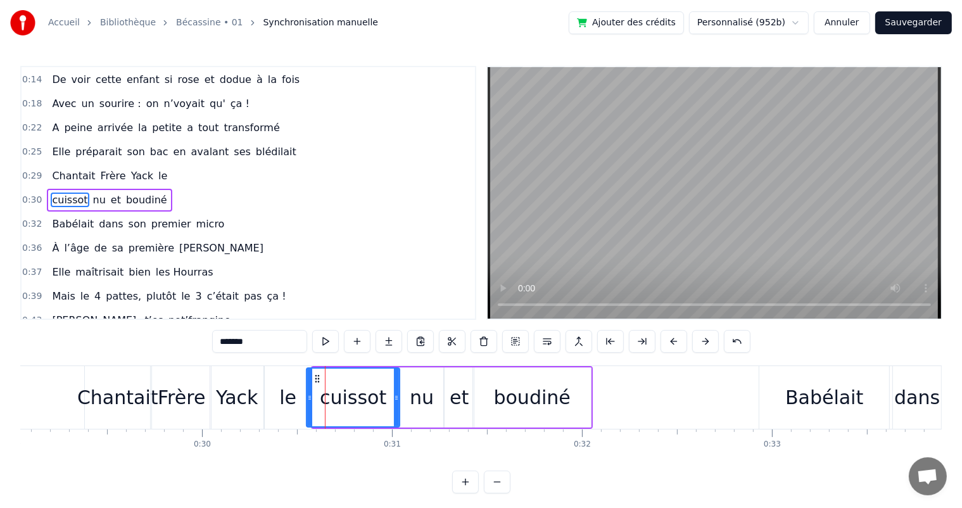
drag, startPoint x: 316, startPoint y: 397, endPoint x: 310, endPoint y: 398, distance: 6.4
click at [310, 398] on icon at bounding box center [309, 398] width 5 height 10
click at [56, 149] on span "Elle" at bounding box center [61, 151] width 21 height 15
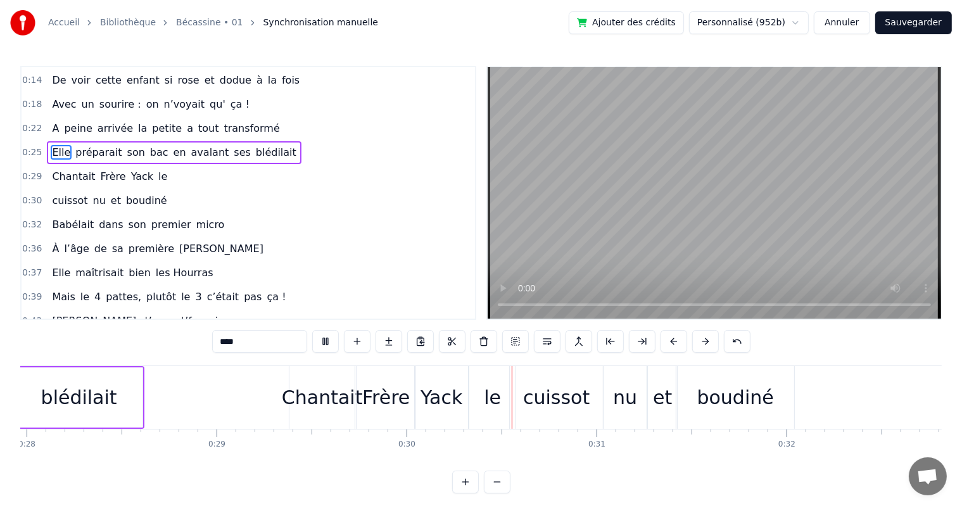
scroll to position [0, 5620]
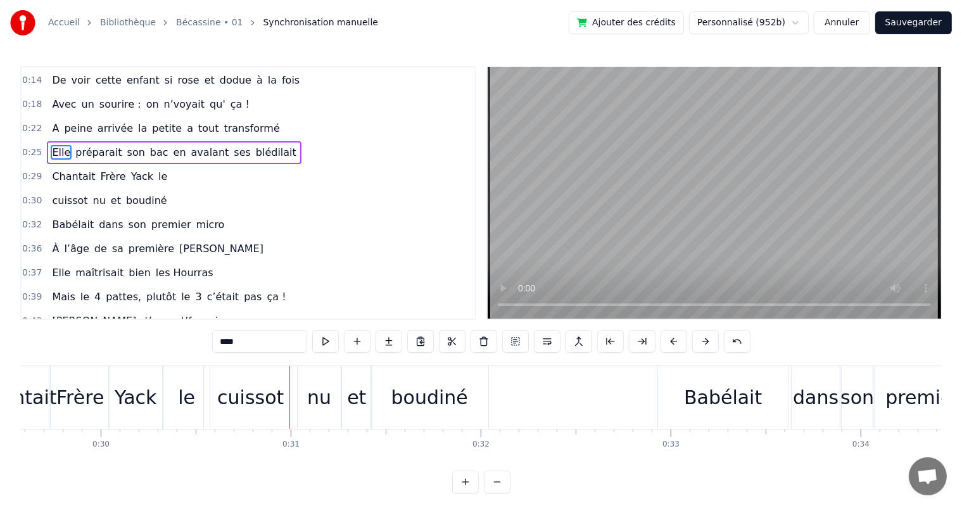
click at [81, 407] on div "Frère" at bounding box center [80, 397] width 48 height 29
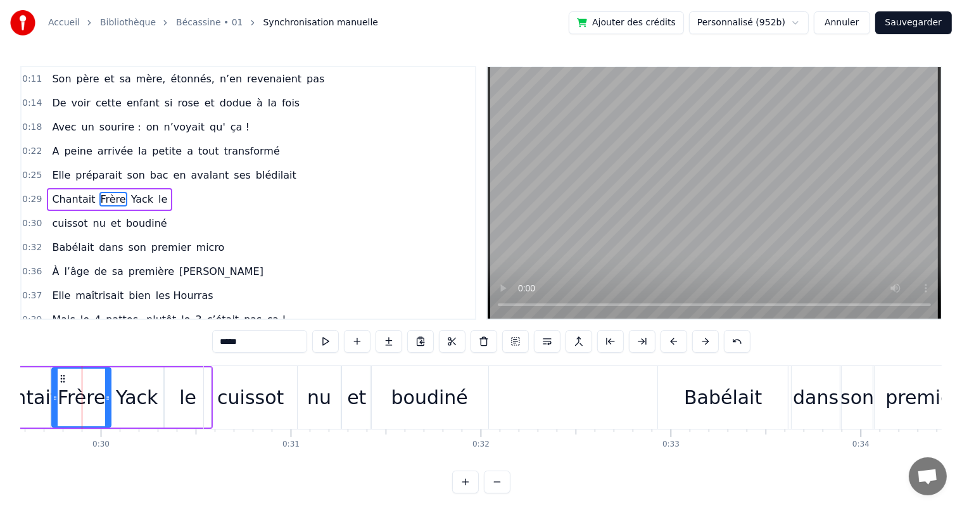
scroll to position [0, 5618]
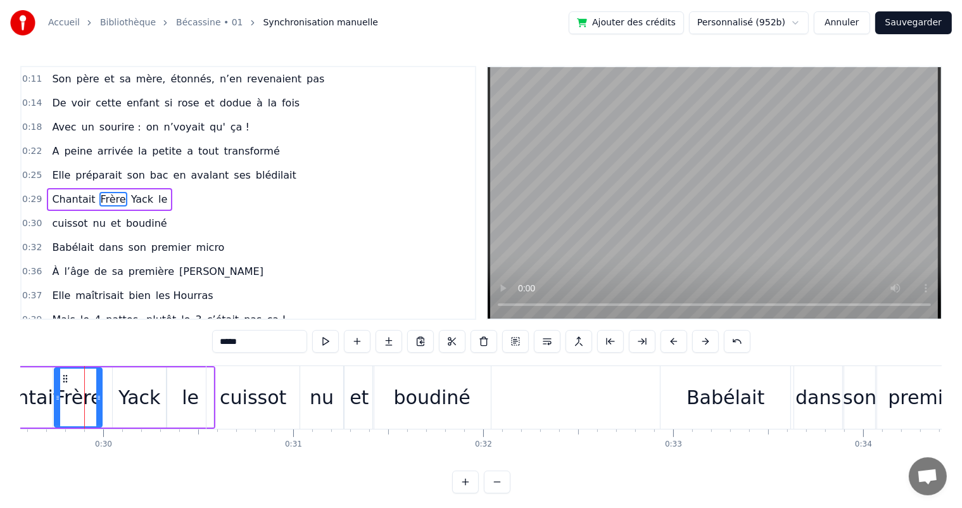
drag, startPoint x: 110, startPoint y: 405, endPoint x: 98, endPoint y: 409, distance: 12.0
click at [98, 409] on div at bounding box center [98, 398] width 5 height 58
click at [128, 405] on div "Yack" at bounding box center [139, 397] width 42 height 29
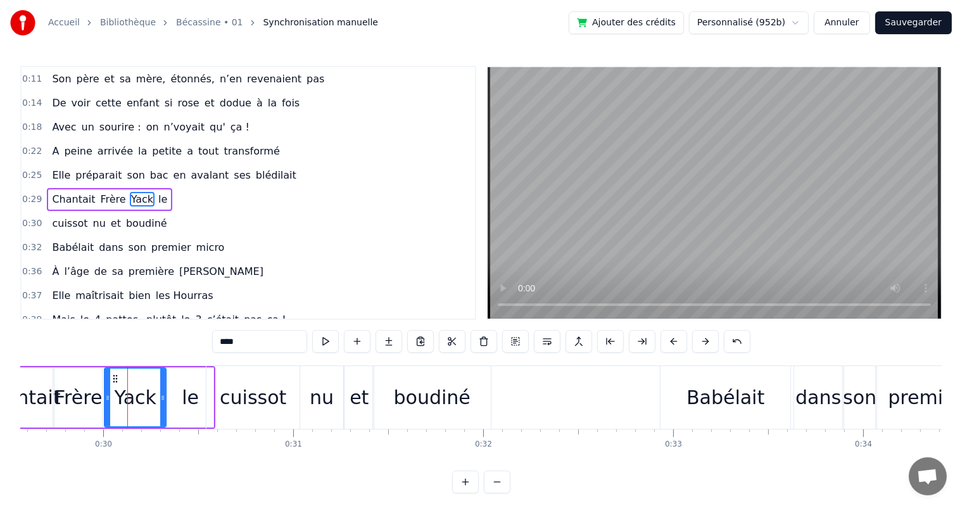
drag, startPoint x: 114, startPoint y: 406, endPoint x: 106, endPoint y: 409, distance: 8.8
click at [106, 409] on div at bounding box center [107, 398] width 5 height 58
click at [105, 410] on div at bounding box center [107, 398] width 5 height 58
click at [51, 168] on span "Elle" at bounding box center [61, 175] width 21 height 15
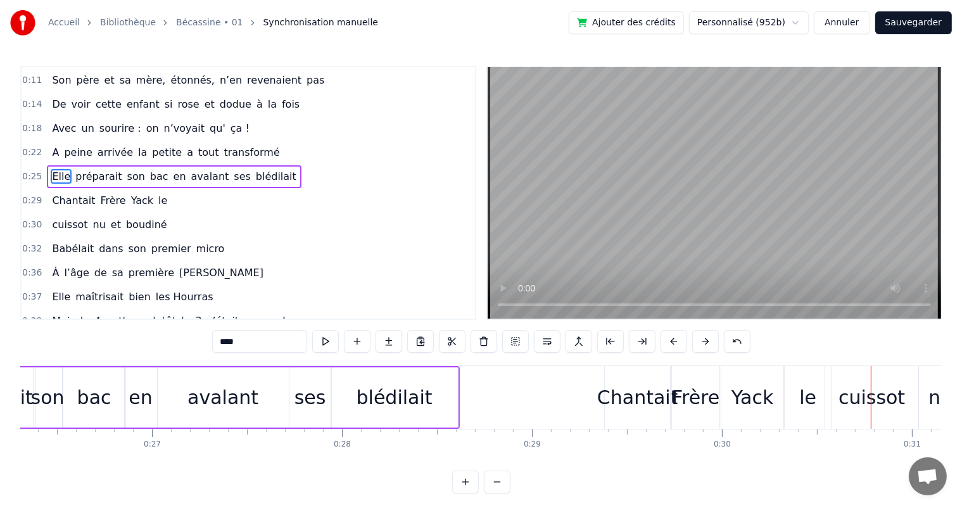
scroll to position [0, 5154]
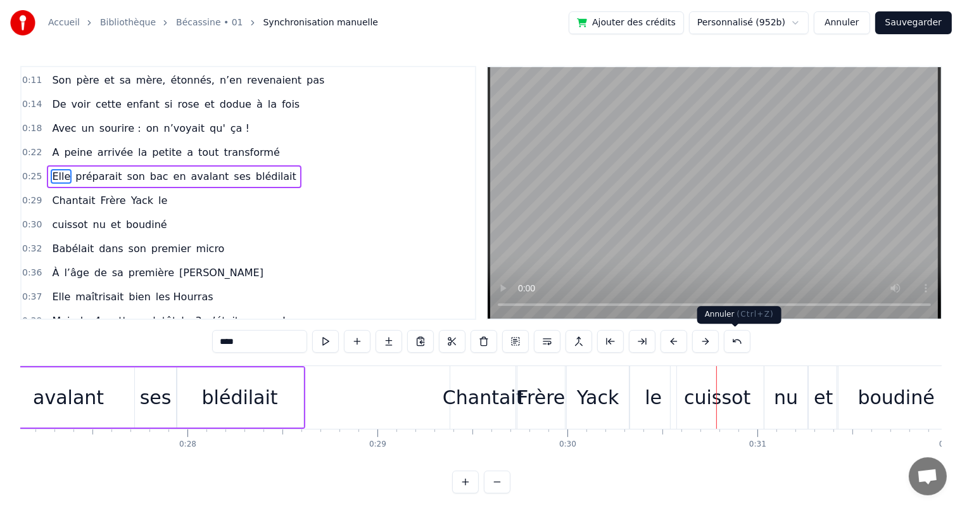
click at [735, 345] on button at bounding box center [737, 341] width 27 height 23
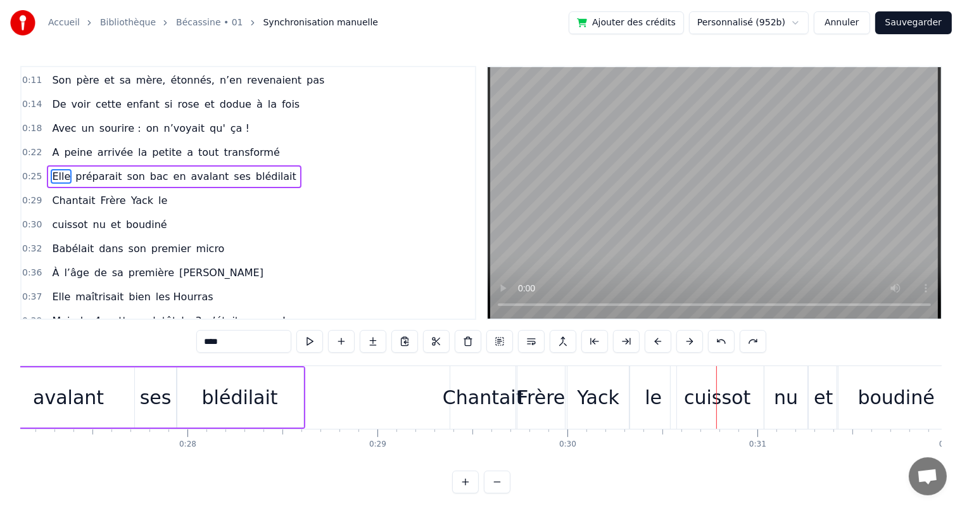
click at [735, 345] on div "****" at bounding box center [481, 341] width 570 height 23
click at [720, 341] on button at bounding box center [721, 341] width 27 height 23
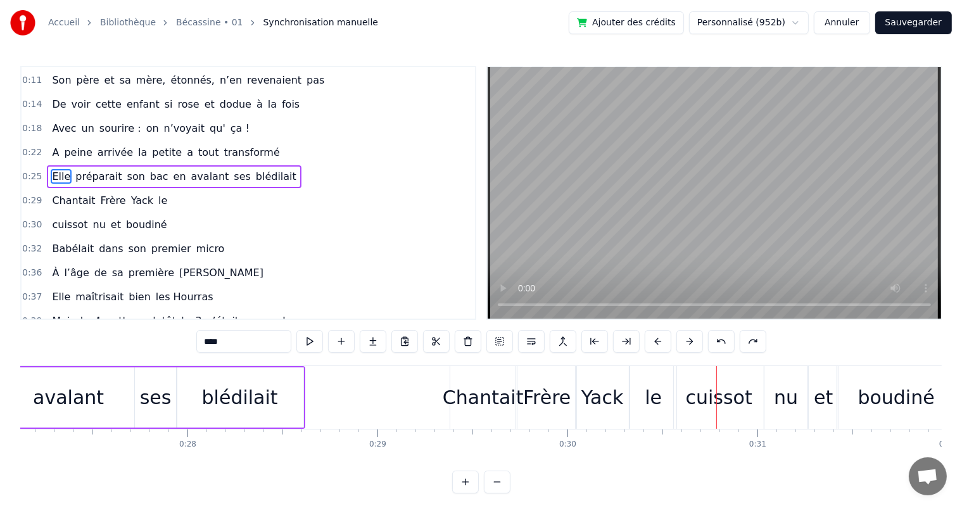
click at [720, 341] on button at bounding box center [721, 341] width 27 height 23
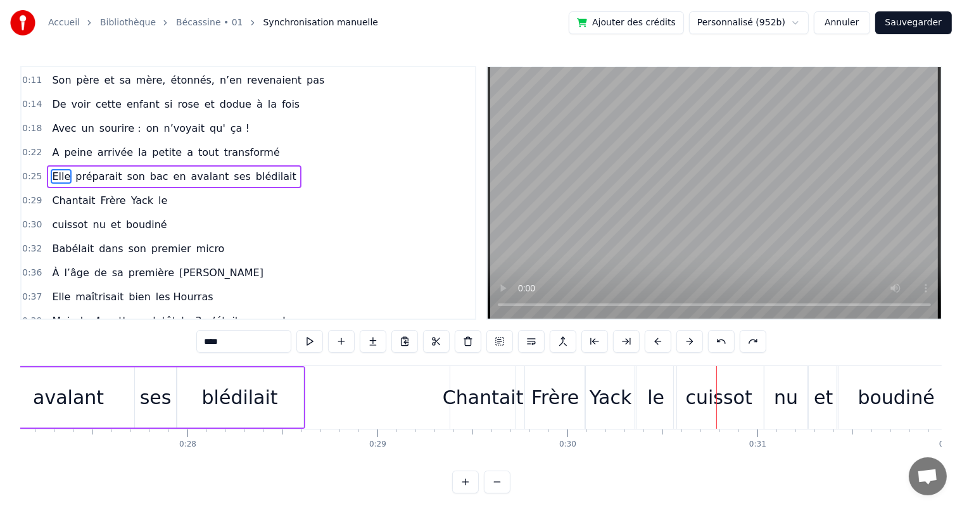
click at [720, 341] on button at bounding box center [721, 341] width 27 height 23
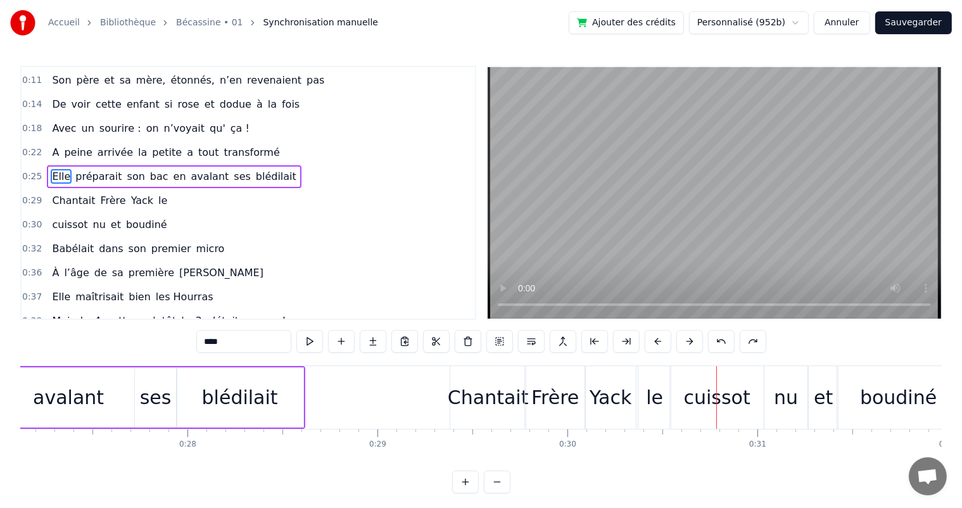
click at [720, 341] on button at bounding box center [721, 341] width 27 height 23
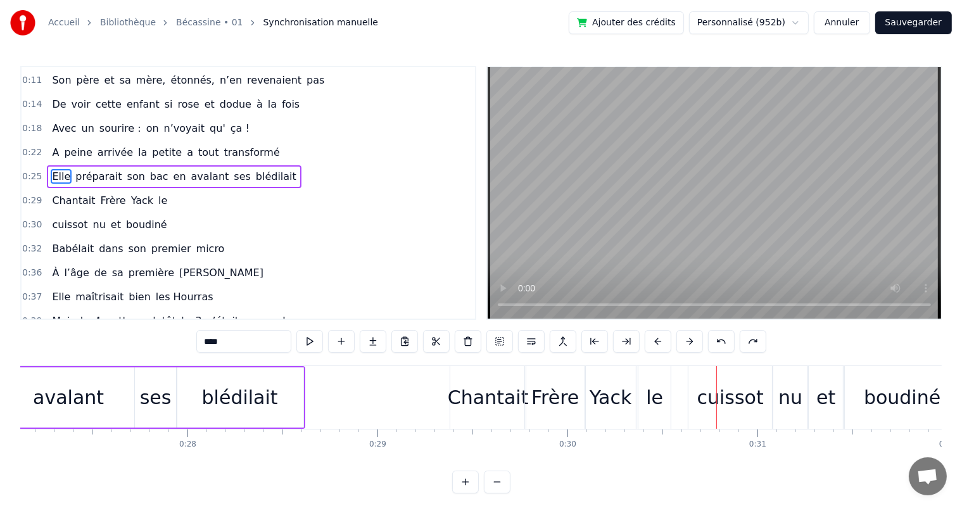
click at [720, 341] on button at bounding box center [721, 341] width 27 height 23
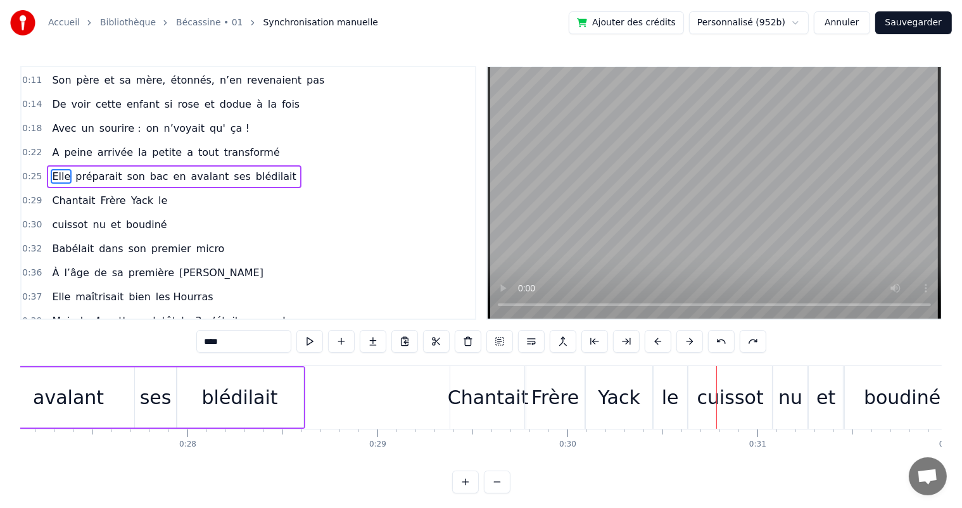
click at [100, 242] on span "dans" at bounding box center [111, 248] width 27 height 15
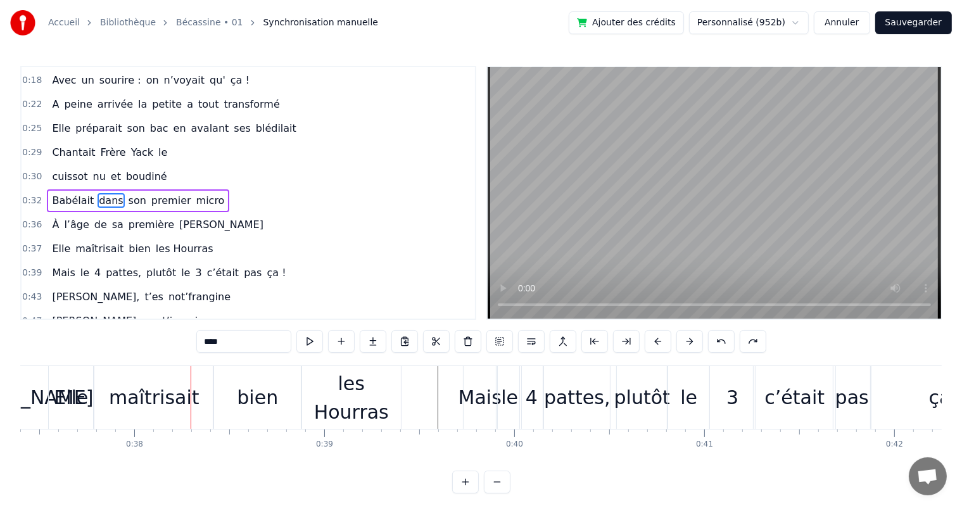
scroll to position [0, 7147]
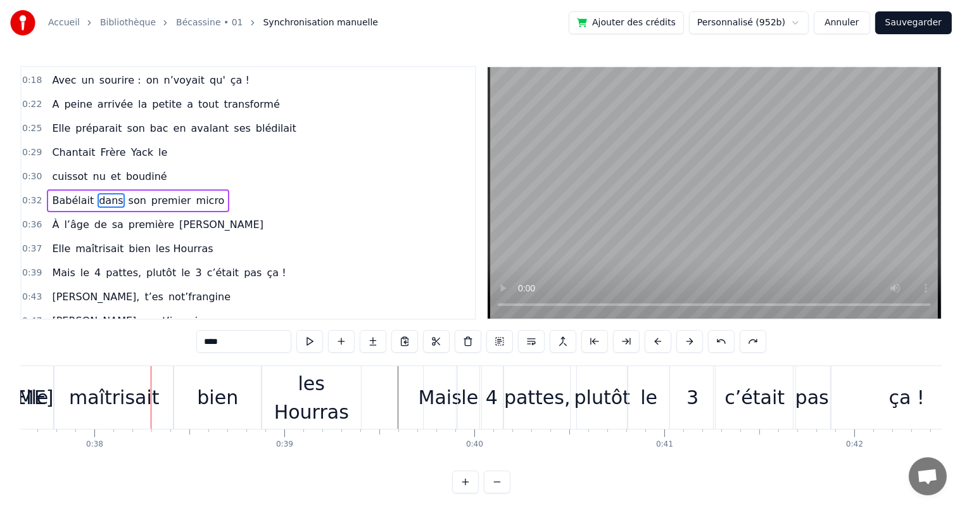
click at [238, 471] on div "0:07 [PERSON_NAME] est née un beau matin 0:09 D’une manif des frangins 0:11 Son…" at bounding box center [481, 280] width 922 height 428
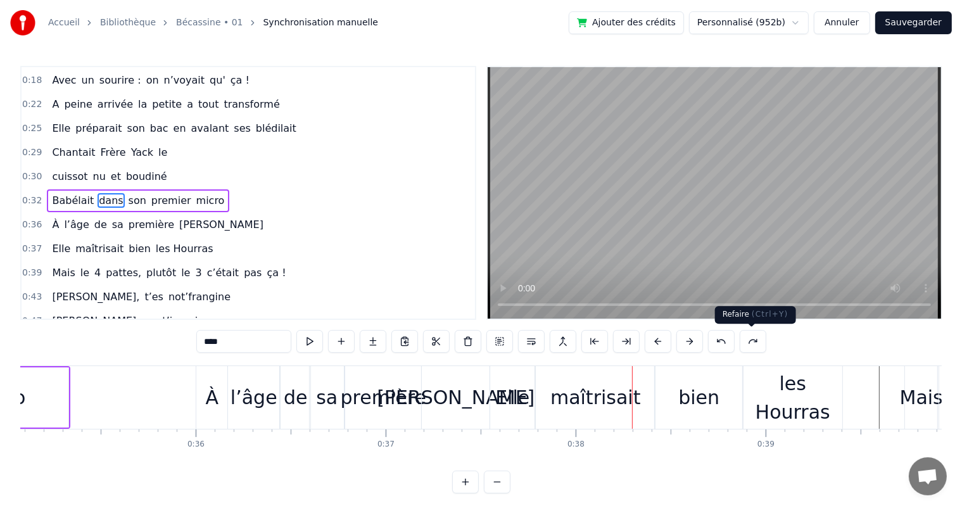
click at [754, 345] on button at bounding box center [753, 341] width 27 height 23
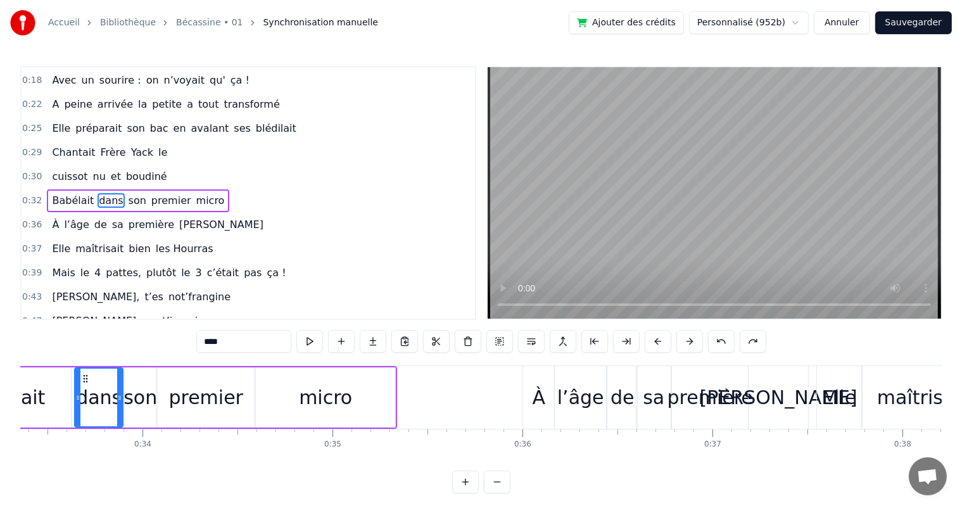
scroll to position [0, 5926]
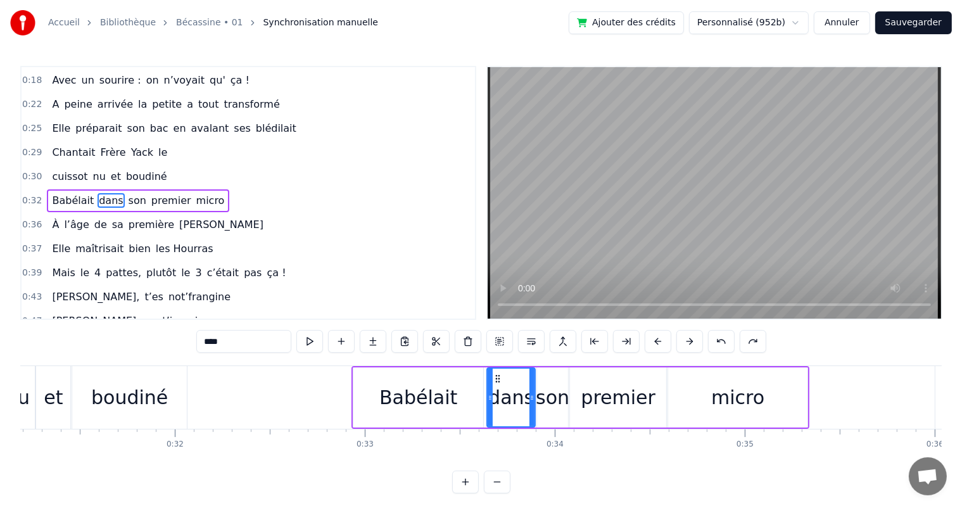
click at [81, 152] on span "Chantait" at bounding box center [74, 152] width 46 height 15
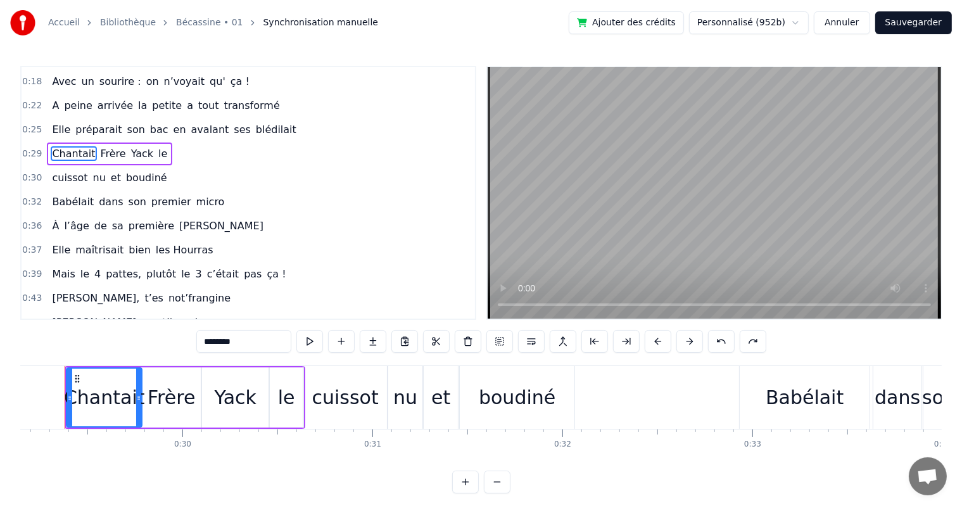
scroll to position [0, 5519]
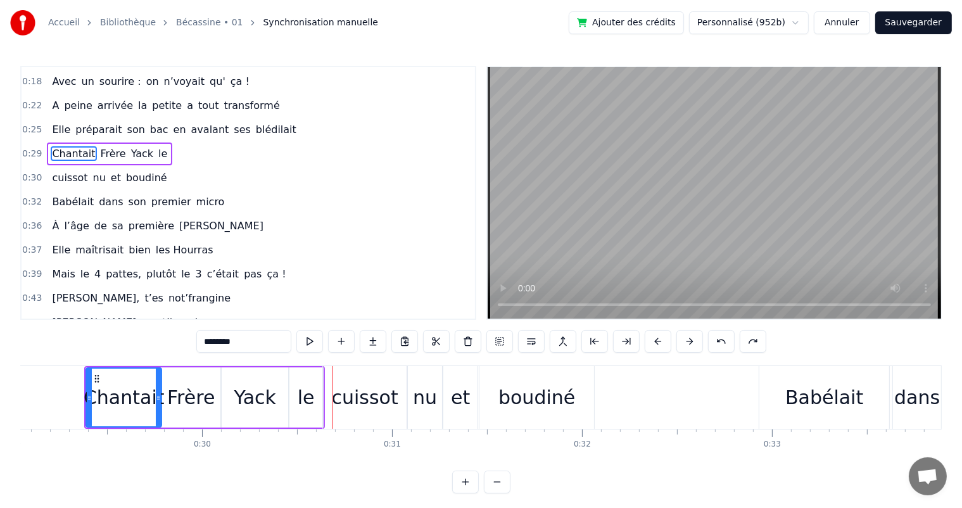
click at [200, 401] on div "Frère" at bounding box center [191, 397] width 48 height 29
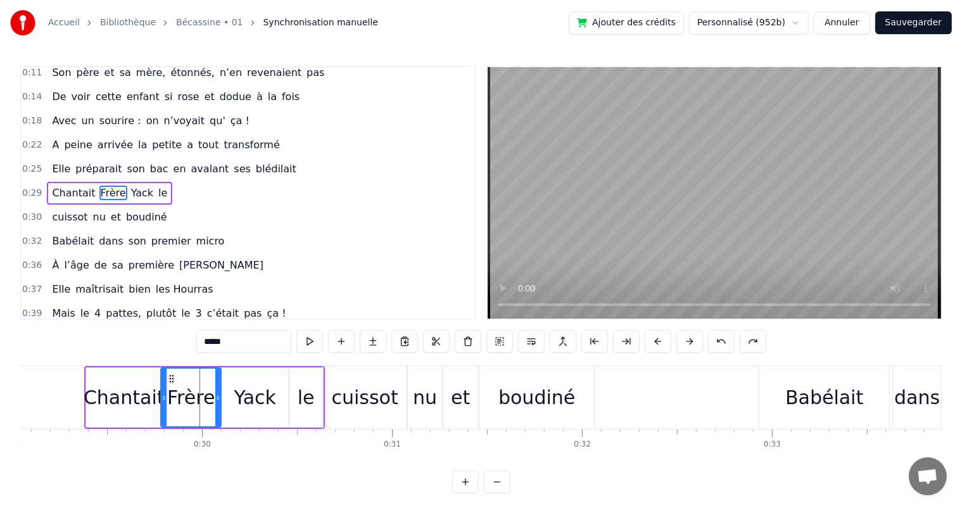
scroll to position [48, 0]
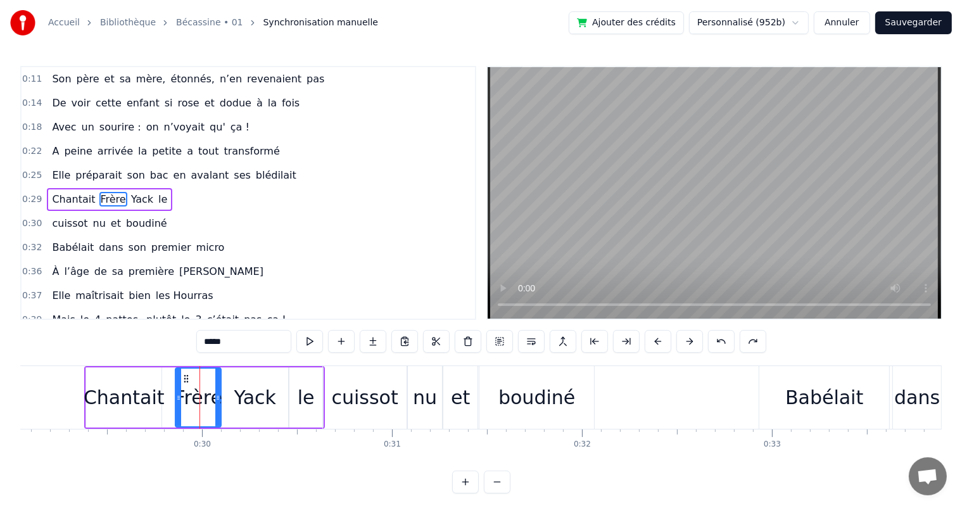
drag, startPoint x: 162, startPoint y: 399, endPoint x: 177, endPoint y: 398, distance: 14.6
click at [177, 398] on icon at bounding box center [178, 398] width 5 height 10
click at [149, 397] on div "Chantait" at bounding box center [124, 397] width 81 height 29
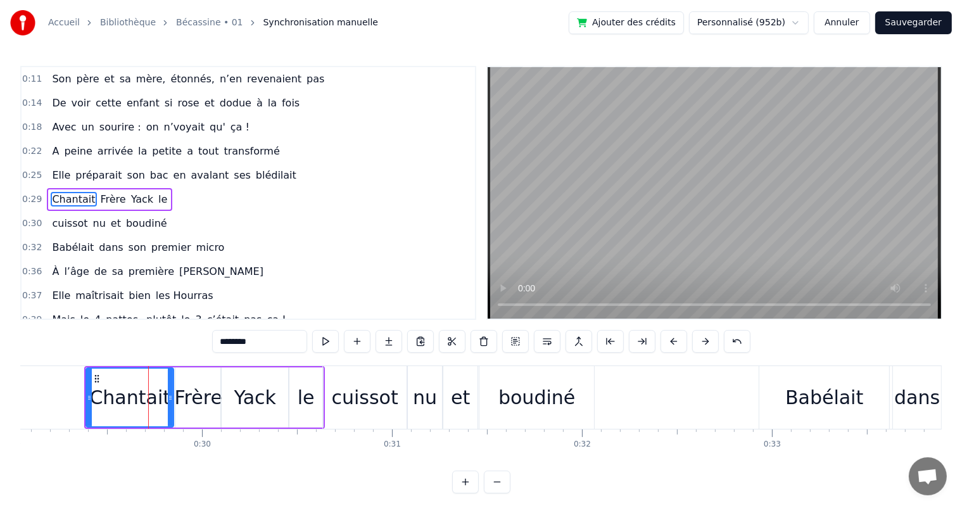
drag, startPoint x: 158, startPoint y: 398, endPoint x: 170, endPoint y: 398, distance: 12.0
click at [170, 398] on icon at bounding box center [170, 398] width 5 height 10
click at [241, 395] on div "Yack" at bounding box center [255, 397] width 42 height 29
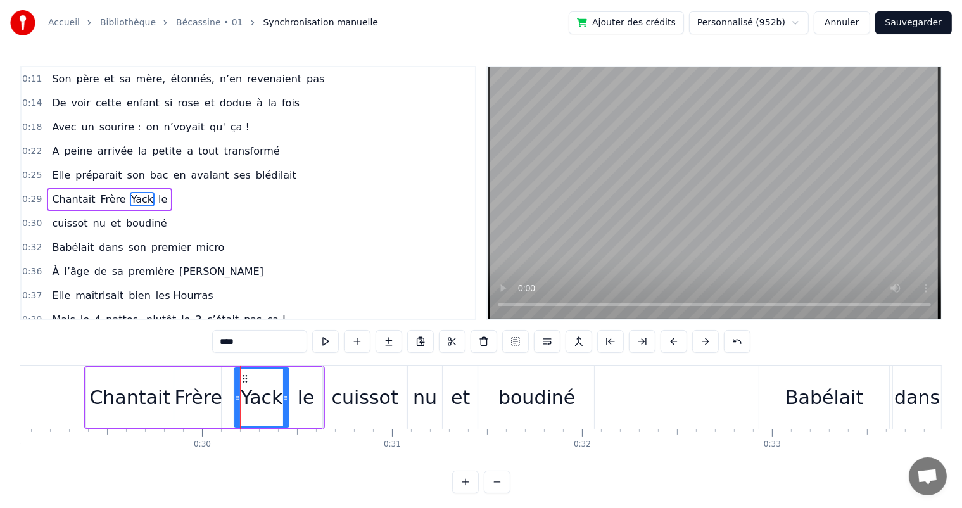
drag, startPoint x: 225, startPoint y: 400, endPoint x: 238, endPoint y: 402, distance: 13.4
click at [238, 402] on icon at bounding box center [237, 398] width 5 height 10
click at [191, 399] on div "Frère" at bounding box center [199, 397] width 48 height 29
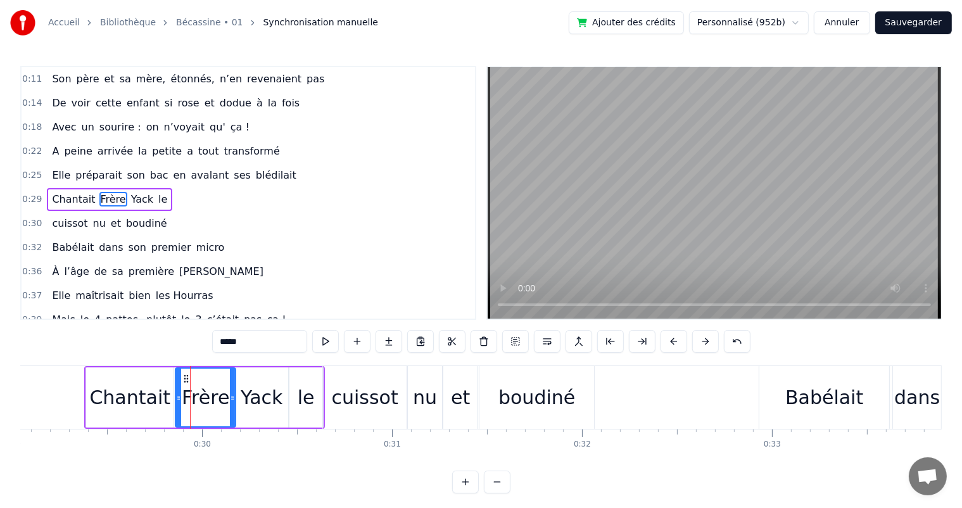
drag, startPoint x: 215, startPoint y: 398, endPoint x: 230, endPoint y: 397, distance: 14.6
click at [230, 397] on icon at bounding box center [232, 398] width 5 height 10
click at [59, 169] on span "Elle" at bounding box center [61, 175] width 21 height 15
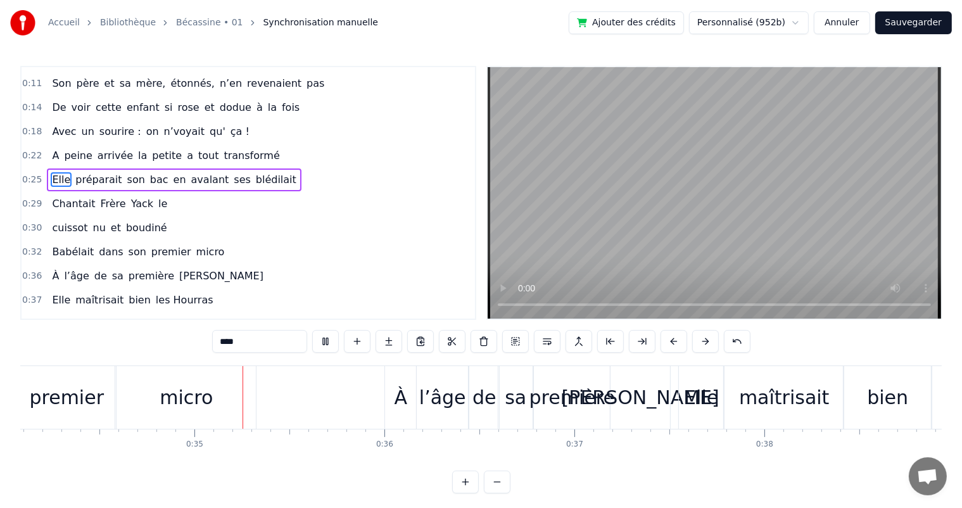
scroll to position [0, 6480]
click at [656, 409] on div "[PERSON_NAME]" at bounding box center [637, 397] width 60 height 63
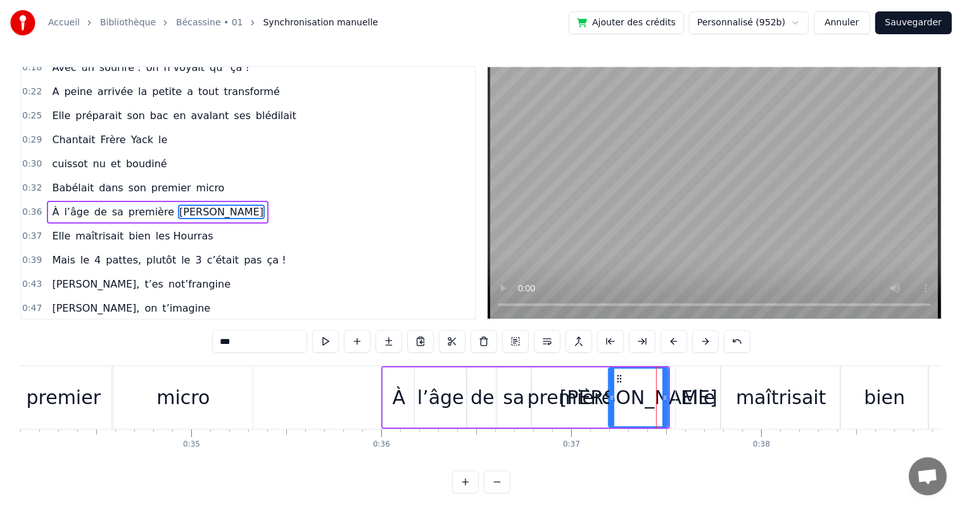
scroll to position [118, 0]
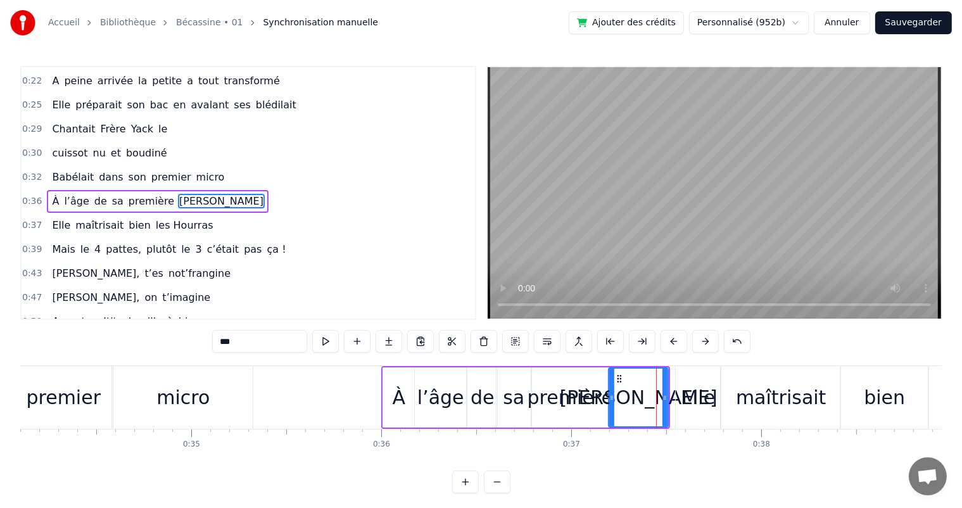
click at [436, 393] on div "l’âge" at bounding box center [440, 397] width 47 height 29
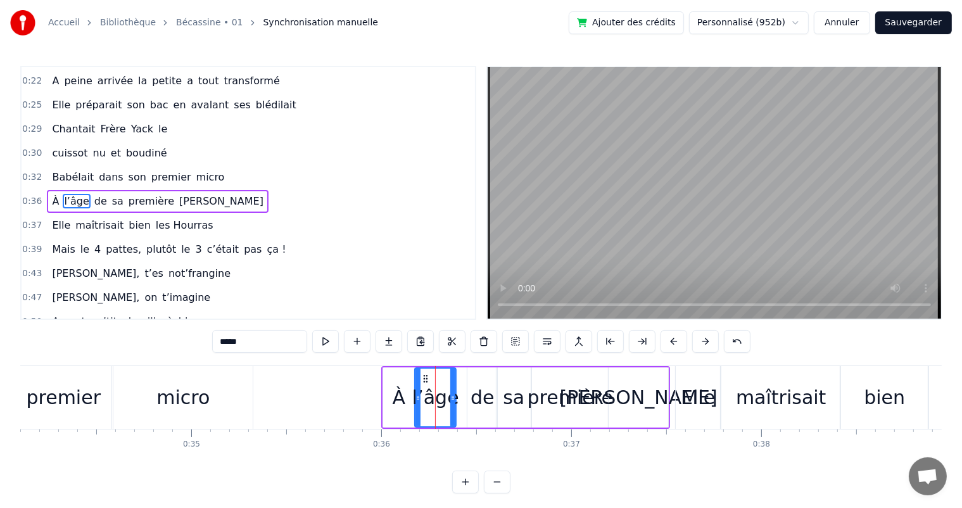
drag, startPoint x: 464, startPoint y: 393, endPoint x: 454, endPoint y: 393, distance: 10.2
click at [454, 393] on icon at bounding box center [452, 398] width 5 height 10
click at [474, 392] on div "de" at bounding box center [483, 397] width 24 height 29
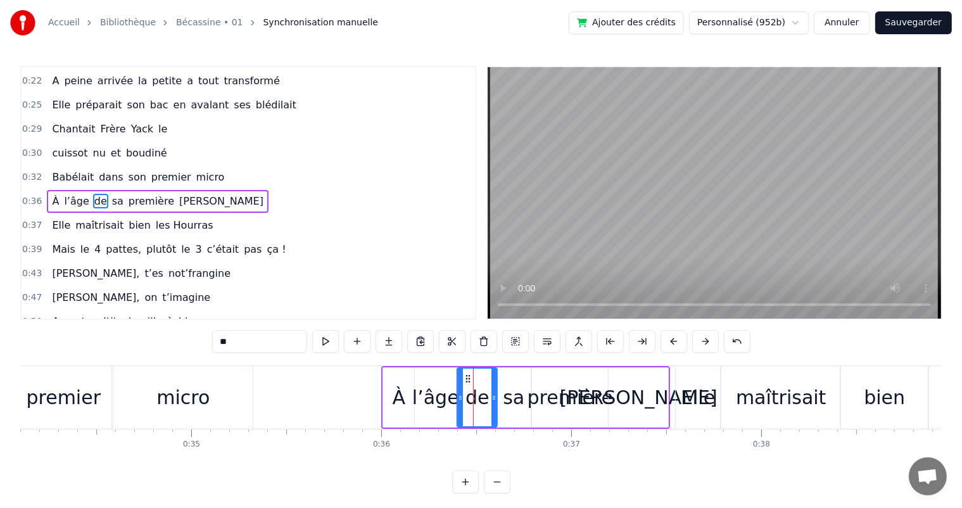
drag, startPoint x: 469, startPoint y: 394, endPoint x: 459, endPoint y: 399, distance: 11.3
click at [459, 399] on icon at bounding box center [460, 398] width 5 height 10
drag, startPoint x: 494, startPoint y: 397, endPoint x: 483, endPoint y: 399, distance: 11.7
click at [483, 399] on icon at bounding box center [482, 398] width 5 height 10
click at [502, 399] on div "sa" at bounding box center [514, 397] width 34 height 60
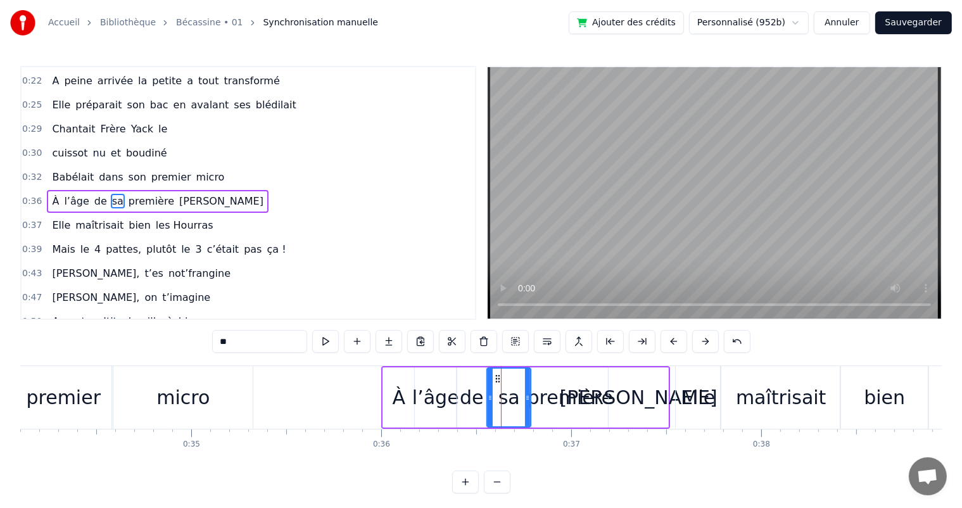
drag, startPoint x: 499, startPoint y: 398, endPoint x: 490, endPoint y: 402, distance: 10.5
click at [490, 402] on div at bounding box center [490, 398] width 5 height 58
drag, startPoint x: 525, startPoint y: 399, endPoint x: 511, endPoint y: 403, distance: 15.2
click at [511, 403] on div at bounding box center [513, 398] width 5 height 58
click at [554, 397] on div "première" at bounding box center [571, 397] width 86 height 29
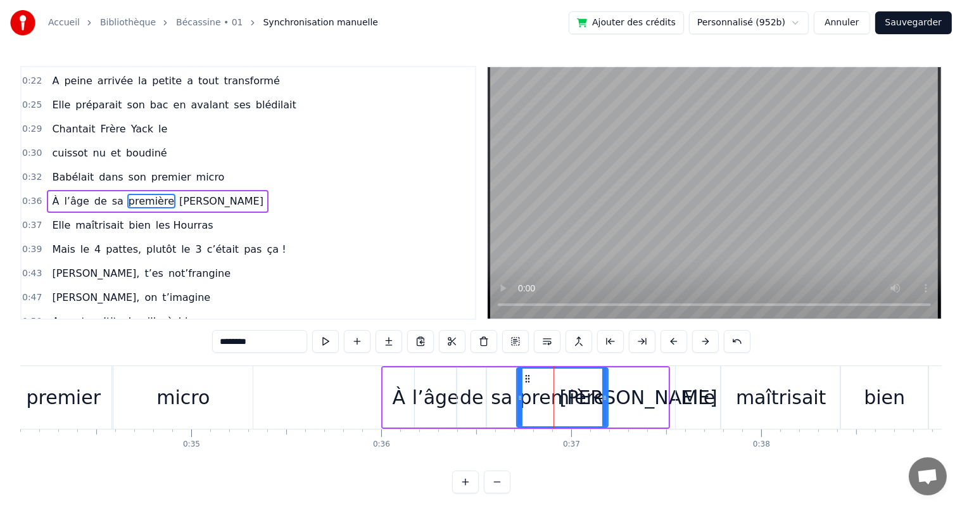
drag, startPoint x: 532, startPoint y: 404, endPoint x: 517, endPoint y: 410, distance: 16.2
click at [518, 410] on div at bounding box center [520, 398] width 5 height 58
drag, startPoint x: 604, startPoint y: 405, endPoint x: 594, endPoint y: 408, distance: 10.4
click at [594, 408] on div at bounding box center [594, 398] width 5 height 58
click at [618, 403] on div "[PERSON_NAME]" at bounding box center [639, 397] width 60 height 60
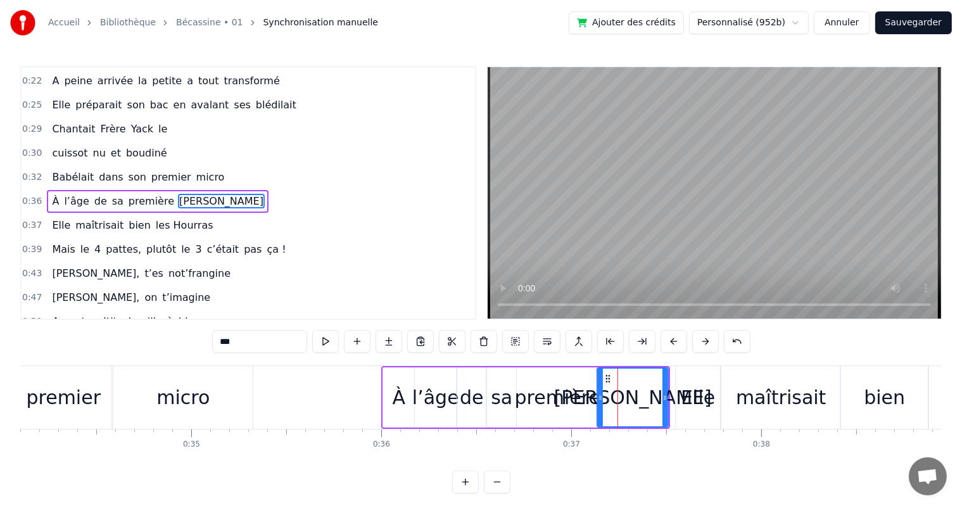
drag, startPoint x: 611, startPoint y: 403, endPoint x: 599, endPoint y: 410, distance: 13.4
click at [599, 410] on div at bounding box center [600, 398] width 5 height 58
drag, startPoint x: 666, startPoint y: 407, endPoint x: 649, endPoint y: 410, distance: 17.5
click at [649, 410] on div at bounding box center [647, 398] width 5 height 58
click at [56, 172] on span "Babélait" at bounding box center [73, 177] width 44 height 15
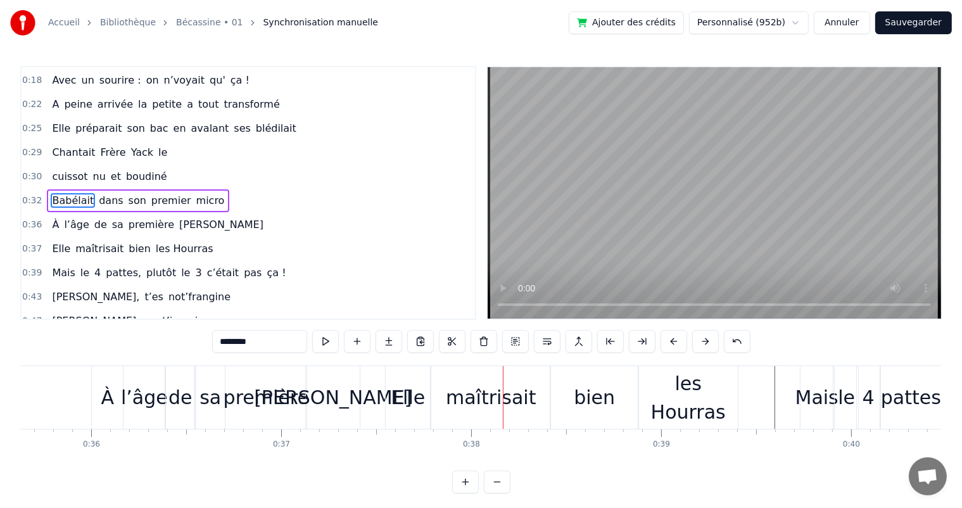
scroll to position [0, 6747]
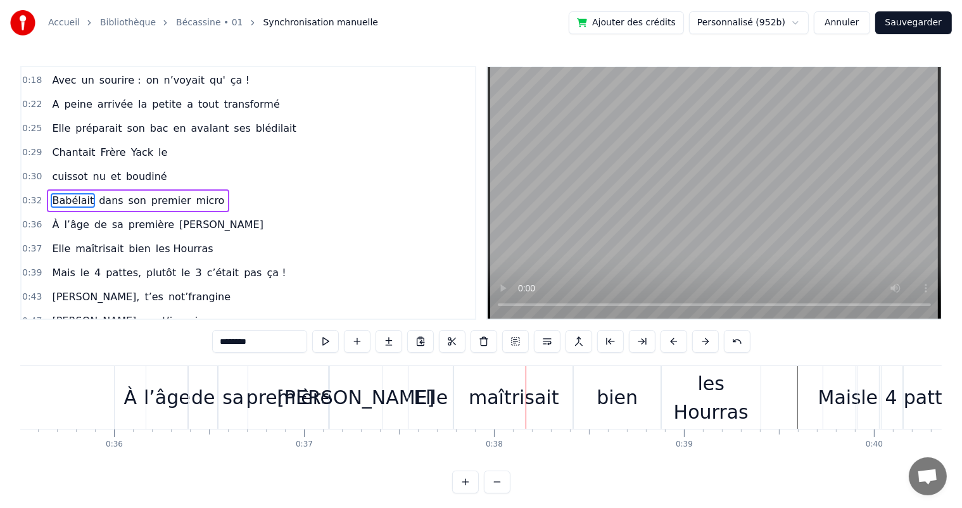
click at [127, 383] on div "À" at bounding box center [130, 397] width 13 height 29
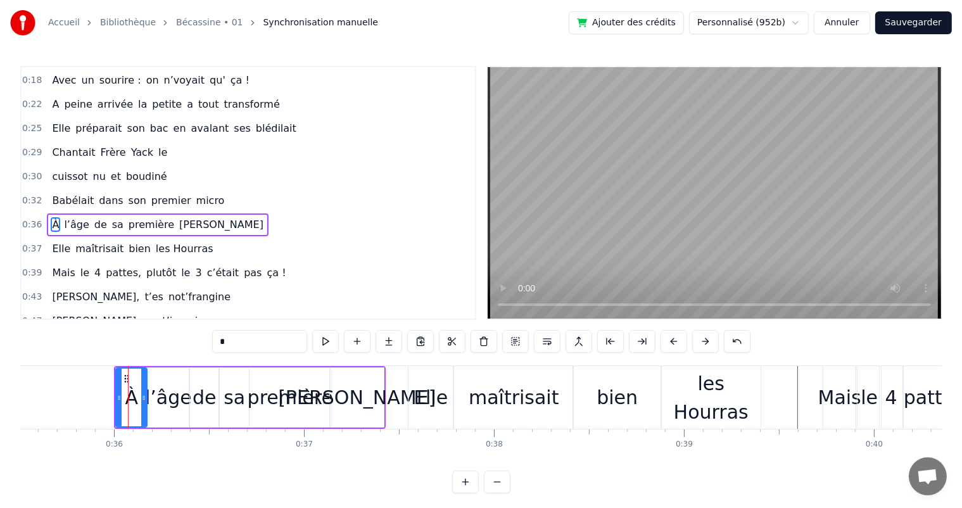
scroll to position [118, 0]
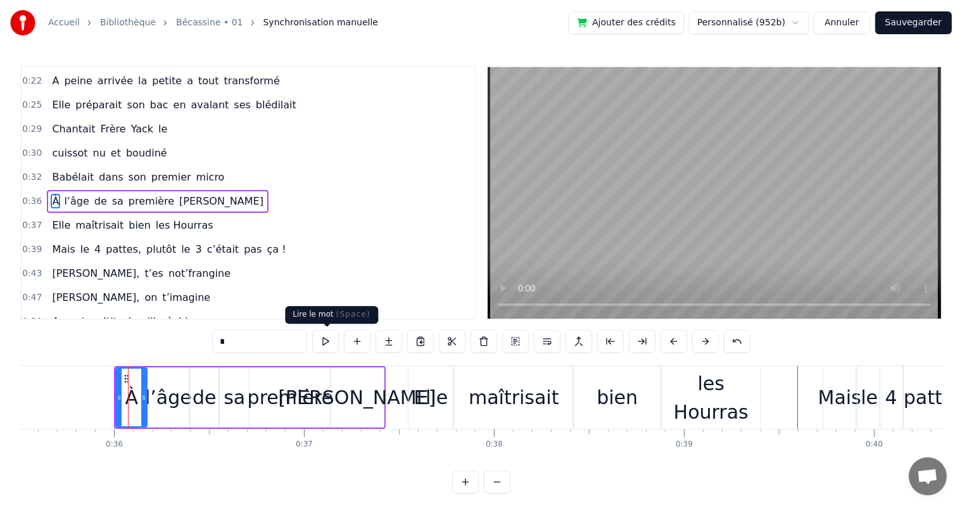
click at [326, 342] on button at bounding box center [325, 341] width 27 height 23
click at [174, 402] on div "l’âge" at bounding box center [168, 397] width 47 height 29
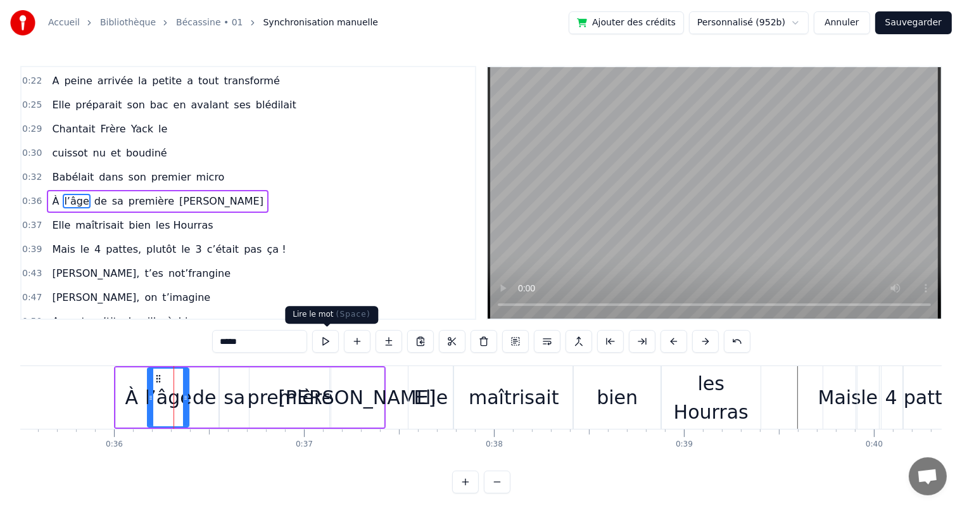
click at [327, 343] on button at bounding box center [325, 341] width 27 height 23
click at [205, 392] on div "de" at bounding box center [205, 397] width 24 height 29
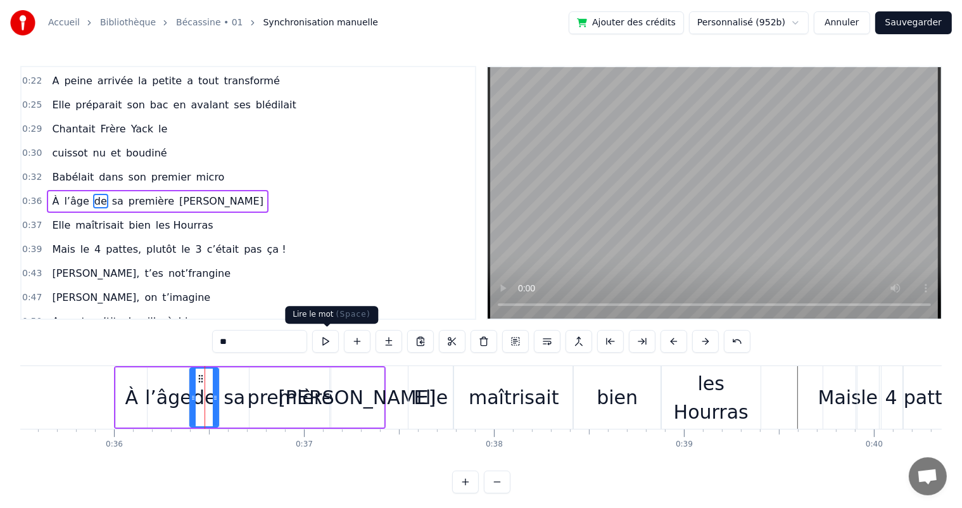
click at [326, 341] on button at bounding box center [325, 341] width 27 height 23
click at [226, 404] on div "sa" at bounding box center [235, 397] width 22 height 29
click at [322, 340] on button at bounding box center [325, 341] width 27 height 23
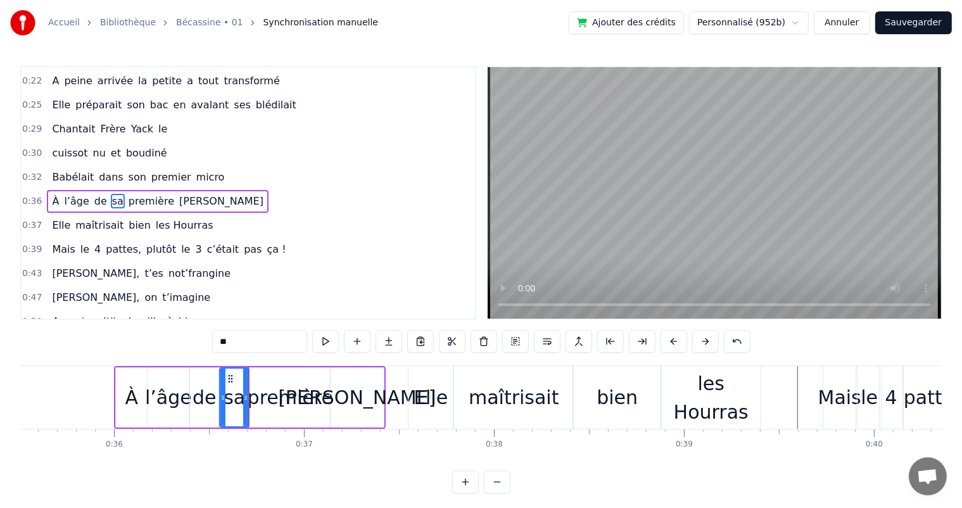
click at [278, 410] on div "première" at bounding box center [291, 397] width 86 height 29
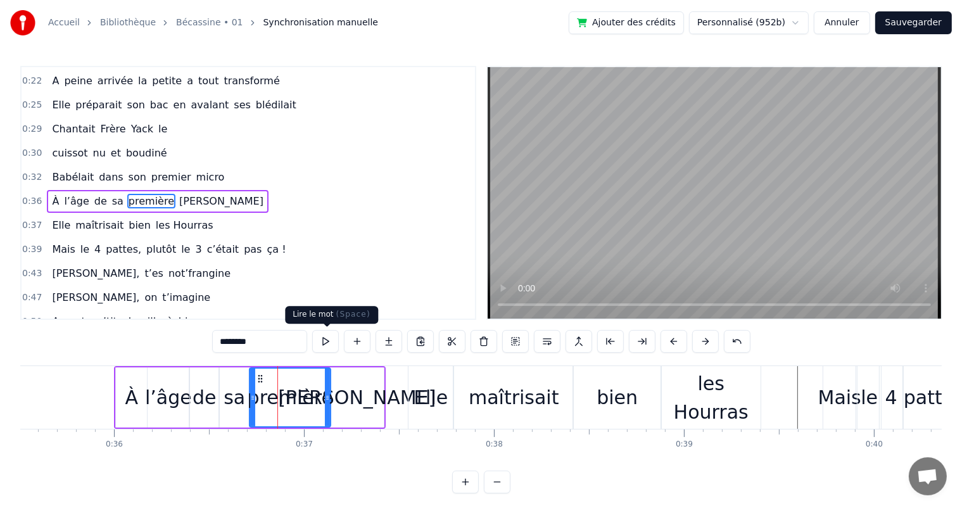
click at [327, 342] on button at bounding box center [325, 341] width 27 height 23
drag, startPoint x: 253, startPoint y: 401, endPoint x: 281, endPoint y: 403, distance: 27.3
click at [281, 403] on div at bounding box center [279, 398] width 5 height 58
click at [359, 405] on div "[PERSON_NAME]" at bounding box center [357, 397] width 158 height 29
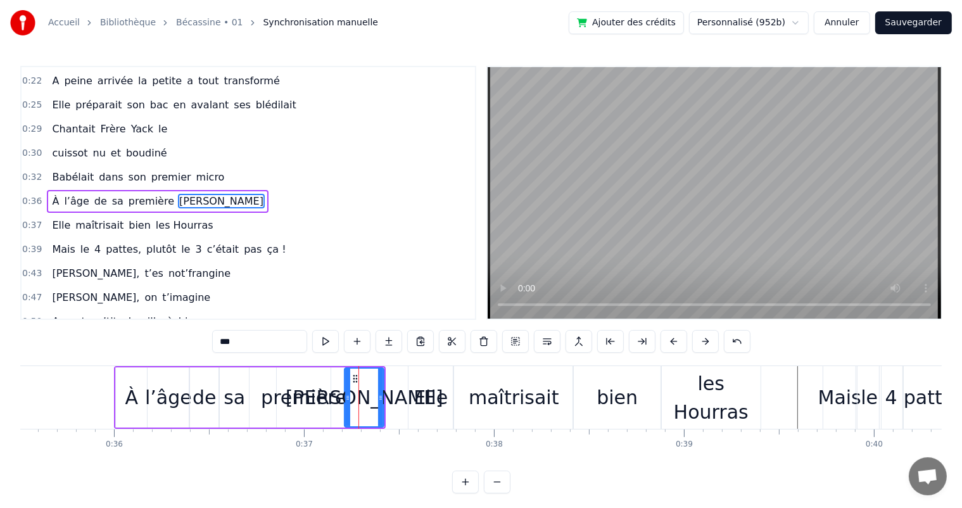
drag, startPoint x: 333, startPoint y: 402, endPoint x: 347, endPoint y: 403, distance: 14.6
click at [347, 403] on div at bounding box center [347, 398] width 5 height 58
drag, startPoint x: 381, startPoint y: 403, endPoint x: 395, endPoint y: 403, distance: 13.3
click at [395, 403] on div at bounding box center [393, 398] width 5 height 58
click at [310, 402] on div "première" at bounding box center [304, 397] width 86 height 29
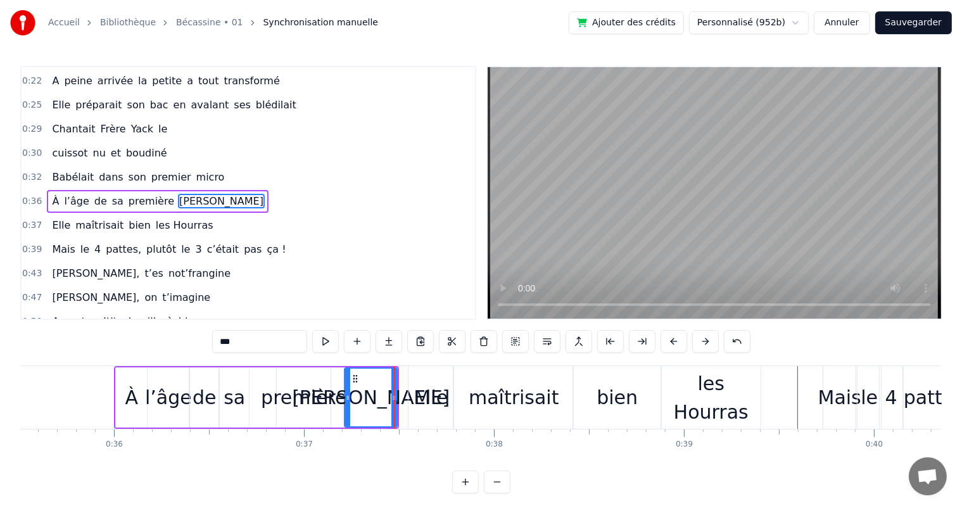
type input "********"
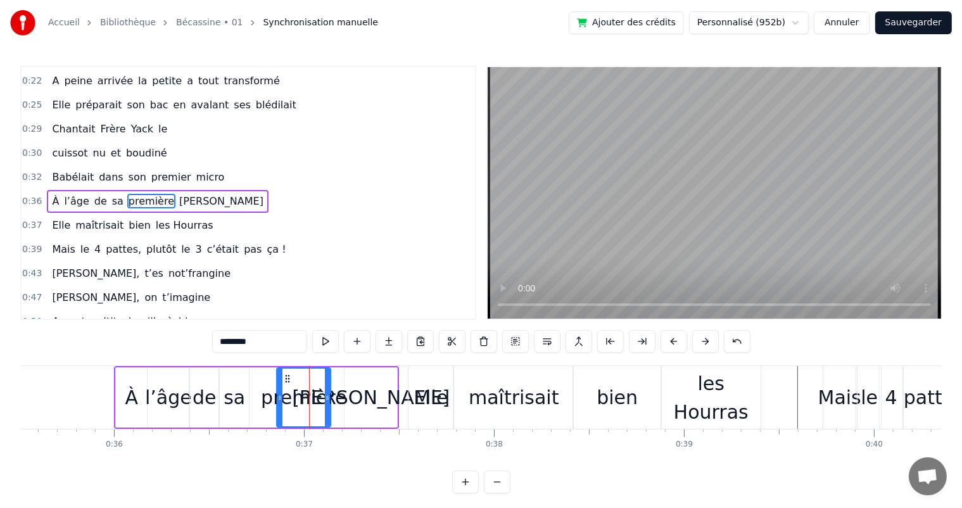
drag, startPoint x: 329, startPoint y: 400, endPoint x: 346, endPoint y: 400, distance: 16.5
click at [346, 400] on div "À l’âge de sa première Ola" at bounding box center [256, 397] width 285 height 63
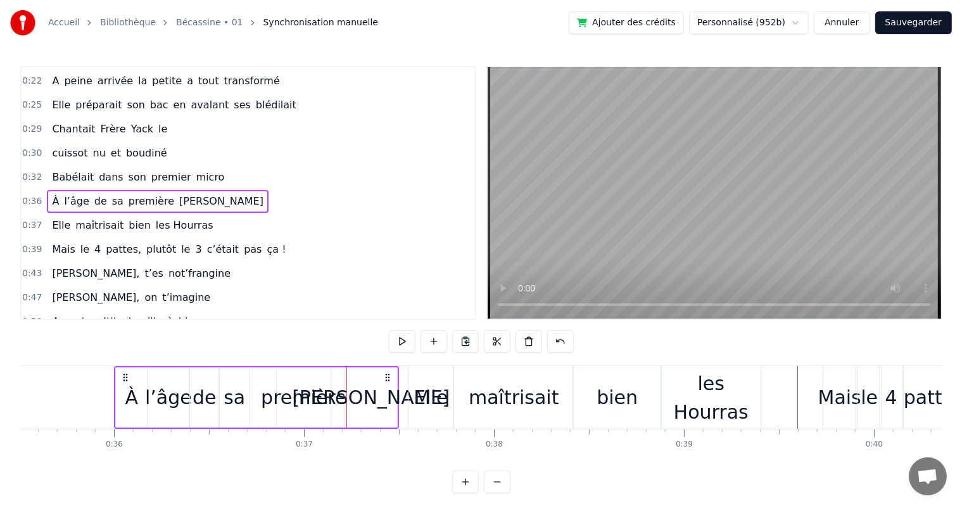
click at [315, 398] on div "première" at bounding box center [304, 397] width 86 height 29
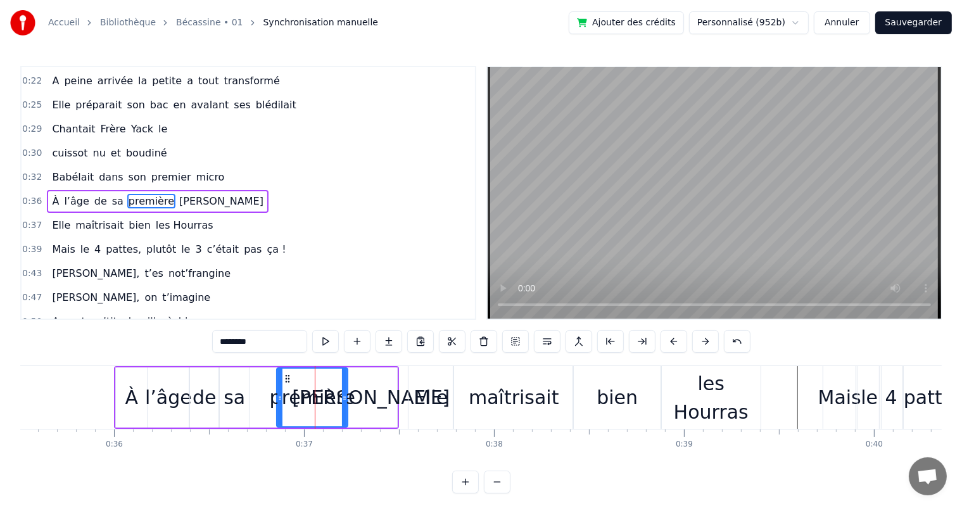
drag, startPoint x: 329, startPoint y: 399, endPoint x: 346, endPoint y: 399, distance: 17.1
click at [346, 399] on icon at bounding box center [344, 398] width 5 height 10
drag, startPoint x: 276, startPoint y: 400, endPoint x: 260, endPoint y: 398, distance: 15.9
click at [262, 398] on icon at bounding box center [264, 398] width 5 height 10
click at [231, 398] on div "sa" at bounding box center [235, 397] width 22 height 29
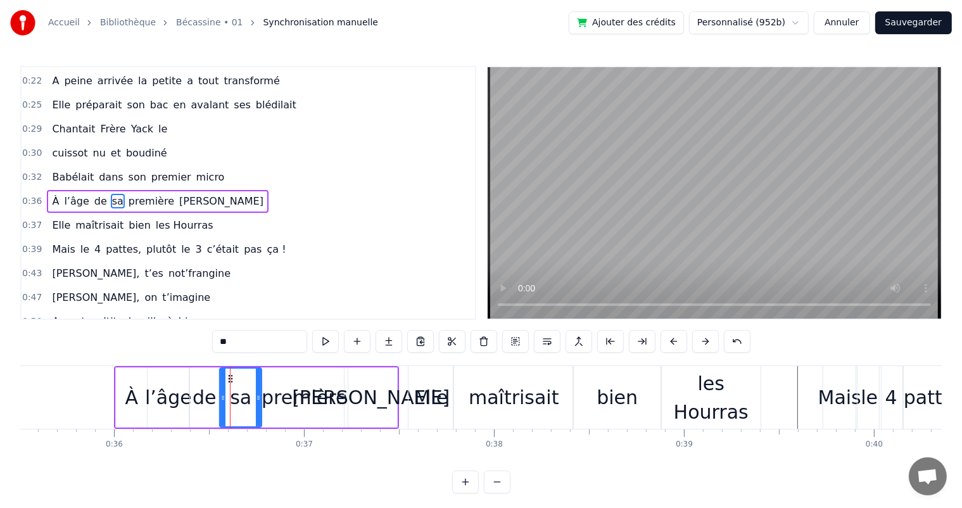
drag, startPoint x: 246, startPoint y: 398, endPoint x: 258, endPoint y: 399, distance: 12.7
click at [258, 399] on icon at bounding box center [258, 398] width 5 height 10
click at [238, 396] on icon at bounding box center [238, 398] width 5 height 10
click at [199, 395] on div "de" at bounding box center [205, 397] width 24 height 29
drag, startPoint x: 215, startPoint y: 397, endPoint x: 229, endPoint y: 397, distance: 13.9
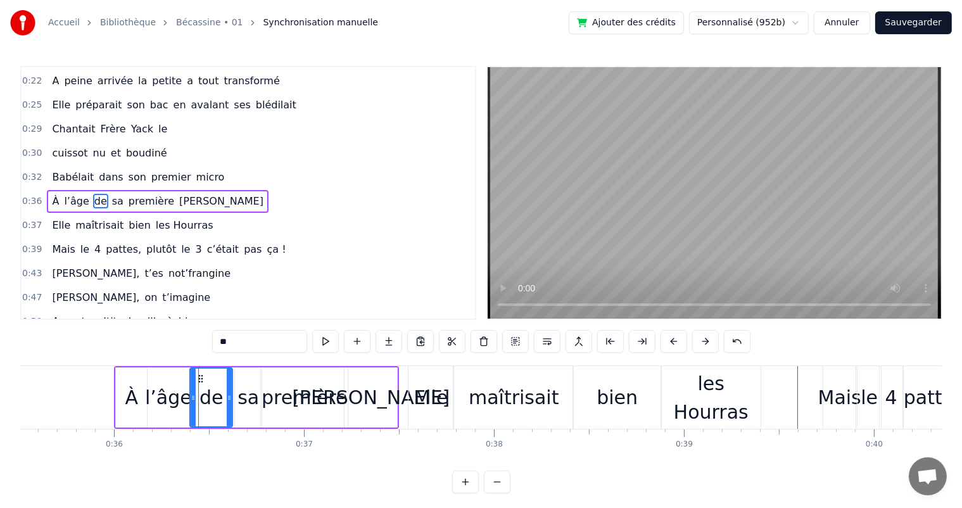
click at [229, 397] on icon at bounding box center [229, 398] width 5 height 10
drag, startPoint x: 193, startPoint y: 395, endPoint x: 204, endPoint y: 395, distance: 11.4
click at [205, 396] on circle at bounding box center [205, 396] width 1 height 1
click at [177, 395] on div "l’âge" at bounding box center [168, 397] width 47 height 29
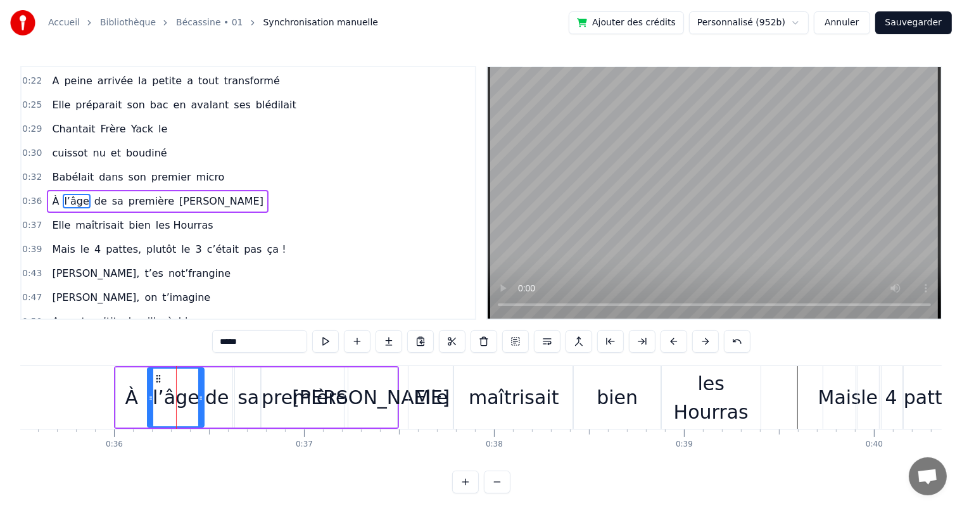
drag, startPoint x: 185, startPoint y: 395, endPoint x: 200, endPoint y: 396, distance: 15.2
click at [200, 396] on icon at bounding box center [200, 398] width 5 height 10
click at [61, 170] on span "Babélait" at bounding box center [73, 177] width 44 height 15
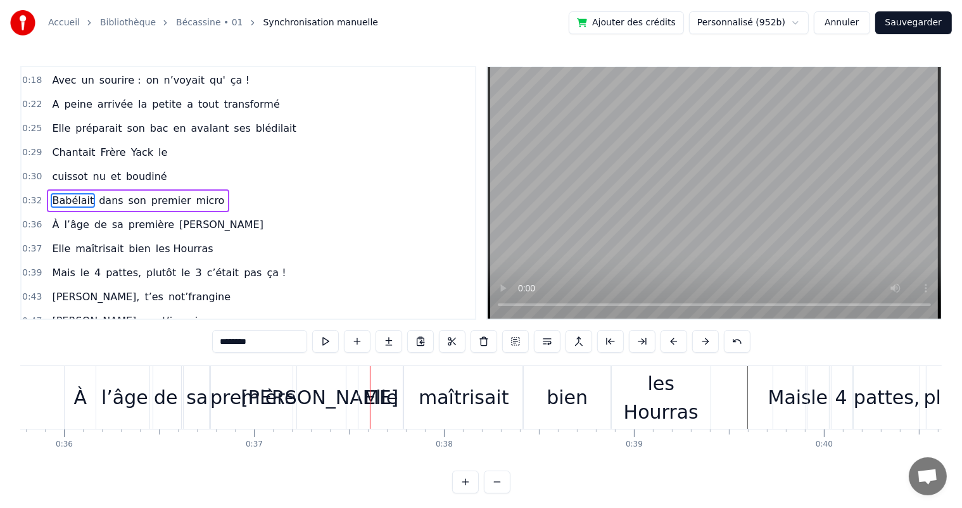
scroll to position [0, 6758]
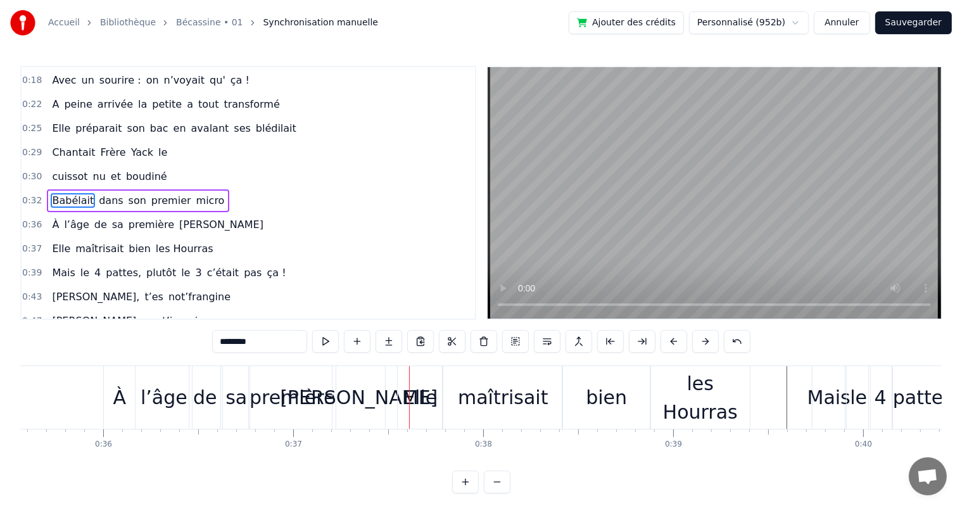
click at [111, 399] on div "À" at bounding box center [119, 397] width 31 height 63
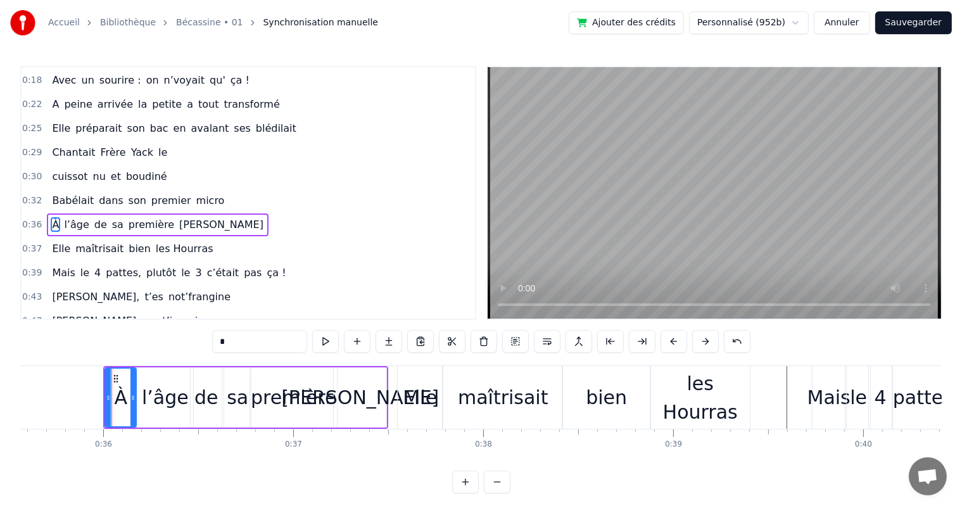
scroll to position [118, 0]
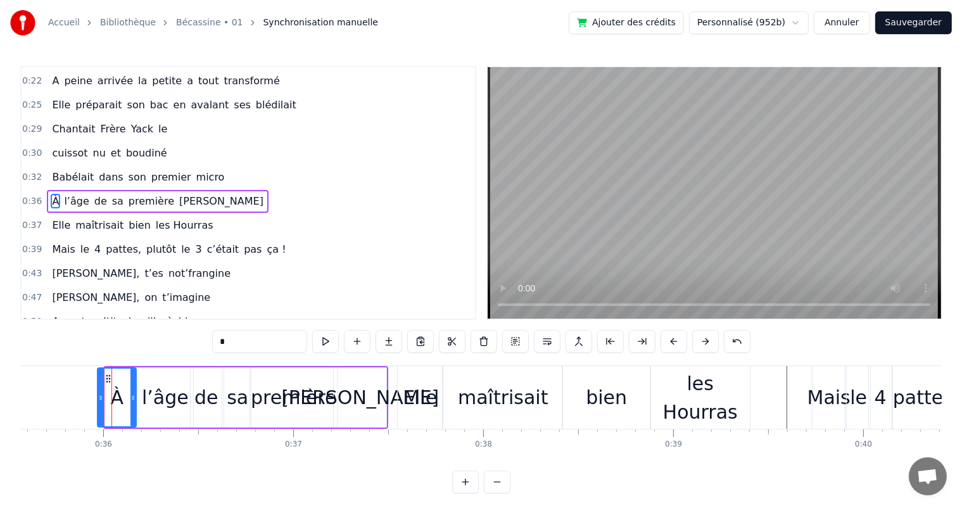
drag, startPoint x: 105, startPoint y: 399, endPoint x: 97, endPoint y: 399, distance: 7.6
click at [98, 399] on icon at bounding box center [100, 398] width 5 height 10
click at [53, 170] on span "Babélait" at bounding box center [73, 177] width 44 height 15
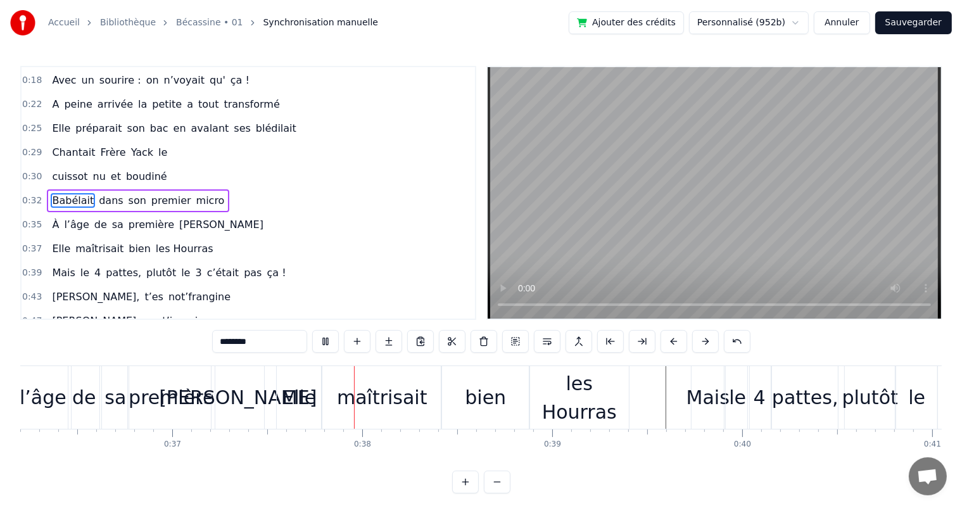
scroll to position [0, 7009]
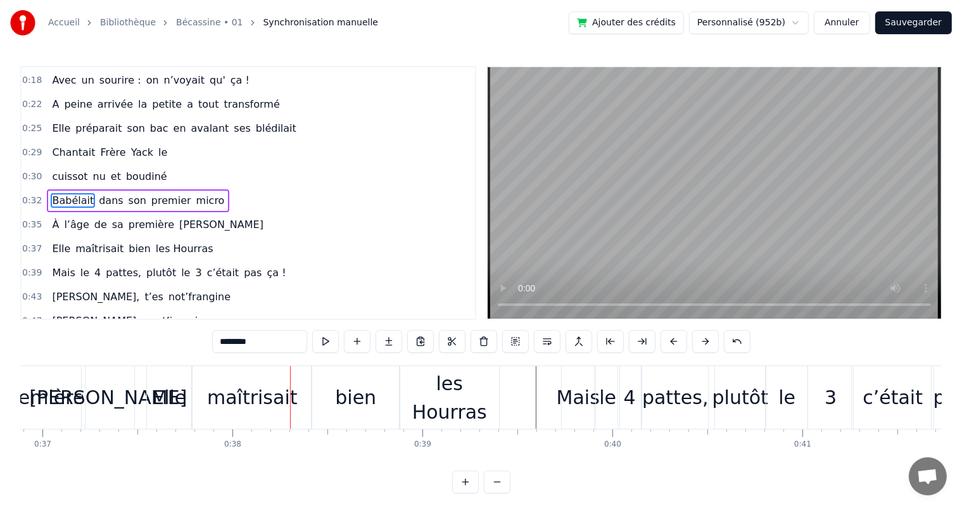
click at [167, 390] on div "Elle" at bounding box center [169, 397] width 34 height 29
type input "****"
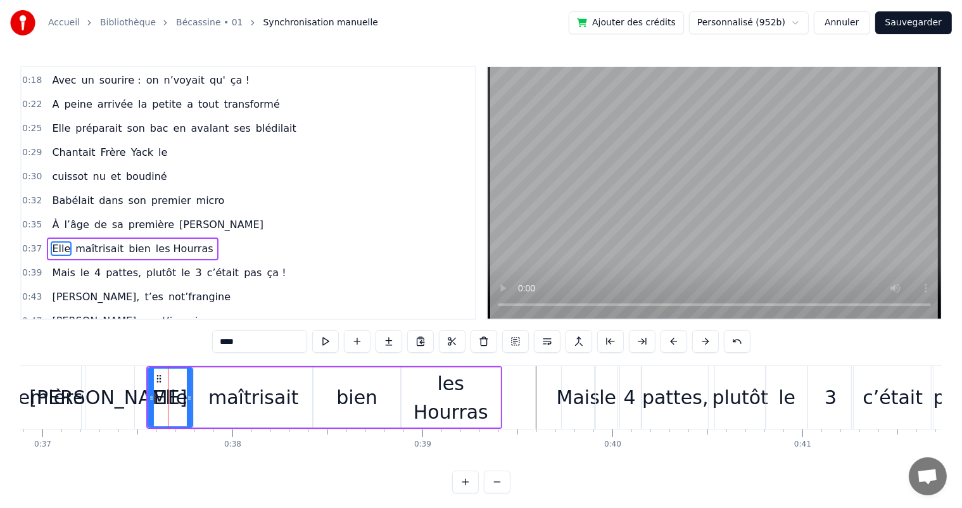
scroll to position [142, 0]
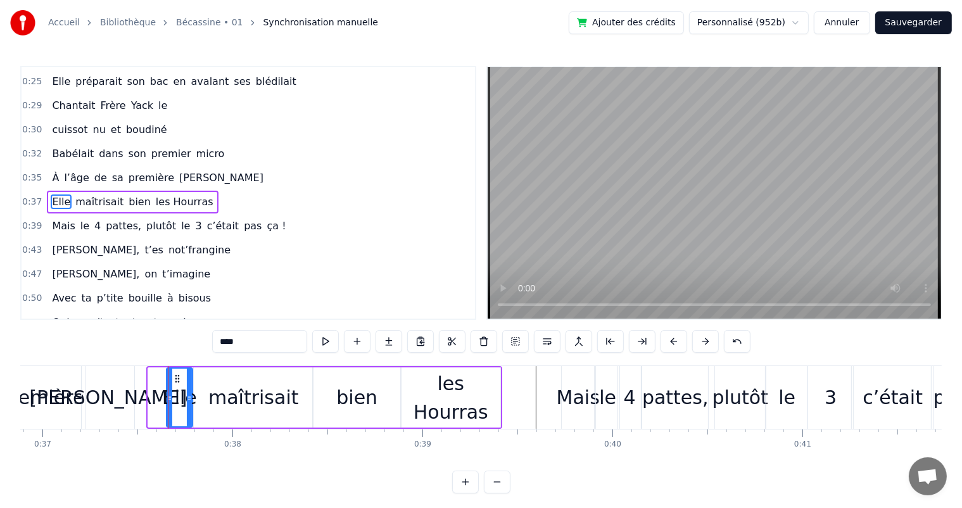
drag, startPoint x: 149, startPoint y: 399, endPoint x: 167, endPoint y: 402, distance: 18.6
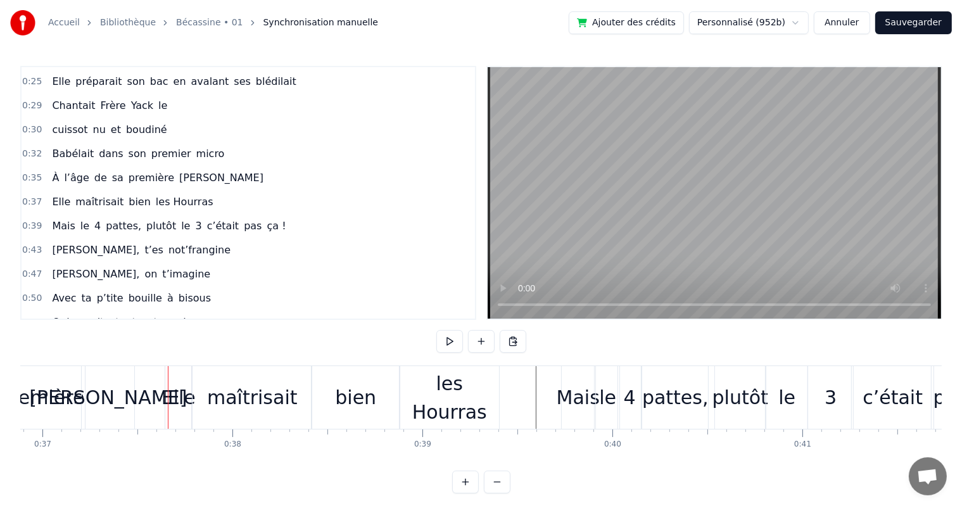
click at [228, 404] on div "maîtrisait" at bounding box center [252, 397] width 91 height 29
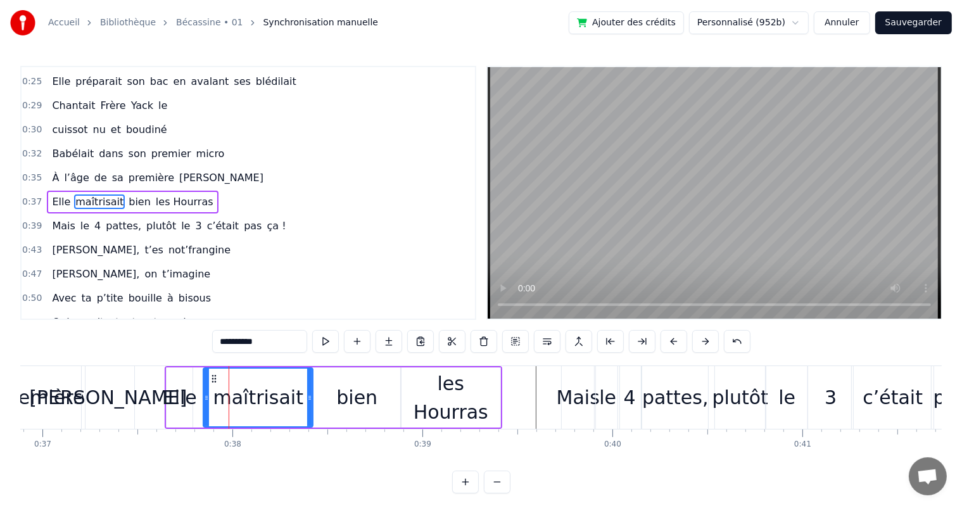
drag, startPoint x: 194, startPoint y: 403, endPoint x: 204, endPoint y: 402, distance: 9.5
click at [204, 402] on div at bounding box center [206, 398] width 5 height 58
click at [177, 397] on div "Elle" at bounding box center [180, 397] width 34 height 29
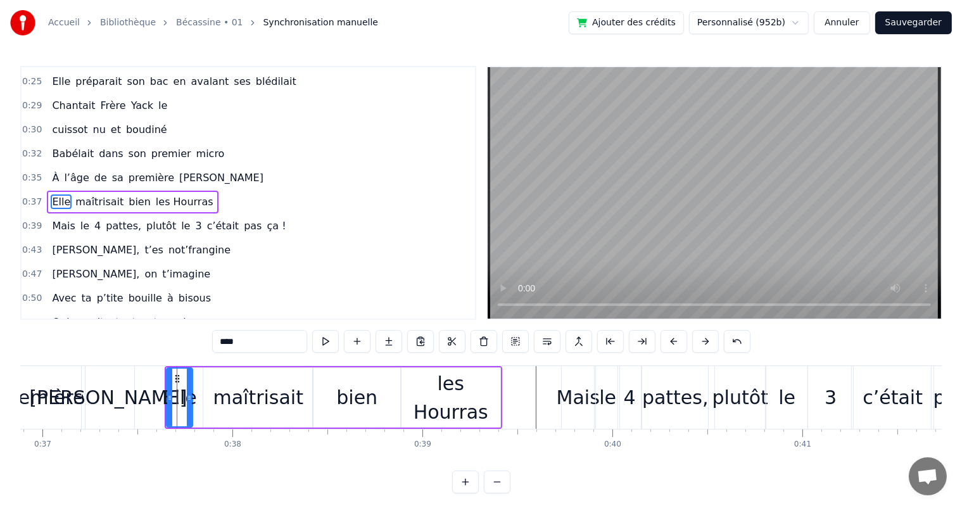
click at [209, 398] on div "maîtrisait" at bounding box center [258, 397] width 110 height 60
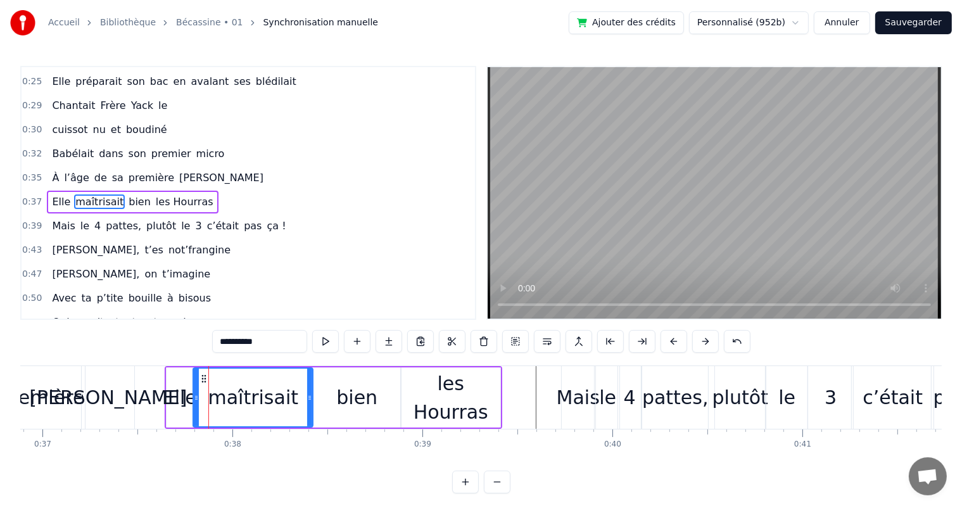
drag, startPoint x: 203, startPoint y: 399, endPoint x: 180, endPoint y: 383, distance: 28.1
click at [194, 395] on icon at bounding box center [196, 398] width 5 height 10
click at [63, 170] on span "l’âge" at bounding box center [76, 177] width 27 height 15
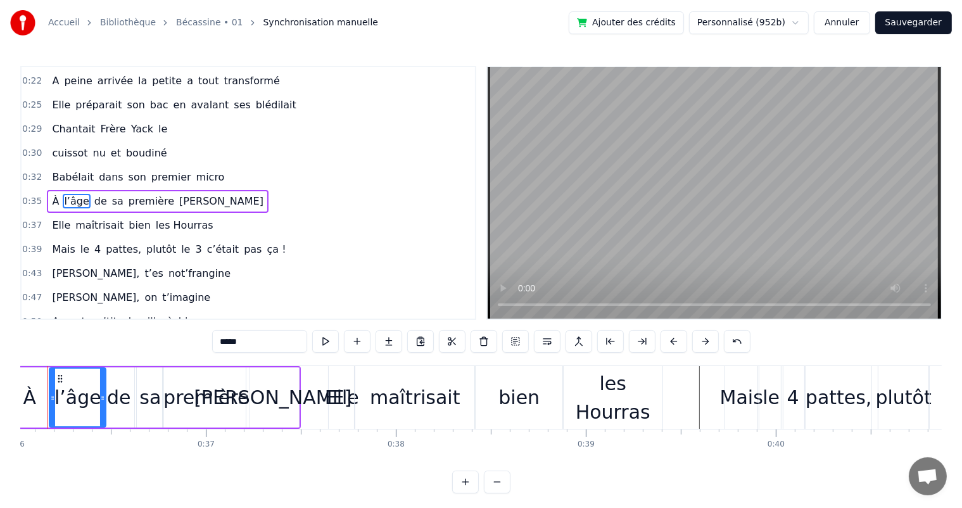
scroll to position [0, 6809]
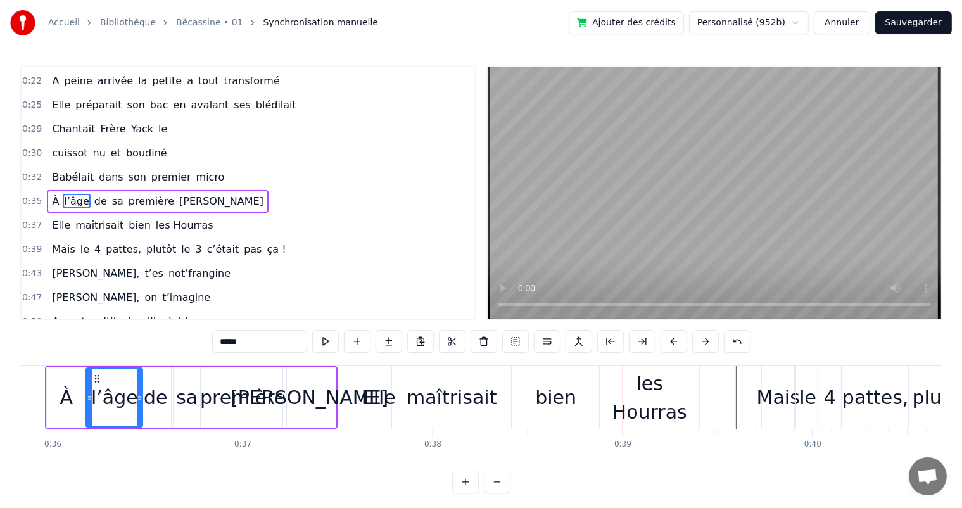
click at [446, 406] on div "maîtrisait" at bounding box center [452, 397] width 91 height 29
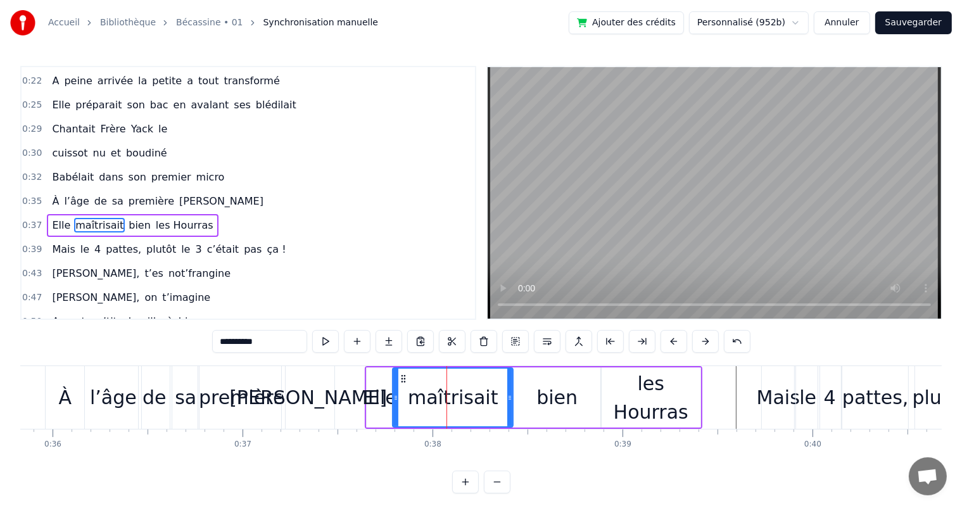
scroll to position [142, 0]
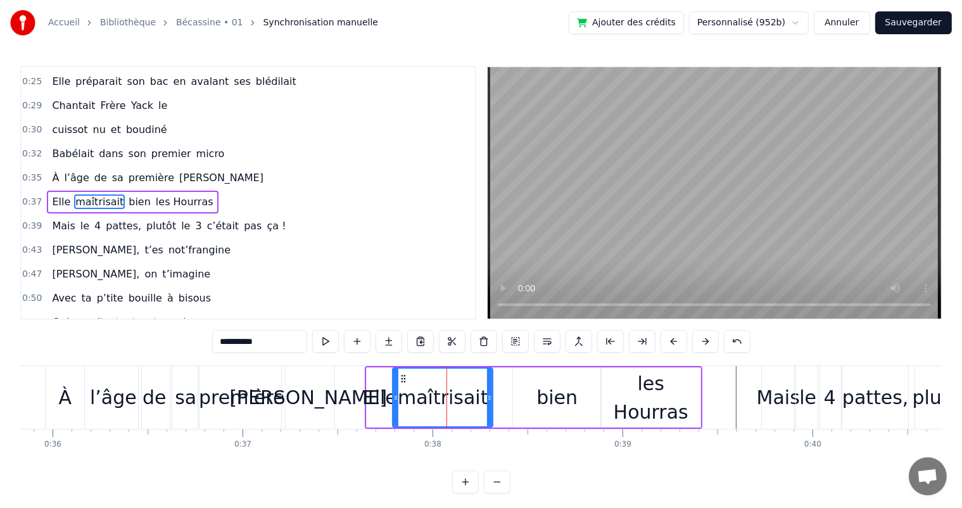
drag, startPoint x: 509, startPoint y: 399, endPoint x: 489, endPoint y: 398, distance: 20.3
click at [489, 398] on icon at bounding box center [489, 398] width 5 height 10
click at [530, 398] on div "bien" at bounding box center [557, 397] width 88 height 60
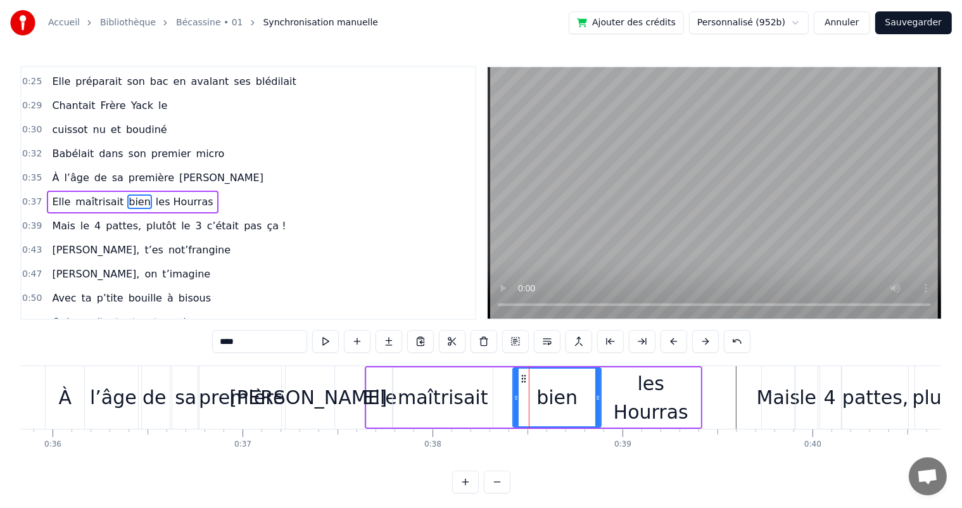
click at [512, 398] on div "bien" at bounding box center [556, 397] width 89 height 60
drag, startPoint x: 516, startPoint y: 398, endPoint x: 495, endPoint y: 398, distance: 21.5
click at [495, 398] on icon at bounding box center [494, 398] width 5 height 10
drag, startPoint x: 598, startPoint y: 394, endPoint x: 578, endPoint y: 394, distance: 19.6
click at [578, 394] on icon at bounding box center [578, 398] width 5 height 10
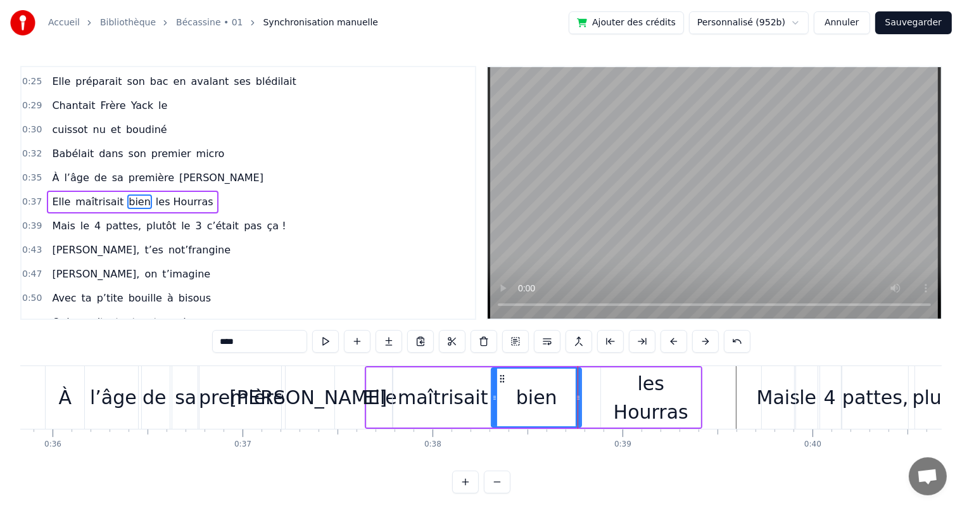
click at [631, 395] on div "les Hourras" at bounding box center [650, 397] width 99 height 57
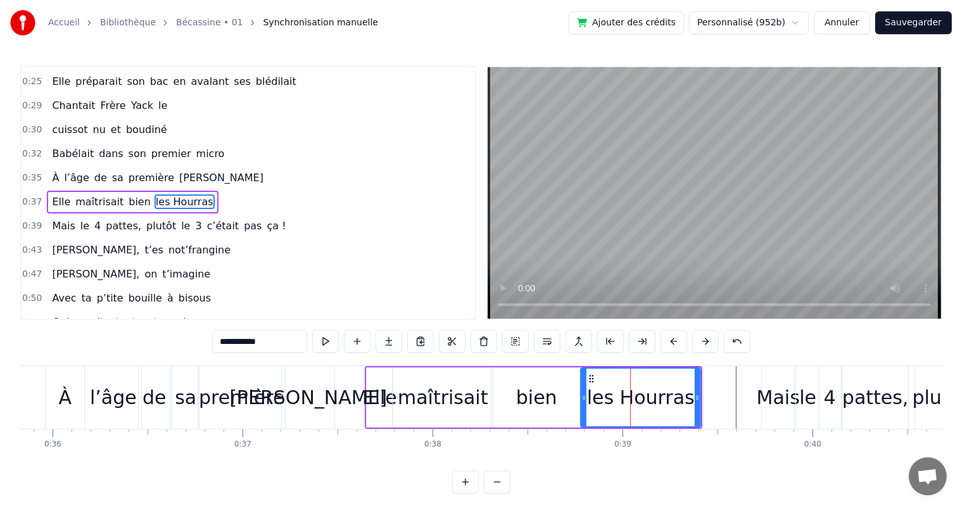
click at [581, 400] on icon at bounding box center [583, 398] width 5 height 10
drag, startPoint x: 696, startPoint y: 397, endPoint x: 687, endPoint y: 398, distance: 9.6
click at [687, 398] on icon at bounding box center [687, 398] width 5 height 10
click at [371, 403] on div "Elle" at bounding box center [380, 397] width 34 height 29
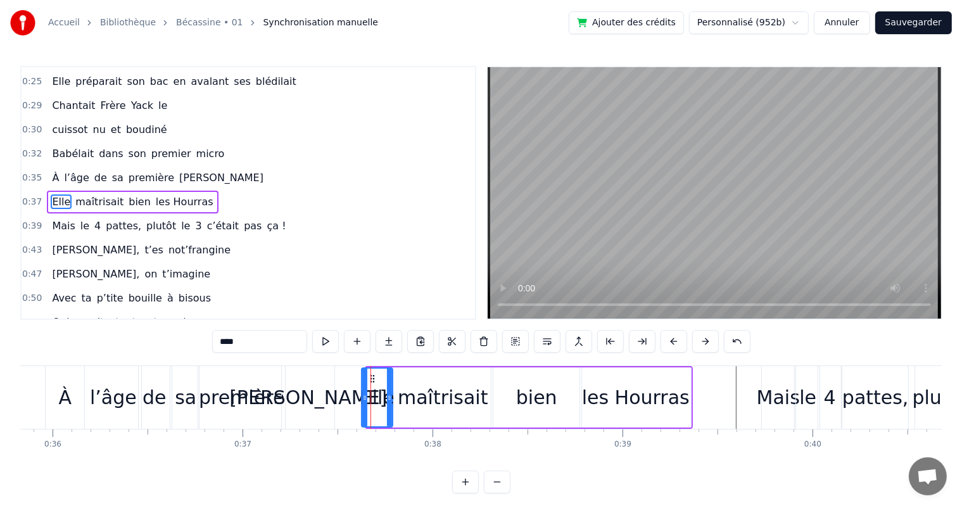
click at [363, 396] on icon at bounding box center [364, 398] width 5 height 10
click at [317, 405] on div "[PERSON_NAME]" at bounding box center [308, 397] width 158 height 29
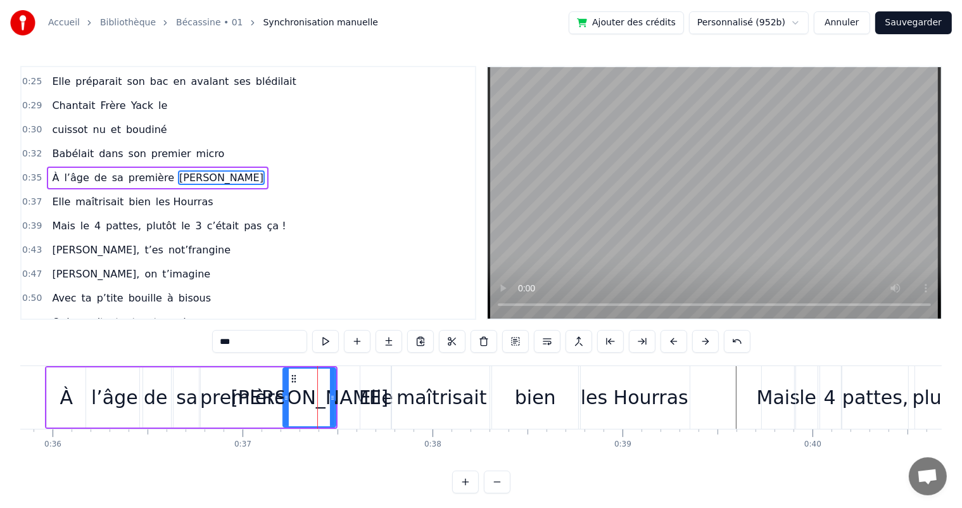
scroll to position [118, 0]
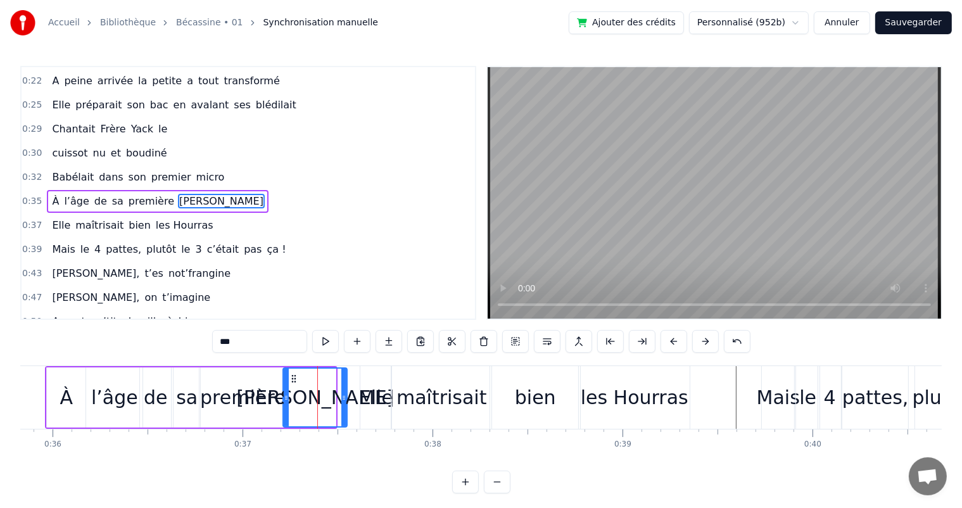
drag, startPoint x: 332, startPoint y: 407, endPoint x: 343, endPoint y: 407, distance: 11.4
click at [343, 407] on div at bounding box center [343, 398] width 5 height 58
click at [61, 170] on span "Babélait" at bounding box center [73, 177] width 44 height 15
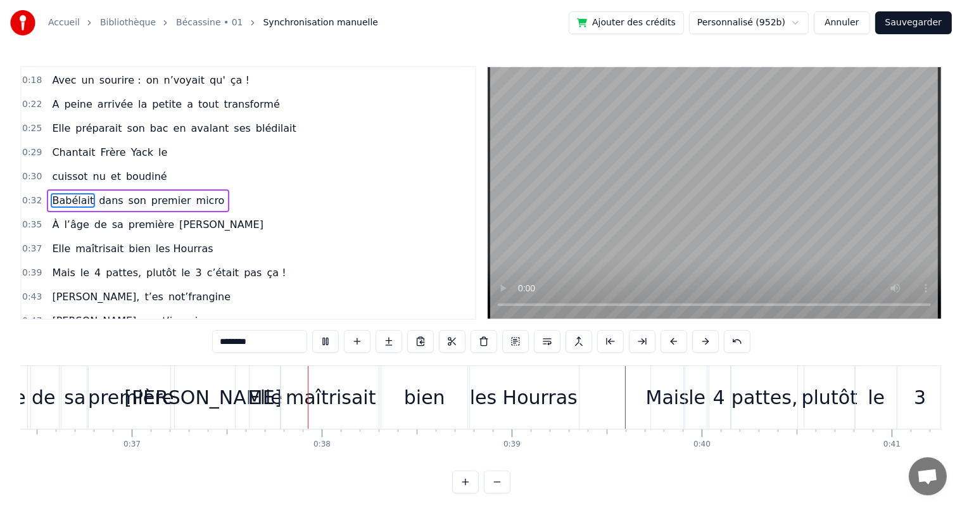
scroll to position [0, 7003]
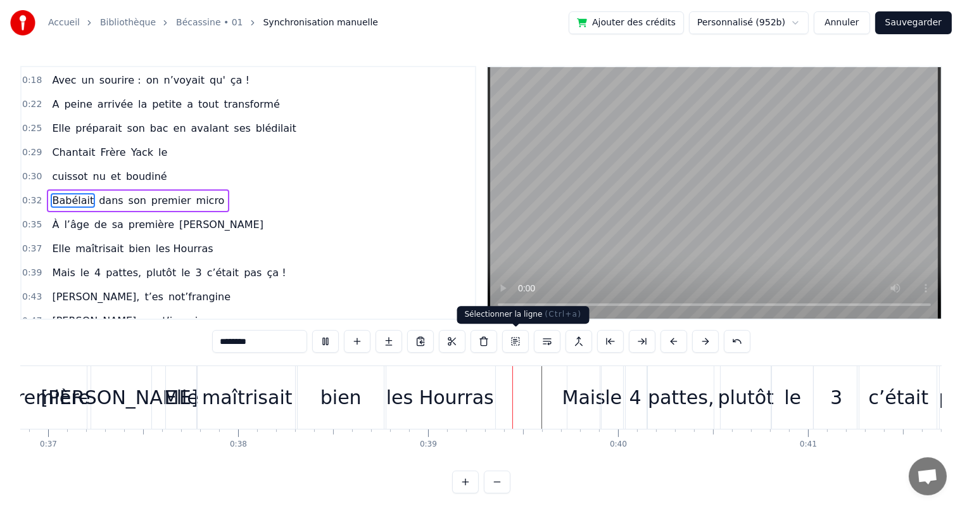
click at [602, 270] on video at bounding box center [715, 192] width 454 height 251
click at [175, 400] on div "Elle" at bounding box center [182, 397] width 34 height 29
type input "****"
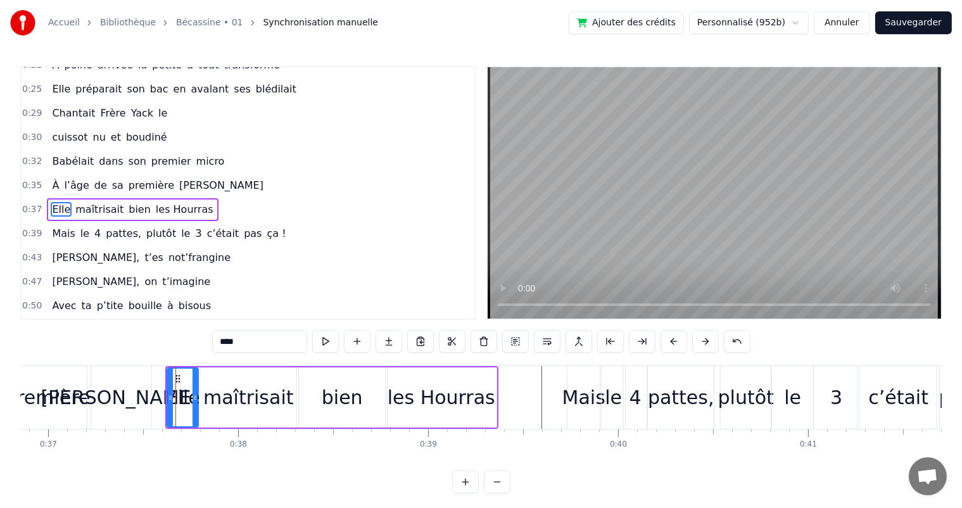
scroll to position [142, 0]
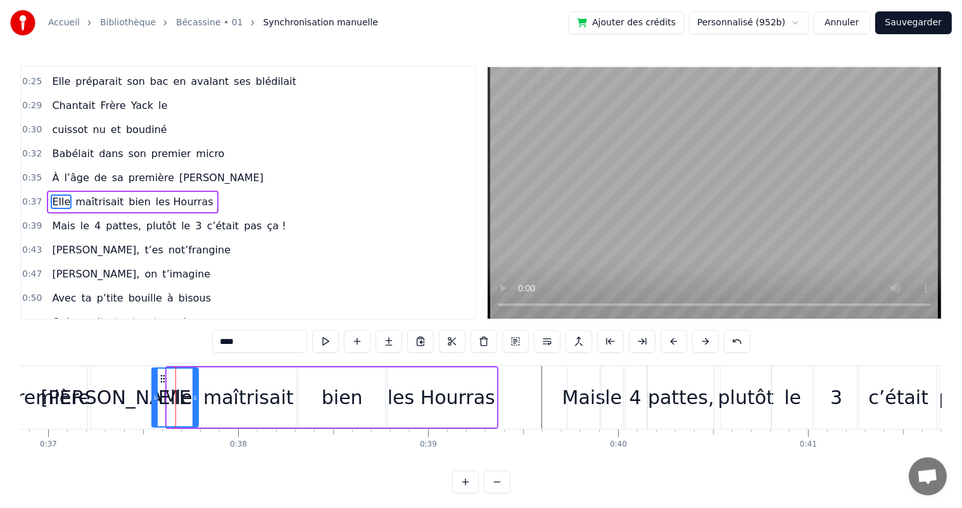
drag, startPoint x: 168, startPoint y: 399, endPoint x: 153, endPoint y: 397, distance: 15.3
click at [153, 397] on icon at bounding box center [155, 398] width 5 height 10
click at [47, 167] on div "À l’âge de sa première Ola" at bounding box center [158, 178] width 222 height 23
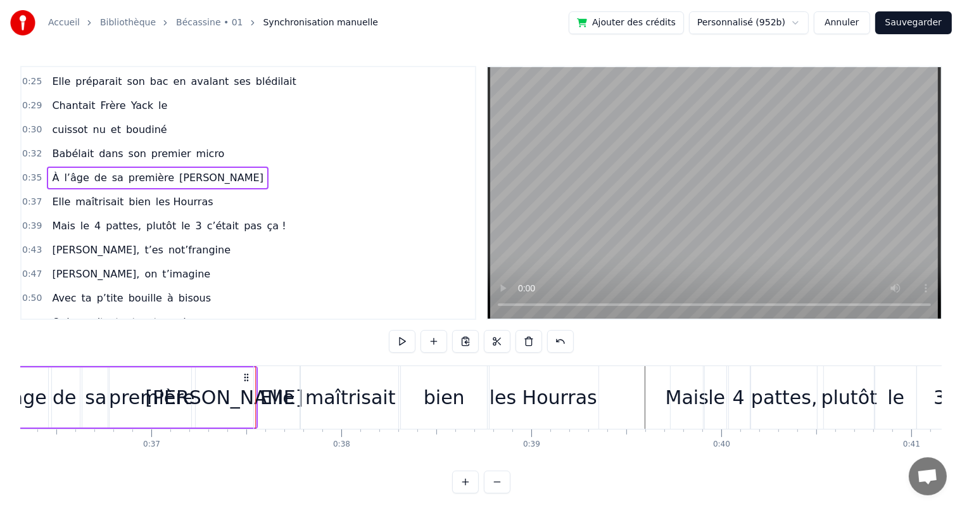
scroll to position [0, 6770]
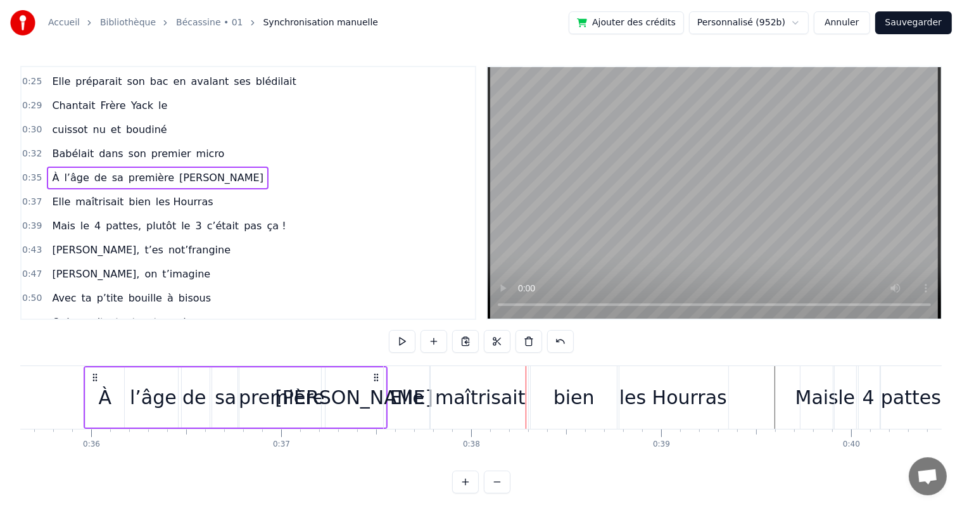
click at [399, 402] on div "Elle" at bounding box center [407, 397] width 34 height 29
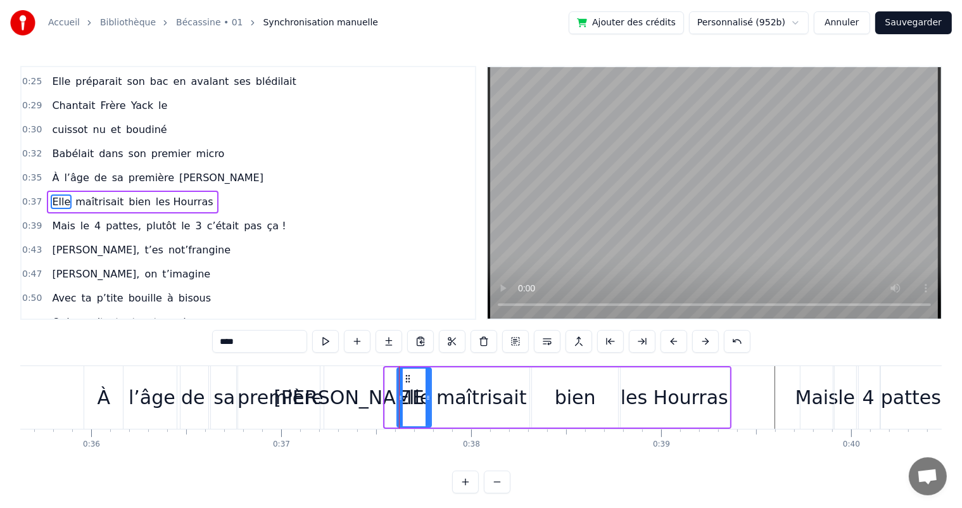
drag, startPoint x: 388, startPoint y: 404, endPoint x: 400, endPoint y: 404, distance: 12.0
click at [400, 404] on div at bounding box center [400, 398] width 5 height 58
click at [375, 404] on div "[PERSON_NAME]" at bounding box center [353, 397] width 64 height 63
type input "***"
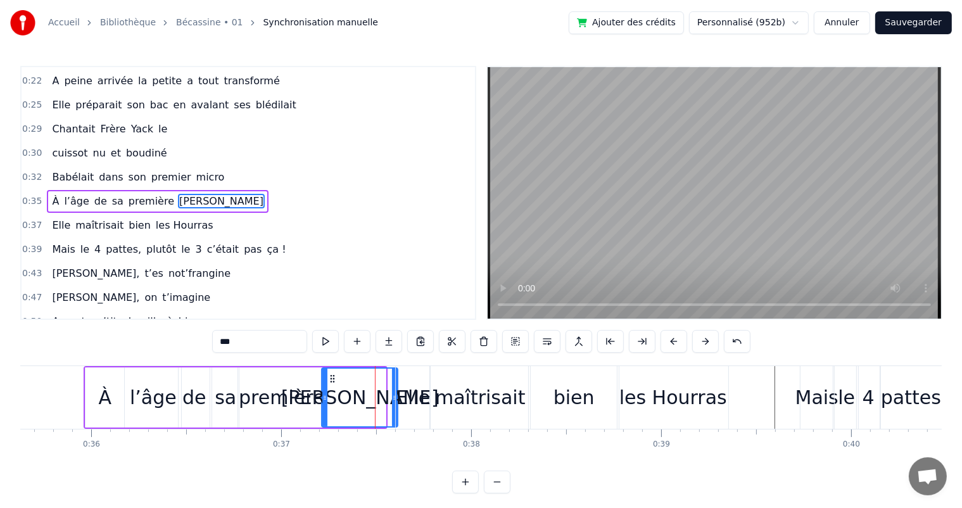
drag, startPoint x: 381, startPoint y: 404, endPoint x: 393, endPoint y: 403, distance: 12.1
click at [393, 403] on div at bounding box center [394, 398] width 5 height 58
click at [47, 149] on div "cuissot nu et boudiné" at bounding box center [109, 153] width 125 height 23
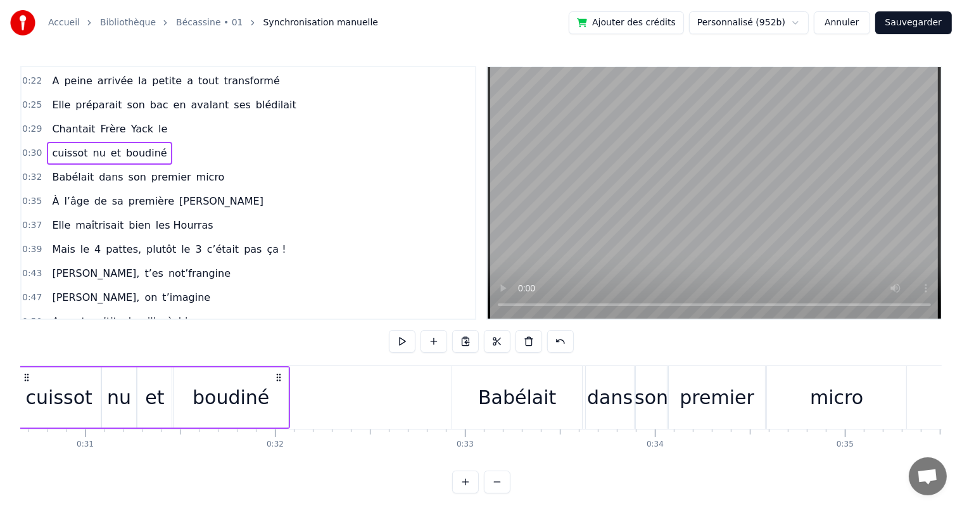
scroll to position [0, 5757]
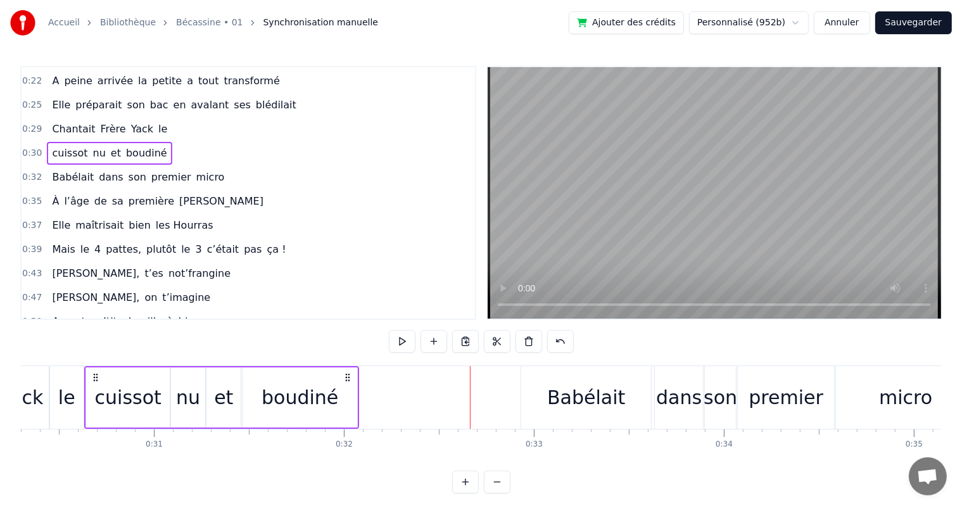
click at [341, 393] on div "boudiné" at bounding box center [300, 397] width 115 height 60
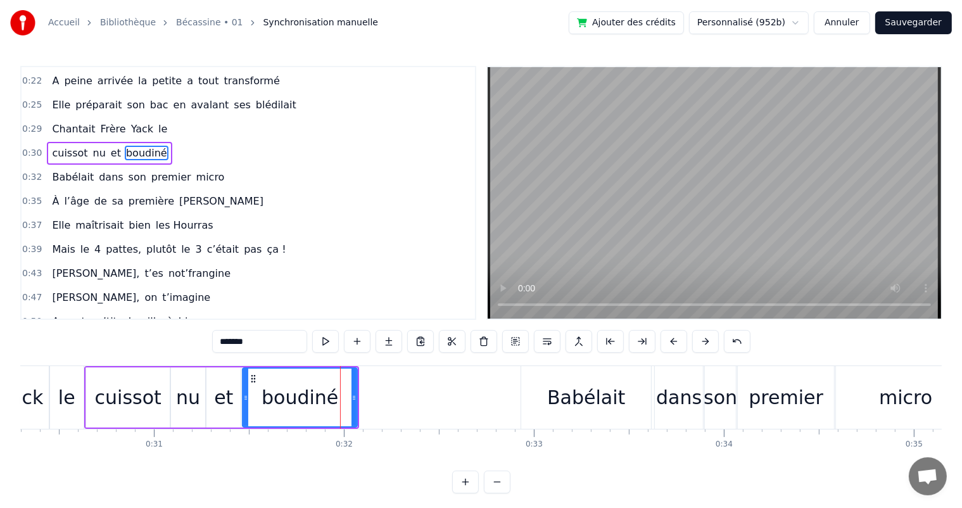
scroll to position [72, 0]
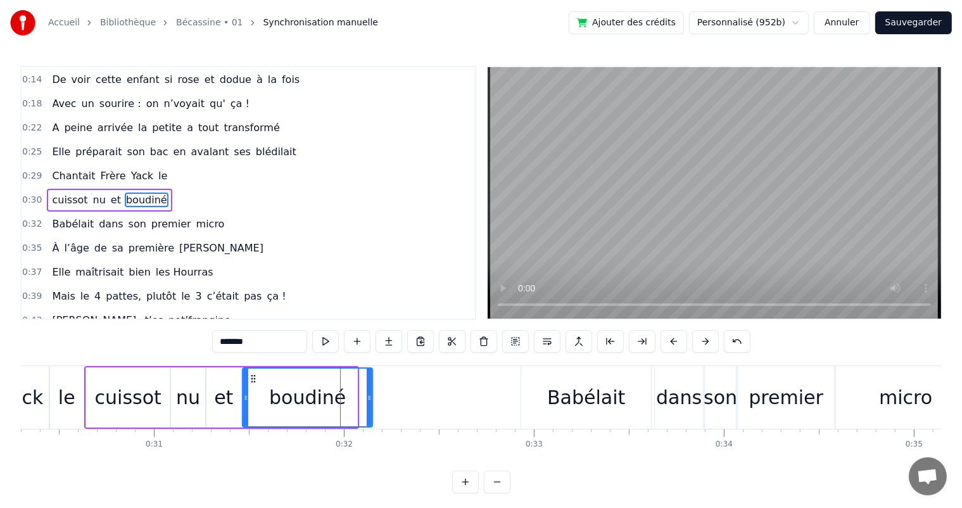
drag, startPoint x: 355, startPoint y: 397, endPoint x: 370, endPoint y: 396, distance: 15.2
click at [370, 396] on icon at bounding box center [369, 398] width 5 height 10
click at [56, 149] on span "Elle" at bounding box center [61, 151] width 21 height 15
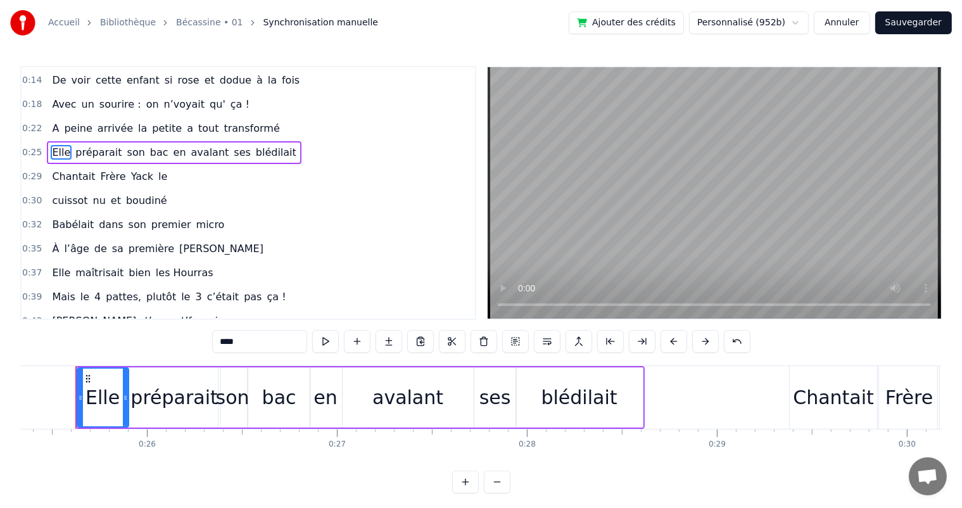
scroll to position [0, 4805]
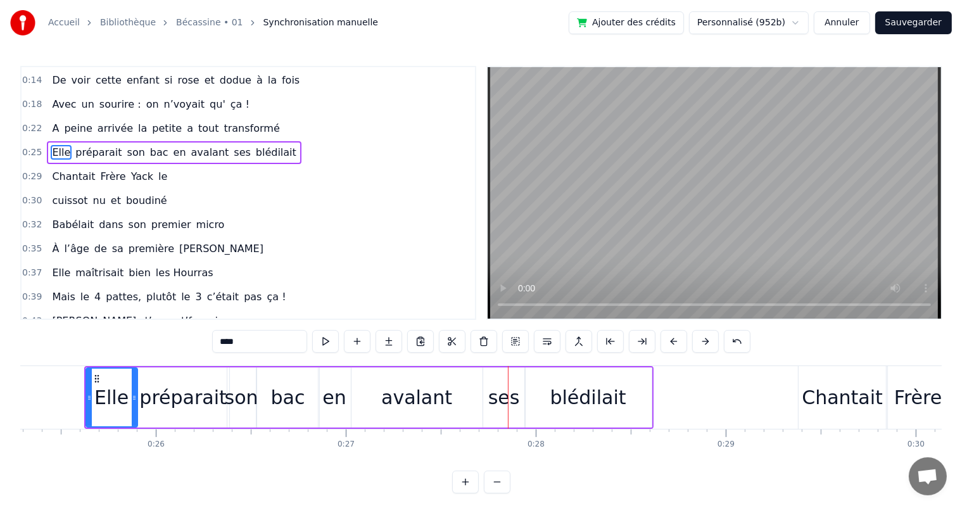
click at [54, 127] on span "A" at bounding box center [56, 128] width 10 height 15
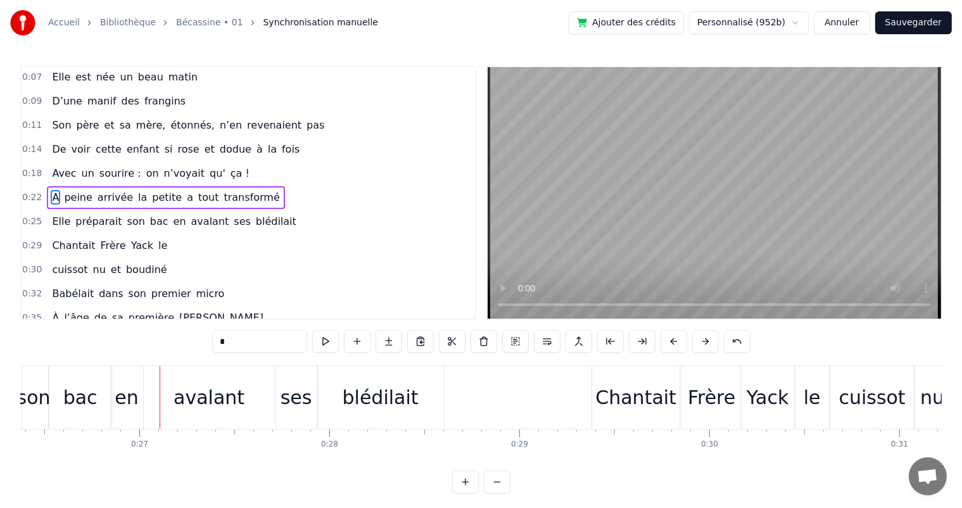
scroll to position [0, 4741]
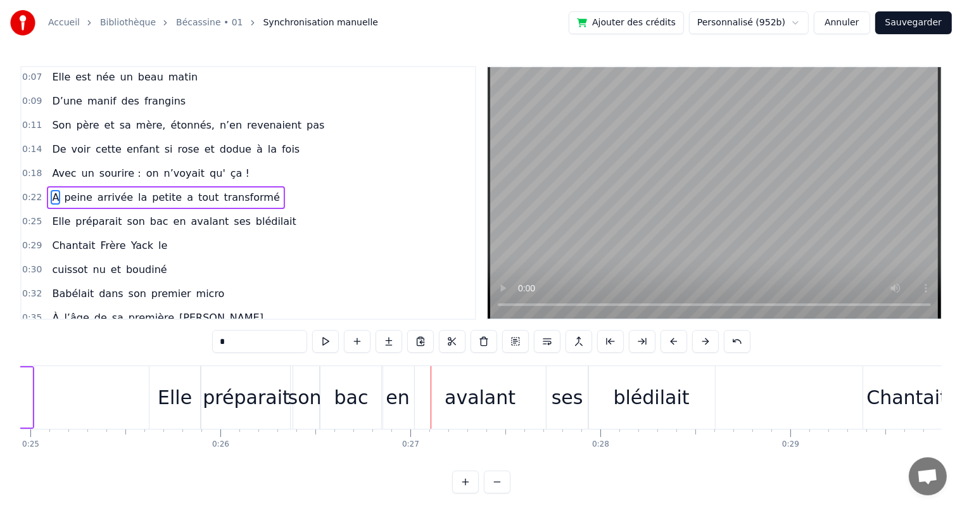
click at [224, 397] on div "préparait" at bounding box center [246, 397] width 87 height 29
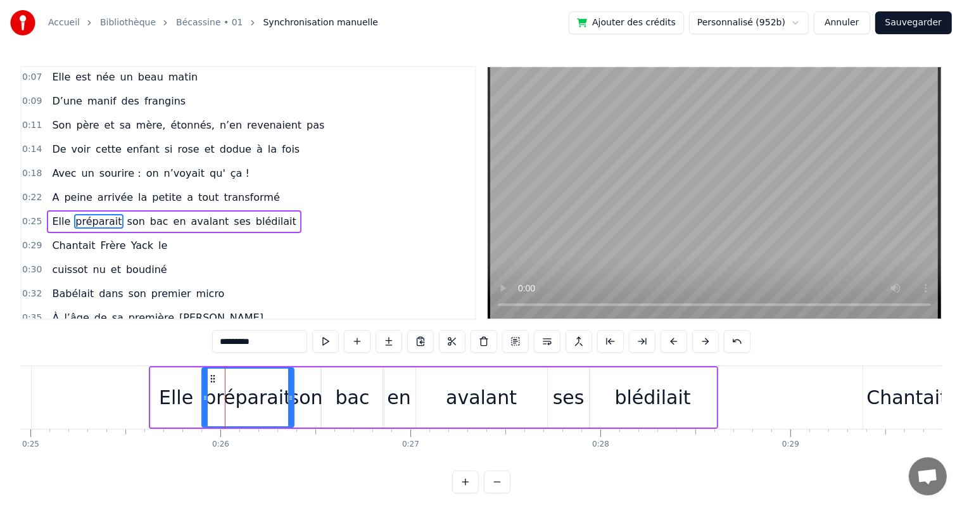
scroll to position [25, 0]
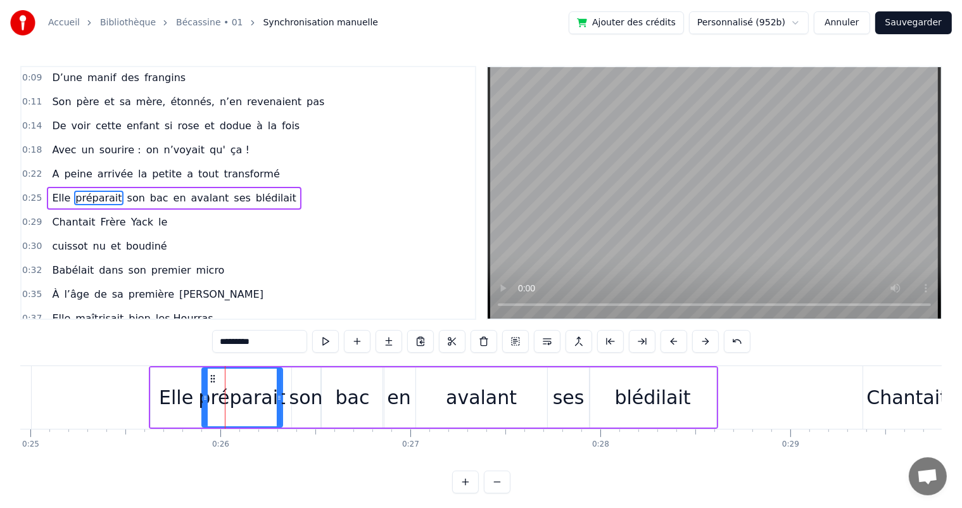
drag, startPoint x: 290, startPoint y: 396, endPoint x: 279, endPoint y: 396, distance: 11.4
click at [279, 396] on icon at bounding box center [279, 398] width 5 height 10
click at [299, 398] on div "son" at bounding box center [306, 397] width 34 height 29
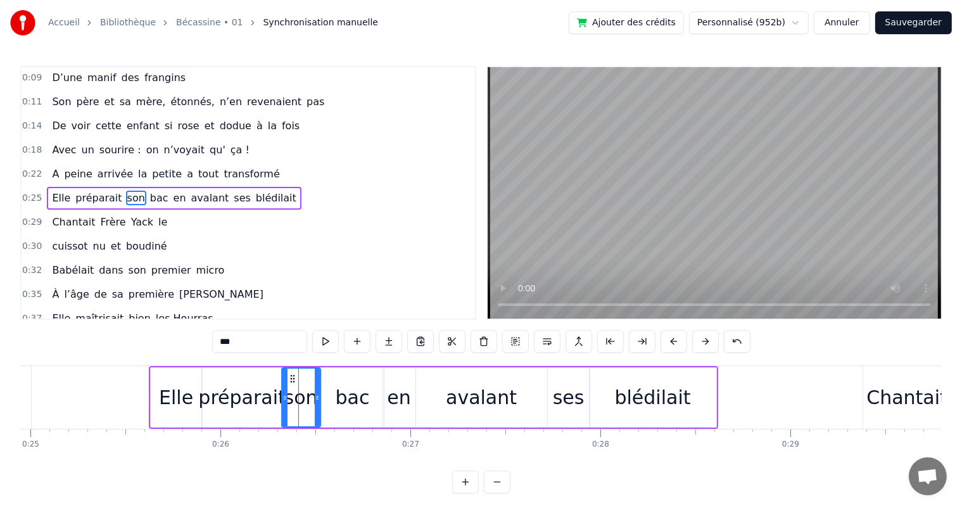
drag, startPoint x: 291, startPoint y: 398, endPoint x: 281, endPoint y: 400, distance: 10.2
click at [283, 400] on icon at bounding box center [285, 398] width 5 height 10
drag, startPoint x: 315, startPoint y: 393, endPoint x: 302, endPoint y: 397, distance: 13.8
click at [302, 397] on icon at bounding box center [304, 398] width 5 height 10
click at [347, 398] on div "bac" at bounding box center [353, 397] width 34 height 29
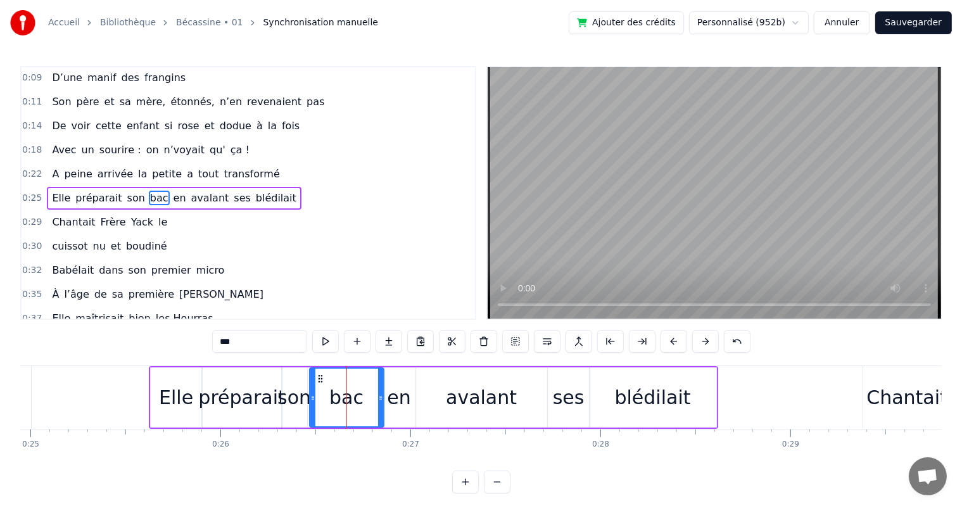
drag, startPoint x: 321, startPoint y: 402, endPoint x: 309, endPoint y: 405, distance: 12.3
click at [310, 405] on div at bounding box center [312, 398] width 5 height 58
drag, startPoint x: 380, startPoint y: 402, endPoint x: 371, endPoint y: 403, distance: 9.0
click at [371, 403] on div at bounding box center [371, 398] width 5 height 58
click at [397, 403] on div "en" at bounding box center [398, 397] width 23 height 29
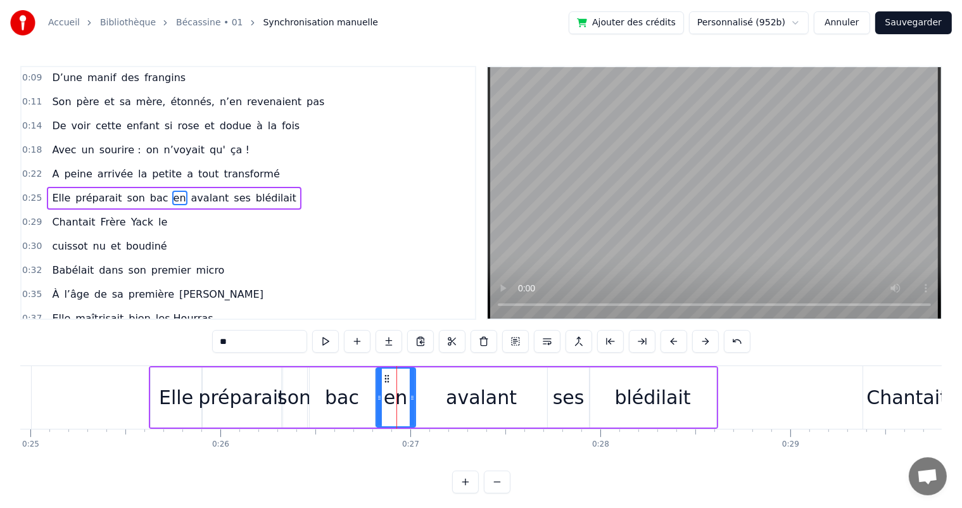
drag, startPoint x: 384, startPoint y: 403, endPoint x: 377, endPoint y: 403, distance: 7.0
click at [377, 403] on div at bounding box center [379, 398] width 5 height 58
drag, startPoint x: 411, startPoint y: 400, endPoint x: 420, endPoint y: 400, distance: 8.9
click at [408, 400] on icon at bounding box center [409, 398] width 5 height 10
click at [421, 400] on div "avalant" at bounding box center [481, 397] width 131 height 60
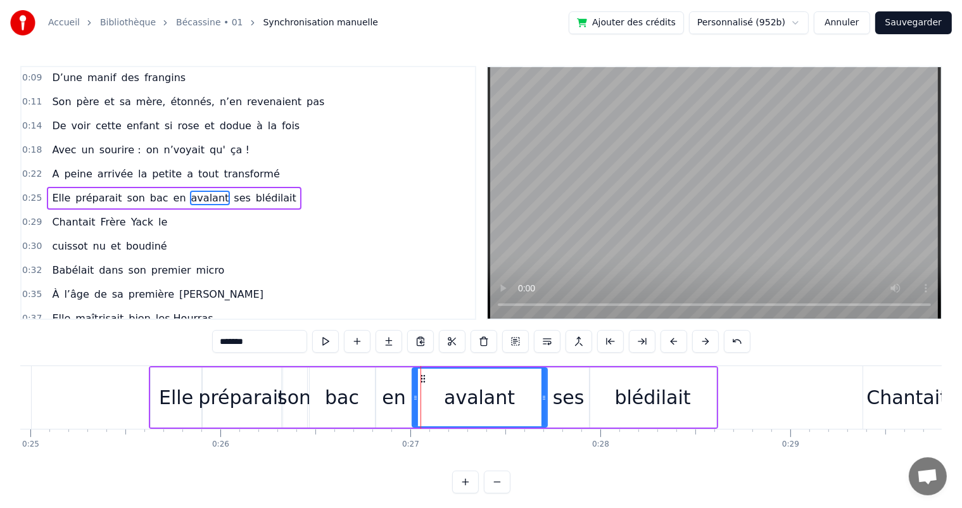
drag, startPoint x: 421, startPoint y: 400, endPoint x: 413, endPoint y: 401, distance: 7.7
click at [413, 401] on icon at bounding box center [415, 398] width 5 height 10
click at [73, 172] on span "peine" at bounding box center [78, 174] width 30 height 15
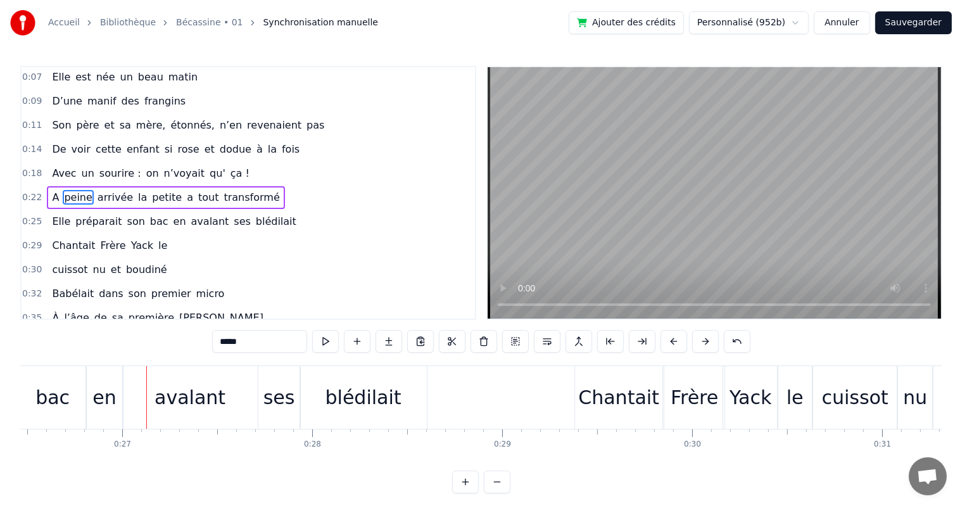
scroll to position [0, 5031]
click at [735, 343] on button at bounding box center [737, 341] width 27 height 23
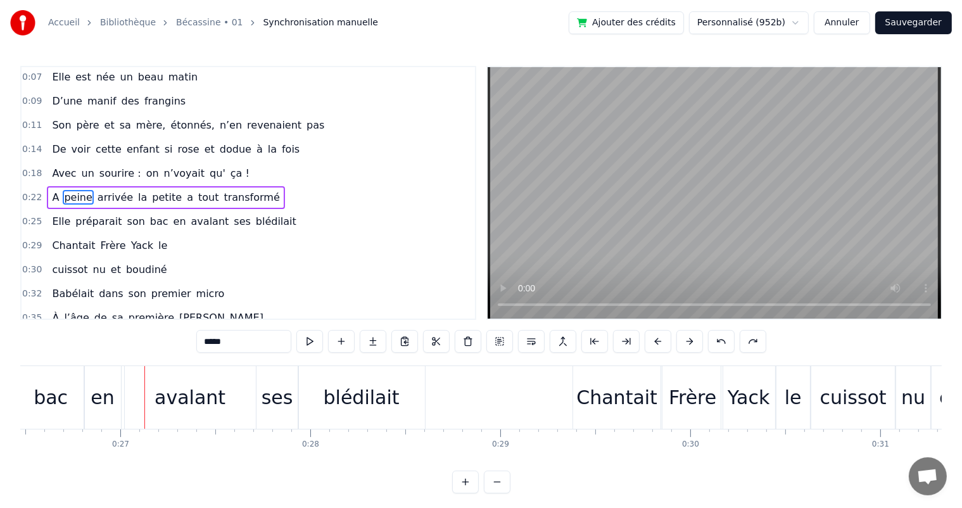
click at [735, 343] on div "*****" at bounding box center [481, 341] width 570 height 23
click at [721, 341] on button at bounding box center [721, 341] width 27 height 23
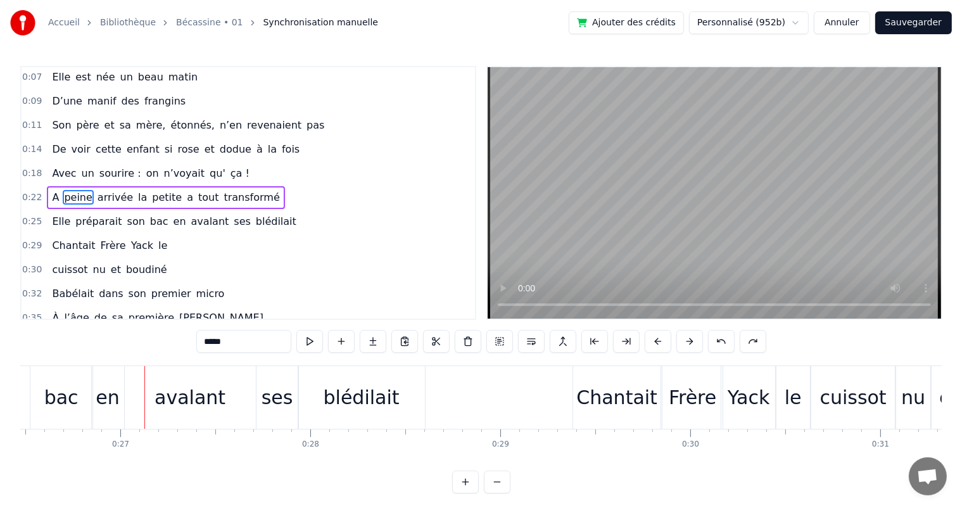
click at [721, 341] on button at bounding box center [721, 341] width 27 height 23
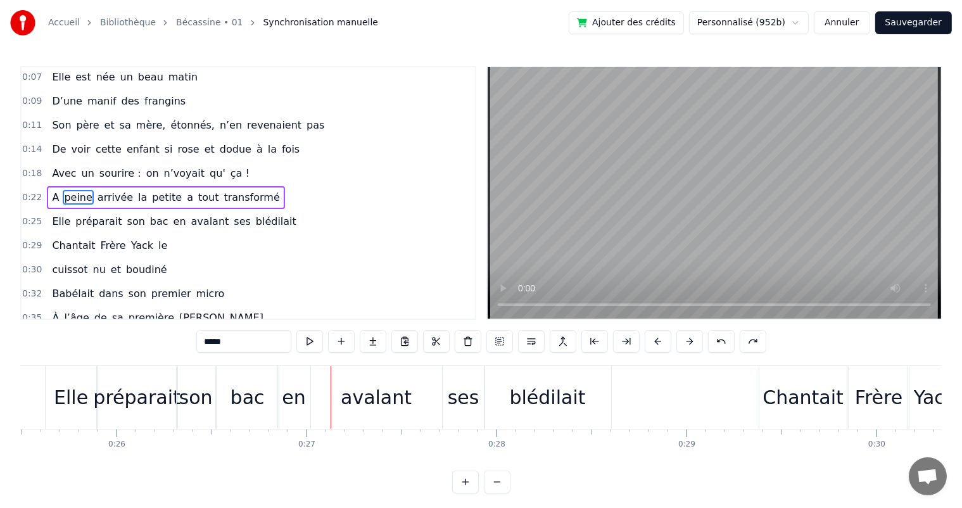
scroll to position [0, 4810]
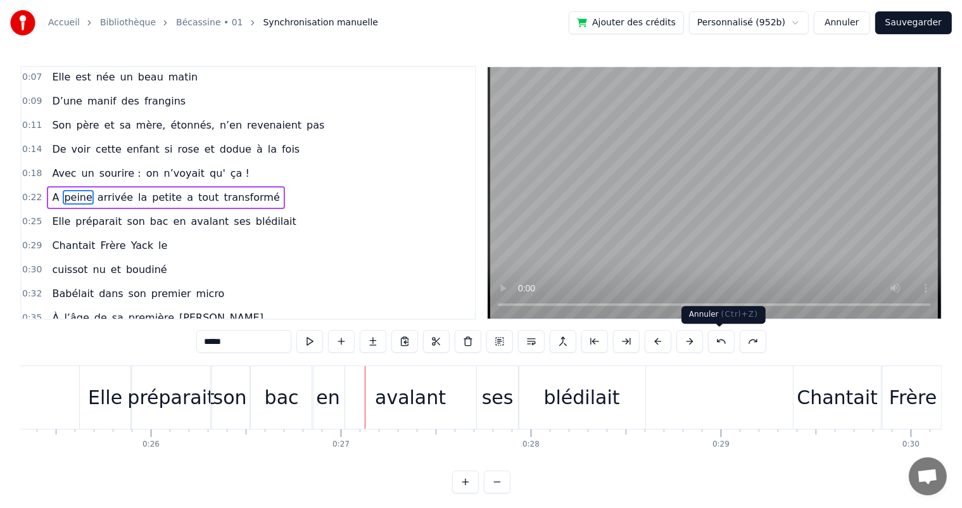
click at [720, 348] on button at bounding box center [721, 341] width 27 height 23
click at [239, 398] on div "son" at bounding box center [236, 397] width 34 height 29
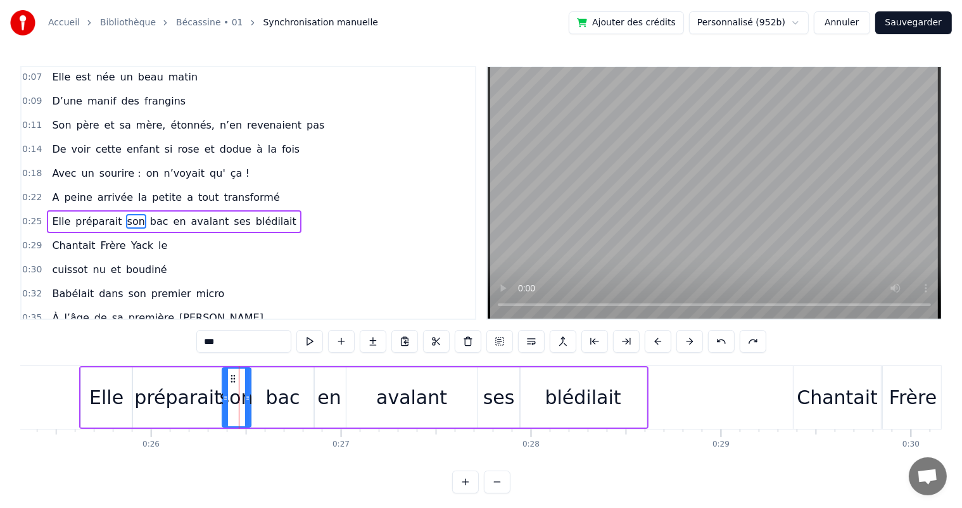
scroll to position [25, 0]
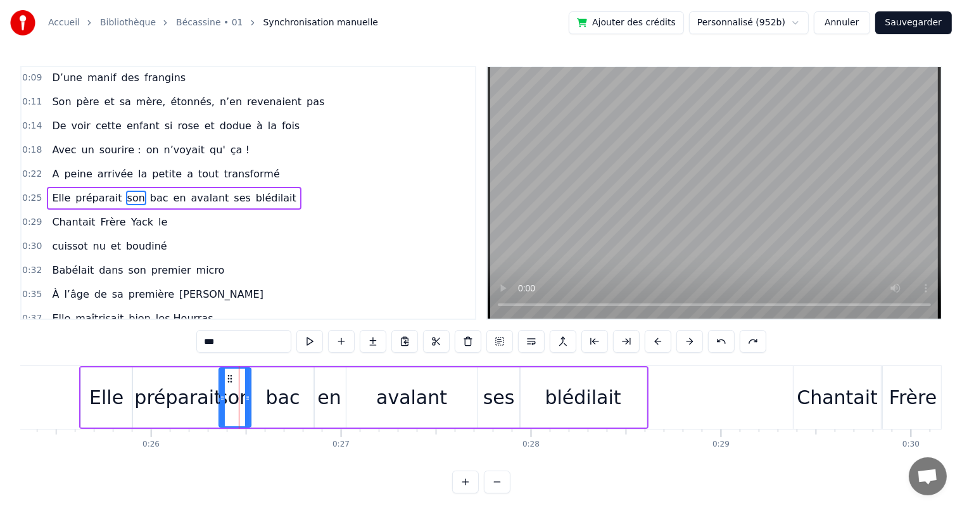
click at [220, 403] on div at bounding box center [222, 398] width 5 height 58
click at [246, 405] on div at bounding box center [245, 398] width 5 height 58
click at [271, 407] on div "bac" at bounding box center [283, 397] width 34 height 29
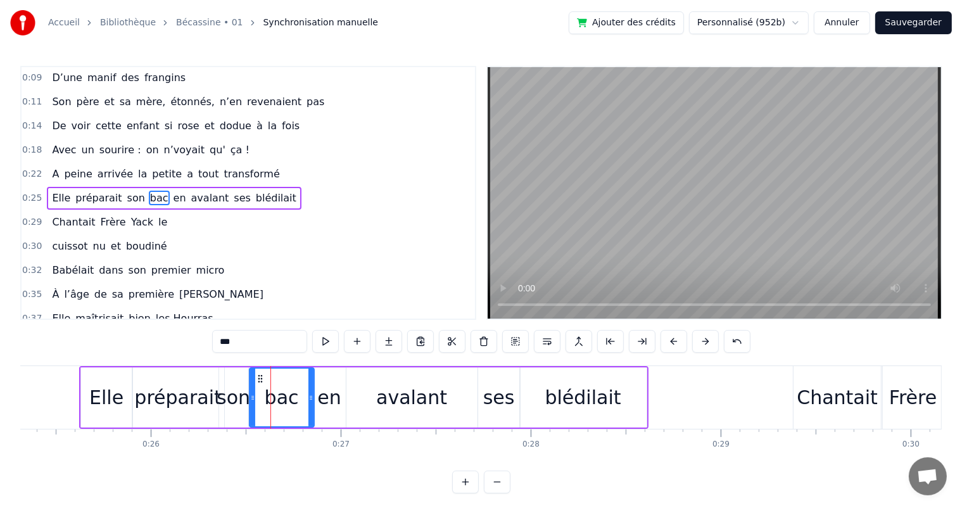
click at [251, 410] on div at bounding box center [252, 398] width 5 height 58
click at [233, 405] on div "son" at bounding box center [234, 397] width 34 height 29
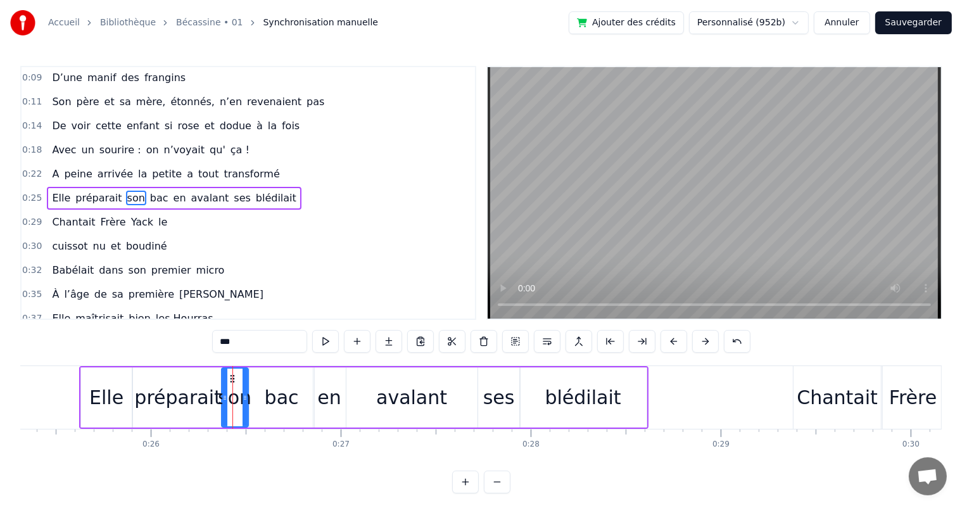
click at [224, 402] on icon at bounding box center [224, 398] width 5 height 10
click at [63, 149] on span "Avec" at bounding box center [64, 150] width 27 height 15
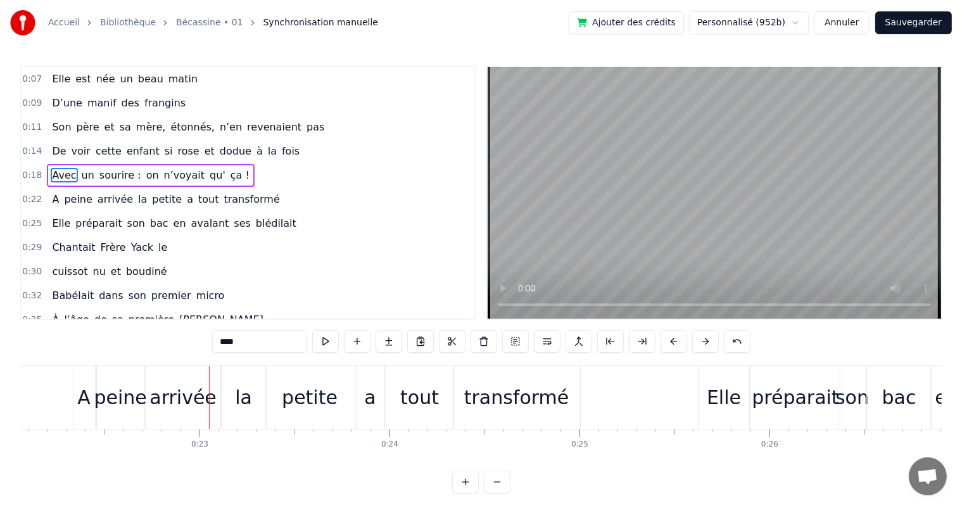
scroll to position [0, 4190]
click at [76, 403] on div "A" at bounding box center [86, 397] width 22 height 63
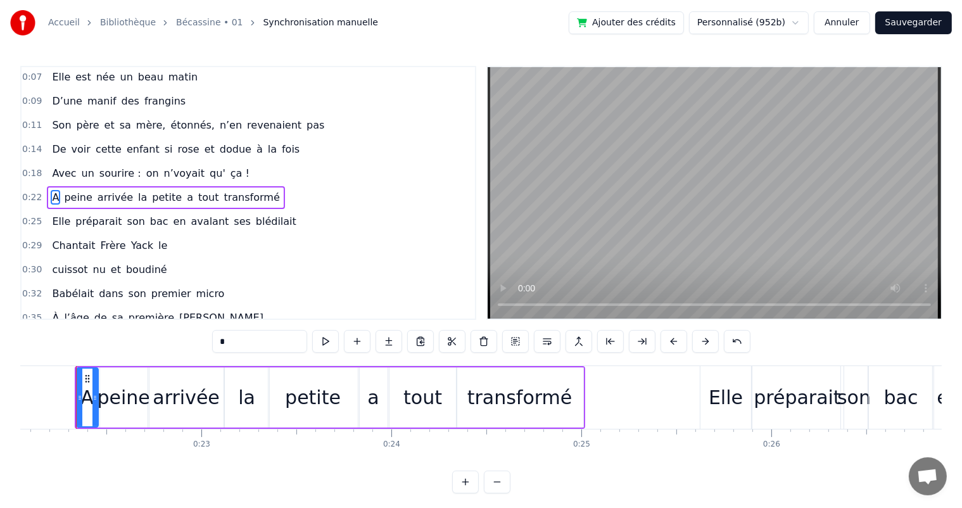
scroll to position [0, 4182]
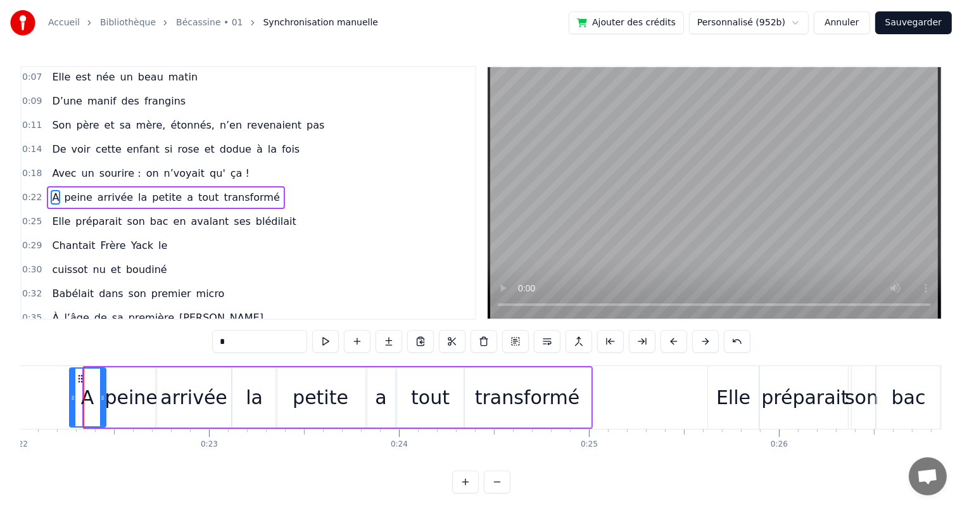
drag, startPoint x: 86, startPoint y: 394, endPoint x: 71, endPoint y: 392, distance: 14.7
click at [71, 393] on icon at bounding box center [72, 398] width 5 height 10
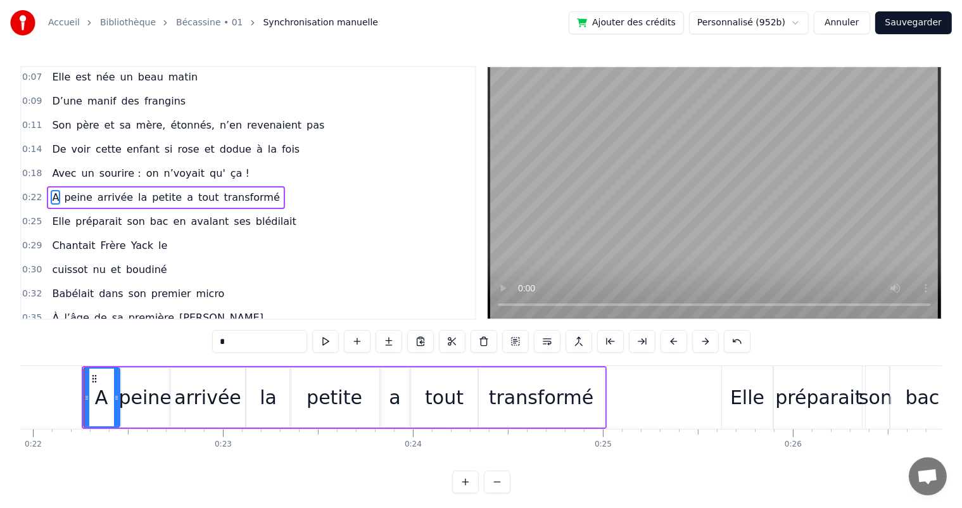
click at [51, 167] on span "Avec" at bounding box center [64, 173] width 27 height 15
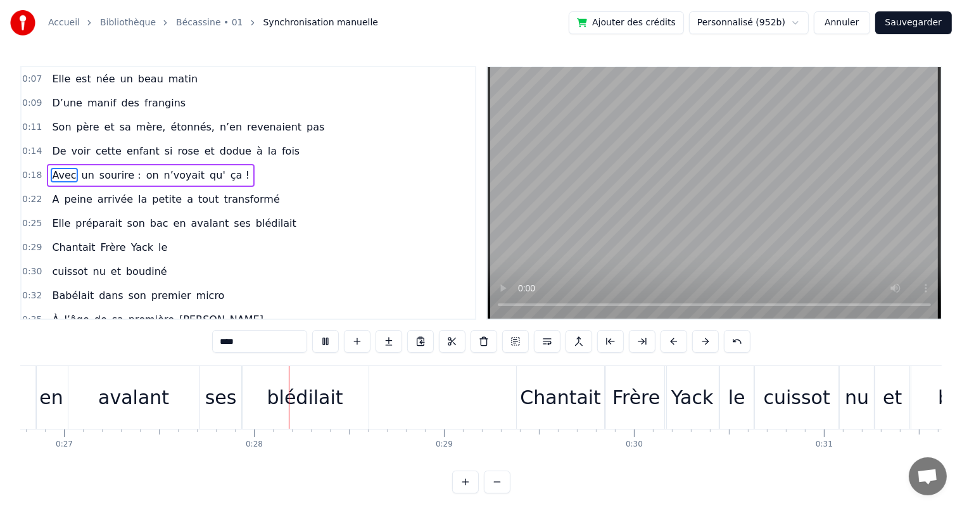
scroll to position [0, 5145]
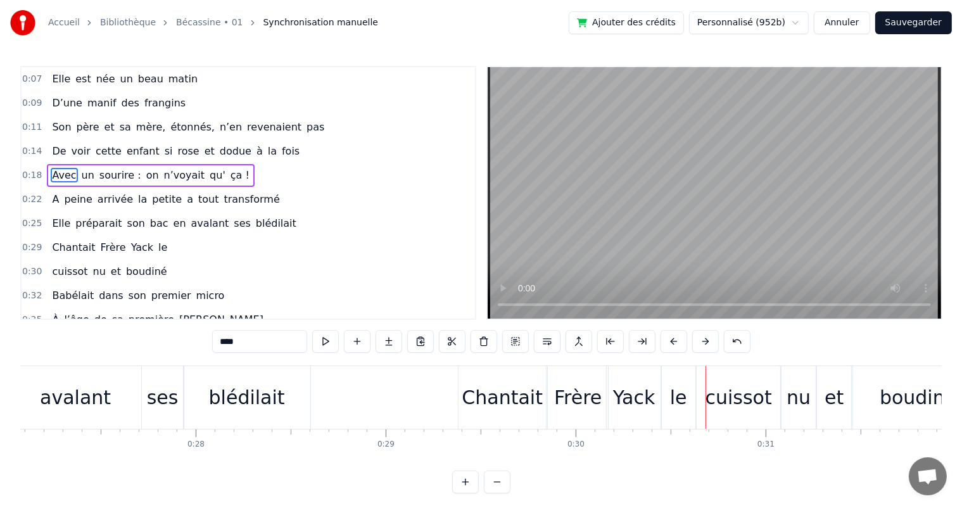
click at [65, 126] on span "Son" at bounding box center [62, 127] width 22 height 15
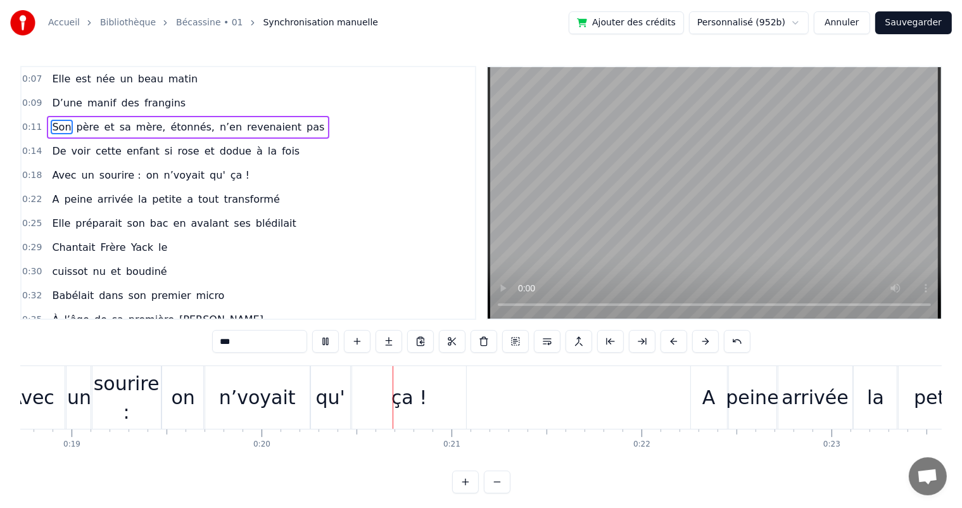
scroll to position [0, 3721]
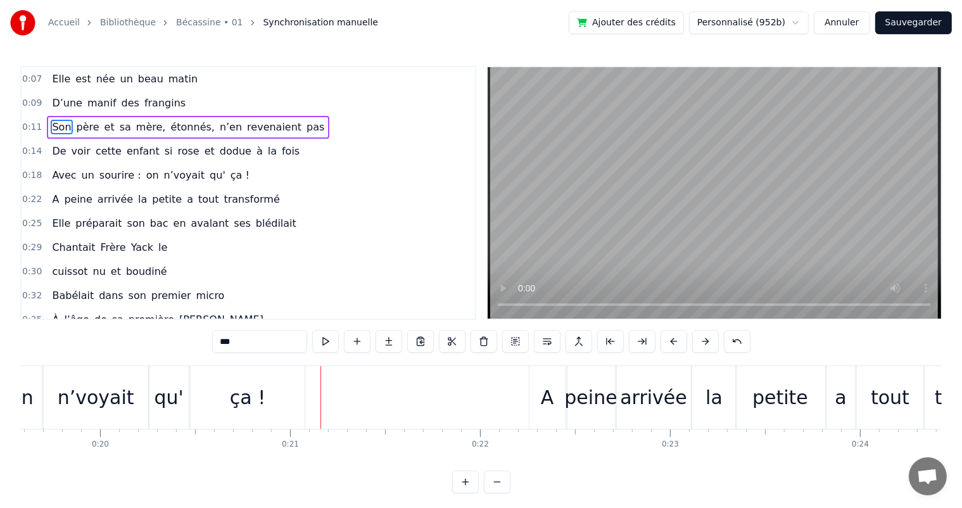
click at [63, 125] on span "Son" at bounding box center [62, 127] width 22 height 15
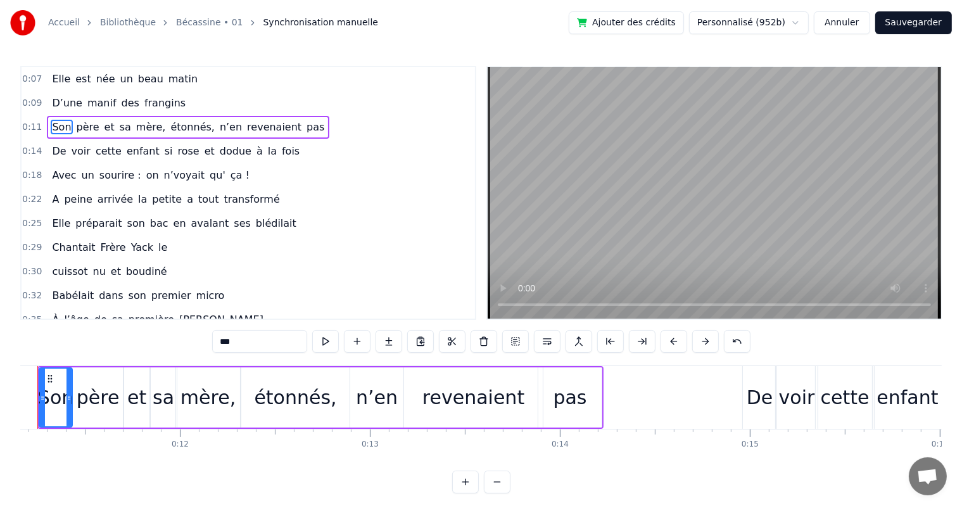
scroll to position [0, 2074]
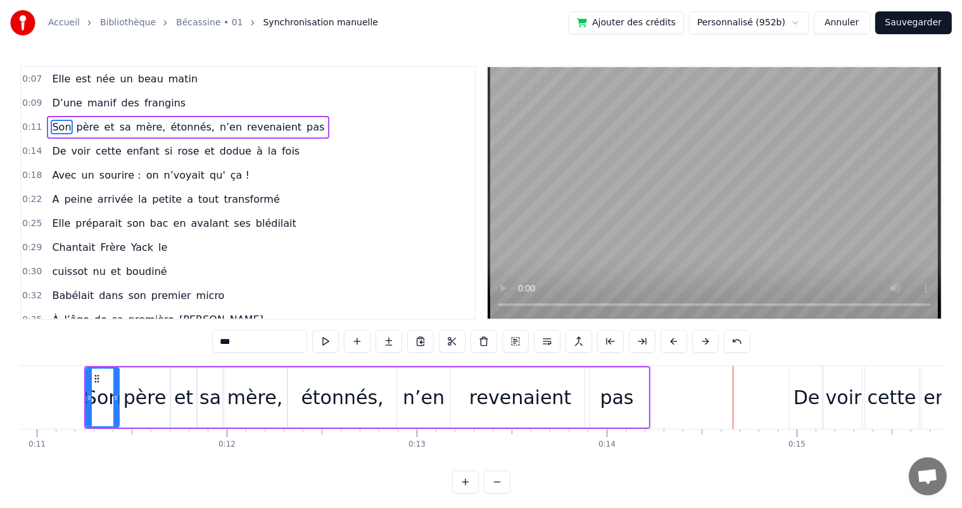
click at [590, 390] on div "pas" at bounding box center [616, 397] width 63 height 60
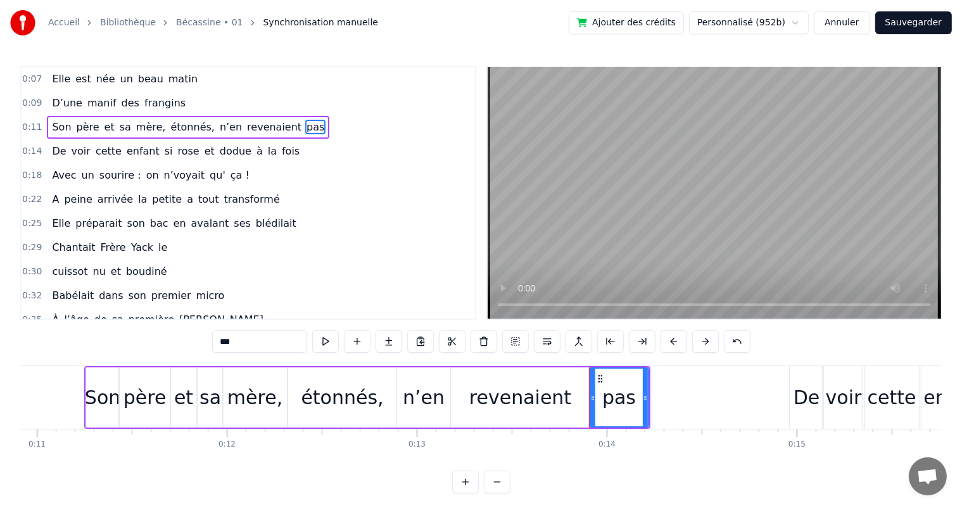
click at [592, 390] on div at bounding box center [592, 398] width 5 height 58
click at [550, 390] on div "revenaient" at bounding box center [520, 397] width 102 height 29
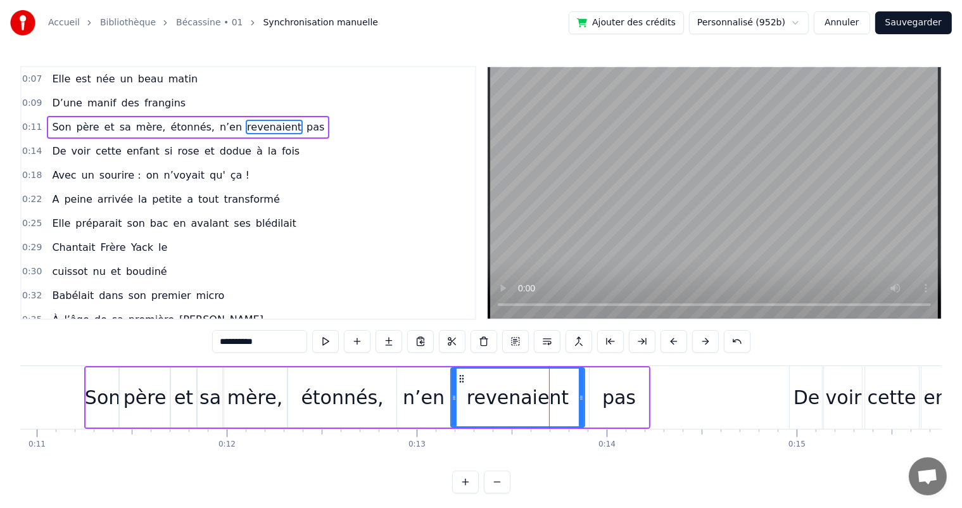
click at [581, 395] on icon at bounding box center [581, 398] width 5 height 10
click at [603, 396] on div "pas" at bounding box center [619, 397] width 59 height 60
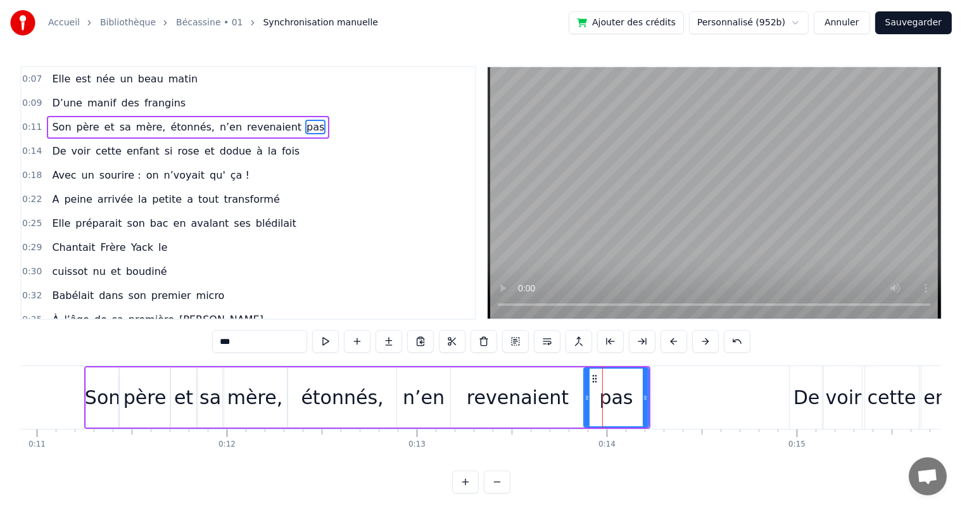
click at [585, 400] on icon at bounding box center [587, 398] width 5 height 10
drag, startPoint x: 646, startPoint y: 398, endPoint x: 639, endPoint y: 398, distance: 7.6
click at [639, 398] on icon at bounding box center [637, 398] width 5 height 10
click at [52, 124] on span "Son" at bounding box center [62, 127] width 22 height 15
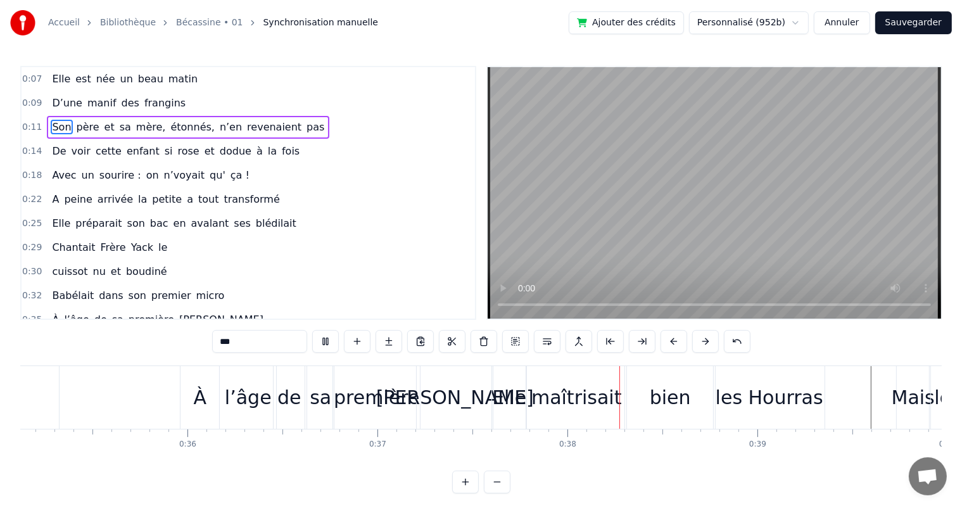
scroll to position [0, 7082]
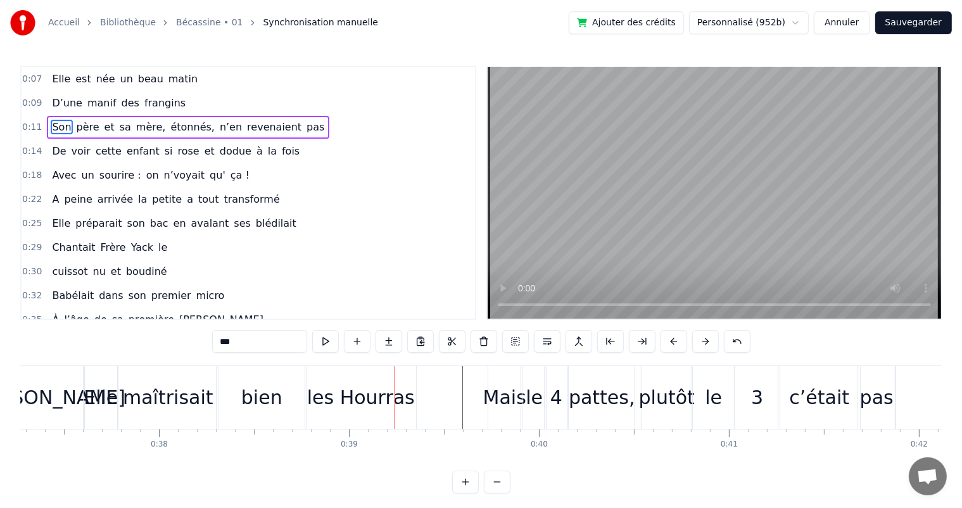
click at [197, 390] on div "maîtrisait" at bounding box center [168, 397] width 91 height 29
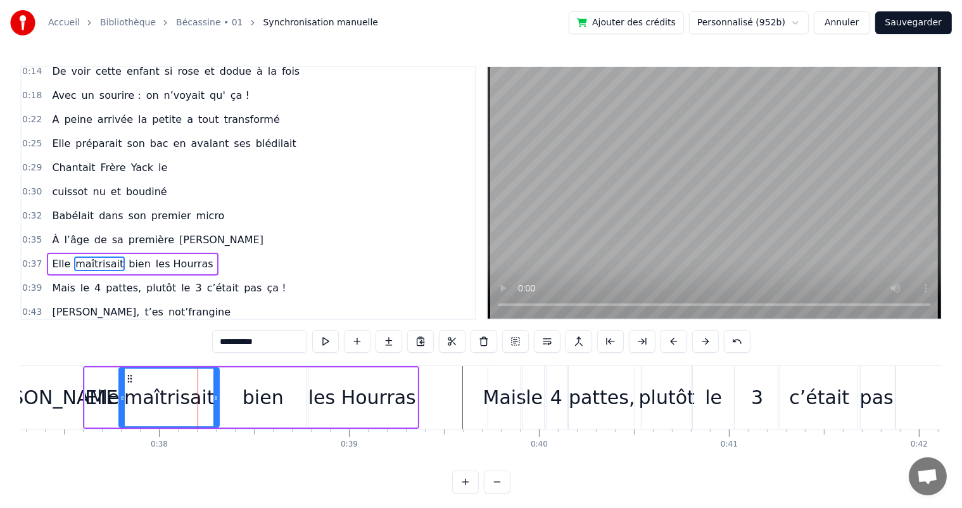
scroll to position [142, 0]
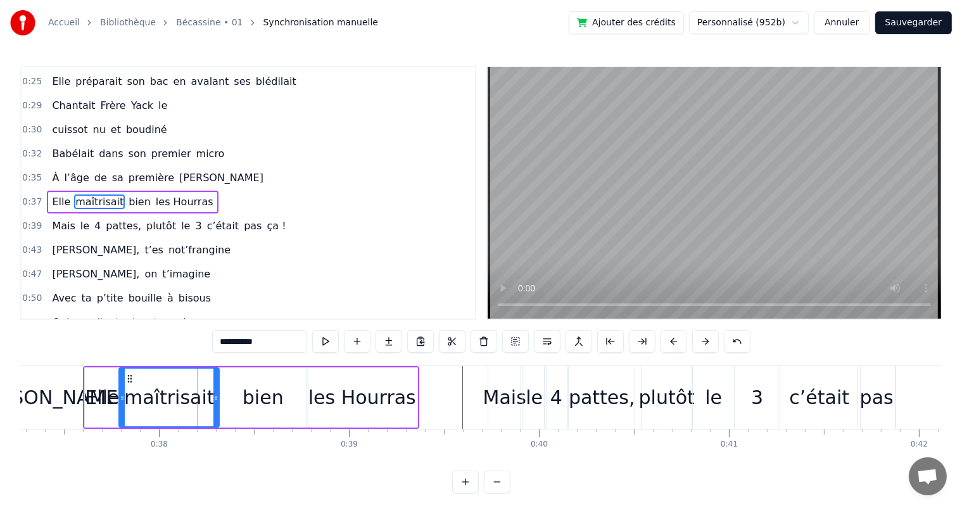
click at [226, 395] on div "bien" at bounding box center [263, 397] width 90 height 60
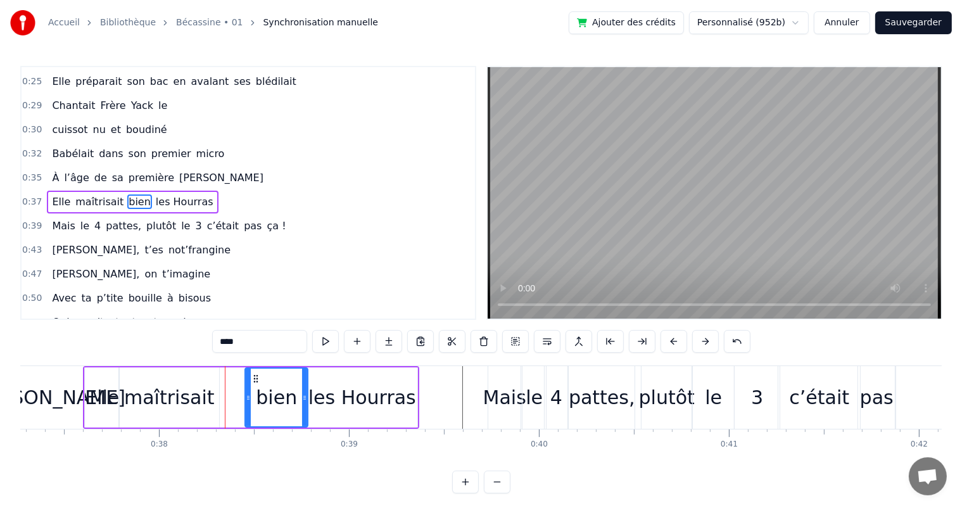
drag, startPoint x: 220, startPoint y: 398, endPoint x: 247, endPoint y: 400, distance: 27.4
click at [247, 400] on icon at bounding box center [248, 398] width 5 height 10
click at [209, 396] on div "maîtrisait" at bounding box center [169, 397] width 100 height 60
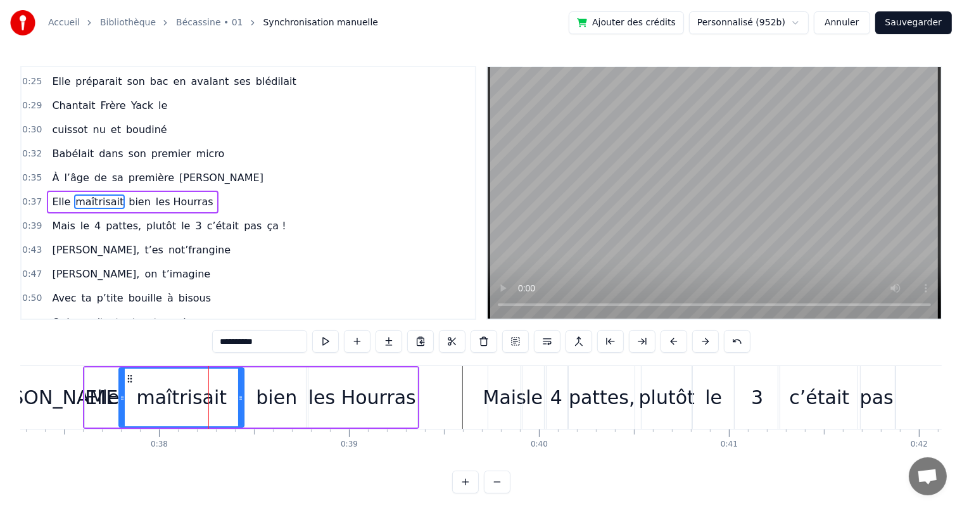
drag, startPoint x: 217, startPoint y: 401, endPoint x: 242, endPoint y: 401, distance: 24.7
click at [242, 401] on icon at bounding box center [240, 398] width 5 height 10
click at [338, 408] on div "les Hourras" at bounding box center [362, 397] width 108 height 29
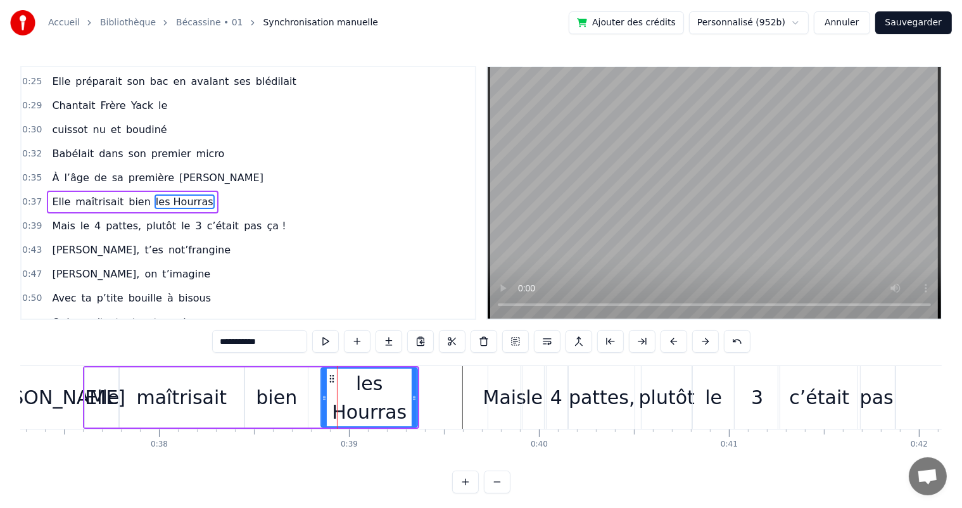
drag, startPoint x: 308, startPoint y: 406, endPoint x: 322, endPoint y: 404, distance: 14.7
click at [322, 404] on div at bounding box center [324, 398] width 5 height 58
click at [291, 399] on div "bien" at bounding box center [276, 397] width 41 height 29
type input "****"
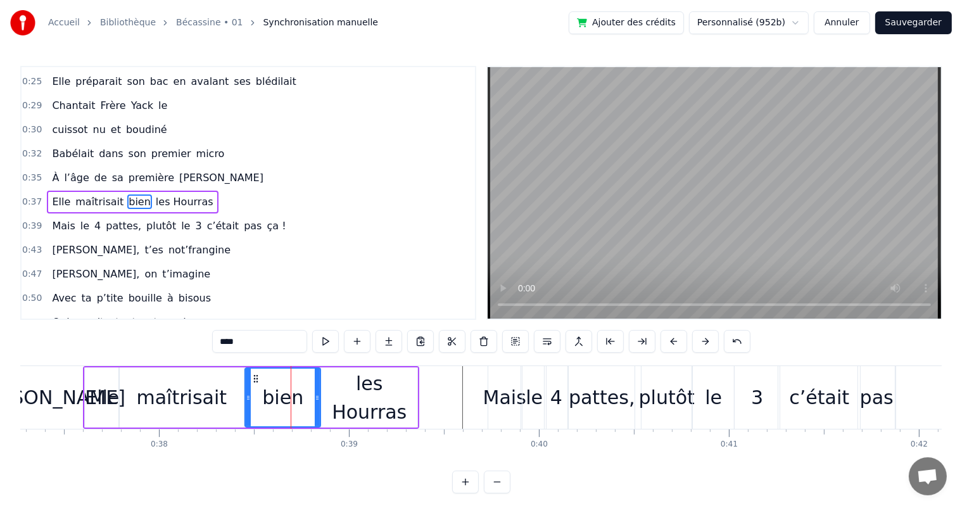
drag, startPoint x: 305, startPoint y: 403, endPoint x: 317, endPoint y: 403, distance: 12.7
click at [317, 403] on div at bounding box center [317, 398] width 5 height 58
click at [53, 155] on div "Babélait dans son premier micro" at bounding box center [138, 154] width 182 height 23
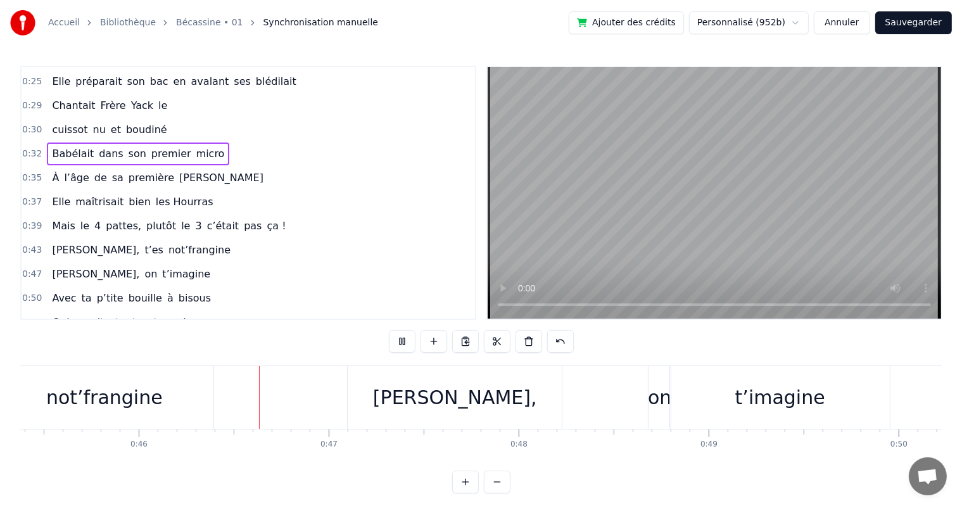
scroll to position [0, 8678]
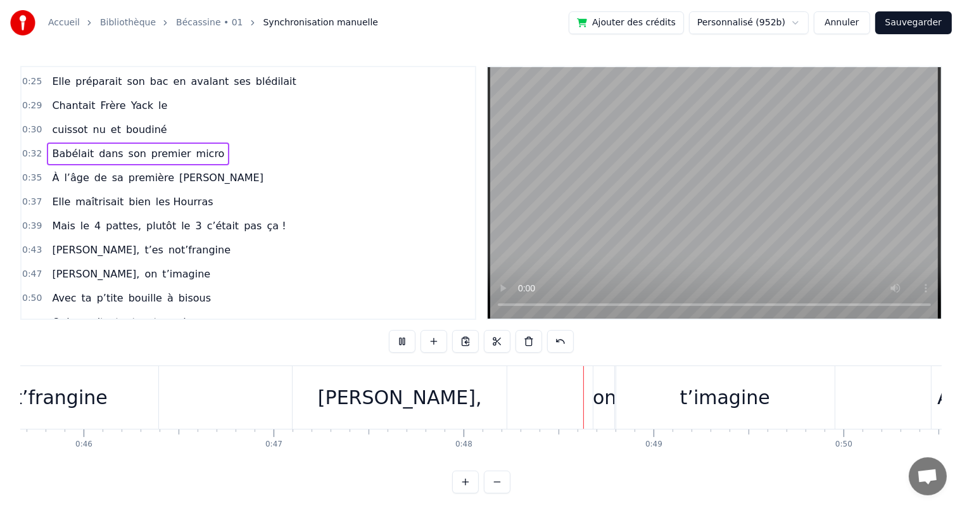
click at [61, 219] on span "Mais" at bounding box center [63, 226] width 25 height 15
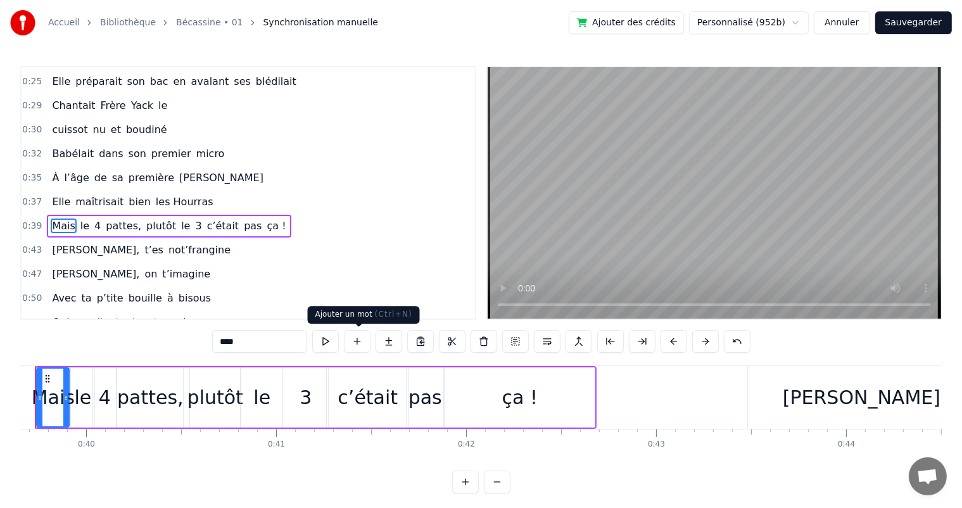
scroll to position [0, 7487]
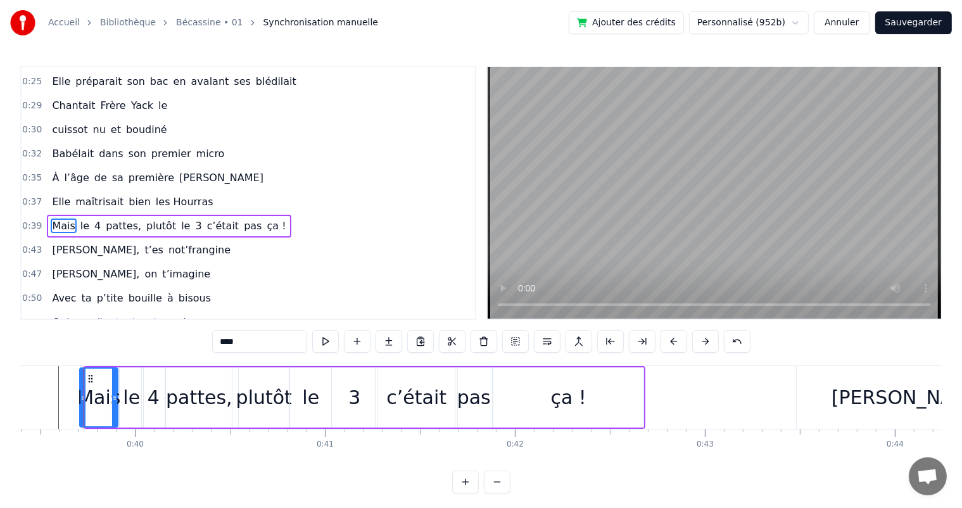
drag, startPoint x: 89, startPoint y: 400, endPoint x: 83, endPoint y: 395, distance: 7.2
click at [83, 395] on icon at bounding box center [82, 398] width 5 height 10
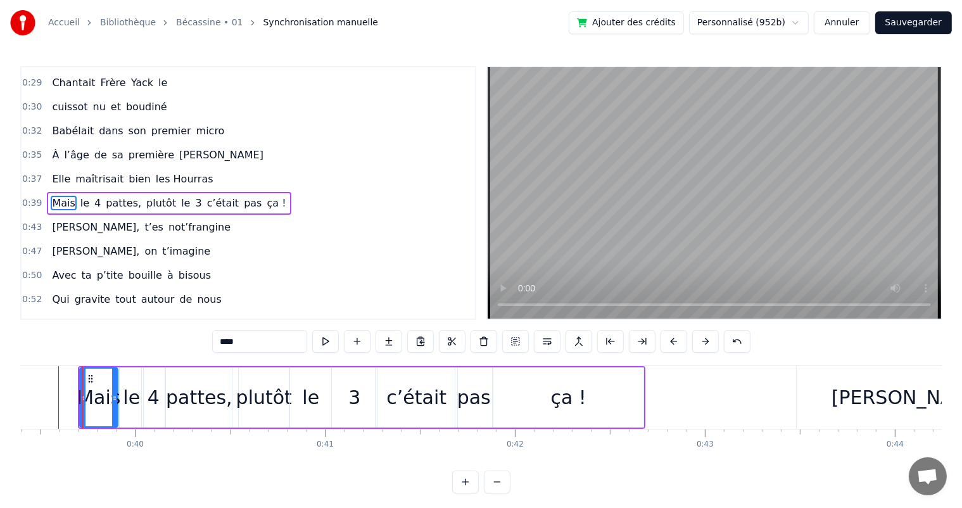
scroll to position [0, 7485]
drag, startPoint x: 51, startPoint y: 165, endPoint x: 113, endPoint y: 176, distance: 62.5
click at [51, 172] on span "Elle" at bounding box center [61, 179] width 21 height 15
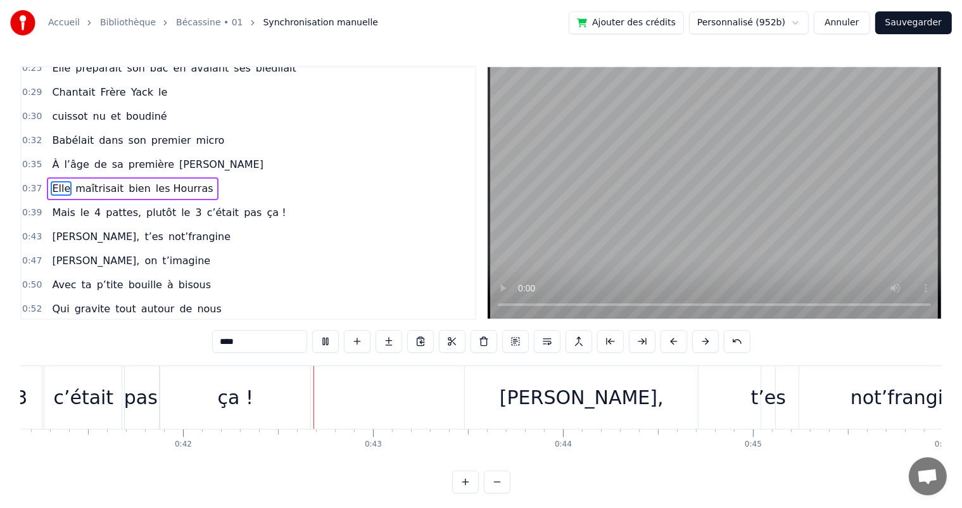
scroll to position [0, 7913]
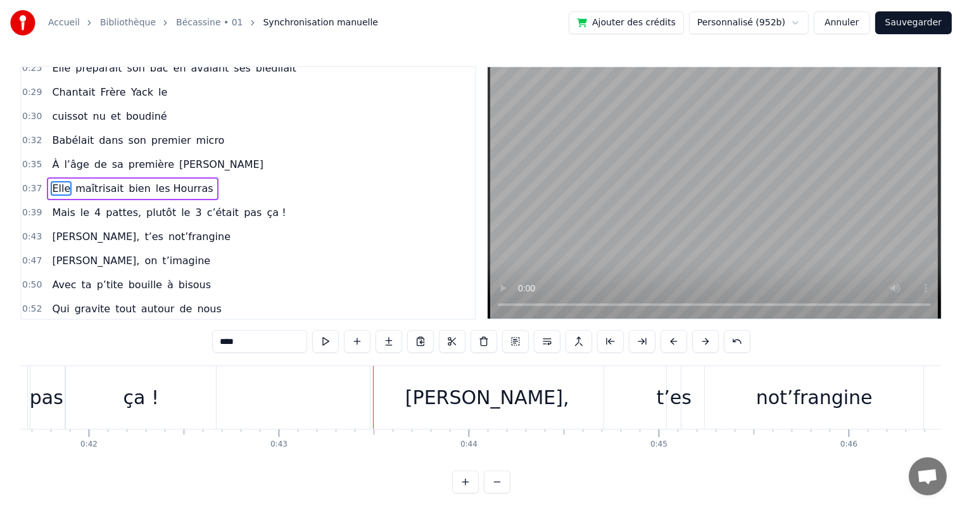
click at [390, 388] on div "[PERSON_NAME]," at bounding box center [487, 397] width 233 height 63
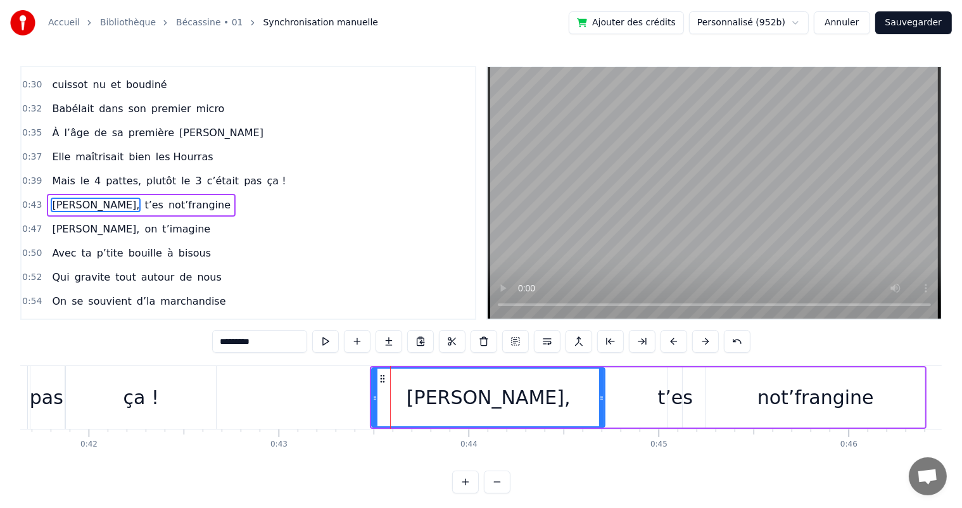
scroll to position [188, 0]
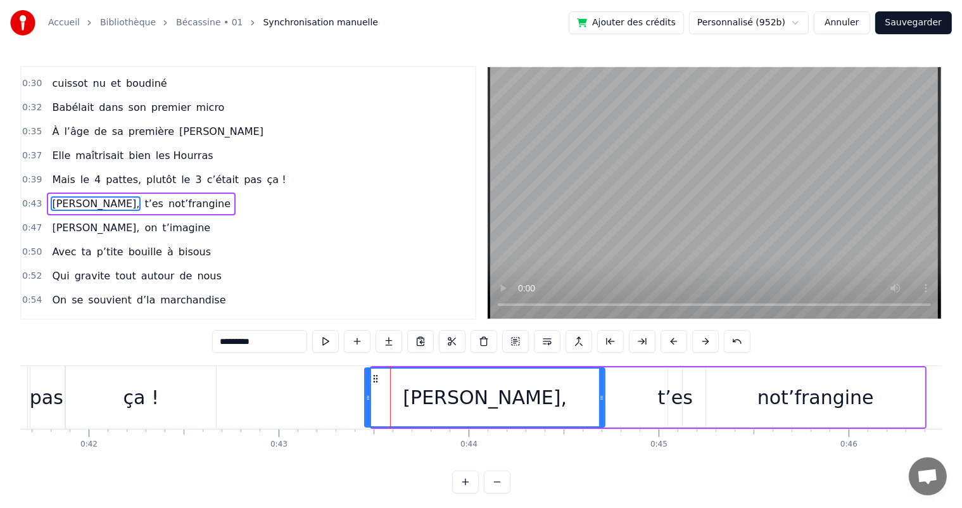
drag, startPoint x: 372, startPoint y: 397, endPoint x: 365, endPoint y: 395, distance: 7.2
click at [365, 395] on icon at bounding box center [367, 398] width 5 height 10
drag, startPoint x: 57, startPoint y: 167, endPoint x: 68, endPoint y: 174, distance: 13.7
click at [58, 172] on span "Mais" at bounding box center [63, 179] width 25 height 15
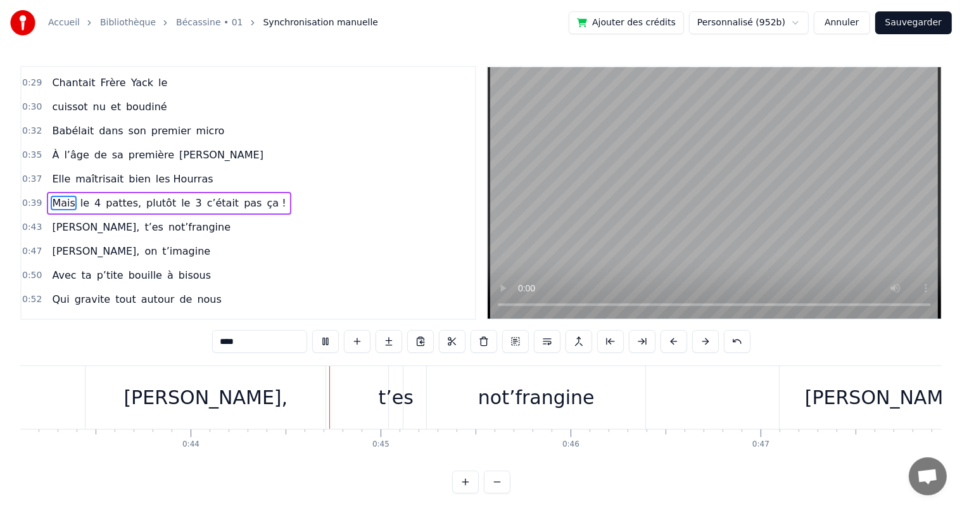
scroll to position [0, 8301]
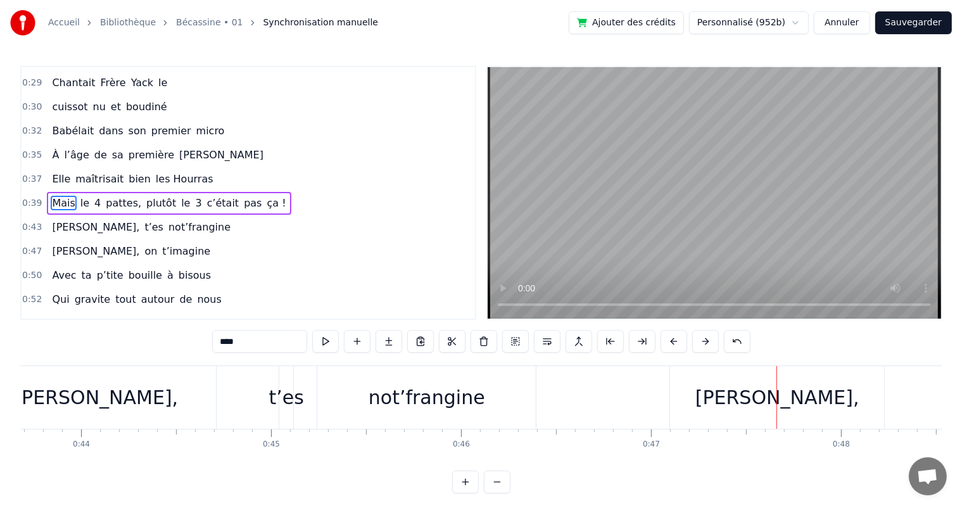
click at [696, 395] on div "[PERSON_NAME]," at bounding box center [777, 397] width 214 height 63
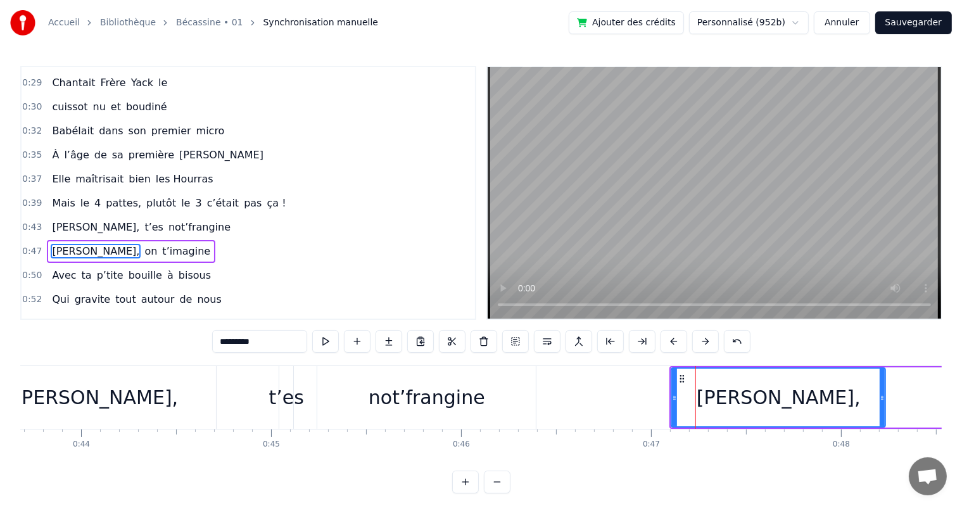
scroll to position [212, 0]
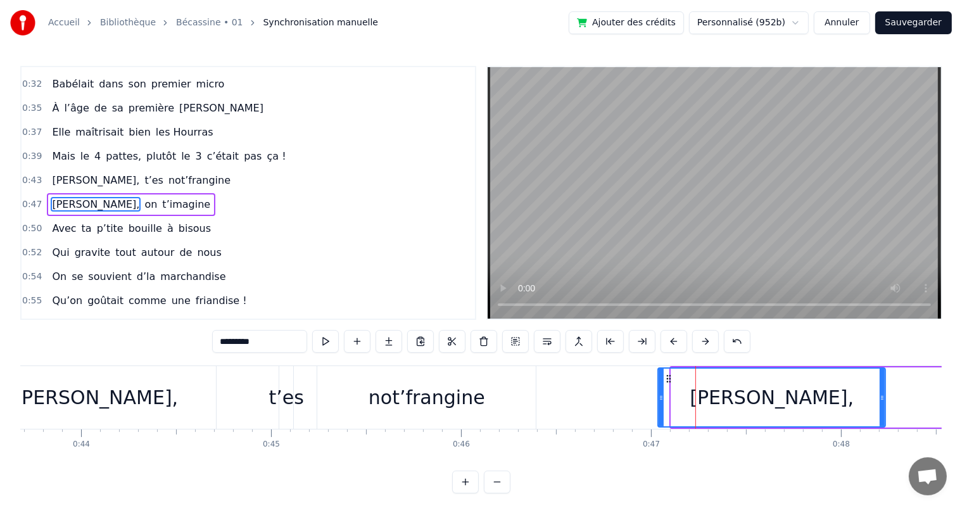
drag, startPoint x: 673, startPoint y: 400, endPoint x: 659, endPoint y: 402, distance: 13.5
click at [659, 402] on div at bounding box center [661, 398] width 5 height 58
click at [58, 149] on span "Mais" at bounding box center [63, 156] width 25 height 15
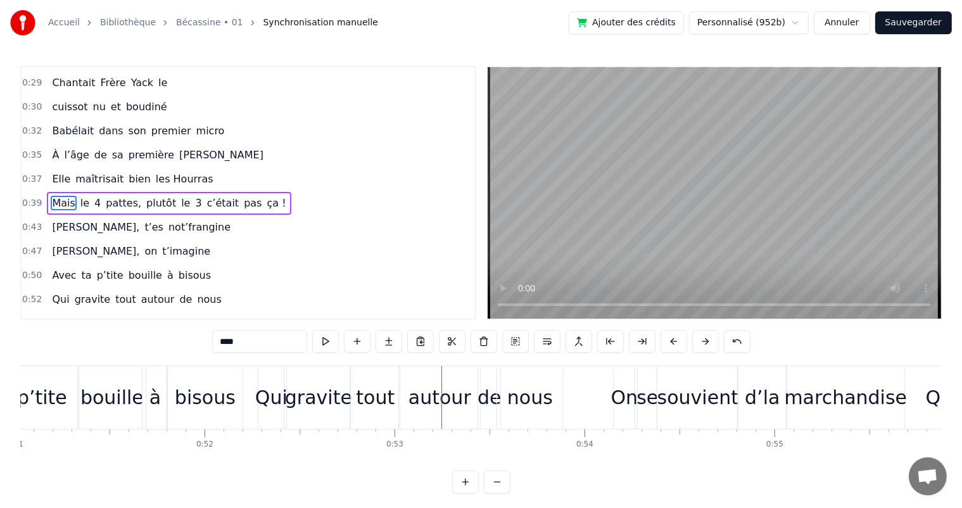
scroll to position [0, 9691]
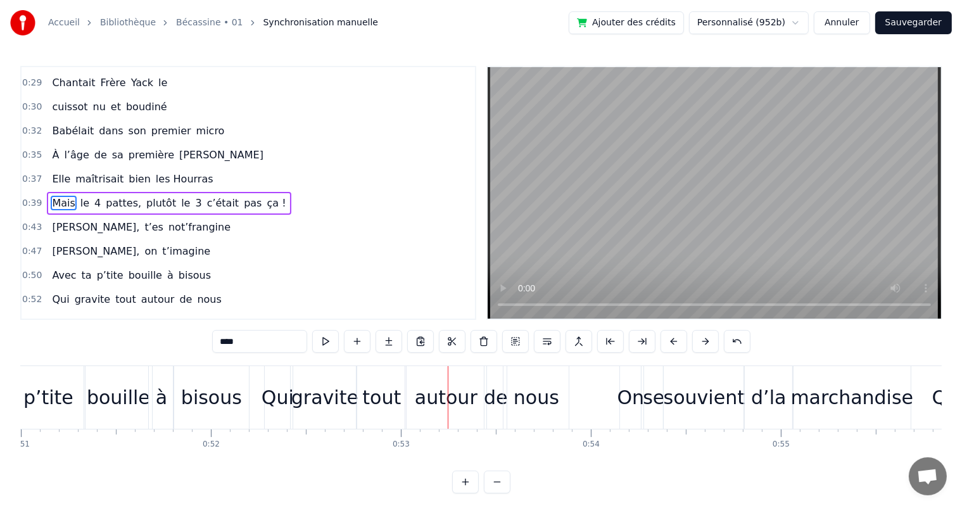
click at [496, 391] on div "de" at bounding box center [496, 397] width 24 height 29
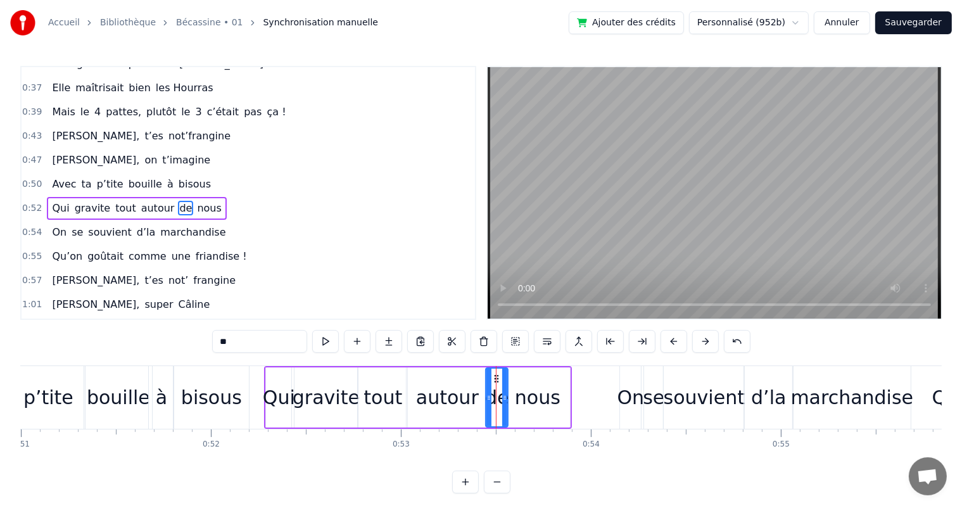
scroll to position [258, 0]
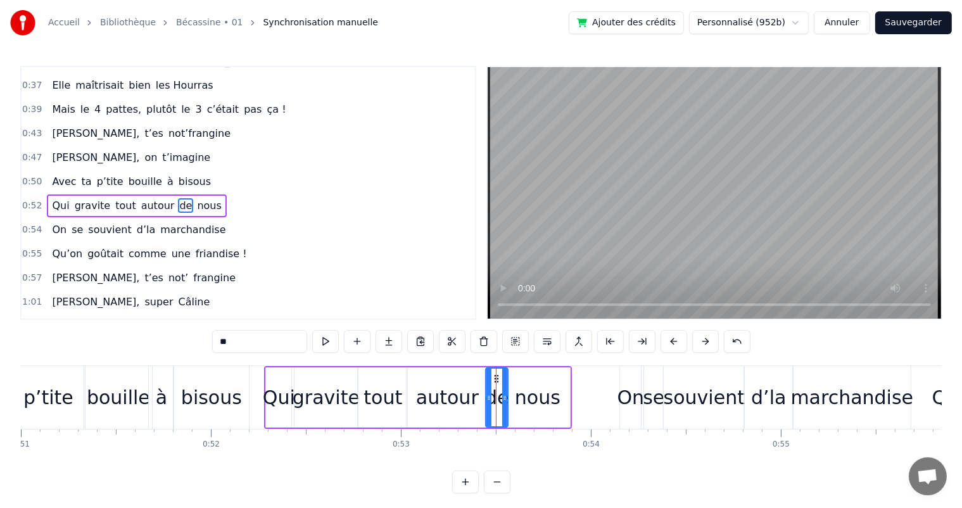
click at [512, 397] on div "nous" at bounding box center [537, 397] width 65 height 60
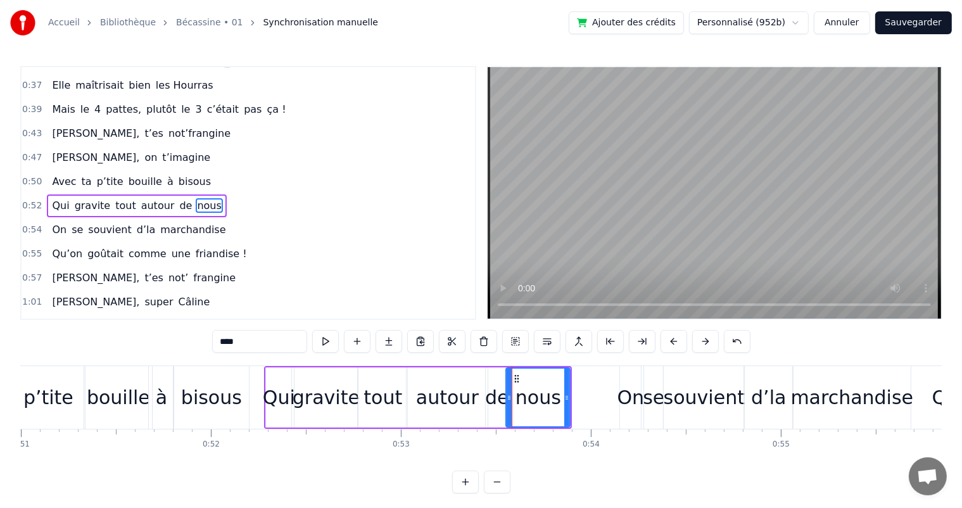
click at [509, 393] on icon at bounding box center [509, 398] width 5 height 10
click at [492, 394] on div "de" at bounding box center [497, 397] width 24 height 29
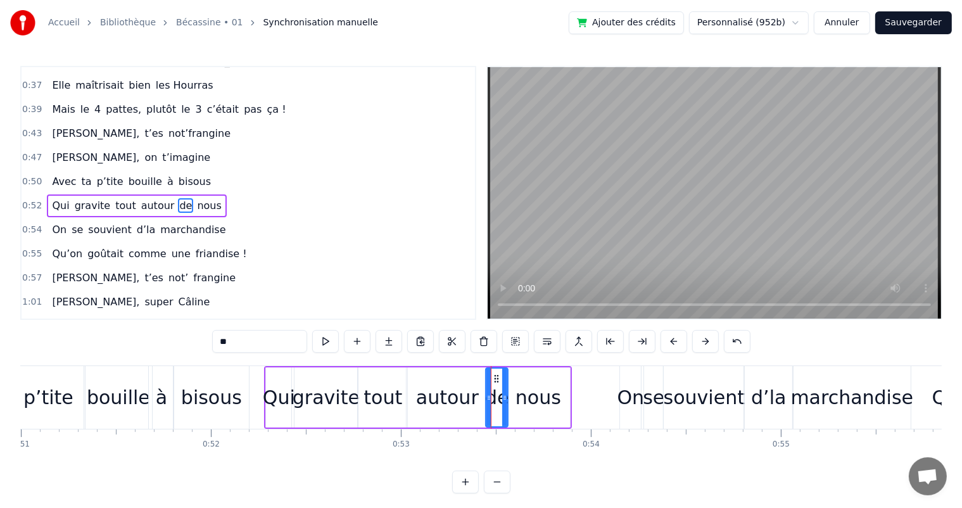
click at [481, 398] on div "autour" at bounding box center [447, 397] width 81 height 60
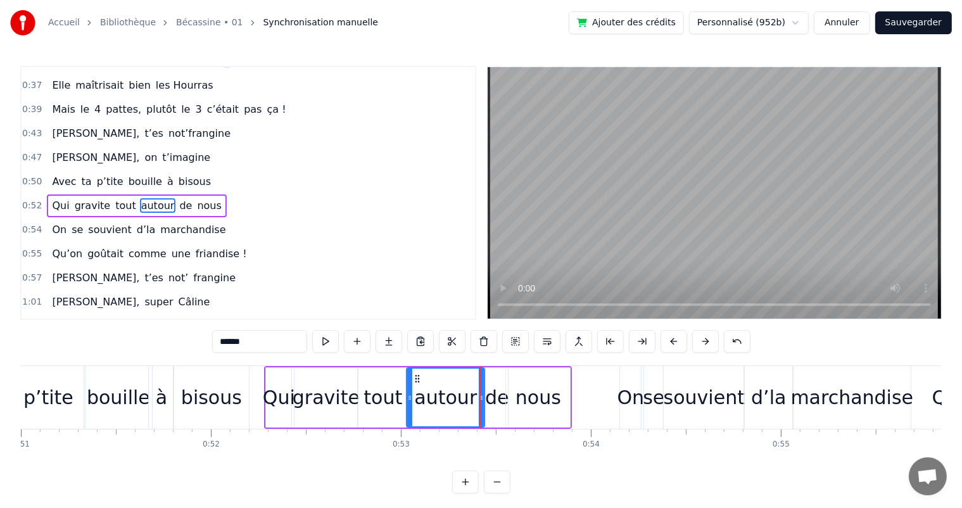
click at [480, 399] on icon at bounding box center [481, 398] width 5 height 10
click at [512, 407] on div "nous" at bounding box center [538, 397] width 64 height 60
type input "****"
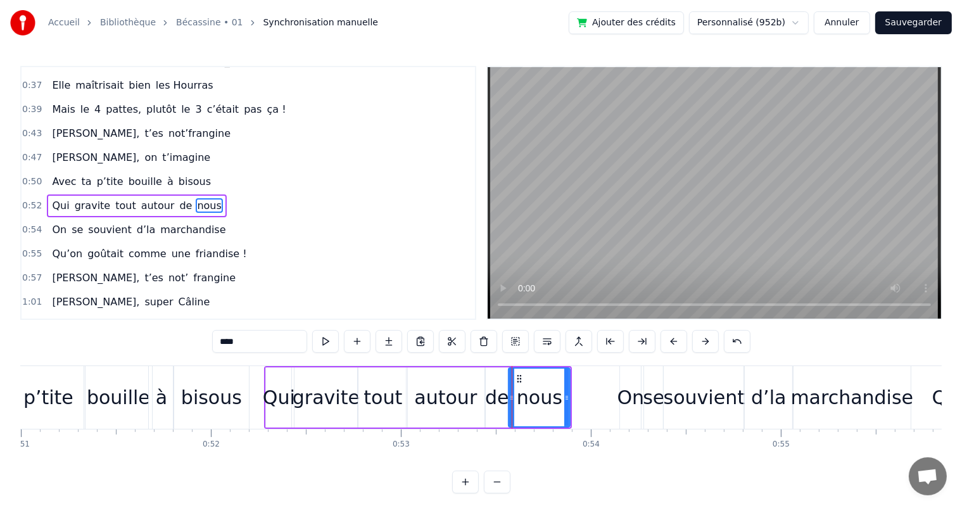
click at [510, 407] on div at bounding box center [511, 398] width 5 height 58
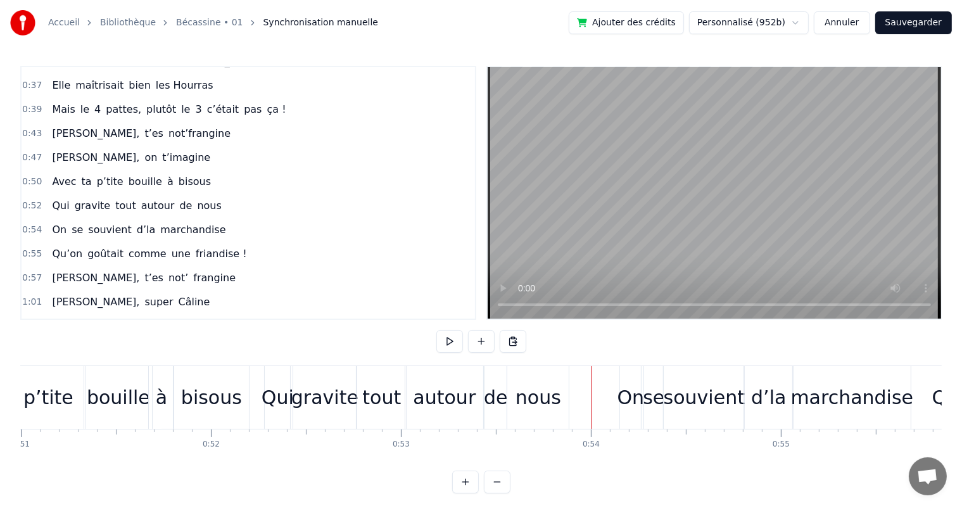
click at [451, 347] on button at bounding box center [449, 341] width 27 height 23
click at [647, 408] on div "se" at bounding box center [654, 397] width 22 height 29
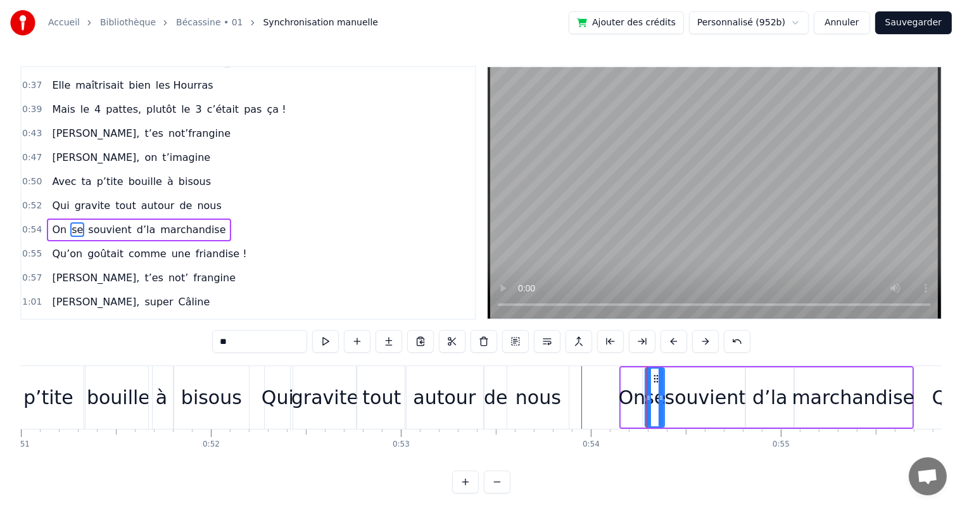
scroll to position [281, 0]
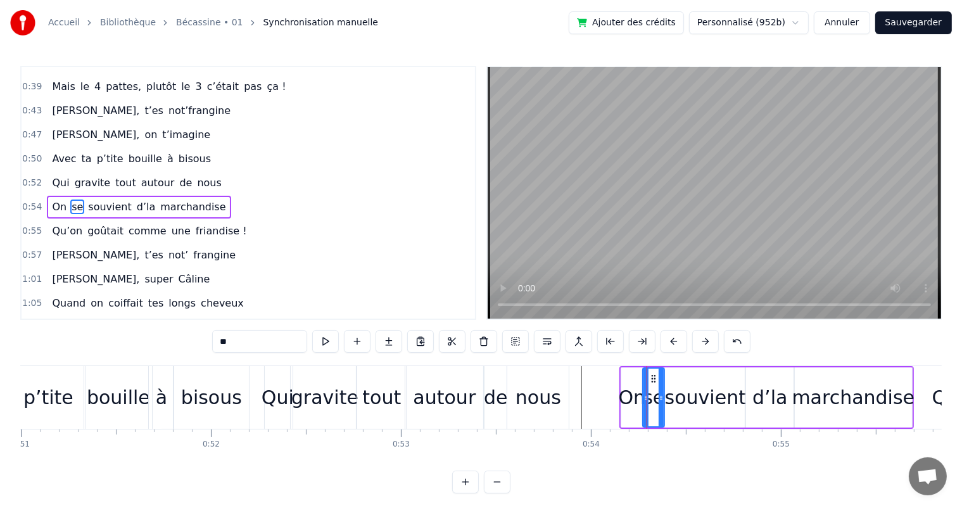
click at [645, 401] on icon at bounding box center [646, 398] width 5 height 10
click at [289, 400] on div "Qui" at bounding box center [278, 397] width 32 height 29
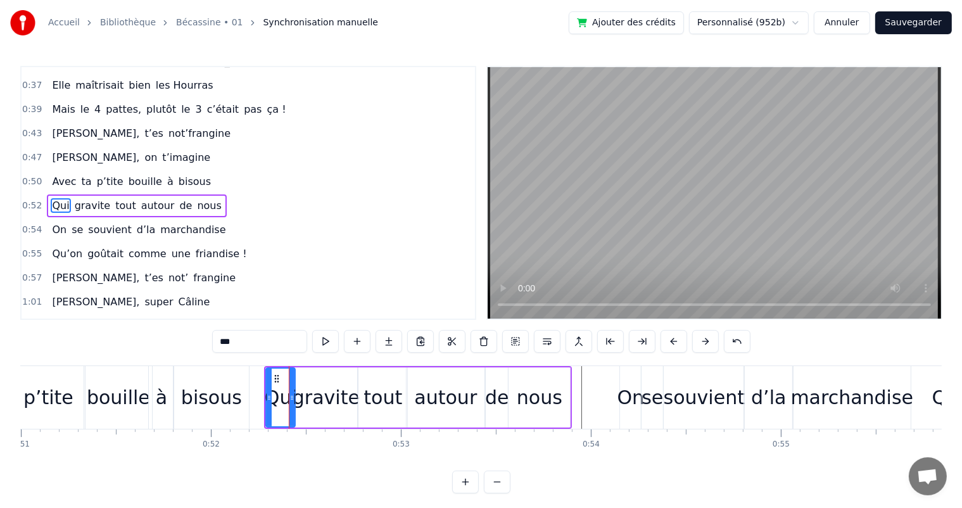
click at [294, 398] on icon at bounding box center [291, 398] width 5 height 10
click at [51, 174] on span "Avec" at bounding box center [64, 181] width 27 height 15
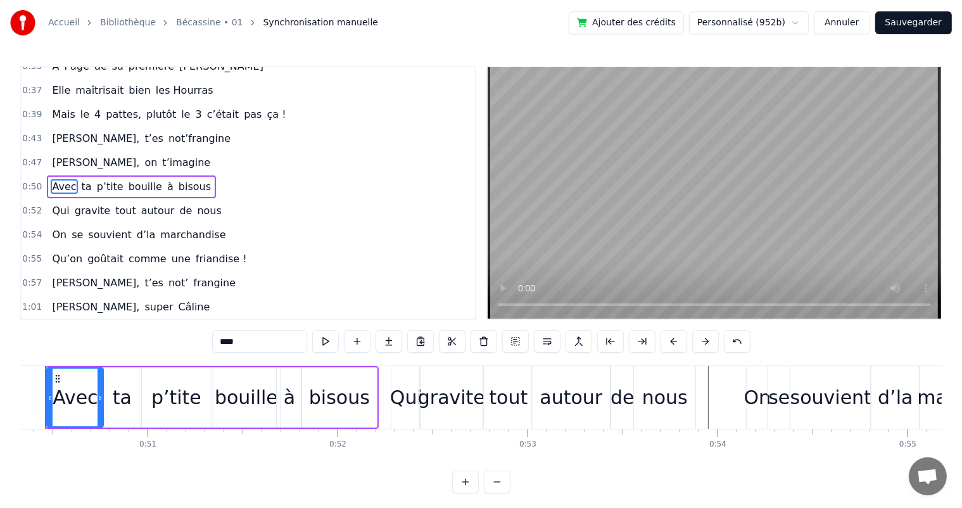
scroll to position [0, 9525]
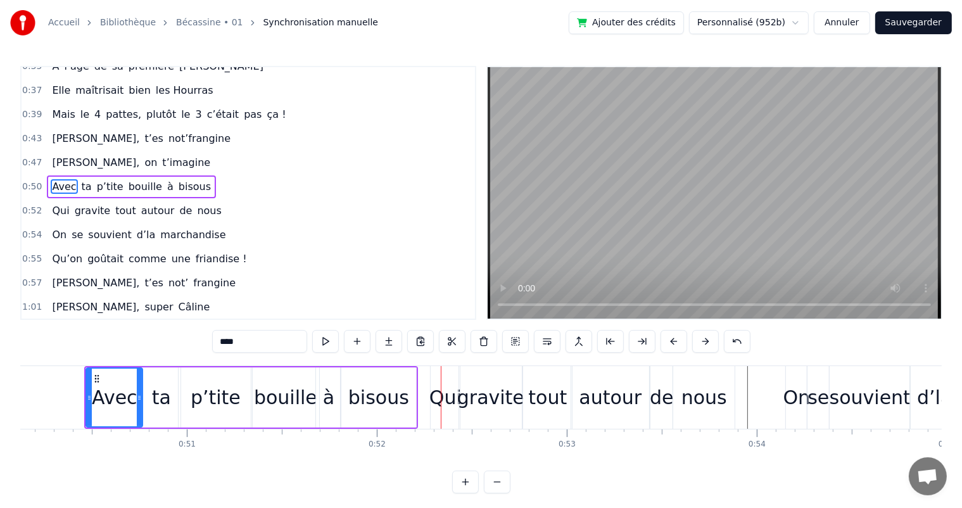
click at [330, 402] on div "à" at bounding box center [328, 397] width 11 height 29
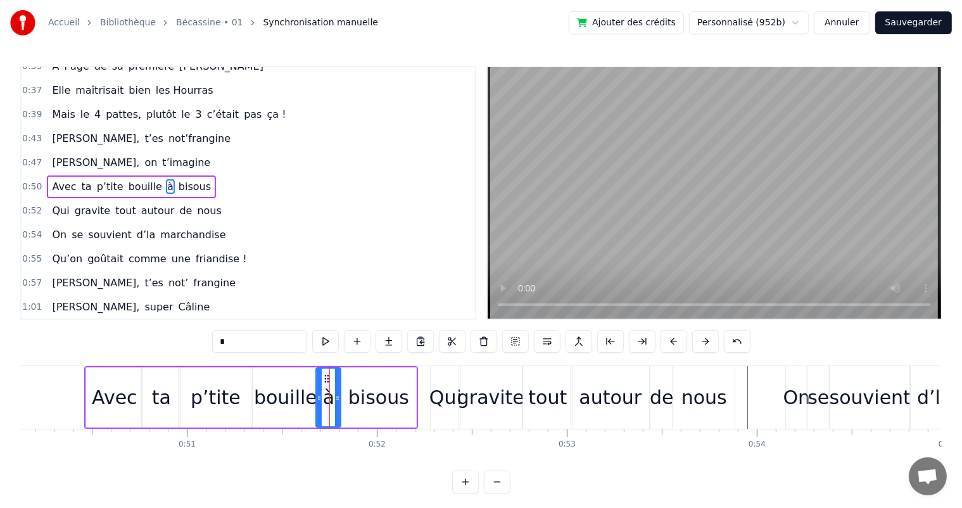
scroll to position [235, 0]
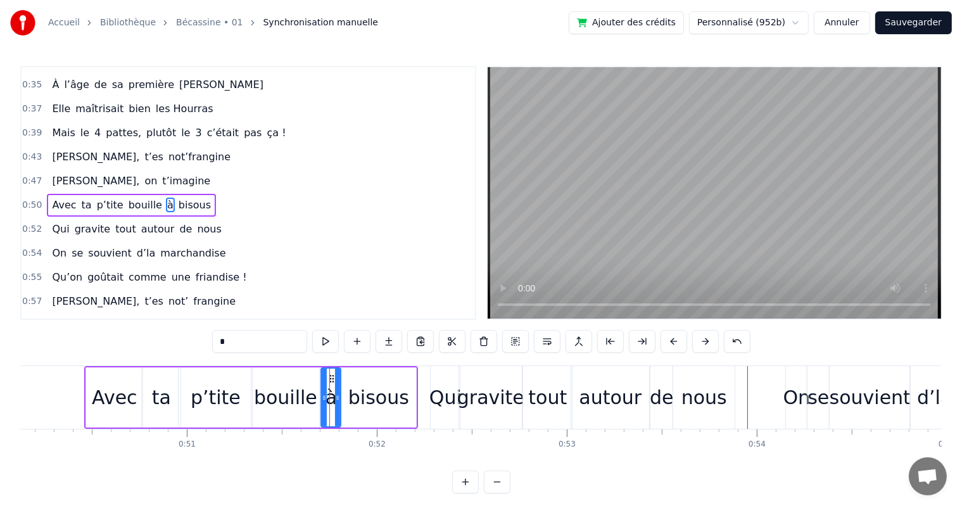
click at [323, 400] on icon at bounding box center [324, 398] width 5 height 10
click at [60, 174] on span "[PERSON_NAME]," at bounding box center [96, 181] width 90 height 15
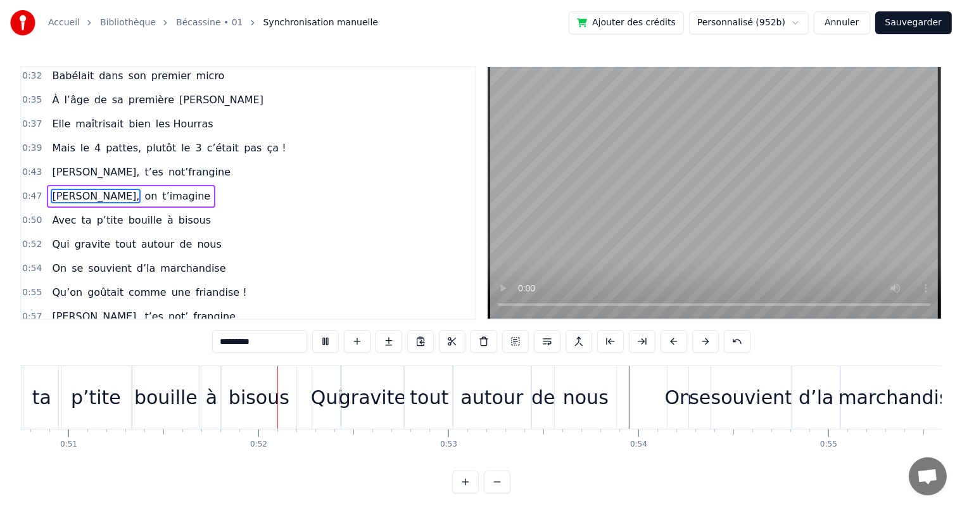
scroll to position [0, 9700]
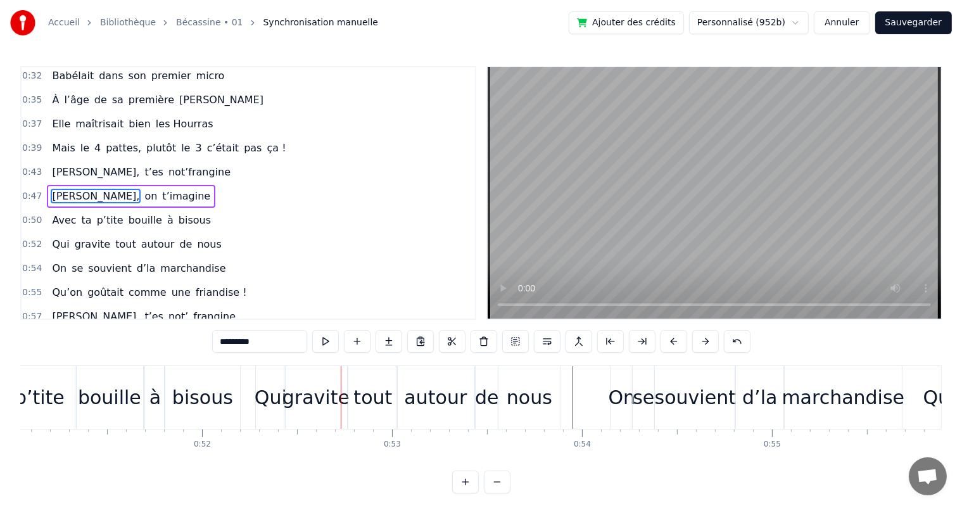
click at [155, 403] on div "à" at bounding box center [154, 397] width 11 height 29
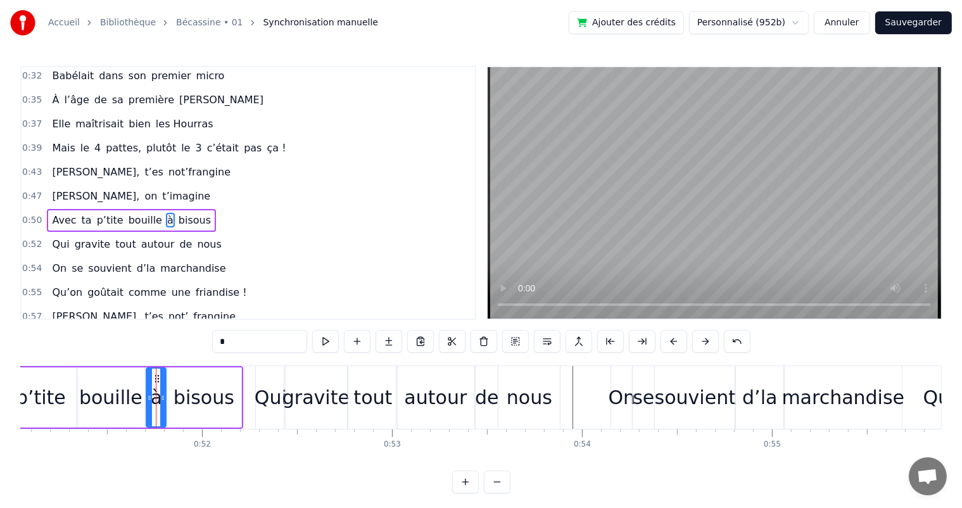
scroll to position [235, 0]
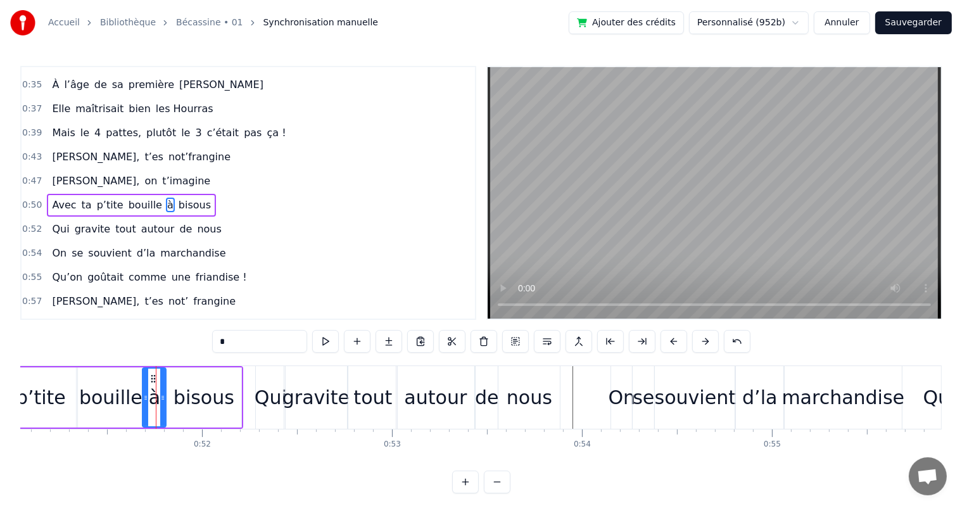
click at [145, 405] on div at bounding box center [145, 398] width 5 height 58
click at [52, 174] on span "[PERSON_NAME]," at bounding box center [96, 181] width 90 height 15
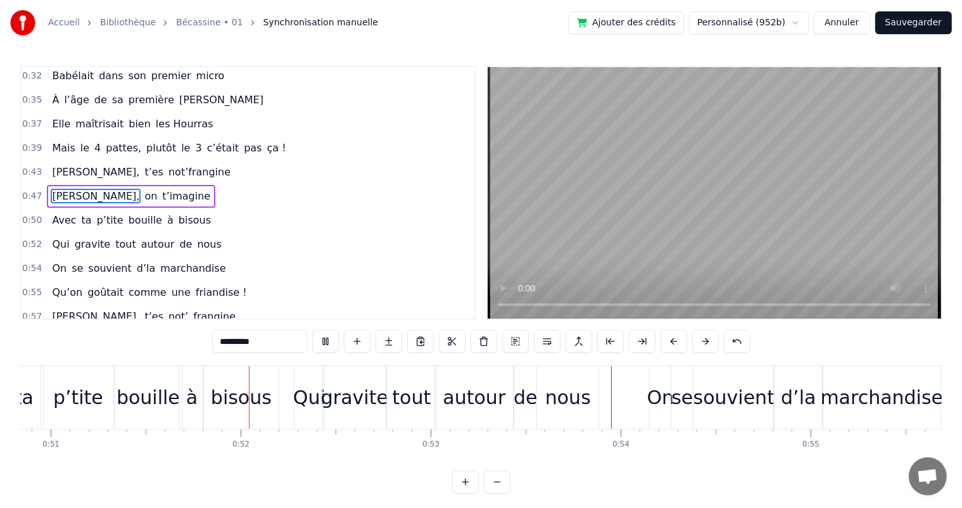
scroll to position [0, 9704]
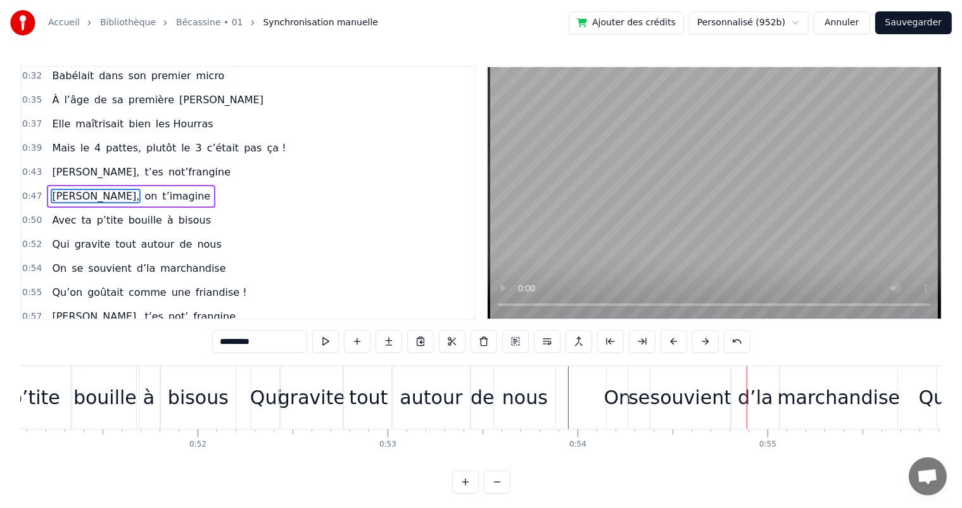
click at [741, 407] on div "d’la" at bounding box center [755, 397] width 35 height 29
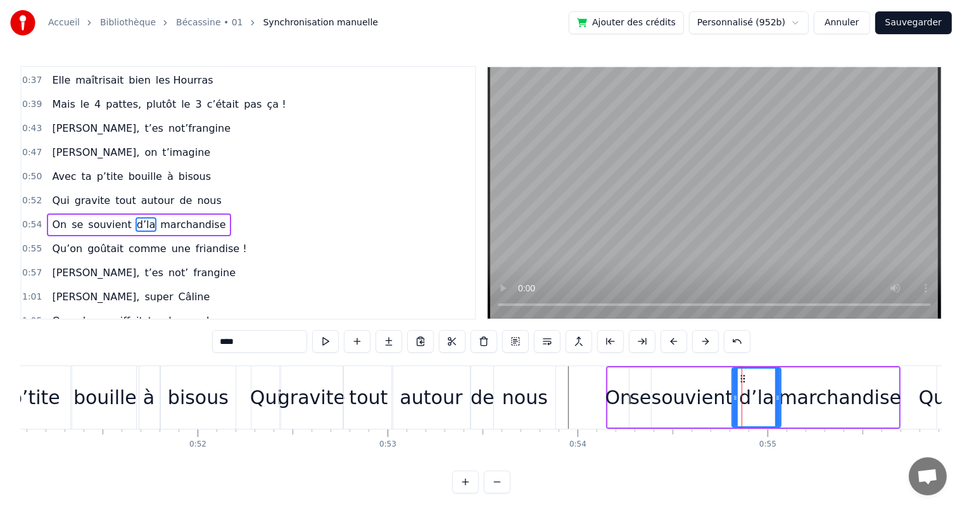
scroll to position [281, 0]
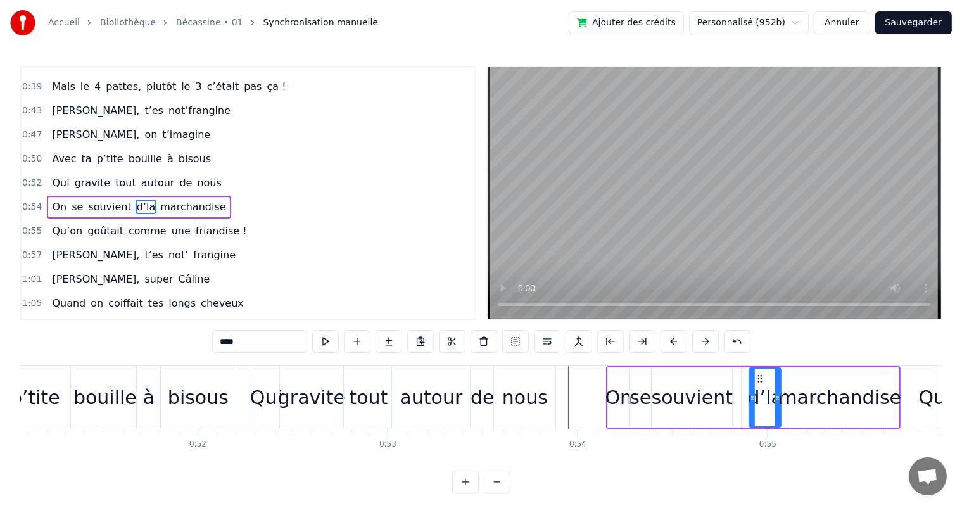
drag, startPoint x: 732, startPoint y: 407, endPoint x: 749, endPoint y: 409, distance: 17.3
click at [750, 409] on div at bounding box center [752, 398] width 5 height 58
click at [715, 407] on div "souvient" at bounding box center [692, 397] width 81 height 29
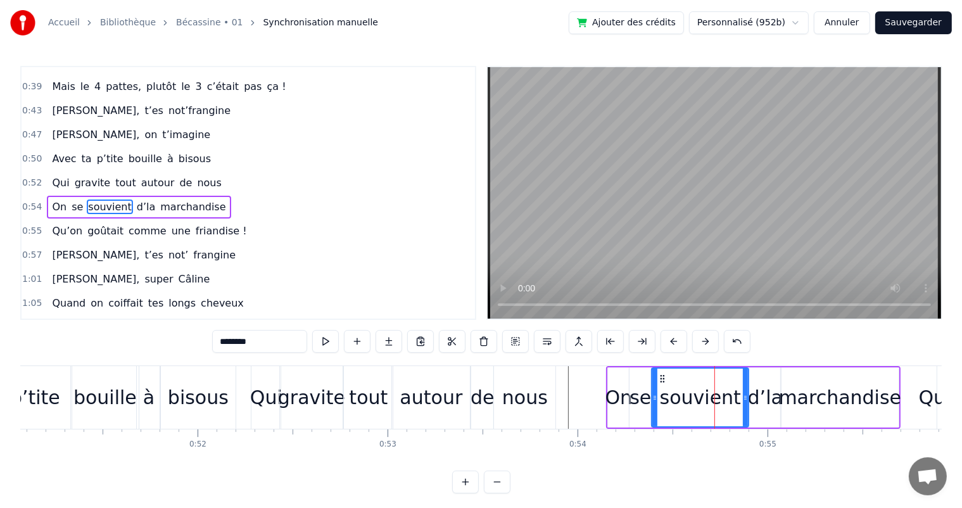
drag, startPoint x: 731, startPoint y: 408, endPoint x: 747, endPoint y: 405, distance: 16.7
click at [747, 405] on div at bounding box center [745, 398] width 5 height 58
click at [53, 151] on span "Avec" at bounding box center [64, 158] width 27 height 15
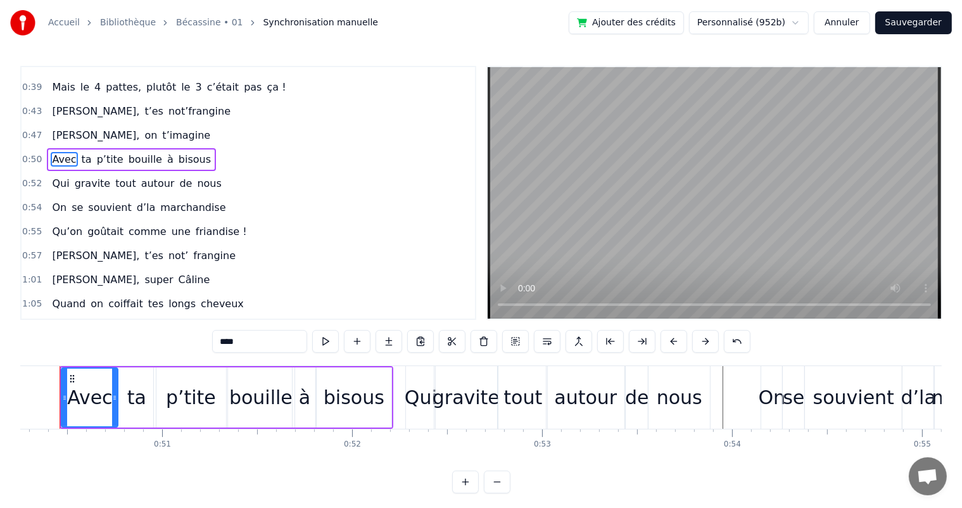
scroll to position [0, 9525]
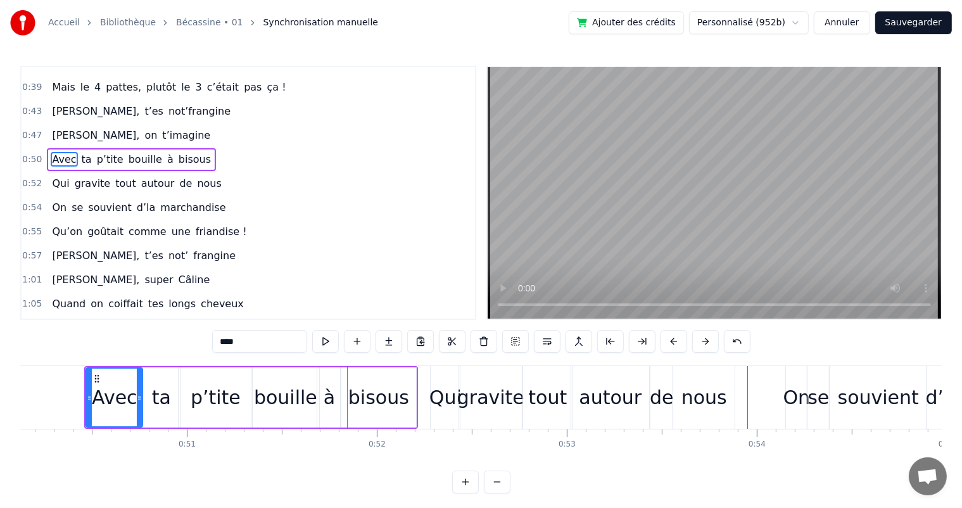
click at [59, 128] on span "[PERSON_NAME]," at bounding box center [96, 135] width 90 height 15
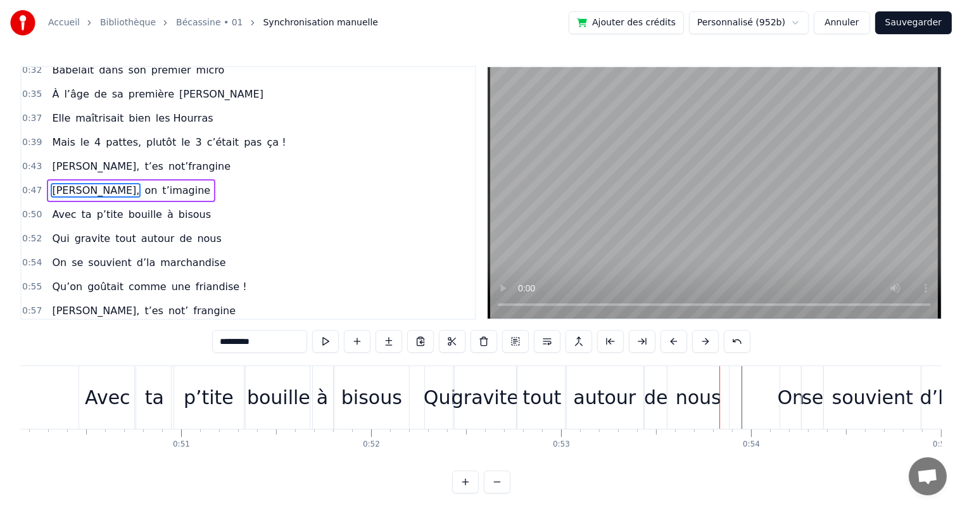
scroll to position [0, 9517]
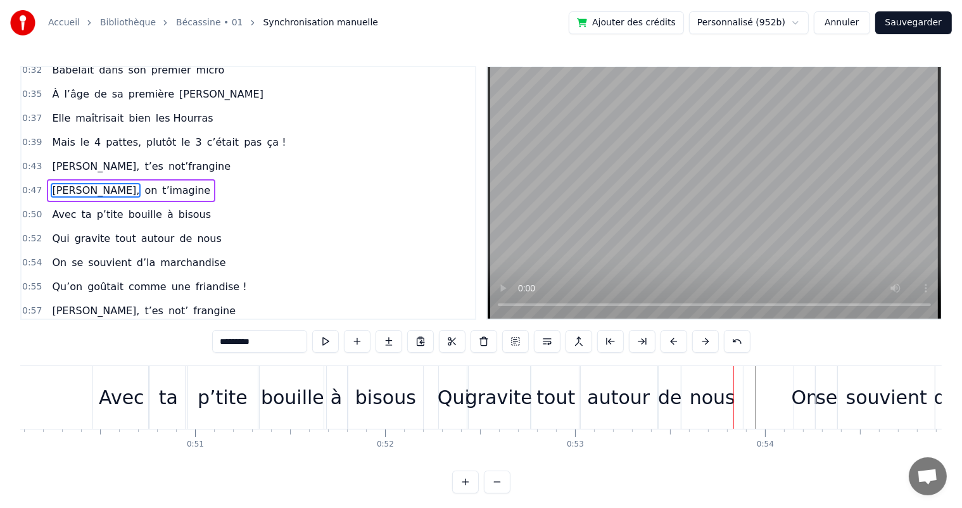
click at [144, 419] on div "Avec" at bounding box center [121, 397] width 56 height 63
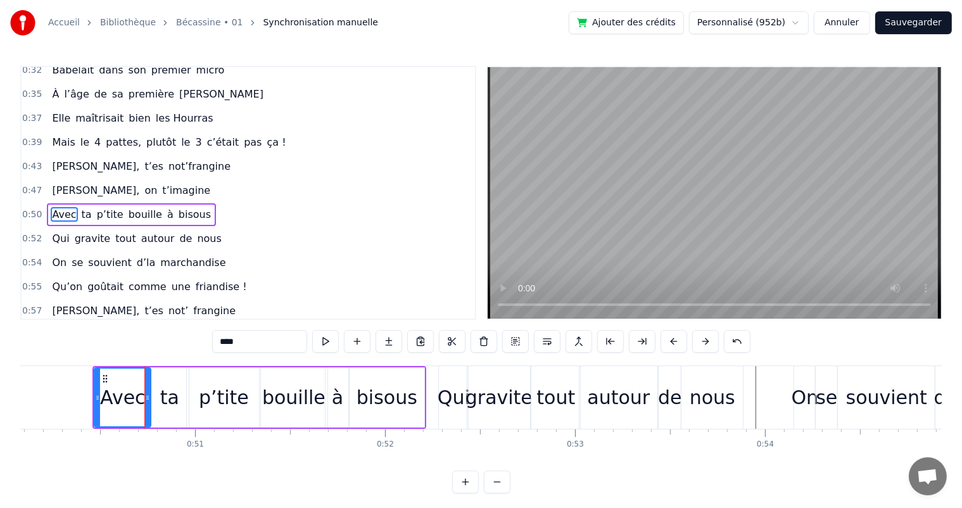
scroll to position [235, 0]
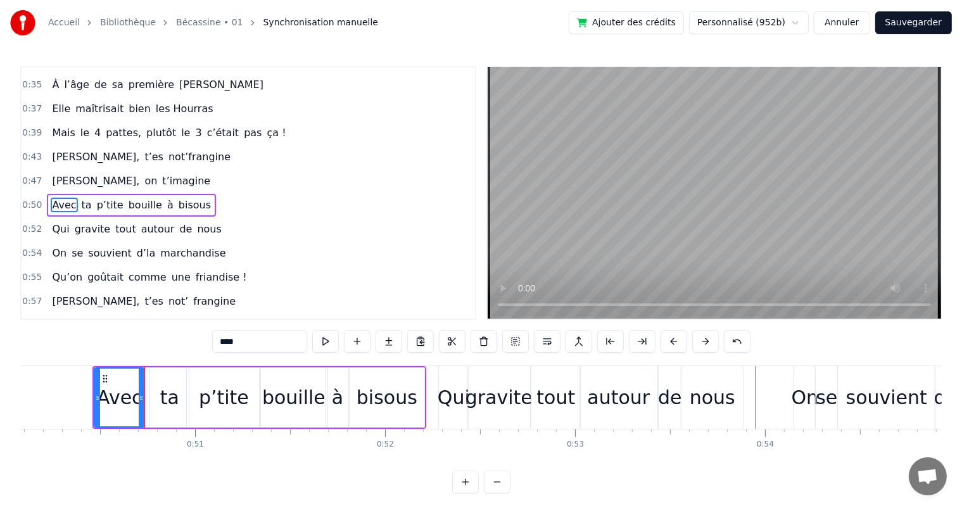
click at [143, 407] on div at bounding box center [141, 398] width 5 height 58
click at [177, 405] on div "ta" at bounding box center [169, 397] width 19 height 29
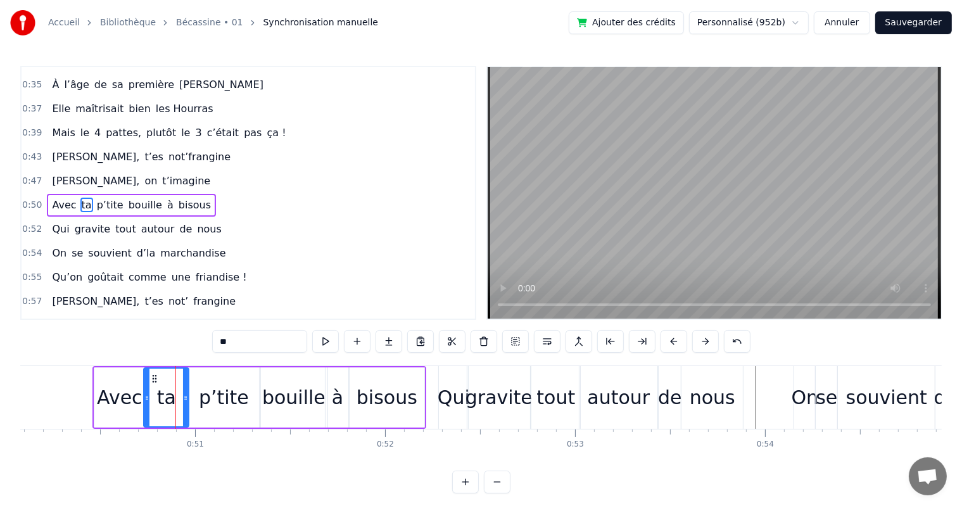
click at [144, 405] on div at bounding box center [146, 398] width 5 height 58
drag, startPoint x: 186, startPoint y: 406, endPoint x: 170, endPoint y: 406, distance: 15.8
click at [170, 406] on div at bounding box center [169, 398] width 5 height 58
click at [199, 408] on div "p’tite" at bounding box center [223, 397] width 73 height 60
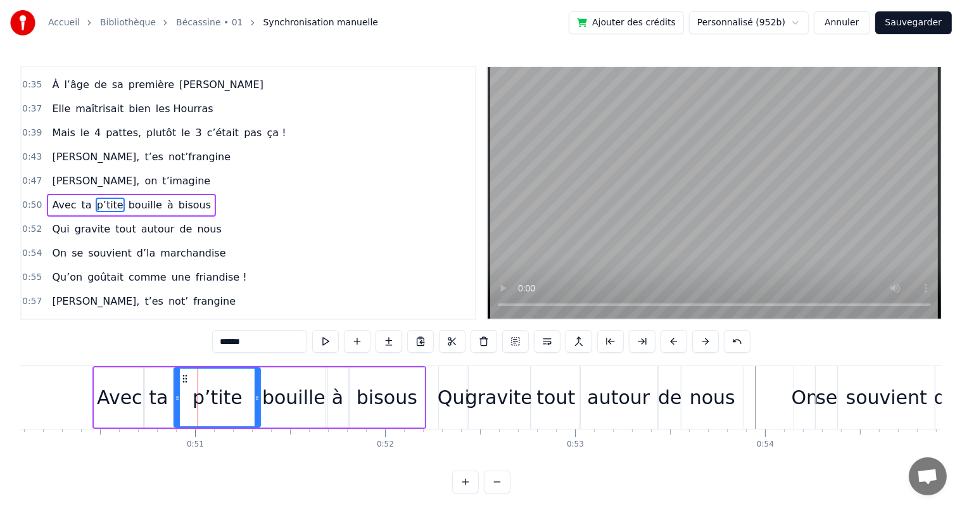
drag, startPoint x: 187, startPoint y: 408, endPoint x: 175, endPoint y: 408, distance: 12.7
click at [175, 408] on div at bounding box center [177, 398] width 5 height 58
drag, startPoint x: 255, startPoint y: 403, endPoint x: 246, endPoint y: 402, distance: 8.9
click at [246, 402] on div at bounding box center [248, 398] width 5 height 58
click at [266, 402] on div "bouille" at bounding box center [293, 397] width 63 height 29
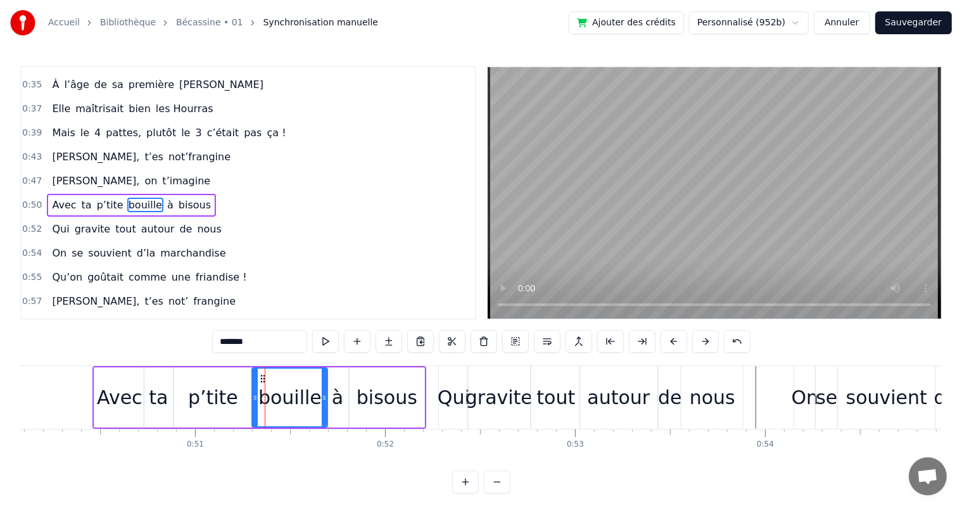
drag, startPoint x: 261, startPoint y: 402, endPoint x: 253, endPoint y: 404, distance: 7.8
click at [253, 404] on div at bounding box center [255, 398] width 5 height 58
click at [63, 174] on span "[PERSON_NAME]," at bounding box center [96, 181] width 90 height 15
type input "*********"
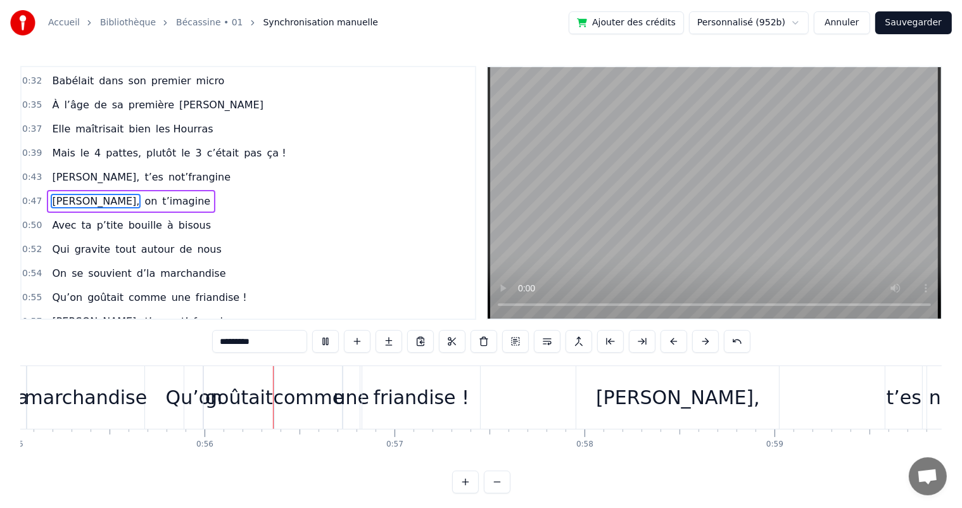
scroll to position [0, 10542]
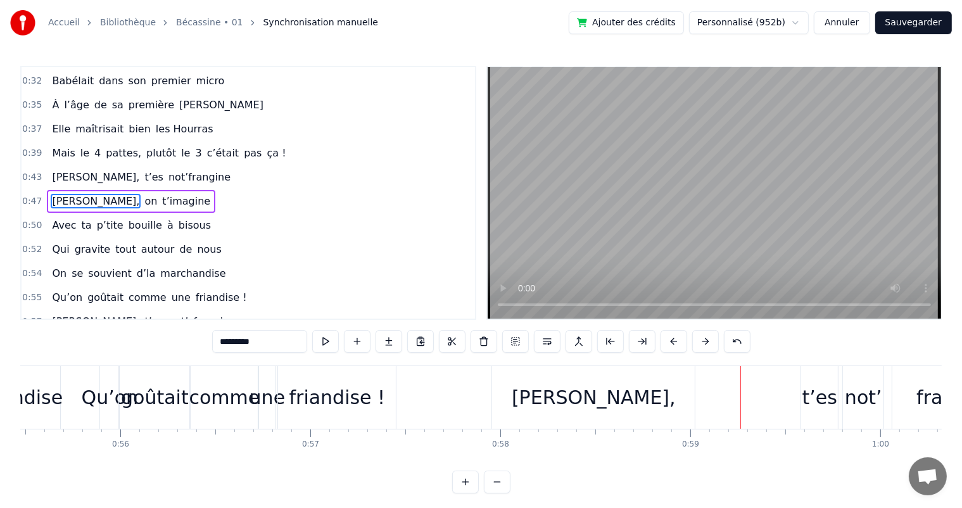
click at [70, 148] on div "Mais le 4 pattes, plutôt le 3 c’était pas ça !" at bounding box center [169, 153] width 244 height 23
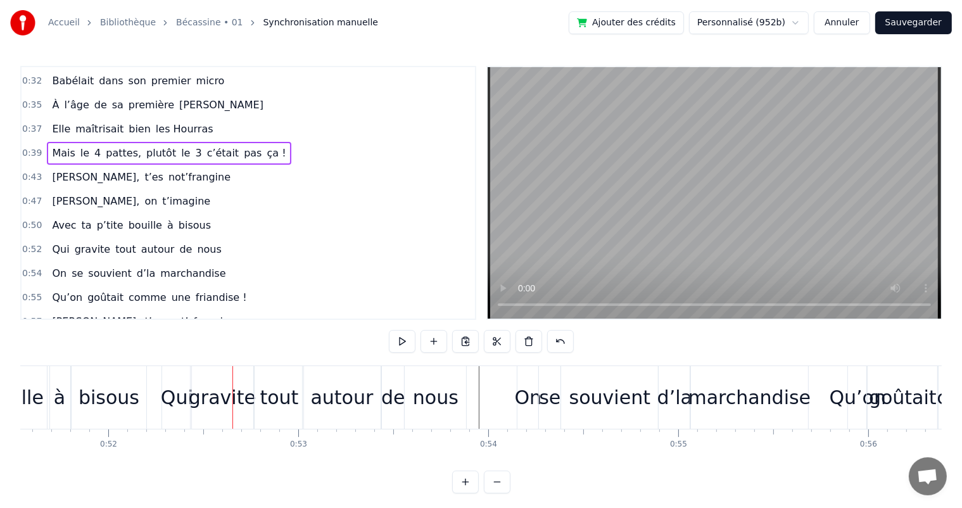
scroll to position [0, 9942]
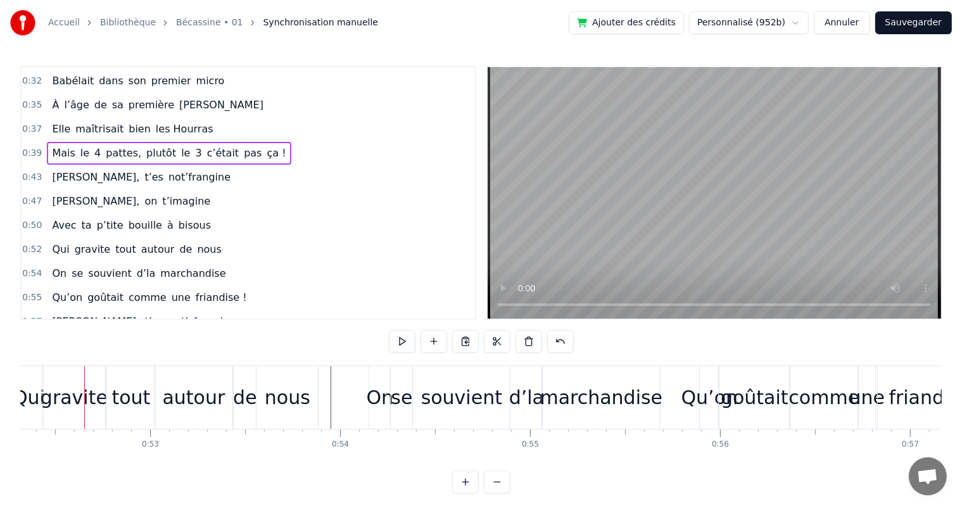
click at [125, 220] on div "Avec ta p’tite bouille à bisous" at bounding box center [131, 225] width 169 height 23
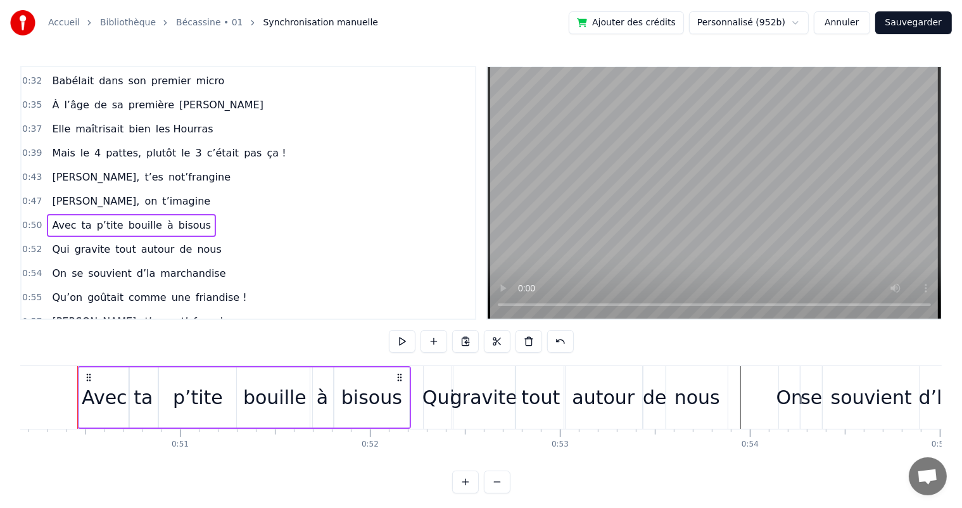
scroll to position [0, 9525]
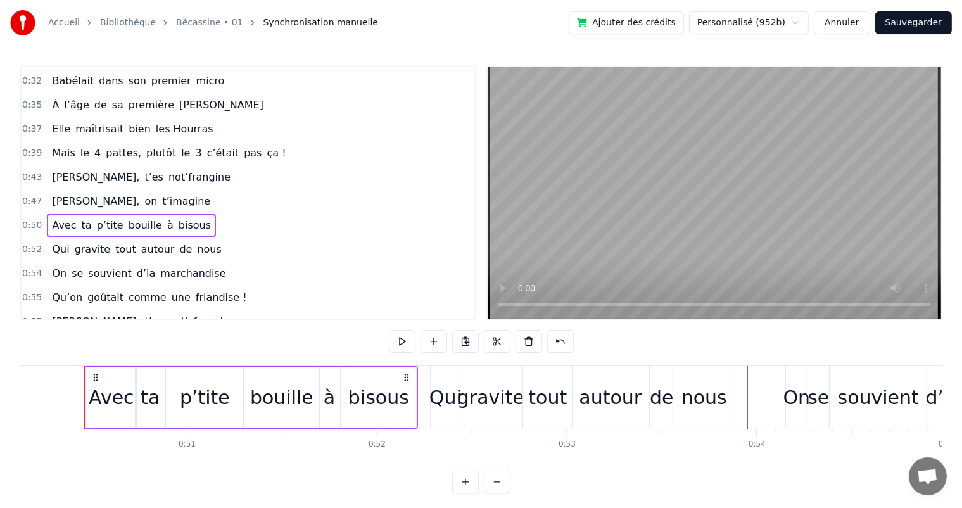
click at [266, 399] on div "bouille" at bounding box center [281, 397] width 63 height 29
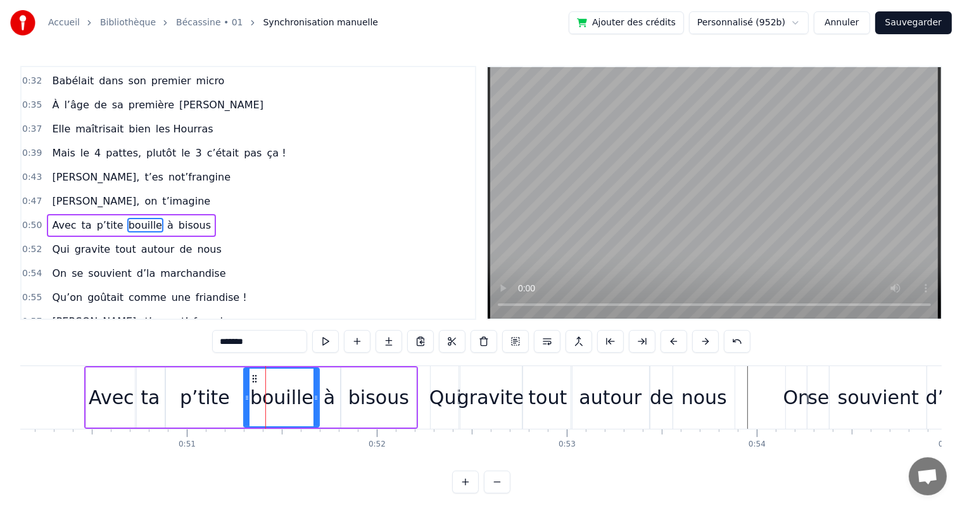
scroll to position [235, 0]
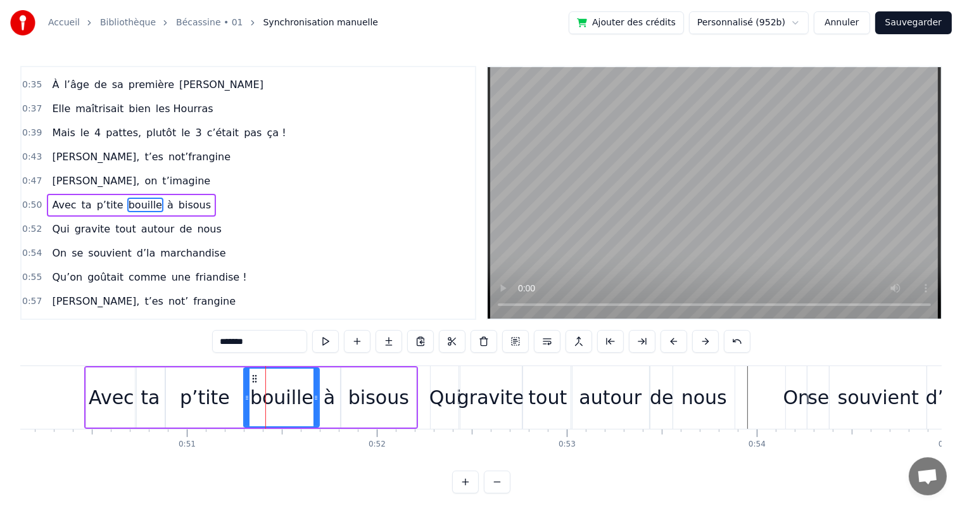
click at [226, 395] on div "p’tite" at bounding box center [205, 397] width 50 height 29
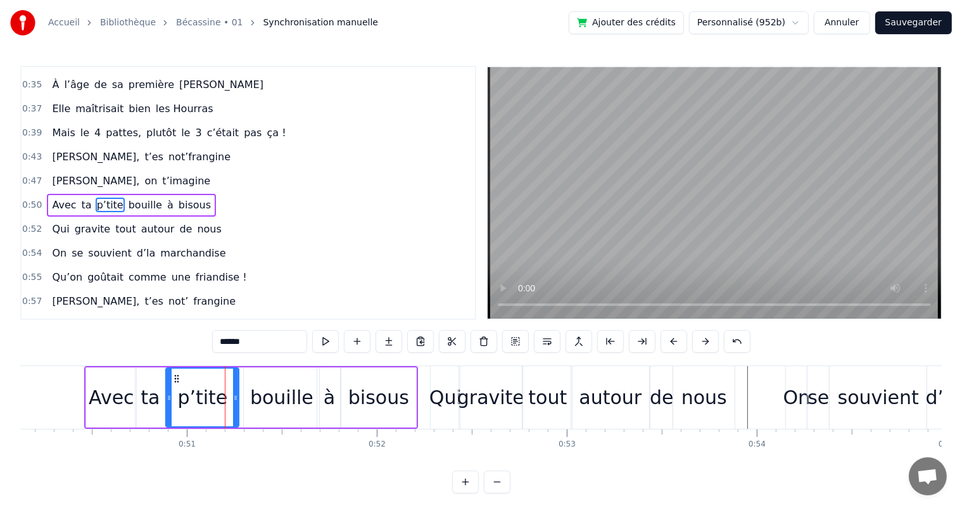
click at [235, 399] on circle at bounding box center [235, 399] width 1 height 1
click at [256, 400] on div "bouille" at bounding box center [281, 397] width 63 height 29
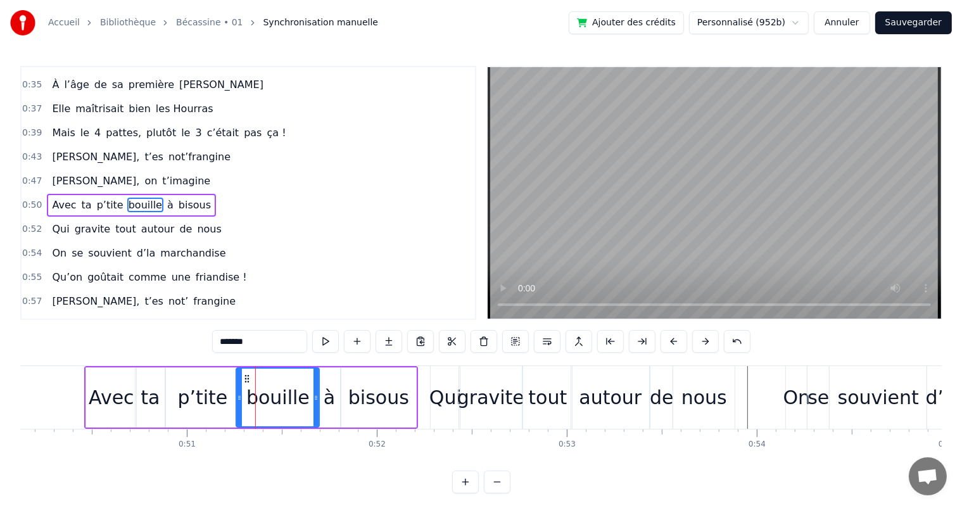
drag, startPoint x: 245, startPoint y: 398, endPoint x: 237, endPoint y: 397, distance: 7.6
click at [237, 397] on icon at bounding box center [239, 398] width 5 height 10
drag, startPoint x: 313, startPoint y: 407, endPoint x: 302, endPoint y: 408, distance: 11.4
click at [302, 408] on div at bounding box center [304, 398] width 5 height 58
click at [324, 410] on div "à" at bounding box center [329, 397] width 11 height 29
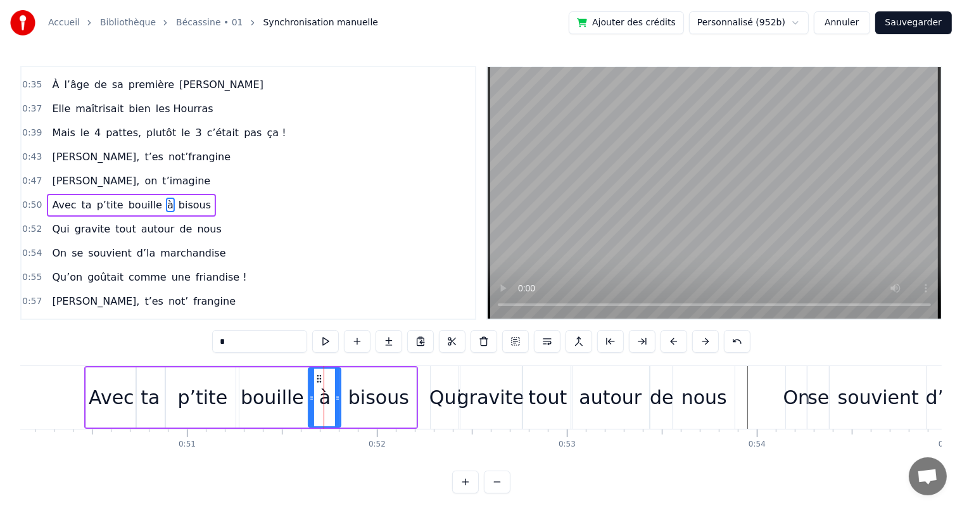
drag, startPoint x: 319, startPoint y: 410, endPoint x: 310, endPoint y: 411, distance: 8.9
click at [310, 411] on div at bounding box center [311, 398] width 5 height 58
click at [373, 416] on div "bisous" at bounding box center [378, 397] width 75 height 60
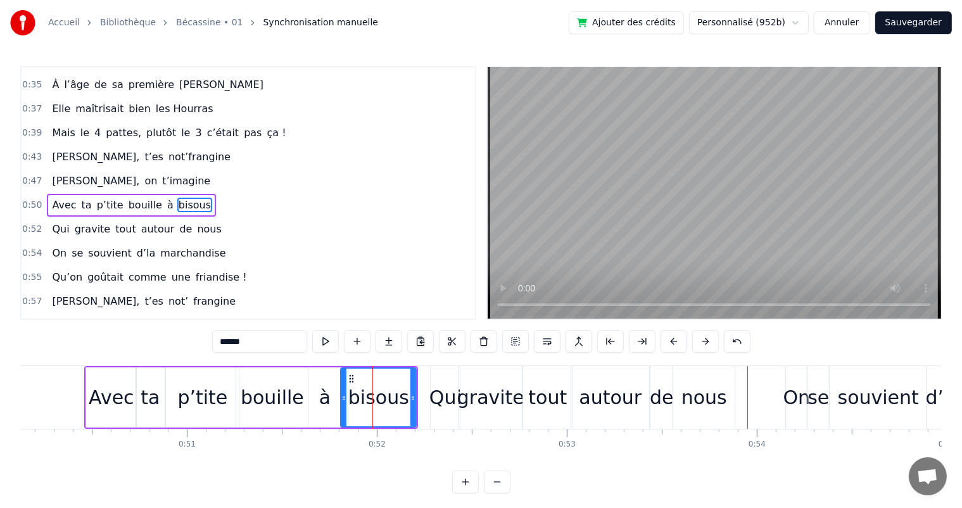
click at [333, 409] on div "à" at bounding box center [324, 397] width 32 height 60
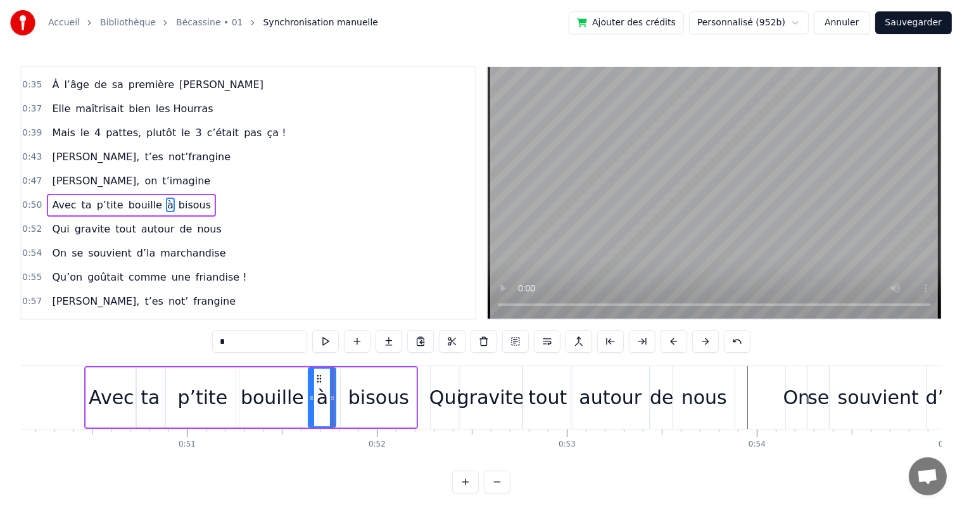
click at [333, 406] on div at bounding box center [332, 398] width 5 height 58
click at [359, 405] on div "bisous" at bounding box center [378, 397] width 61 height 29
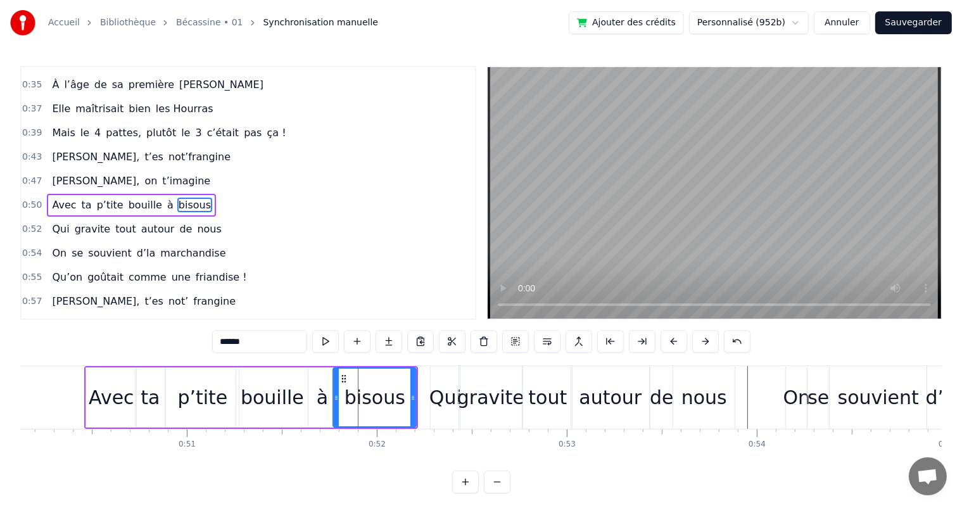
drag, startPoint x: 342, startPoint y: 406, endPoint x: 334, endPoint y: 408, distance: 7.8
click at [334, 408] on div at bounding box center [336, 398] width 5 height 58
click at [70, 174] on span "[PERSON_NAME]," at bounding box center [96, 181] width 90 height 15
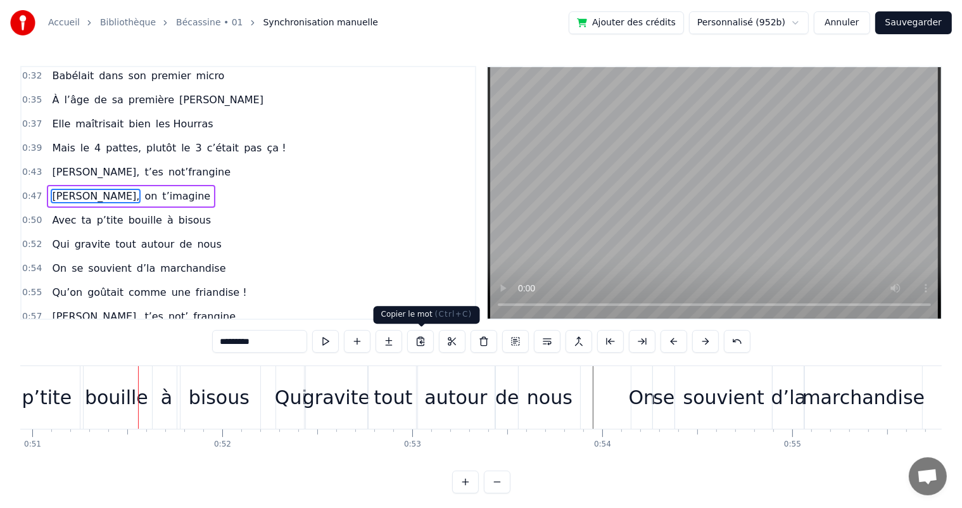
scroll to position [0, 9699]
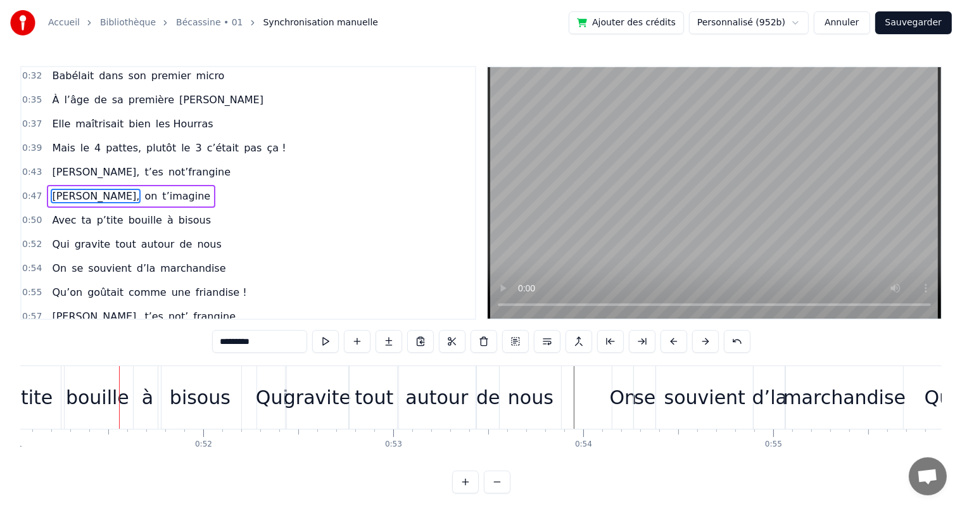
click at [80, 213] on span "ta" at bounding box center [86, 220] width 13 height 15
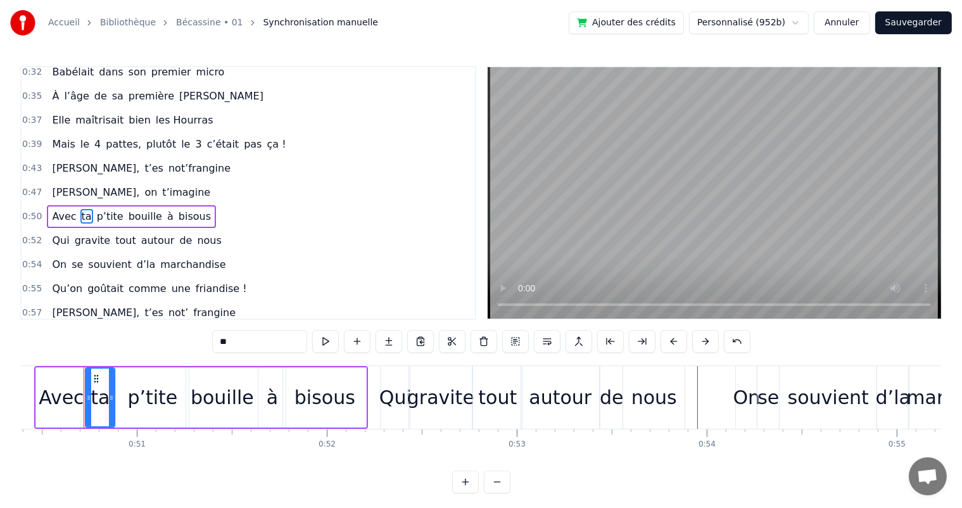
scroll to position [0, 9575]
click at [732, 341] on button at bounding box center [737, 341] width 27 height 23
click at [732, 341] on button at bounding box center [721, 341] width 27 height 23
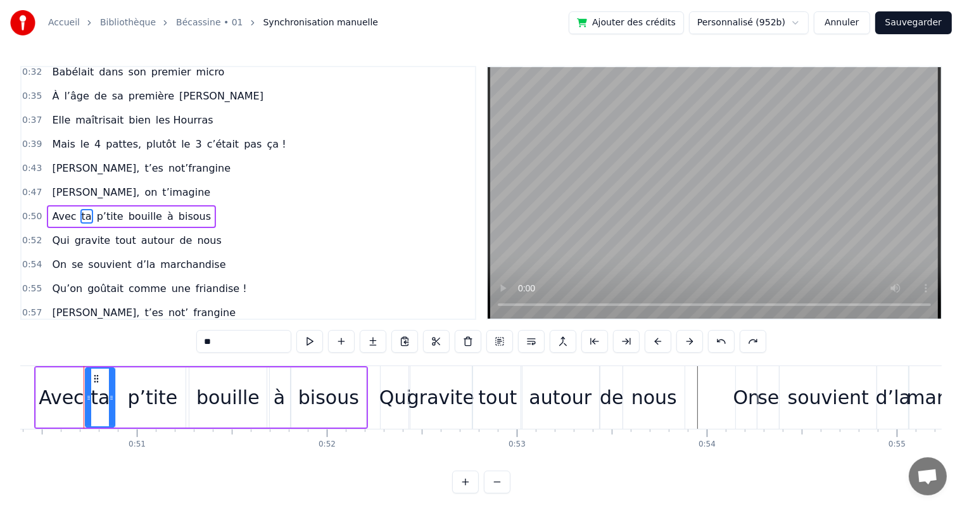
click at [732, 340] on button at bounding box center [721, 341] width 27 height 23
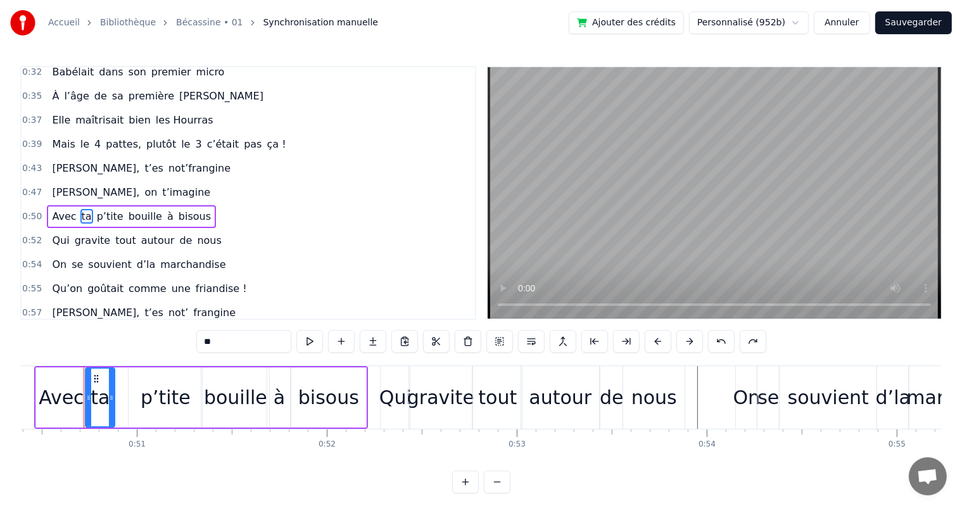
click at [732, 340] on button at bounding box center [721, 341] width 27 height 23
drag, startPoint x: 129, startPoint y: 395, endPoint x: 121, endPoint y: 397, distance: 7.8
click at [121, 397] on icon at bounding box center [119, 398] width 5 height 10
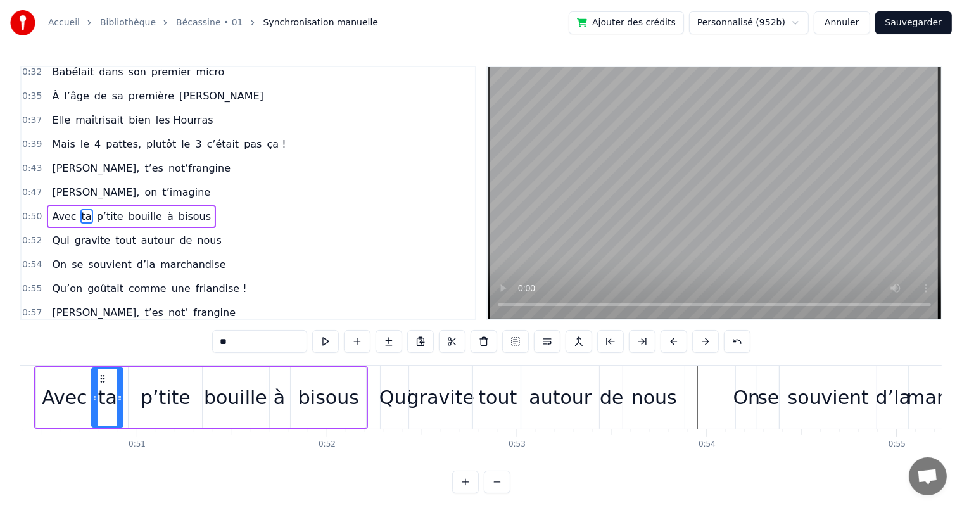
scroll to position [235, 0]
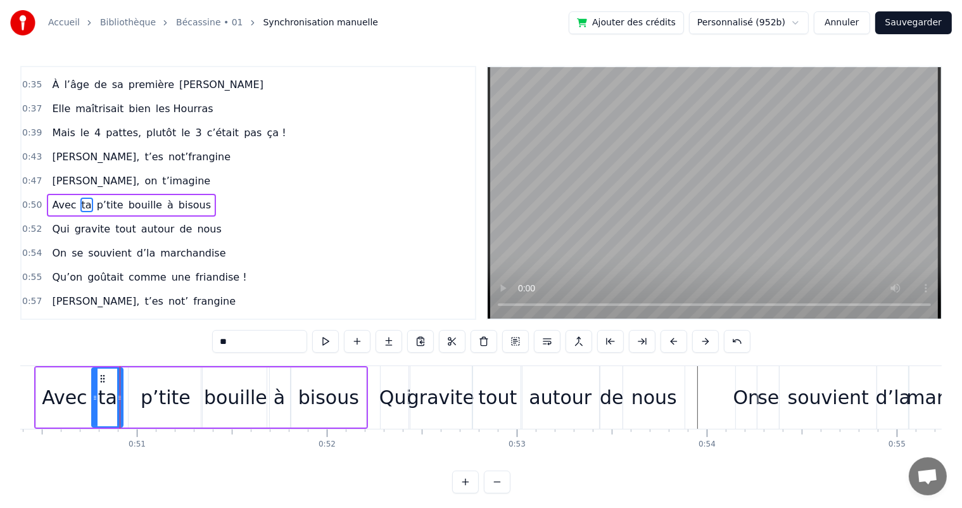
click at [139, 397] on div "p’tite" at bounding box center [165, 397] width 73 height 60
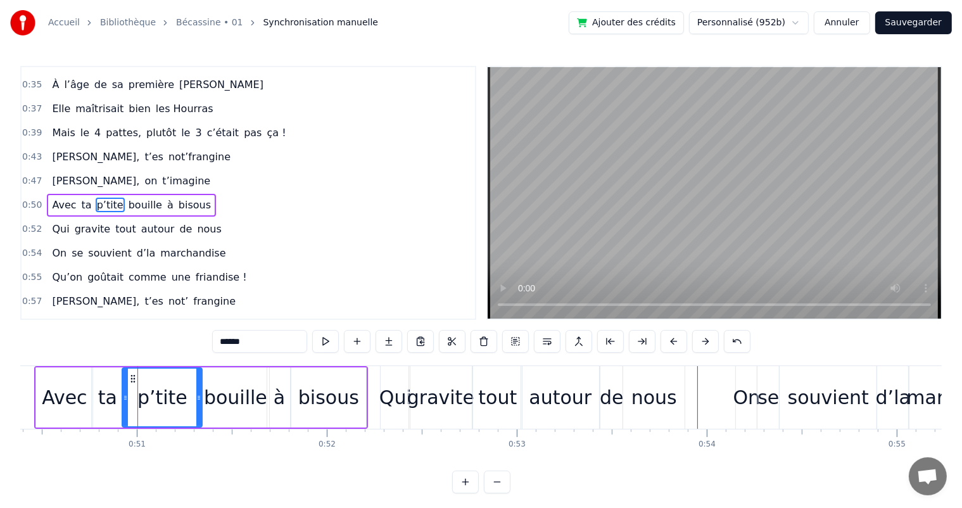
click at [125, 397] on icon at bounding box center [125, 398] width 5 height 10
click at [55, 174] on span "[PERSON_NAME]," at bounding box center [96, 181] width 90 height 15
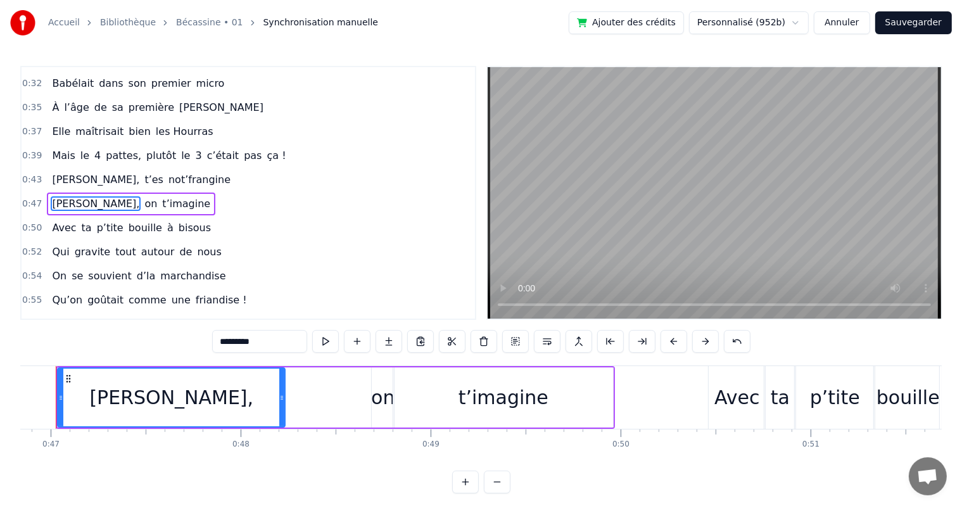
scroll to position [0, 8873]
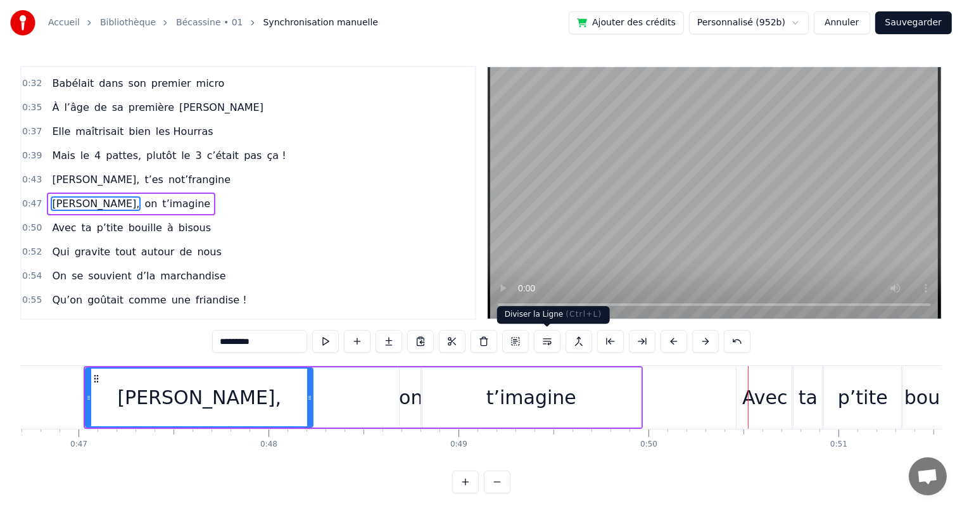
click at [616, 398] on div "t’imagine" at bounding box center [531, 397] width 220 height 60
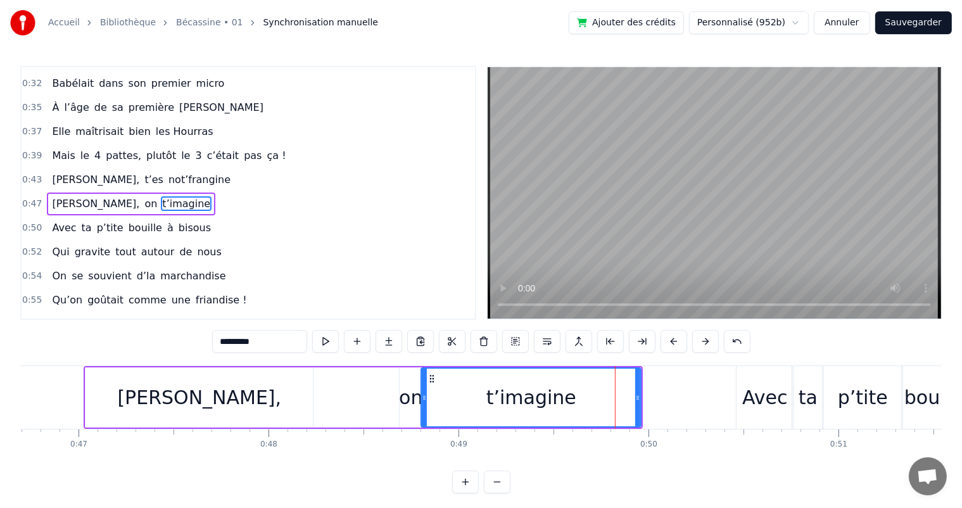
scroll to position [212, 0]
drag, startPoint x: 637, startPoint y: 398, endPoint x: 625, endPoint y: 396, distance: 12.2
click at [625, 396] on icon at bounding box center [625, 398] width 5 height 10
click at [84, 197] on span "[PERSON_NAME]," at bounding box center [96, 204] width 90 height 15
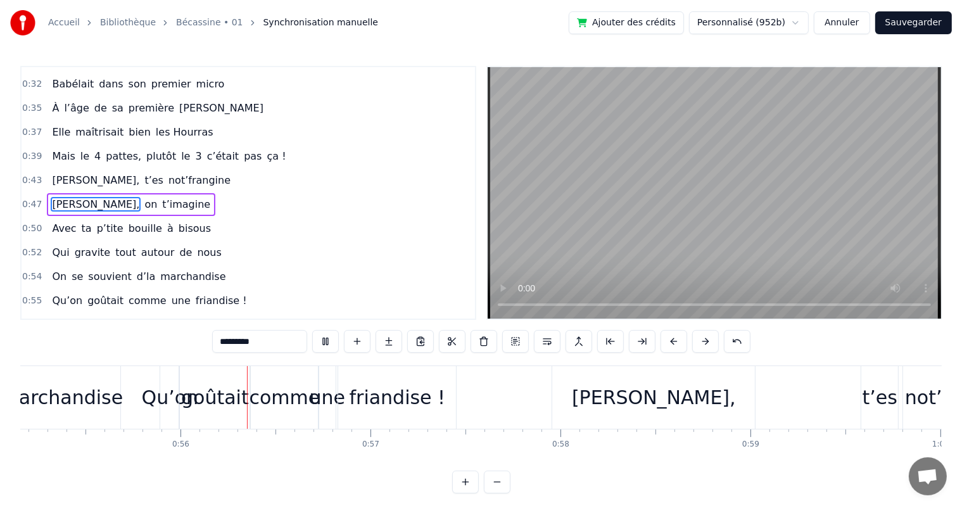
scroll to position [0, 10512]
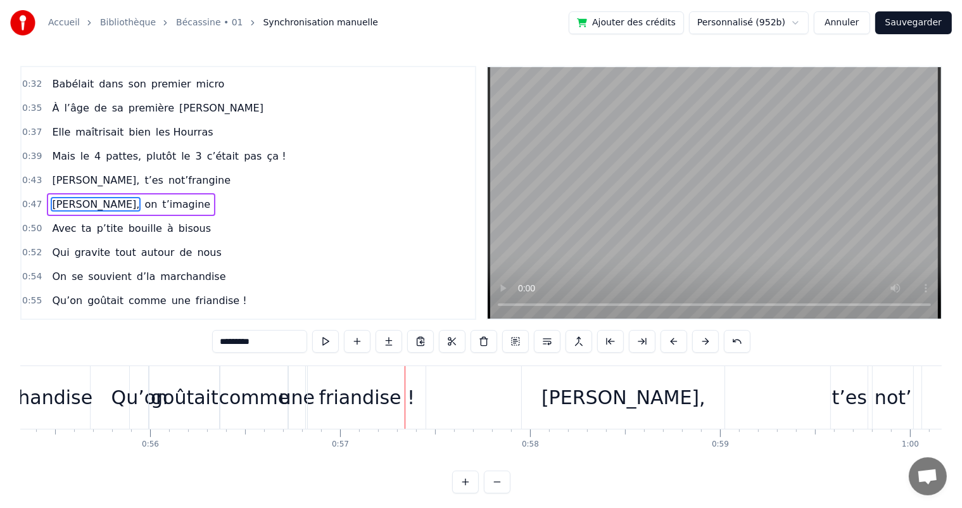
click at [117, 390] on div "Qu’on" at bounding box center [139, 397] width 57 height 29
type input "*****"
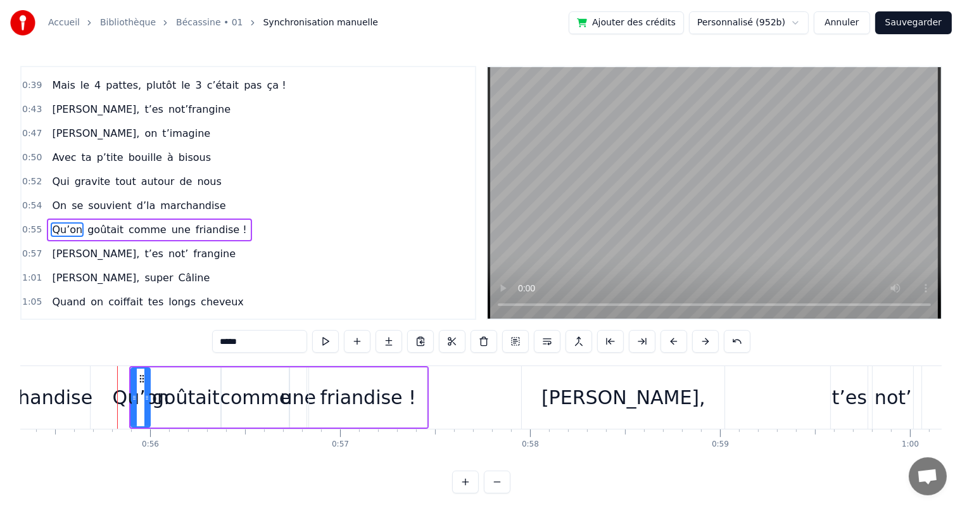
scroll to position [305, 0]
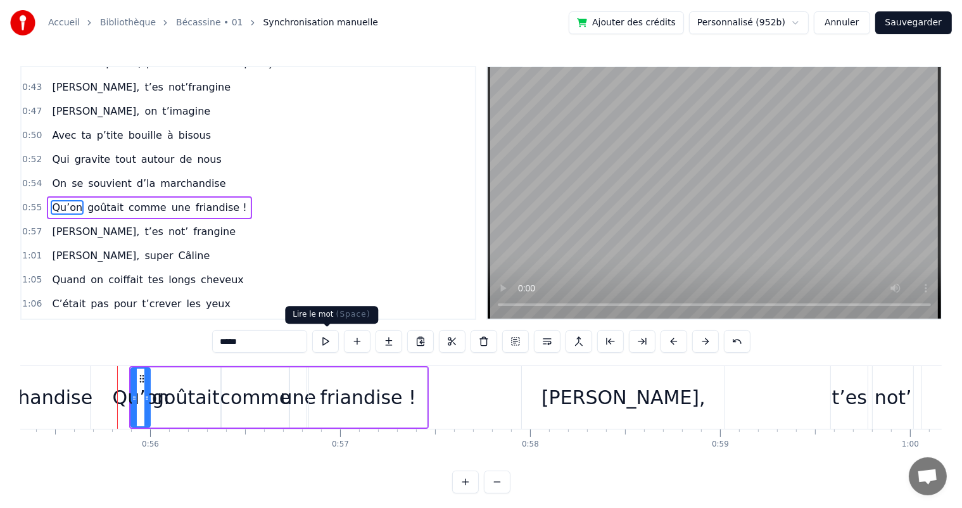
click at [324, 345] on button at bounding box center [325, 341] width 27 height 23
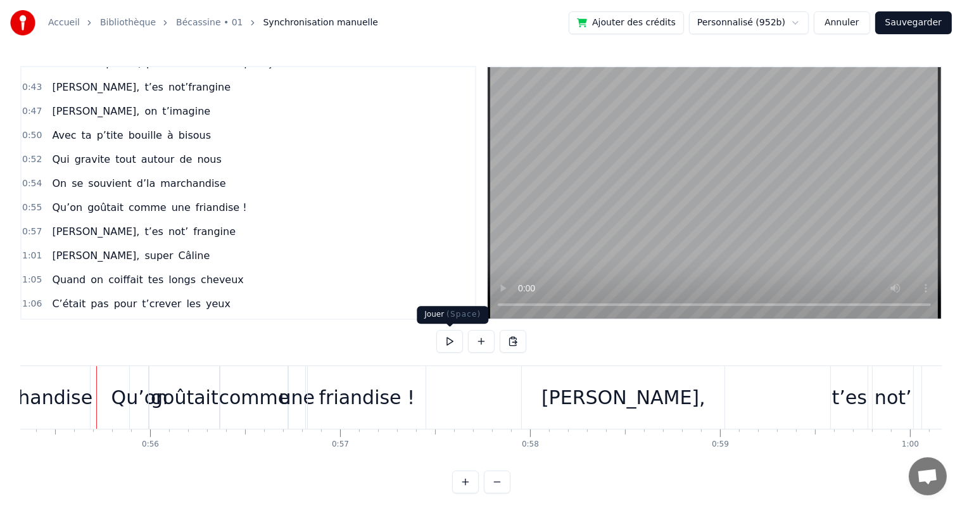
click at [449, 340] on button at bounding box center [449, 341] width 27 height 23
click at [75, 385] on div "marchandise" at bounding box center [31, 397] width 123 height 29
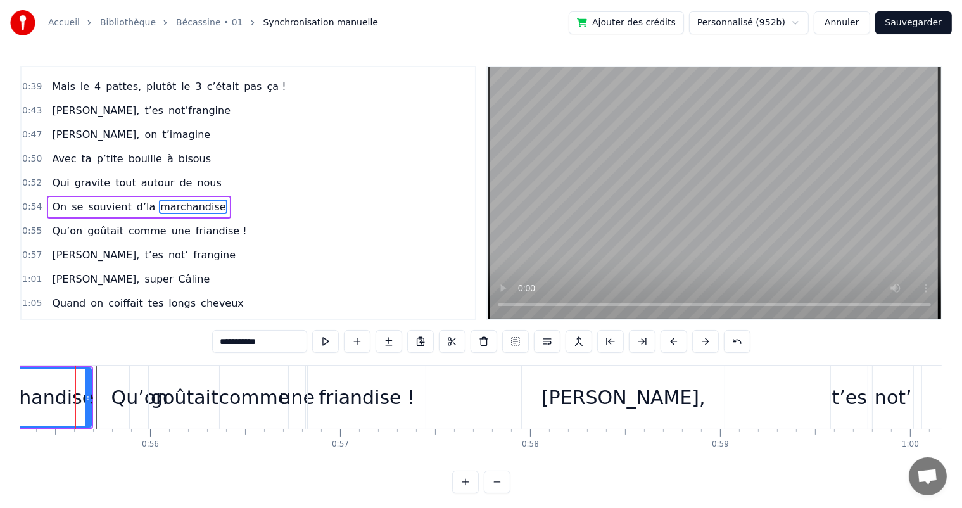
scroll to position [0, 10503]
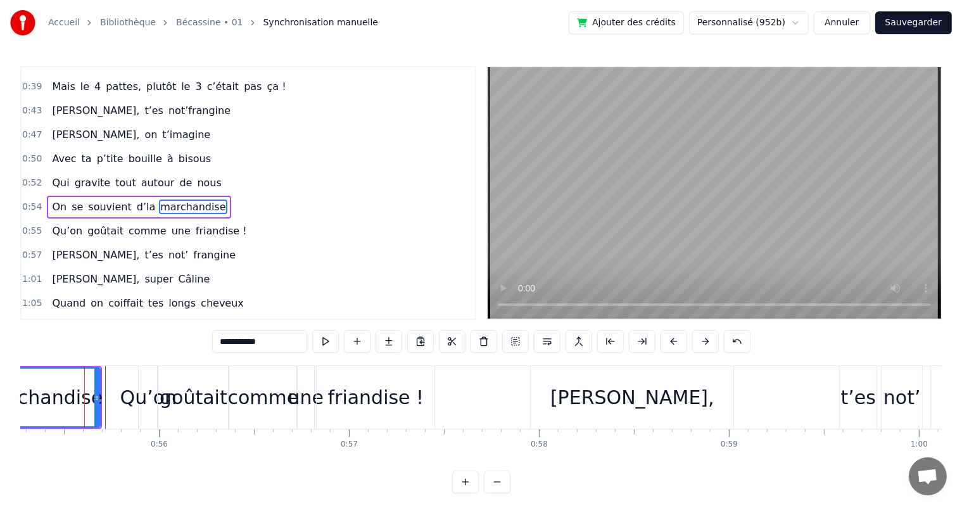
click at [56, 200] on span "On" at bounding box center [59, 207] width 17 height 15
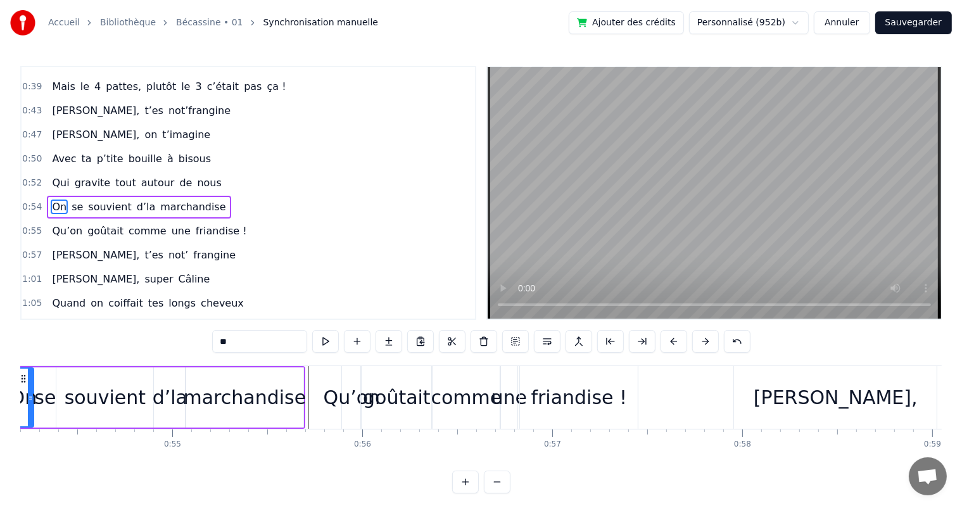
scroll to position [0, 10226]
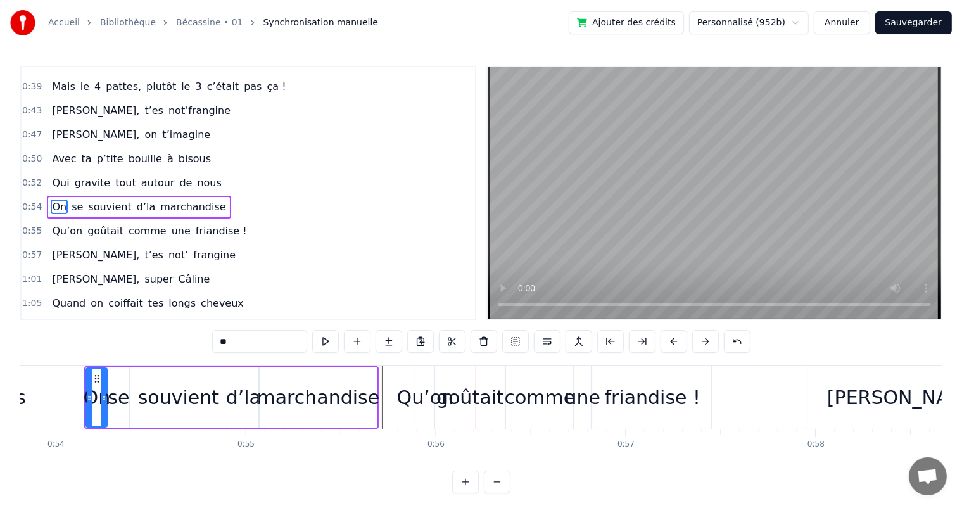
click at [320, 406] on div "marchandise" at bounding box center [318, 397] width 123 height 29
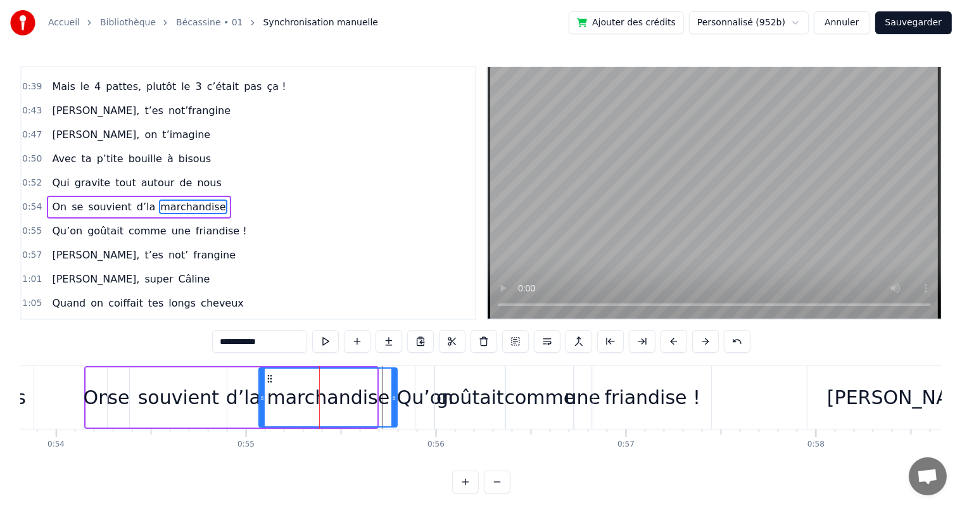
drag, startPoint x: 375, startPoint y: 400, endPoint x: 395, endPoint y: 399, distance: 20.3
click at [395, 399] on icon at bounding box center [393, 398] width 5 height 10
click at [58, 175] on span "Qui" at bounding box center [61, 182] width 20 height 15
type input "***"
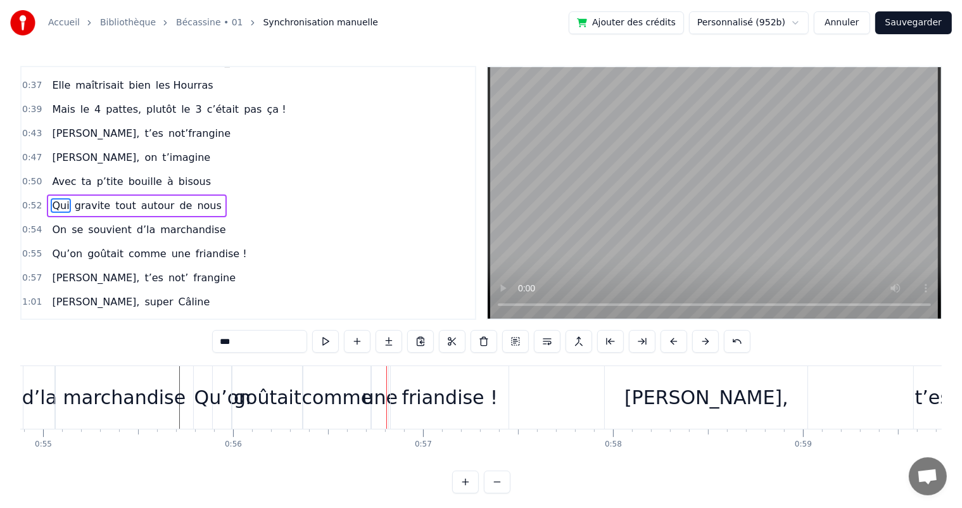
scroll to position [0, 10427]
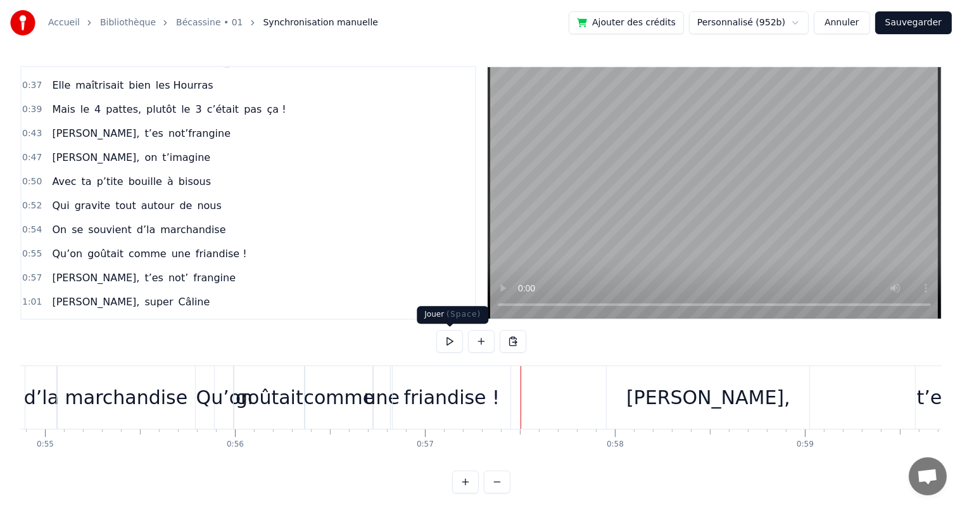
click at [450, 345] on button at bounding box center [449, 341] width 27 height 23
click at [461, 400] on div "friandise !" at bounding box center [452, 397] width 96 height 29
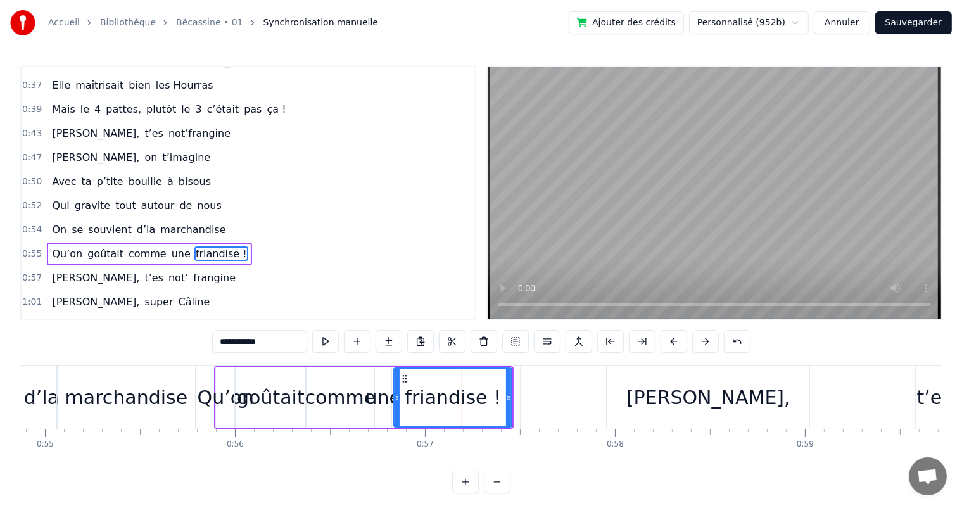
scroll to position [305, 0]
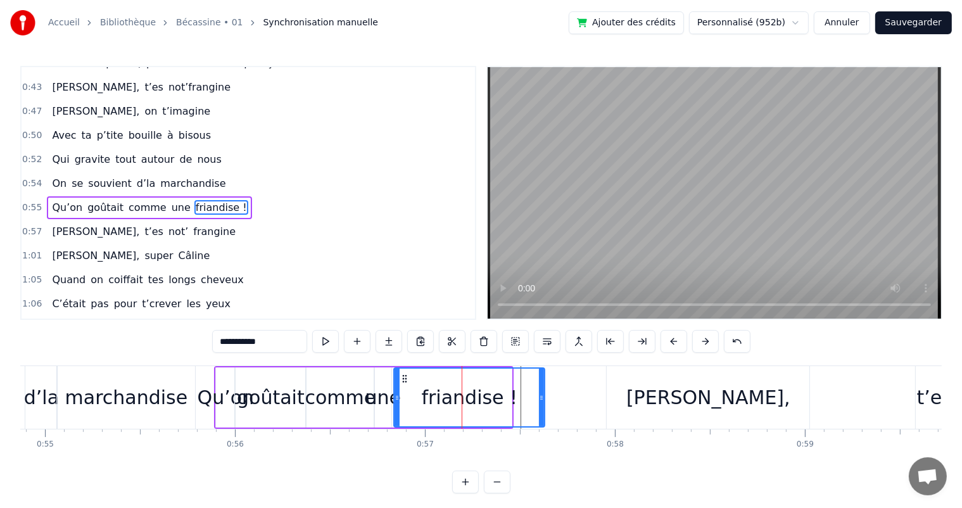
drag, startPoint x: 509, startPoint y: 397, endPoint x: 478, endPoint y: 397, distance: 31.7
click at [542, 397] on circle at bounding box center [542, 397] width 1 height 1
drag, startPoint x: 397, startPoint y: 397, endPoint x: 416, endPoint y: 396, distance: 18.4
click at [416, 396] on icon at bounding box center [415, 398] width 5 height 10
click at [381, 397] on div "une" at bounding box center [382, 397] width 35 height 29
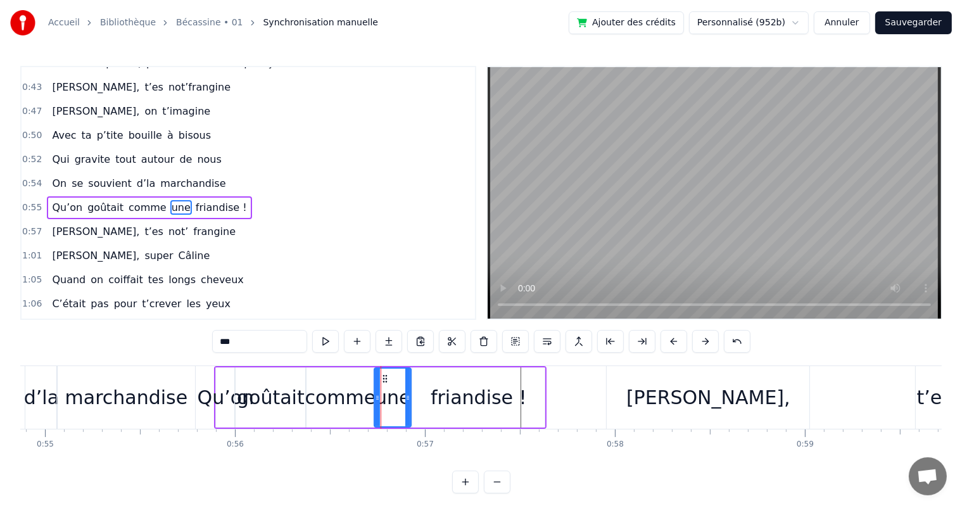
drag, startPoint x: 388, startPoint y: 397, endPoint x: 407, endPoint y: 396, distance: 19.6
click at [407, 396] on icon at bounding box center [407, 398] width 5 height 10
drag, startPoint x: 377, startPoint y: 395, endPoint x: 390, endPoint y: 395, distance: 13.3
click at [390, 395] on icon at bounding box center [390, 398] width 5 height 10
click at [362, 395] on div "comme" at bounding box center [340, 397] width 71 height 29
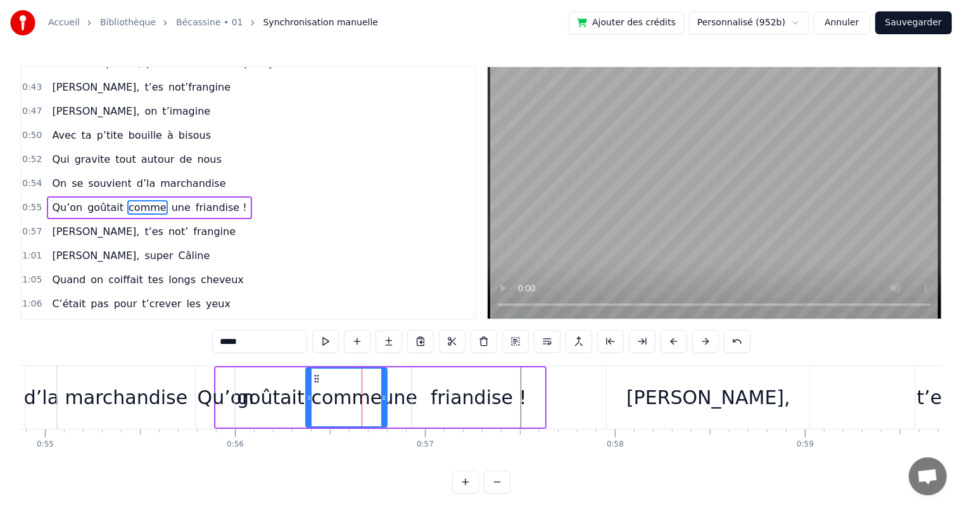
drag, startPoint x: 371, startPoint y: 395, endPoint x: 383, endPoint y: 395, distance: 12.7
click at [383, 395] on icon at bounding box center [383, 398] width 5 height 10
drag, startPoint x: 307, startPoint y: 398, endPoint x: 323, endPoint y: 398, distance: 15.8
click at [323, 398] on icon at bounding box center [324, 398] width 5 height 10
click at [284, 398] on div "goûtait" at bounding box center [271, 397] width 68 height 29
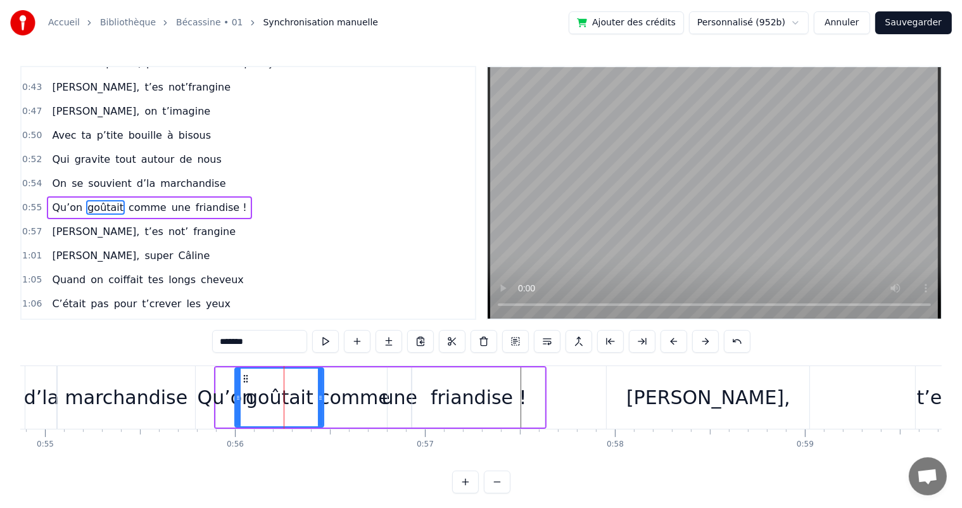
drag, startPoint x: 302, startPoint y: 400, endPoint x: 319, endPoint y: 400, distance: 17.7
click at [319, 400] on icon at bounding box center [320, 398] width 5 height 10
click at [241, 400] on icon at bounding box center [243, 398] width 5 height 10
click at [220, 400] on div "Qu’on" at bounding box center [226, 397] width 57 height 29
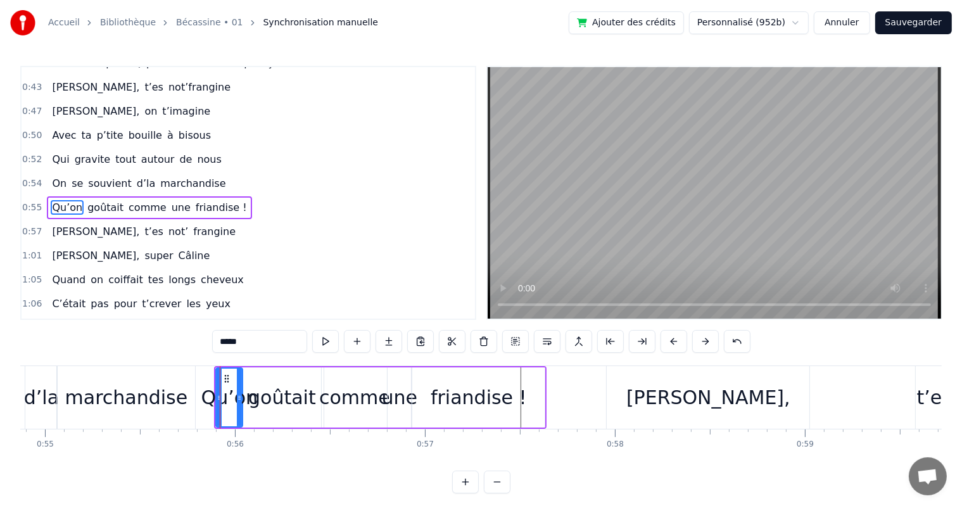
drag, startPoint x: 230, startPoint y: 402, endPoint x: 238, endPoint y: 402, distance: 7.6
click at [238, 402] on div at bounding box center [239, 398] width 5 height 58
click at [61, 152] on span "Qui" at bounding box center [61, 159] width 20 height 15
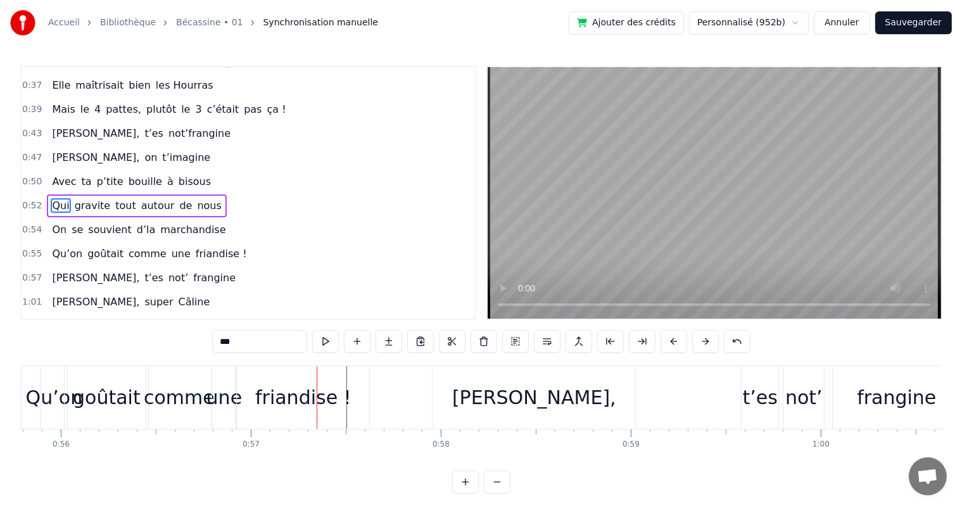
scroll to position [0, 10689]
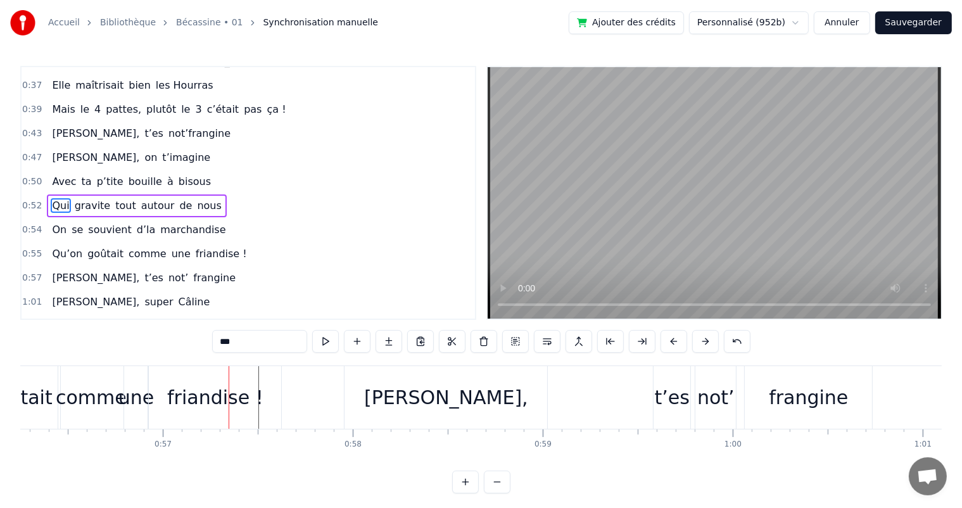
click at [143, 150] on span "on" at bounding box center [150, 157] width 15 height 15
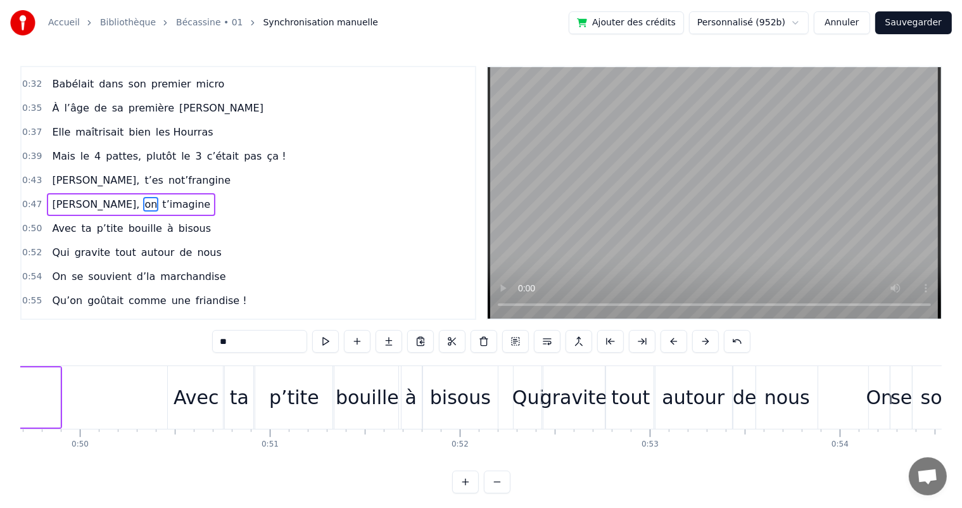
scroll to position [0, 9187]
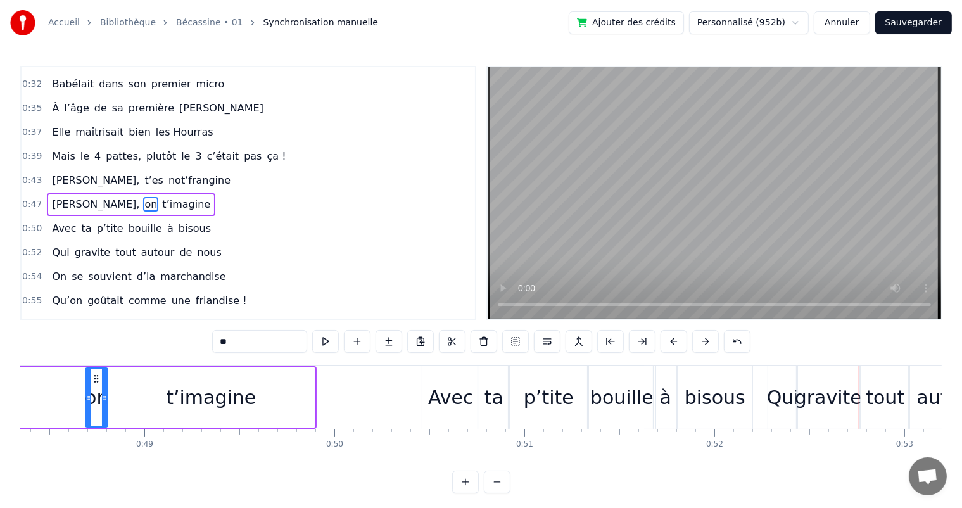
click at [635, 413] on div "bouille" at bounding box center [622, 397] width 68 height 63
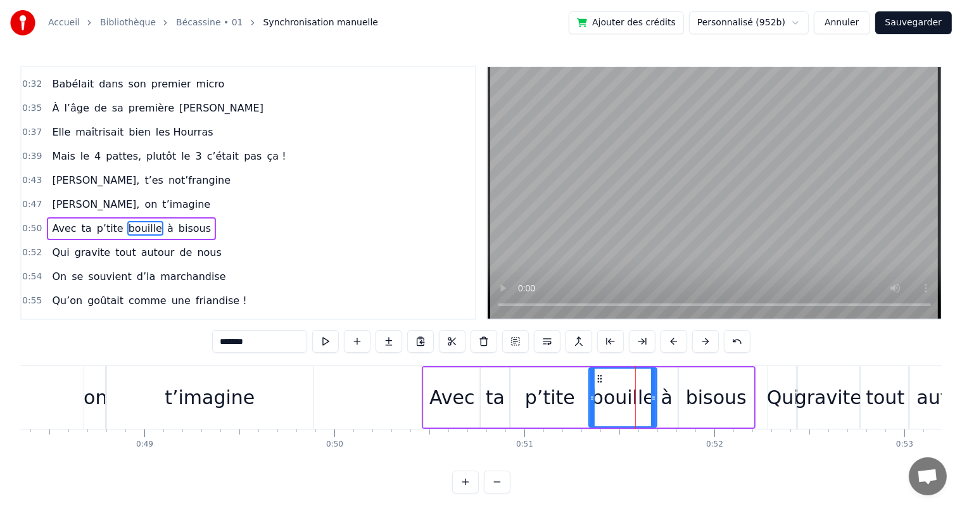
scroll to position [235, 0]
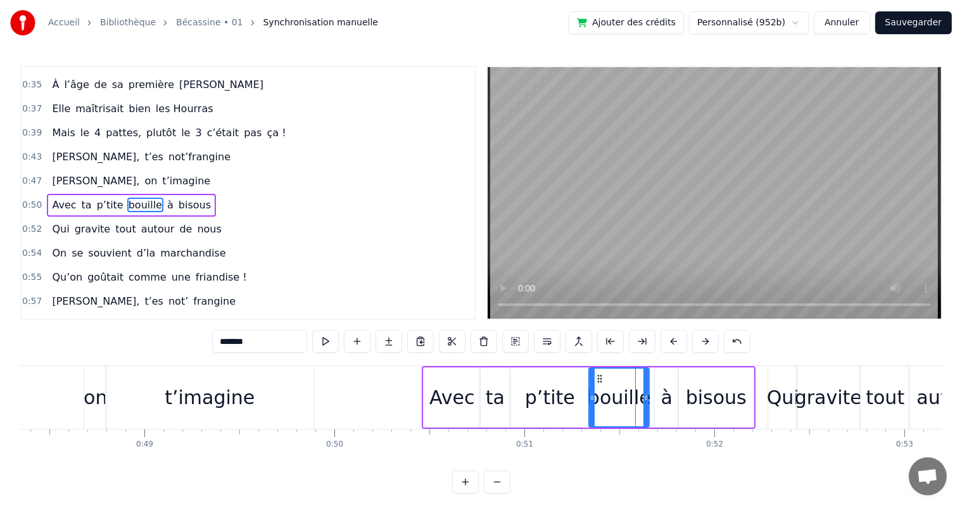
drag, startPoint x: 651, startPoint y: 398, endPoint x: 644, endPoint y: 398, distance: 7.6
click at [644, 398] on icon at bounding box center [646, 398] width 5 height 10
click at [673, 398] on div "à" at bounding box center [666, 397] width 23 height 60
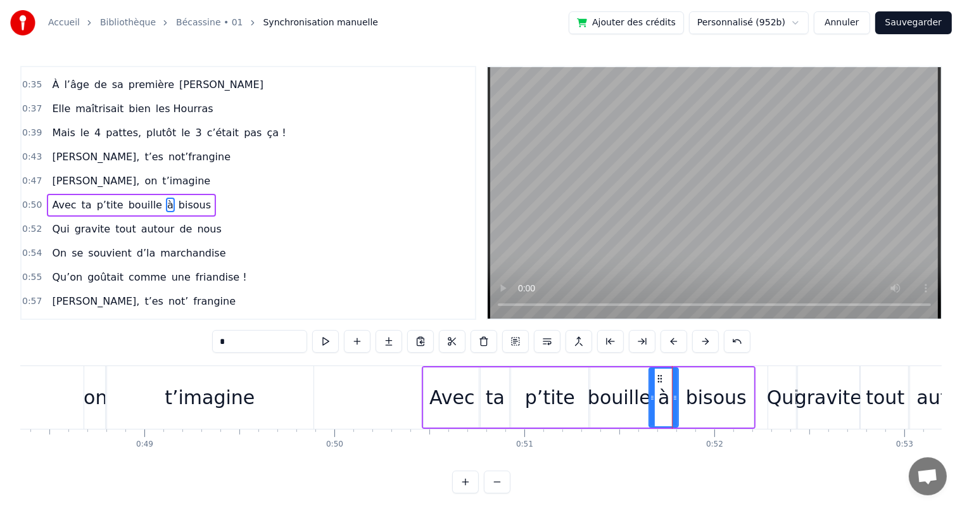
click at [651, 400] on icon at bounding box center [652, 398] width 5 height 10
click at [669, 404] on div at bounding box center [669, 398] width 5 height 58
click at [698, 403] on div "bisous" at bounding box center [716, 397] width 61 height 29
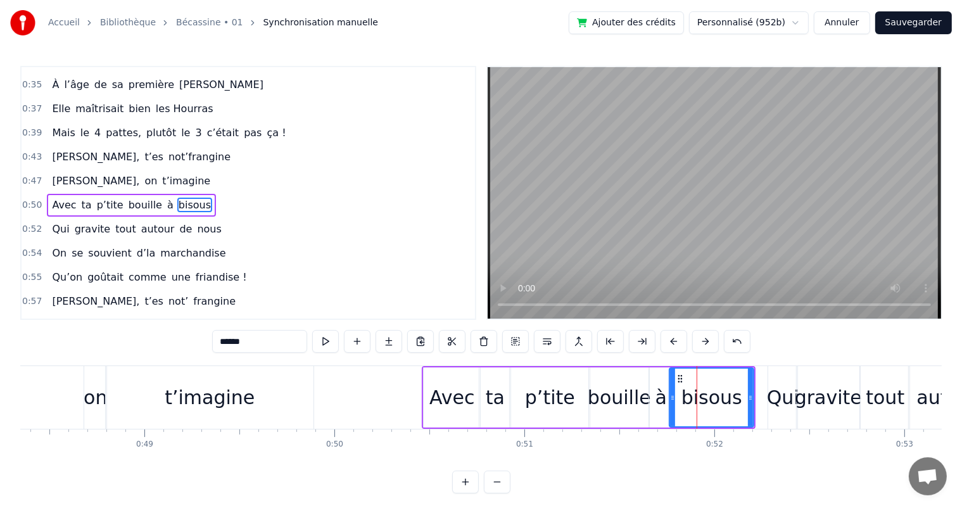
drag, startPoint x: 682, startPoint y: 405, endPoint x: 673, endPoint y: 407, distance: 9.0
click at [673, 407] on div at bounding box center [672, 398] width 5 height 58
drag, startPoint x: 749, startPoint y: 405, endPoint x: 739, endPoint y: 410, distance: 11.1
click at [739, 410] on div at bounding box center [740, 398] width 5 height 58
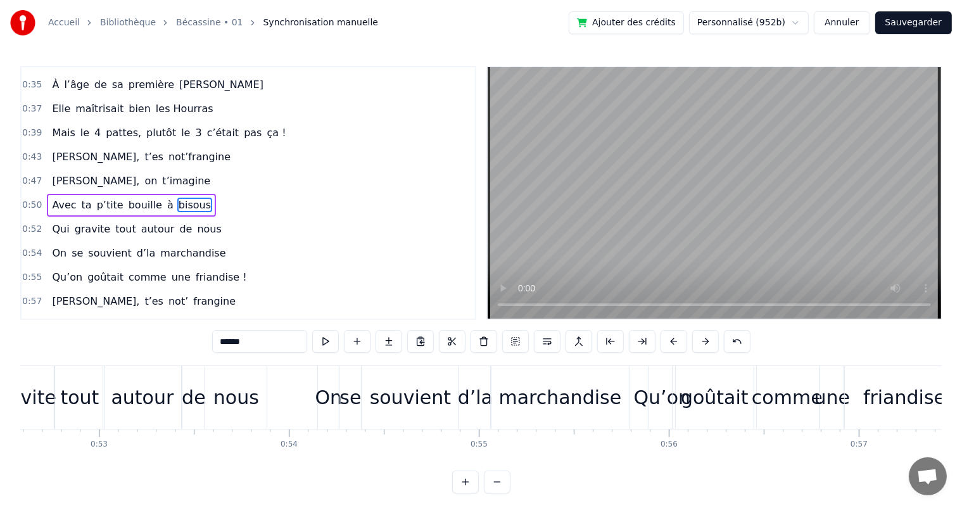
click at [126, 387] on div "autour" at bounding box center [142, 397] width 63 height 29
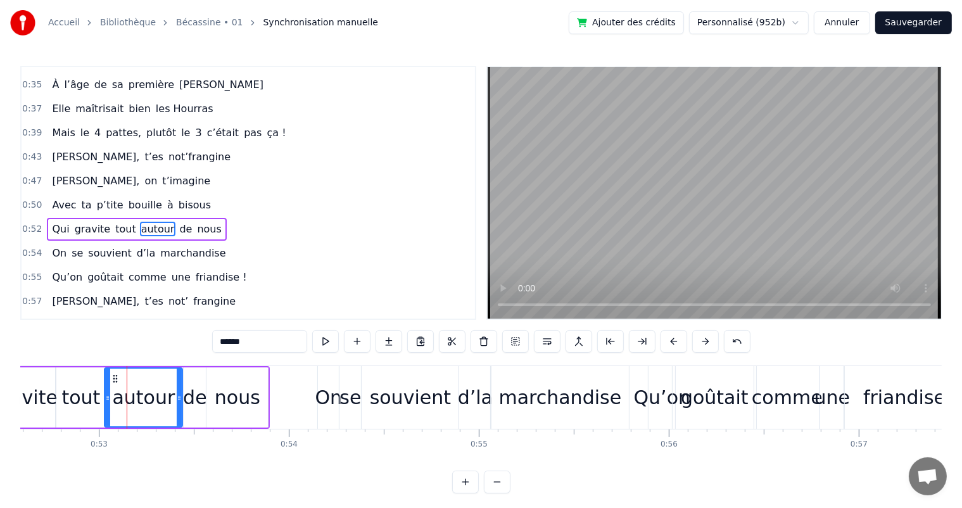
scroll to position [258, 0]
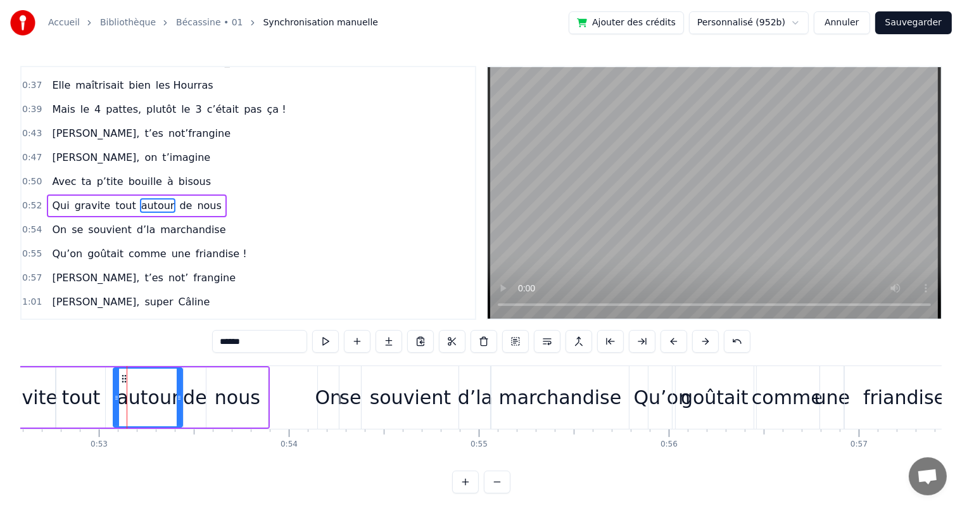
click at [115, 393] on div at bounding box center [116, 398] width 5 height 58
click at [88, 393] on div "tout" at bounding box center [80, 397] width 39 height 29
type input "****"
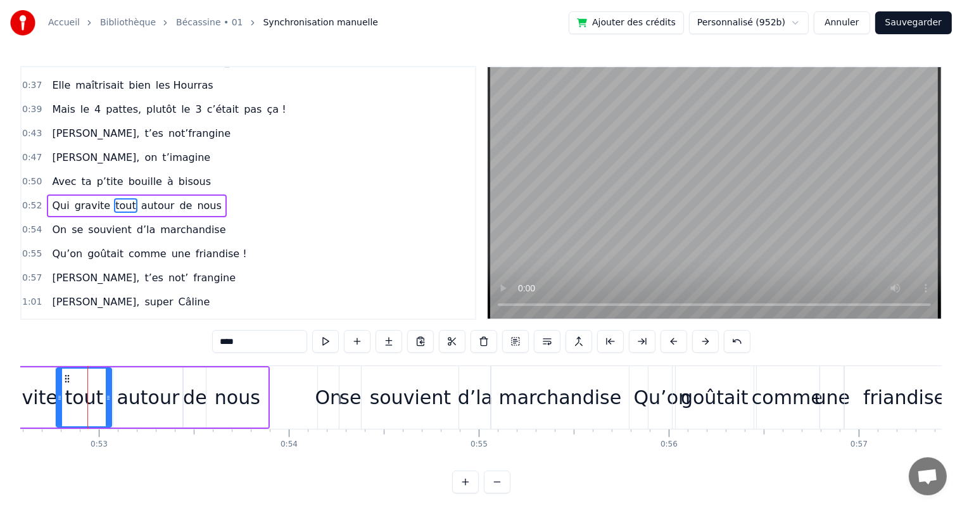
click at [109, 395] on icon at bounding box center [108, 398] width 5 height 10
click at [72, 155] on div "[PERSON_NAME], on t’imagine" at bounding box center [131, 157] width 168 height 23
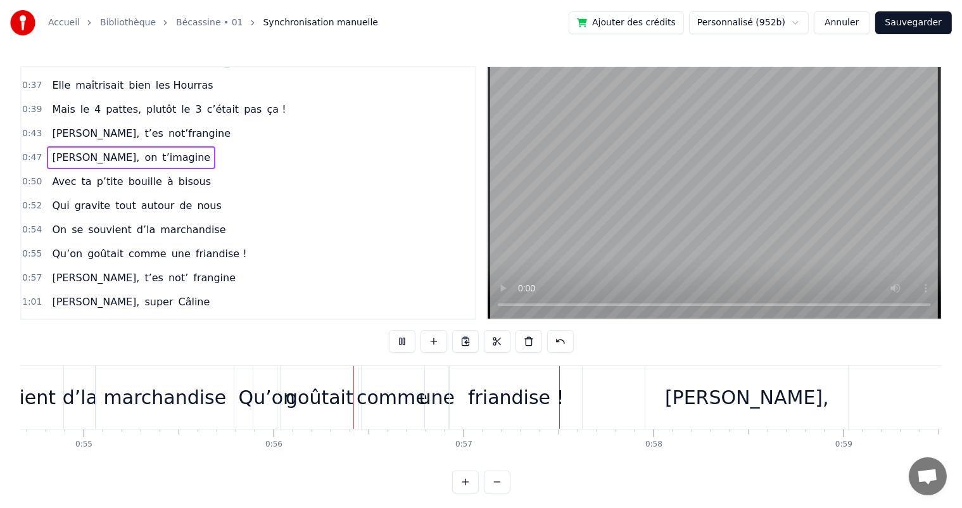
scroll to position [0, 10522]
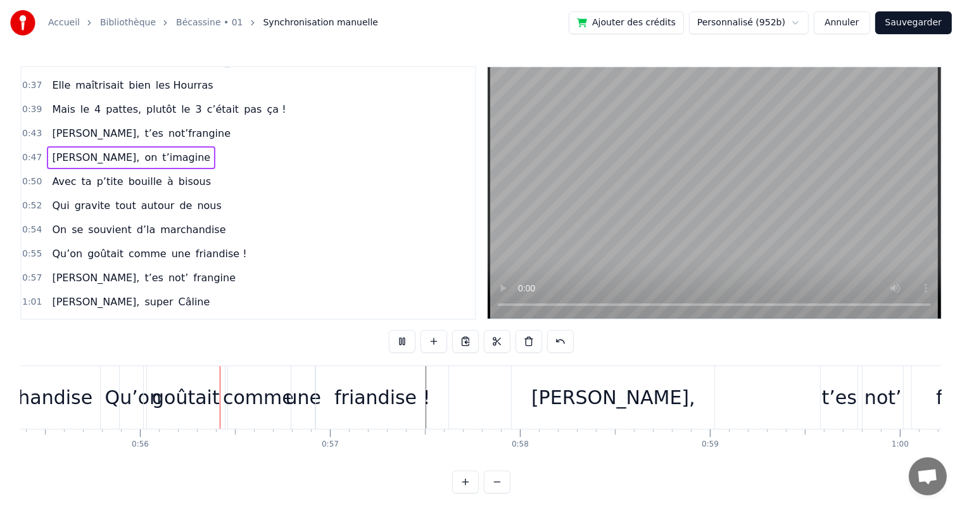
click at [650, 354] on div "0:07 [PERSON_NAME] est née un beau matin 0:09 D’une manif des frangins 0:11 Son…" at bounding box center [481, 280] width 922 height 428
click at [31, 416] on div "marchandise" at bounding box center [31, 397] width 138 height 63
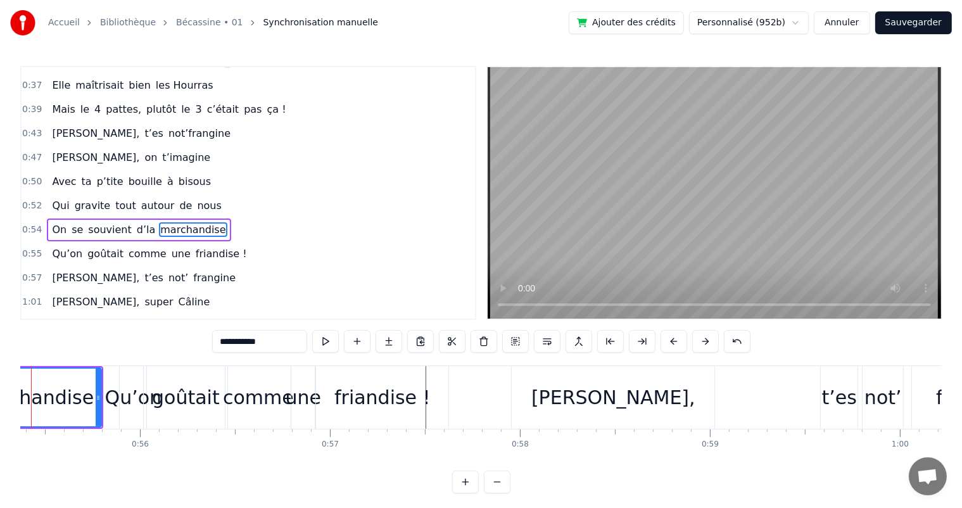
scroll to position [0, 10469]
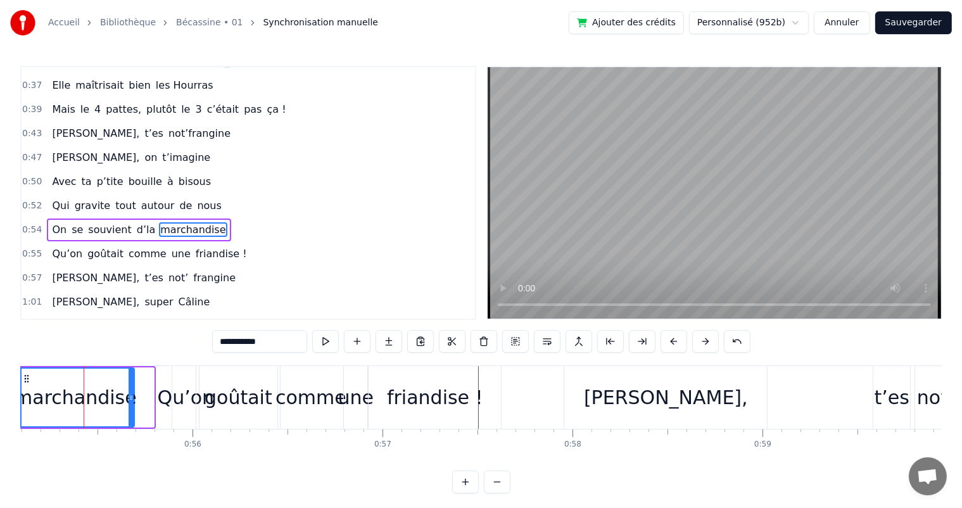
drag, startPoint x: 149, startPoint y: 400, endPoint x: 129, endPoint y: 400, distance: 19.6
click at [129, 400] on icon at bounding box center [131, 398] width 5 height 10
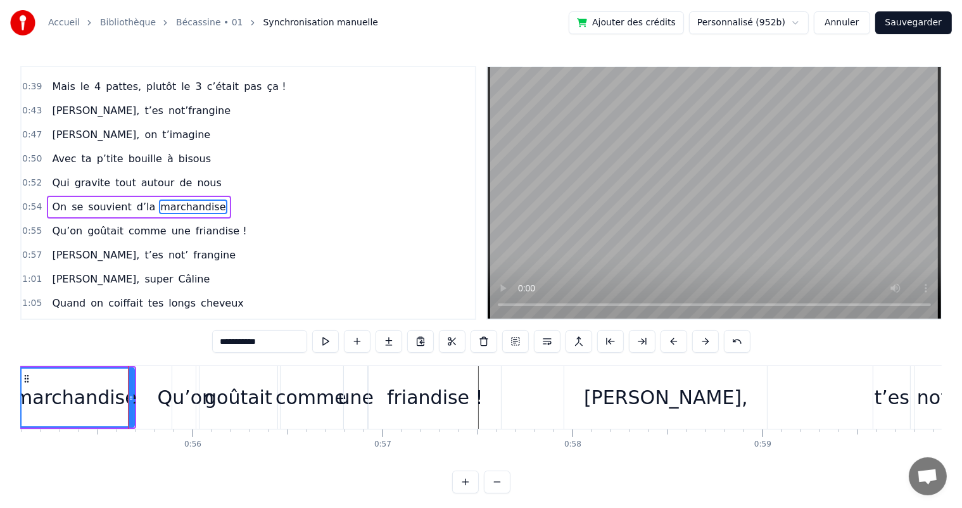
click at [54, 175] on span "Qui" at bounding box center [61, 182] width 20 height 15
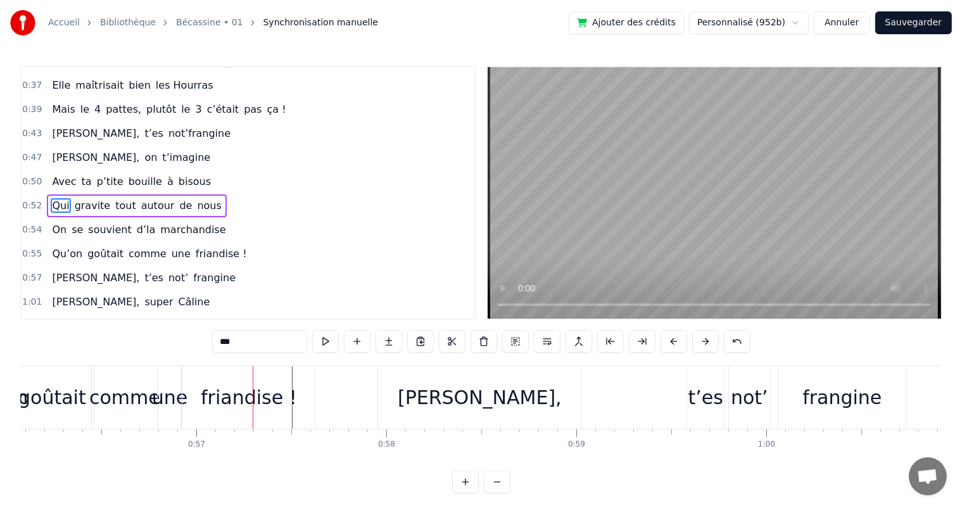
scroll to position [0, 10637]
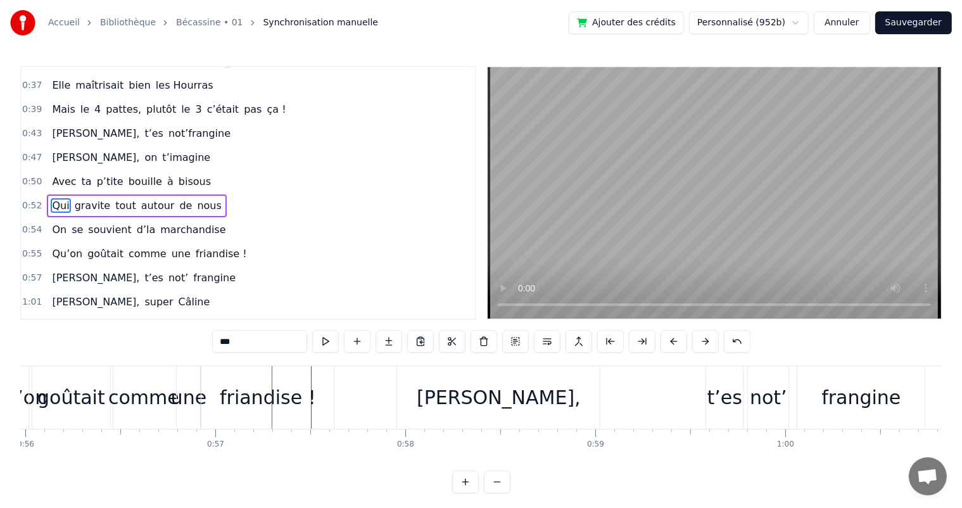
click at [79, 406] on div "goûtait" at bounding box center [71, 397] width 68 height 29
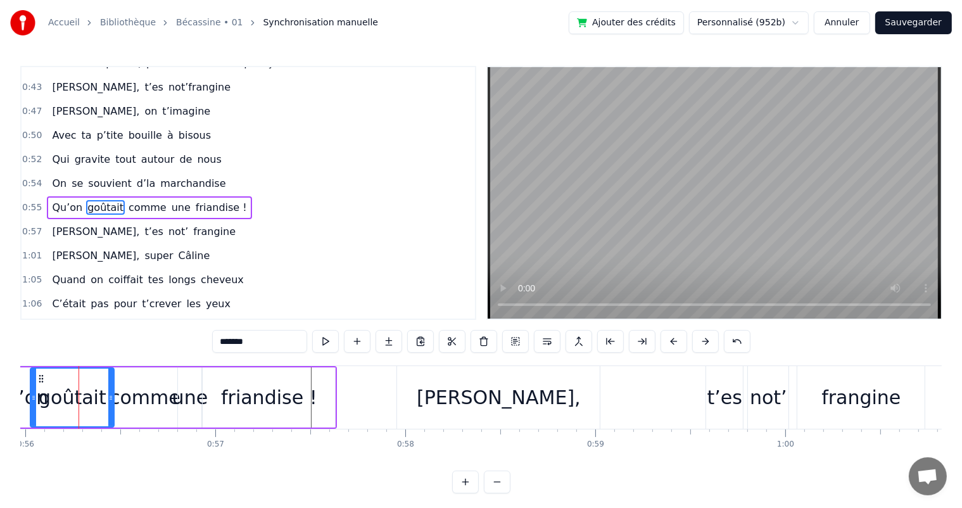
scroll to position [0, 10632]
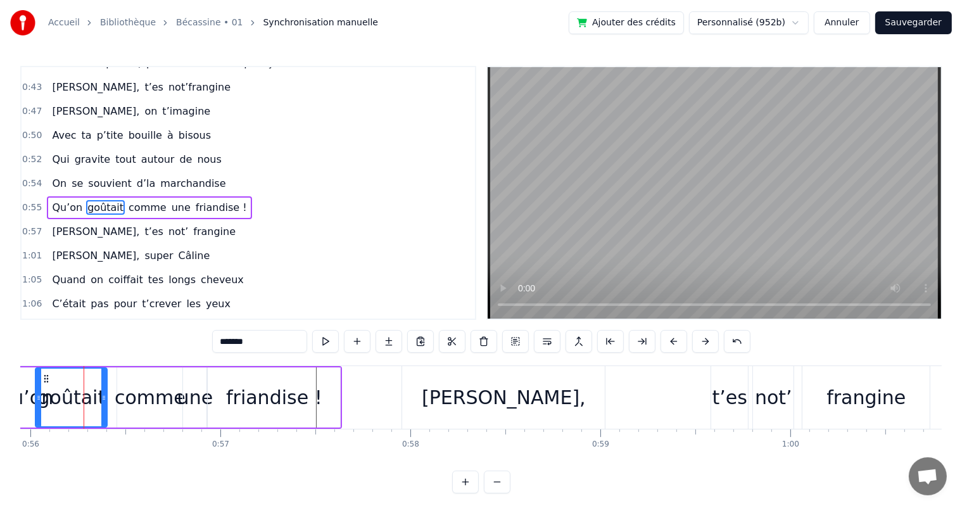
drag, startPoint x: 116, startPoint y: 400, endPoint x: 104, endPoint y: 401, distance: 12.1
click at [104, 401] on icon at bounding box center [103, 398] width 5 height 10
click at [132, 402] on div "comme" at bounding box center [150, 397] width 71 height 29
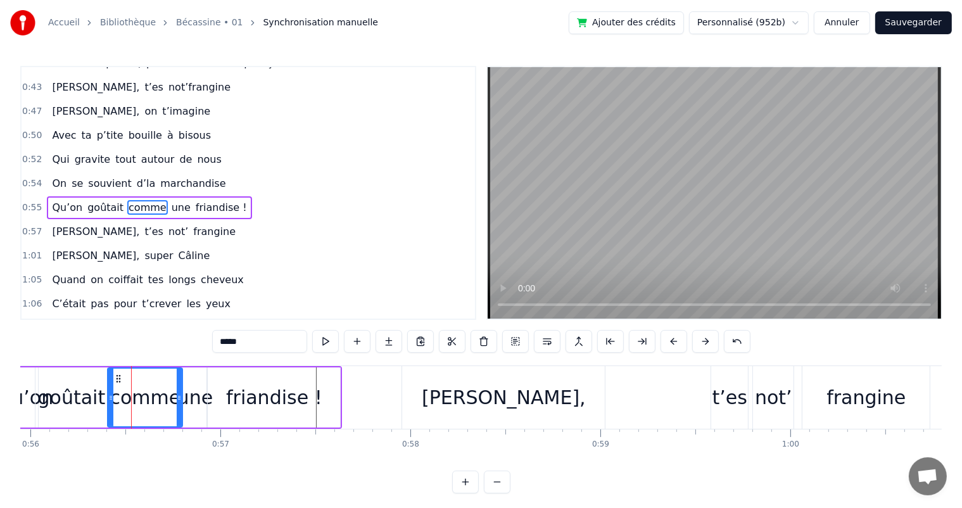
drag, startPoint x: 131, startPoint y: 402, endPoint x: 109, endPoint y: 401, distance: 22.2
click at [109, 401] on icon at bounding box center [110, 398] width 5 height 10
drag, startPoint x: 178, startPoint y: 391, endPoint x: 168, endPoint y: 391, distance: 9.5
click at [168, 391] on div at bounding box center [169, 398] width 5 height 58
click at [187, 390] on div "une" at bounding box center [194, 397] width 35 height 29
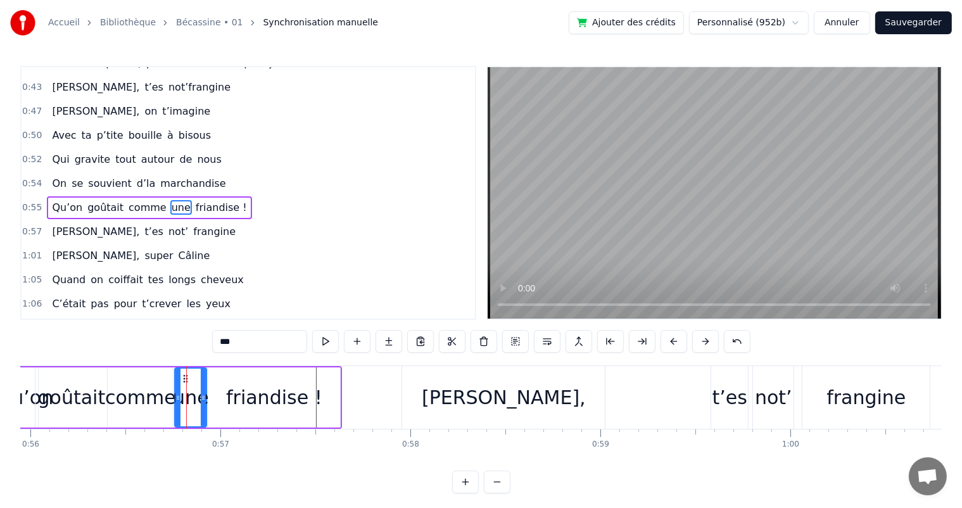
drag, startPoint x: 183, startPoint y: 390, endPoint x: 175, endPoint y: 391, distance: 8.3
click at [175, 391] on div at bounding box center [177, 398] width 5 height 58
click at [70, 176] on span "se" at bounding box center [77, 183] width 14 height 15
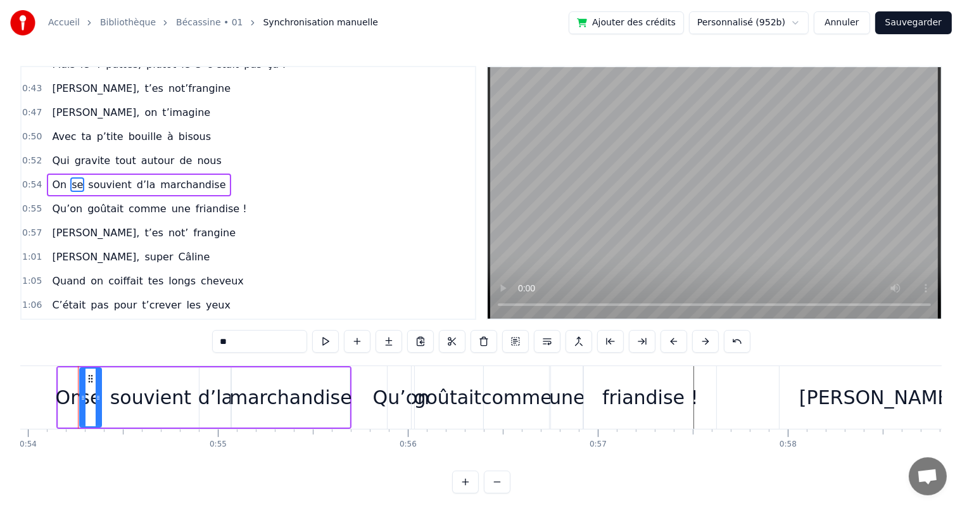
scroll to position [0, 10248]
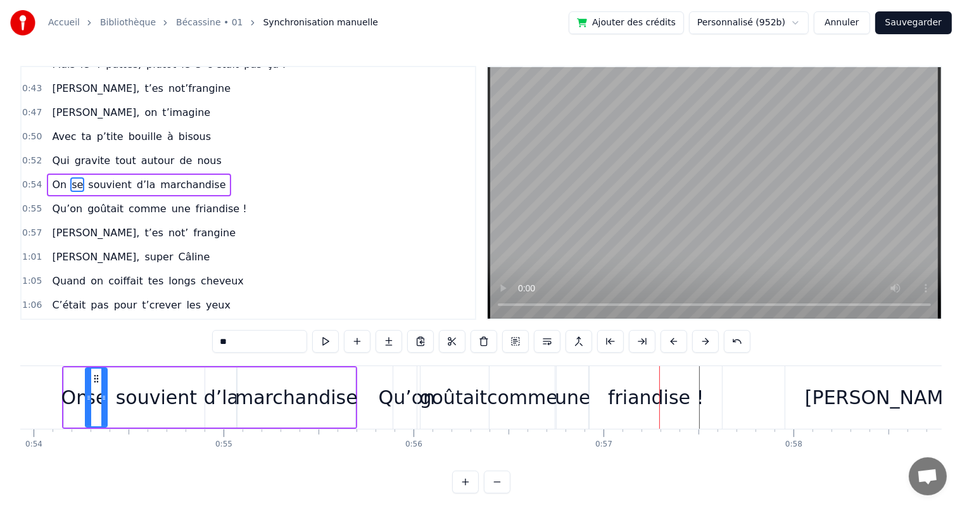
click at [414, 398] on div "Qu’on" at bounding box center [407, 397] width 57 height 29
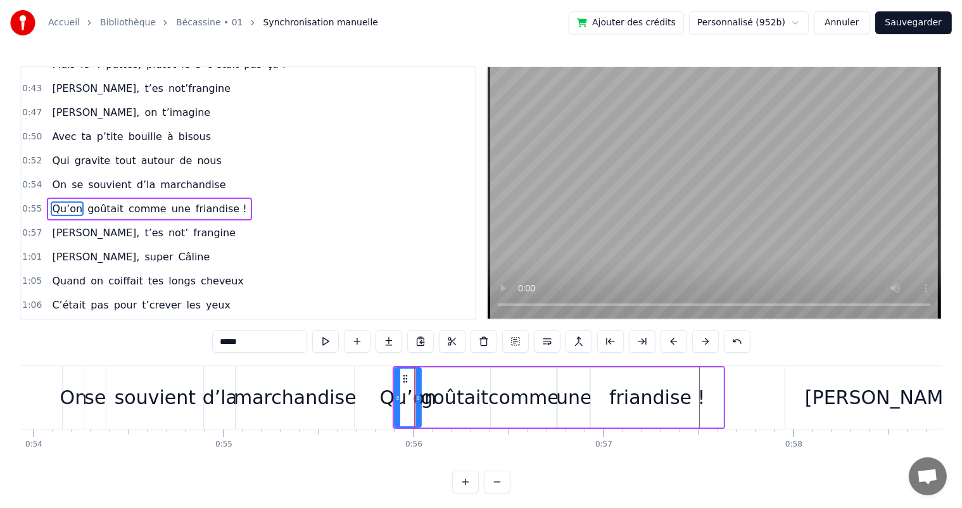
scroll to position [305, 0]
click at [416, 400] on icon at bounding box center [416, 398] width 5 height 10
click at [436, 398] on div "goûtait" at bounding box center [455, 397] width 68 height 29
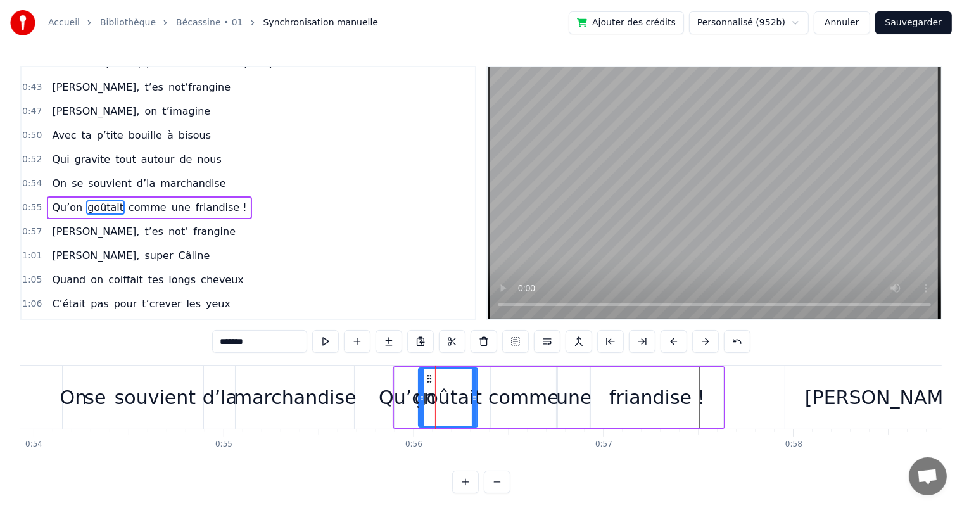
drag, startPoint x: 486, startPoint y: 395, endPoint x: 473, endPoint y: 395, distance: 12.7
click at [473, 395] on icon at bounding box center [474, 398] width 5 height 10
click at [507, 397] on div "comme" at bounding box center [523, 397] width 71 height 29
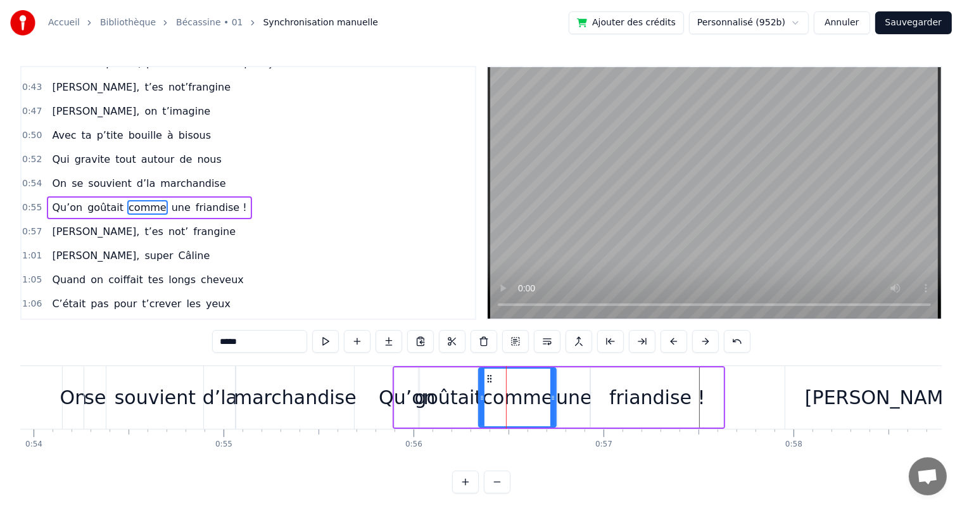
drag, startPoint x: 493, startPoint y: 398, endPoint x: 481, endPoint y: 398, distance: 12.0
click at [481, 398] on icon at bounding box center [482, 398] width 5 height 10
drag, startPoint x: 552, startPoint y: 398, endPoint x: 537, endPoint y: 398, distance: 14.6
click at [537, 398] on icon at bounding box center [538, 398] width 5 height 10
click at [568, 398] on div "une" at bounding box center [573, 397] width 35 height 29
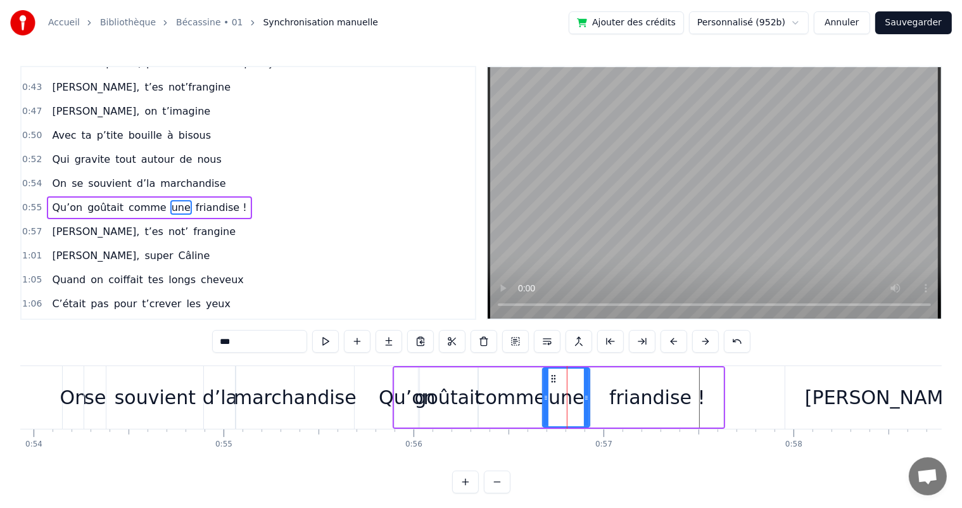
drag, startPoint x: 562, startPoint y: 398, endPoint x: 547, endPoint y: 401, distance: 15.4
click at [547, 401] on icon at bounding box center [545, 398] width 5 height 10
drag, startPoint x: 585, startPoint y: 400, endPoint x: 572, endPoint y: 402, distance: 12.7
click at [572, 402] on icon at bounding box center [573, 398] width 5 height 10
click at [612, 405] on div "friandise !" at bounding box center [657, 397] width 132 height 60
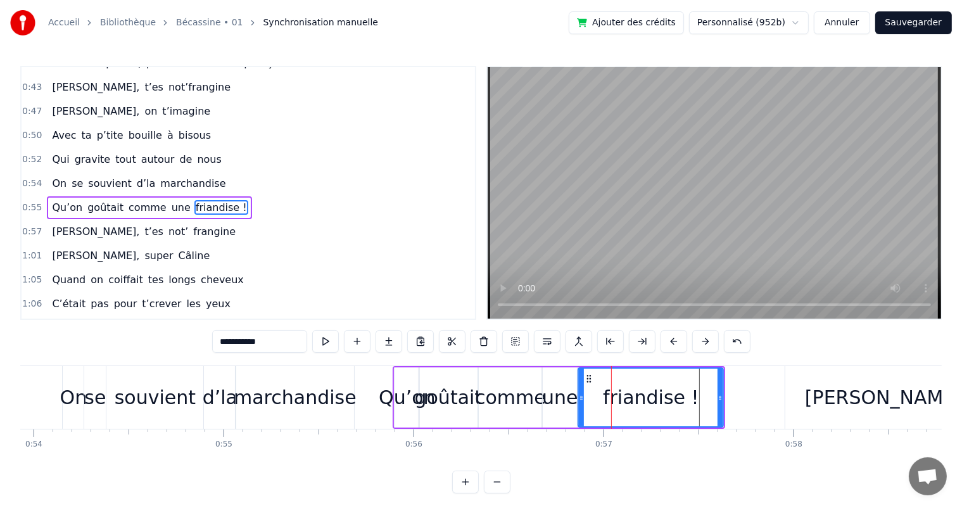
drag, startPoint x: 594, startPoint y: 404, endPoint x: 581, endPoint y: 404, distance: 12.7
click at [581, 404] on div at bounding box center [581, 398] width 5 height 58
drag, startPoint x: 721, startPoint y: 393, endPoint x: 697, endPoint y: 400, distance: 24.9
click at [697, 400] on icon at bounding box center [696, 398] width 5 height 10
click at [57, 176] on span "On" at bounding box center [59, 183] width 17 height 15
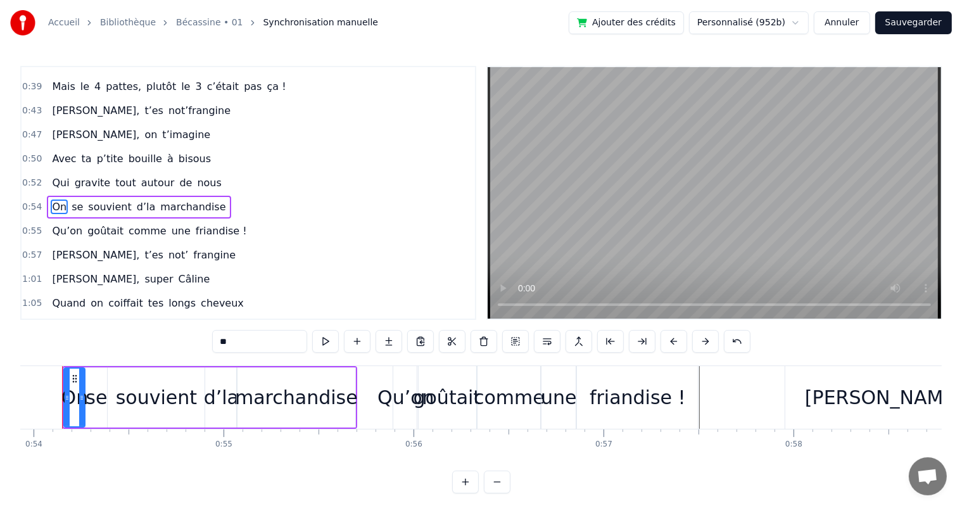
scroll to position [0, 10226]
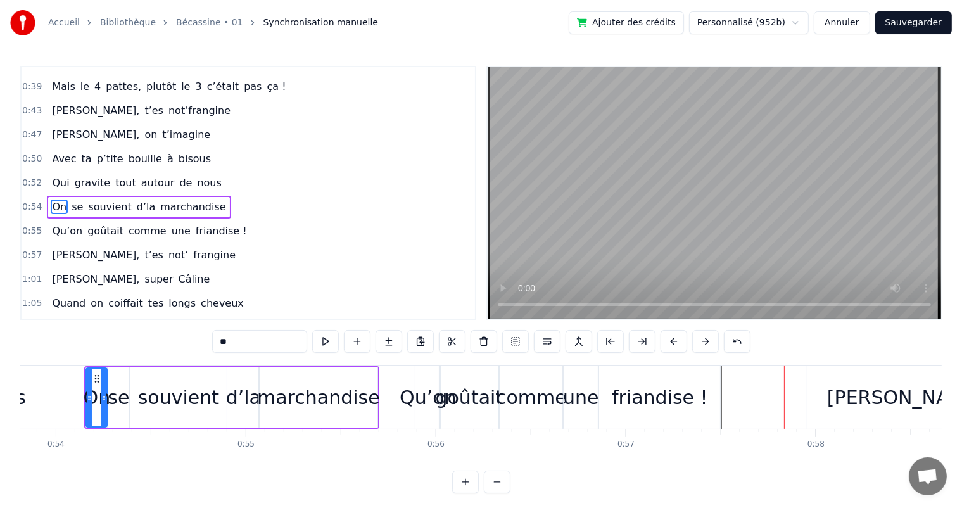
drag, startPoint x: 454, startPoint y: 395, endPoint x: 357, endPoint y: 350, distance: 106.3
click at [454, 395] on div "goûtait" at bounding box center [470, 397] width 68 height 29
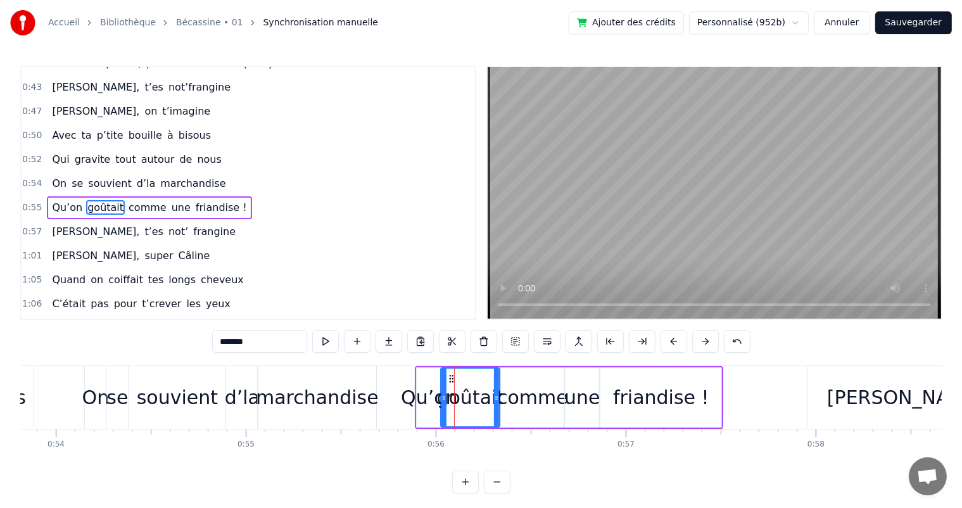
click at [223, 342] on input "*******" at bounding box center [259, 341] width 95 height 23
click at [418, 393] on div "Qu’on" at bounding box center [429, 397] width 57 height 29
drag, startPoint x: 443, startPoint y: 393, endPoint x: 407, endPoint y: 395, distance: 35.6
click at [407, 395] on icon at bounding box center [408, 398] width 5 height 10
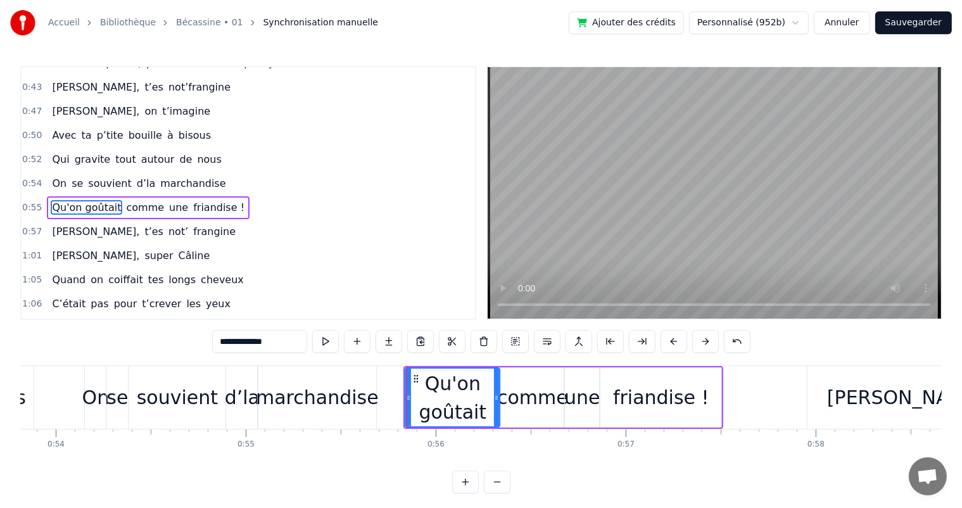
click at [53, 152] on span "Qui" at bounding box center [61, 159] width 20 height 15
type input "***"
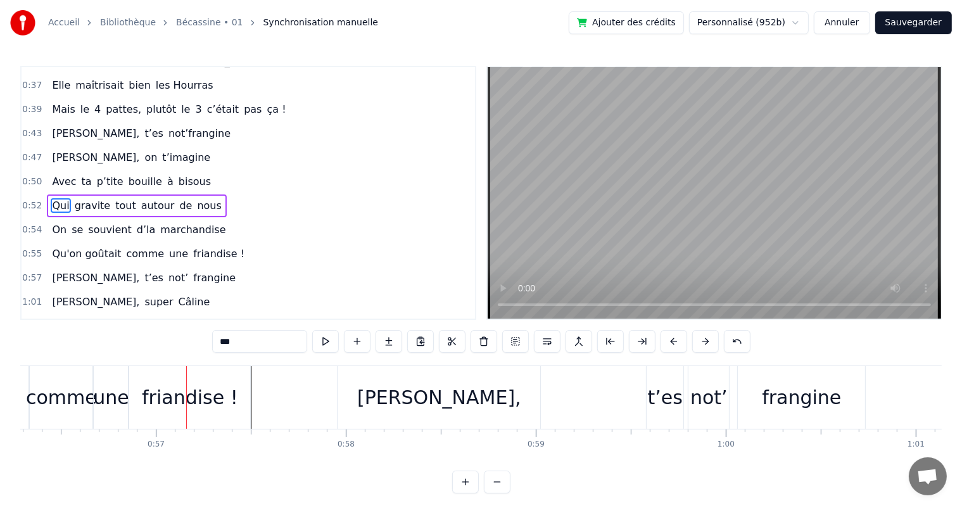
scroll to position [0, 10698]
click at [62, 177] on div "Avec ta p’tite bouille à bisous" at bounding box center [131, 181] width 169 height 23
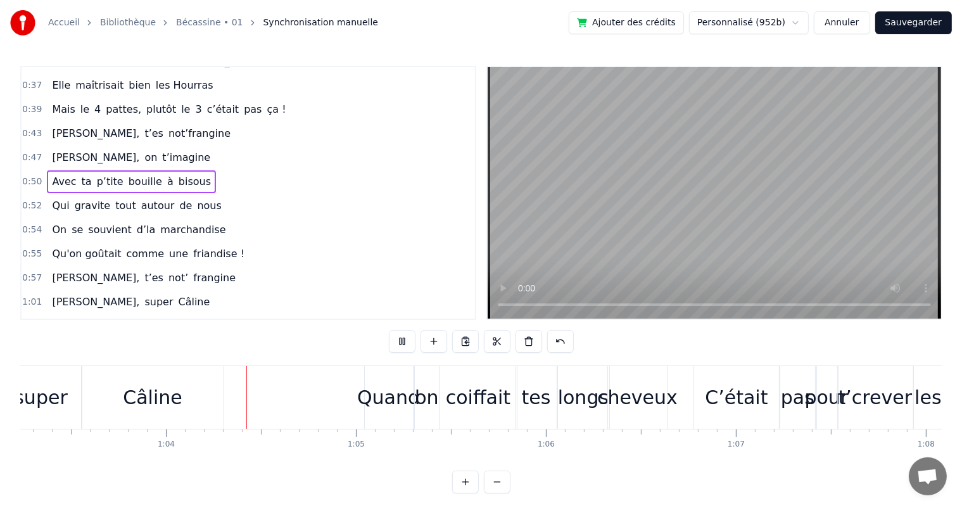
scroll to position [0, 12019]
click at [368, 391] on div "Quand" at bounding box center [386, 397] width 63 height 29
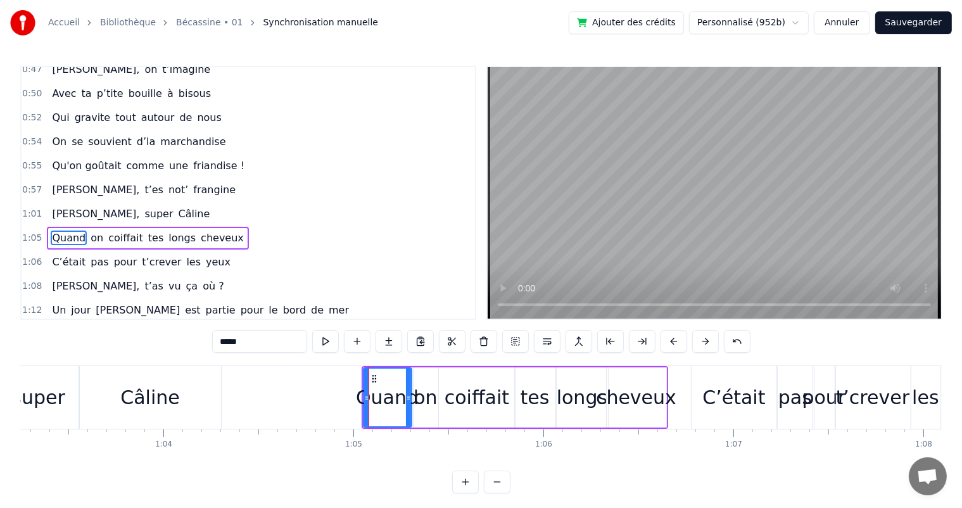
scroll to position [375, 0]
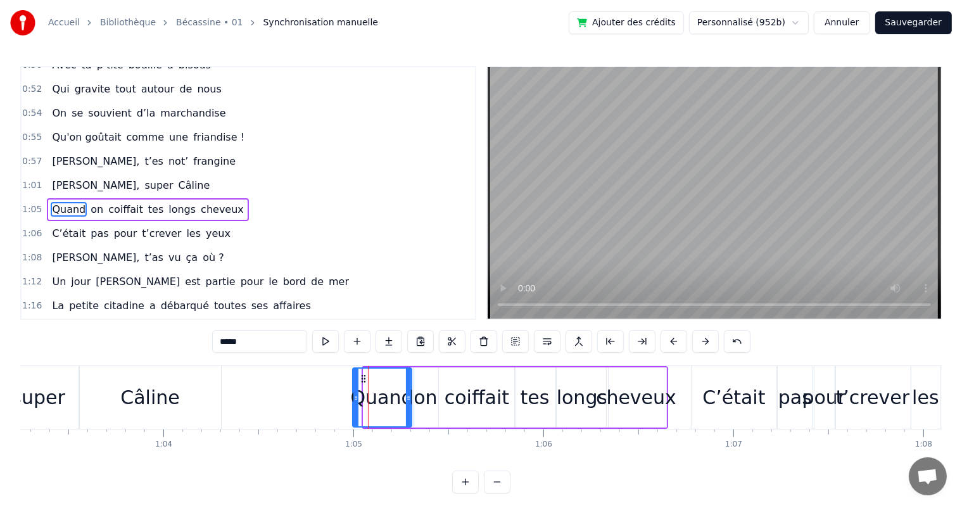
drag, startPoint x: 362, startPoint y: 395, endPoint x: 352, endPoint y: 395, distance: 10.8
click at [352, 395] on div "Quand" at bounding box center [382, 397] width 60 height 60
click at [499, 405] on div "coiffait" at bounding box center [477, 397] width 65 height 29
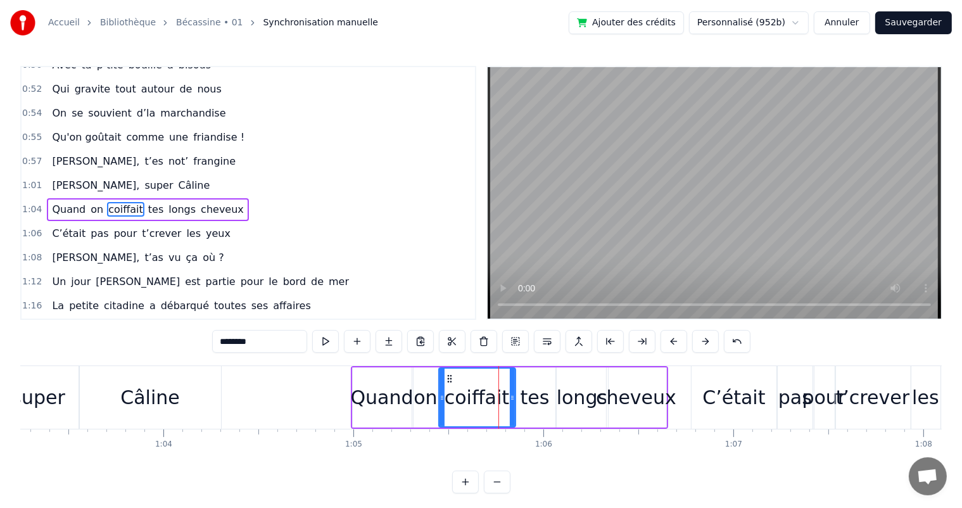
click at [53, 178] on span "[PERSON_NAME]," at bounding box center [96, 185] width 90 height 15
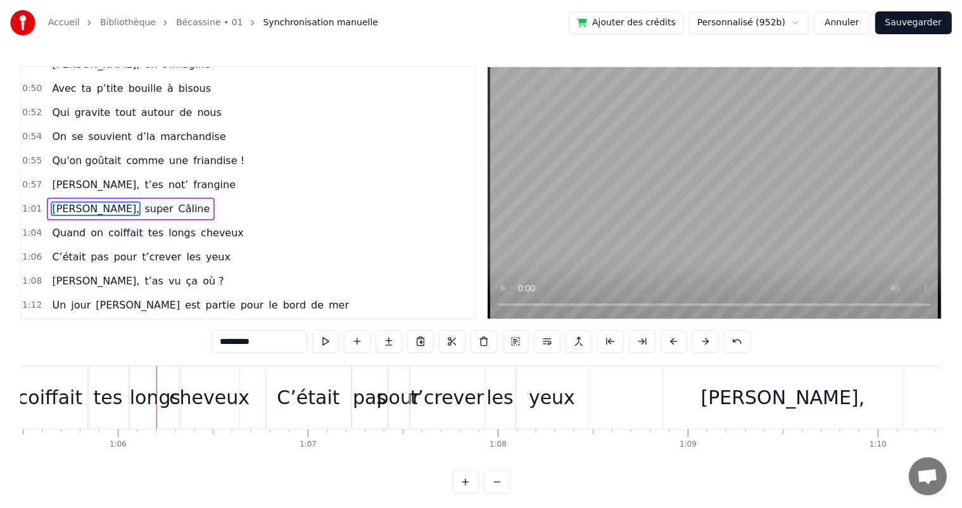
scroll to position [0, 12465]
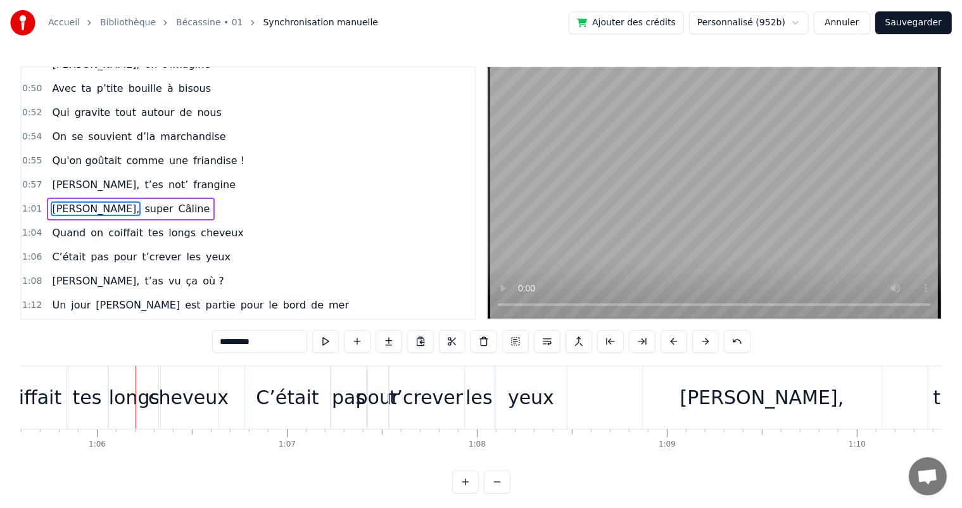
click at [69, 226] on span "Quand" at bounding box center [69, 233] width 36 height 15
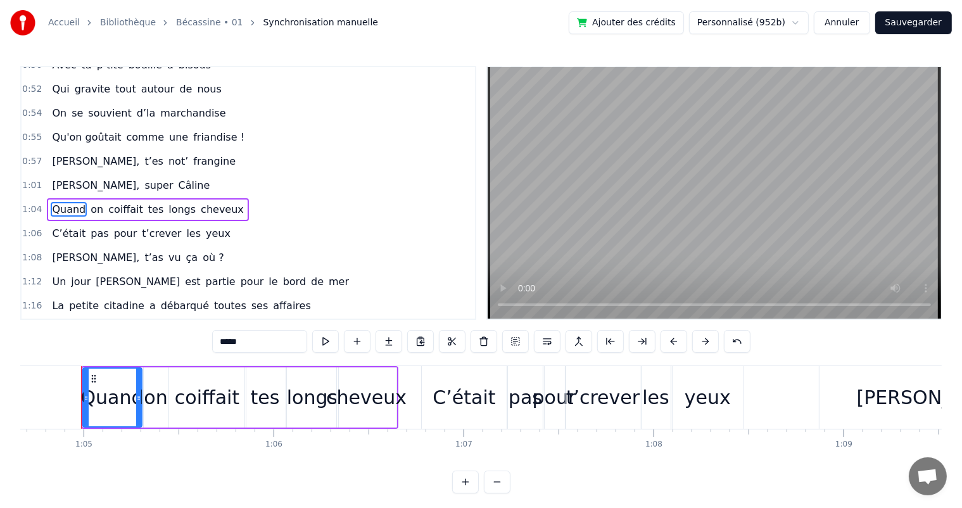
scroll to position [0, 12286]
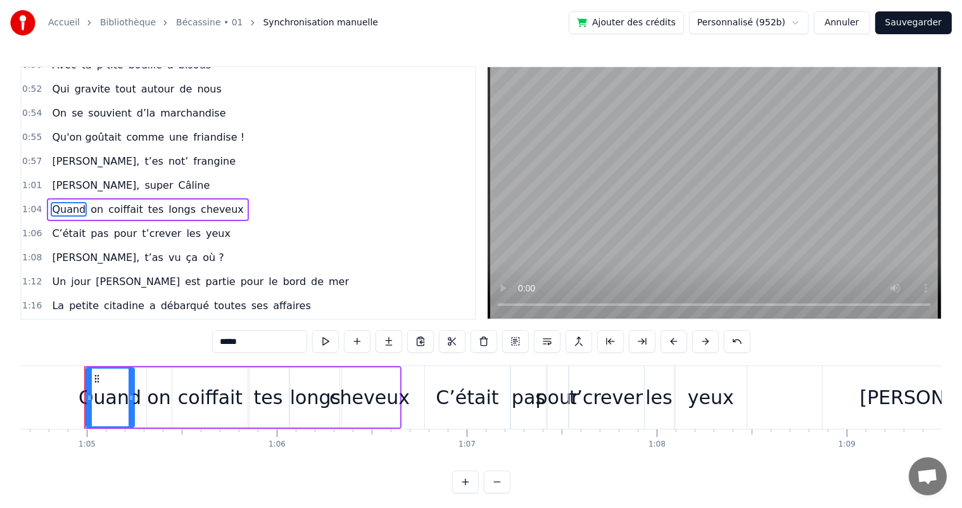
drag, startPoint x: 143, startPoint y: 397, endPoint x: 132, endPoint y: 398, distance: 10.8
click at [132, 398] on icon at bounding box center [131, 398] width 5 height 10
click at [166, 402] on div "on" at bounding box center [158, 397] width 23 height 29
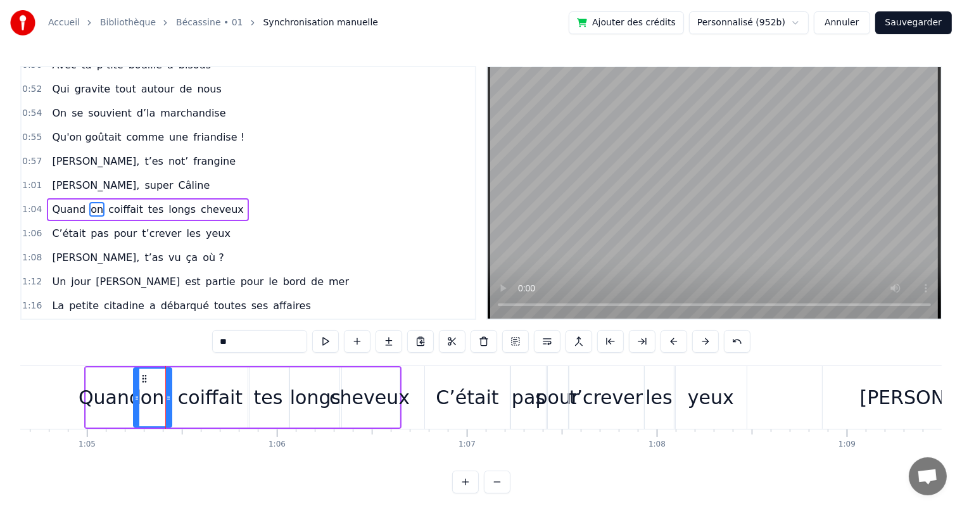
drag, startPoint x: 148, startPoint y: 400, endPoint x: 134, endPoint y: 398, distance: 13.4
click at [134, 398] on icon at bounding box center [136, 398] width 5 height 10
drag, startPoint x: 167, startPoint y: 395, endPoint x: 156, endPoint y: 395, distance: 11.4
click at [156, 396] on circle at bounding box center [156, 396] width 1 height 1
click at [186, 398] on div "coiffait" at bounding box center [210, 397] width 65 height 29
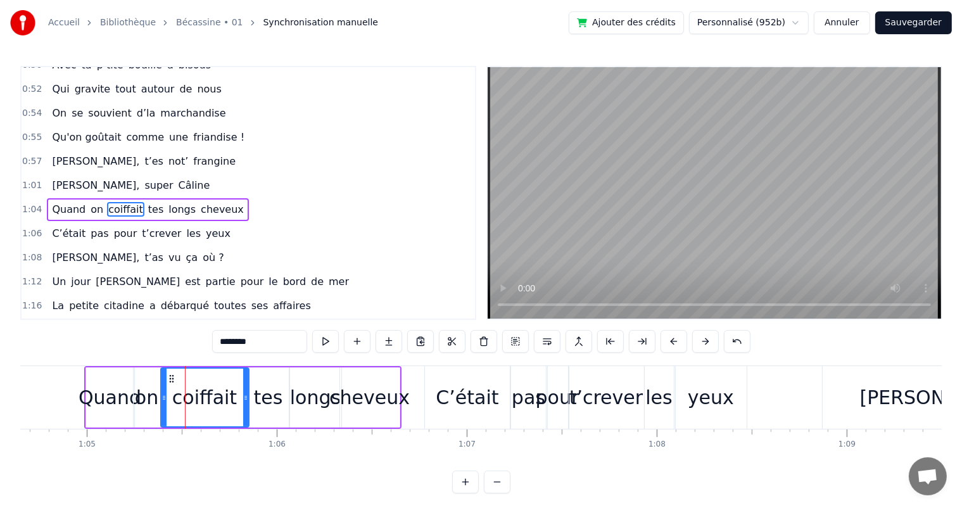
drag, startPoint x: 174, startPoint y: 398, endPoint x: 162, endPoint y: 399, distance: 11.4
click at [162, 399] on icon at bounding box center [164, 398] width 5 height 10
drag, startPoint x: 245, startPoint y: 398, endPoint x: 234, endPoint y: 398, distance: 10.8
click at [234, 398] on icon at bounding box center [234, 398] width 5 height 10
click at [255, 399] on div "tes" at bounding box center [268, 397] width 41 height 60
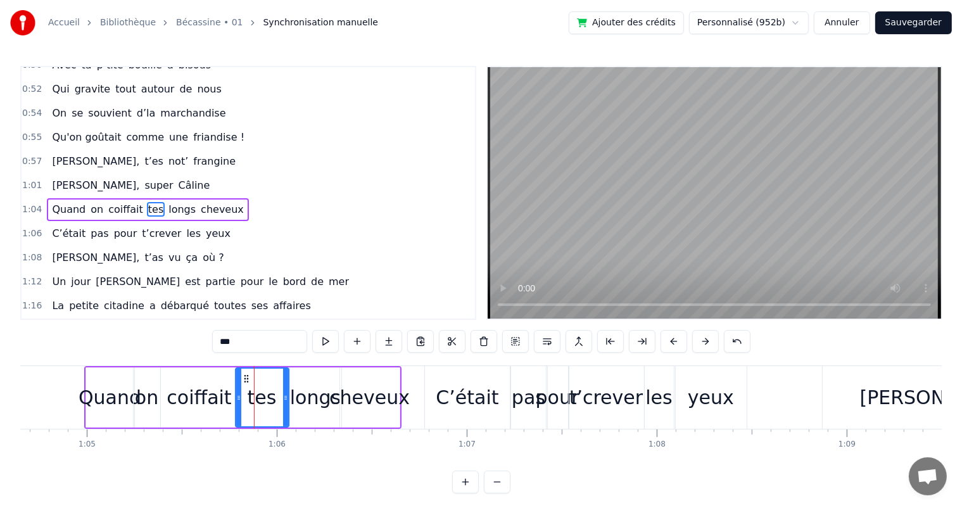
drag, startPoint x: 251, startPoint y: 399, endPoint x: 238, endPoint y: 400, distance: 12.7
click at [238, 400] on icon at bounding box center [238, 398] width 5 height 10
drag, startPoint x: 286, startPoint y: 400, endPoint x: 277, endPoint y: 400, distance: 8.9
click at [277, 400] on icon at bounding box center [276, 398] width 5 height 10
click at [299, 402] on div "longs" at bounding box center [315, 397] width 51 height 29
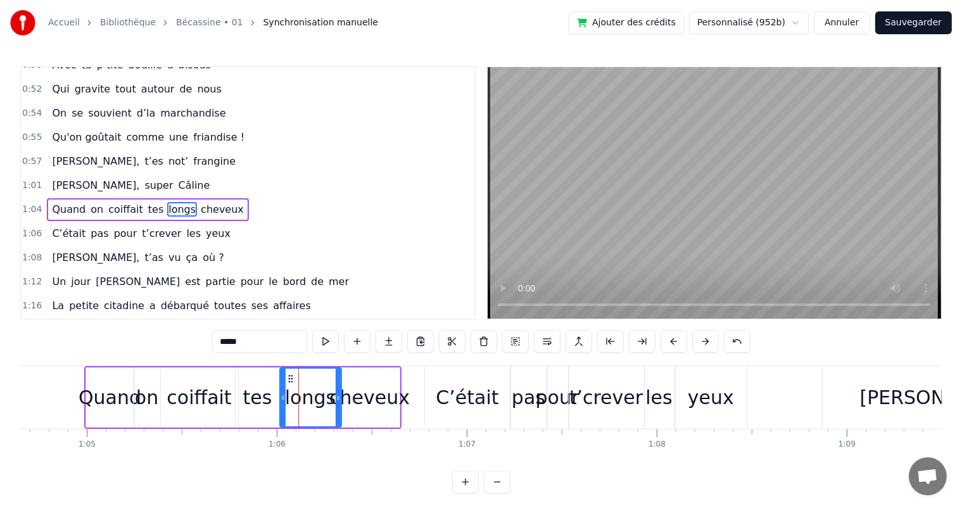
drag, startPoint x: 289, startPoint y: 403, endPoint x: 279, endPoint y: 405, distance: 10.3
click at [281, 405] on div at bounding box center [283, 398] width 5 height 58
click at [58, 178] on span "[PERSON_NAME]," at bounding box center [96, 185] width 90 height 15
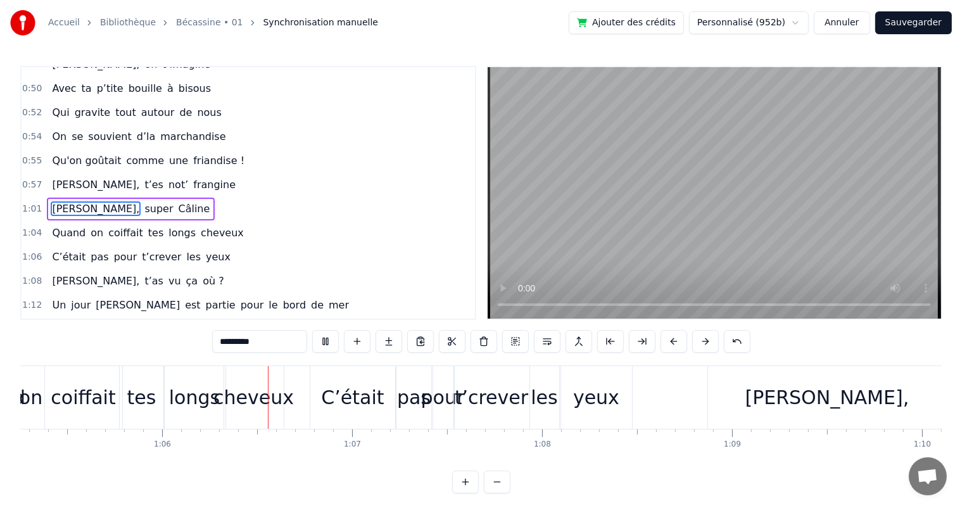
scroll to position [0, 12454]
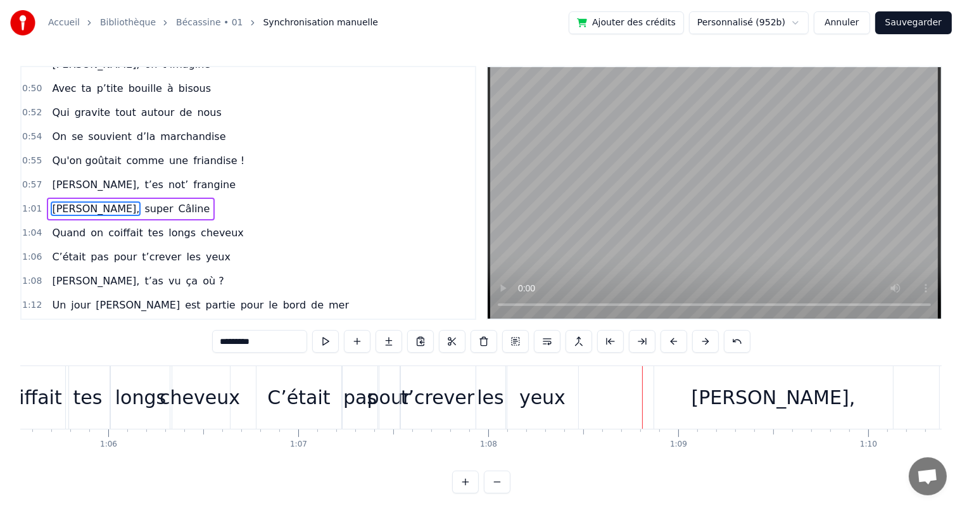
click at [81, 153] on span "Qu'on goûtait" at bounding box center [87, 160] width 72 height 15
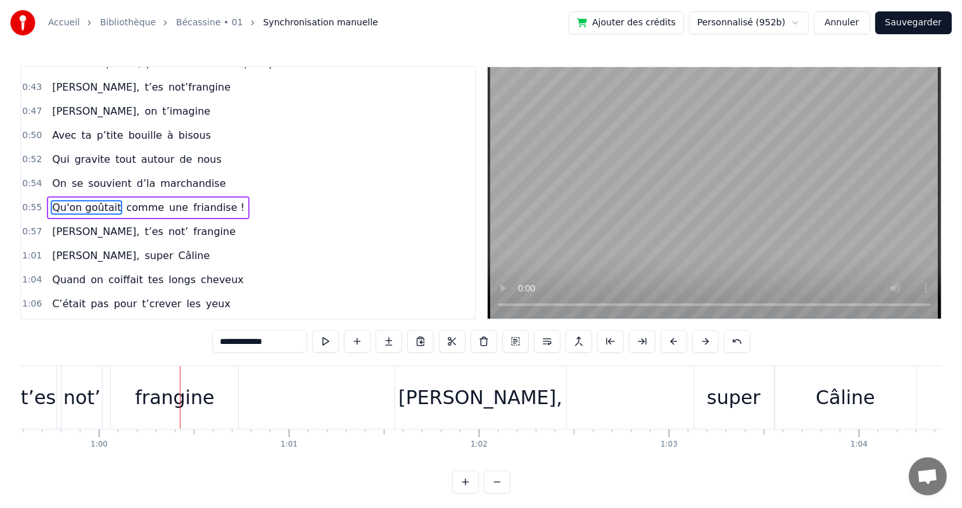
scroll to position [0, 11362]
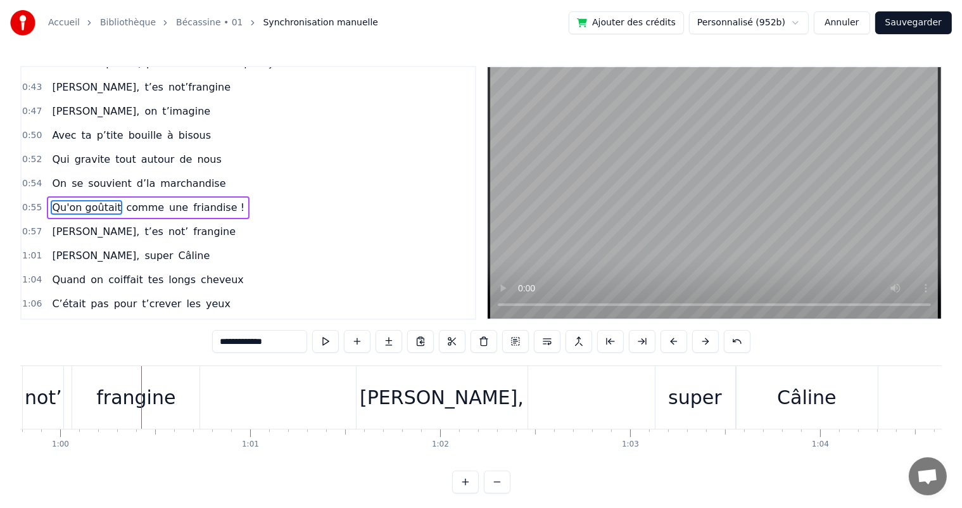
click at [143, 224] on span "t’es" at bounding box center [154, 231] width 22 height 15
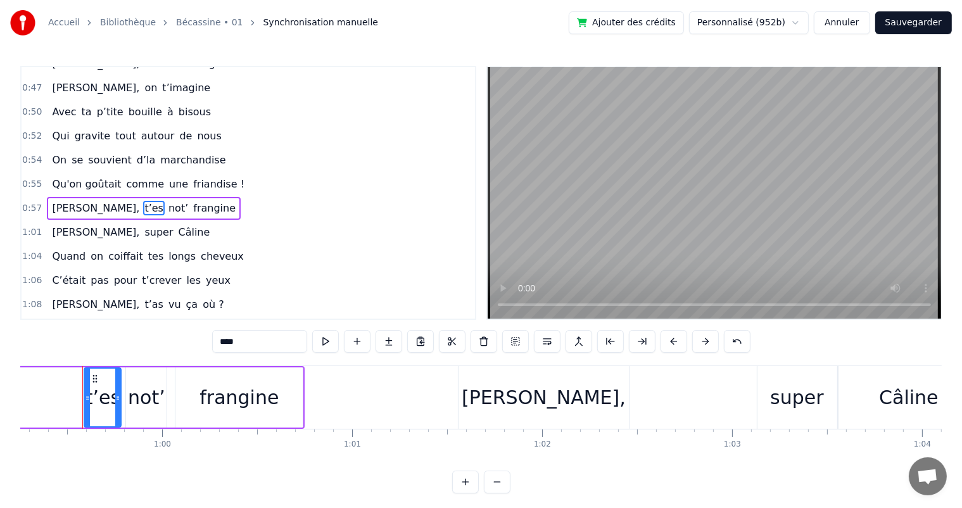
scroll to position [0, 11259]
drag, startPoint x: 91, startPoint y: 398, endPoint x: 76, endPoint y: 399, distance: 14.6
click at [76, 399] on div "t’es" at bounding box center [97, 398] width 50 height 58
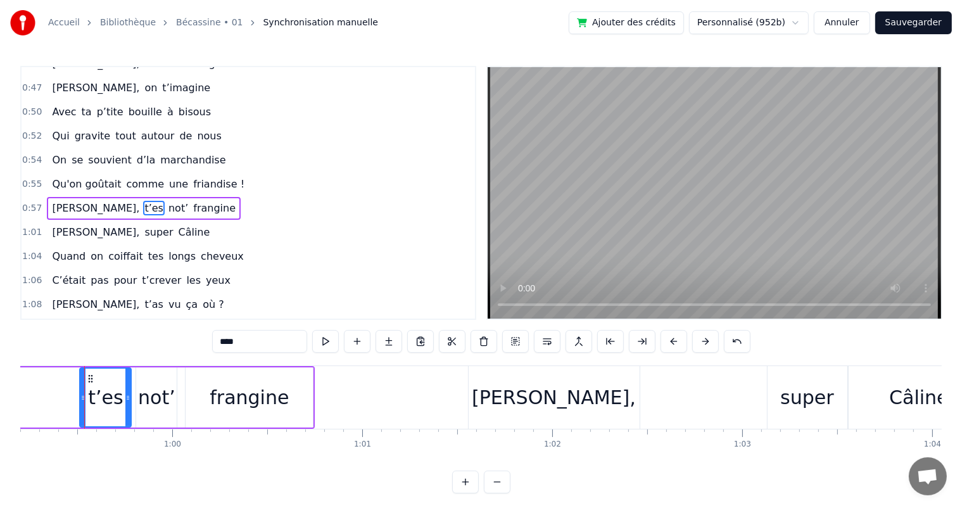
click at [195, 397] on div "frangine" at bounding box center [249, 397] width 127 height 60
type input "********"
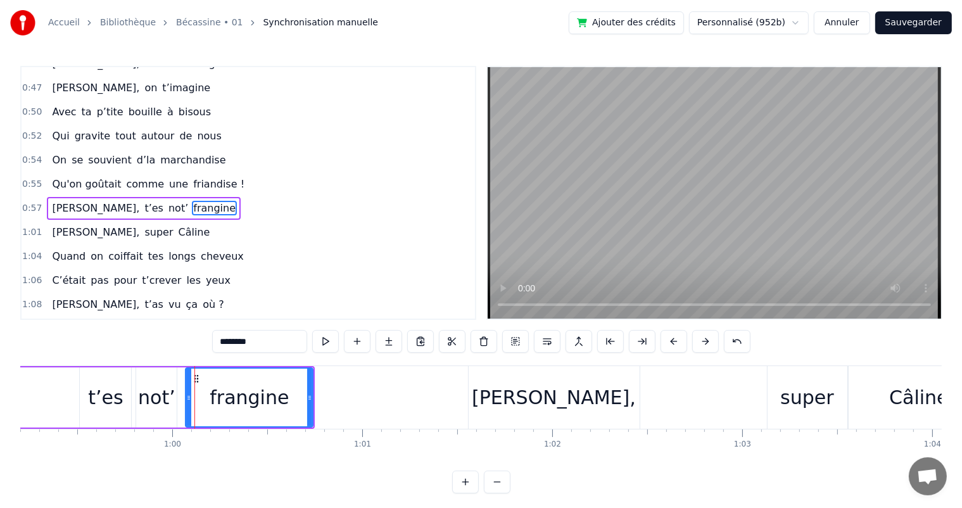
drag, startPoint x: 182, startPoint y: 397, endPoint x: 172, endPoint y: 397, distance: 9.5
click at [172, 397] on div "[PERSON_NAME], t’es not’ frangine" at bounding box center [48, 397] width 531 height 63
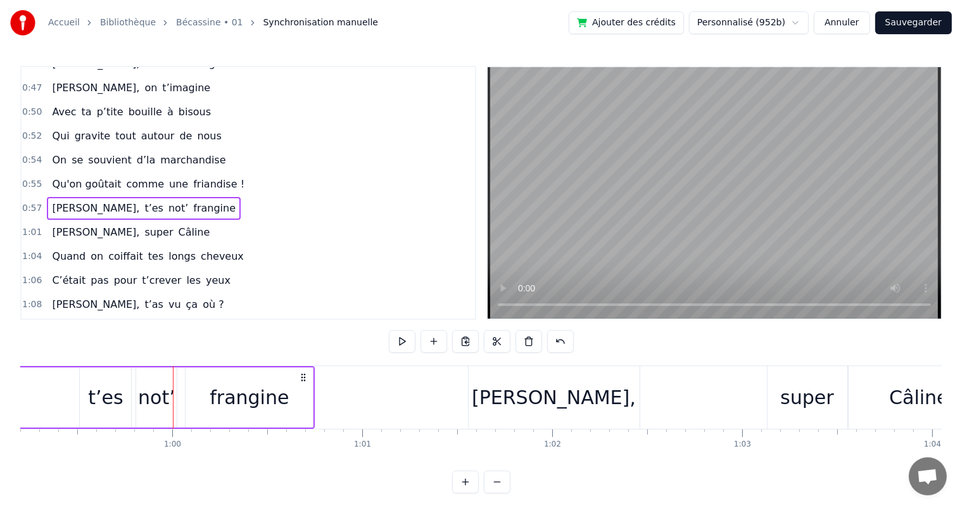
click at [196, 396] on div "frangine" at bounding box center [249, 397] width 127 height 60
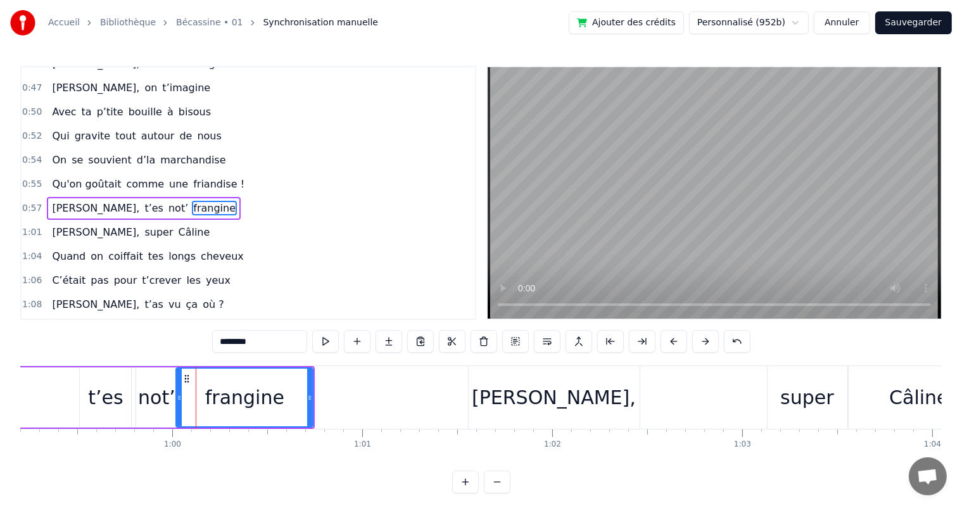
drag, startPoint x: 187, startPoint y: 396, endPoint x: 177, endPoint y: 396, distance: 10.1
click at [177, 396] on icon at bounding box center [179, 398] width 5 height 10
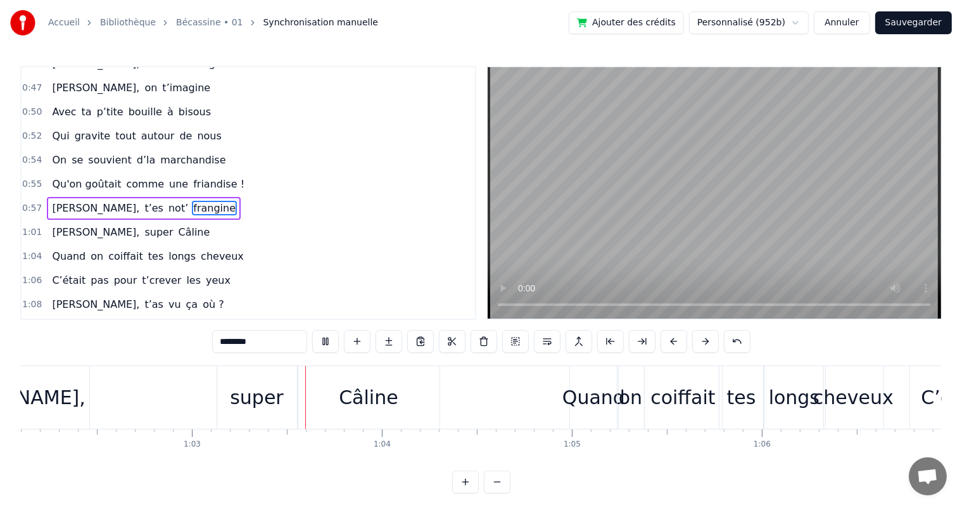
scroll to position [0, 11901]
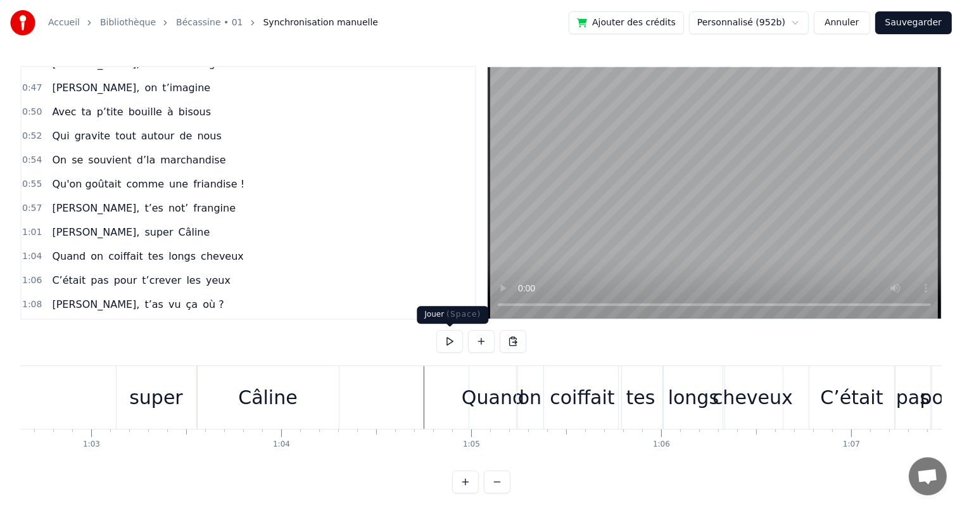
click at [443, 346] on button at bounding box center [449, 341] width 27 height 23
click at [456, 340] on button at bounding box center [449, 341] width 27 height 23
click at [177, 225] on span "Câline" at bounding box center [194, 232] width 34 height 15
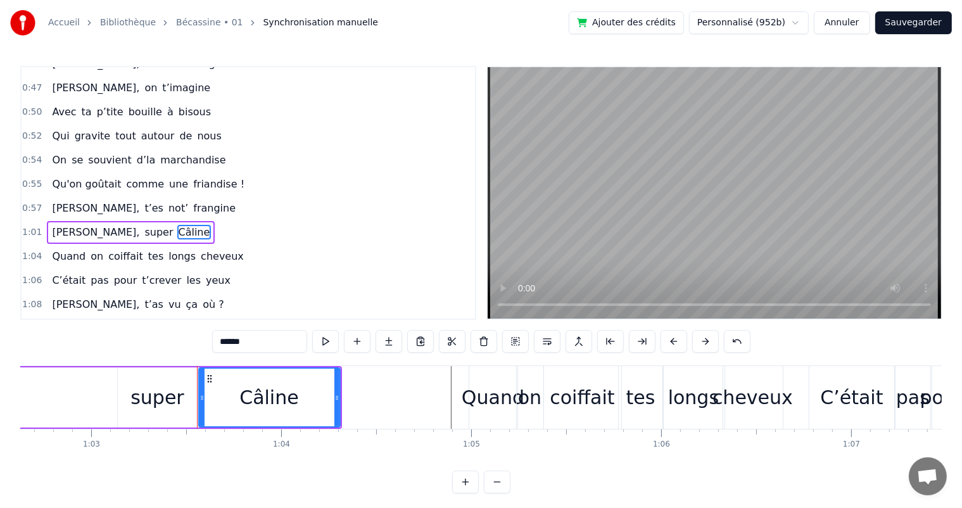
scroll to position [352, 0]
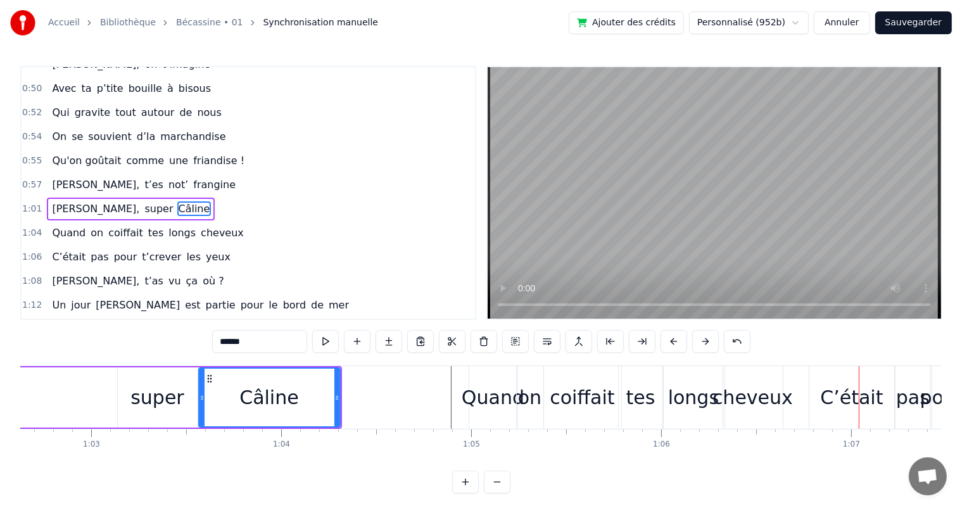
click at [632, 384] on div "tes" at bounding box center [640, 397] width 29 height 29
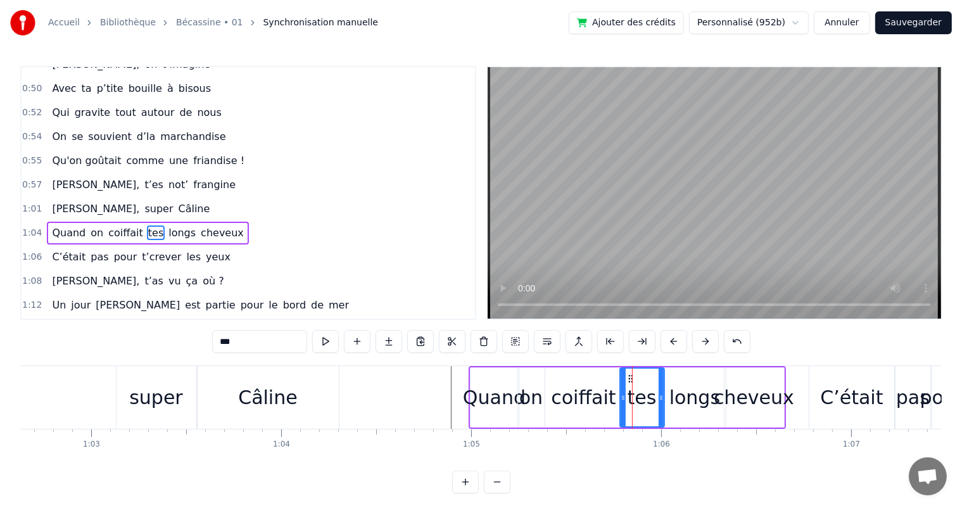
scroll to position [375, 0]
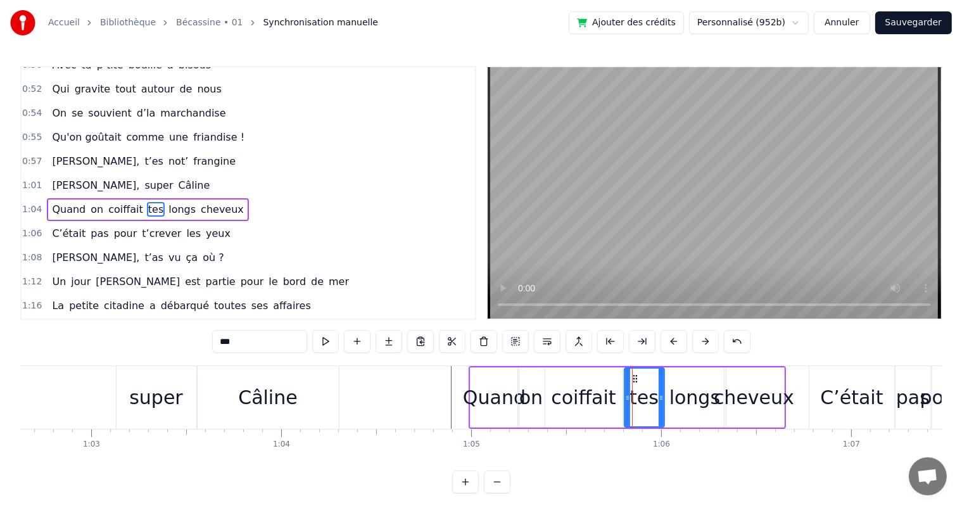
click at [625, 391] on div at bounding box center [627, 398] width 5 height 58
click at [751, 395] on div "cheveux" at bounding box center [754, 397] width 80 height 29
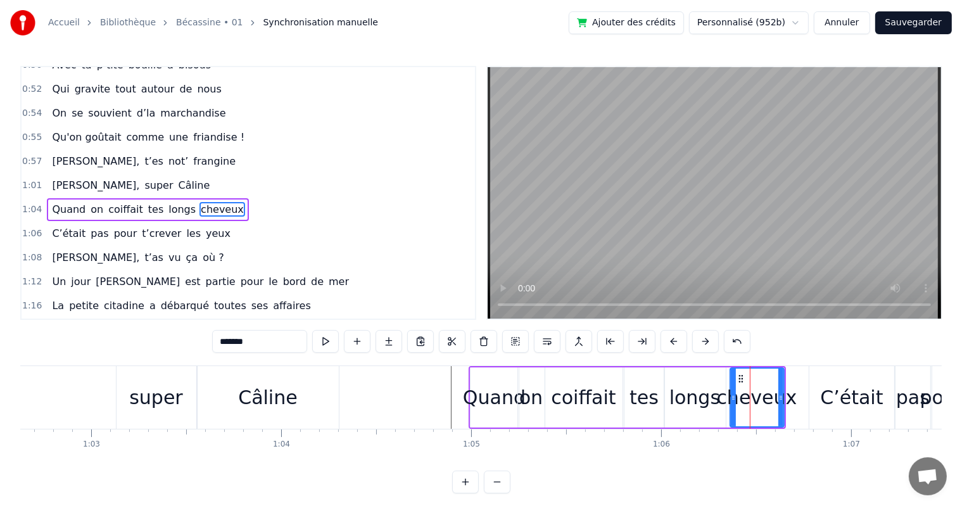
click at [732, 403] on div at bounding box center [733, 398] width 5 height 58
click at [711, 400] on div "longs" at bounding box center [695, 397] width 51 height 29
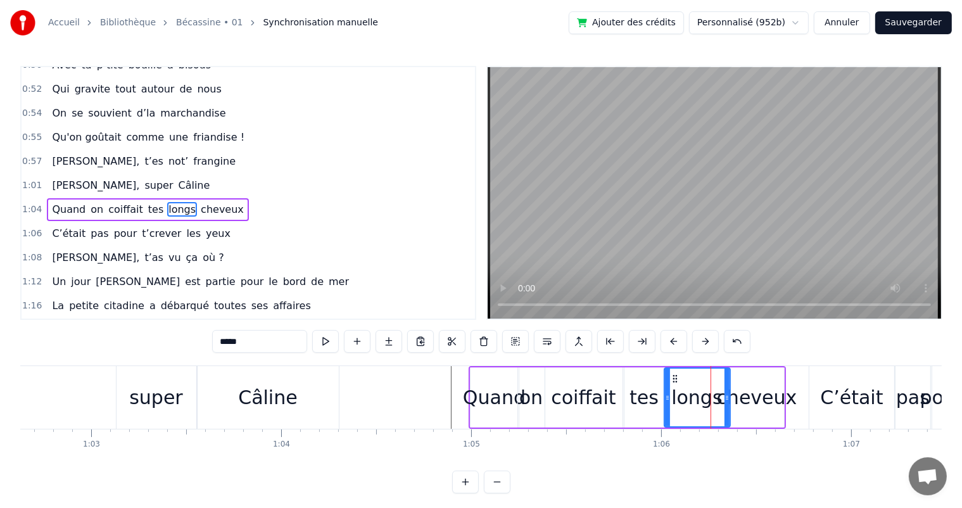
click at [727, 400] on icon at bounding box center [727, 398] width 5 height 10
drag, startPoint x: 665, startPoint y: 398, endPoint x: 672, endPoint y: 398, distance: 7.0
click at [672, 398] on icon at bounding box center [674, 398] width 5 height 10
click at [656, 395] on div "tes" at bounding box center [645, 397] width 40 height 60
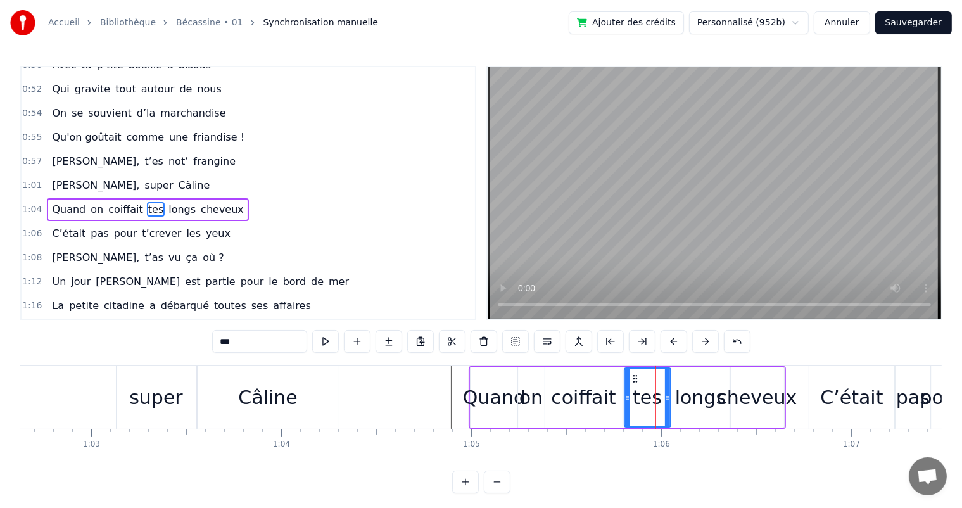
drag, startPoint x: 661, startPoint y: 396, endPoint x: 668, endPoint y: 398, distance: 6.6
click at [668, 398] on icon at bounding box center [667, 398] width 5 height 10
click at [83, 178] on span "[PERSON_NAME]," at bounding box center [96, 185] width 90 height 15
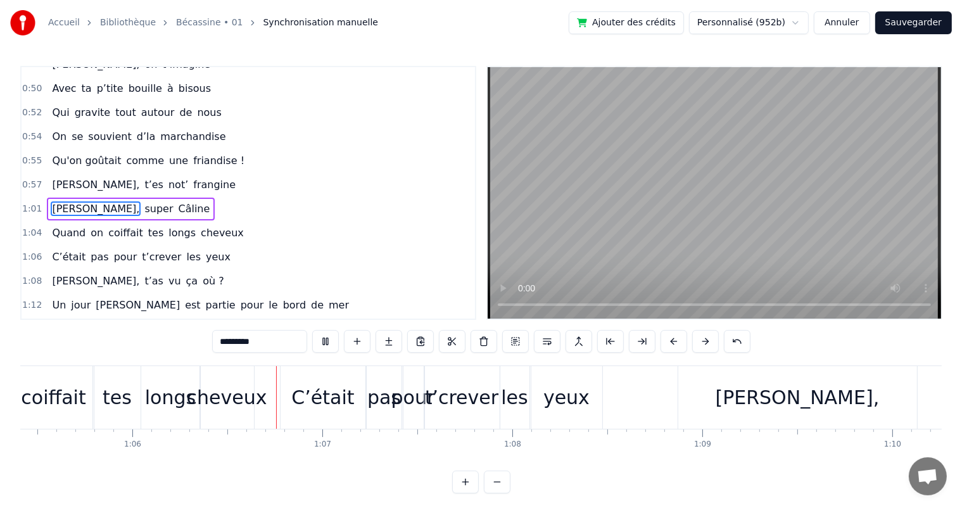
scroll to position [0, 12458]
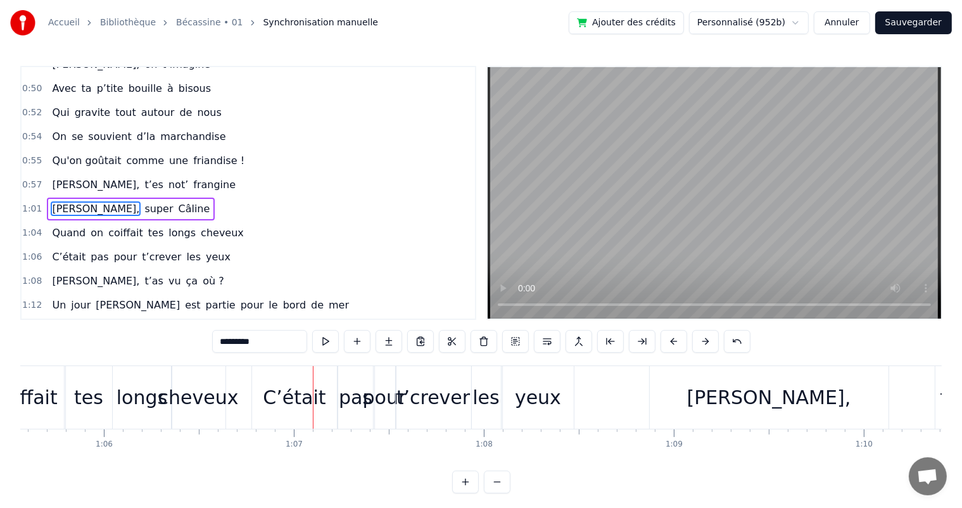
click at [126, 378] on div "longs" at bounding box center [142, 397] width 59 height 63
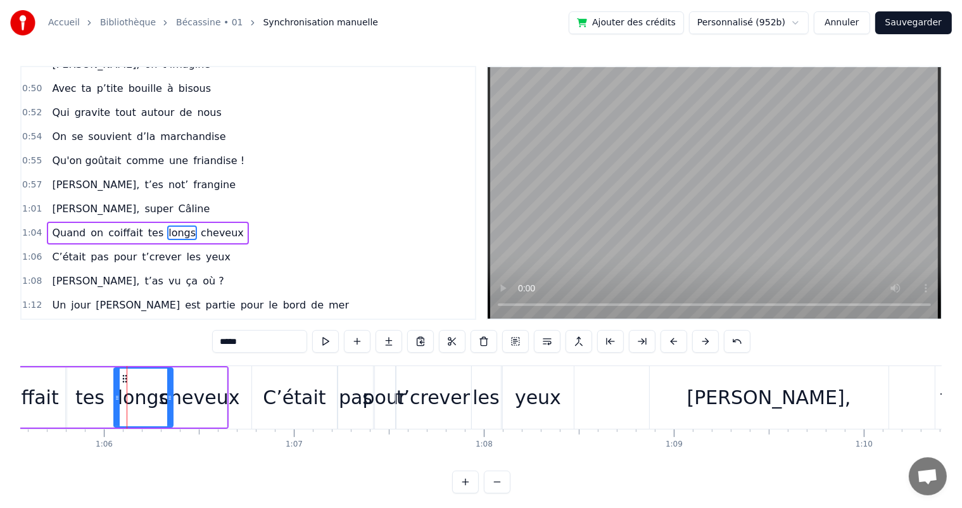
scroll to position [375, 0]
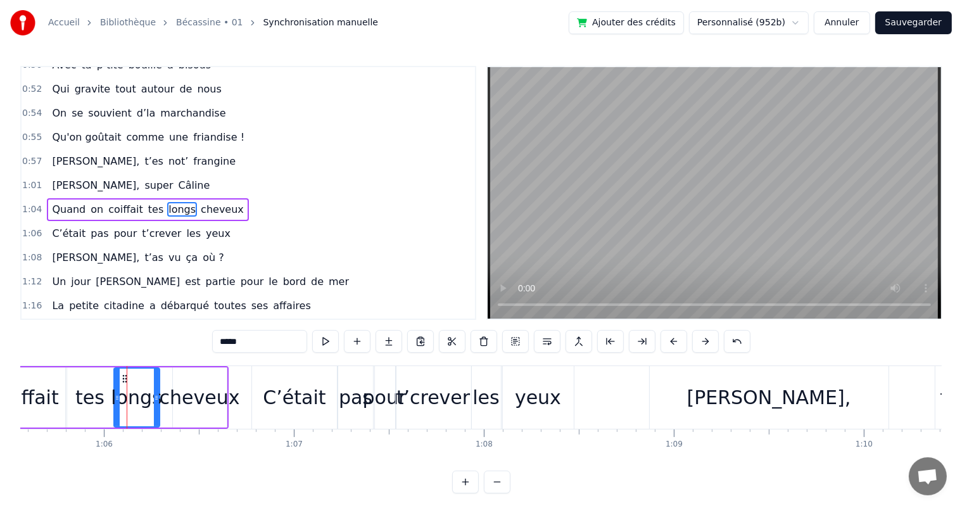
drag, startPoint x: 168, startPoint y: 393, endPoint x: 155, endPoint y: 393, distance: 13.3
click at [155, 393] on icon at bounding box center [156, 398] width 5 height 10
click at [179, 392] on div "cheveux" at bounding box center [200, 397] width 80 height 29
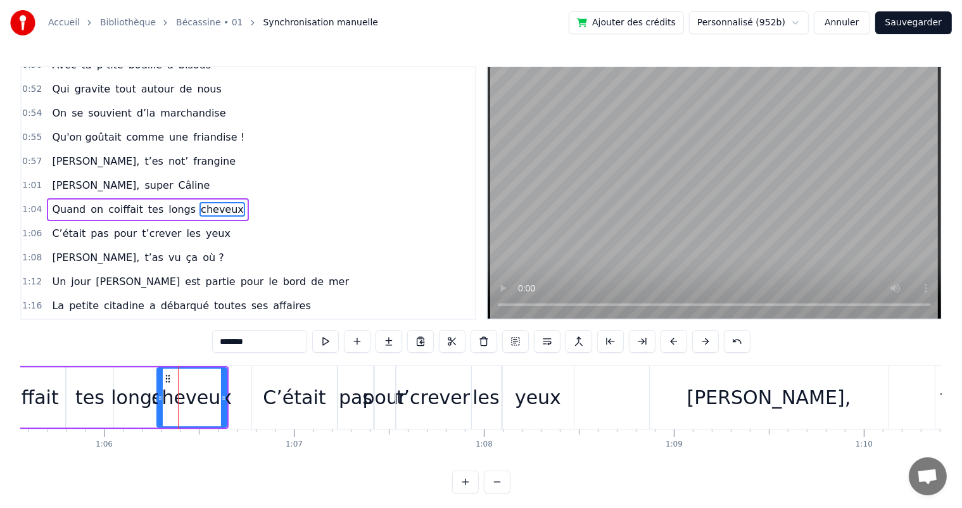
drag, startPoint x: 174, startPoint y: 393, endPoint x: 158, endPoint y: 395, distance: 15.9
click at [158, 395] on icon at bounding box center [160, 398] width 5 height 10
click at [72, 178] on span "[PERSON_NAME]," at bounding box center [96, 185] width 90 height 15
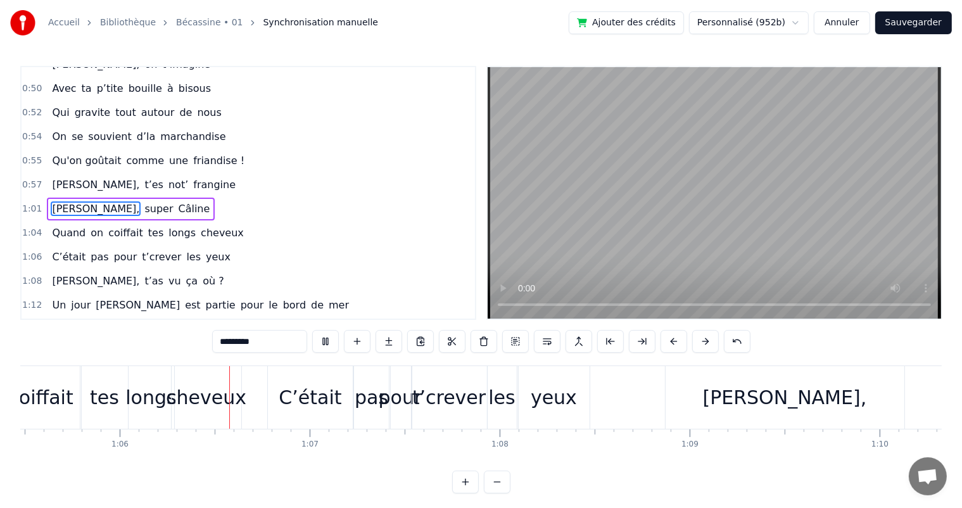
scroll to position [0, 12476]
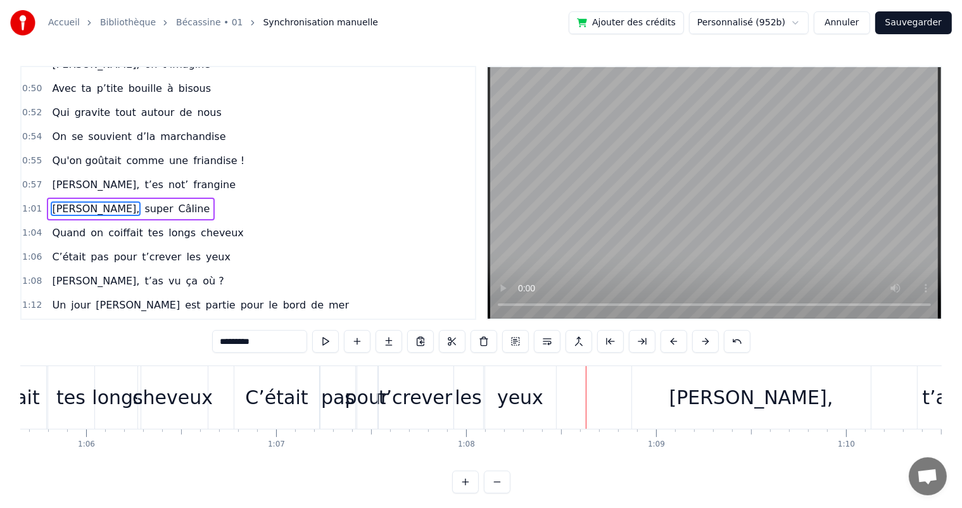
click at [395, 400] on div "t’crever" at bounding box center [415, 397] width 73 height 29
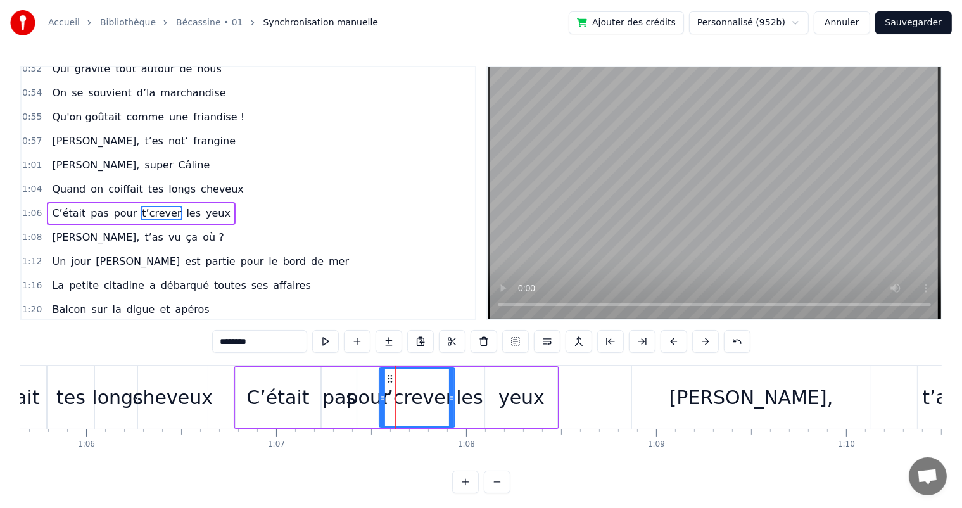
scroll to position [398, 0]
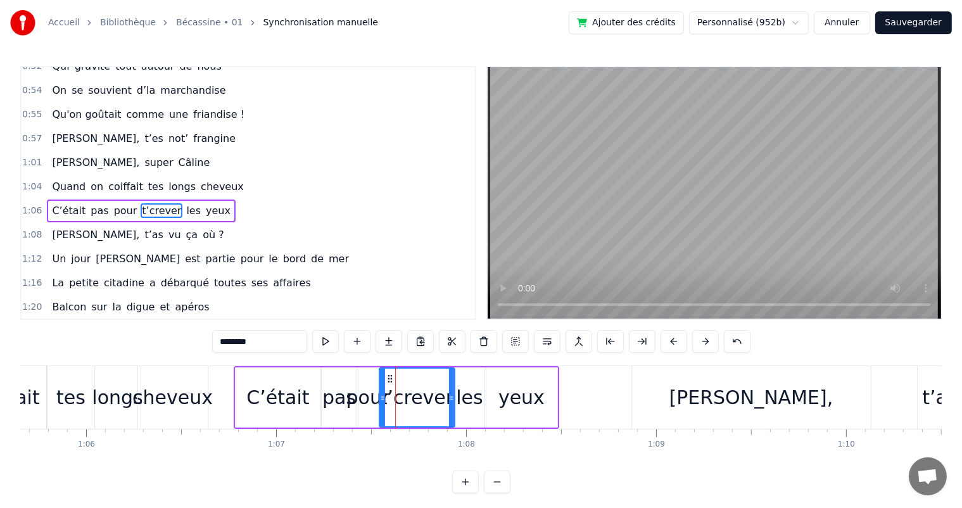
click at [251, 386] on div "C’était" at bounding box center [277, 397] width 63 height 29
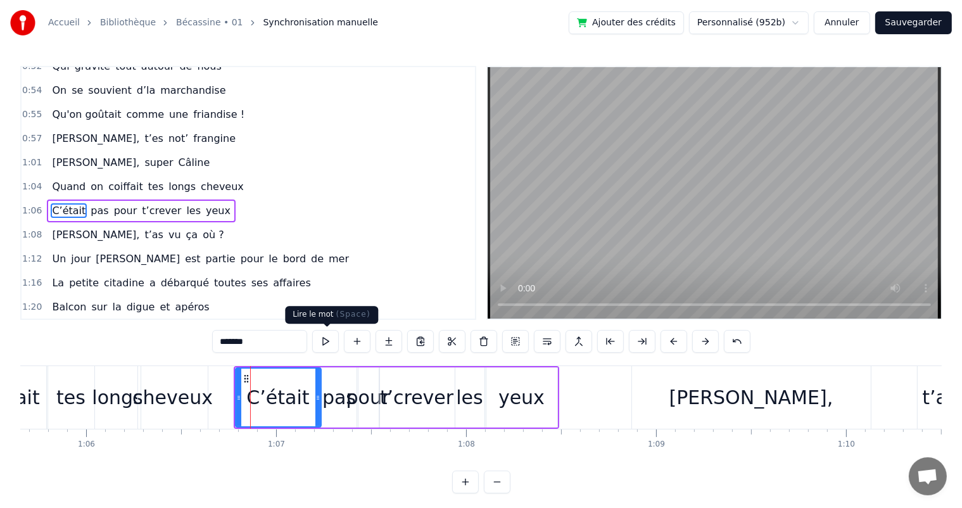
click at [327, 337] on button at bounding box center [325, 341] width 27 height 23
click at [337, 373] on div "pas" at bounding box center [339, 397] width 37 height 60
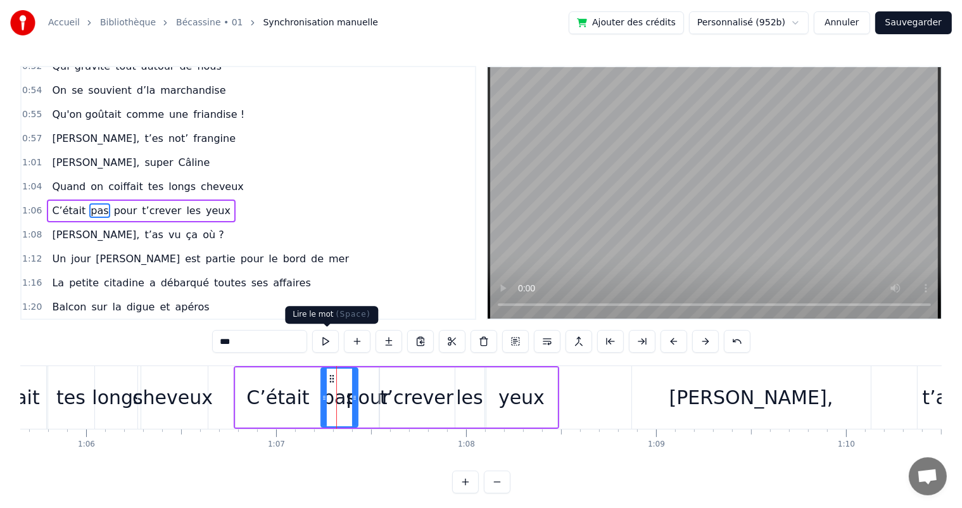
click at [324, 334] on button at bounding box center [325, 341] width 27 height 23
click at [366, 380] on div "pour" at bounding box center [368, 397] width 22 height 60
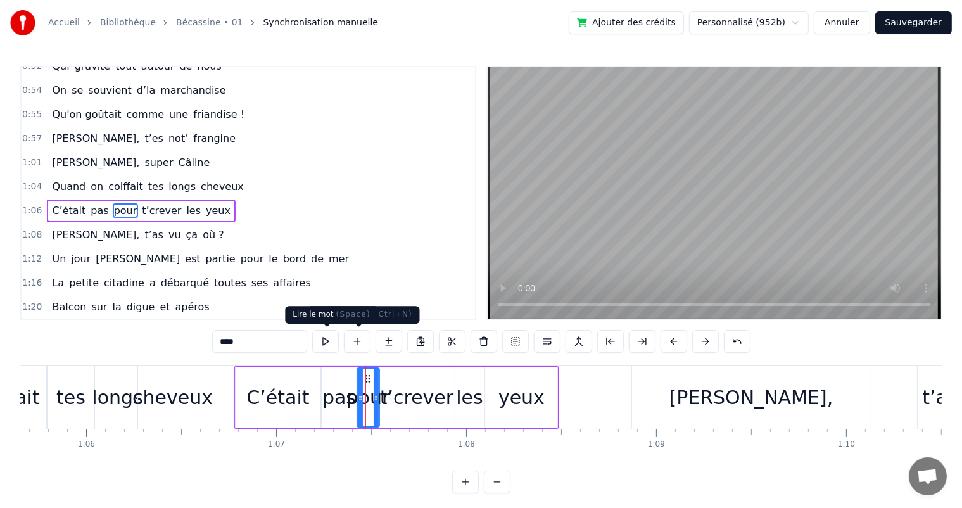
click at [336, 345] on button at bounding box center [325, 341] width 27 height 23
click at [395, 400] on div "t’crever" at bounding box center [416, 397] width 73 height 29
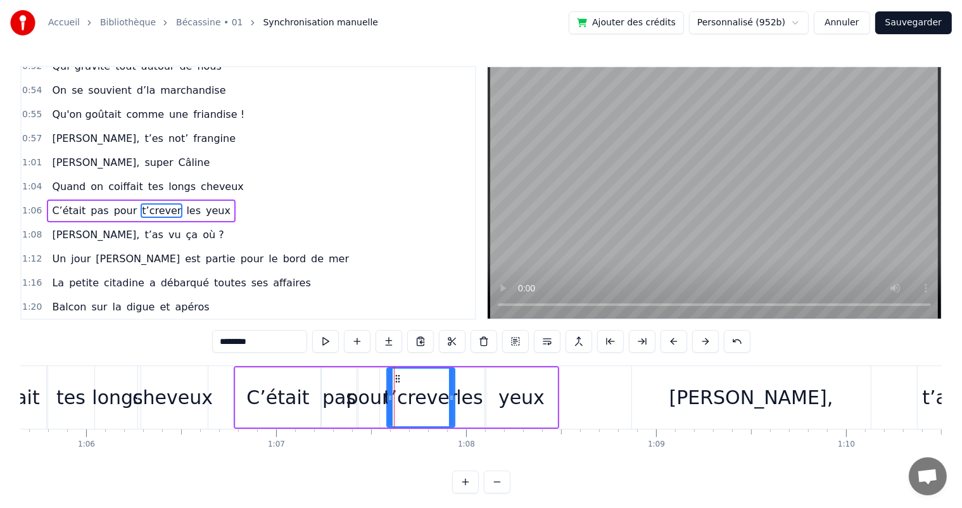
drag, startPoint x: 380, startPoint y: 400, endPoint x: 388, endPoint y: 402, distance: 7.8
click at [388, 402] on icon at bounding box center [390, 398] width 5 height 10
click at [366, 393] on div "pour" at bounding box center [368, 397] width 44 height 29
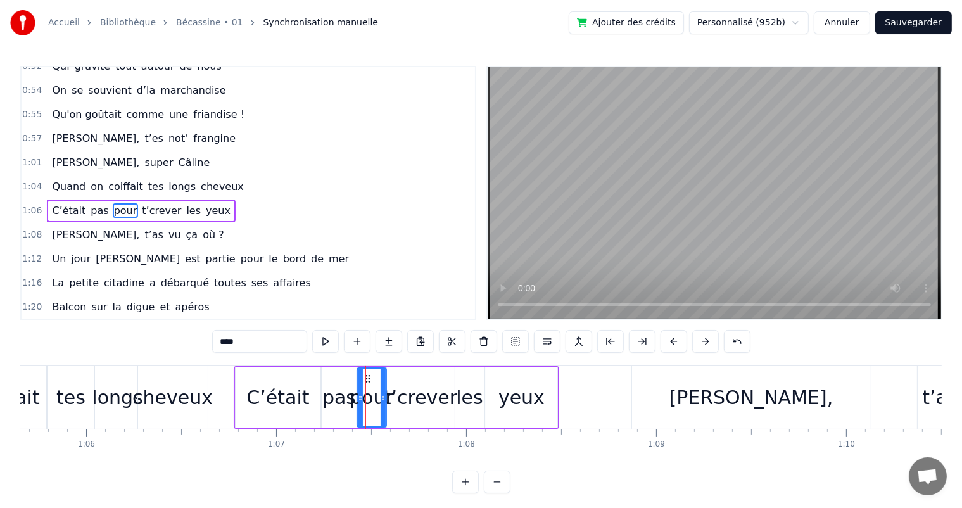
drag, startPoint x: 375, startPoint y: 398, endPoint x: 382, endPoint y: 400, distance: 7.2
click at [382, 400] on icon at bounding box center [383, 398] width 5 height 10
click at [70, 179] on span "Quand" at bounding box center [69, 186] width 36 height 15
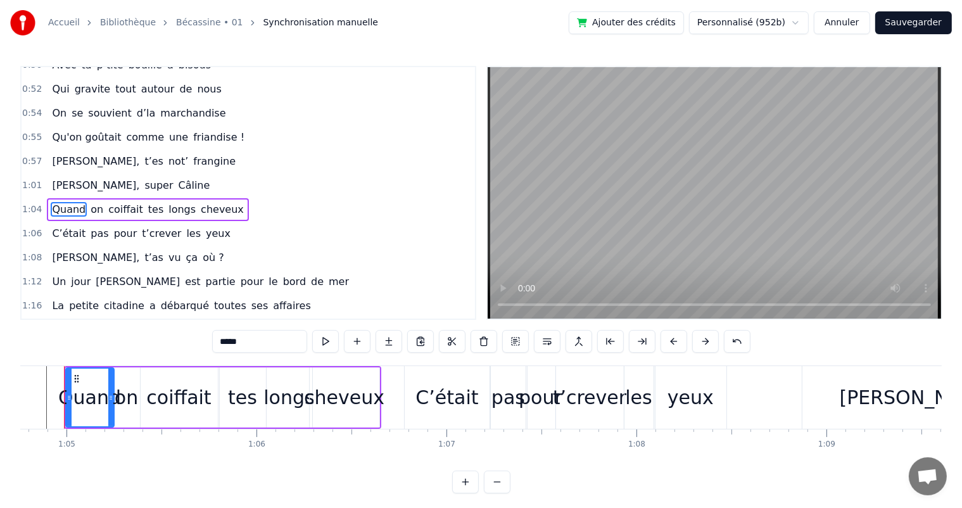
scroll to position [0, 12286]
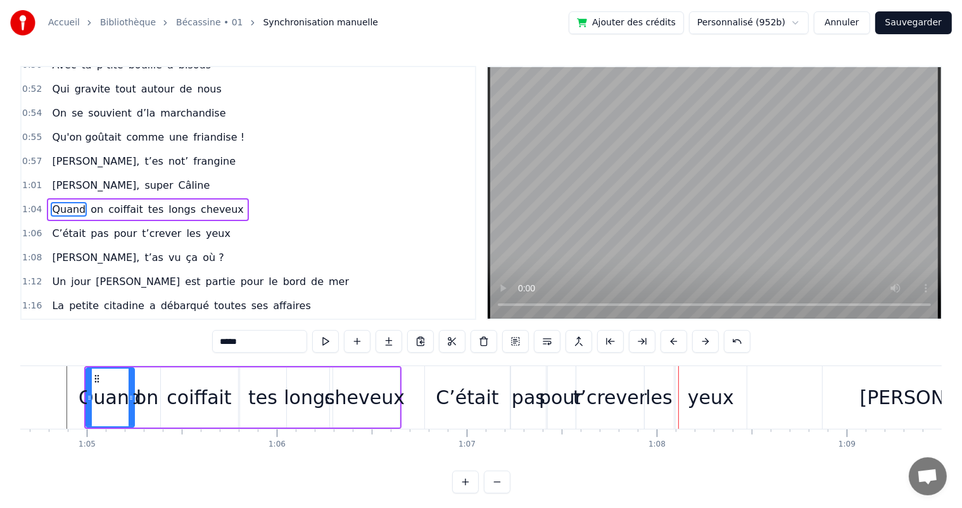
click at [486, 375] on div "C’était" at bounding box center [468, 397] width 86 height 63
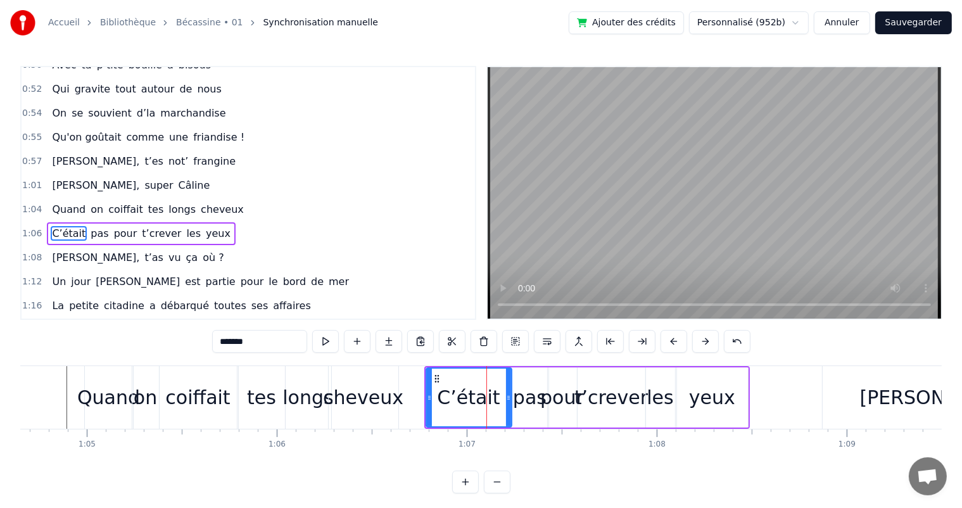
scroll to position [398, 0]
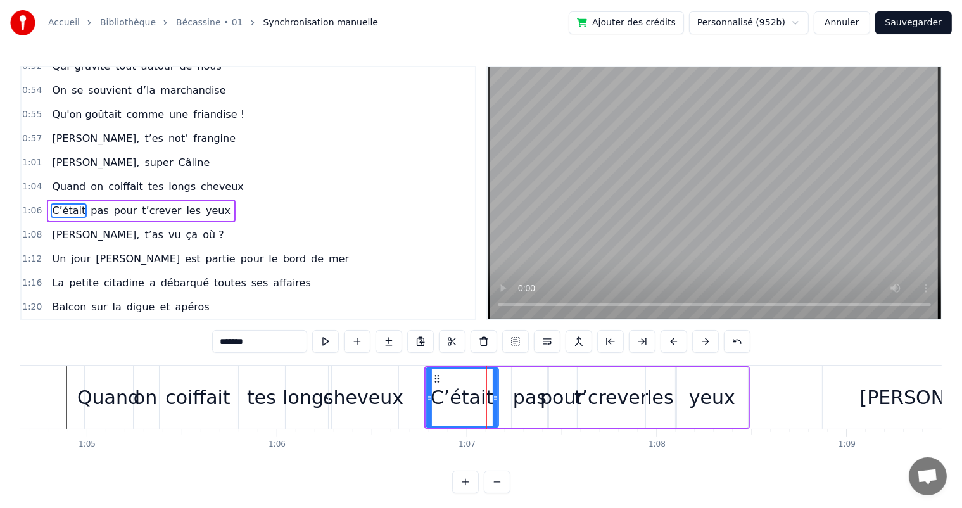
drag, startPoint x: 509, startPoint y: 393, endPoint x: 495, endPoint y: 393, distance: 13.3
click at [495, 393] on icon at bounding box center [495, 398] width 5 height 10
click at [526, 395] on div "pas" at bounding box center [530, 397] width 34 height 29
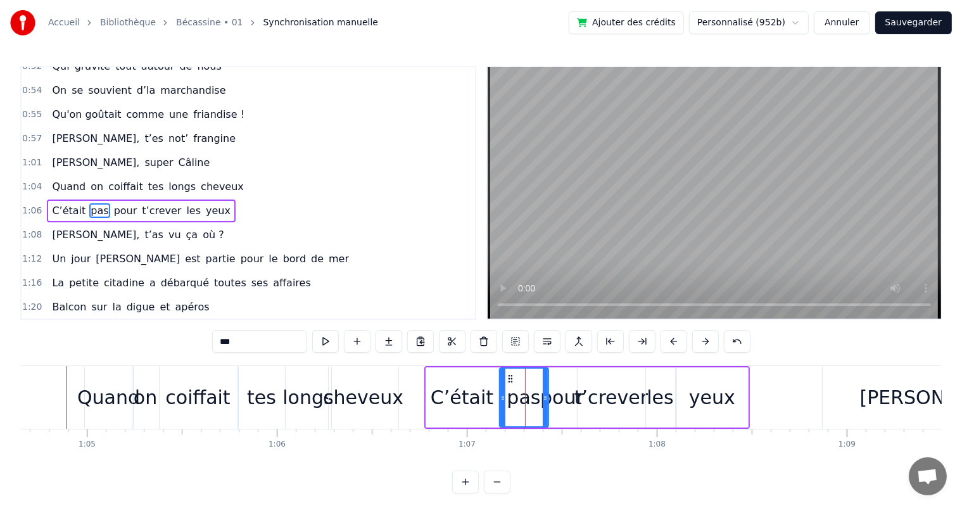
drag, startPoint x: 512, startPoint y: 398, endPoint x: 500, endPoint y: 399, distance: 12.1
click at [500, 399] on icon at bounding box center [502, 398] width 5 height 10
drag, startPoint x: 543, startPoint y: 395, endPoint x: 535, endPoint y: 402, distance: 11.3
click at [535, 402] on icon at bounding box center [536, 398] width 5 height 10
click at [568, 400] on div "pour" at bounding box center [562, 397] width 44 height 29
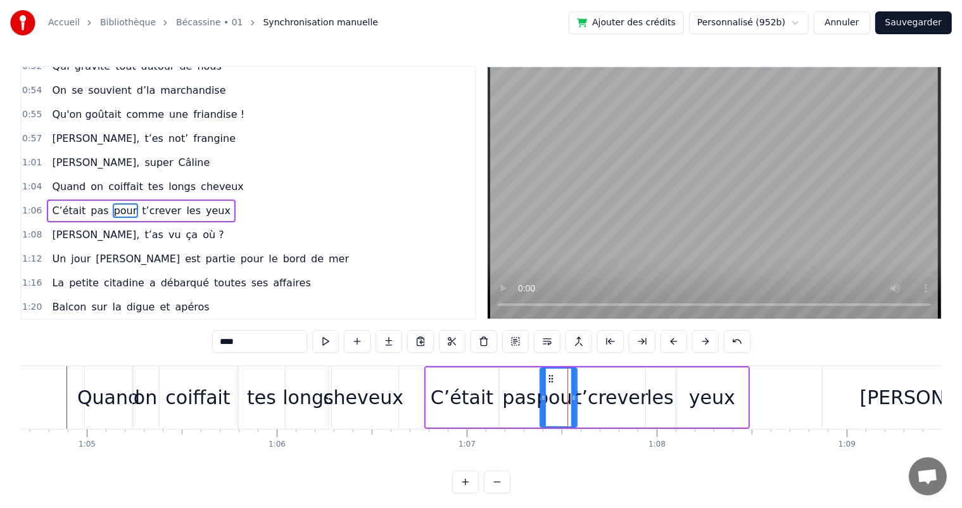
drag, startPoint x: 550, startPoint y: 403, endPoint x: 542, endPoint y: 405, distance: 8.0
click at [542, 405] on div at bounding box center [543, 398] width 5 height 58
click at [566, 405] on div at bounding box center [568, 398] width 5 height 58
click at [588, 405] on div "t’crever" at bounding box center [611, 397] width 73 height 29
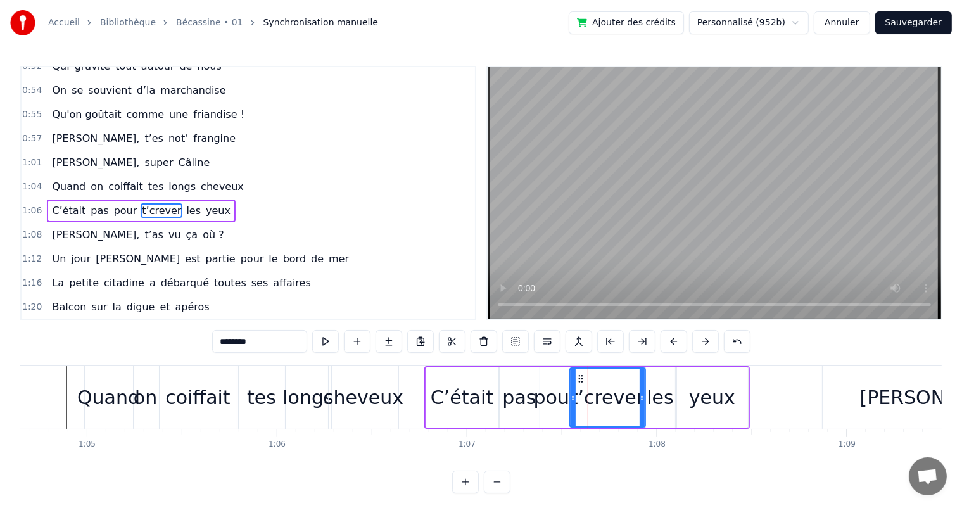
drag, startPoint x: 578, startPoint y: 407, endPoint x: 571, endPoint y: 410, distance: 8.2
click at [571, 410] on div at bounding box center [573, 398] width 5 height 58
click at [61, 179] on span "Quand" at bounding box center [69, 186] width 36 height 15
type input "*****"
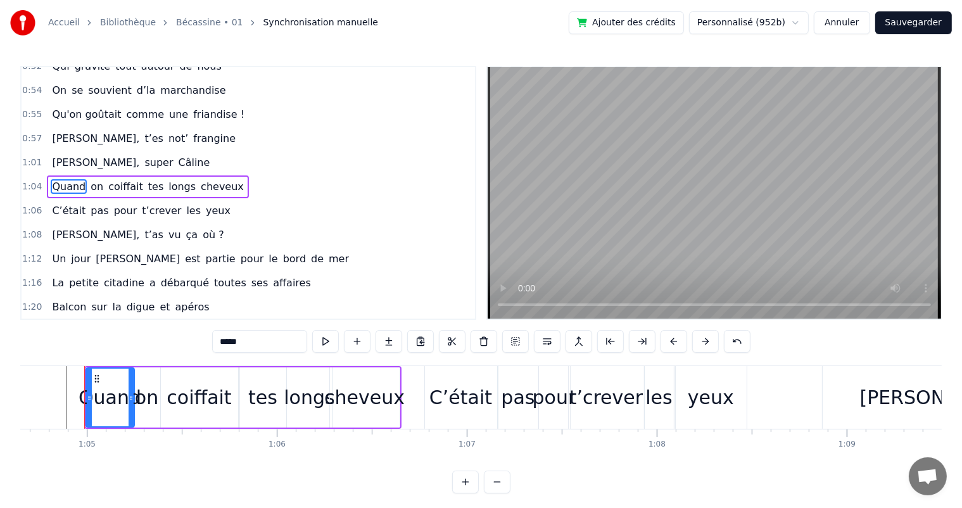
scroll to position [375, 0]
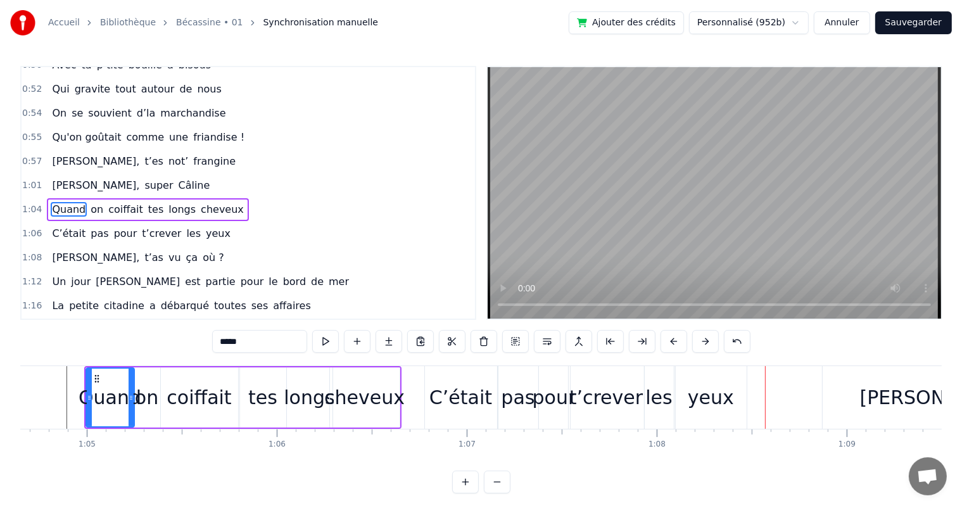
click at [130, 174] on div "[PERSON_NAME], super Câline" at bounding box center [131, 185] width 168 height 23
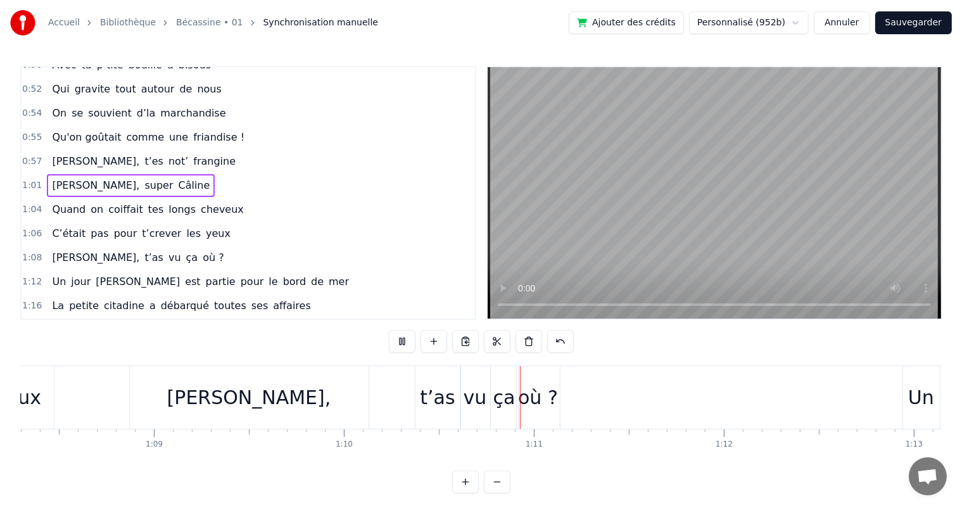
scroll to position [0, 13307]
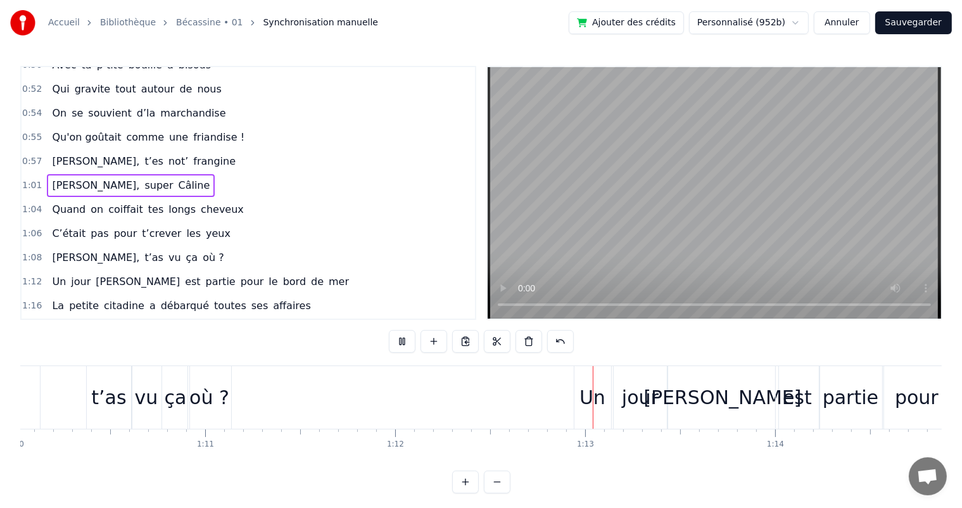
click at [590, 390] on div "Un" at bounding box center [593, 397] width 26 height 29
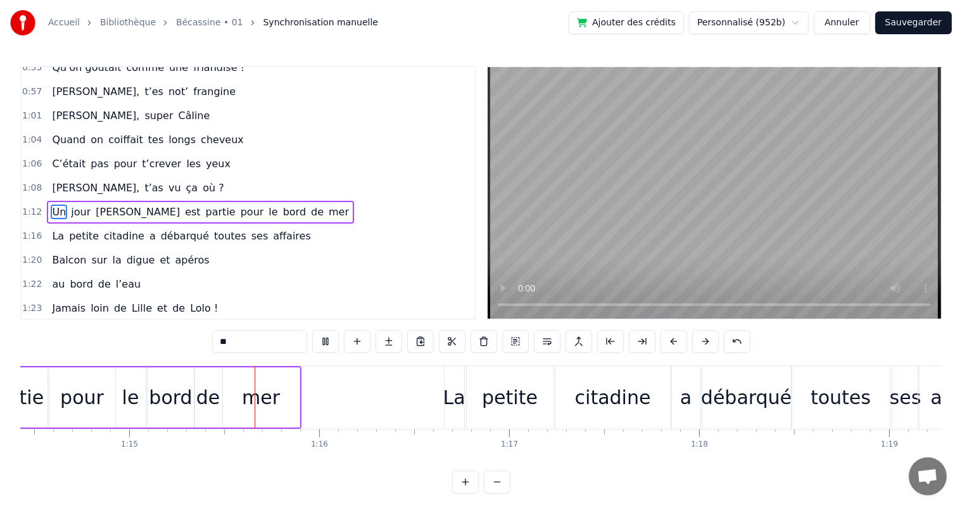
scroll to position [0, 14151]
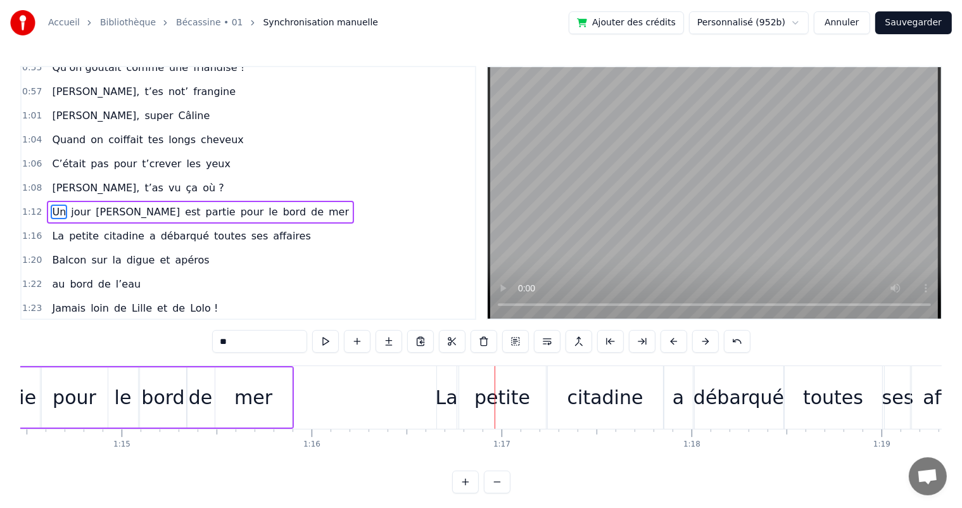
click at [442, 396] on div "La" at bounding box center [447, 397] width 22 height 29
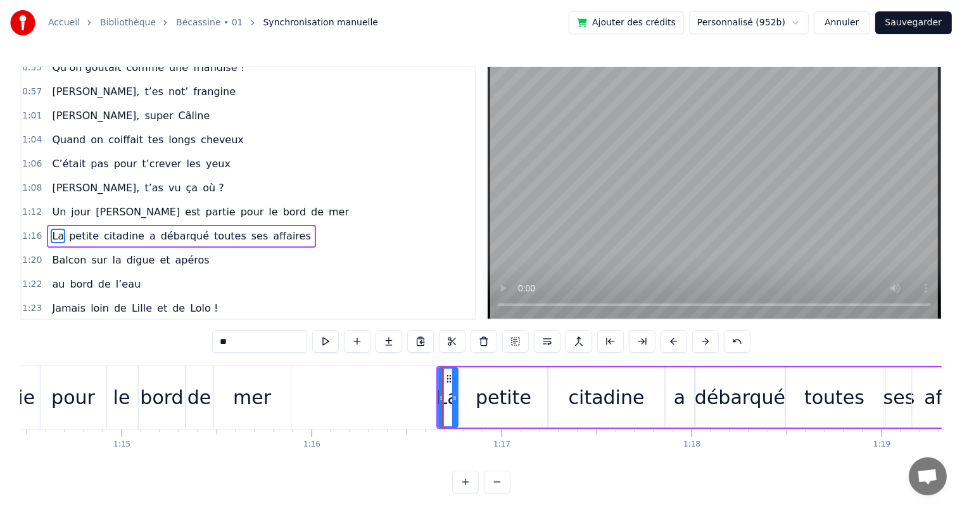
scroll to position [468, 0]
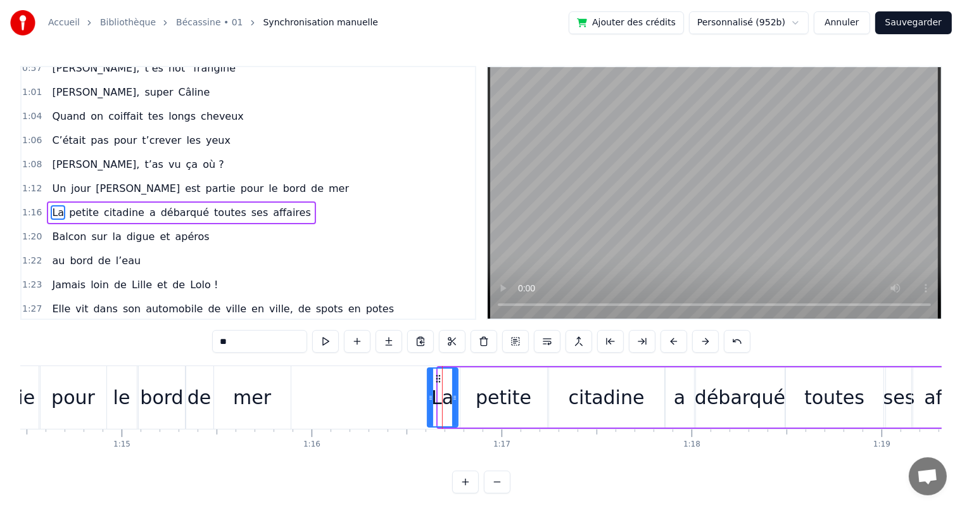
drag, startPoint x: 437, startPoint y: 398, endPoint x: 426, endPoint y: 403, distance: 11.9
click at [428, 403] on div at bounding box center [430, 398] width 5 height 58
click at [339, 337] on button at bounding box center [325, 341] width 27 height 23
click at [51, 181] on span "Un" at bounding box center [59, 188] width 16 height 15
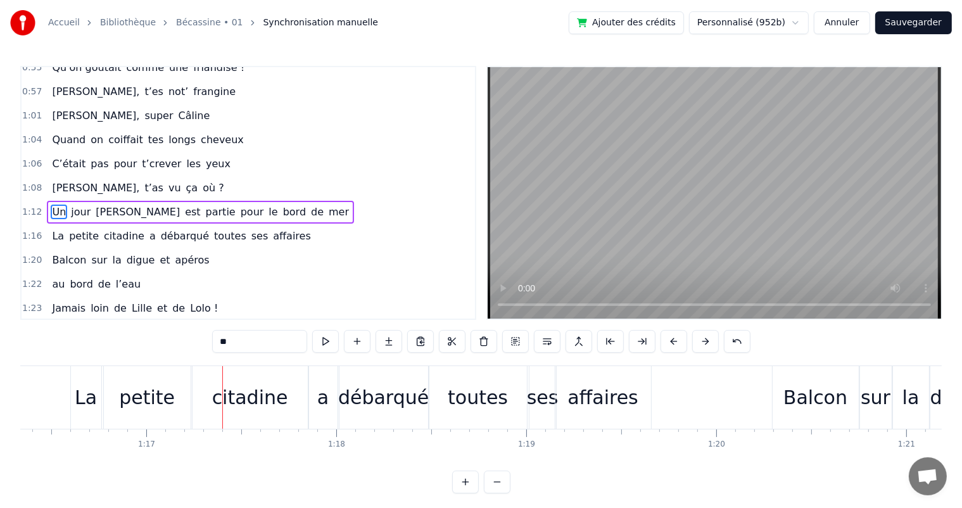
scroll to position [0, 14498]
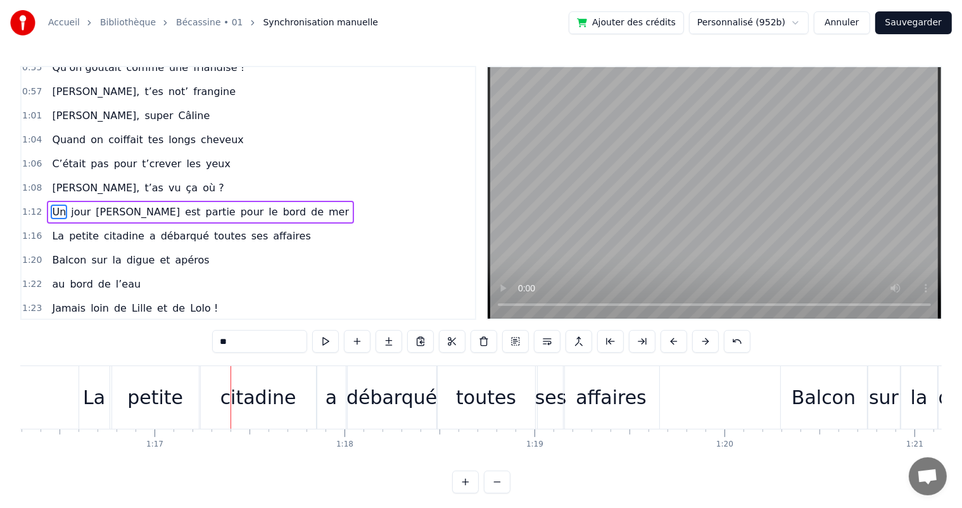
click at [87, 397] on div "La" at bounding box center [94, 397] width 22 height 29
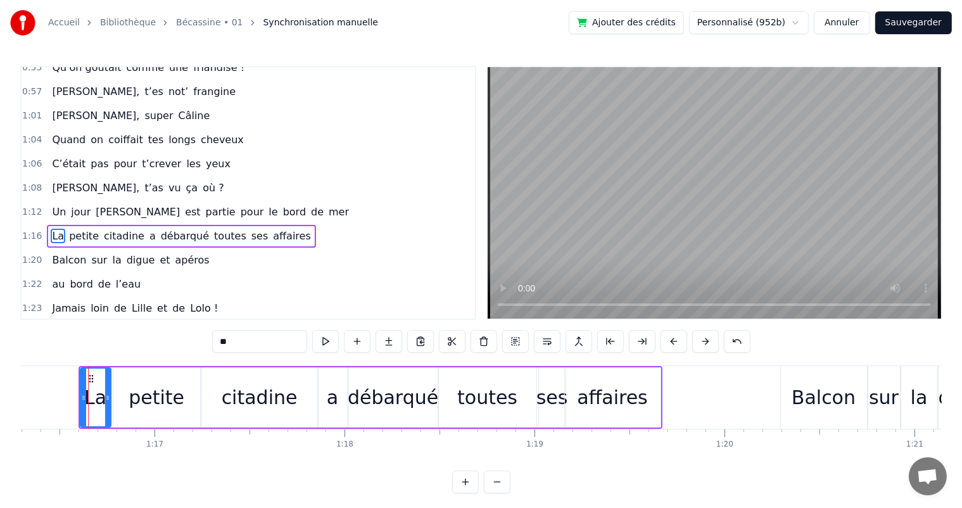
scroll to position [468, 0]
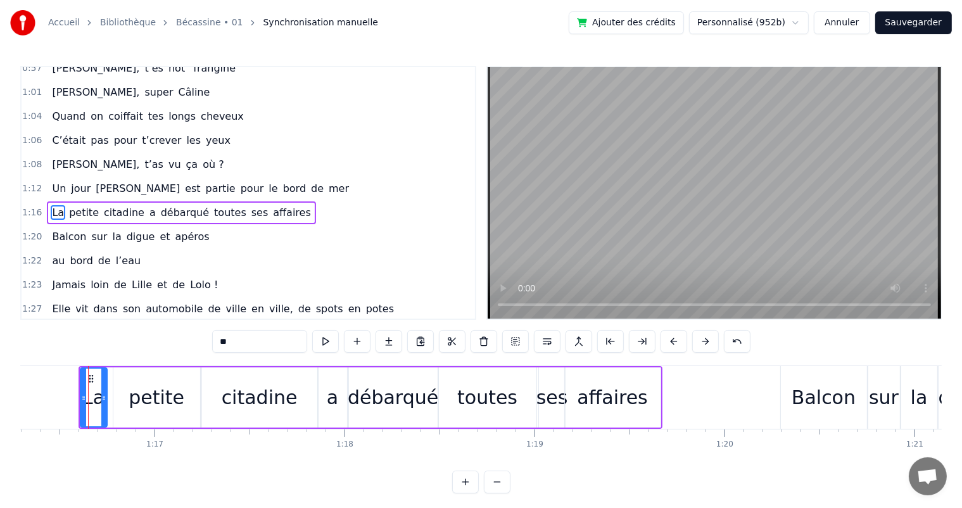
click at [101, 400] on icon at bounding box center [103, 398] width 5 height 10
click at [124, 402] on div "petite" at bounding box center [156, 397] width 87 height 60
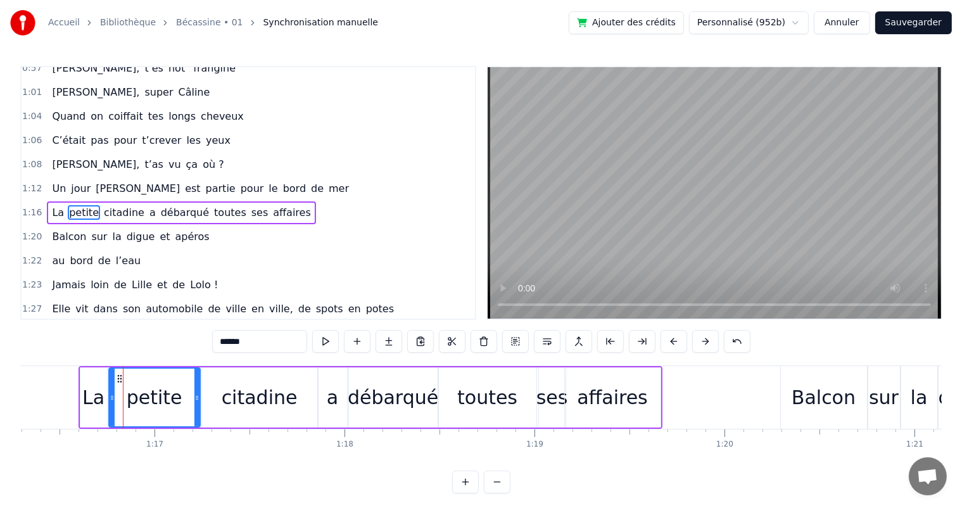
click at [110, 403] on div at bounding box center [112, 398] width 5 height 58
click at [58, 181] on span "Un" at bounding box center [59, 188] width 16 height 15
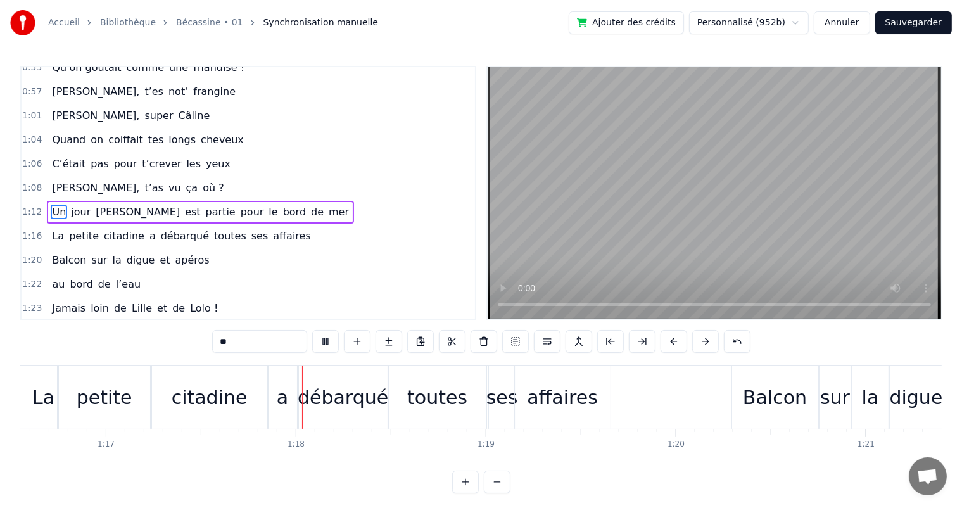
scroll to position [0, 14617]
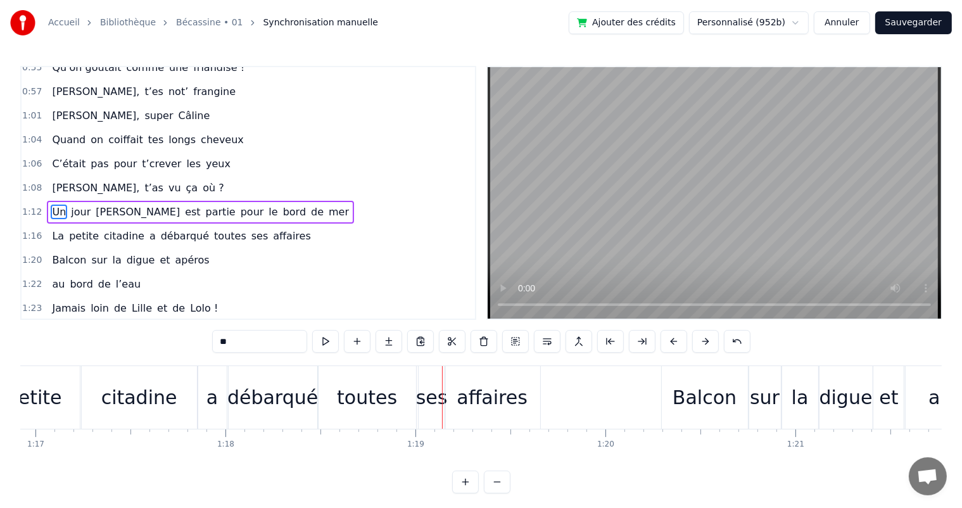
click at [23, 399] on div "petite" at bounding box center [34, 397] width 56 height 29
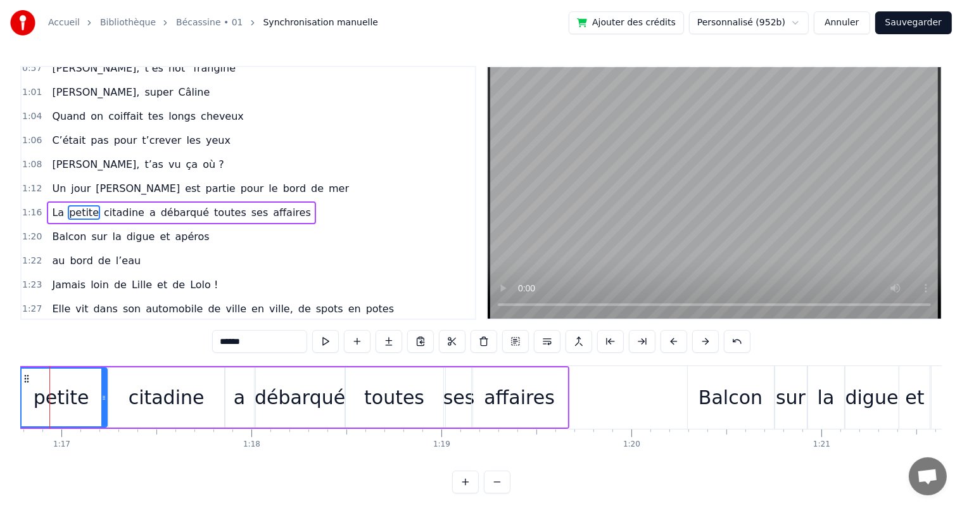
scroll to position [0, 14556]
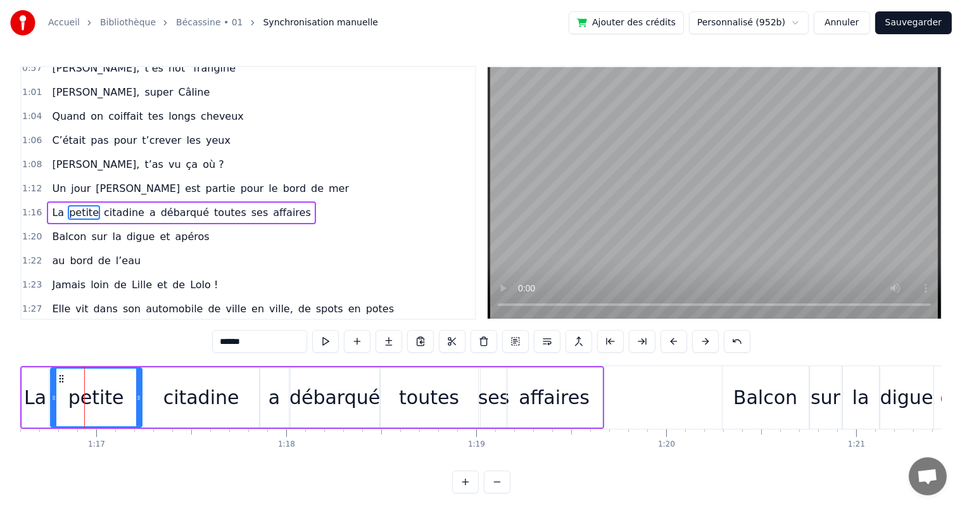
click at [220, 338] on input "******" at bounding box center [259, 341] width 95 height 23
click at [39, 393] on div "La" at bounding box center [35, 397] width 22 height 29
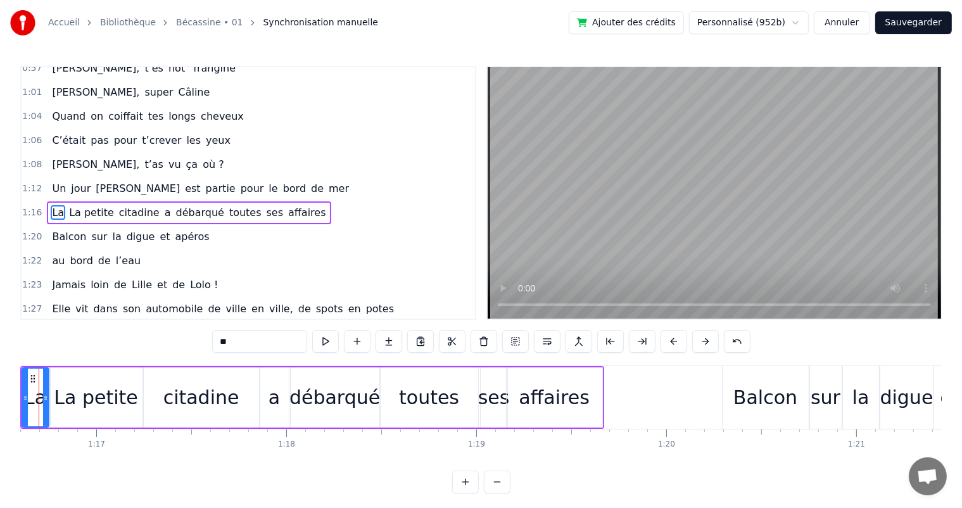
scroll to position [0, 14511]
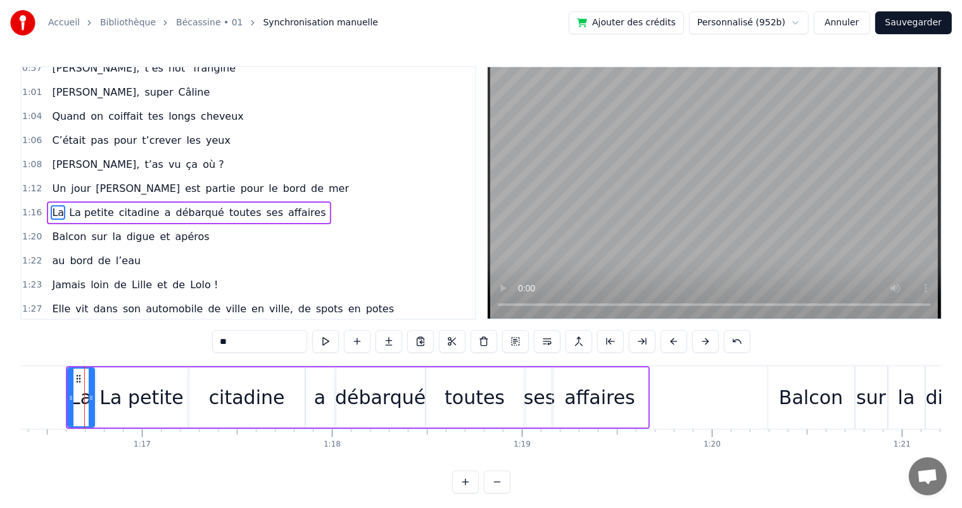
type input "*********"
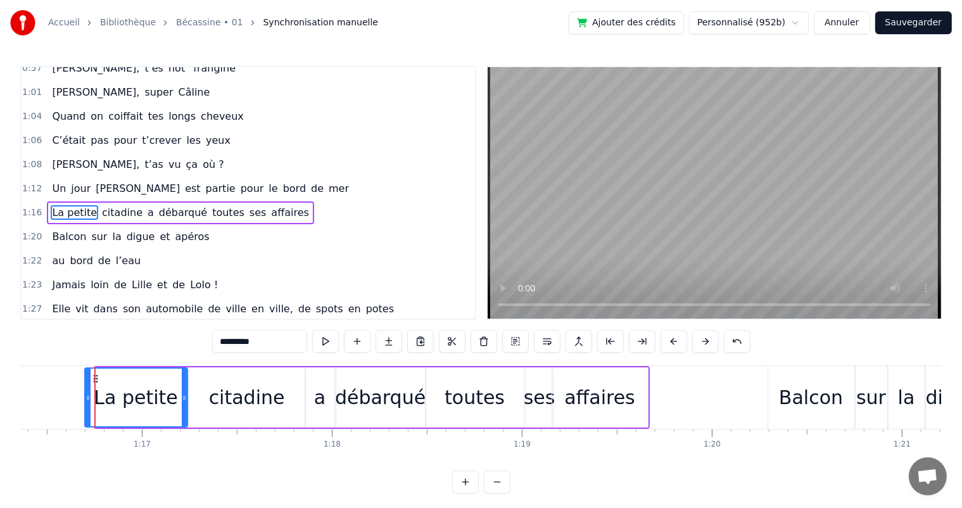
drag, startPoint x: 98, startPoint y: 395, endPoint x: 86, endPoint y: 399, distance: 12.0
click at [86, 399] on icon at bounding box center [88, 398] width 5 height 10
click at [62, 177] on div "Un jour [PERSON_NAME] est partie pour le bord de mer" at bounding box center [200, 188] width 307 height 23
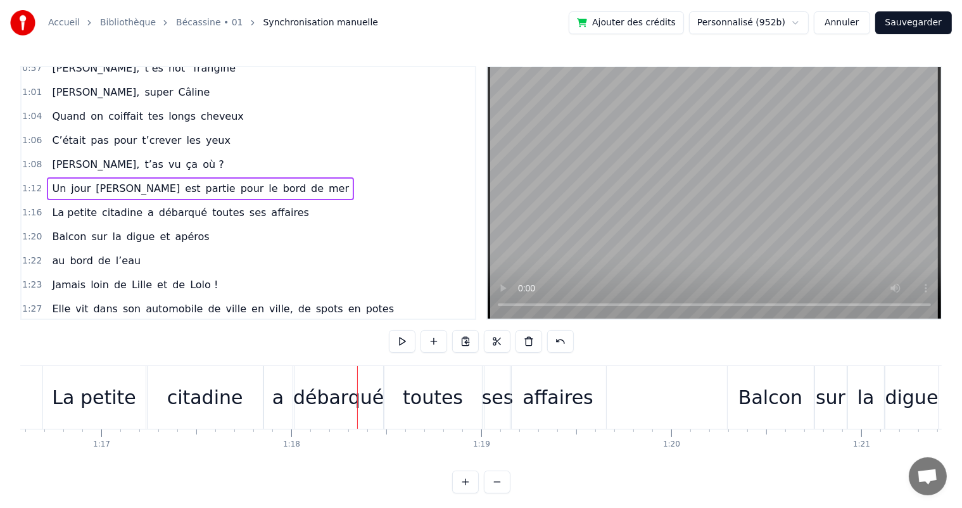
scroll to position [0, 14526]
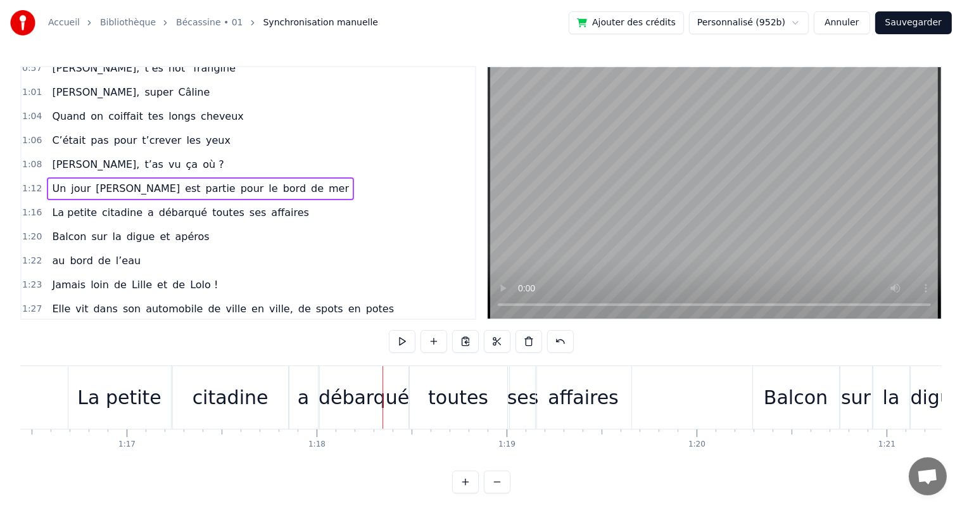
click at [70, 399] on div "La petite" at bounding box center [119, 397] width 103 height 63
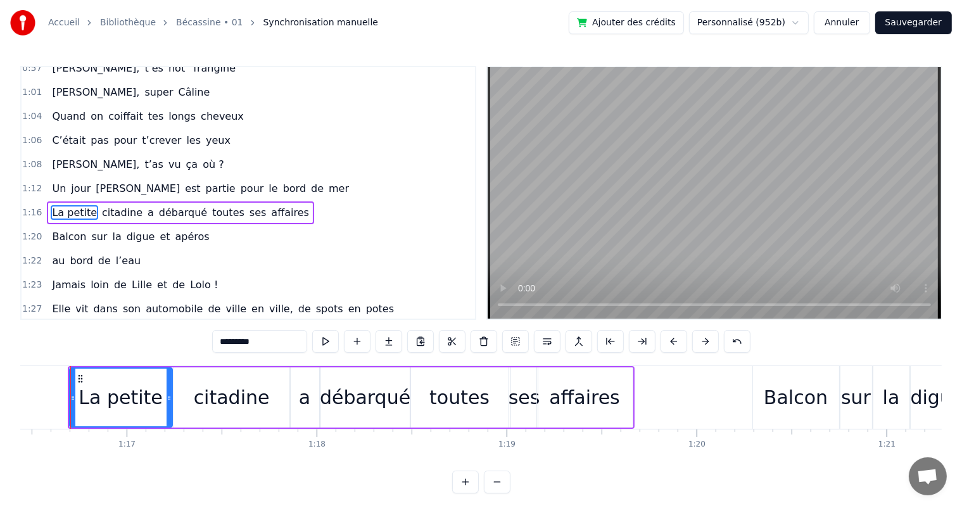
scroll to position [0, 14512]
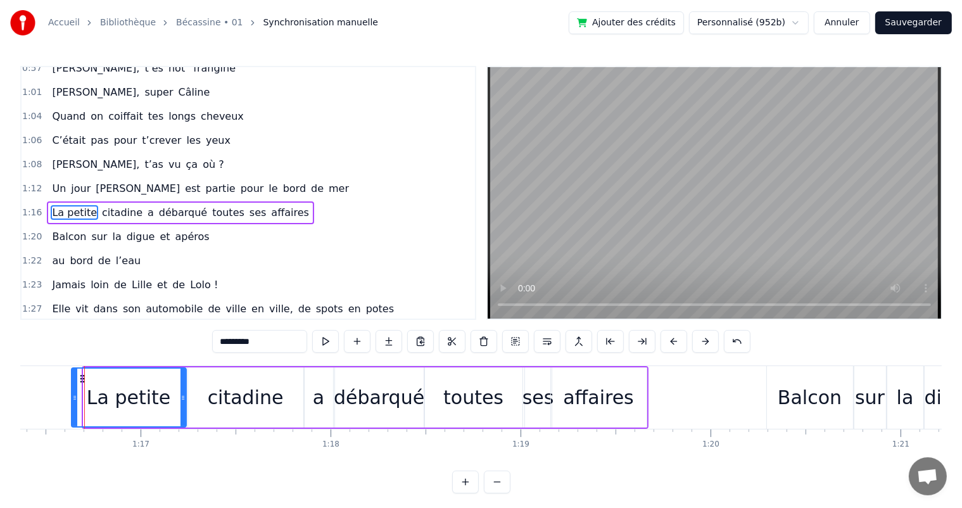
drag, startPoint x: 86, startPoint y: 398, endPoint x: 73, endPoint y: 398, distance: 12.0
click at [73, 398] on icon at bounding box center [74, 398] width 5 height 10
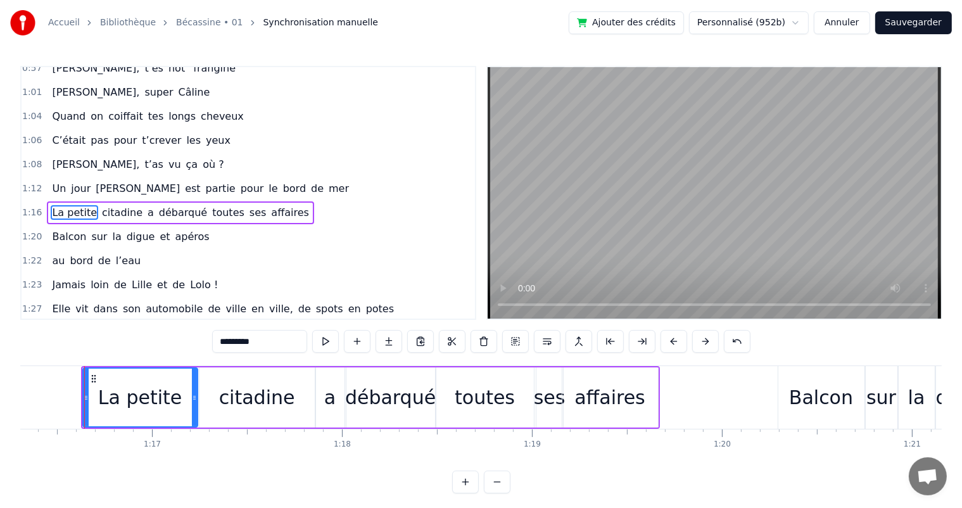
click at [70, 181] on span "jour" at bounding box center [81, 188] width 22 height 15
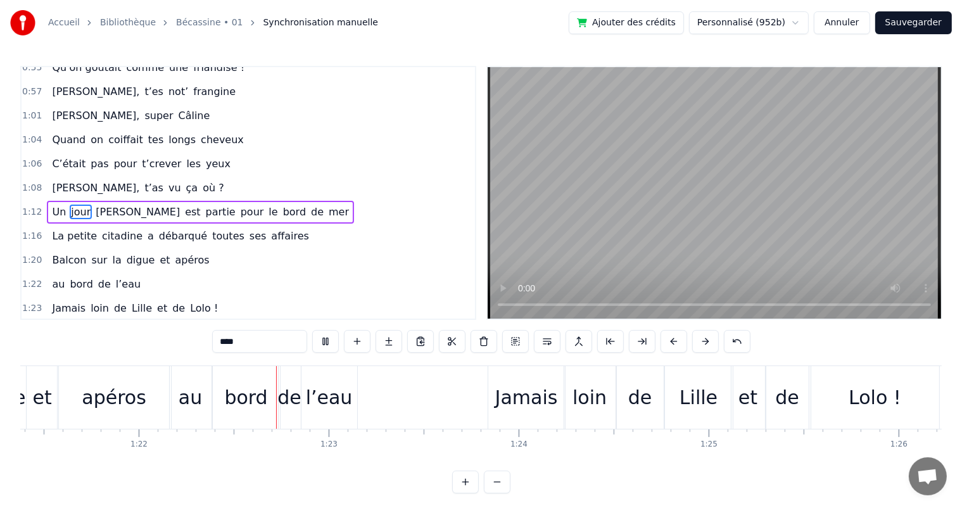
scroll to position [0, 15529]
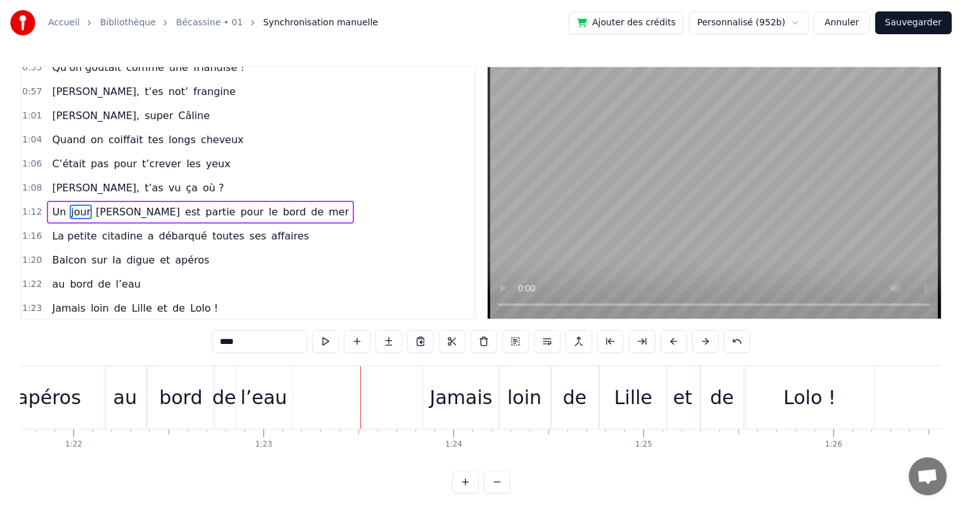
click at [66, 229] on span "La petite" at bounding box center [75, 236] width 48 height 15
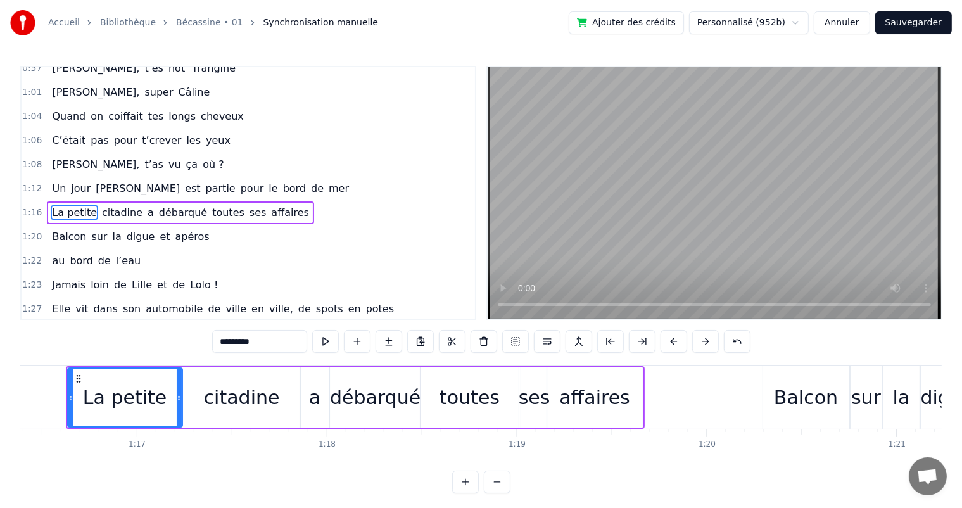
scroll to position [0, 14497]
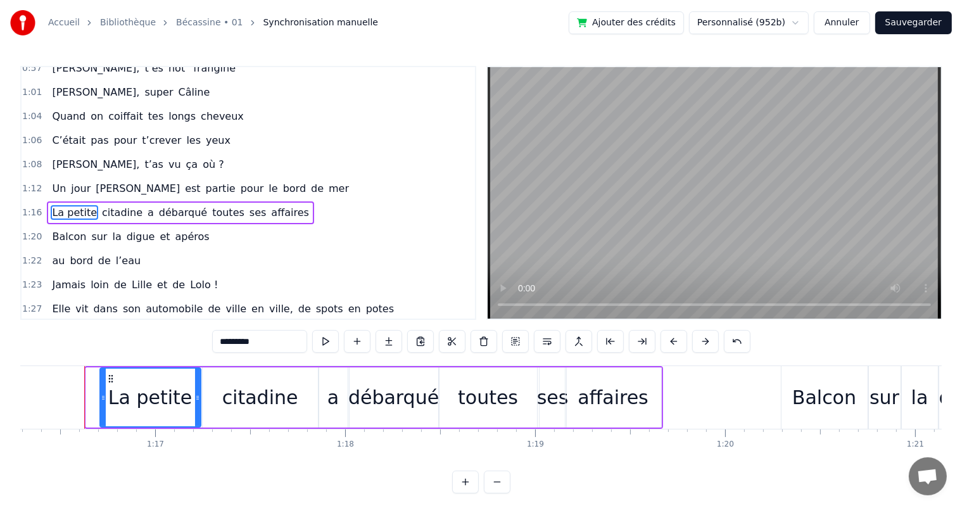
drag, startPoint x: 88, startPoint y: 393, endPoint x: 102, endPoint y: 393, distance: 13.9
click at [102, 393] on icon at bounding box center [103, 398] width 5 height 10
drag, startPoint x: 100, startPoint y: 397, endPoint x: 68, endPoint y: 398, distance: 31.7
click at [69, 398] on icon at bounding box center [71, 398] width 5 height 10
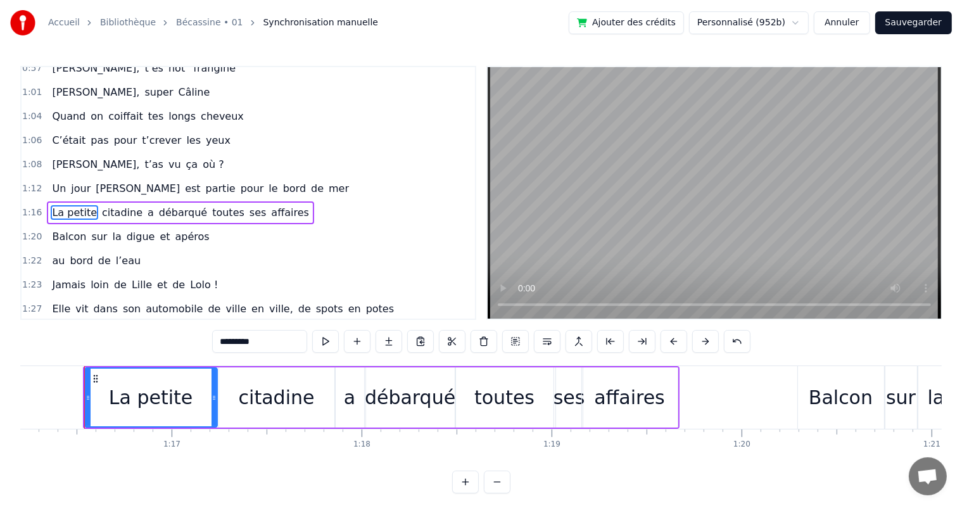
drag, startPoint x: 68, startPoint y: 165, endPoint x: 75, endPoint y: 170, distance: 7.7
click at [70, 181] on span "jour" at bounding box center [81, 188] width 22 height 15
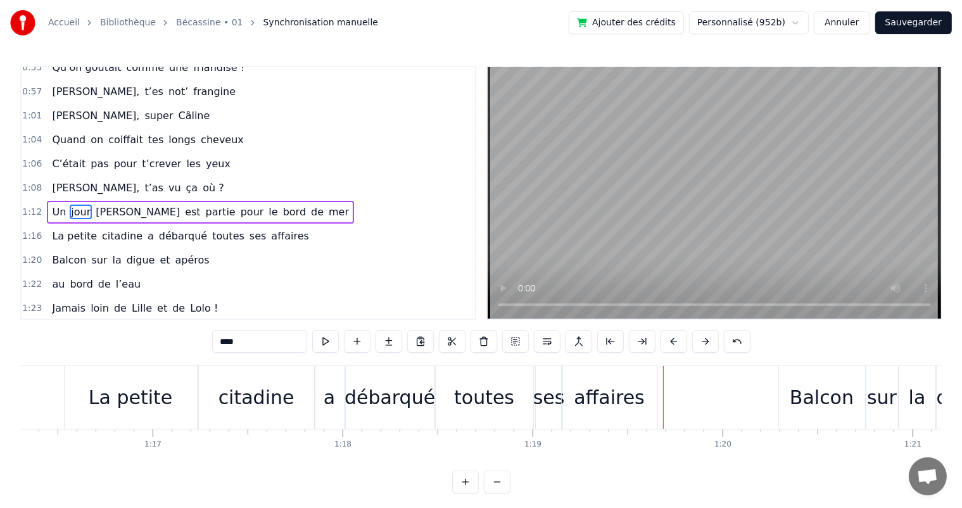
scroll to position [0, 14492]
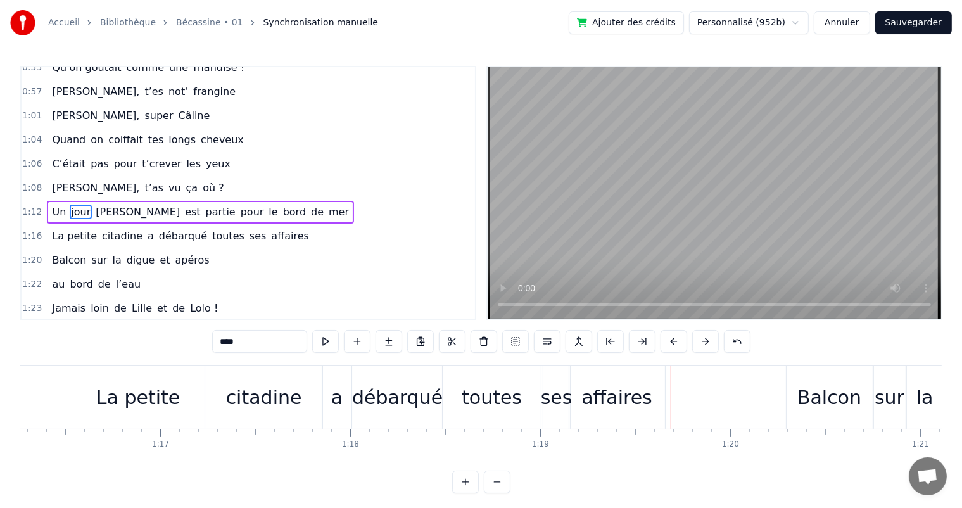
click at [124, 399] on div "La petite" at bounding box center [138, 397] width 84 height 29
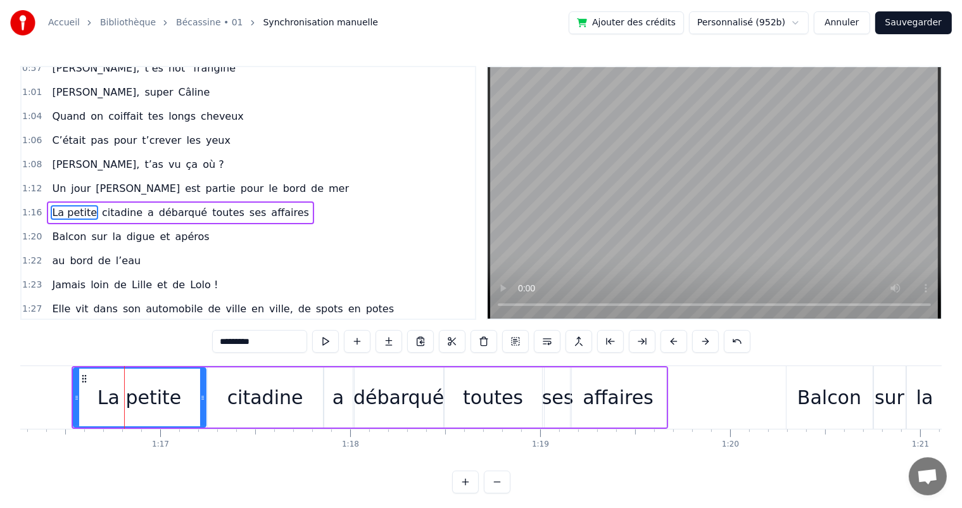
click at [550, 343] on button at bounding box center [547, 341] width 27 height 23
click at [92, 371] on div "La petite" at bounding box center [139, 398] width 131 height 58
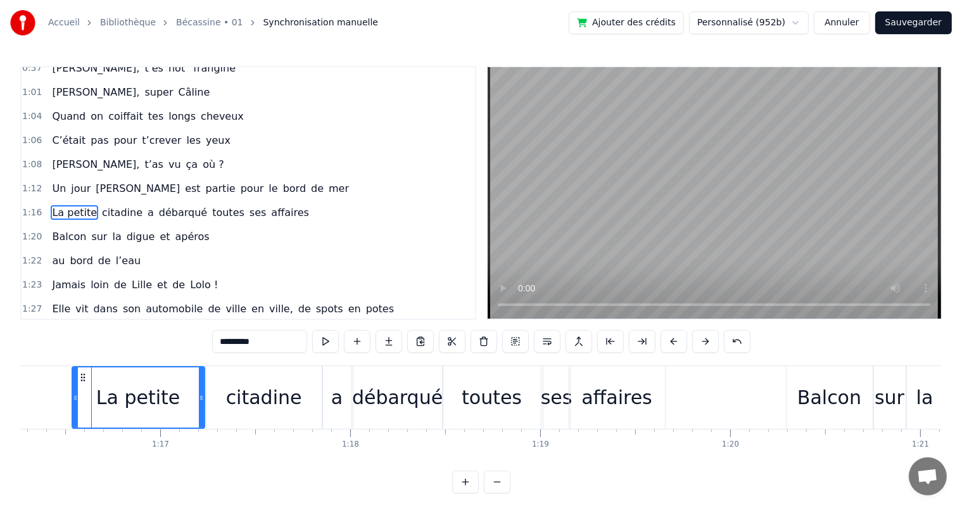
click at [120, 380] on div "La petite" at bounding box center [138, 397] width 131 height 60
click at [124, 374] on div "La petite" at bounding box center [138, 397] width 131 height 60
click at [122, 373] on div "La petite" at bounding box center [138, 397] width 131 height 60
click at [452, 345] on button at bounding box center [452, 341] width 27 height 23
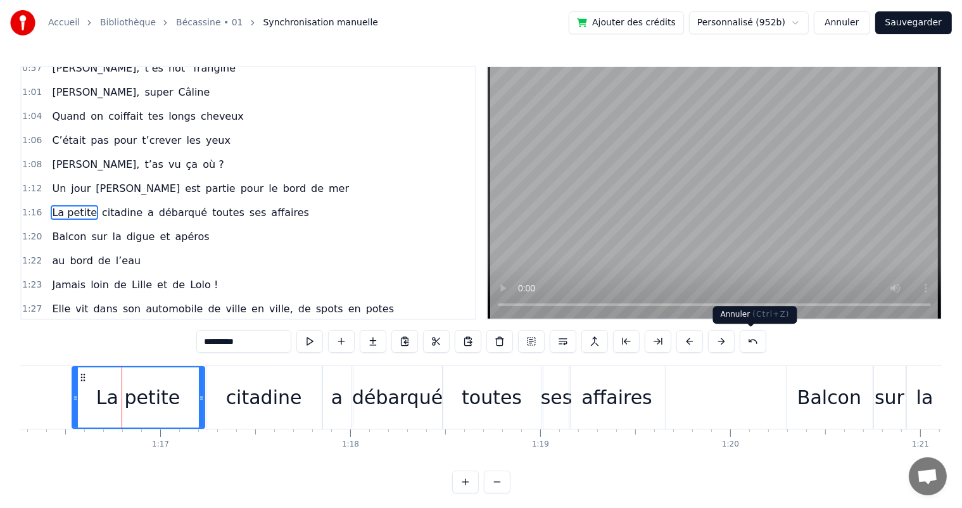
click at [744, 345] on button at bounding box center [753, 341] width 27 height 23
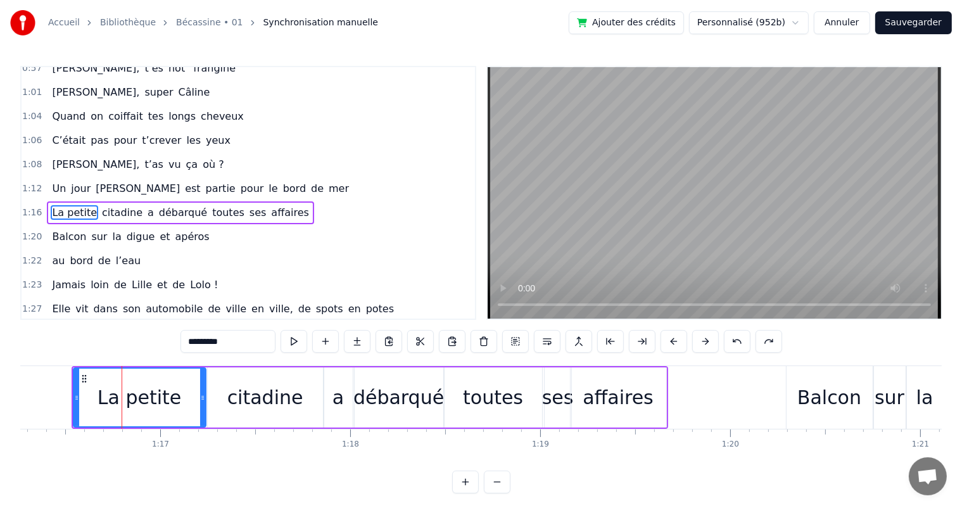
click at [127, 398] on div "La petite" at bounding box center [140, 397] width 84 height 29
drag, startPoint x: 205, startPoint y: 346, endPoint x: 191, endPoint y: 341, distance: 14.6
click at [191, 341] on input "*********" at bounding box center [228, 341] width 95 height 23
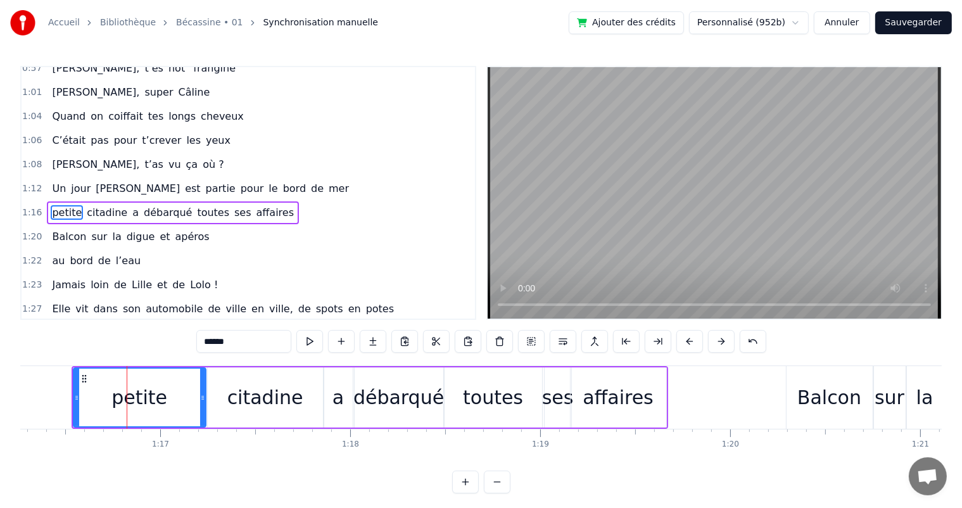
type input "******"
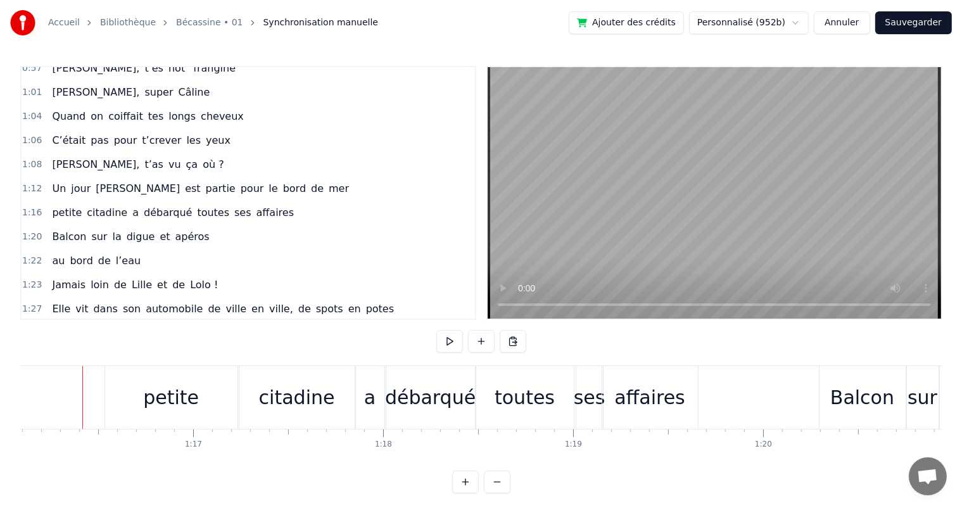
scroll to position [0, 14458]
click at [124, 393] on div "petite" at bounding box center [173, 397] width 132 height 63
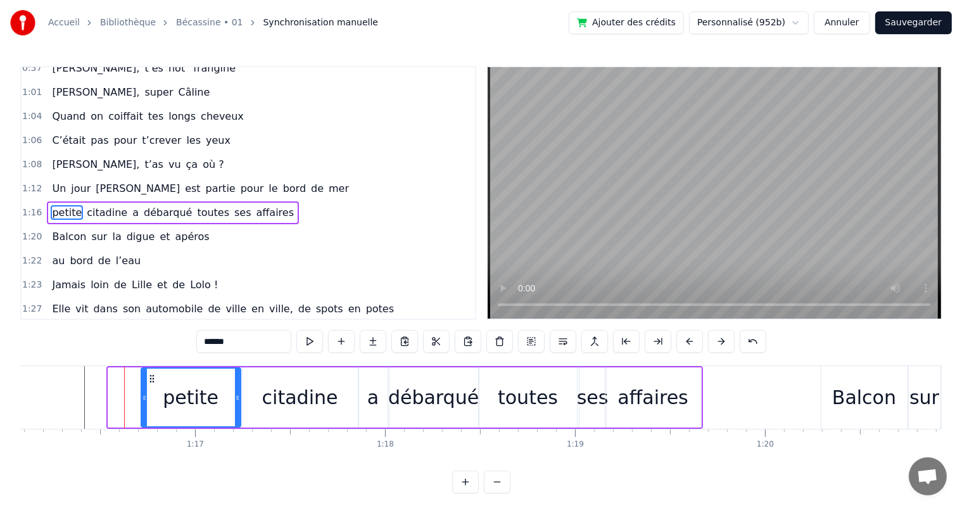
drag, startPoint x: 108, startPoint y: 392, endPoint x: 141, endPoint y: 391, distance: 32.9
click at [142, 391] on div at bounding box center [144, 398] width 5 height 58
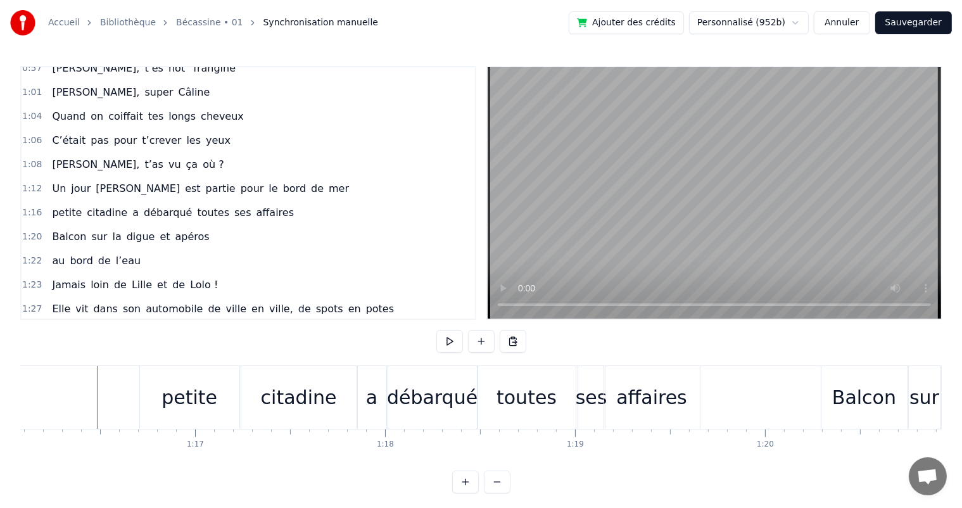
click at [191, 400] on div "petite" at bounding box center [190, 397] width 56 height 29
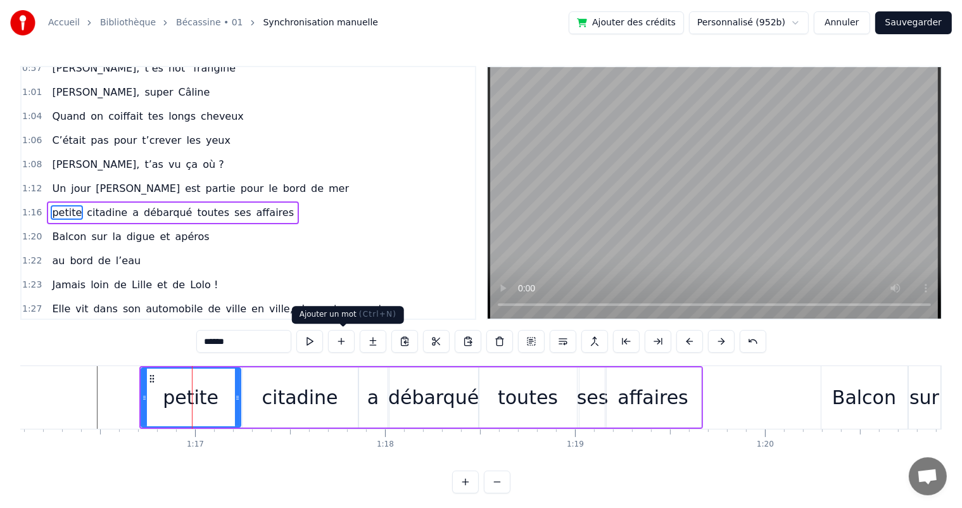
click at [345, 345] on button at bounding box center [341, 341] width 27 height 23
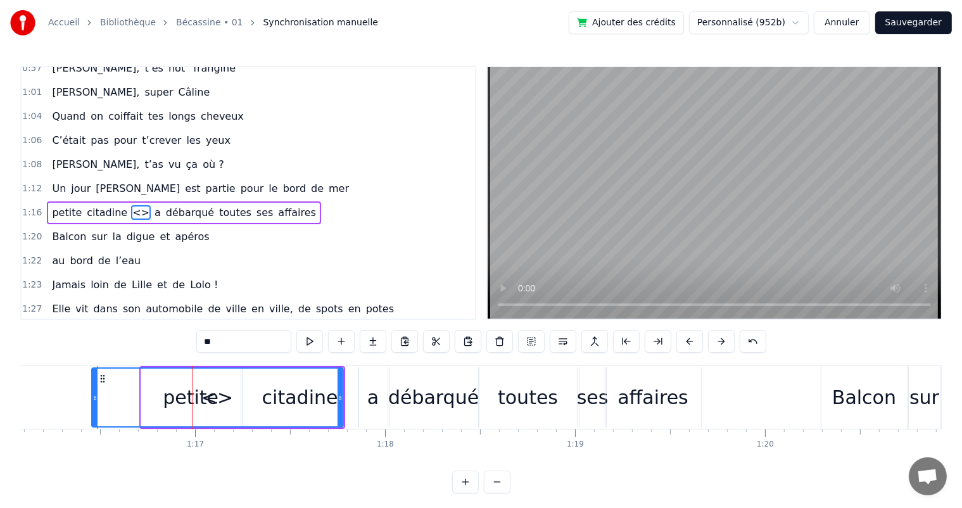
drag, startPoint x: 246, startPoint y: 397, endPoint x: 227, endPoint y: 390, distance: 19.6
click at [94, 390] on div at bounding box center [94, 398] width 5 height 58
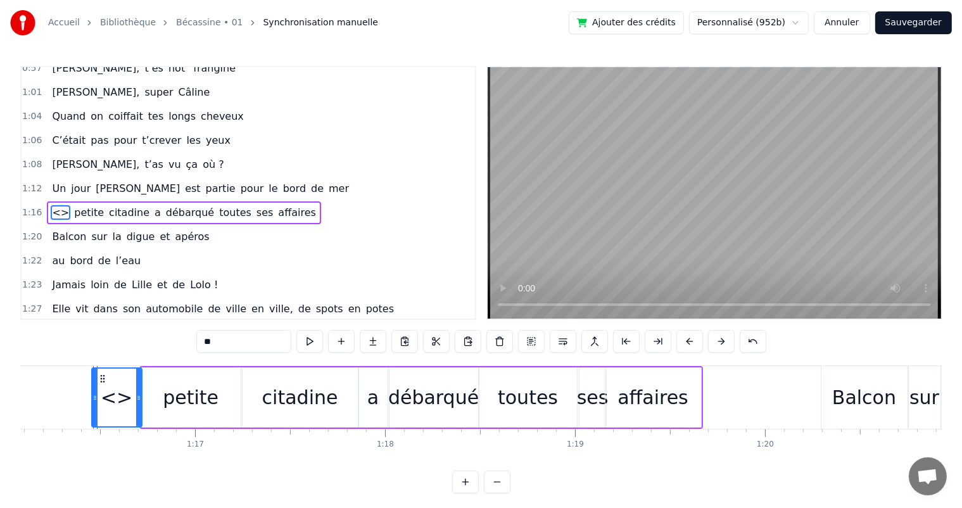
drag, startPoint x: 341, startPoint y: 395, endPoint x: 139, endPoint y: 380, distance: 202.0
click at [139, 380] on div at bounding box center [138, 398] width 5 height 58
drag, startPoint x: 189, startPoint y: 341, endPoint x: 191, endPoint y: 348, distance: 7.4
click at [185, 341] on div "0:07 [PERSON_NAME] est née un beau matin 0:09 D’une manif des frangins 0:11 Son…" at bounding box center [481, 280] width 922 height 428
click at [70, 181] on span "jour" at bounding box center [81, 188] width 22 height 15
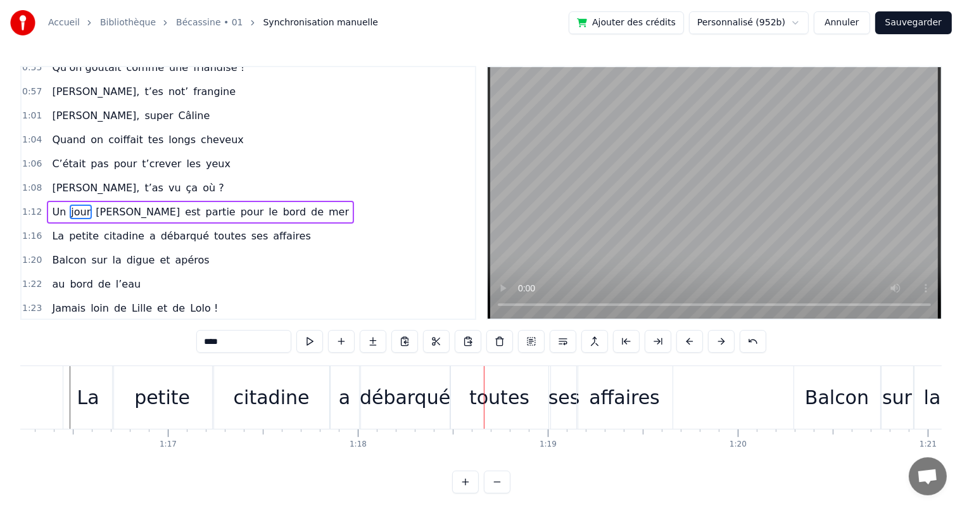
scroll to position [0, 14484]
click at [104, 393] on div "La" at bounding box center [89, 397] width 50 height 63
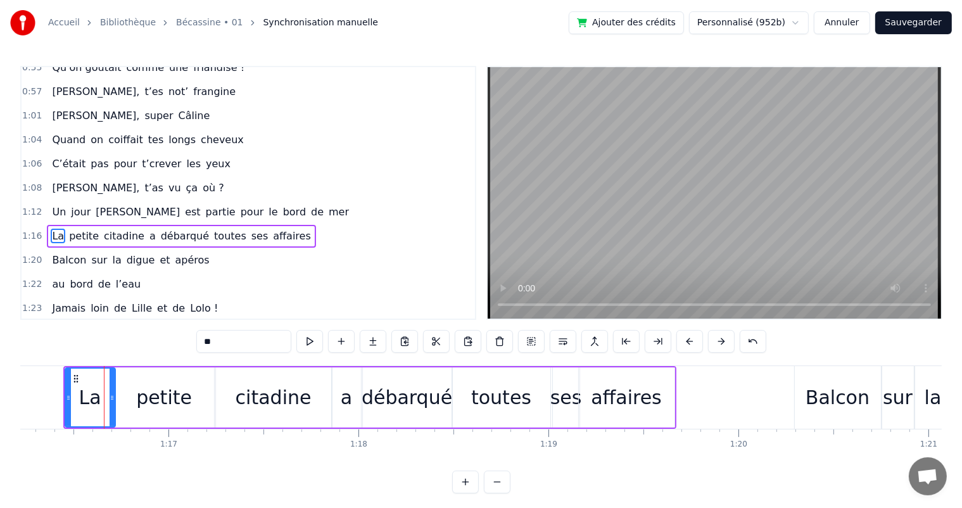
scroll to position [468, 0]
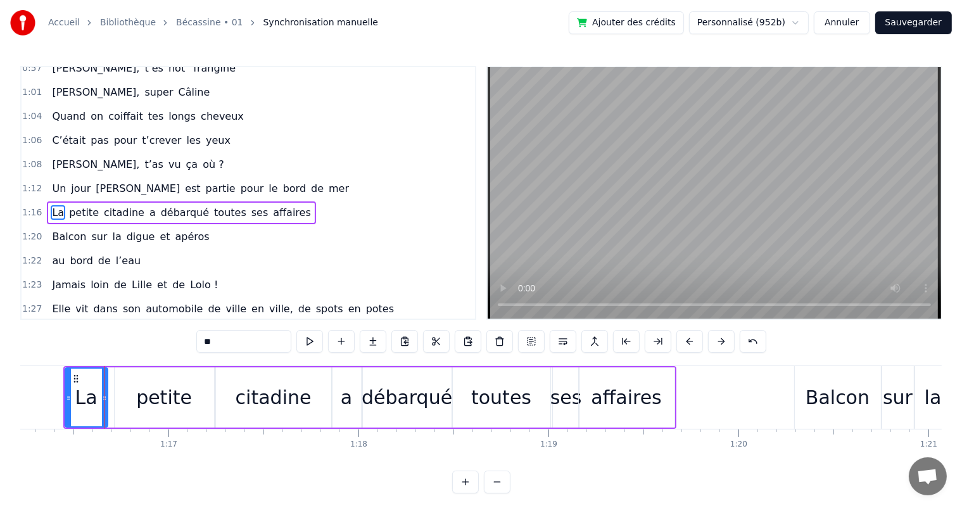
drag, startPoint x: 109, startPoint y: 396, endPoint x: 101, endPoint y: 396, distance: 7.6
click at [102, 396] on icon at bounding box center [104, 398] width 5 height 10
click at [122, 397] on div "petite" at bounding box center [164, 397] width 99 height 60
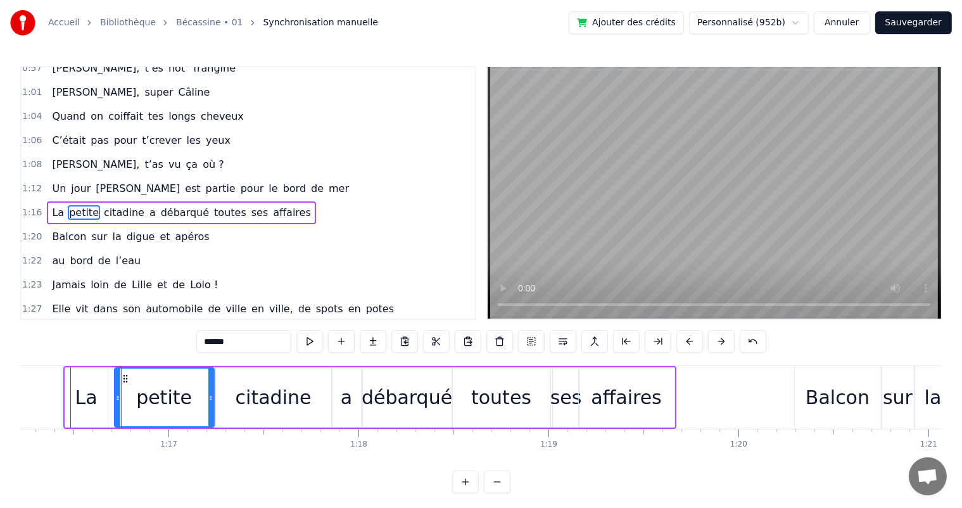
click at [104, 398] on div "La" at bounding box center [86, 397] width 42 height 60
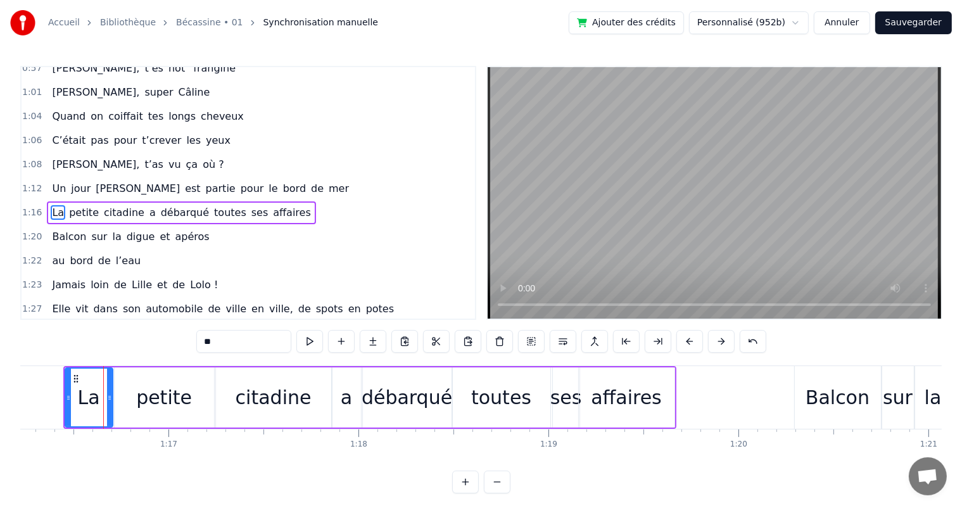
drag, startPoint x: 104, startPoint y: 398, endPoint x: 111, endPoint y: 400, distance: 7.8
click at [111, 400] on icon at bounding box center [109, 398] width 5 height 10
drag, startPoint x: 67, startPoint y: 395, endPoint x: 80, endPoint y: 395, distance: 13.3
click at [80, 395] on icon at bounding box center [81, 398] width 5 height 10
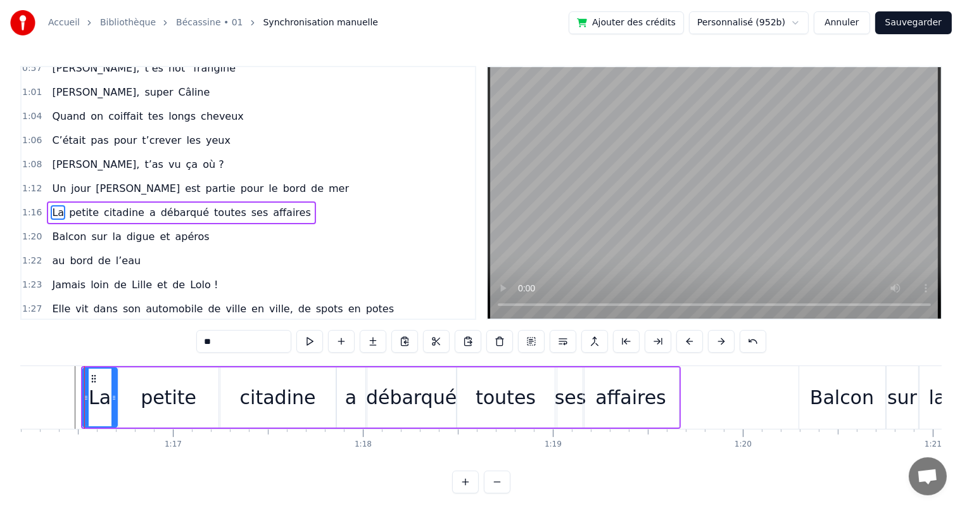
click at [51, 181] on span "Un" at bounding box center [59, 188] width 16 height 15
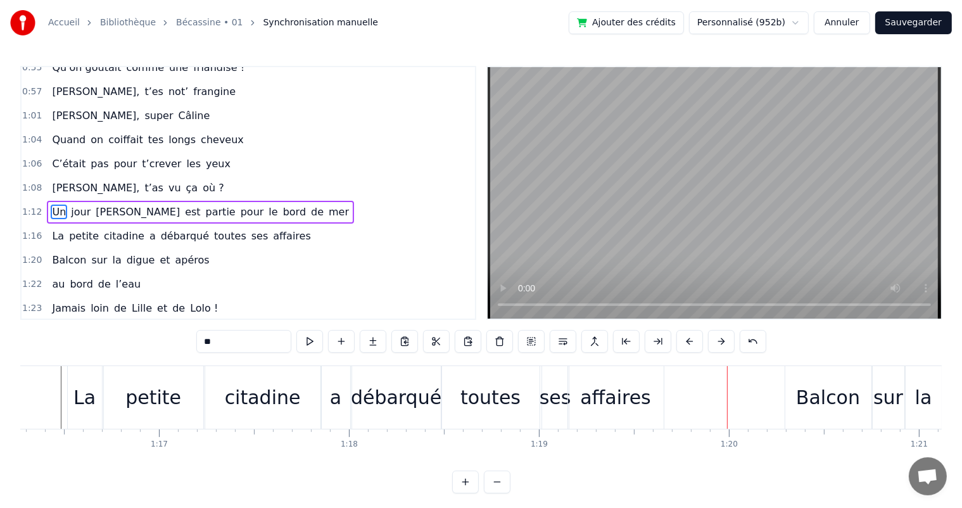
scroll to position [0, 14486]
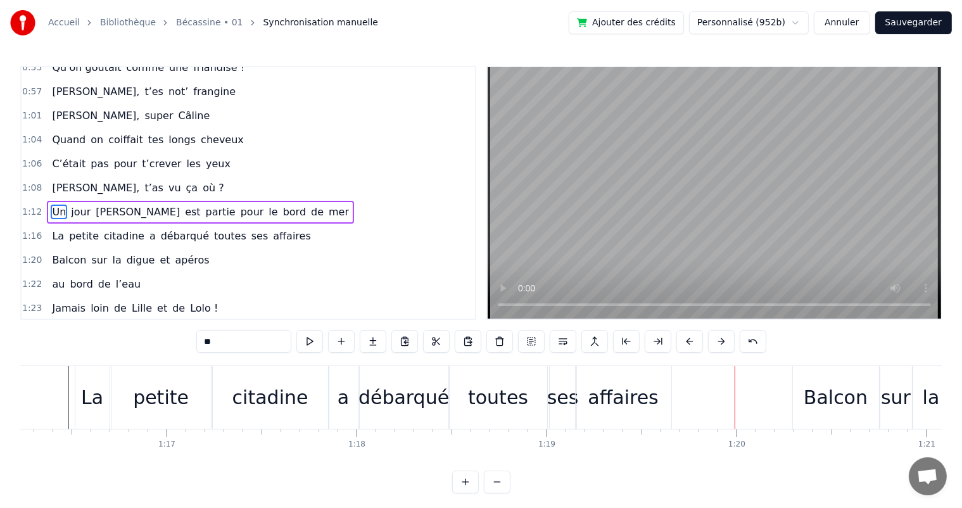
click at [113, 390] on div "petite" at bounding box center [160, 397] width 99 height 63
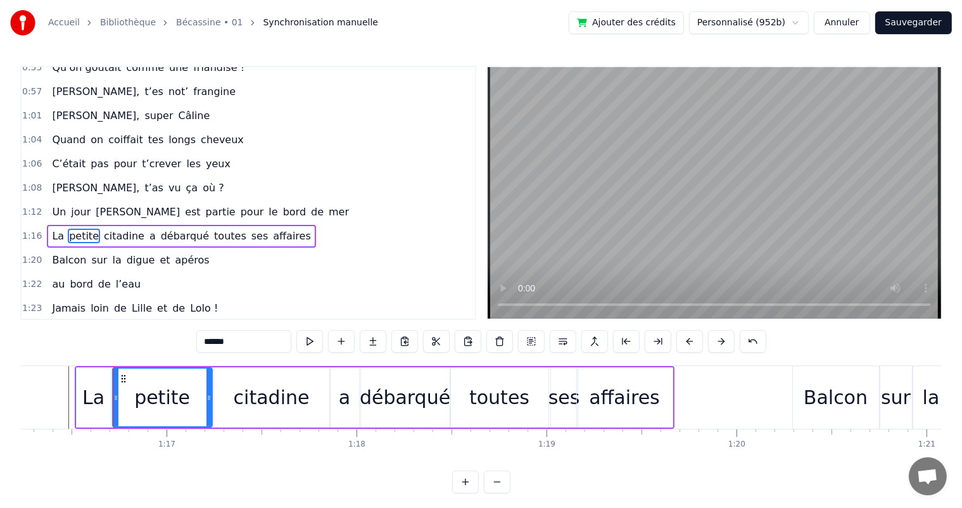
scroll to position [468, 0]
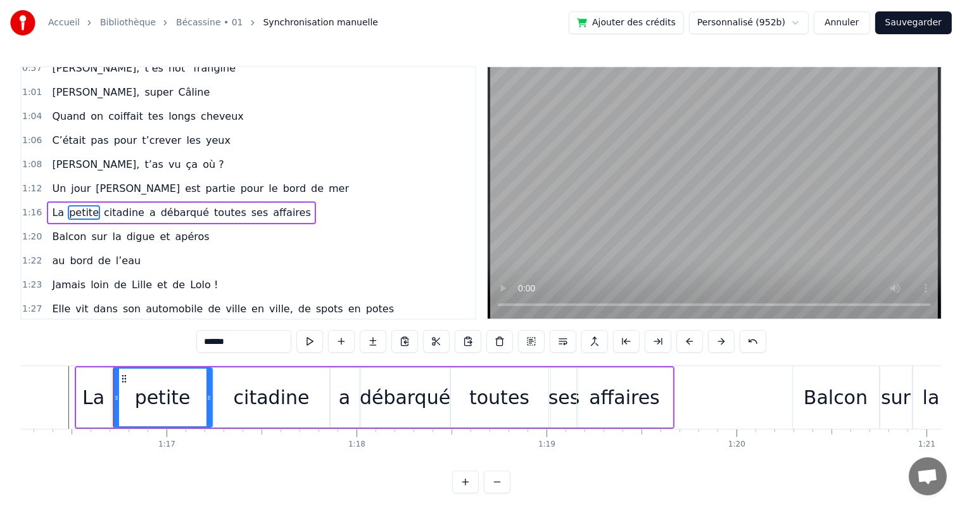
click at [115, 390] on div at bounding box center [116, 398] width 5 height 58
click at [106, 388] on div "La" at bounding box center [94, 397] width 34 height 60
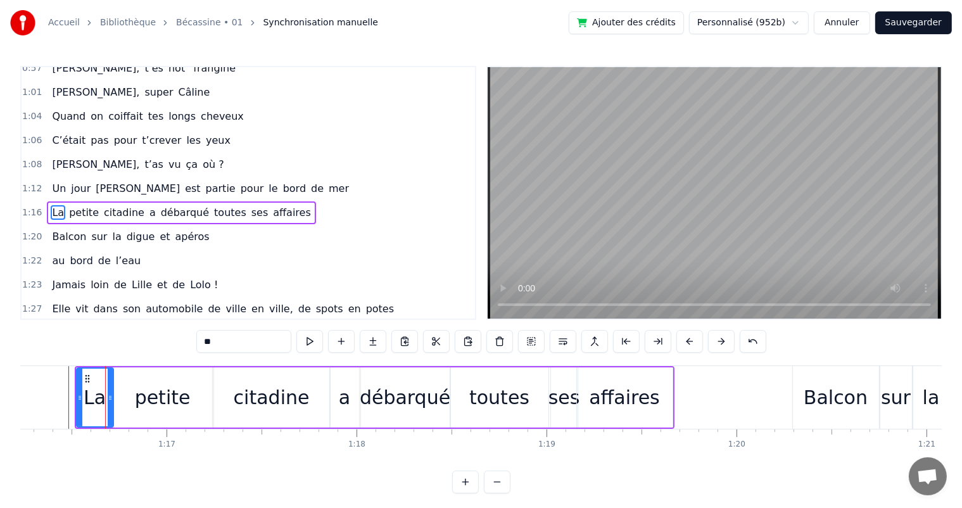
click at [111, 387] on div at bounding box center [110, 398] width 5 height 58
click at [80, 385] on div at bounding box center [82, 398] width 5 height 58
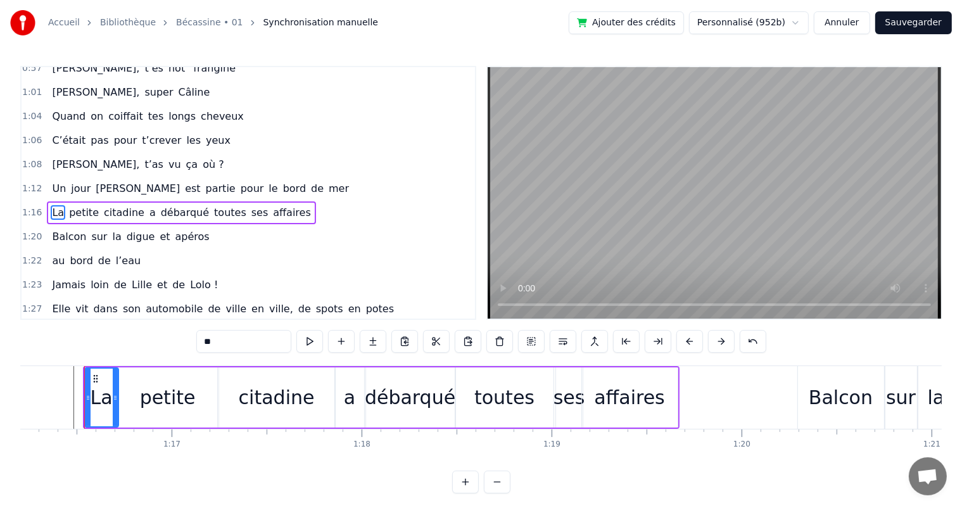
click at [182, 399] on div "petite" at bounding box center [168, 397] width 56 height 29
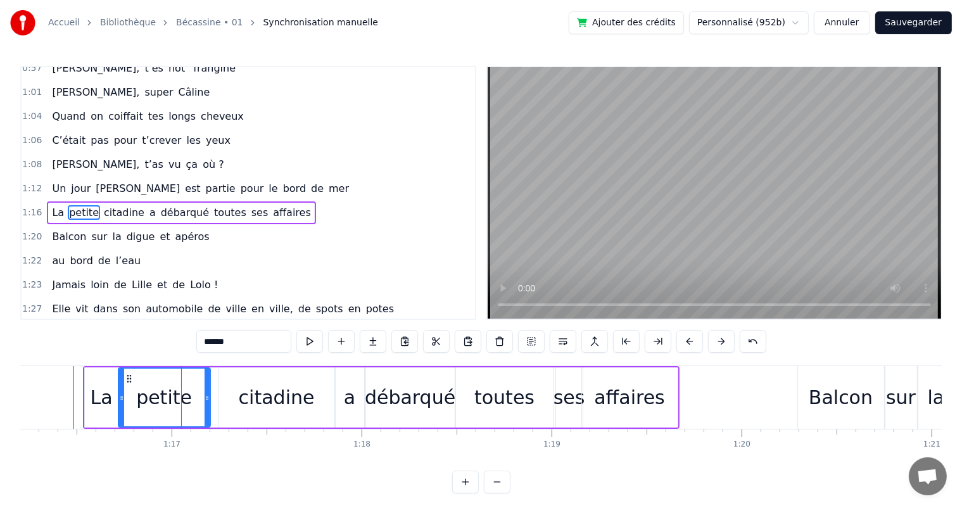
drag, startPoint x: 213, startPoint y: 402, endPoint x: 206, endPoint y: 401, distance: 7.0
click at [206, 401] on icon at bounding box center [207, 398] width 5 height 10
click at [237, 401] on div "citadine" at bounding box center [276, 397] width 115 height 60
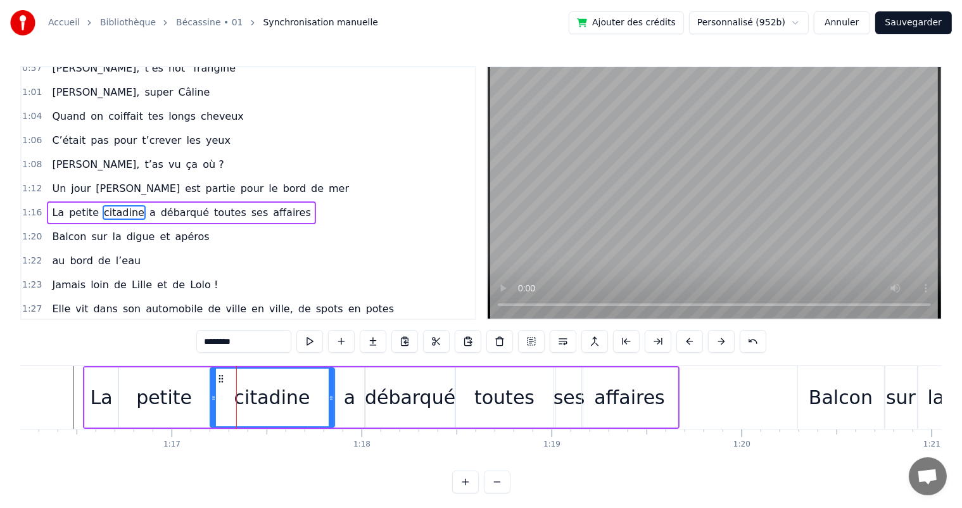
drag, startPoint x: 220, startPoint y: 397, endPoint x: 212, endPoint y: 397, distance: 8.2
click at [212, 397] on circle at bounding box center [212, 397] width 1 height 1
drag, startPoint x: 329, startPoint y: 405, endPoint x: 315, endPoint y: 405, distance: 14.0
click at [315, 405] on div at bounding box center [317, 398] width 5 height 58
click at [336, 406] on div "a" at bounding box center [350, 397] width 29 height 60
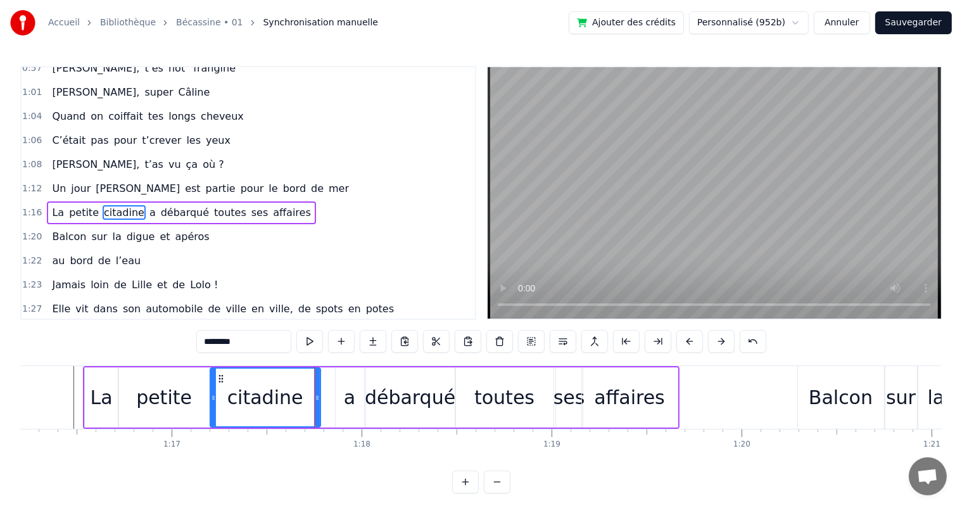
type input "*"
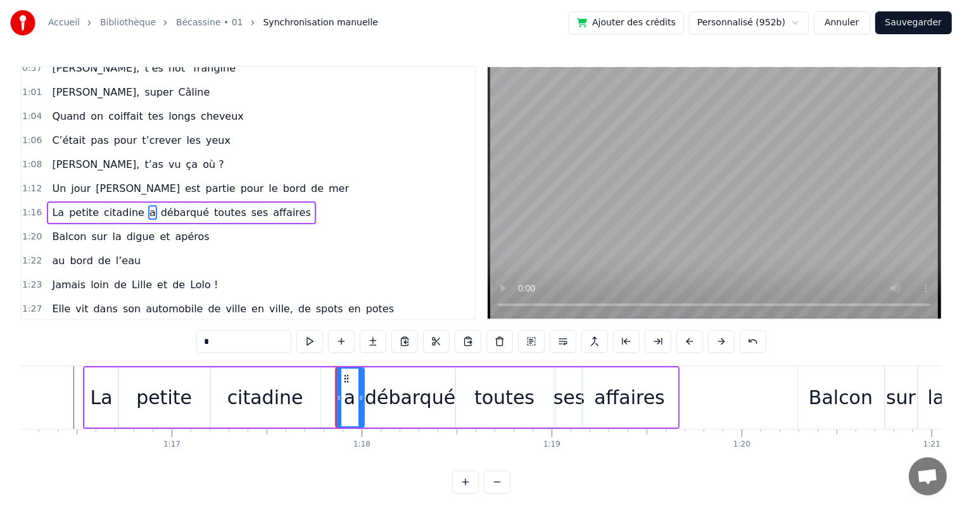
click at [322, 407] on div "La petite citadine a débarqué toutes ses affaires" at bounding box center [381, 397] width 597 height 63
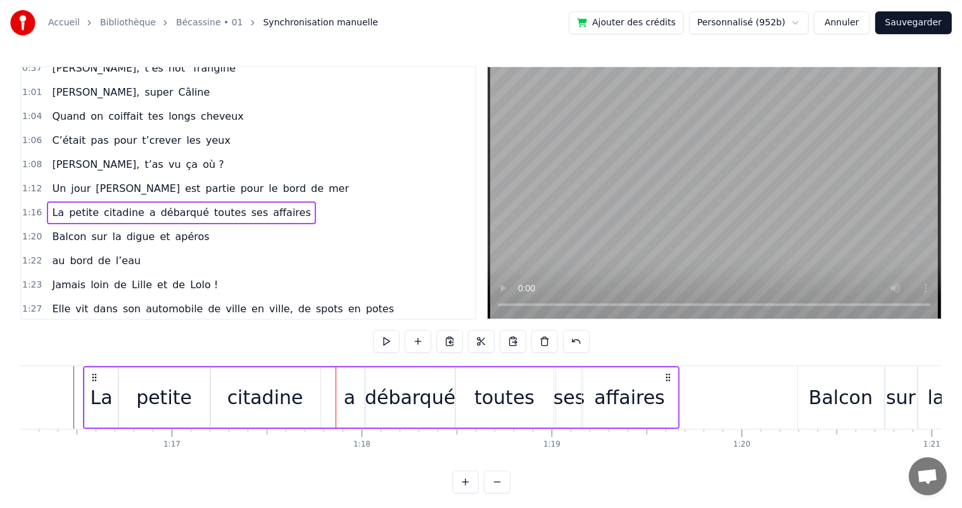
click at [335, 407] on div "a" at bounding box center [350, 397] width 30 height 60
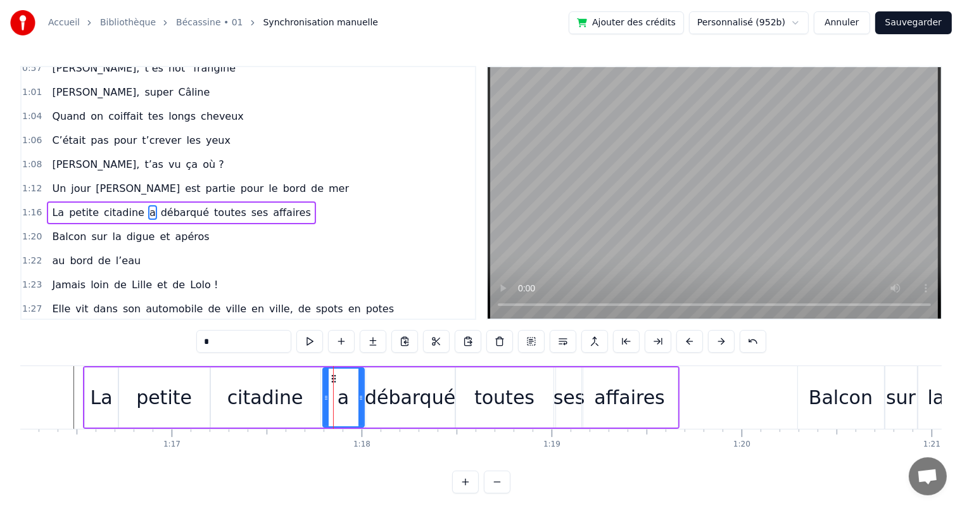
drag, startPoint x: 336, startPoint y: 405, endPoint x: 323, endPoint y: 403, distance: 12.8
click at [324, 403] on div at bounding box center [326, 398] width 5 height 58
drag, startPoint x: 358, startPoint y: 405, endPoint x: 348, endPoint y: 403, distance: 9.7
click at [349, 403] on div at bounding box center [351, 398] width 5 height 58
click at [371, 403] on div "débarqué" at bounding box center [410, 397] width 91 height 29
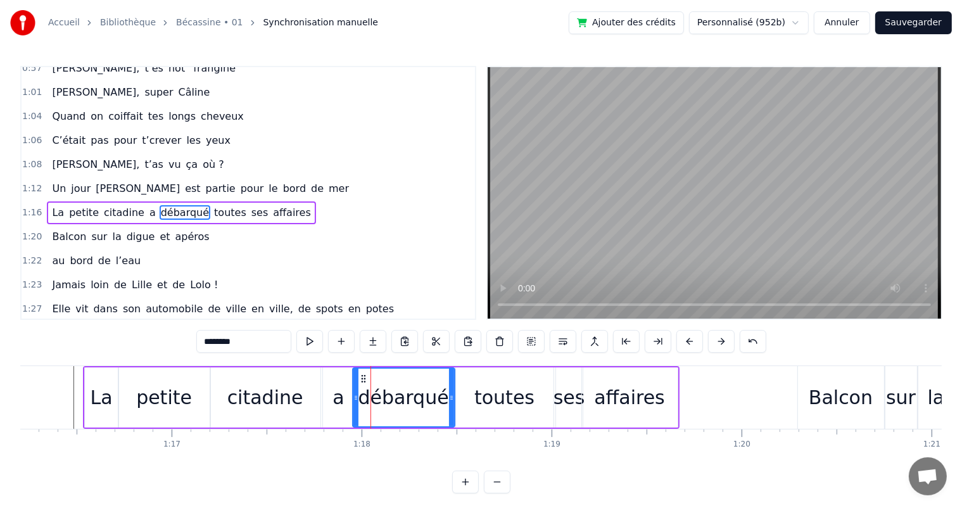
drag, startPoint x: 365, startPoint y: 406, endPoint x: 352, endPoint y: 405, distance: 13.3
click at [353, 405] on div at bounding box center [355, 398] width 5 height 58
click at [541, 413] on div "toutes" at bounding box center [505, 397] width 98 height 60
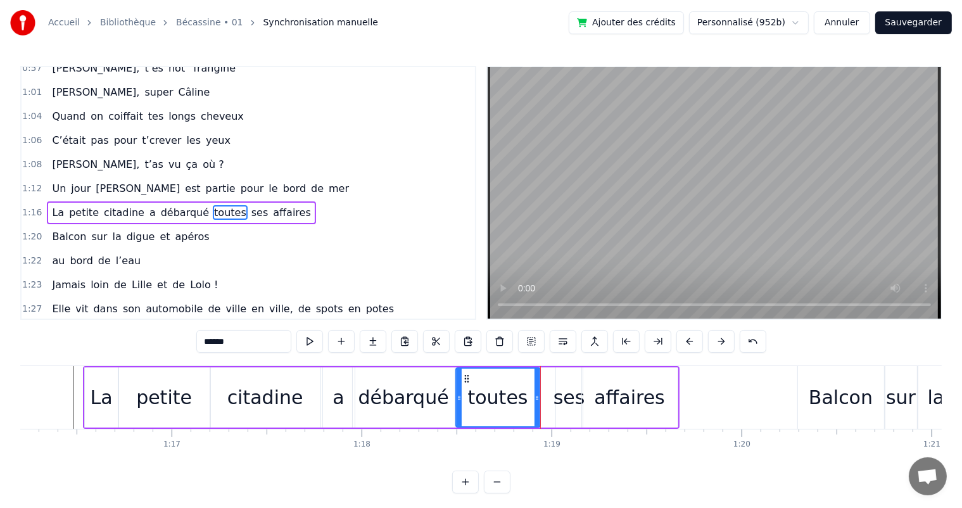
drag, startPoint x: 550, startPoint y: 410, endPoint x: 537, endPoint y: 410, distance: 13.3
click at [537, 410] on div at bounding box center [537, 398] width 5 height 58
click at [561, 413] on div "ses" at bounding box center [569, 397] width 27 height 60
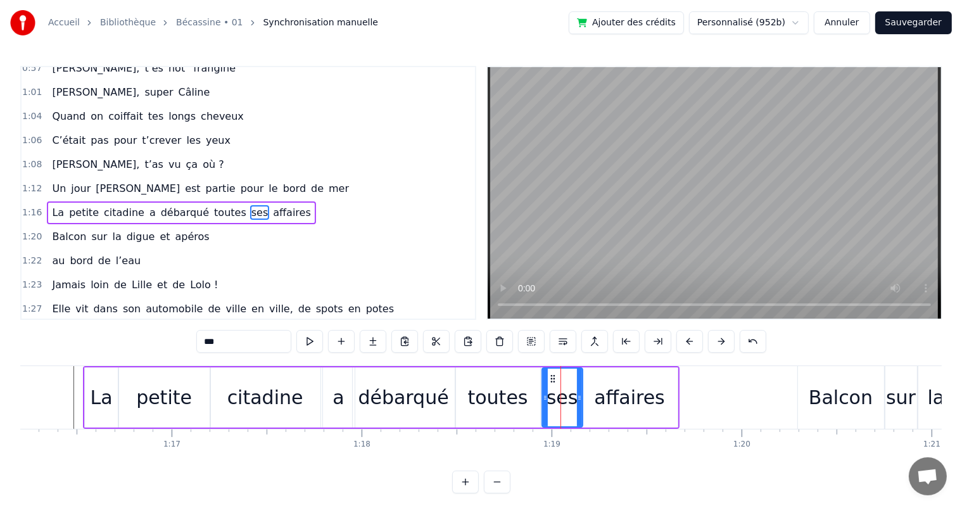
drag, startPoint x: 557, startPoint y: 412, endPoint x: 543, endPoint y: 413, distance: 14.0
click at [543, 413] on div at bounding box center [545, 398] width 5 height 58
drag, startPoint x: 578, startPoint y: 412, endPoint x: 569, endPoint y: 412, distance: 9.5
click at [569, 412] on div at bounding box center [570, 398] width 5 height 58
click at [591, 412] on div "affaires" at bounding box center [630, 397] width 96 height 60
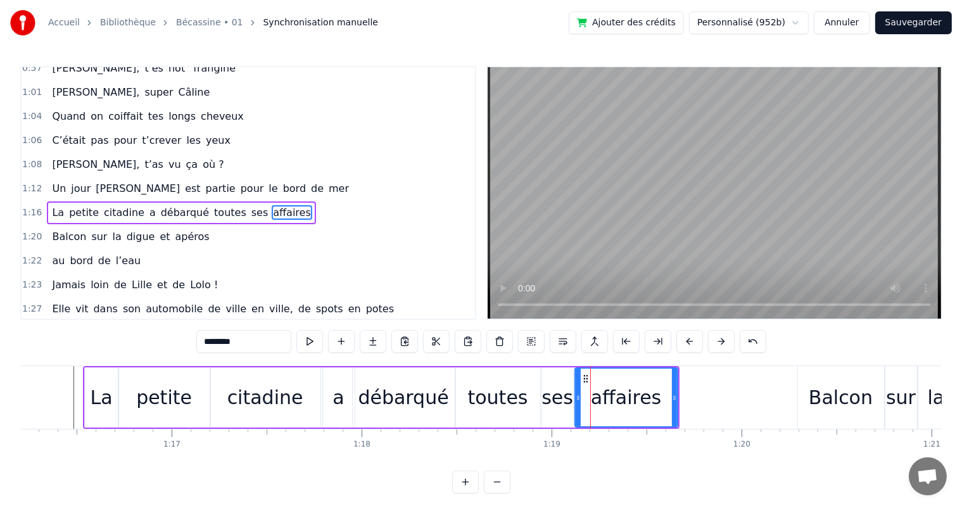
drag, startPoint x: 583, startPoint y: 412, endPoint x: 576, endPoint y: 412, distance: 7.0
click at [576, 412] on div at bounding box center [578, 398] width 5 height 58
click at [670, 406] on div at bounding box center [670, 398] width 5 height 58
click at [51, 181] on span "Un" at bounding box center [59, 188] width 16 height 15
type input "**"
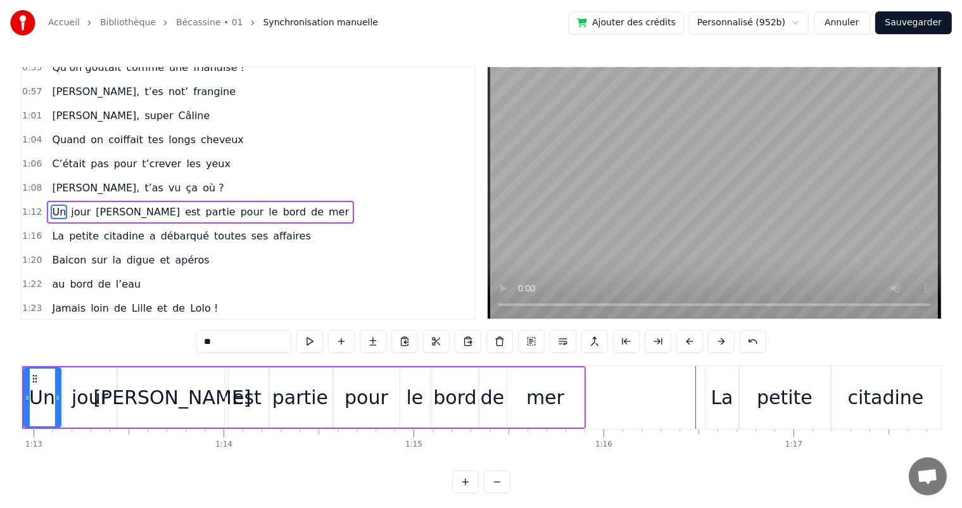
scroll to position [0, 13796]
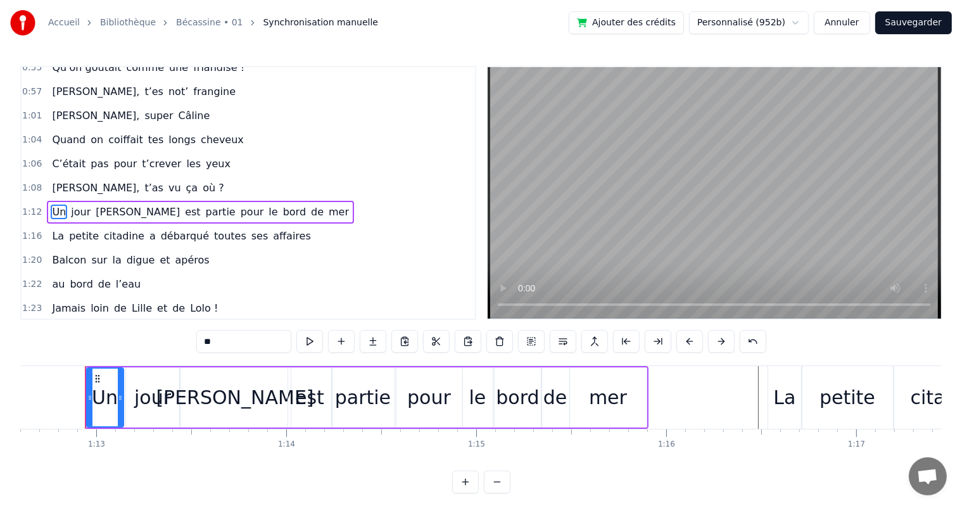
click at [56, 177] on div "[PERSON_NAME], t’as vu ça où ?" at bounding box center [138, 188] width 182 height 23
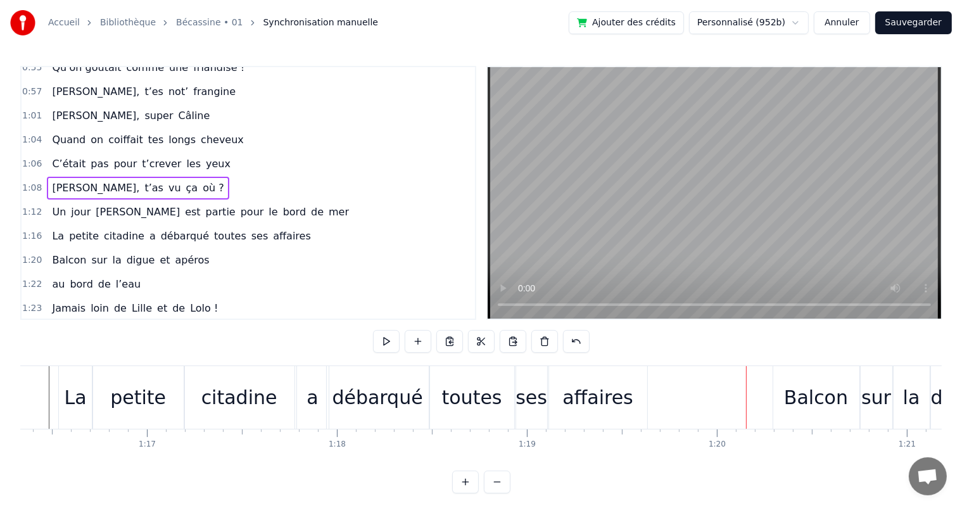
scroll to position [0, 14499]
click at [110, 406] on div "petite" at bounding box center [145, 397] width 92 height 63
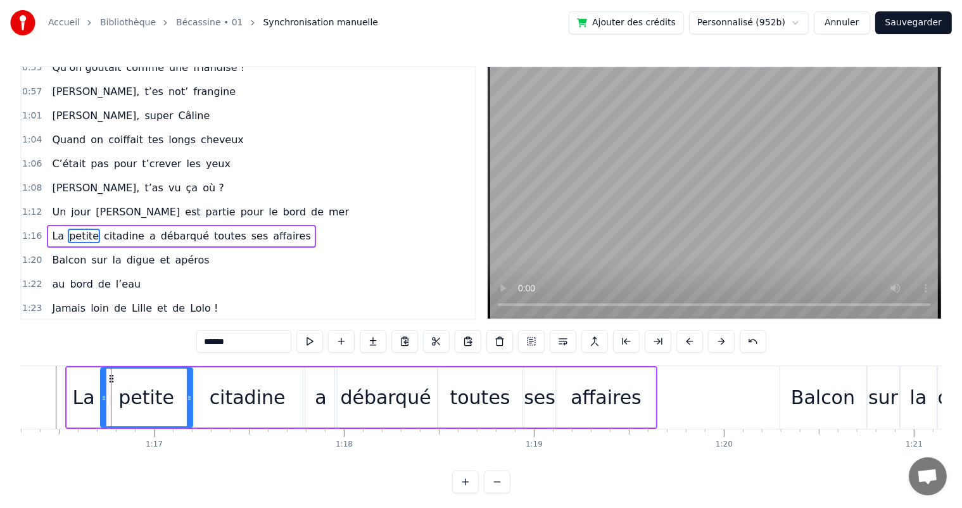
scroll to position [468, 0]
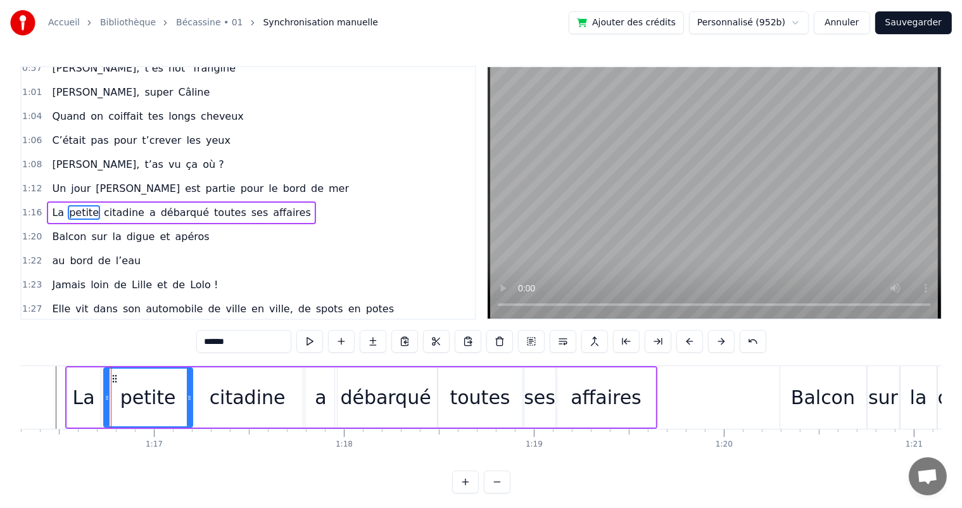
click at [105, 405] on div at bounding box center [107, 398] width 5 height 58
click at [62, 177] on div "Un jour [PERSON_NAME] est partie pour le bord de mer" at bounding box center [200, 188] width 307 height 23
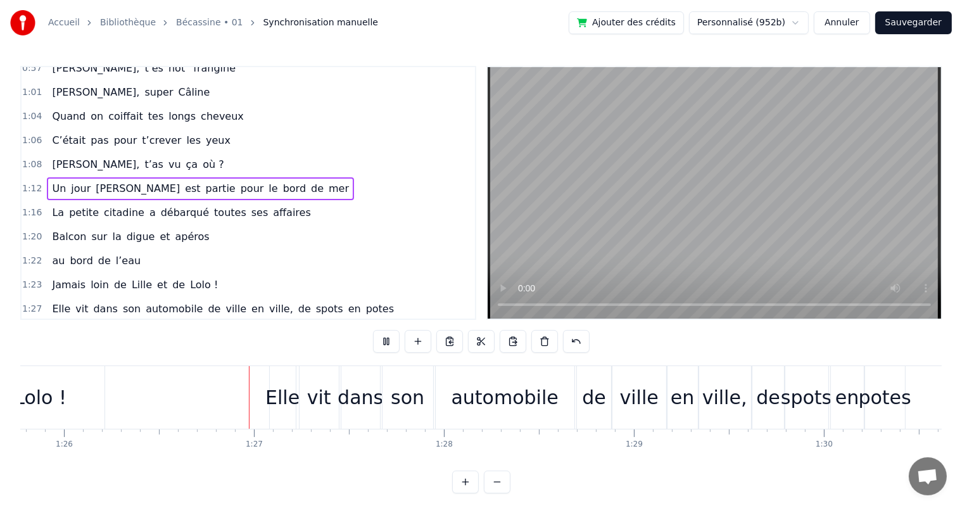
scroll to position [0, 16300]
click at [309, 395] on div "vit" at bounding box center [319, 397] width 24 height 29
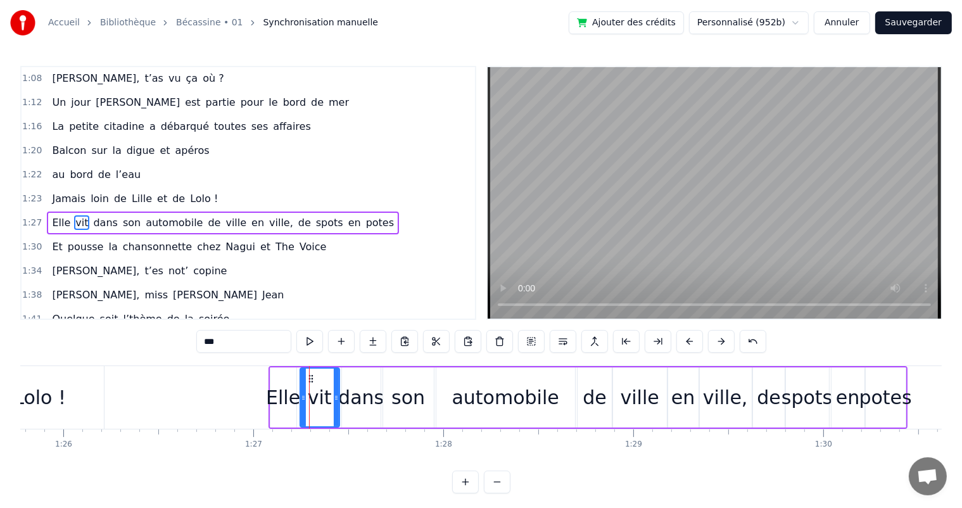
scroll to position [561, 0]
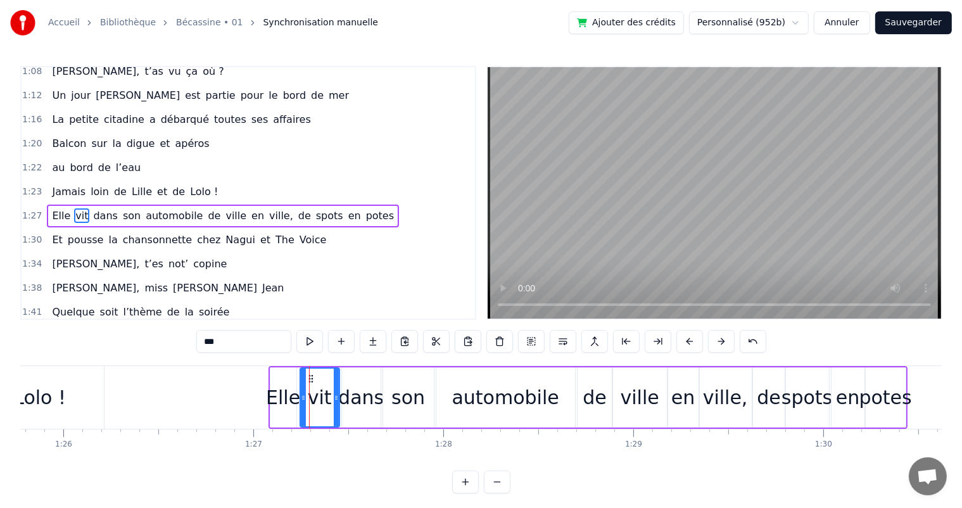
click at [206, 340] on input "***" at bounding box center [243, 341] width 95 height 23
click at [271, 396] on div "Elle" at bounding box center [283, 397] width 34 height 29
drag, startPoint x: 302, startPoint y: 398, endPoint x: 272, endPoint y: 407, distance: 30.5
click at [272, 407] on div at bounding box center [274, 398] width 5 height 58
click at [58, 184] on span "Jamais" at bounding box center [69, 191] width 36 height 15
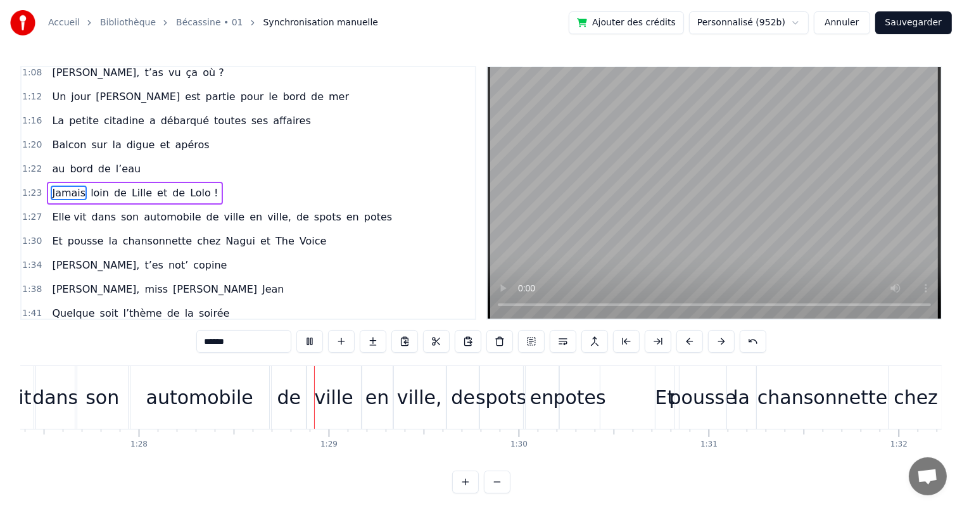
scroll to position [0, 16699]
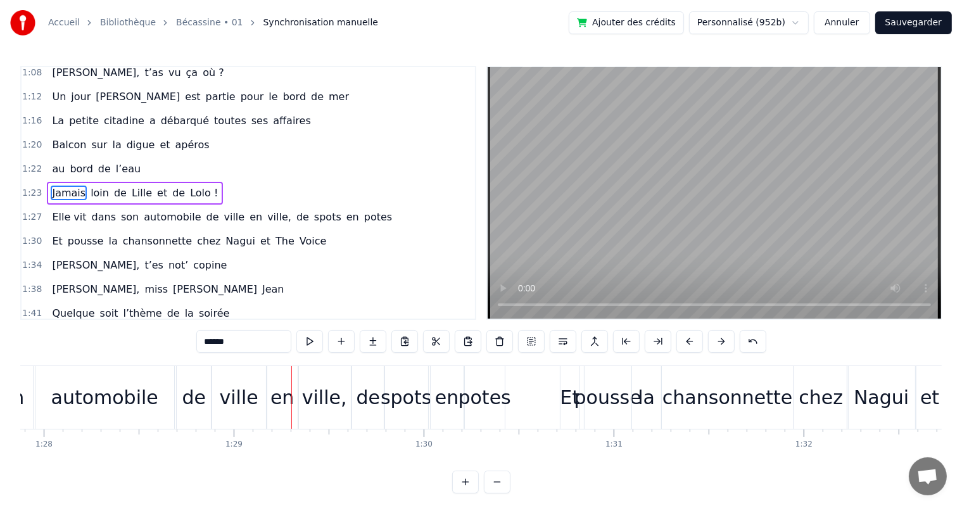
click at [59, 210] on span "Elle vit" at bounding box center [69, 217] width 37 height 15
type input "********"
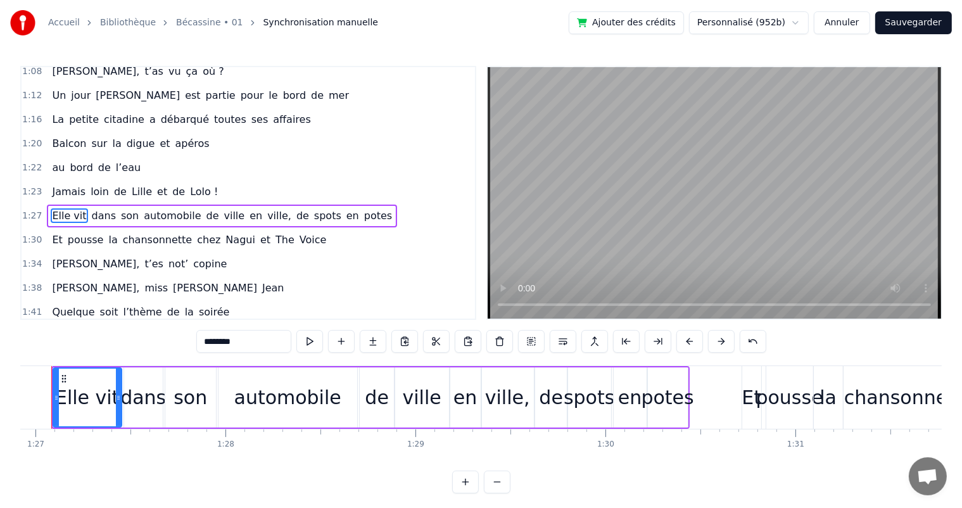
scroll to position [0, 16485]
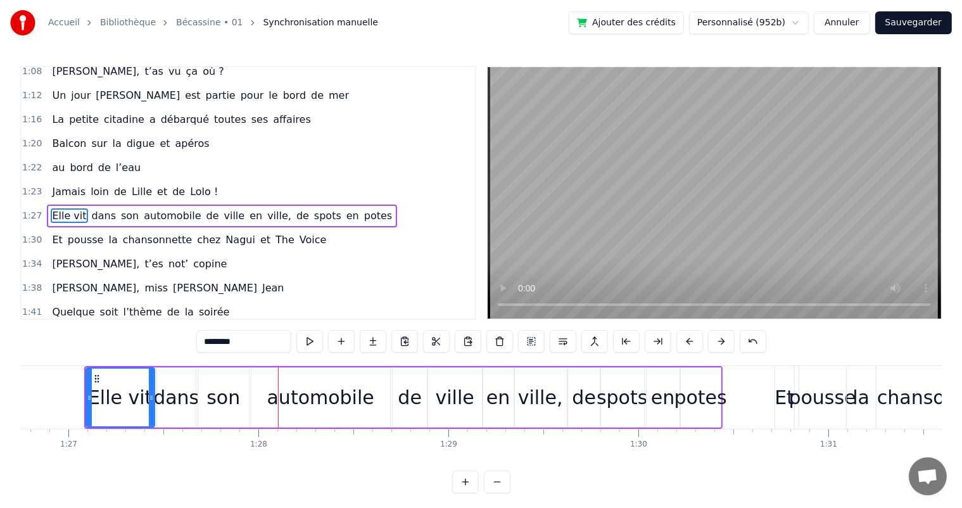
drag, startPoint x: 80, startPoint y: 173, endPoint x: 99, endPoint y: 174, distance: 19.0
click at [80, 181] on div "Jamais loin de [GEOGRAPHIC_DATA] et de Lolo !" at bounding box center [135, 192] width 176 height 23
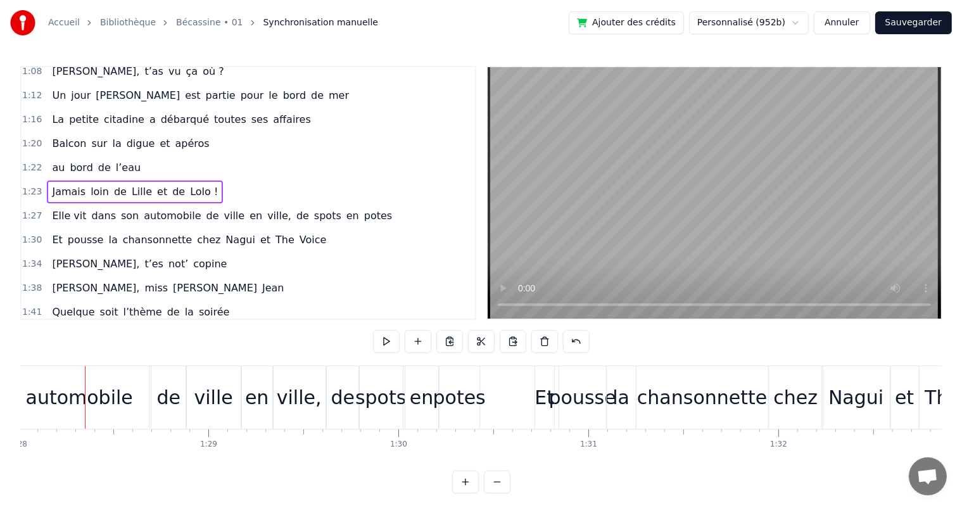
scroll to position [0, 16725]
click at [572, 348] on button at bounding box center [576, 341] width 27 height 23
click at [565, 345] on button at bounding box center [560, 341] width 27 height 23
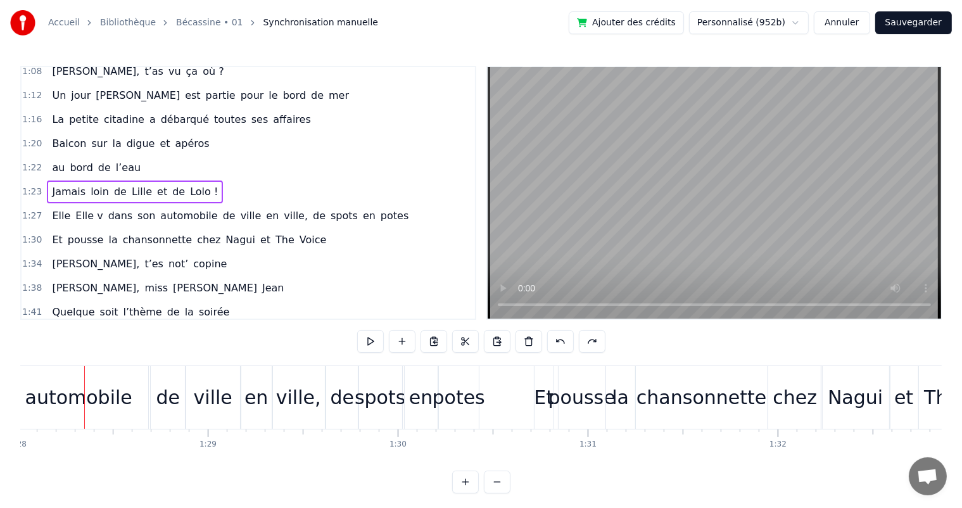
click at [565, 345] on button at bounding box center [560, 341] width 27 height 23
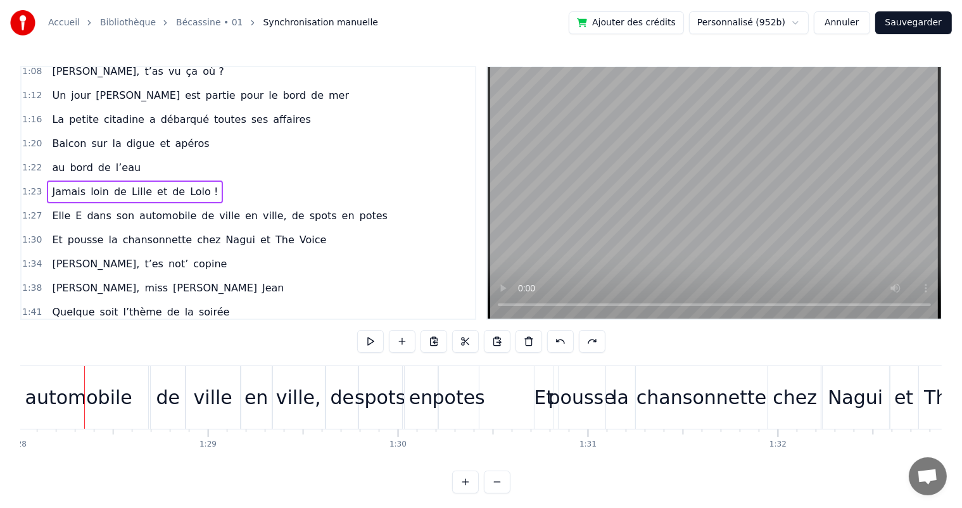
click at [565, 345] on button at bounding box center [560, 341] width 27 height 23
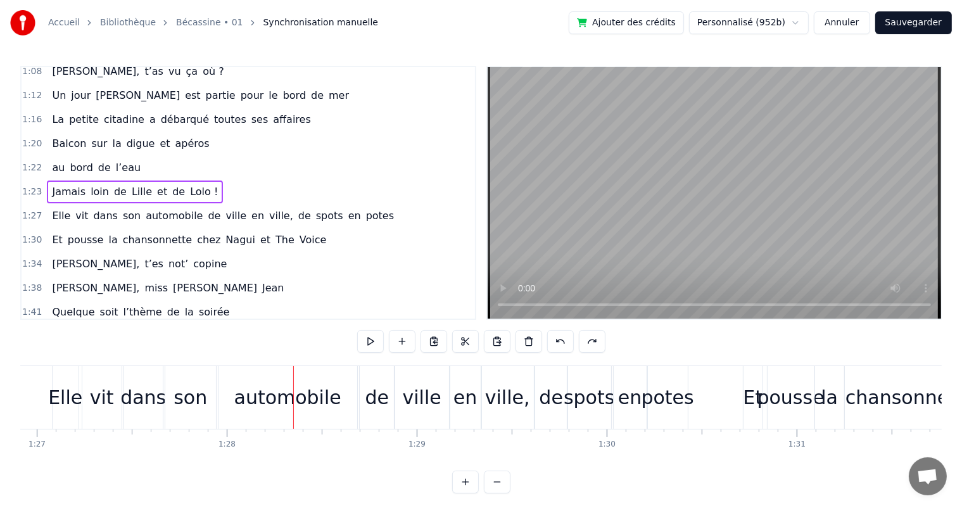
scroll to position [0, 16472]
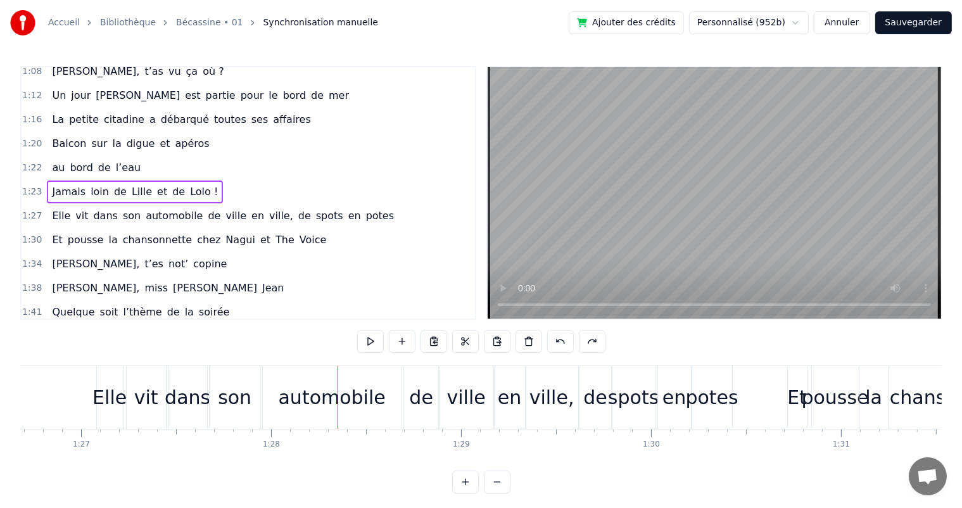
click at [107, 374] on div "Elle" at bounding box center [110, 397] width 26 height 63
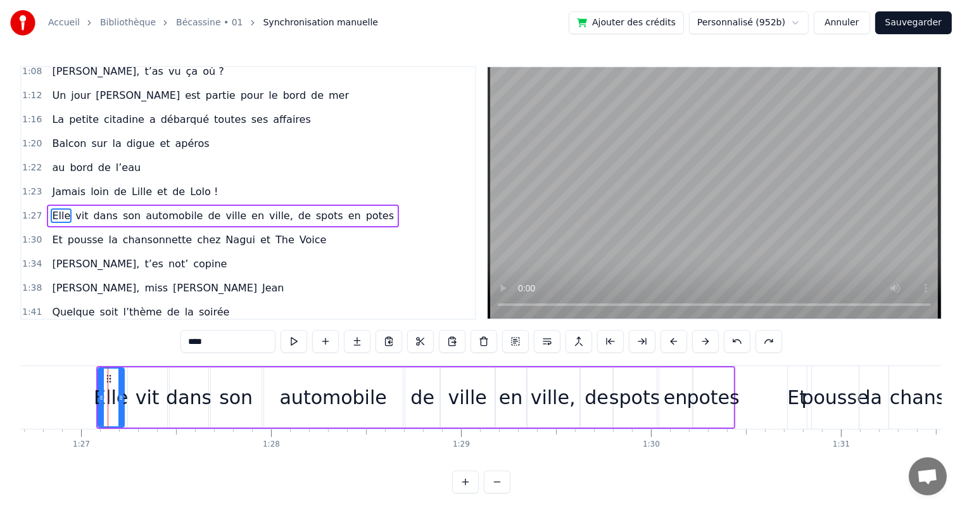
click at [60, 184] on span "Jamais" at bounding box center [69, 191] width 36 height 15
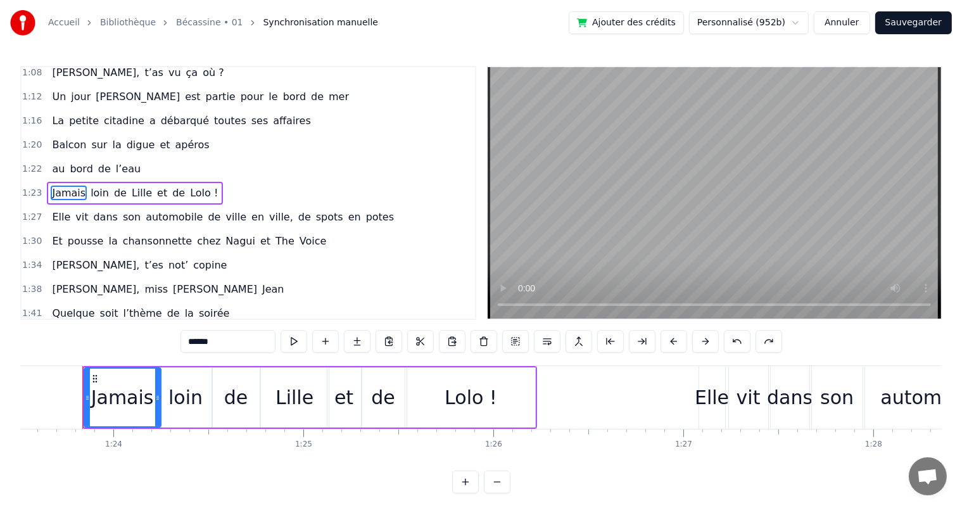
scroll to position [0, 15868]
click at [712, 400] on div "Elle" at bounding box center [714, 397] width 34 height 29
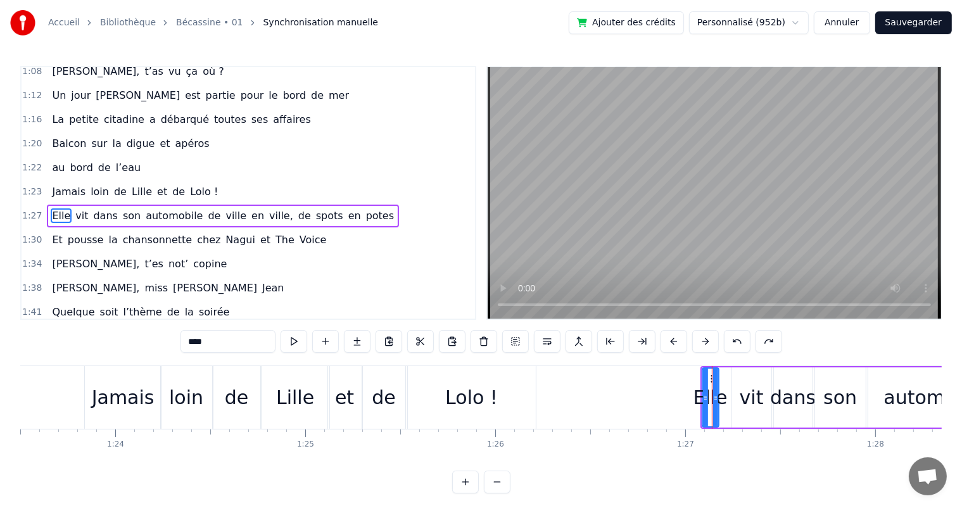
drag, startPoint x: 725, startPoint y: 397, endPoint x: 715, endPoint y: 397, distance: 9.5
click at [715, 397] on icon at bounding box center [715, 398] width 5 height 10
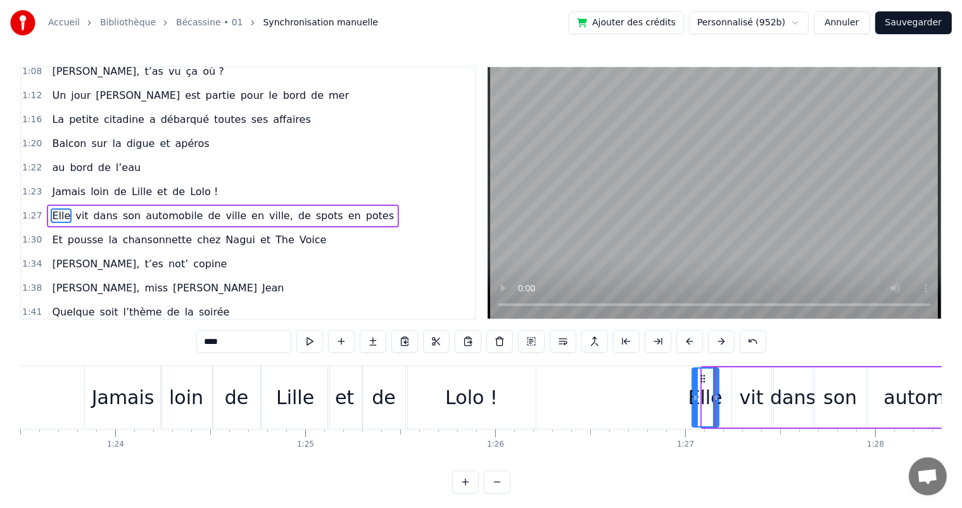
drag, startPoint x: 704, startPoint y: 395, endPoint x: 694, endPoint y: 396, distance: 10.2
click at [694, 396] on icon at bounding box center [695, 398] width 5 height 10
click at [742, 396] on div "vit" at bounding box center [752, 397] width 24 height 29
type input "***"
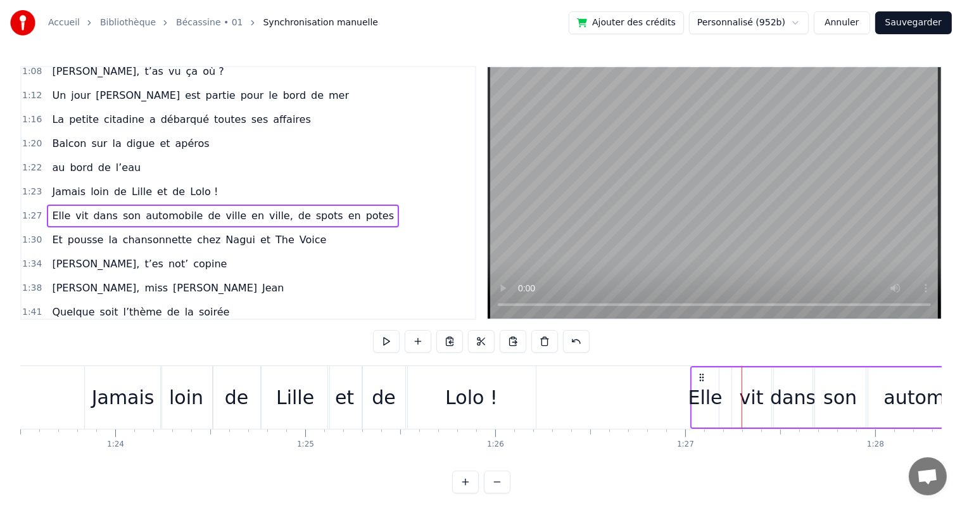
click at [710, 400] on div "Elle" at bounding box center [706, 397] width 34 height 29
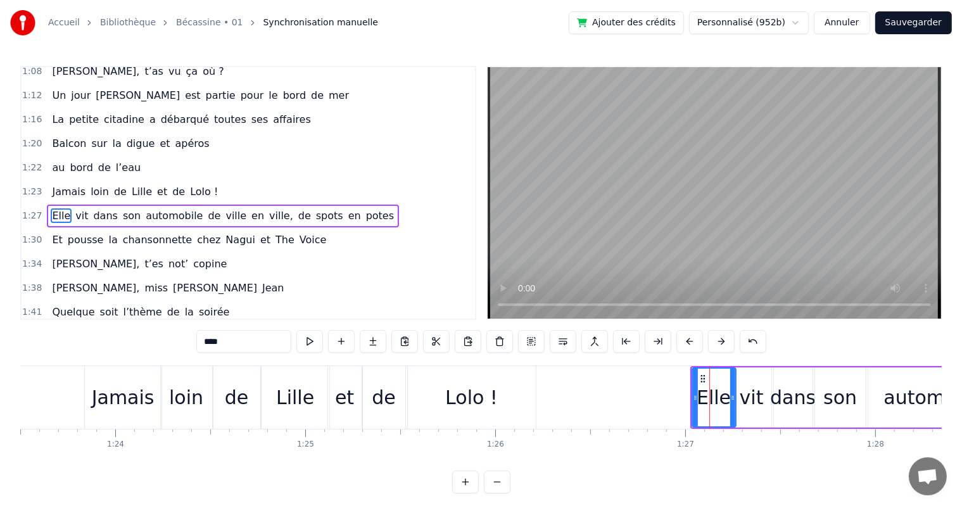
drag, startPoint x: 715, startPoint y: 400, endPoint x: 732, endPoint y: 400, distance: 17.1
click at [732, 400] on icon at bounding box center [732, 398] width 5 height 10
drag, startPoint x: 695, startPoint y: 397, endPoint x: 708, endPoint y: 396, distance: 13.3
click at [708, 396] on icon at bounding box center [708, 398] width 5 height 10
click at [70, 184] on span "Jamais" at bounding box center [69, 191] width 36 height 15
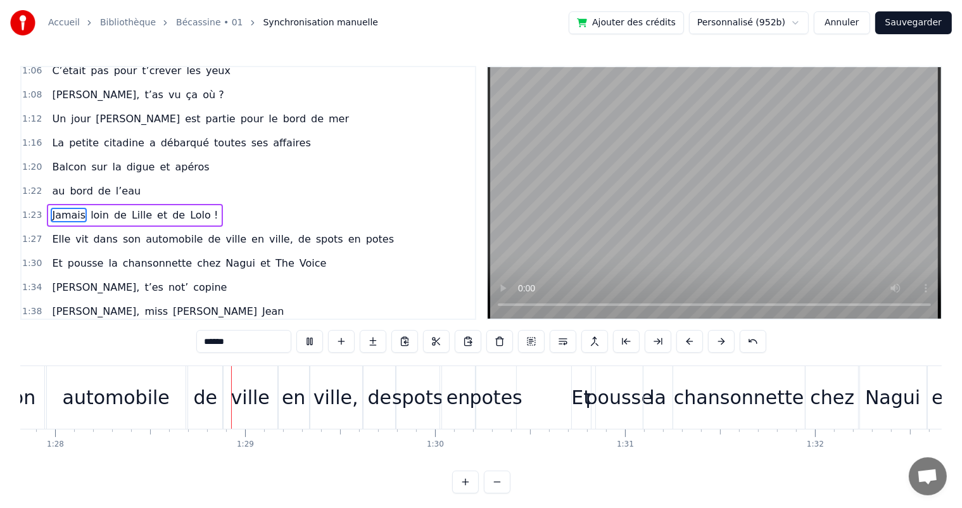
scroll to position [0, 16700]
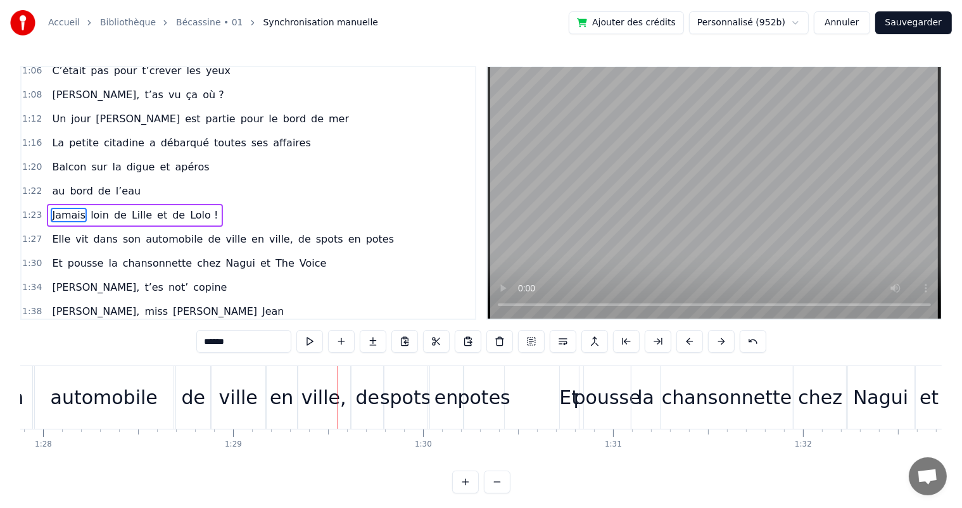
click at [63, 232] on span "Elle" at bounding box center [61, 239] width 21 height 15
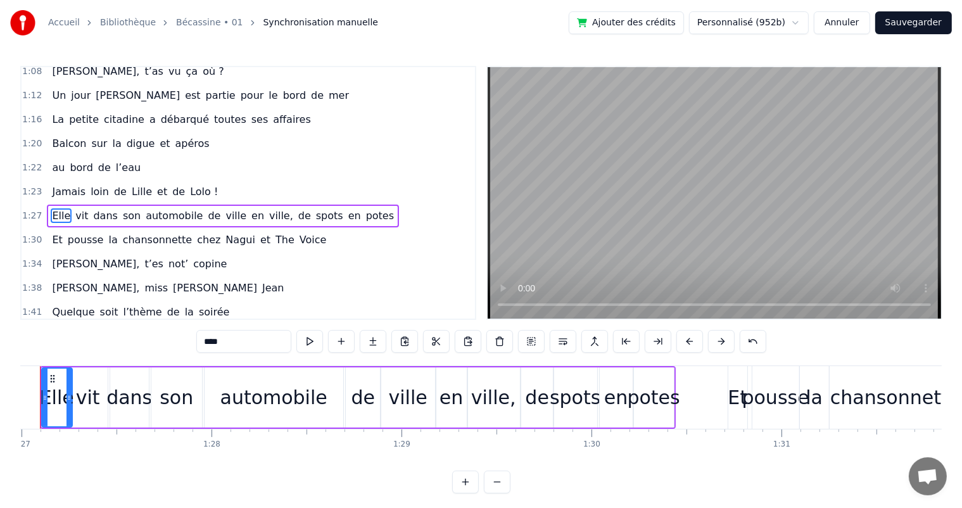
scroll to position [0, 16487]
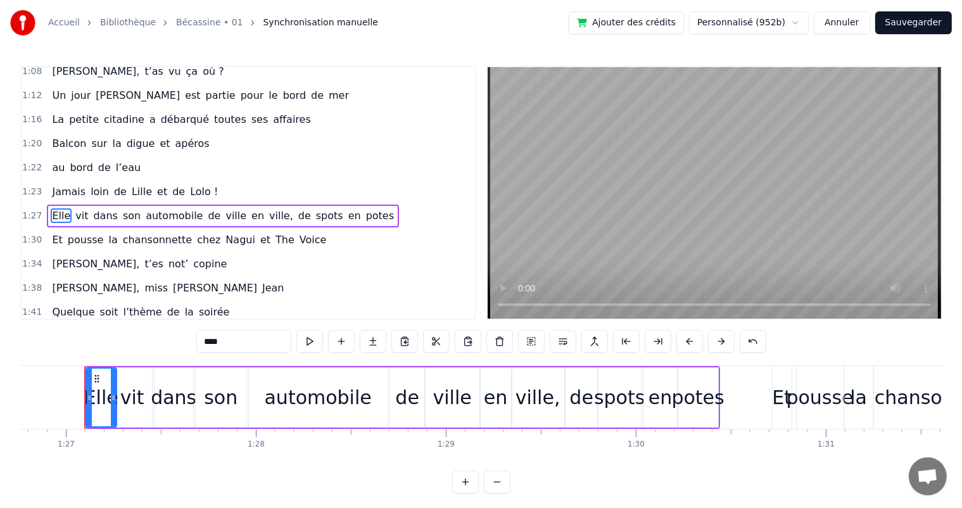
click at [165, 389] on div "dans" at bounding box center [174, 397] width 46 height 29
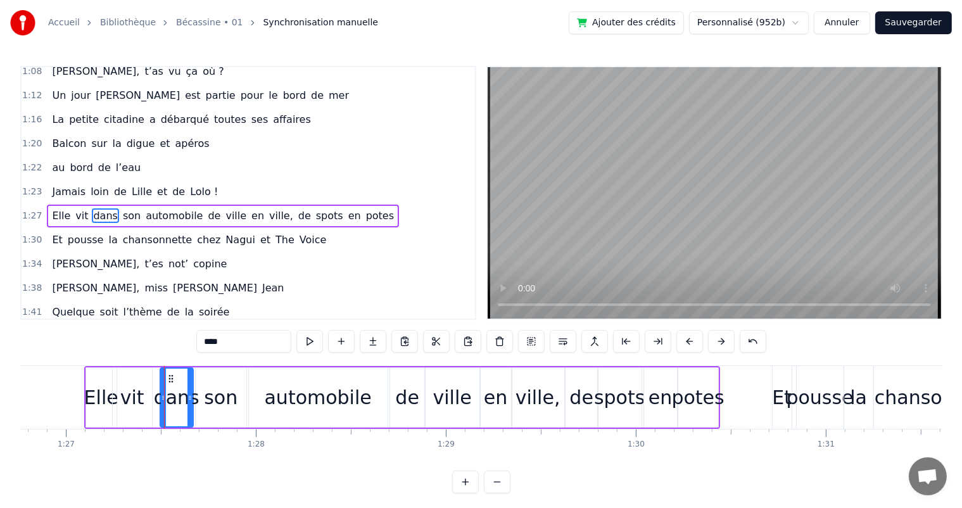
click at [161, 395] on icon at bounding box center [163, 398] width 5 height 10
click at [137, 395] on div "vit" at bounding box center [132, 397] width 24 height 29
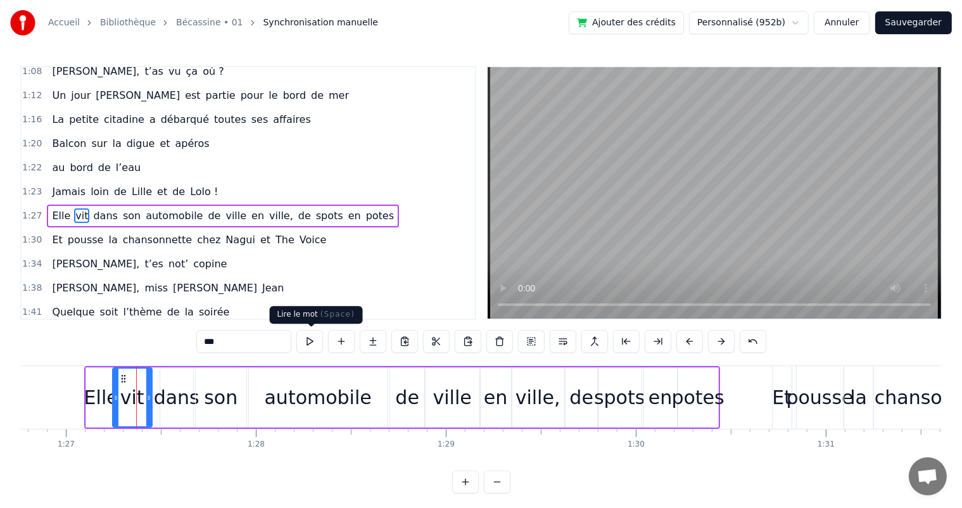
click at [317, 348] on button at bounding box center [309, 341] width 27 height 23
click at [134, 395] on div "vit" at bounding box center [132, 397] width 24 height 29
drag, startPoint x: 147, startPoint y: 395, endPoint x: 156, endPoint y: 397, distance: 9.0
click at [156, 397] on icon at bounding box center [157, 398] width 5 height 10
click at [103, 384] on div "Elle" at bounding box center [101, 397] width 34 height 29
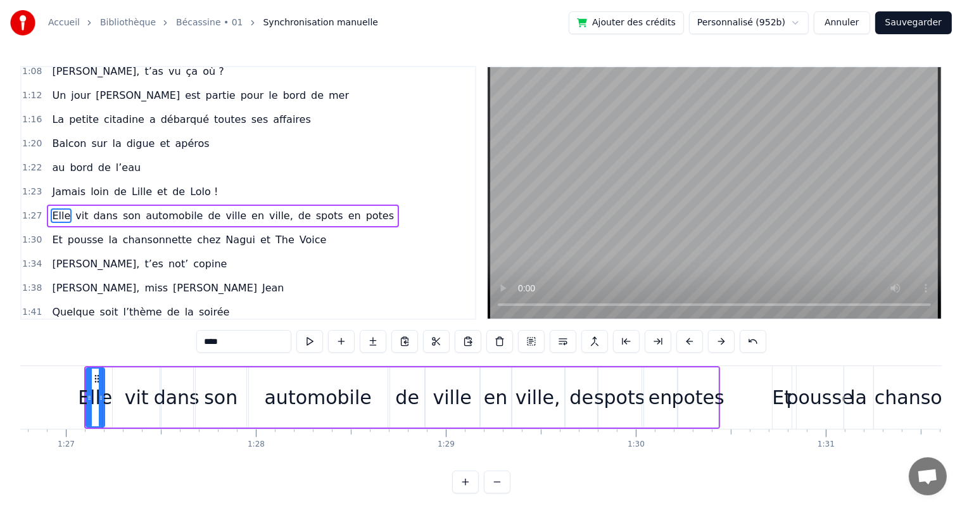
drag, startPoint x: 113, startPoint y: 393, endPoint x: 101, endPoint y: 393, distance: 12.1
click at [101, 393] on icon at bounding box center [101, 398] width 5 height 10
click at [127, 396] on div "vit" at bounding box center [137, 397] width 24 height 29
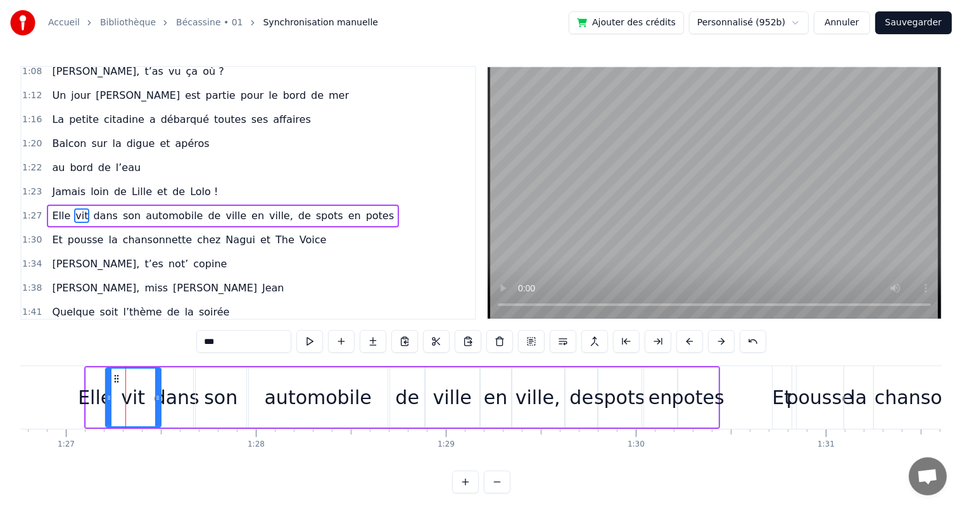
drag, startPoint x: 116, startPoint y: 398, endPoint x: 109, endPoint y: 398, distance: 7.0
click at [109, 398] on icon at bounding box center [108, 398] width 5 height 10
drag, startPoint x: 157, startPoint y: 398, endPoint x: 142, endPoint y: 398, distance: 15.2
click at [142, 398] on icon at bounding box center [142, 398] width 5 height 10
click at [182, 397] on div "dans" at bounding box center [177, 397] width 46 height 29
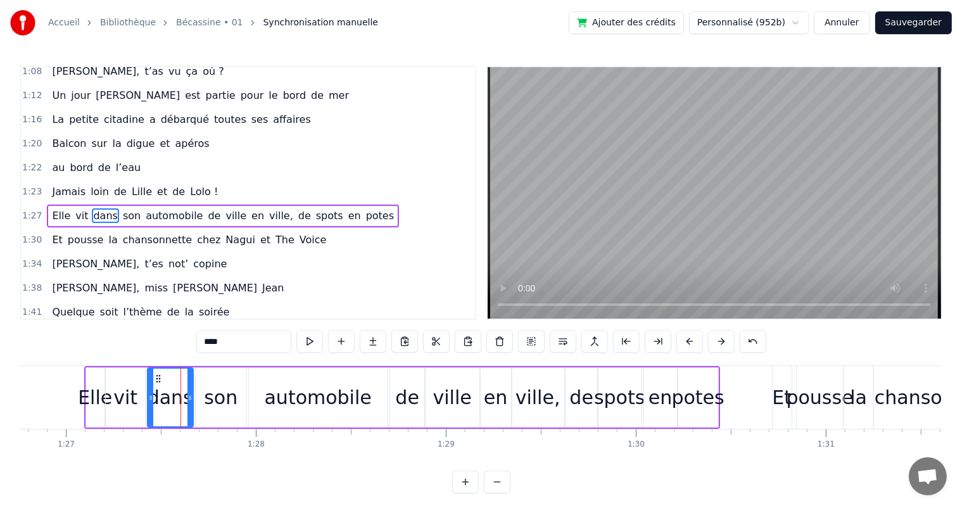
drag, startPoint x: 162, startPoint y: 397, endPoint x: 149, endPoint y: 397, distance: 12.7
click at [149, 397] on icon at bounding box center [150, 398] width 5 height 10
click at [61, 184] on span "Jamais" at bounding box center [69, 191] width 36 height 15
type input "******"
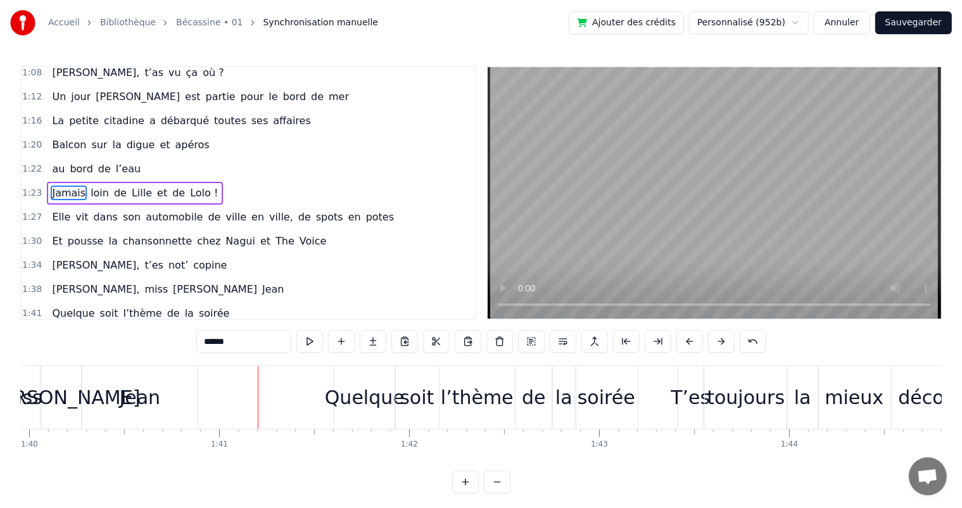
scroll to position [0, 19168]
